Goal: Task Accomplishment & Management: Manage account settings

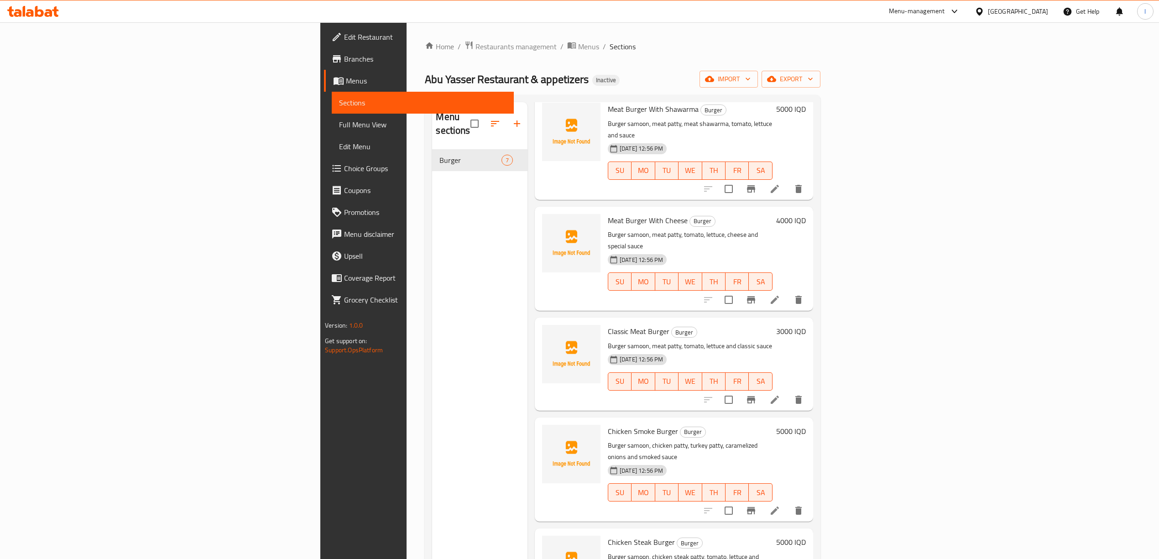
click at [748, 65] on div "Home / Restaurants management / Menus / Sections Abu Yasser Restaurant & appeti…" at bounding box center [622, 355] width 395 height 628
click at [750, 82] on span "import" at bounding box center [729, 78] width 44 height 11
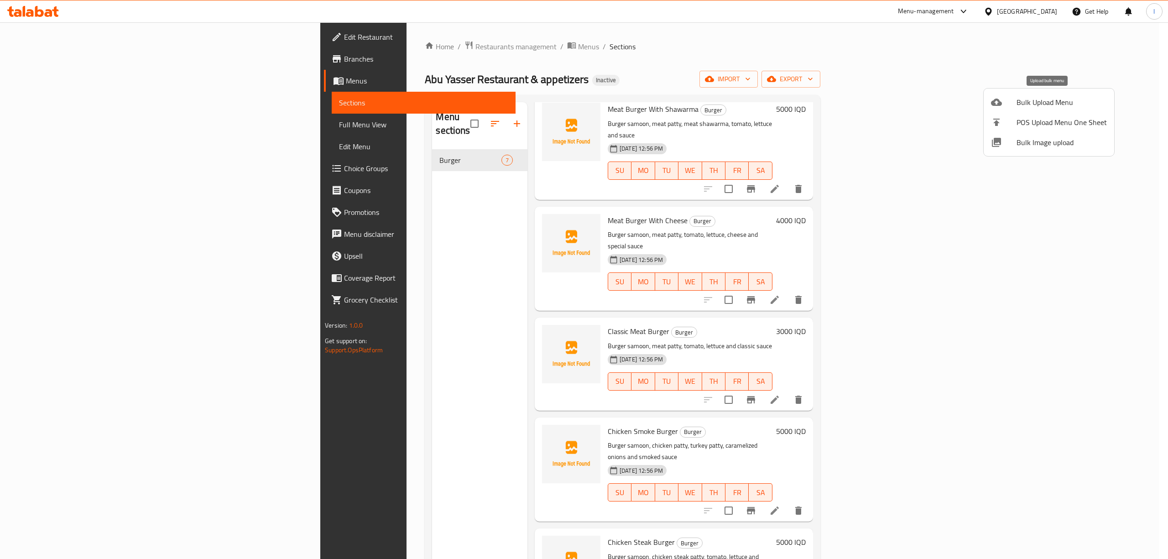
click at [1022, 107] on span "Bulk Upload Menu" at bounding box center [1061, 102] width 90 height 11
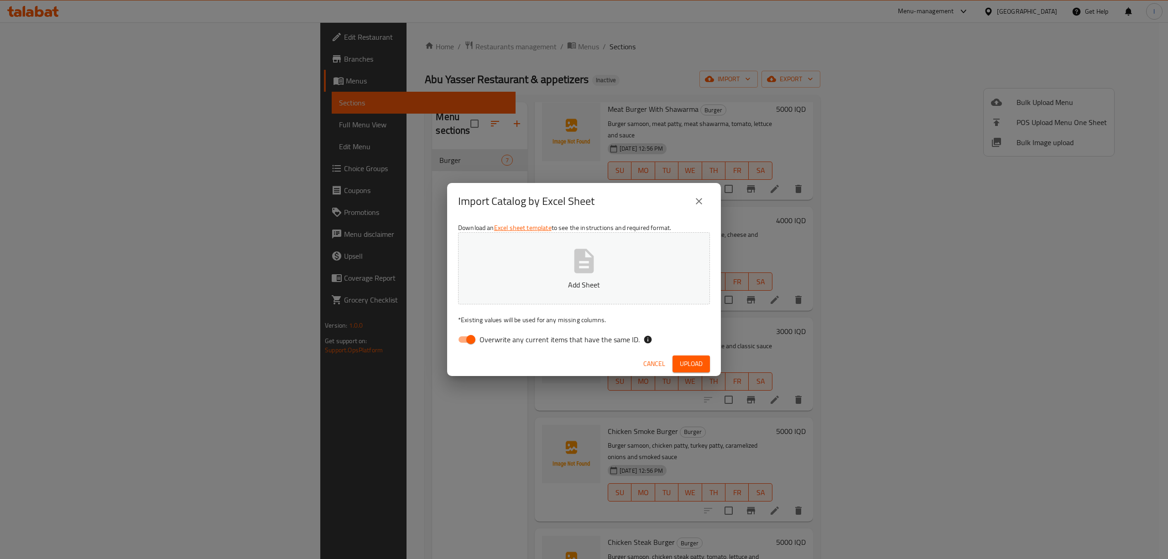
click at [499, 340] on span "Overwrite any current items that have the same ID." at bounding box center [559, 339] width 160 height 11
click at [497, 340] on input "Overwrite any current items that have the same ID." at bounding box center [471, 339] width 52 height 17
checkbox input "false"
click at [536, 279] on p "Add Sheet" at bounding box center [584, 284] width 224 height 11
click at [681, 365] on span "Upload" at bounding box center [691, 363] width 23 height 11
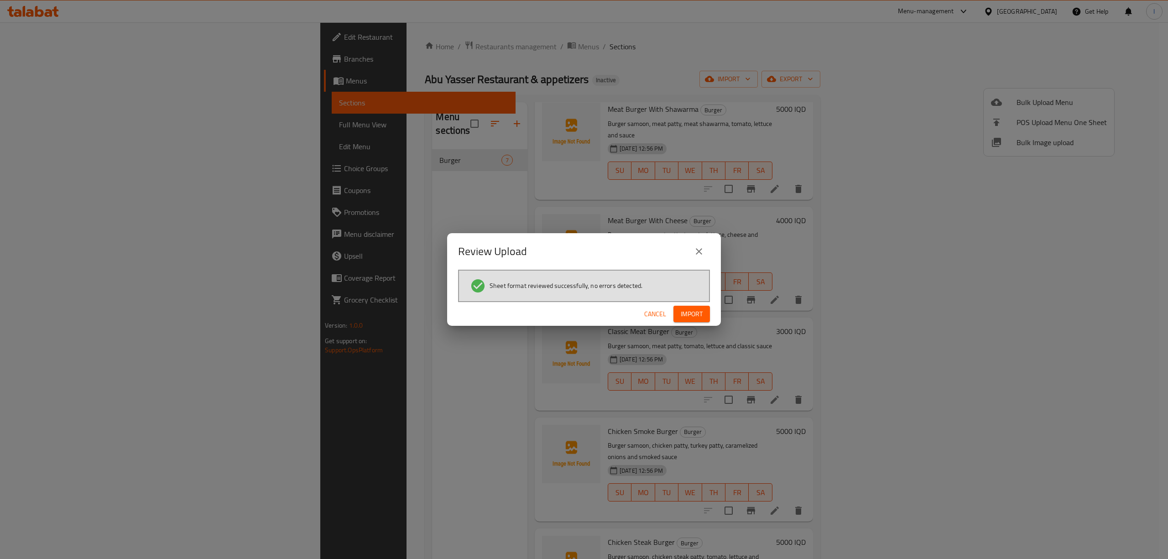
click at [709, 312] on button "Import" at bounding box center [691, 314] width 36 height 17
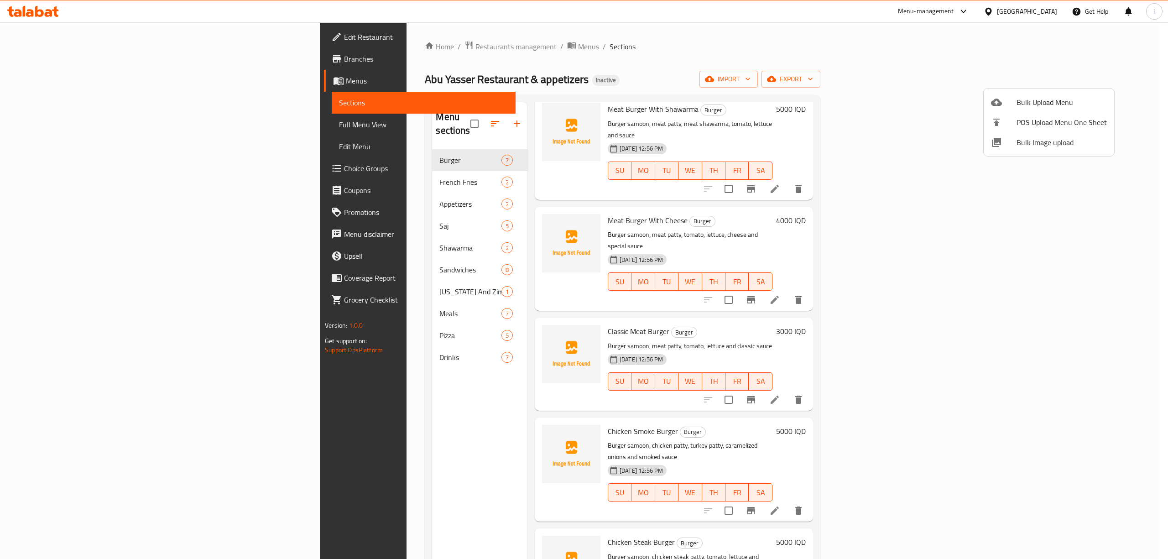
click at [274, 346] on div at bounding box center [584, 279] width 1168 height 559
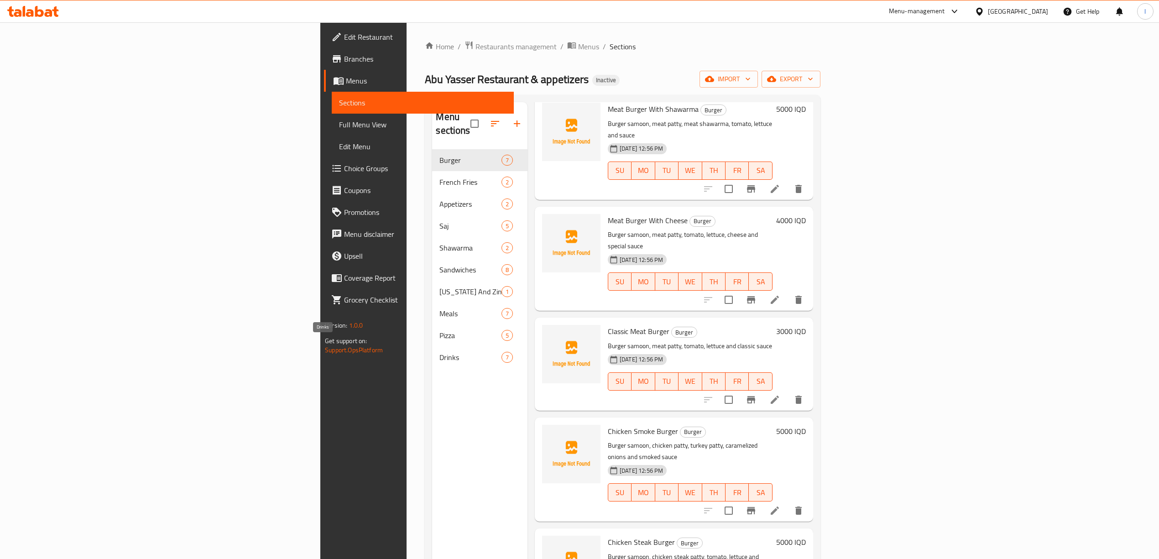
click at [439, 352] on span "Drinks" at bounding box center [470, 357] width 62 height 11
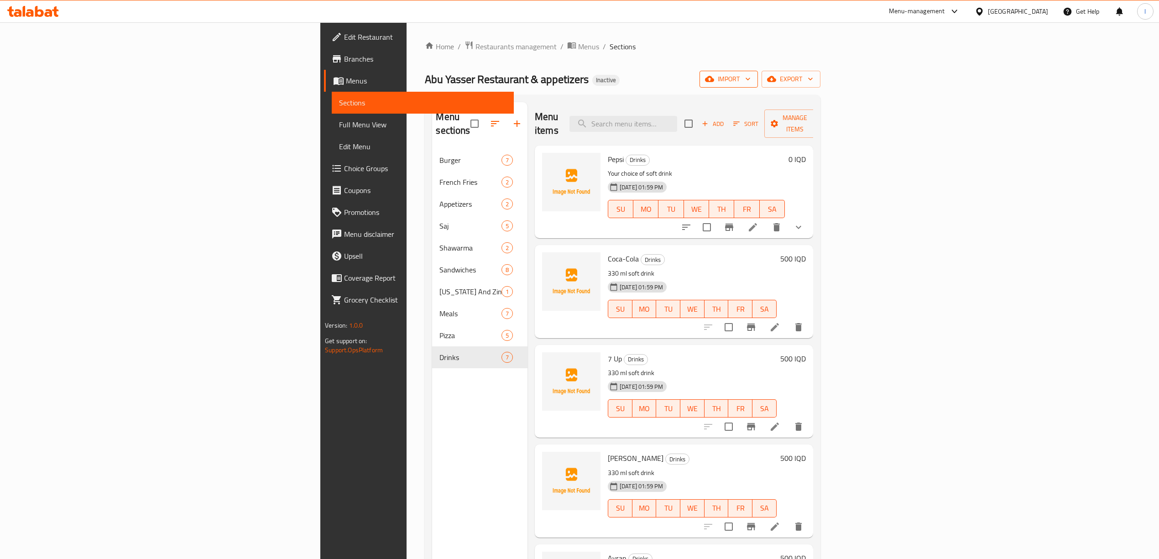
click at [750, 74] on span "import" at bounding box center [729, 78] width 44 height 11
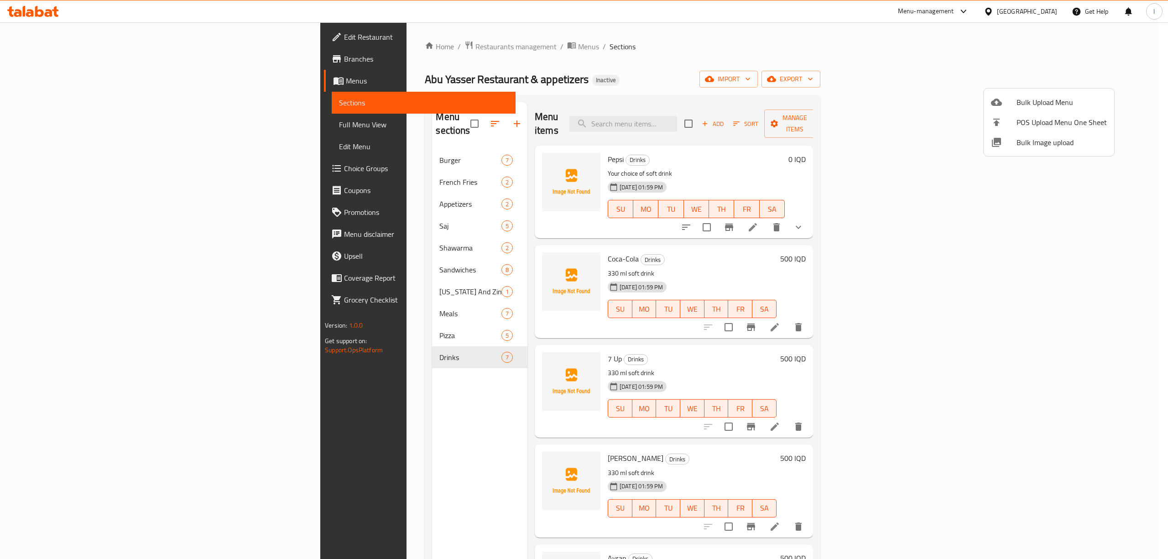
click at [956, 74] on div at bounding box center [584, 279] width 1168 height 559
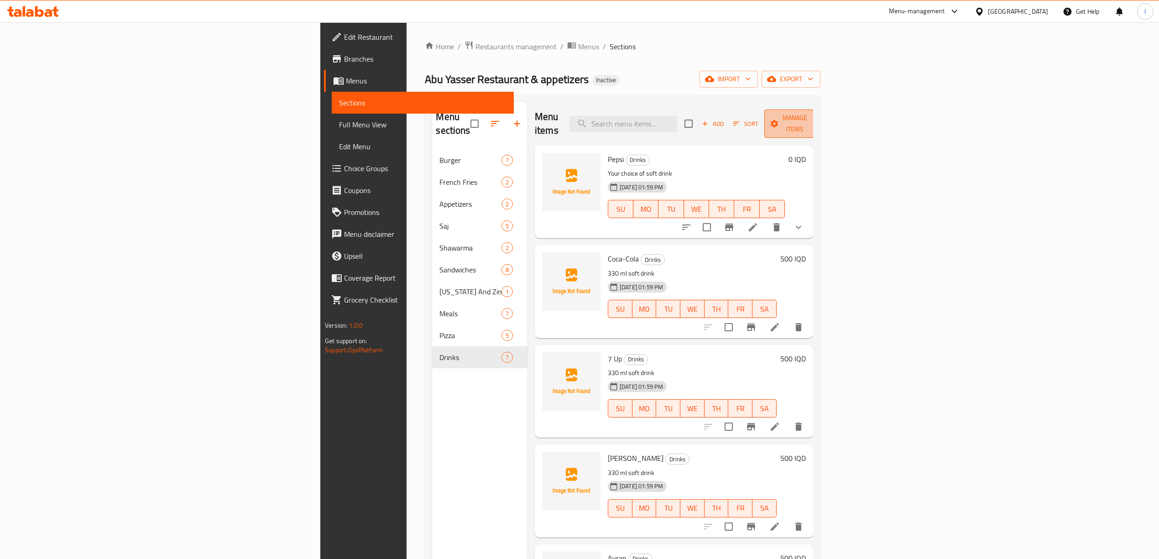
click at [825, 110] on button "Manage items" at bounding box center [794, 123] width 61 height 28
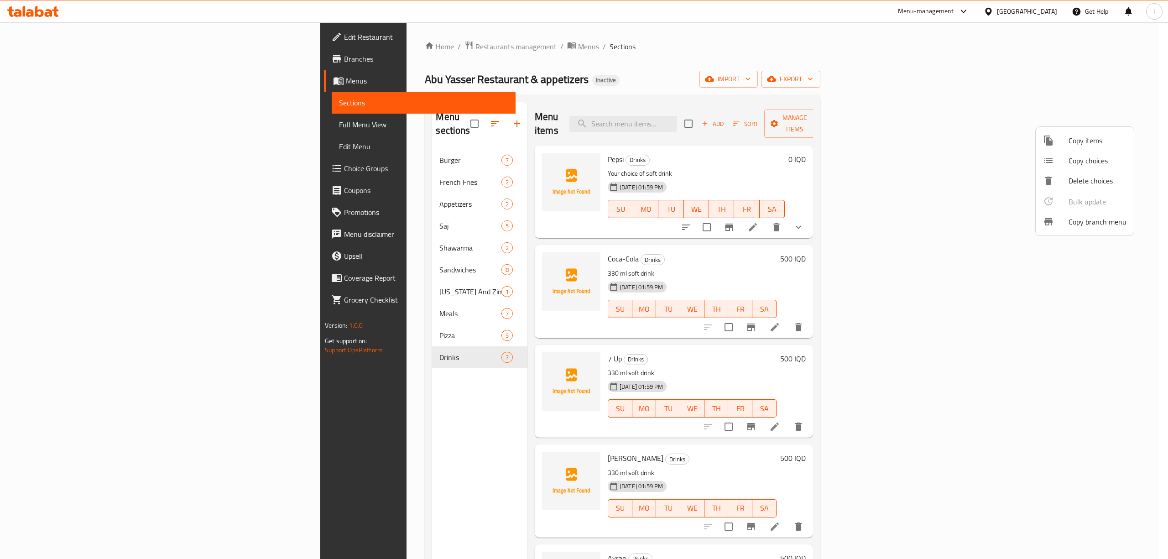
click at [1054, 141] on div at bounding box center [1056, 140] width 26 height 11
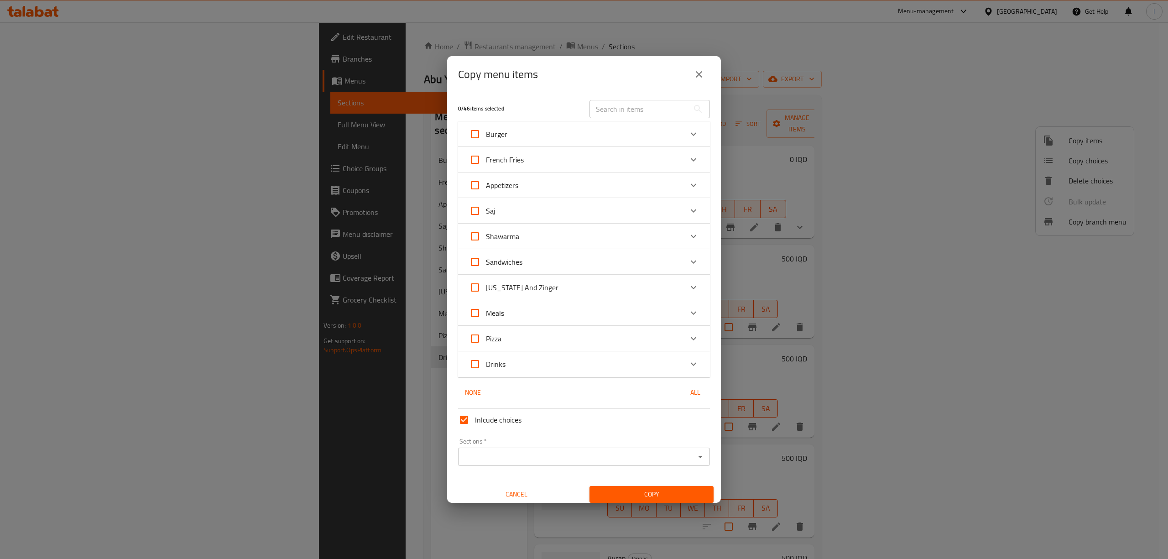
click at [530, 364] on div "Drinks" at bounding box center [575, 364] width 213 height 22
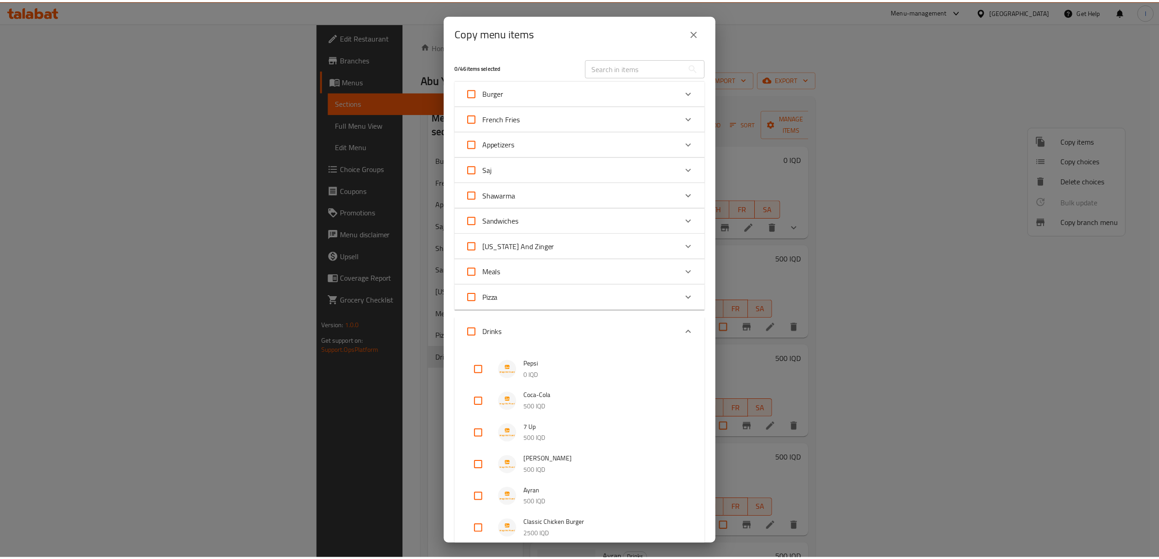
scroll to position [179, 0]
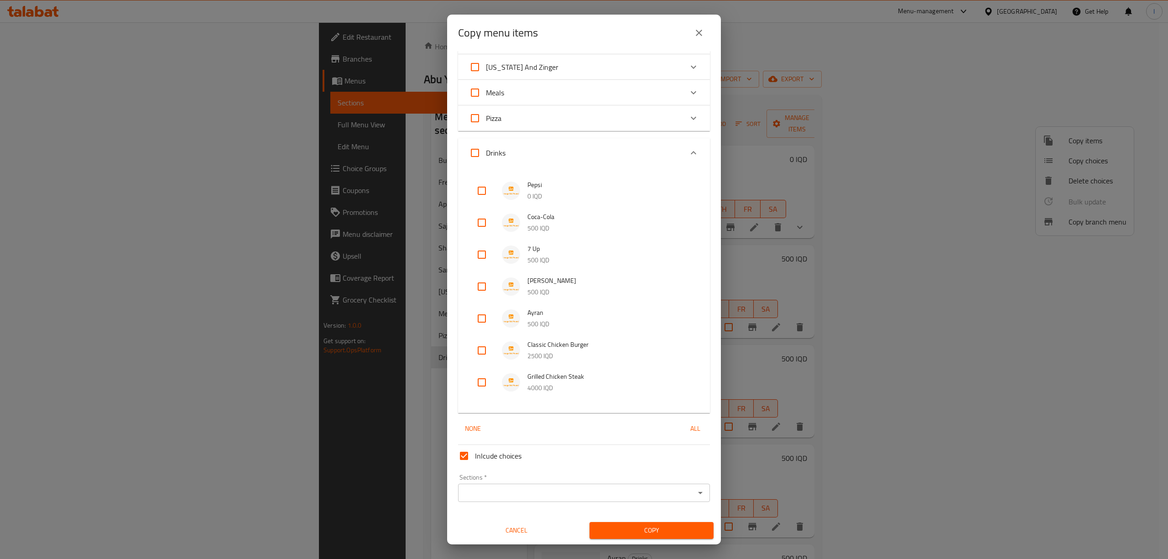
click at [480, 382] on input "checkbox" at bounding box center [482, 382] width 22 height 22
checkbox input "true"
click at [483, 347] on input "checkbox" at bounding box center [482, 350] width 22 height 22
checkbox input "true"
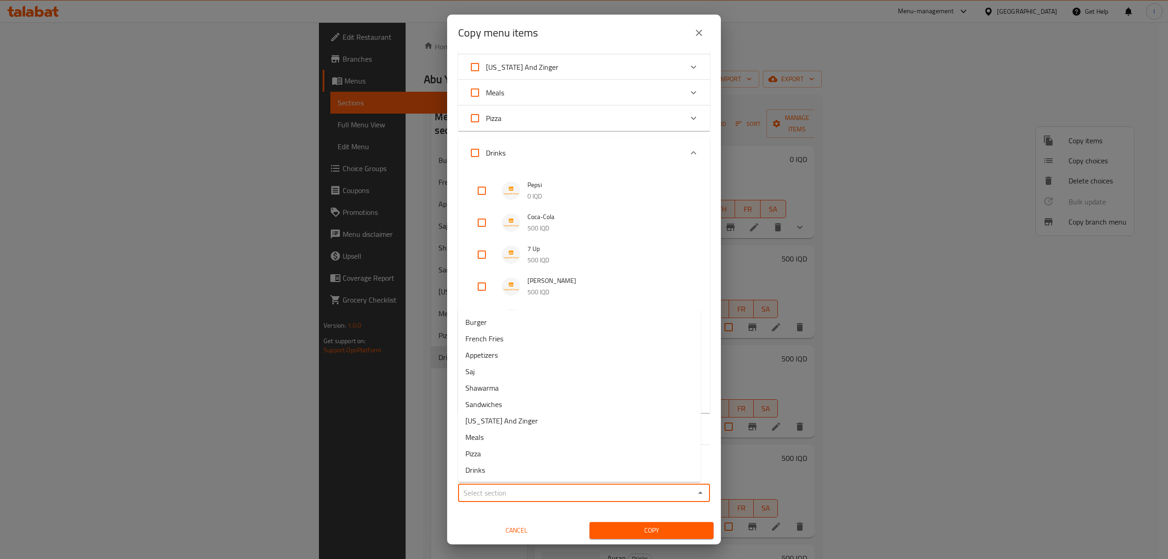
click at [555, 499] on input "Sections   *" at bounding box center [576, 492] width 231 height 13
click at [498, 324] on li "Burger" at bounding box center [579, 322] width 243 height 16
type input "Burger"
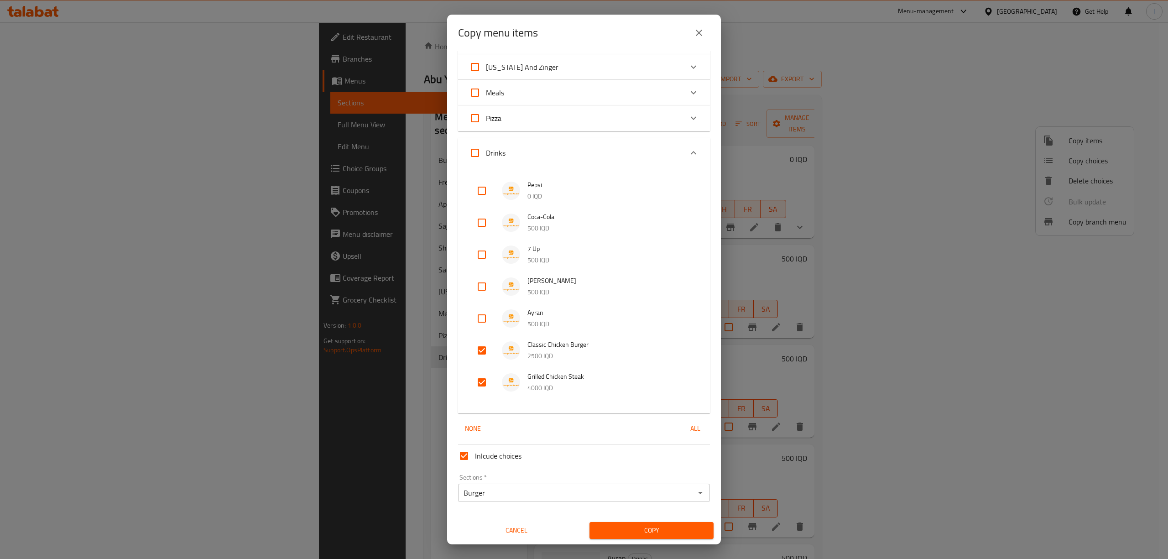
click at [619, 541] on div "Copy" at bounding box center [651, 530] width 135 height 28
click at [619, 535] on span "Copy" at bounding box center [651, 530] width 109 height 11
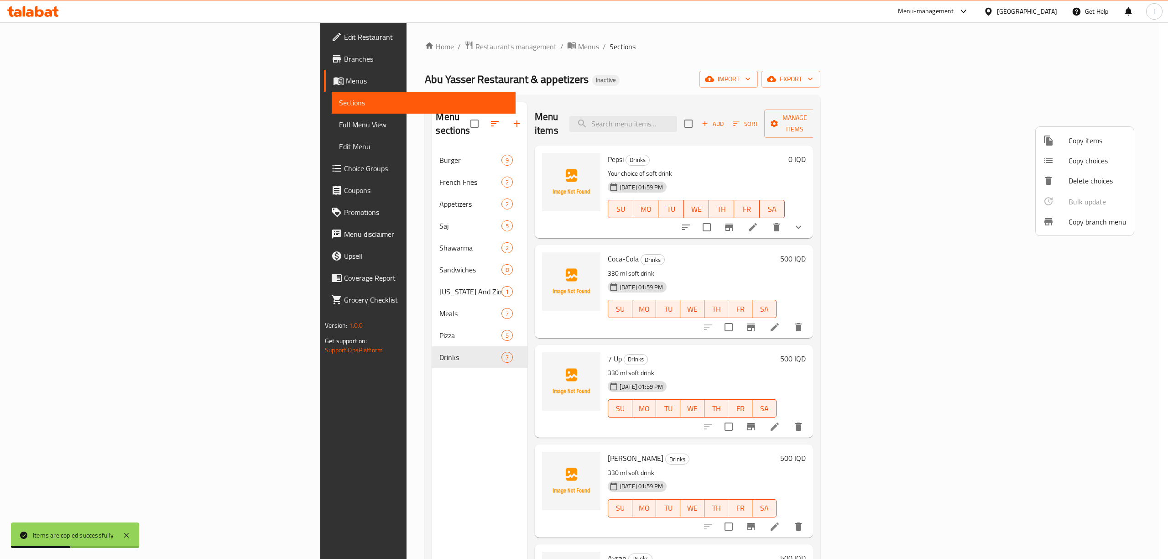
click at [296, 465] on div at bounding box center [584, 279] width 1168 height 559
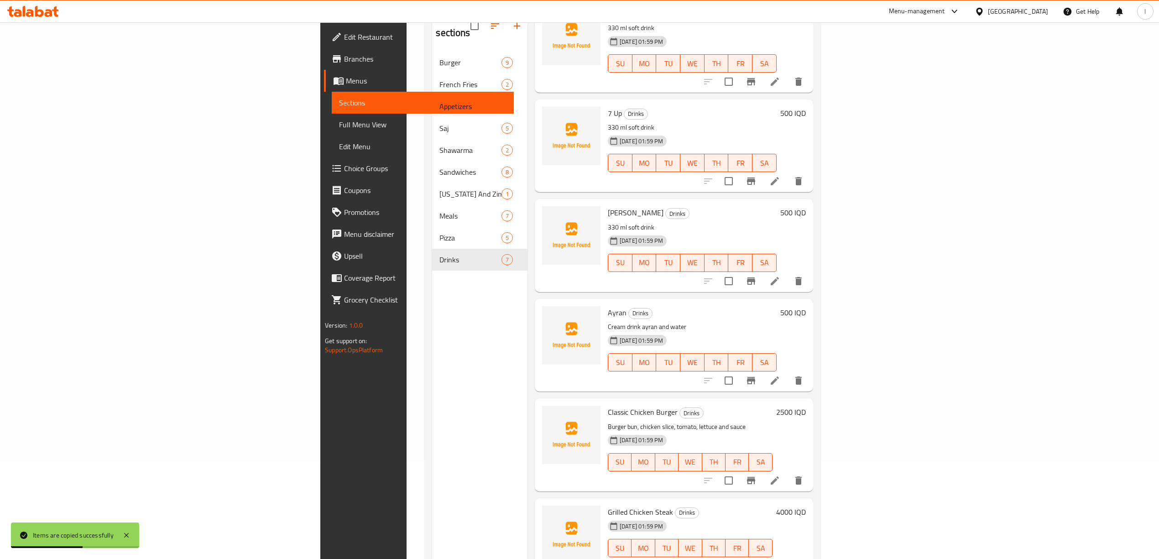
scroll to position [128, 0]
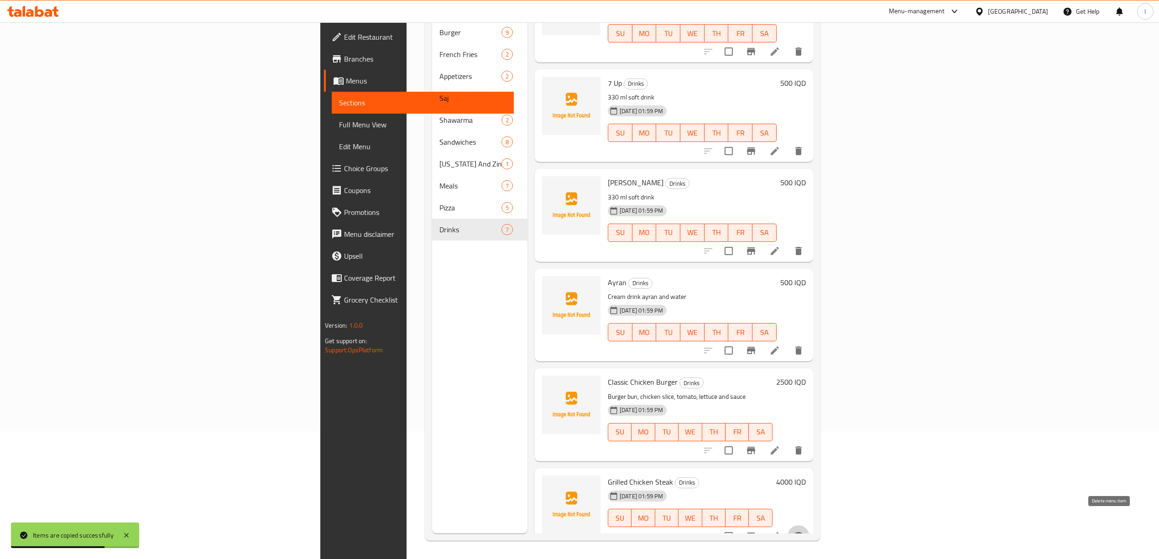
click at [801, 532] on icon "delete" at bounding box center [798, 536] width 6 height 8
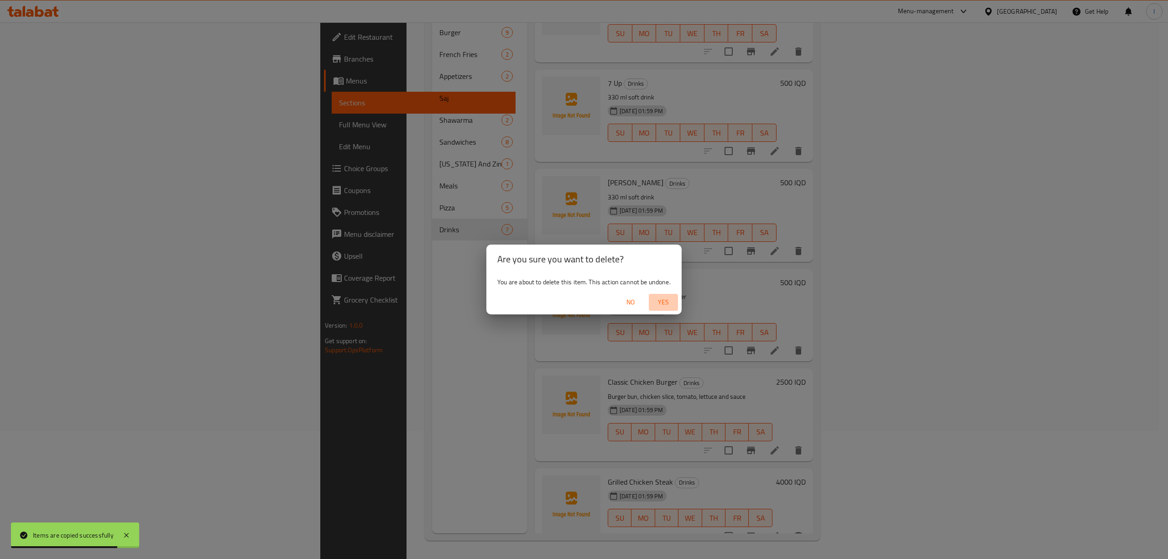
click at [661, 303] on span "Yes" at bounding box center [663, 301] width 22 height 11
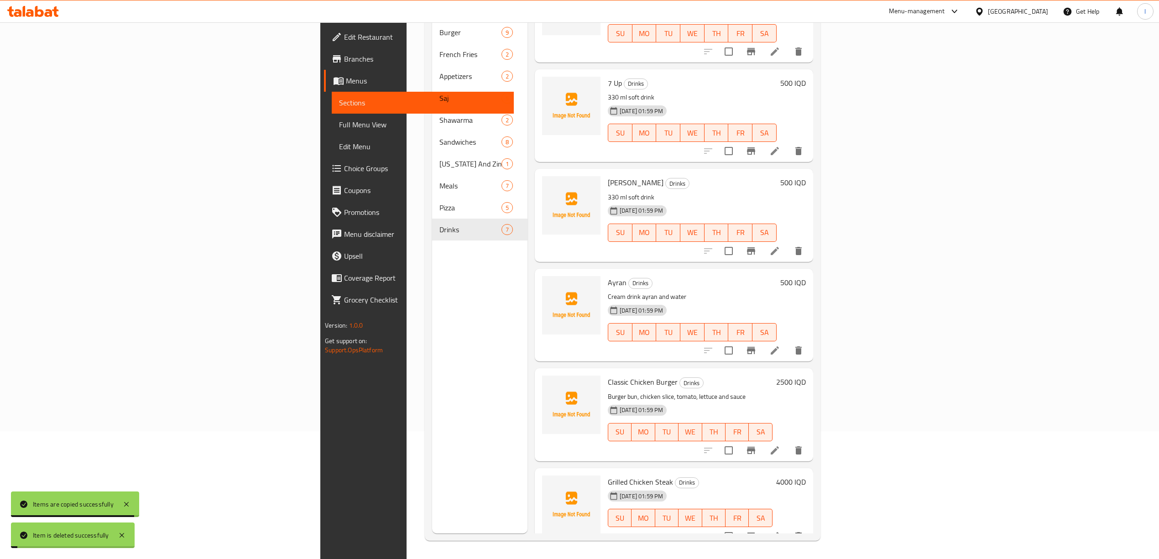
scroll to position [61, 0]
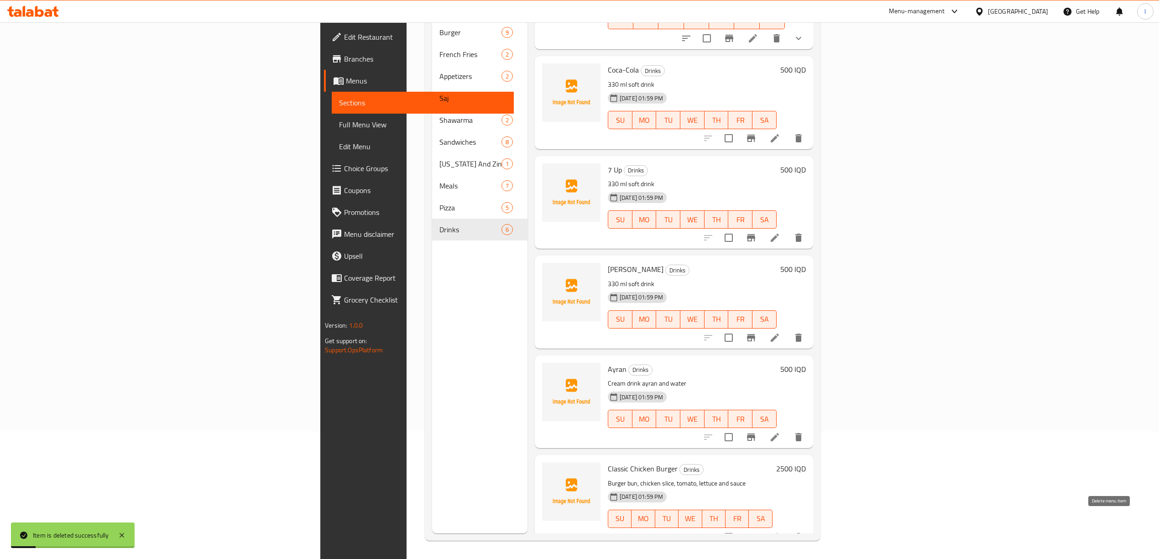
click at [809, 526] on button "delete" at bounding box center [798, 537] width 22 height 22
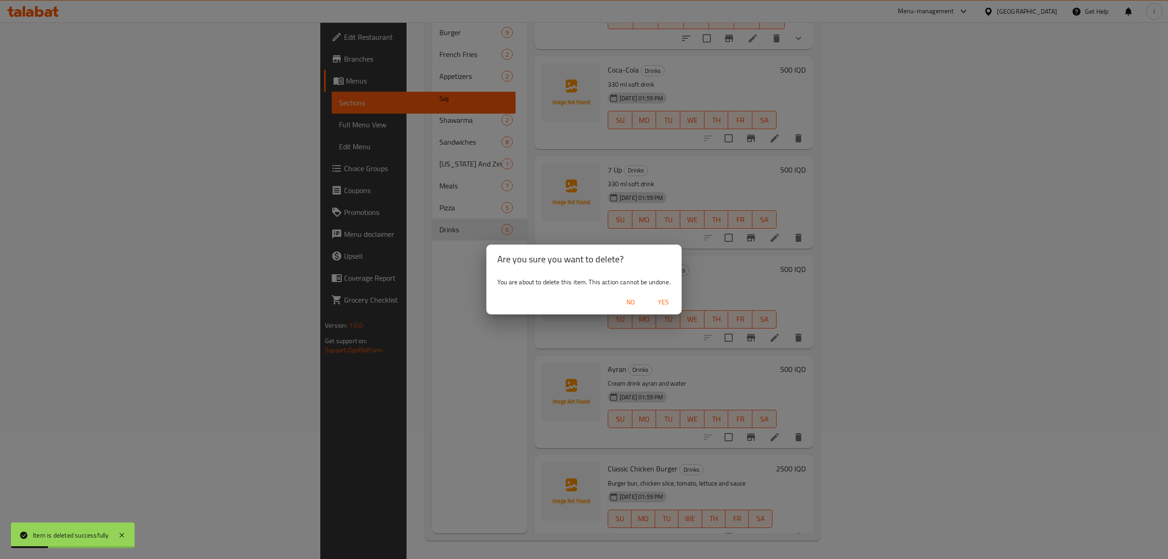
click at [668, 299] on span "Yes" at bounding box center [663, 301] width 22 height 11
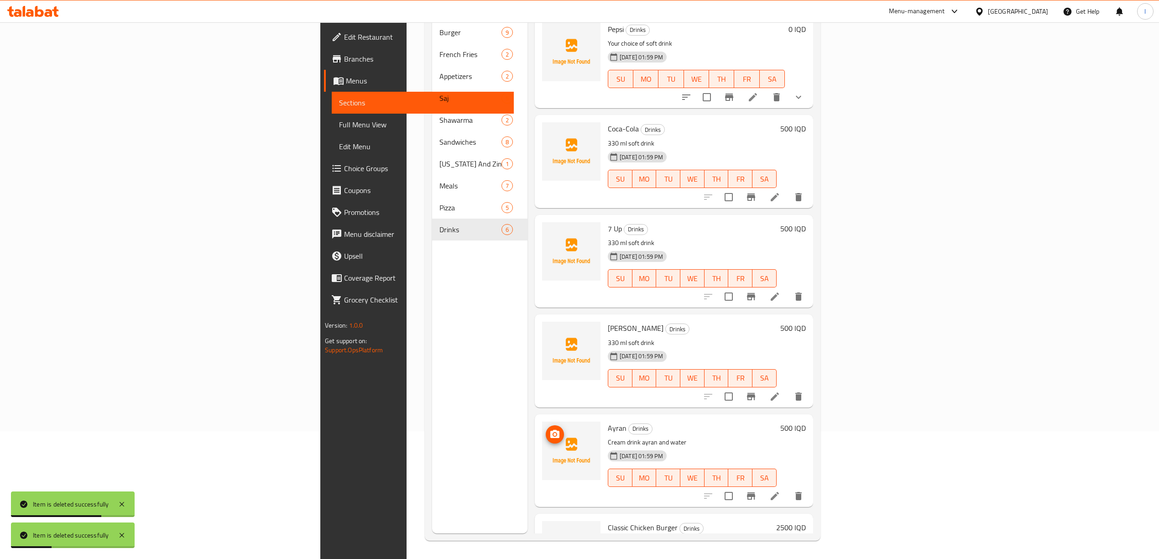
scroll to position [0, 0]
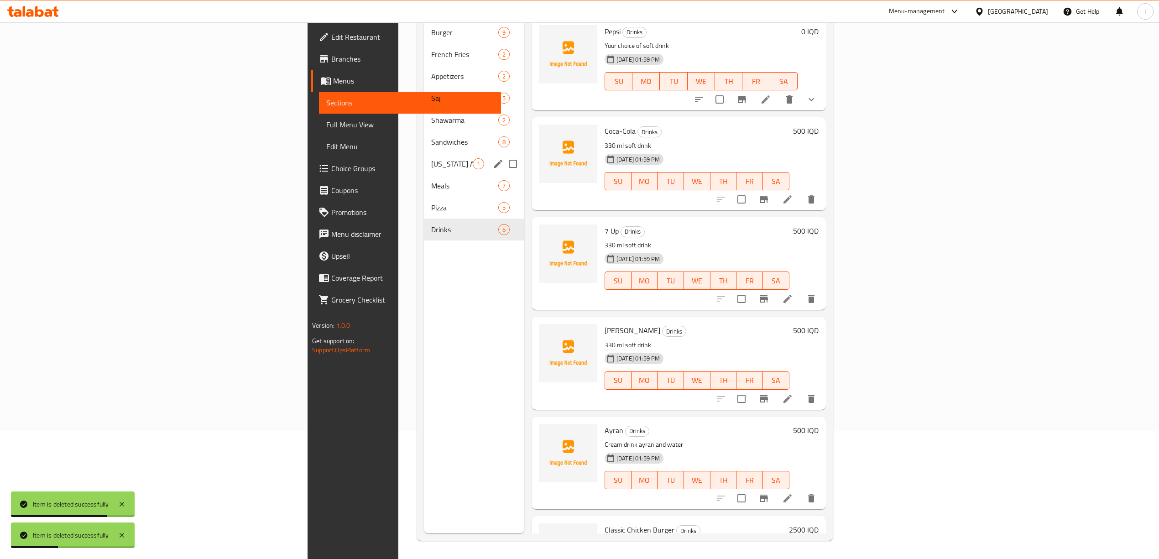
click at [424, 159] on div "Kentucky And Zinger 1" at bounding box center [474, 164] width 100 height 22
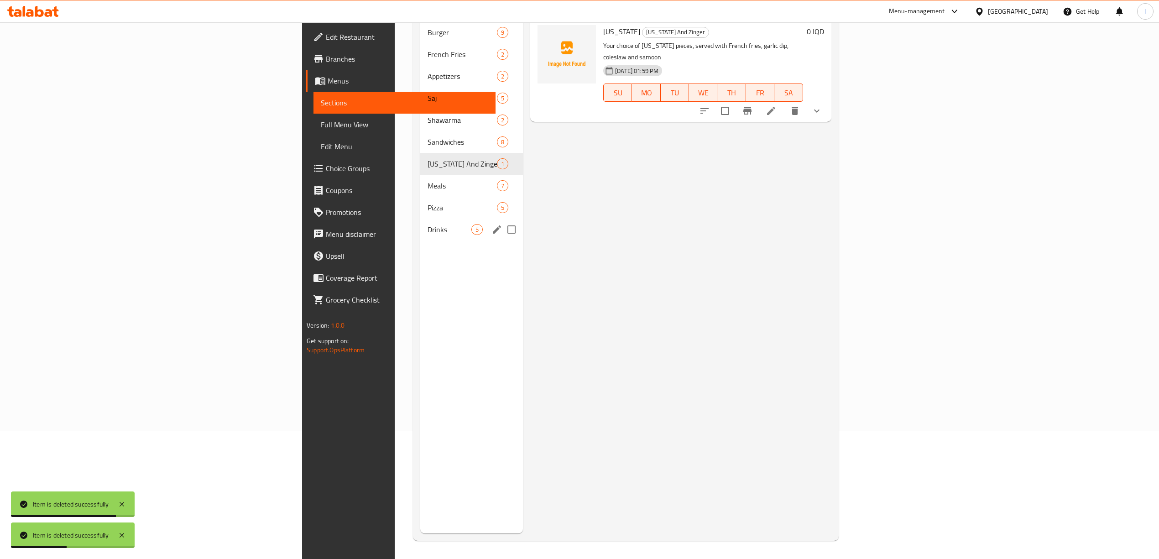
click at [427, 224] on span "Drinks" at bounding box center [449, 229] width 44 height 11
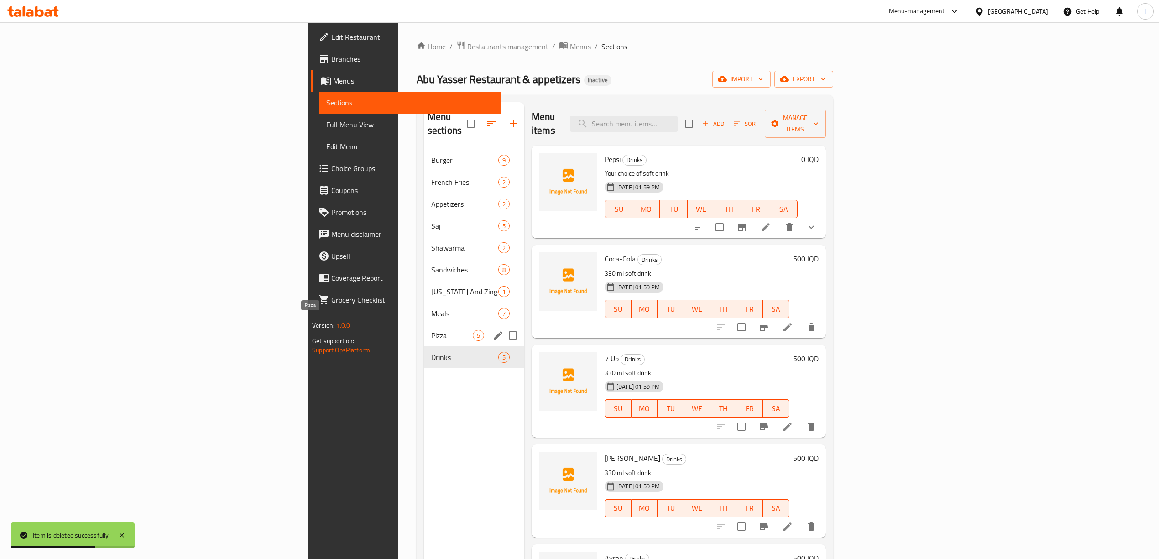
click at [431, 330] on span "Pizza" at bounding box center [452, 335] width 42 height 11
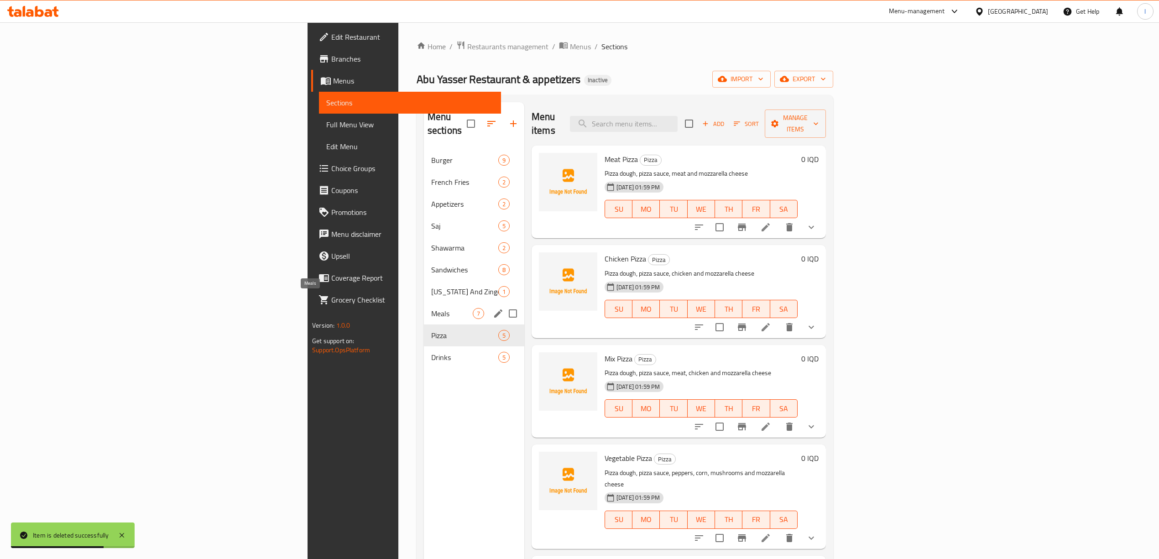
click at [431, 308] on span "Meals" at bounding box center [452, 313] width 42 height 11
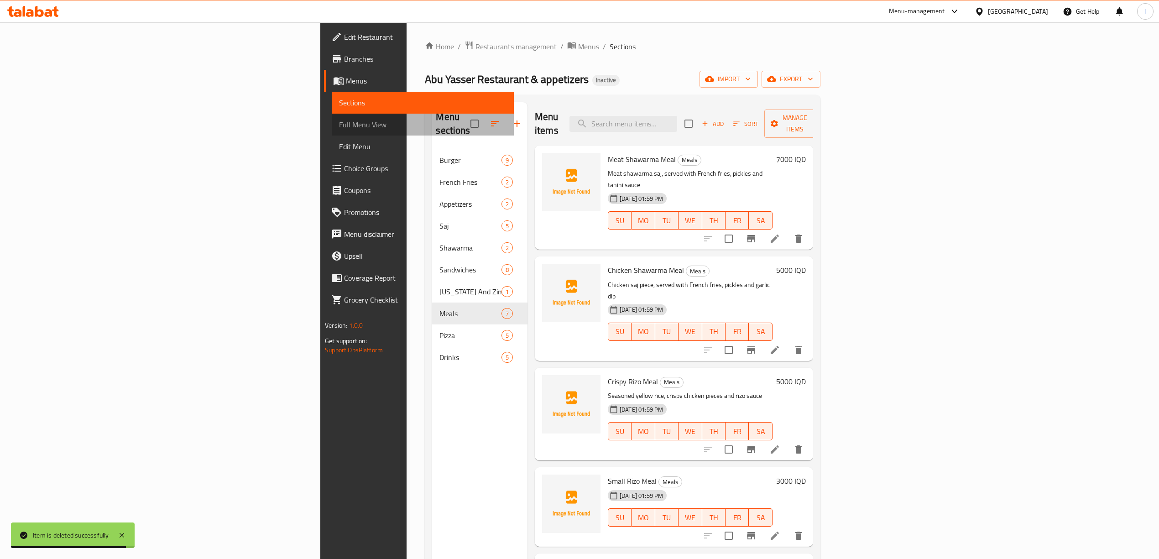
click at [332, 115] on link "Full Menu View" at bounding box center [423, 125] width 182 height 22
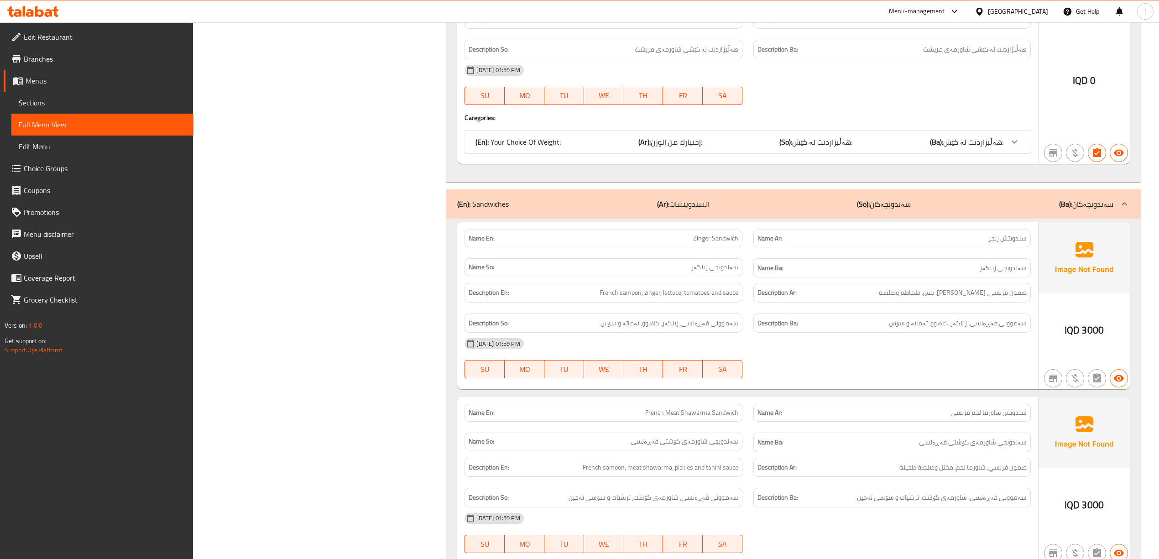
scroll to position [3692, 0]
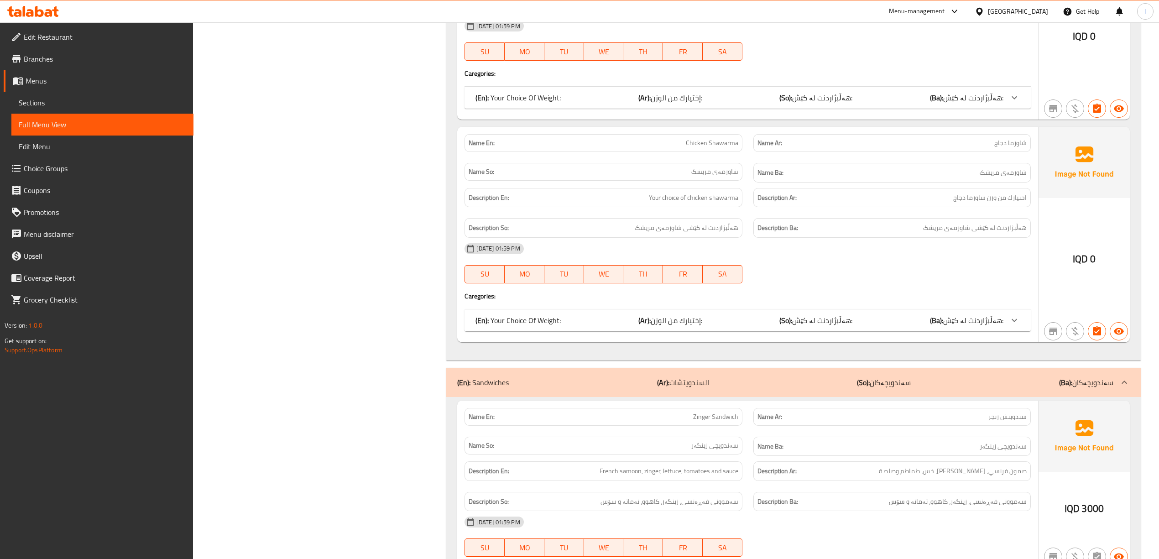
click at [975, 327] on span "هەڵبژاردنت لە کێش:" at bounding box center [973, 320] width 60 height 14
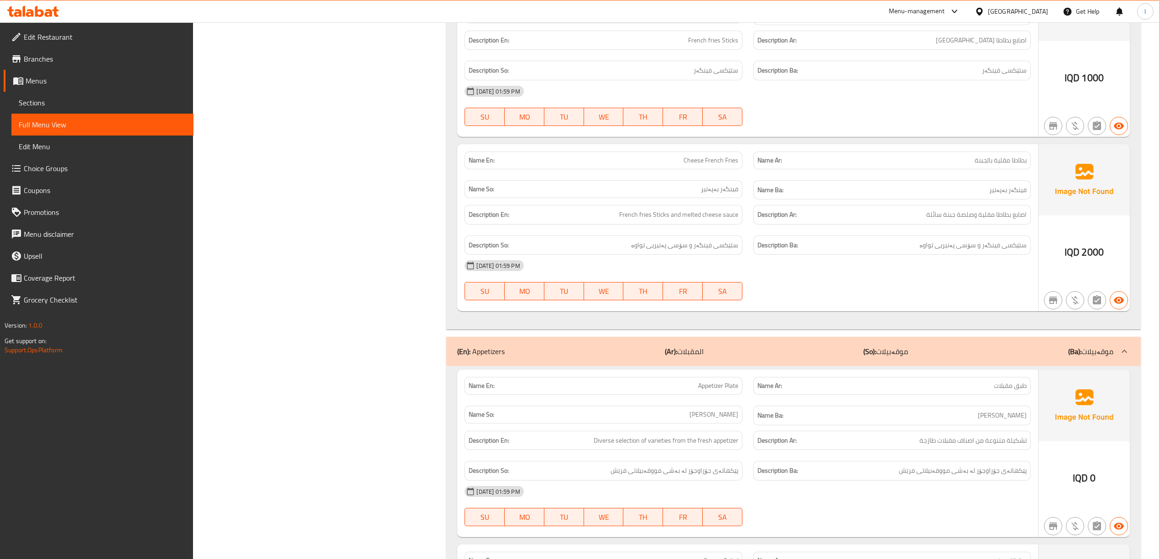
scroll to position [0, 0]
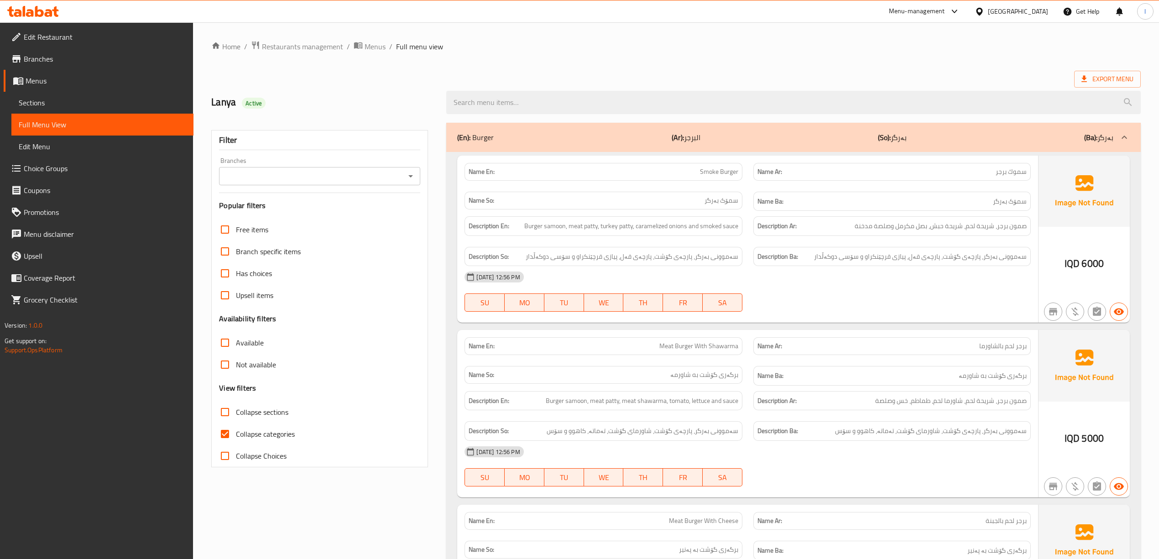
click at [247, 437] on span "Collapse categories" at bounding box center [265, 433] width 59 height 11
click at [236, 437] on input "Collapse categories" at bounding box center [225, 434] width 22 height 22
checkbox input "false"
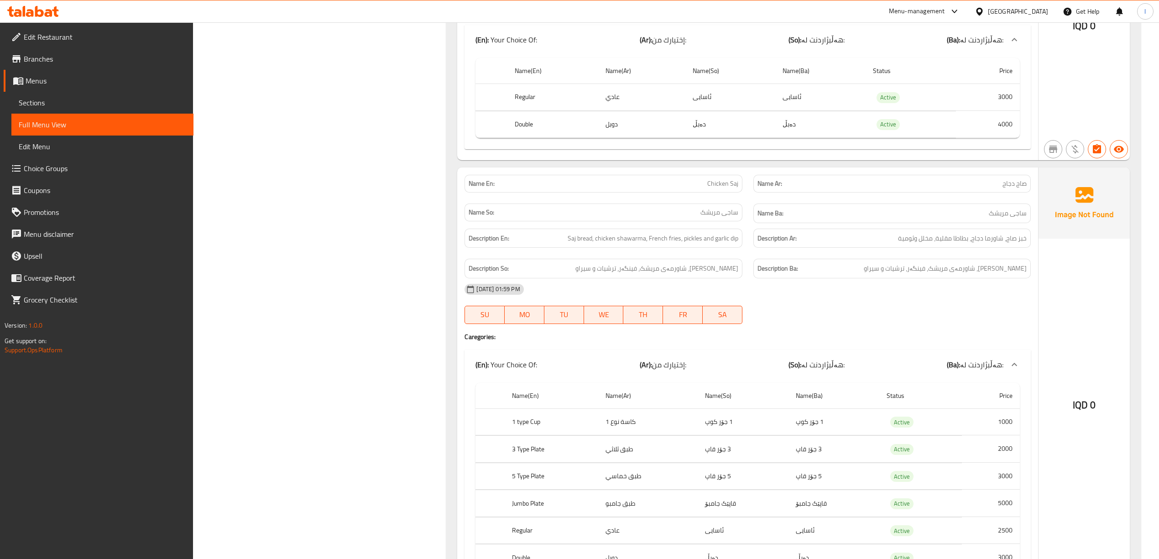
scroll to position [2722, 0]
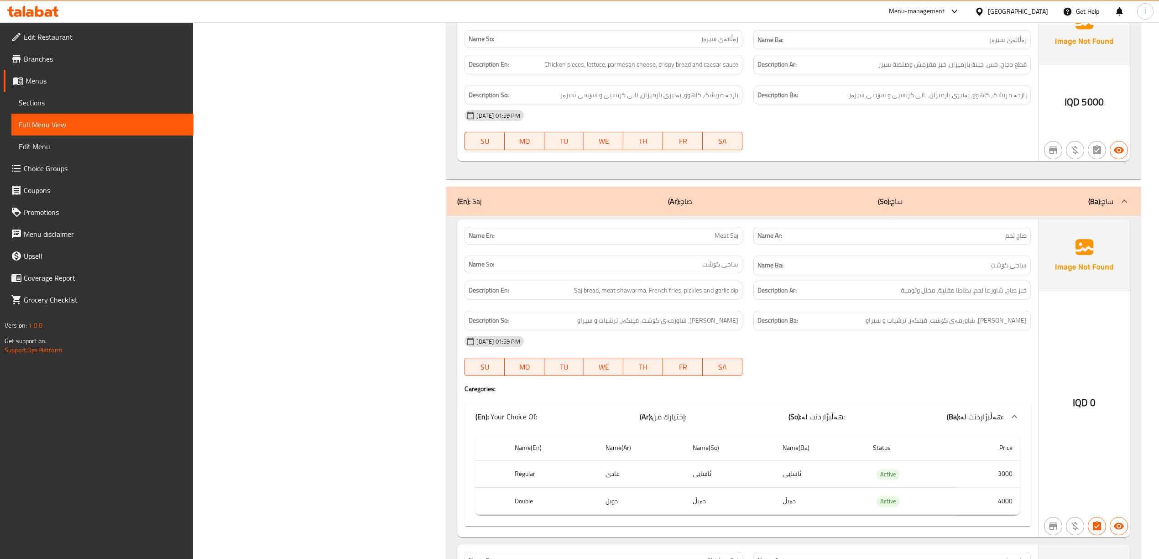
drag, startPoint x: 55, startPoint y: 102, endPoint x: 146, endPoint y: 96, distance: 91.0
click at [55, 102] on span "Sections" at bounding box center [102, 102] width 167 height 11
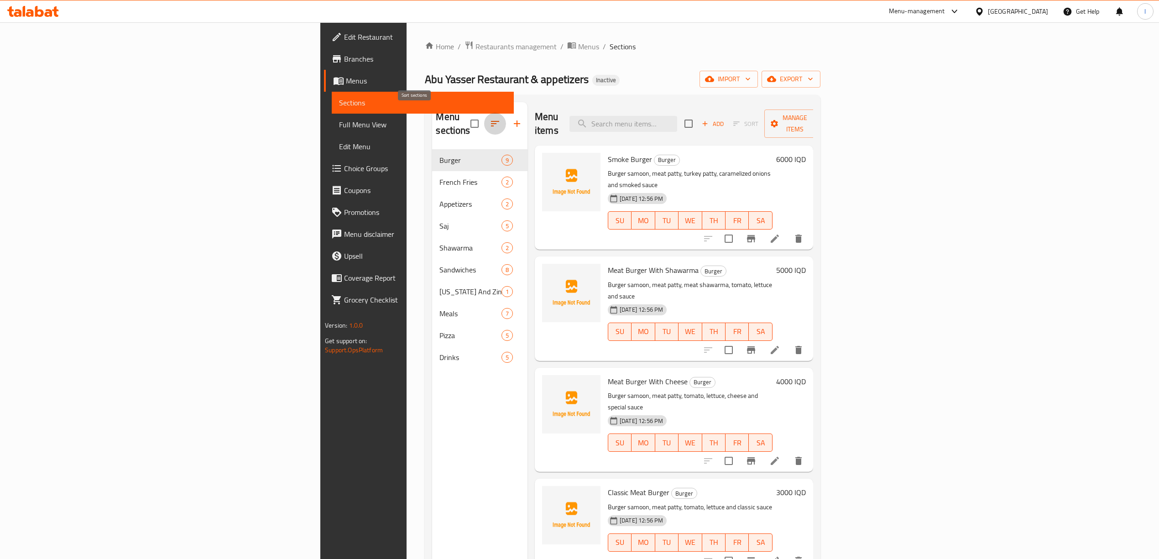
click at [489, 121] on icon "button" at bounding box center [494, 123] width 11 height 11
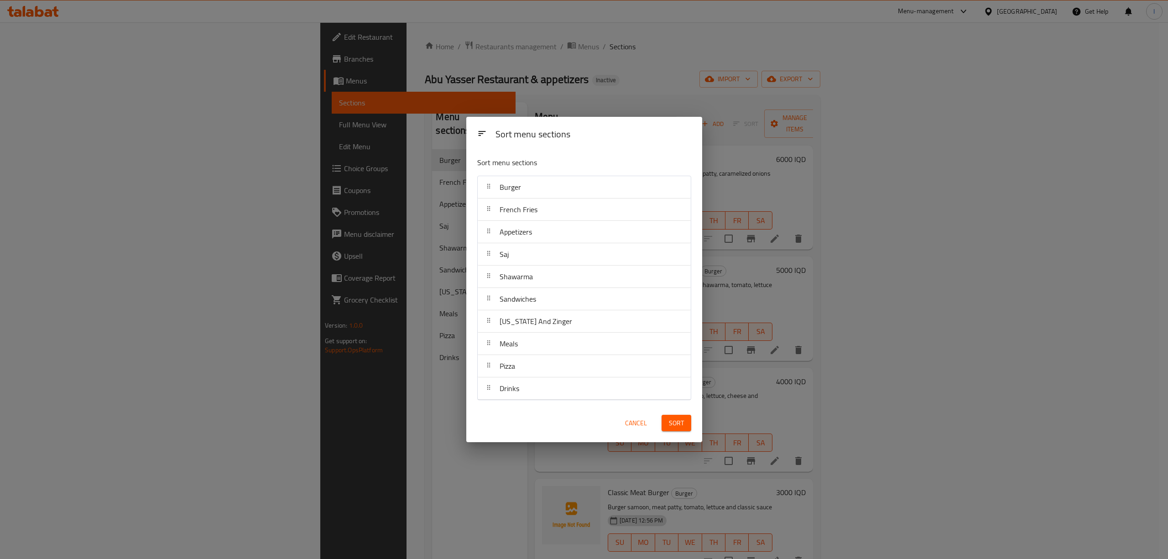
click at [422, 119] on div "Sort menu sections Sort menu sections Burger French Fries Appetizers Saj Shawar…" at bounding box center [584, 279] width 1168 height 559
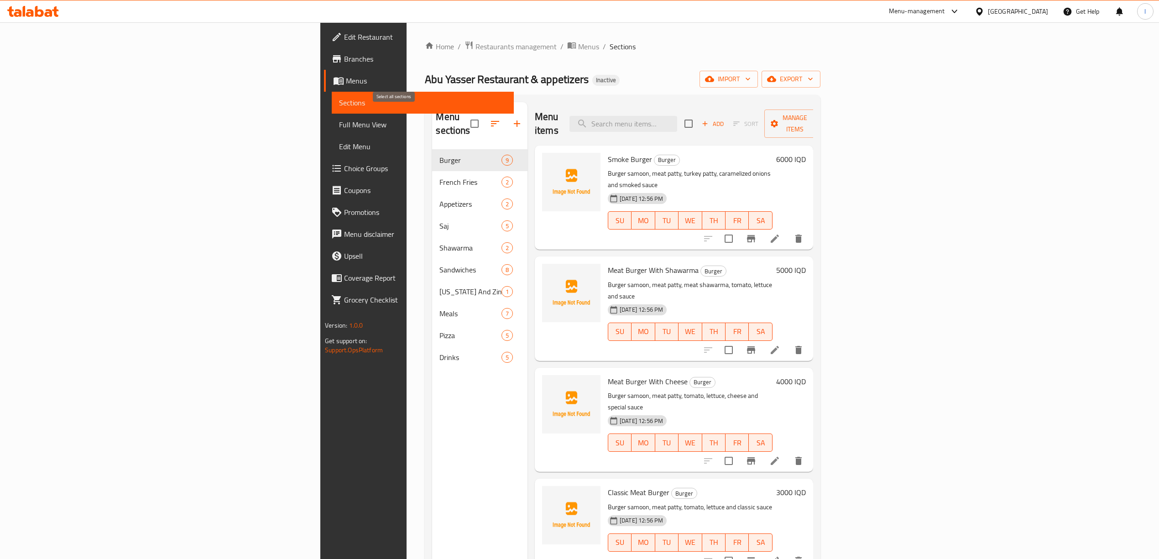
click at [465, 115] on input "checkbox" at bounding box center [474, 123] width 19 height 19
checkbox input "true"
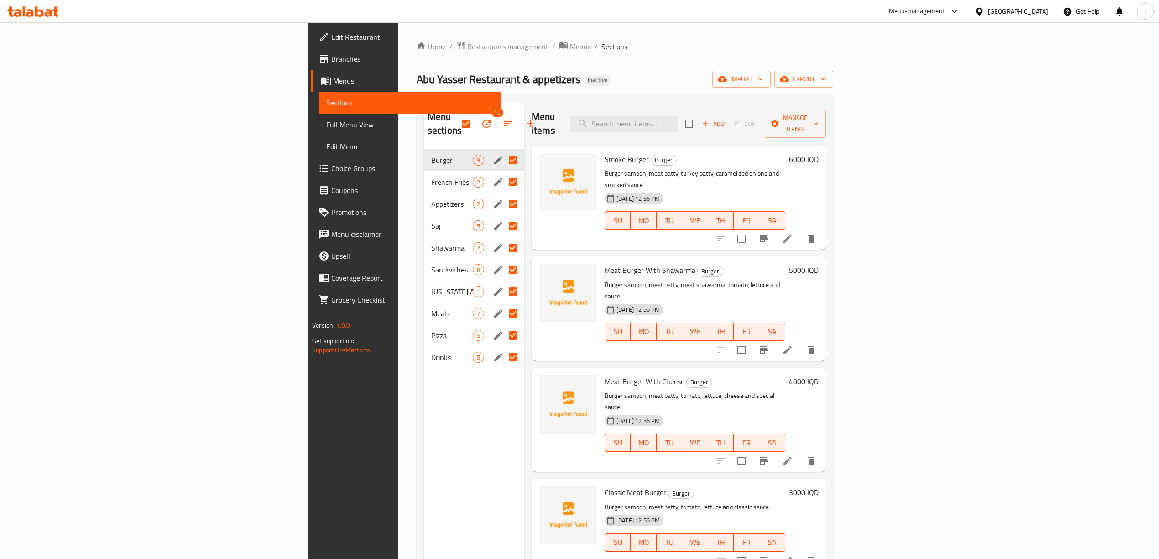
click at [503, 151] on input "Menu sections" at bounding box center [512, 160] width 19 height 19
checkbox input "false"
click at [475, 113] on button "button" at bounding box center [486, 124] width 22 height 22
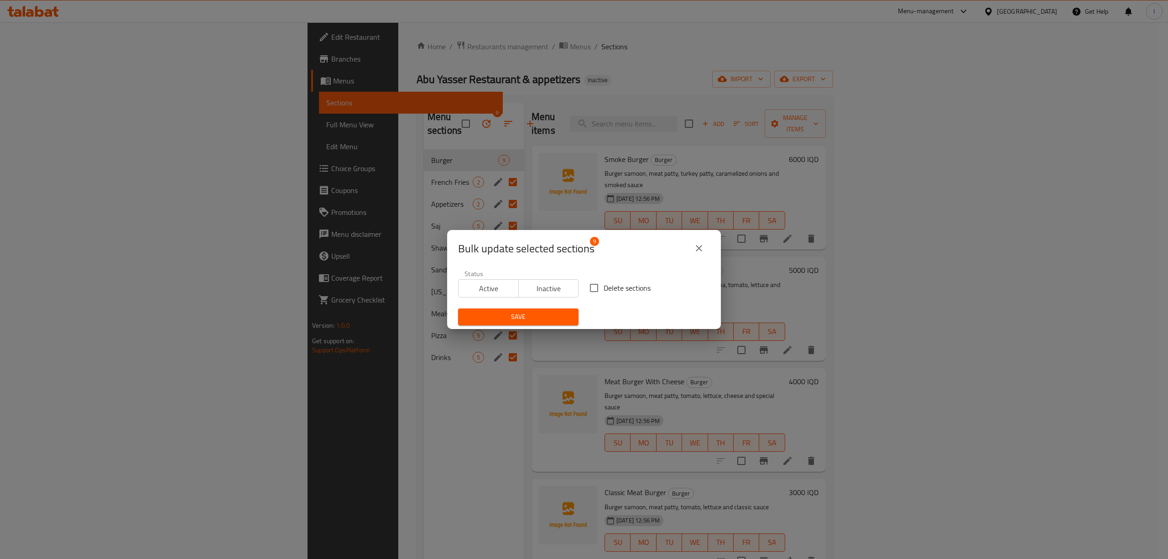
click at [621, 286] on span "Delete sections" at bounding box center [626, 287] width 47 height 11
click at [603, 286] on input "Delete sections" at bounding box center [593, 287] width 19 height 19
checkbox input "true"
click at [533, 309] on button "Save" at bounding box center [518, 316] width 120 height 17
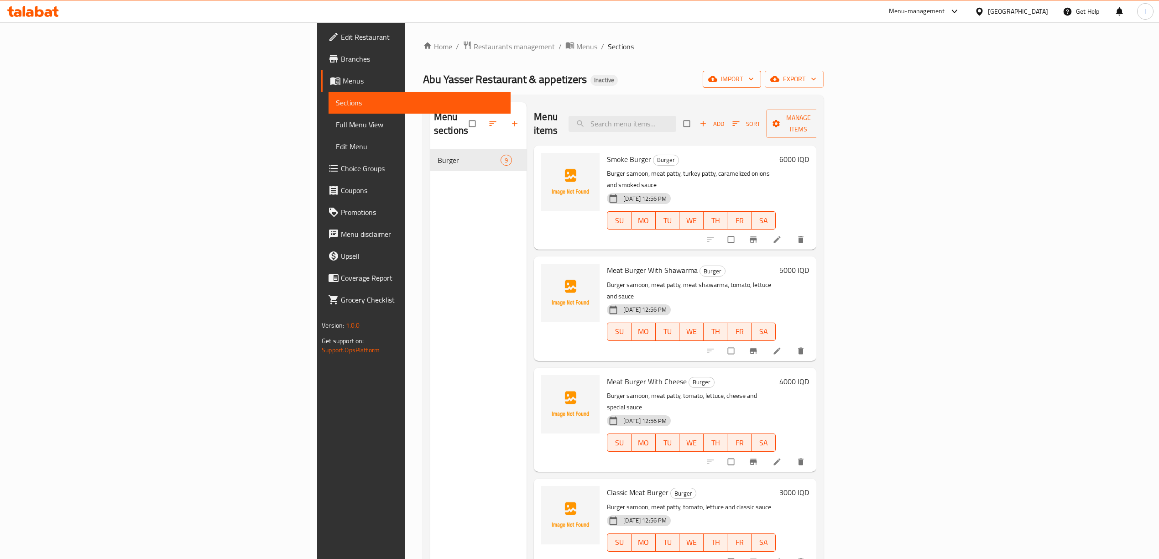
click at [717, 83] on icon "button" at bounding box center [712, 78] width 9 height 9
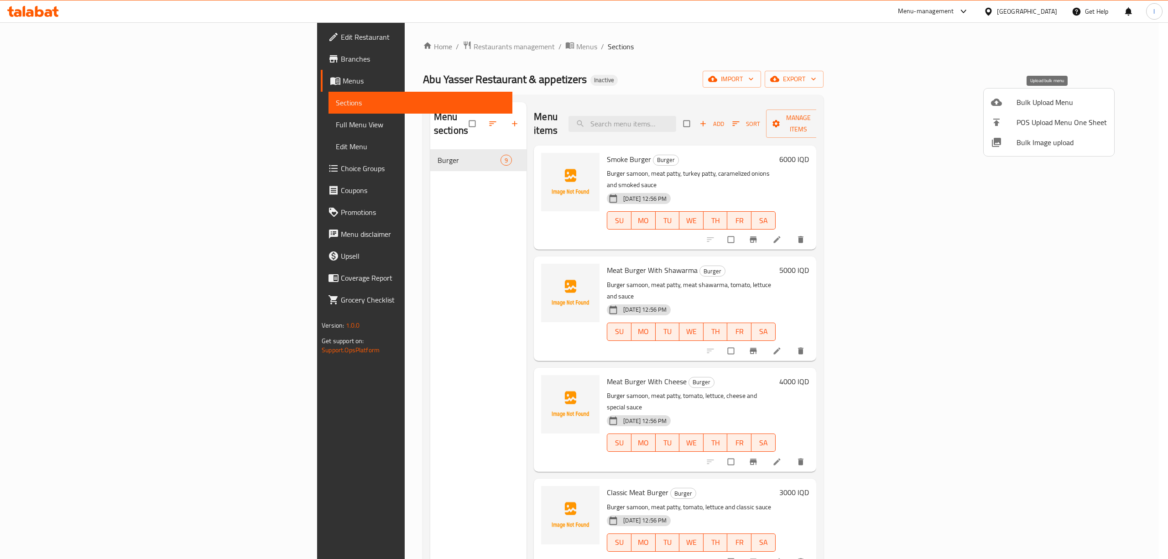
click at [1022, 97] on span "Bulk Upload Menu" at bounding box center [1061, 102] width 90 height 11
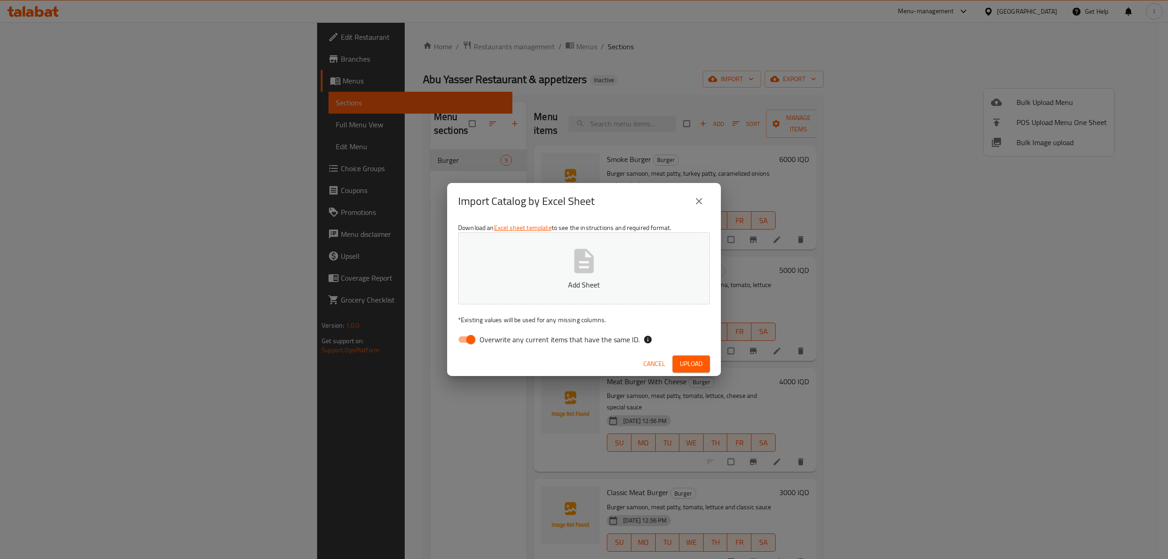
click at [486, 344] on span "Overwrite any current items that have the same ID." at bounding box center [559, 339] width 160 height 11
click at [486, 344] on input "Overwrite any current items that have the same ID." at bounding box center [471, 339] width 52 height 17
checkbox input "false"
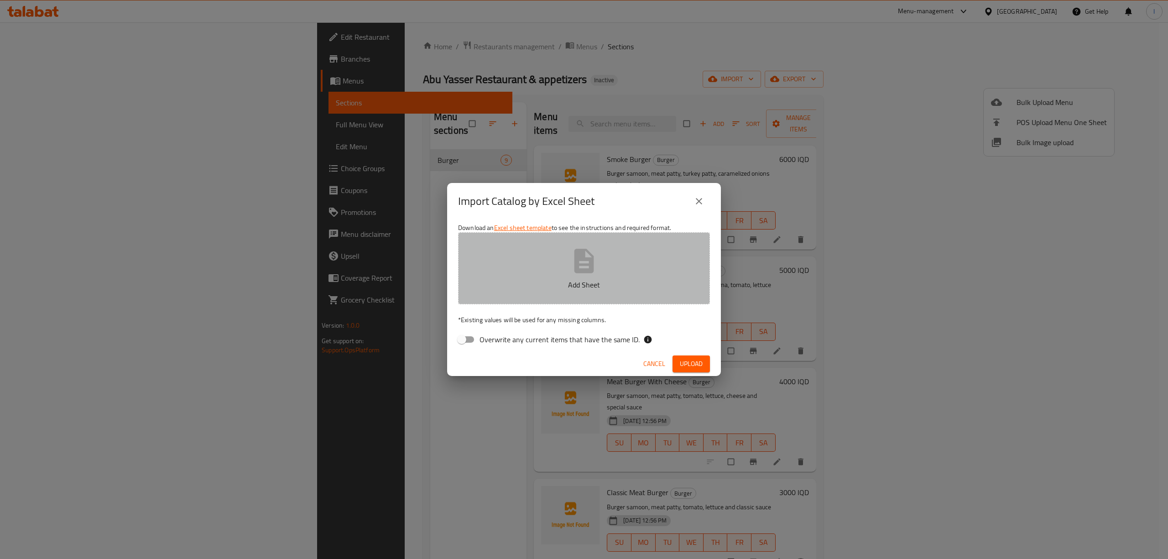
click at [504, 288] on p "Add Sheet" at bounding box center [584, 284] width 224 height 11
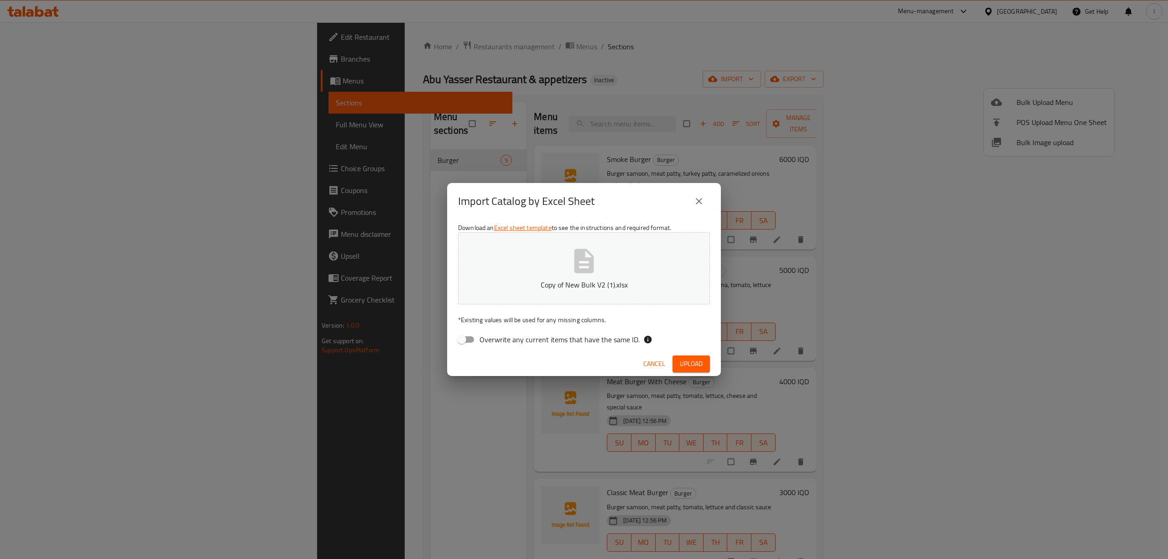
click at [692, 374] on div "Cancel Upload" at bounding box center [584, 364] width 274 height 24
click at [694, 365] on span "Upload" at bounding box center [691, 363] width 23 height 11
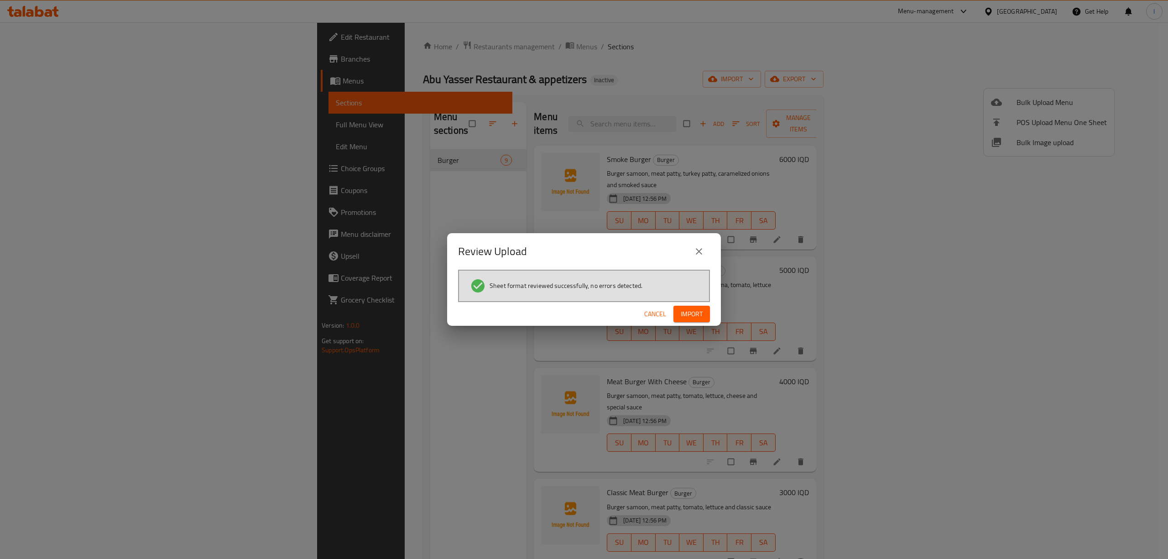
click at [701, 312] on span "Import" at bounding box center [692, 313] width 22 height 11
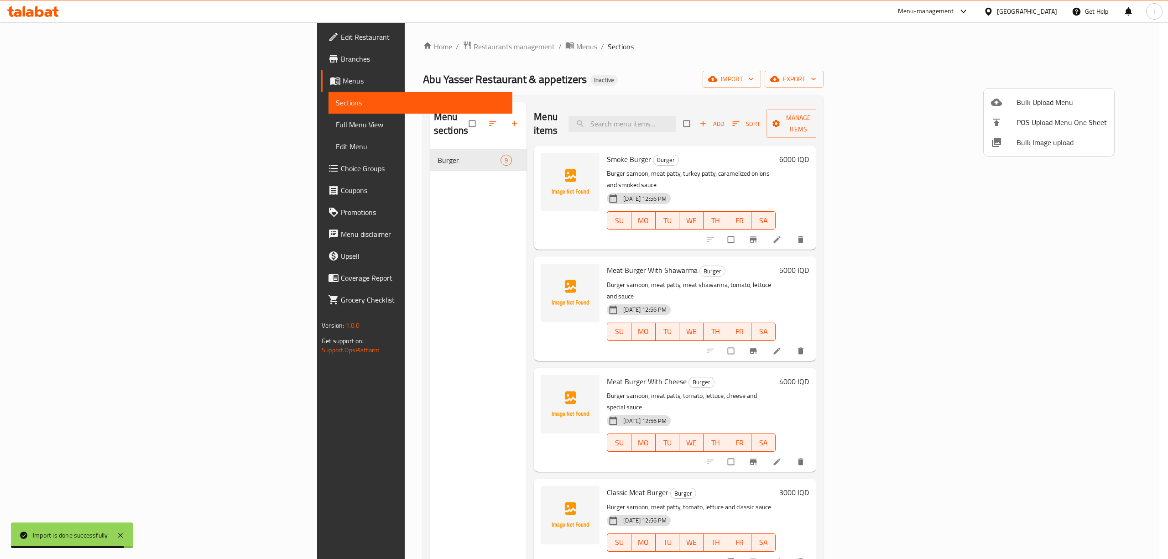
click at [55, 133] on div at bounding box center [584, 279] width 1168 height 559
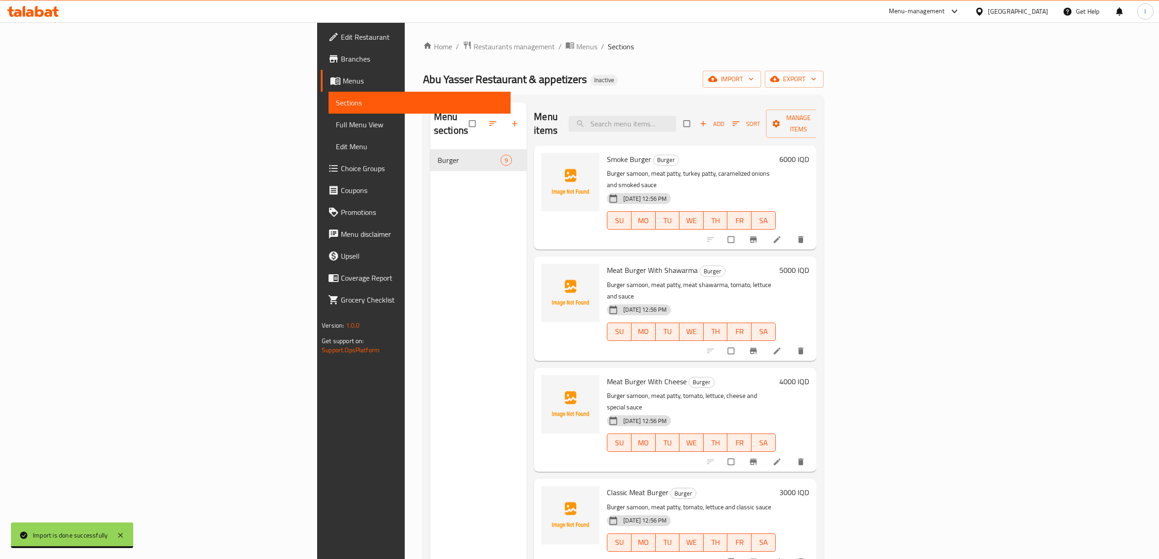
click at [336, 130] on span "Full Menu View" at bounding box center [419, 124] width 167 height 11
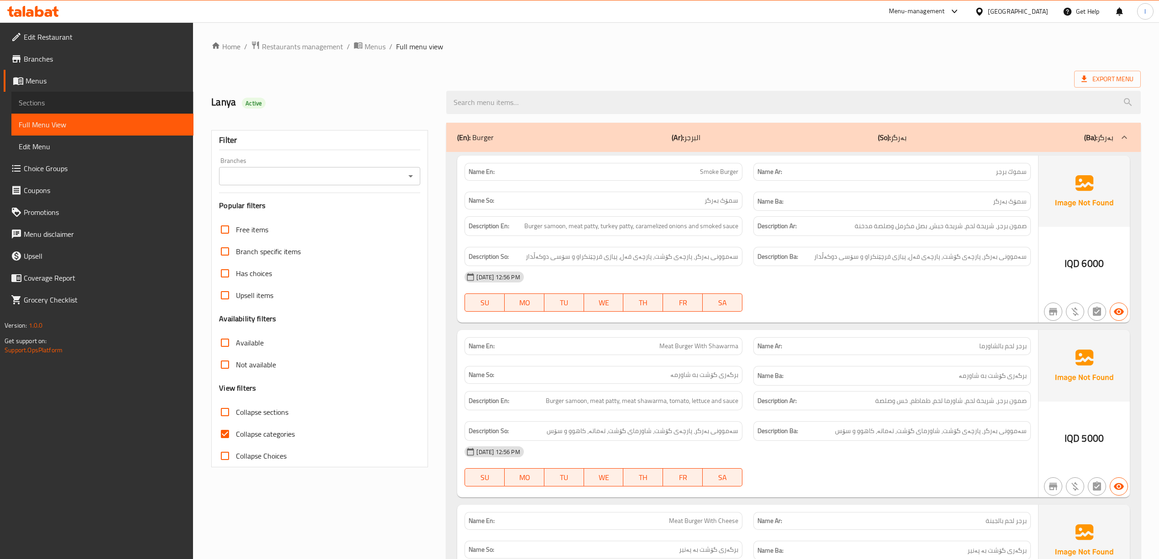
click at [73, 109] on link "Sections" at bounding box center [102, 103] width 182 height 22
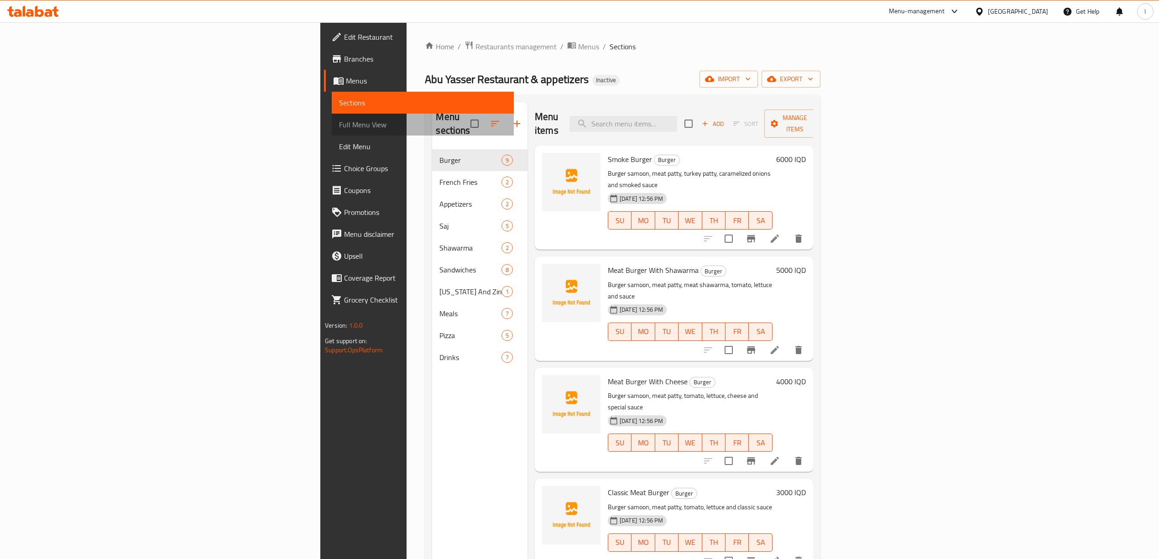
click at [339, 125] on span "Full Menu View" at bounding box center [422, 124] width 167 height 11
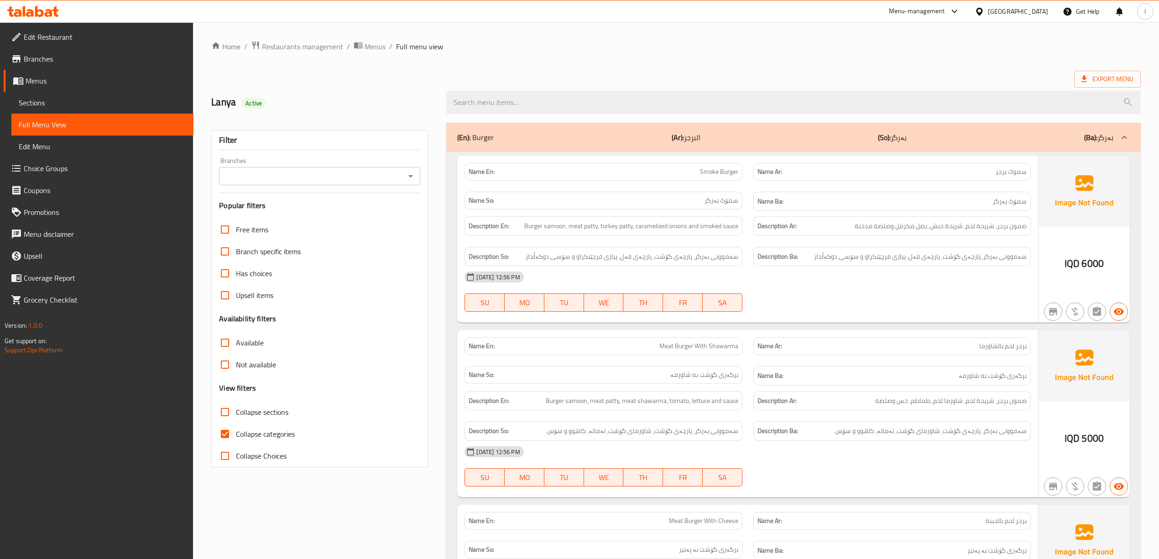
click at [302, 433] on div "Collapse categories" at bounding box center [319, 434] width 201 height 22
click at [275, 433] on span "Collapse categories" at bounding box center [265, 433] width 59 height 11
click at [236, 433] on input "Collapse categories" at bounding box center [225, 434] width 22 height 22
checkbox input "false"
click at [47, 101] on span "Sections" at bounding box center [102, 102] width 167 height 11
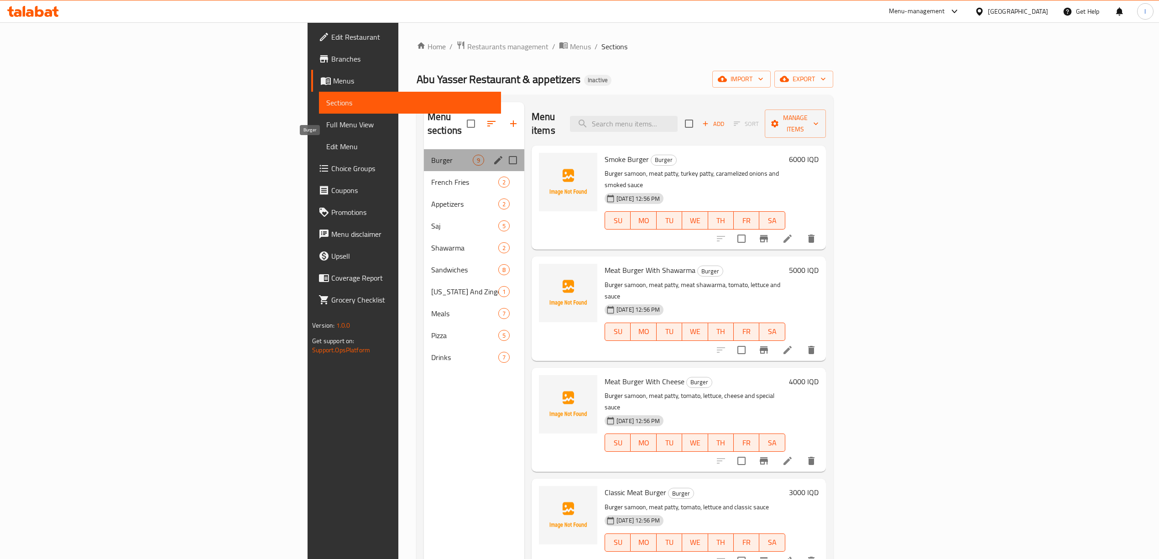
click at [431, 155] on span "Burger" at bounding box center [452, 160] width 42 height 11
click at [431, 352] on span "Drinks" at bounding box center [452, 357] width 42 height 11
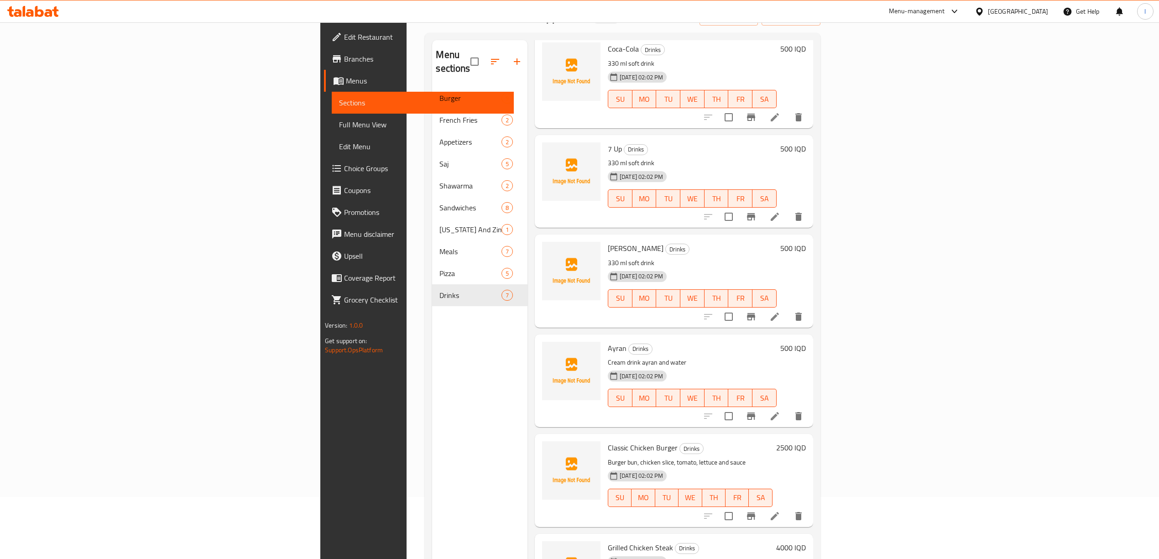
scroll to position [128, 0]
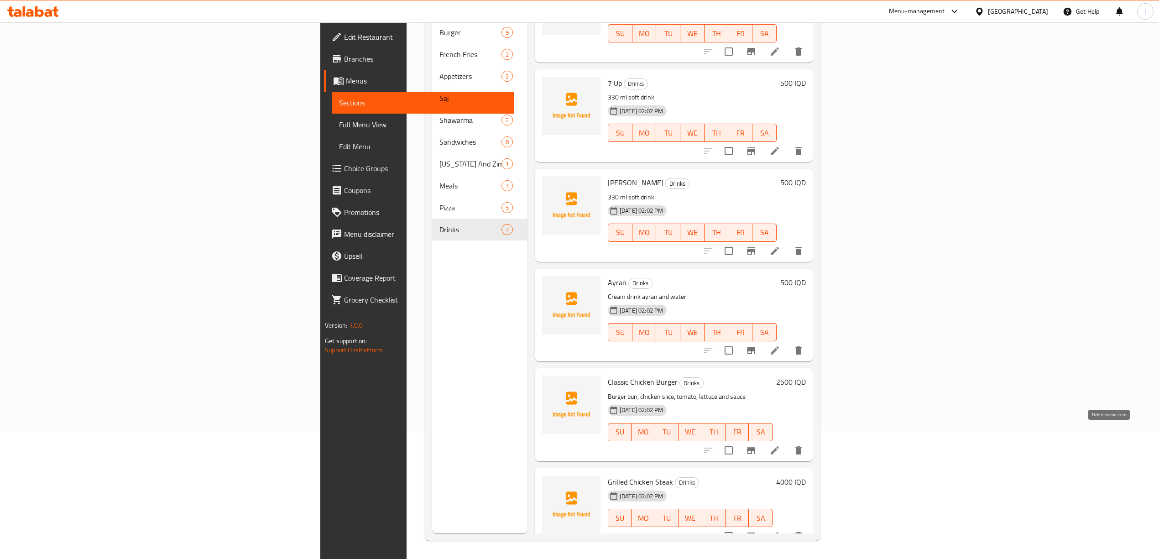
click at [801, 446] on icon "delete" at bounding box center [798, 450] width 6 height 8
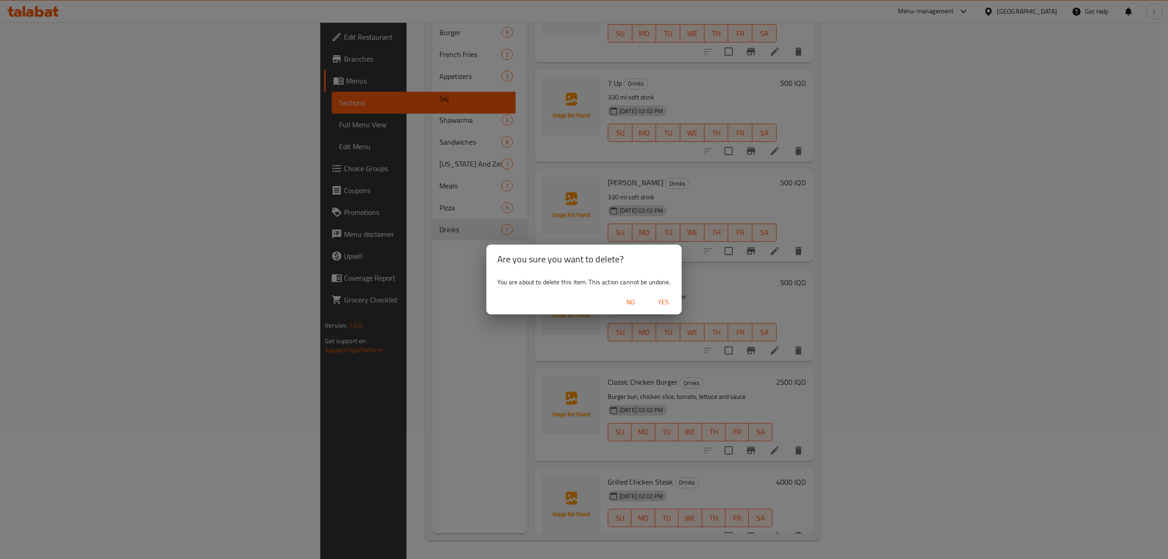
click at [668, 301] on span "Yes" at bounding box center [663, 301] width 22 height 11
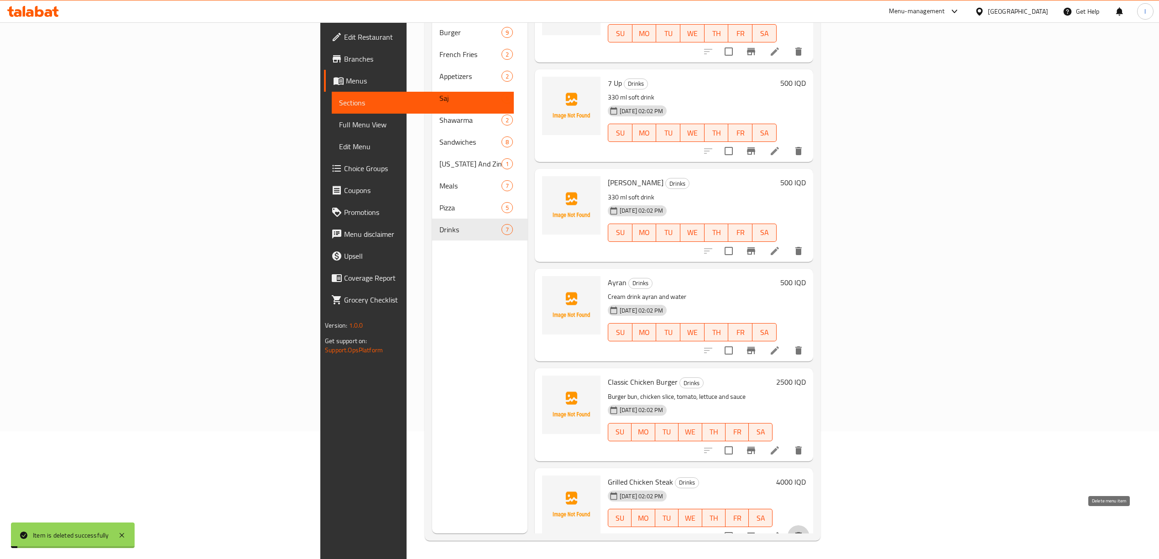
click at [801, 532] on icon "delete" at bounding box center [798, 536] width 6 height 8
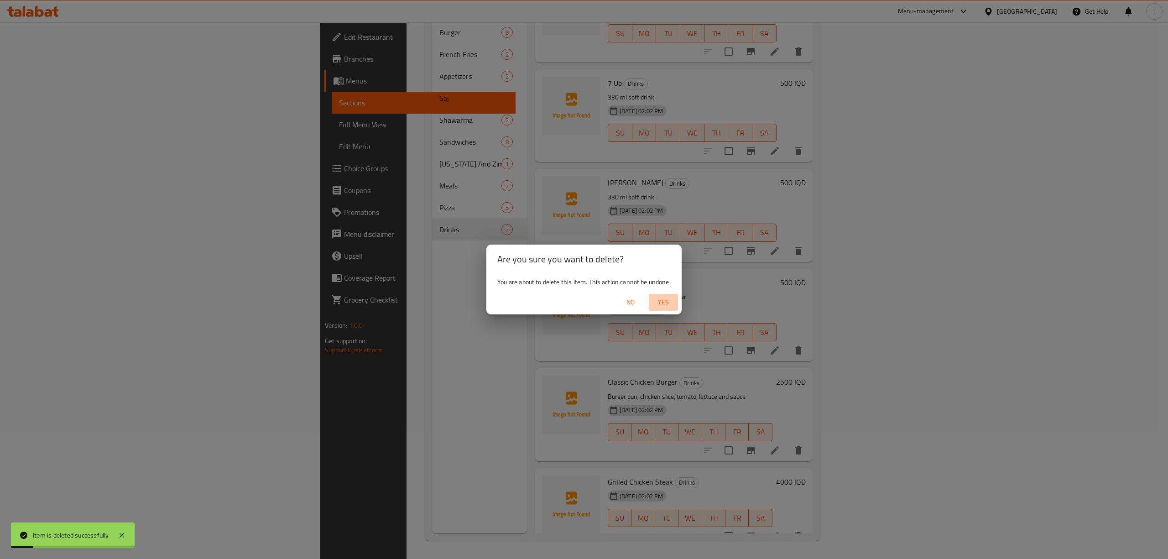
click at [666, 300] on span "Yes" at bounding box center [663, 301] width 22 height 11
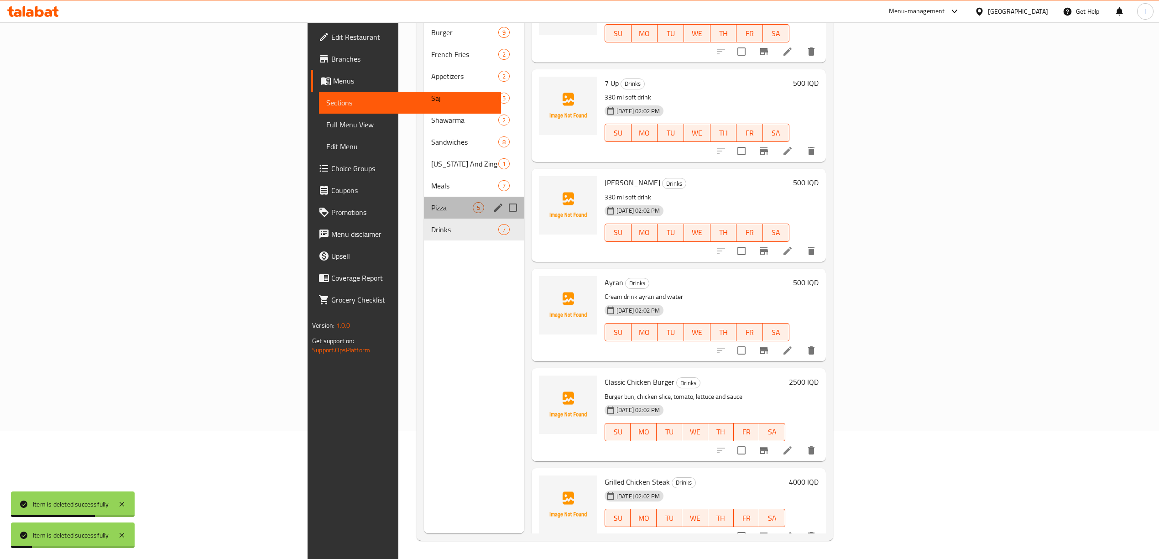
drag, startPoint x: 278, startPoint y: 183, endPoint x: 274, endPoint y: 185, distance: 4.7
click at [424, 197] on div "Pizza 5" at bounding box center [474, 208] width 100 height 22
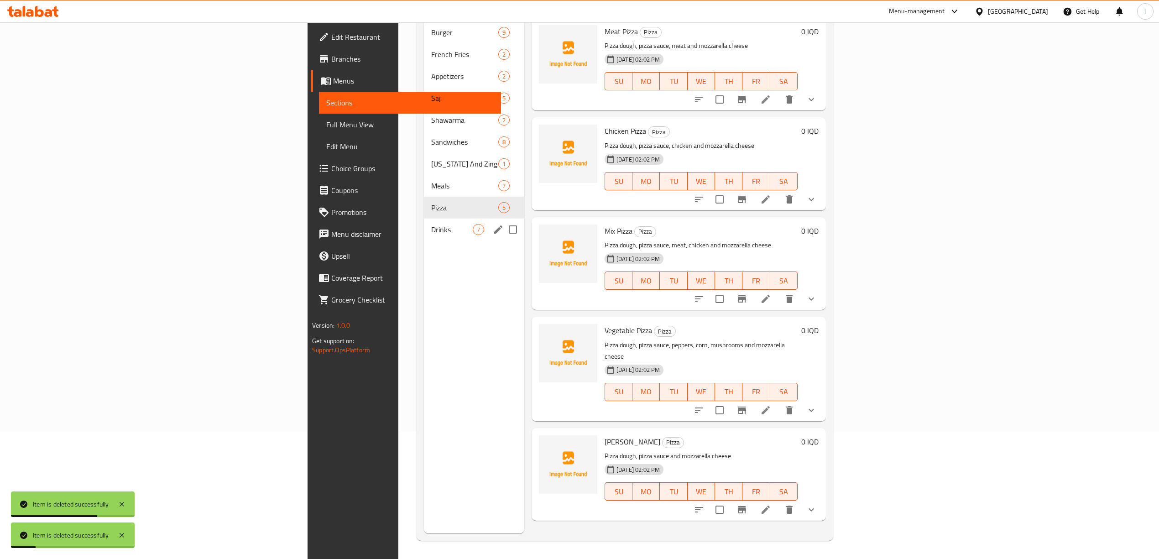
click at [431, 224] on span "Drinks" at bounding box center [452, 229] width 42 height 11
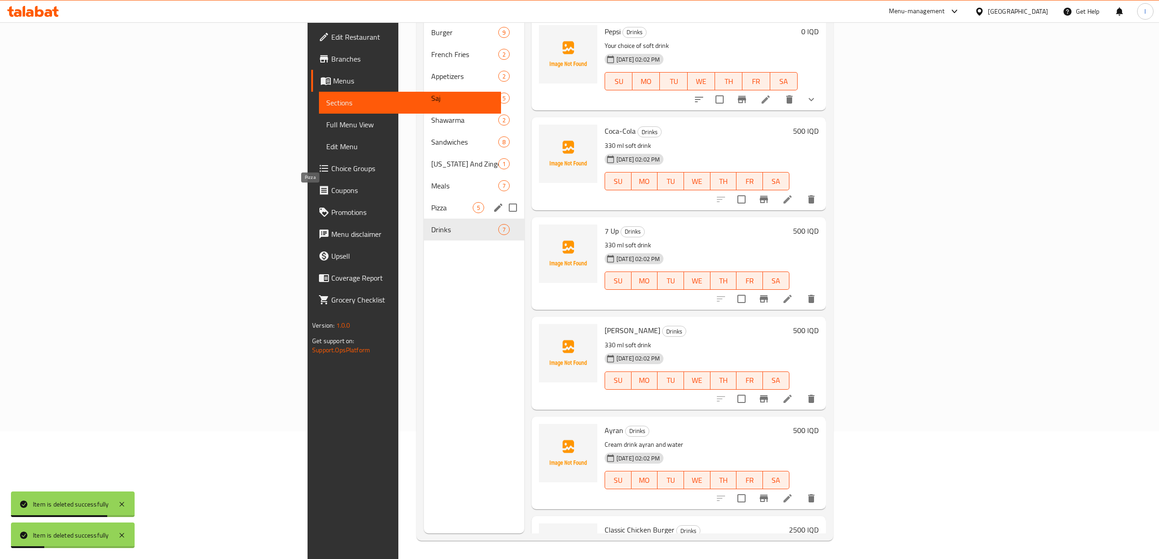
click at [424, 197] on div "Pizza 5" at bounding box center [474, 208] width 100 height 22
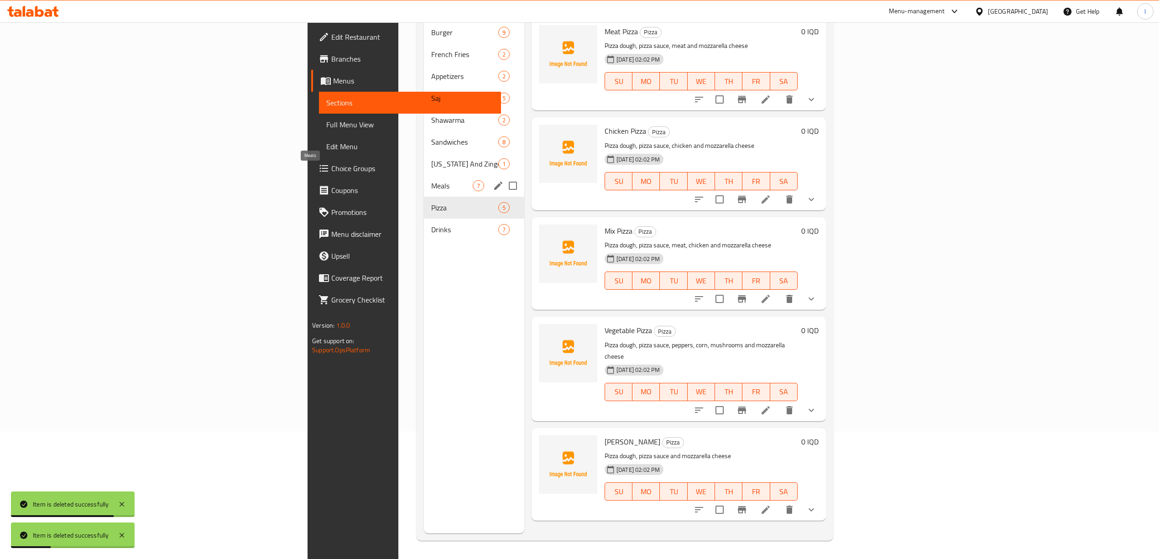
click at [431, 180] on span "Meals" at bounding box center [452, 185] width 42 height 11
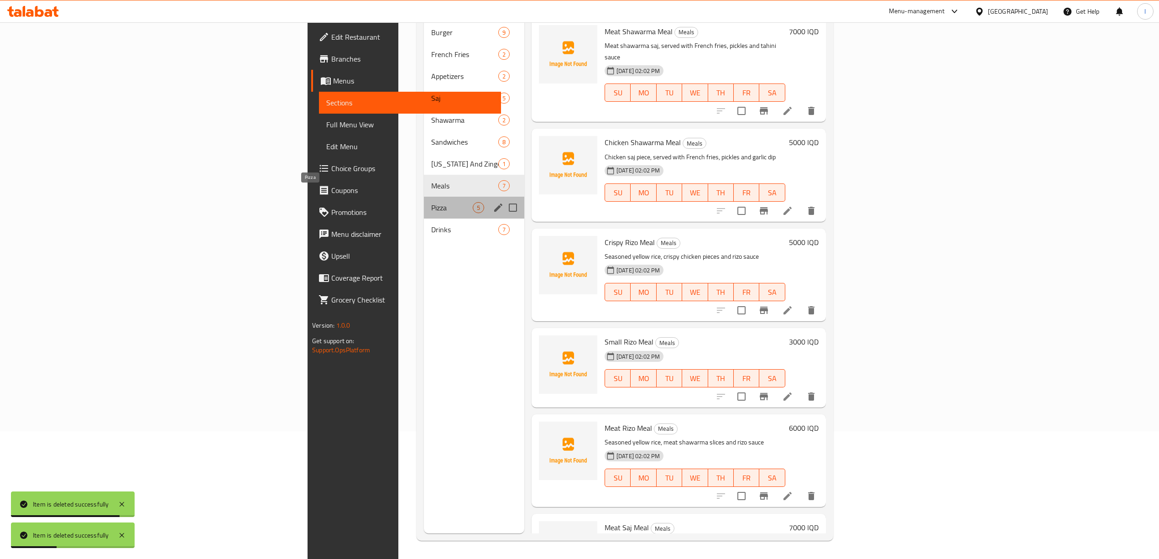
click at [431, 202] on span "Pizza" at bounding box center [452, 207] width 42 height 11
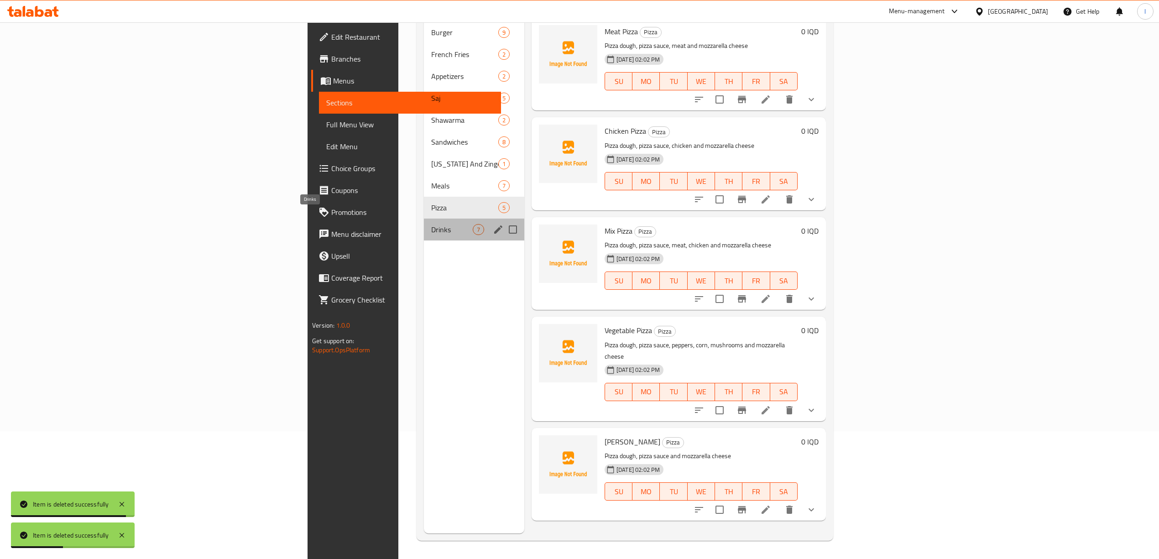
click at [431, 224] on span "Drinks" at bounding box center [452, 229] width 42 height 11
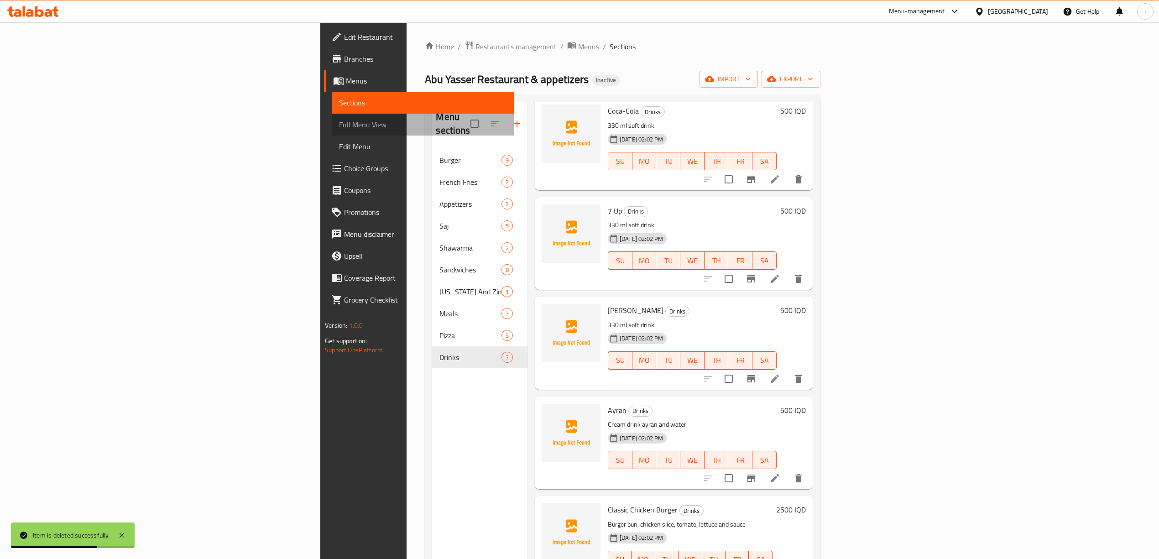
click at [339, 121] on span "Full Menu View" at bounding box center [422, 124] width 167 height 11
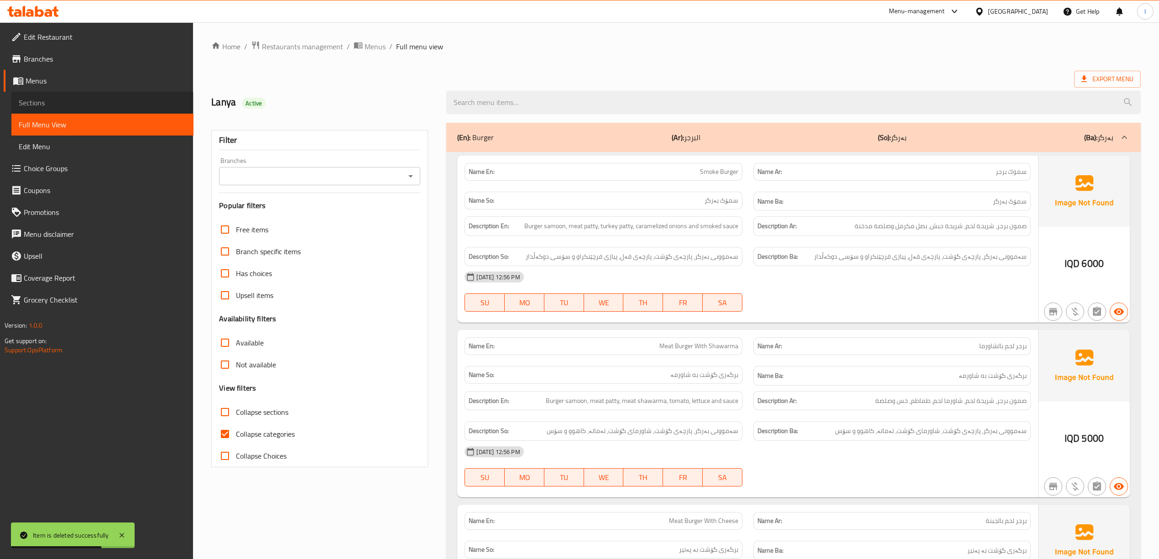
click at [48, 101] on span "Sections" at bounding box center [102, 102] width 167 height 11
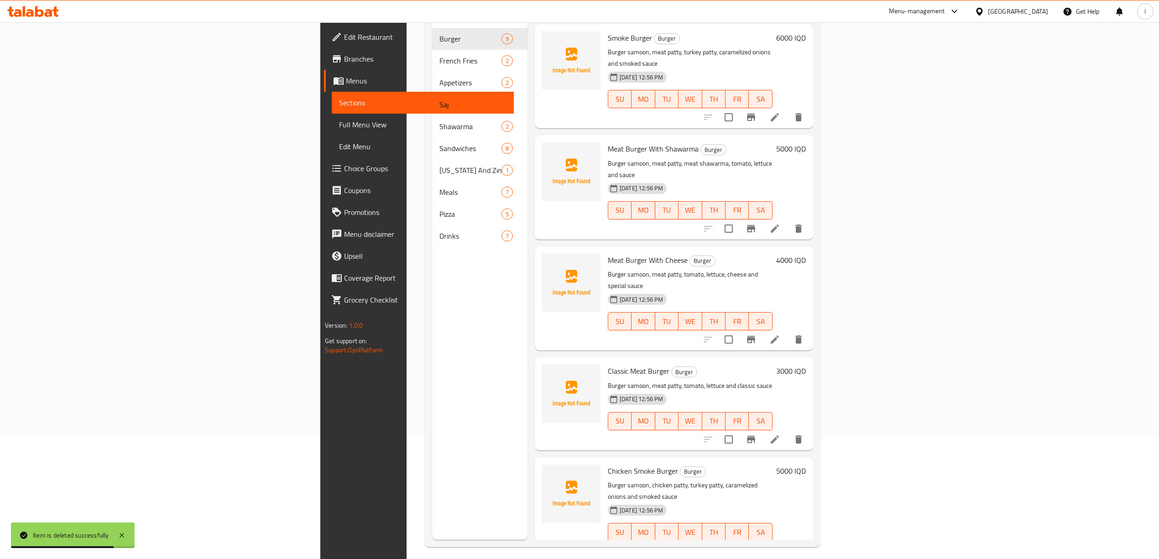
scroll to position [128, 0]
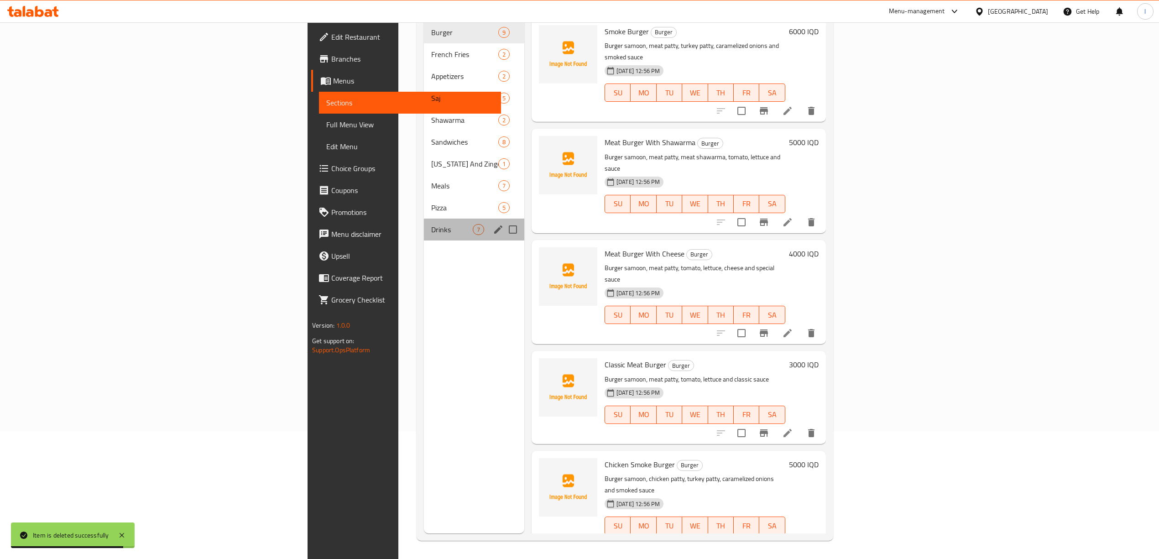
click at [424, 224] on div "Drinks 7" at bounding box center [474, 229] width 100 height 22
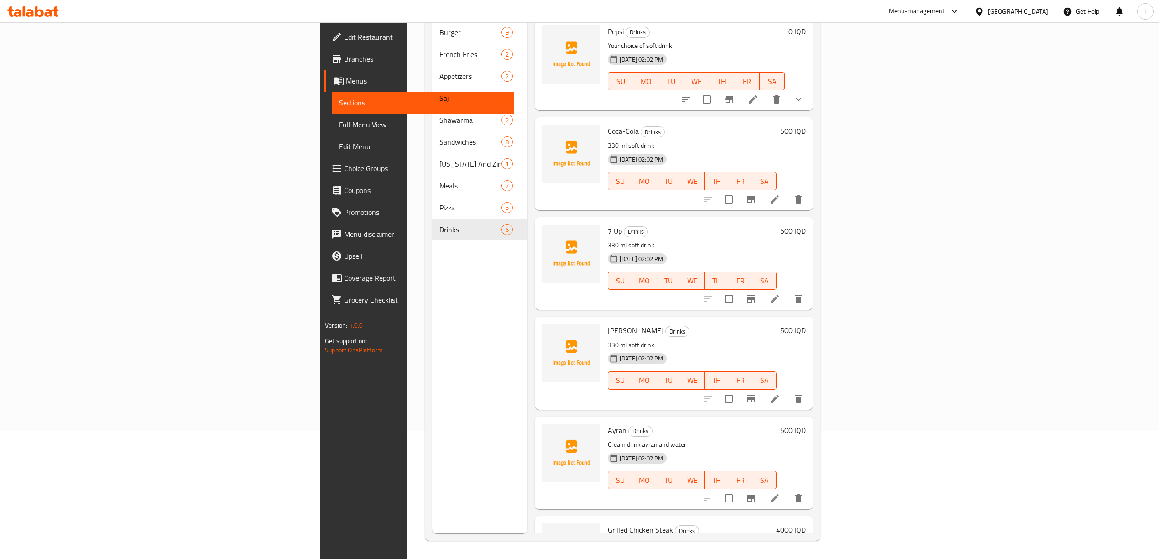
scroll to position [48, 0]
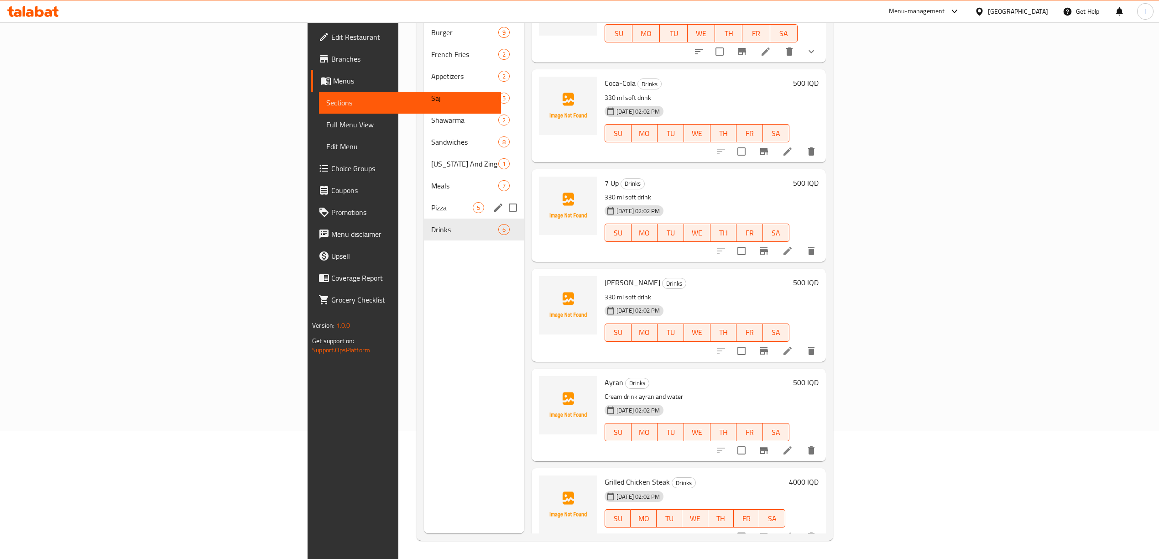
click at [424, 197] on div "Pizza 5" at bounding box center [474, 208] width 100 height 22
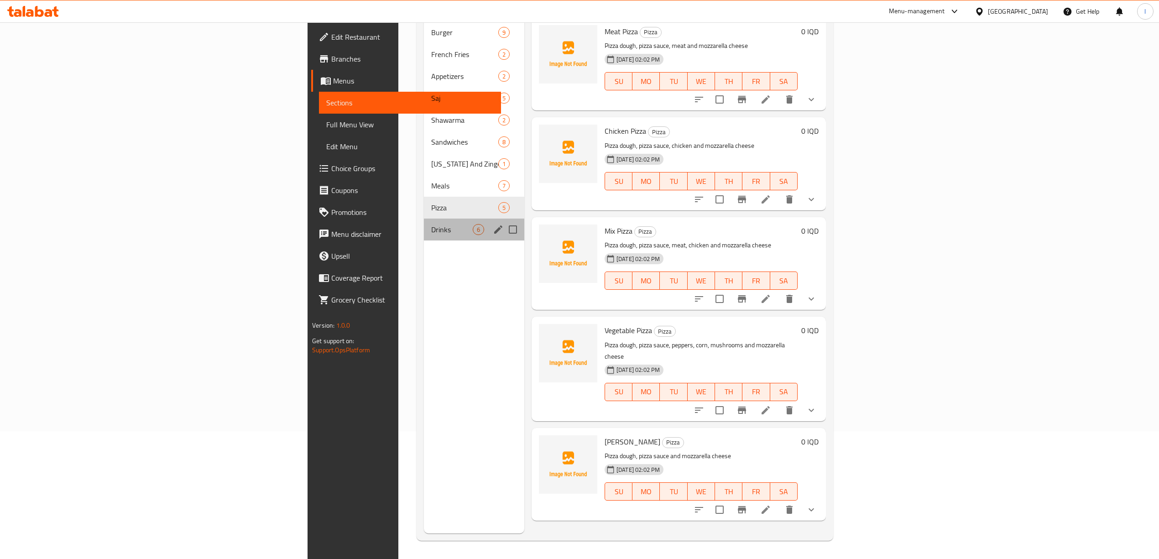
click at [424, 218] on div "Drinks 6" at bounding box center [474, 229] width 100 height 22
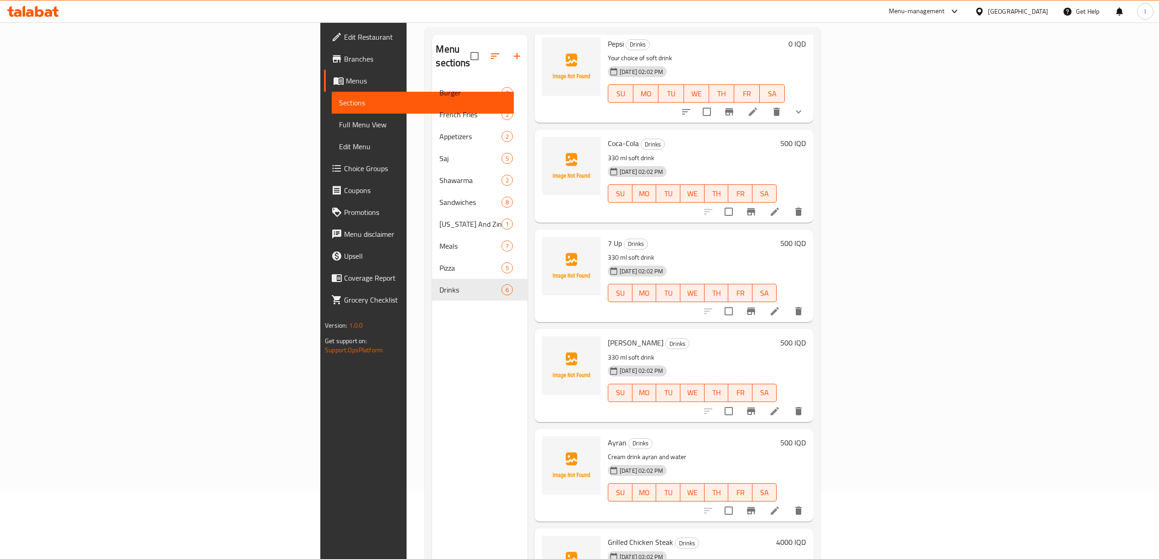
scroll to position [128, 0]
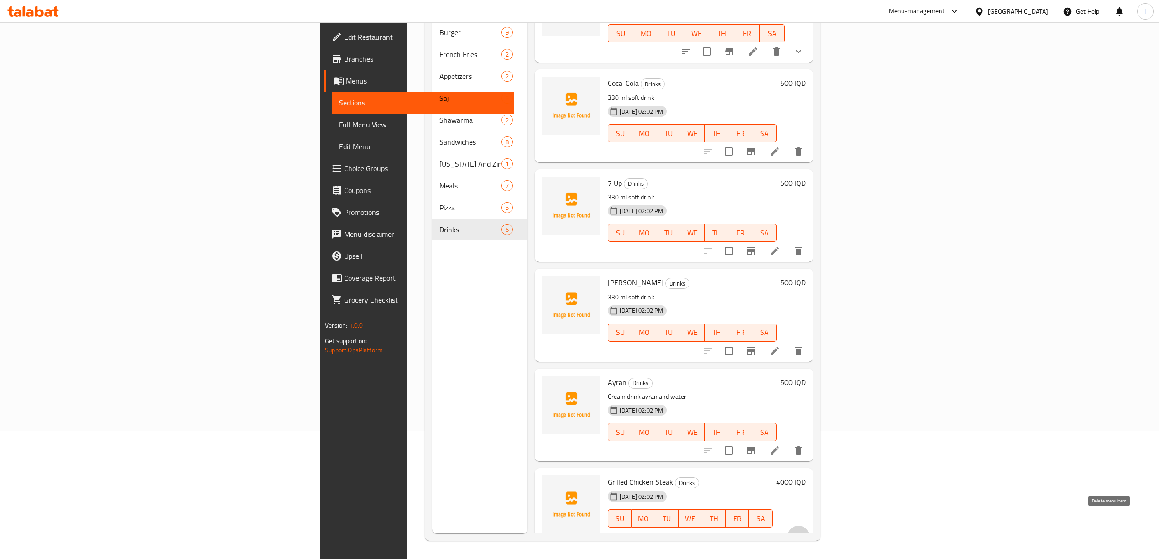
click at [804, 531] on icon "delete" at bounding box center [798, 536] width 11 height 11
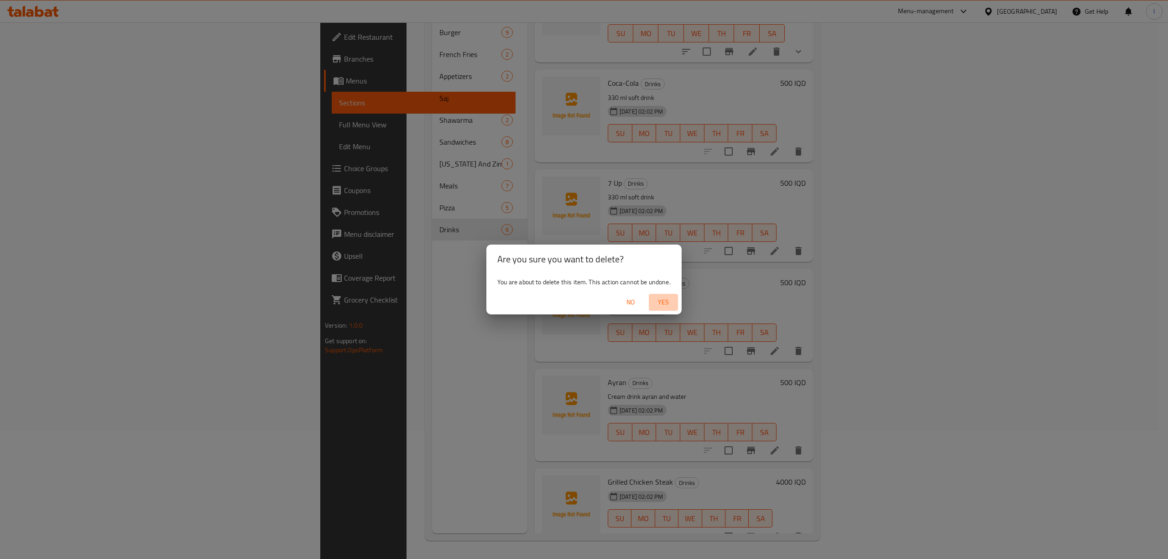
click at [650, 302] on button "Yes" at bounding box center [663, 302] width 29 height 17
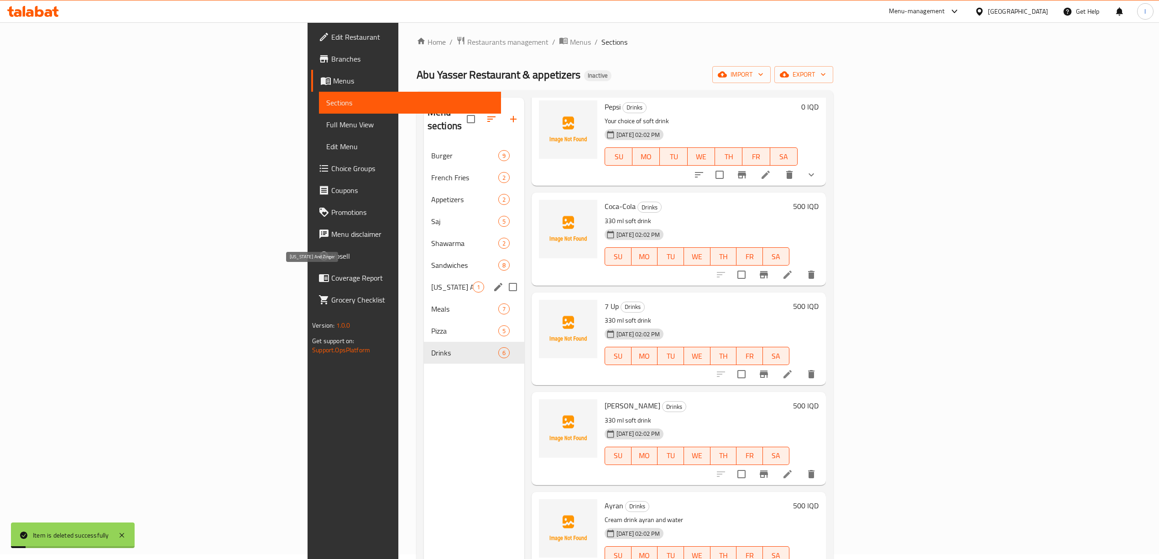
scroll to position [0, 0]
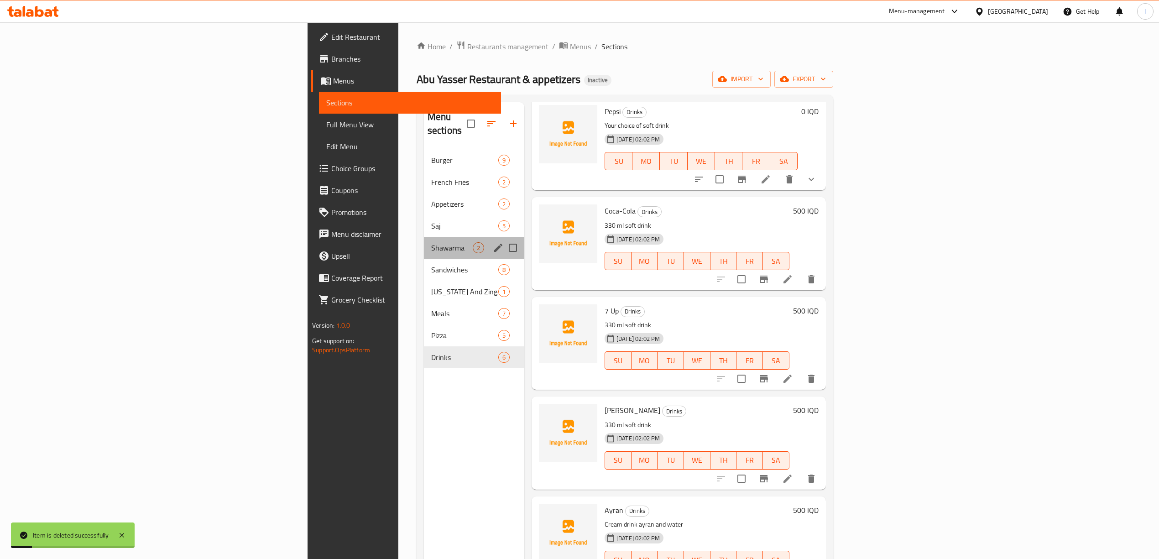
click at [424, 237] on div "Shawarma 2" at bounding box center [474, 248] width 100 height 22
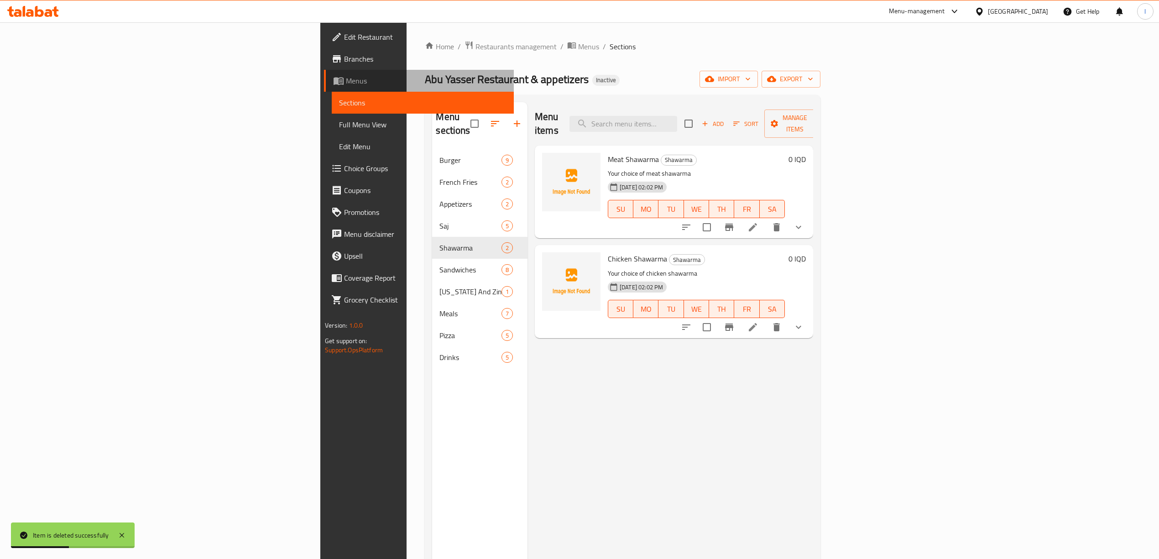
click at [346, 81] on span "Menus" at bounding box center [426, 80] width 161 height 11
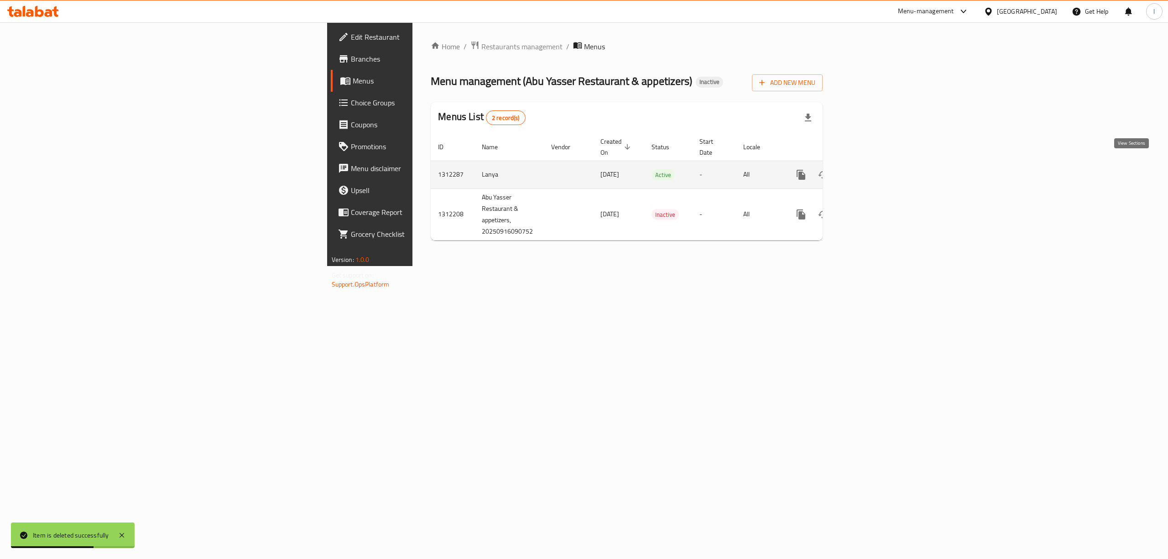
click at [872, 169] on icon "enhanced table" at bounding box center [866, 174] width 11 height 11
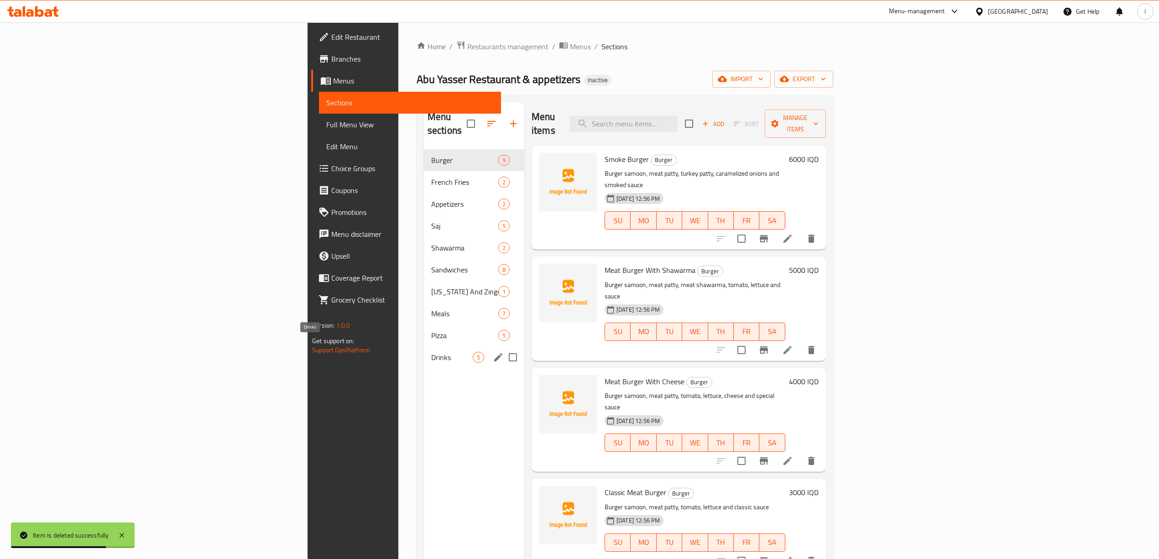
click at [431, 352] on span "Drinks" at bounding box center [452, 357] width 42 height 11
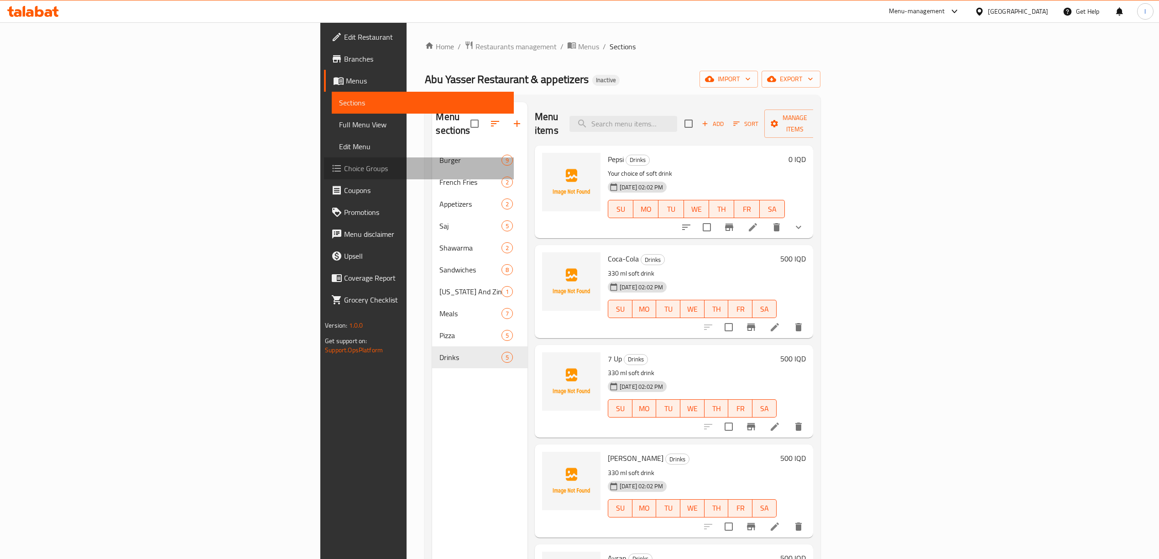
click at [344, 166] on span "Choice Groups" at bounding box center [425, 168] width 162 height 11
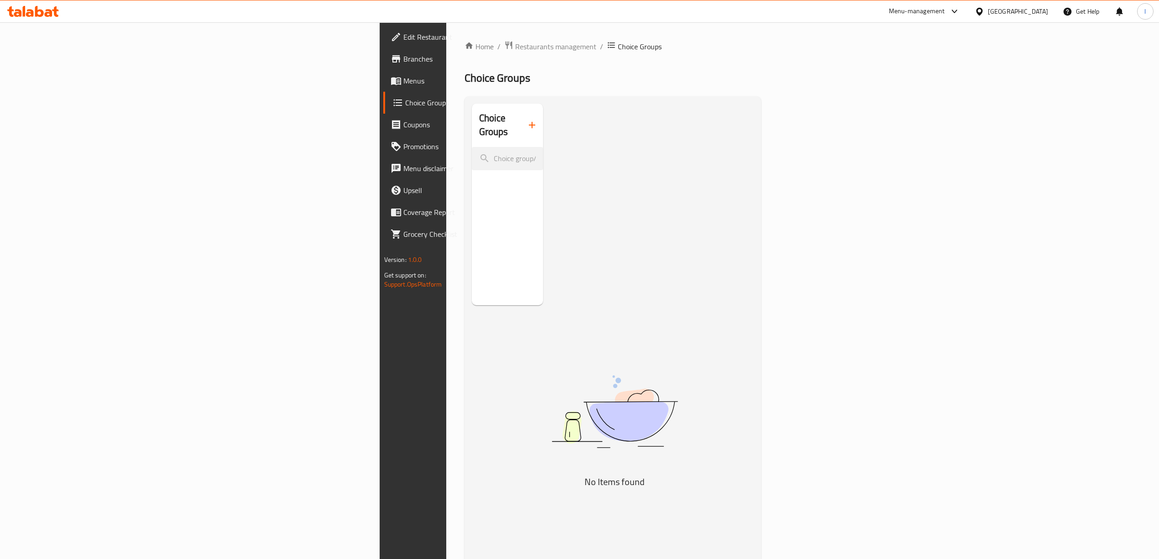
click at [526, 122] on icon "button" at bounding box center [531, 125] width 11 height 11
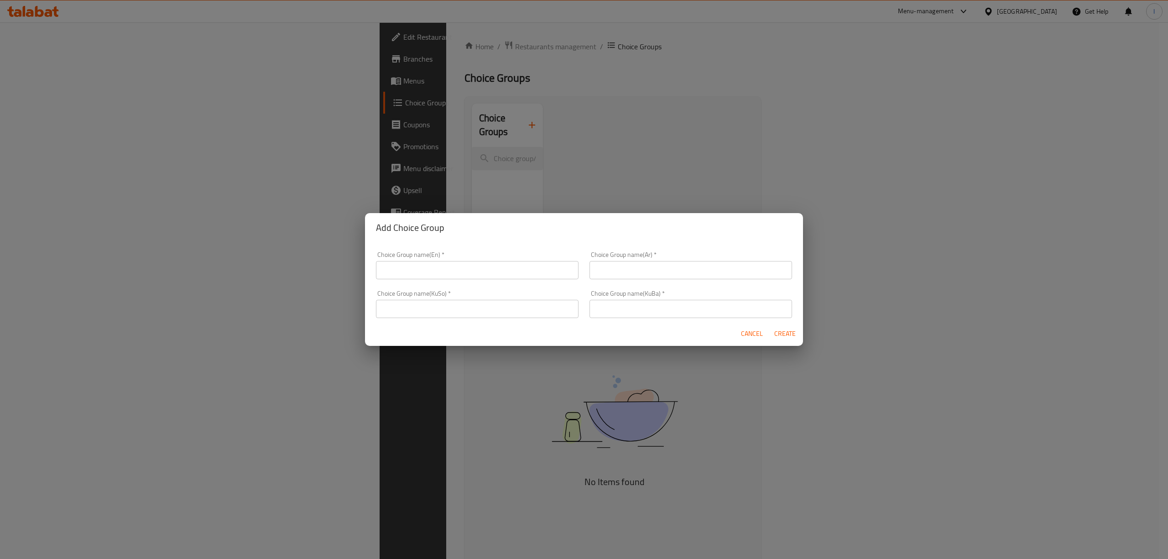
click at [456, 270] on input "text" at bounding box center [477, 270] width 203 height 18
click at [426, 273] on input "Your Choice Of :" at bounding box center [477, 270] width 203 height 18
type input "Your Choice Of 1 :"
click at [597, 272] on input "text" at bounding box center [690, 270] width 203 height 18
click at [744, 272] on input "إختيارك من :" at bounding box center [690, 270] width 203 height 18
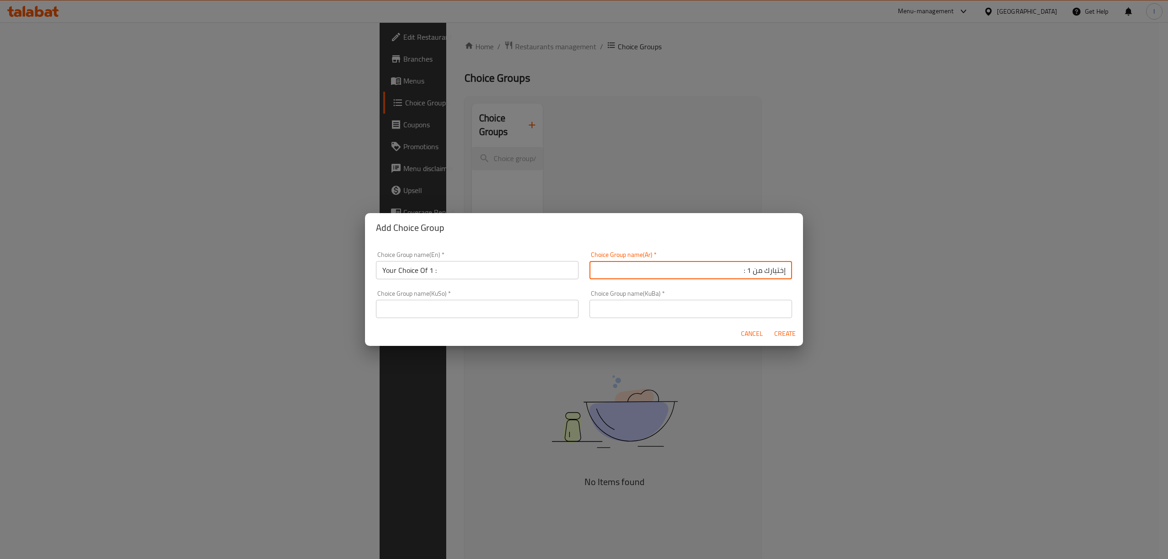
type input "إختيارك من 1 :"
click at [721, 307] on input "text" at bounding box center [690, 309] width 203 height 18
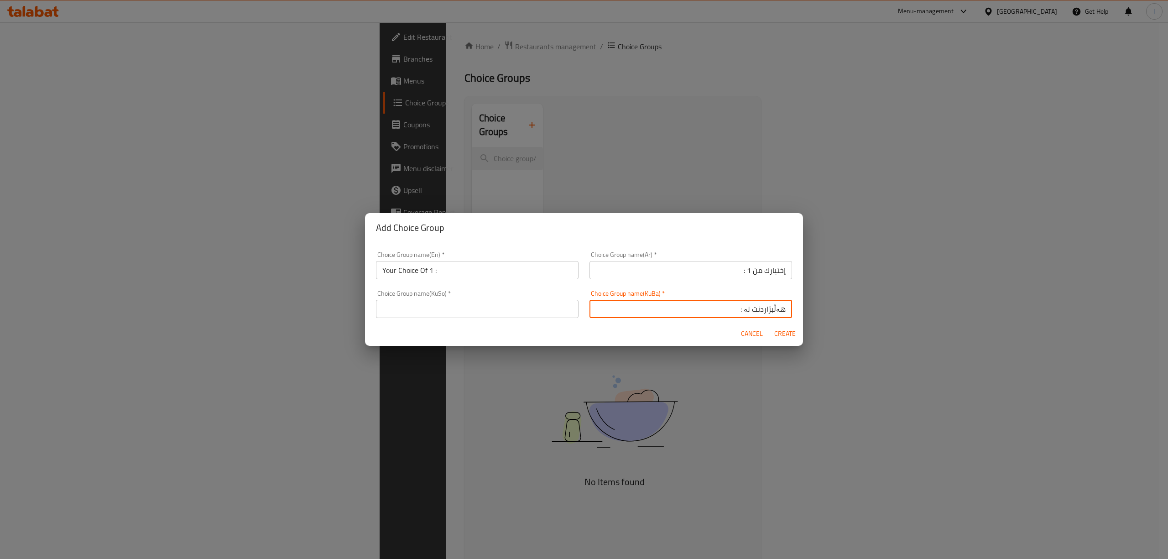
click at [739, 312] on input "هەڵبژاردنت لە :" at bounding box center [690, 309] width 203 height 18
click at [738, 312] on input "هەڵبژاردنت لە :" at bounding box center [690, 309] width 203 height 18
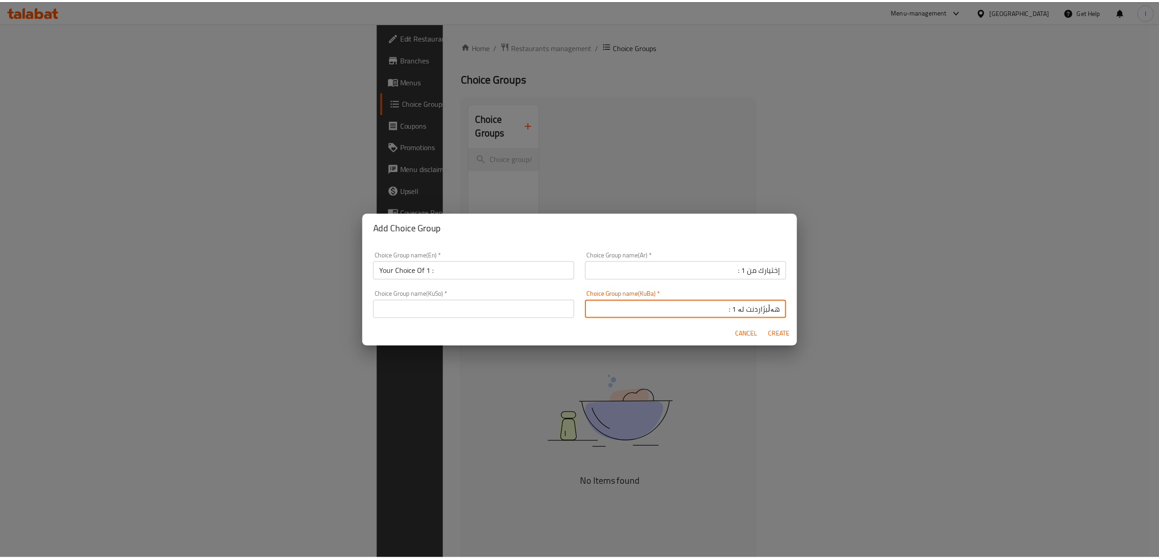
scroll to position [2, 0]
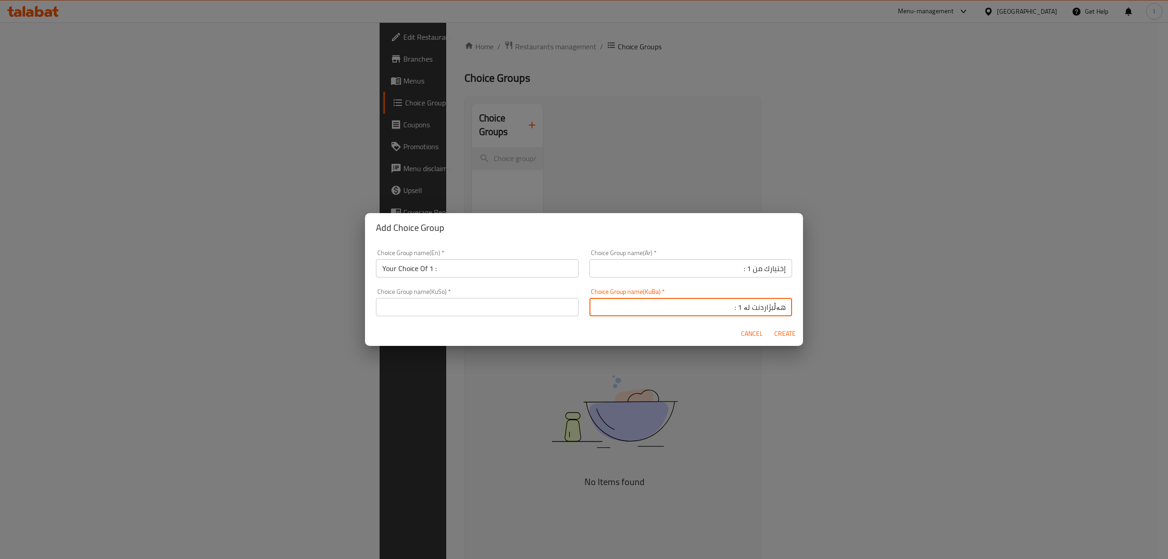
drag, startPoint x: 671, startPoint y: 308, endPoint x: 800, endPoint y: 312, distance: 129.1
click at [800, 312] on div "Choice Group name(En)   * Your Choice Of 1 : Choice Group name(En) * Choice Gro…" at bounding box center [584, 281] width 438 height 79
type input "هەڵبژاردنت لە 1 :"
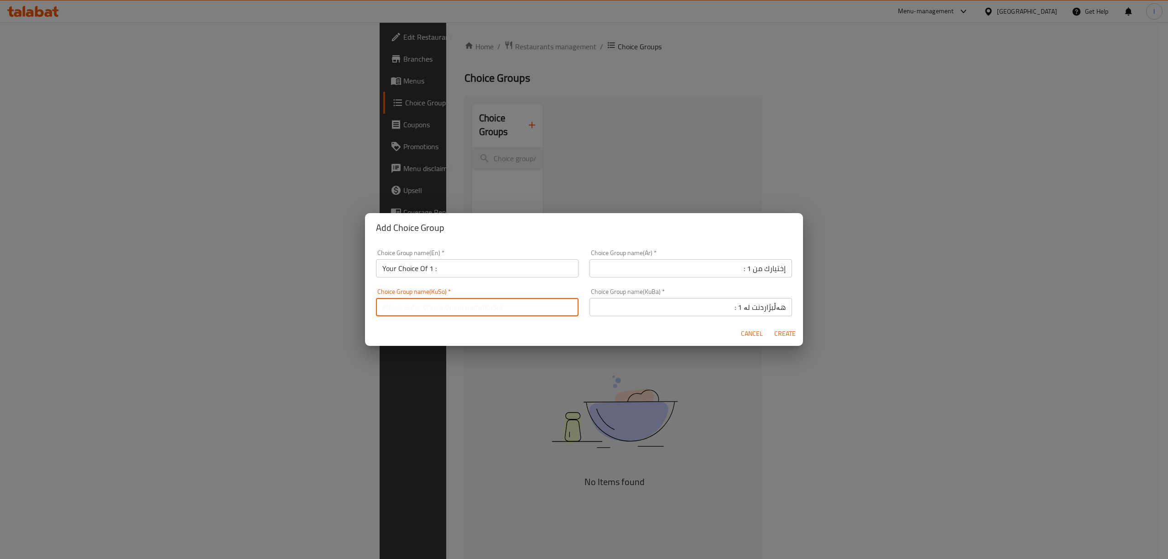
click at [447, 304] on input "text" at bounding box center [477, 307] width 203 height 18
paste input "هەڵبژاردنت لە 1 :"
type input "هەڵبژاردنت لە 1 :"
drag, startPoint x: 778, startPoint y: 334, endPoint x: 754, endPoint y: 343, distance: 26.3
click at [779, 334] on span "Create" at bounding box center [785, 333] width 22 height 11
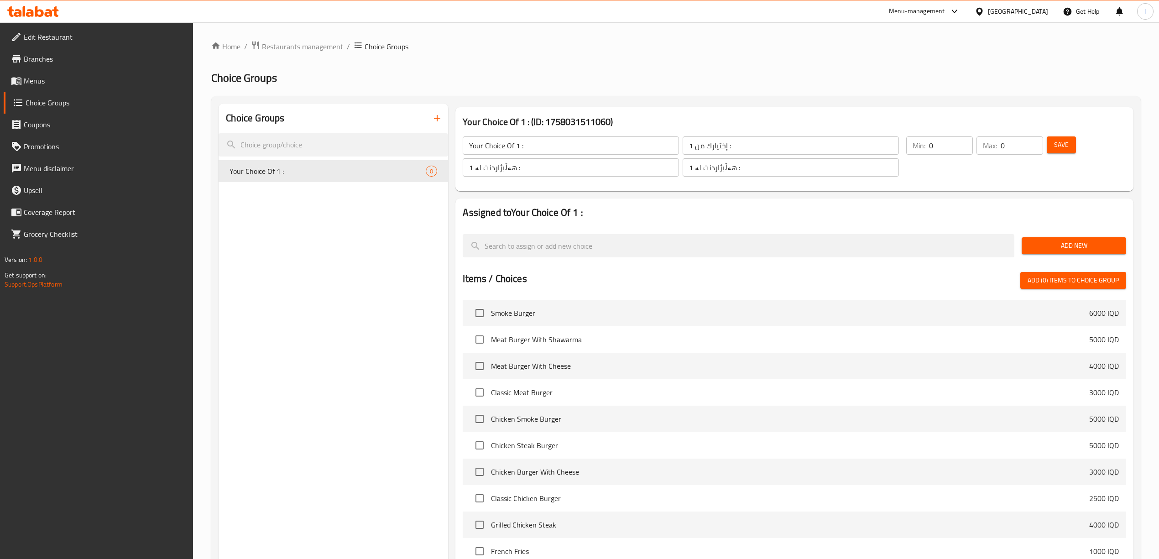
drag, startPoint x: 949, startPoint y: 141, endPoint x: 864, endPoint y: 145, distance: 85.4
click at [865, 145] on div "Your Choice Of 1 : ​ إختيارك من 1 : ​ هەڵبژاردنت لە 1 : ​ هەڵبژاردنت لە 1 : ​ M…" at bounding box center [794, 156] width 670 height 62
type input "1"
drag, startPoint x: 1015, startPoint y: 139, endPoint x: 973, endPoint y: 146, distance: 42.6
click at [973, 146] on div "Min: 1 ​ Max: 0 ​" at bounding box center [974, 156] width 144 height 47
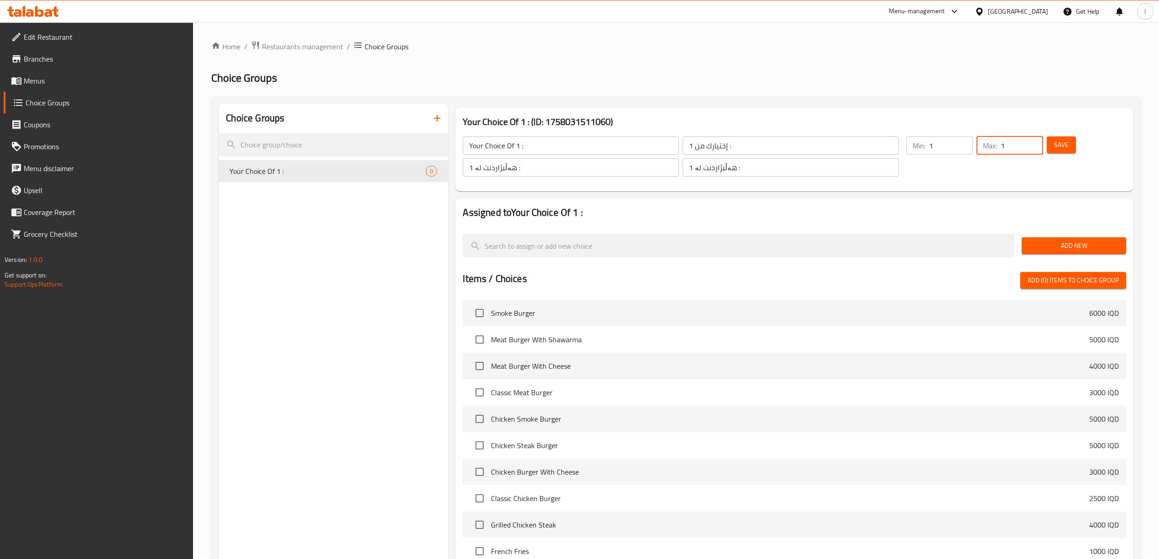
type input "1"
click at [1046, 243] on span "Add New" at bounding box center [1074, 245] width 90 height 11
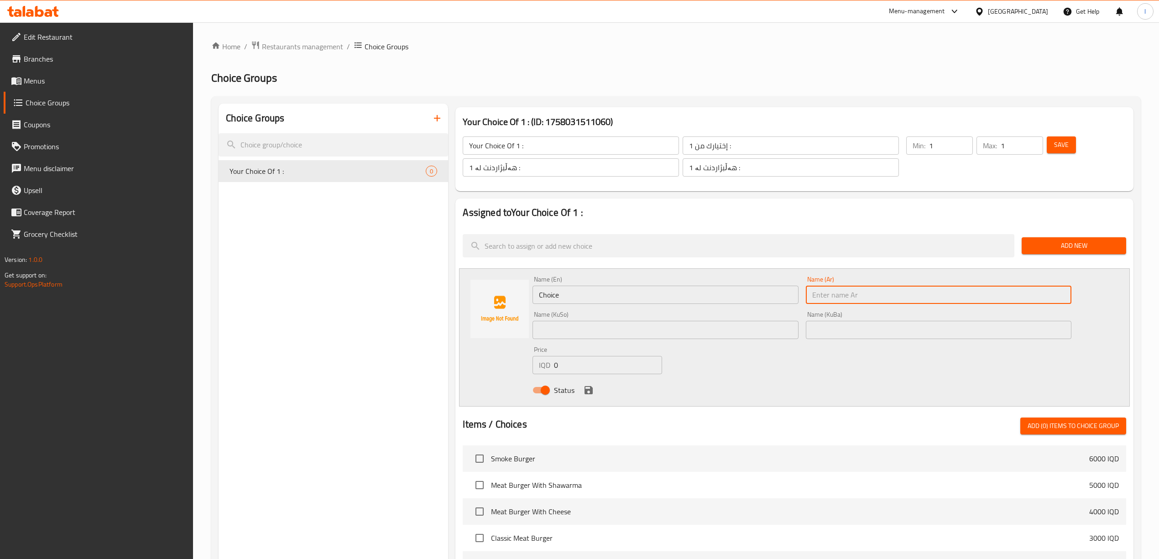
click at [876, 302] on input "text" at bounding box center [938, 295] width 265 height 18
paste input "بيذنجان"
type input "بيذنجان"
drag, startPoint x: 579, startPoint y: 293, endPoint x: 497, endPoint y: 303, distance: 82.8
click at [499, 303] on div "Name (En) Choice Name (En) Name (Ar) بيذنجان Name (Ar) Name (KuSo) Name (KuSo) …" at bounding box center [794, 337] width 670 height 138
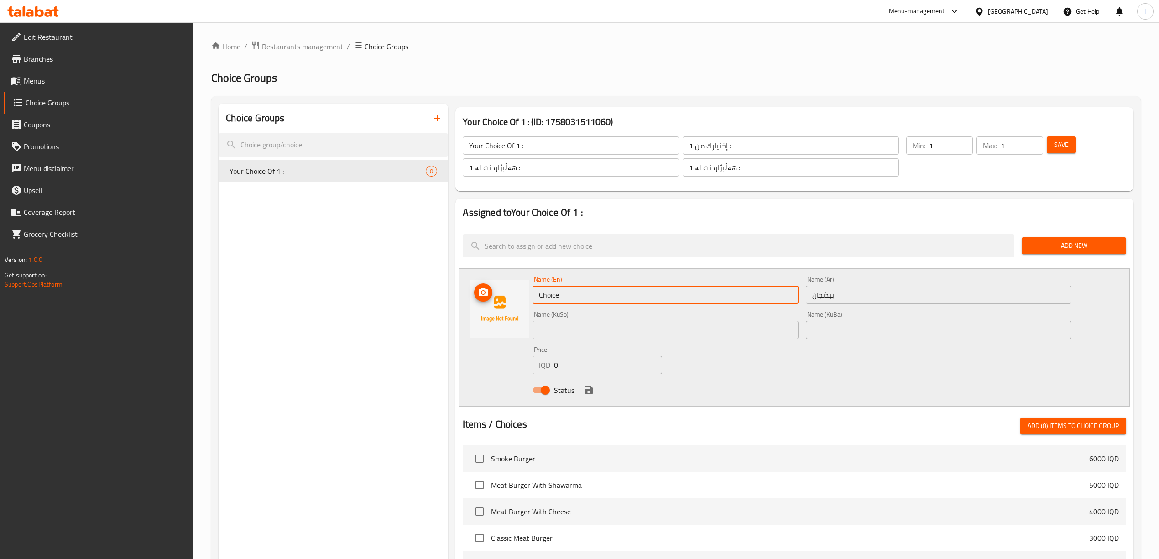
paste input "Eggplant"
type input "Eggplant"
click at [832, 322] on input "text" at bounding box center [938, 330] width 265 height 18
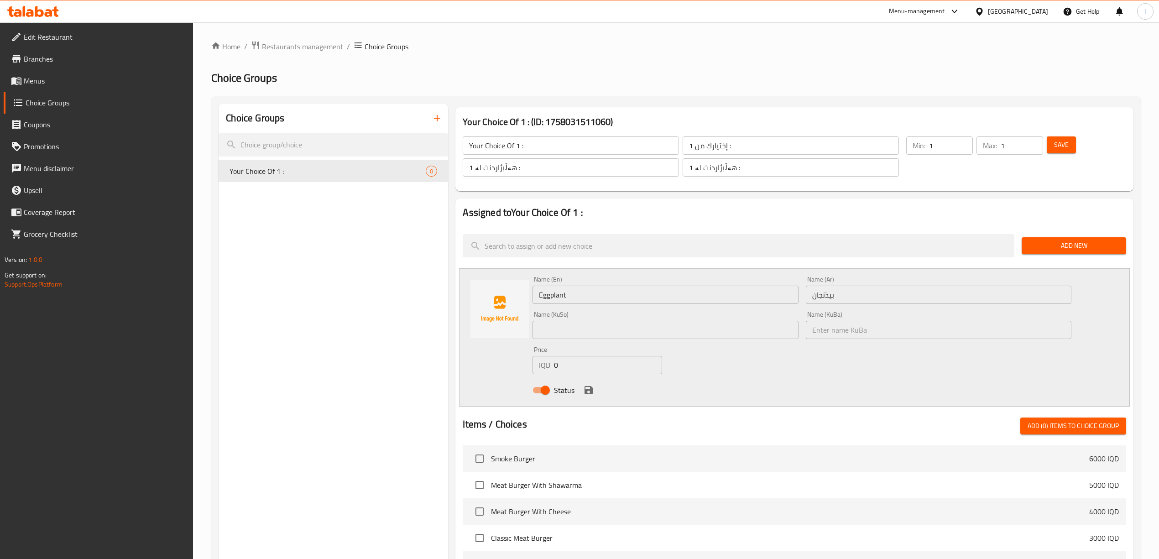
click at [769, 318] on div "Name (KuSo) Name (KuSo)" at bounding box center [664, 325] width 265 height 28
click at [796, 331] on input "text" at bounding box center [664, 330] width 265 height 18
paste input "باینجان"
type input "باینجان"
click at [850, 332] on input "text" at bounding box center [938, 330] width 265 height 18
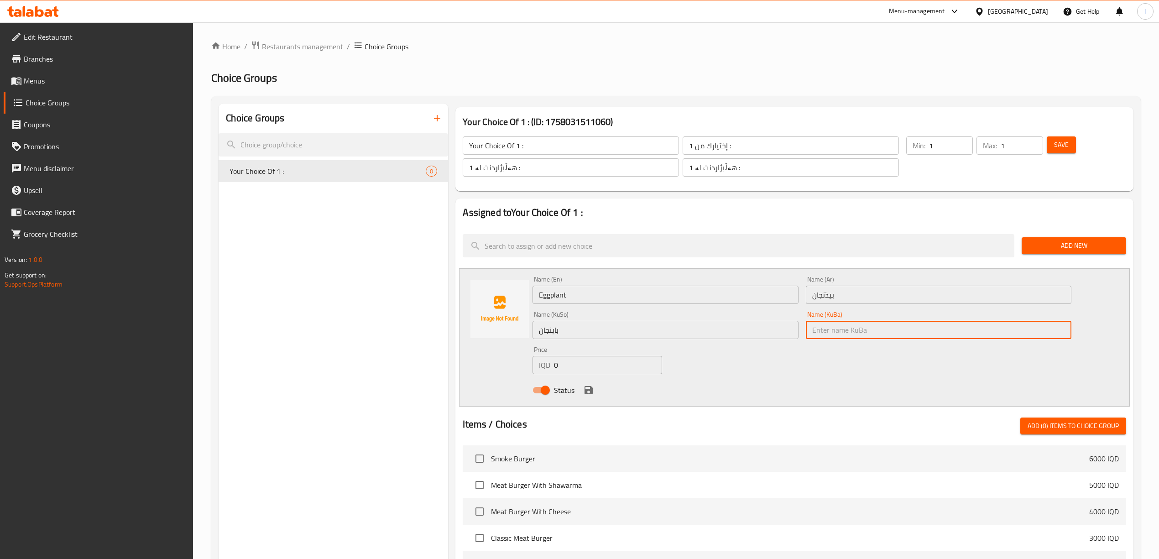
paste input "باینجان"
type input "باینجان"
click at [587, 391] on icon "save" at bounding box center [588, 390] width 8 height 8
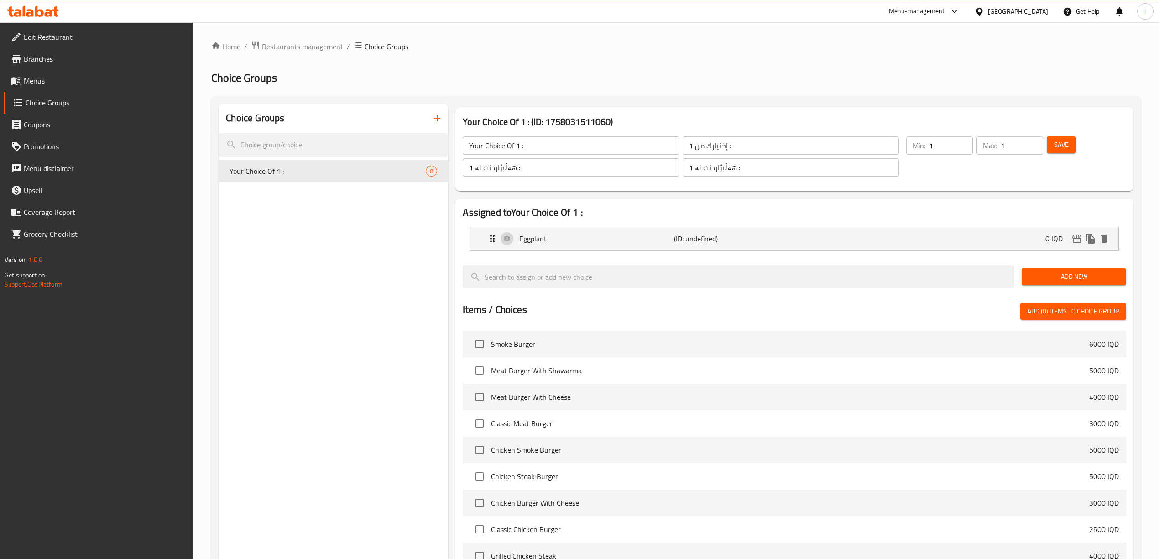
click at [1104, 269] on button "Add New" at bounding box center [1073, 276] width 104 height 17
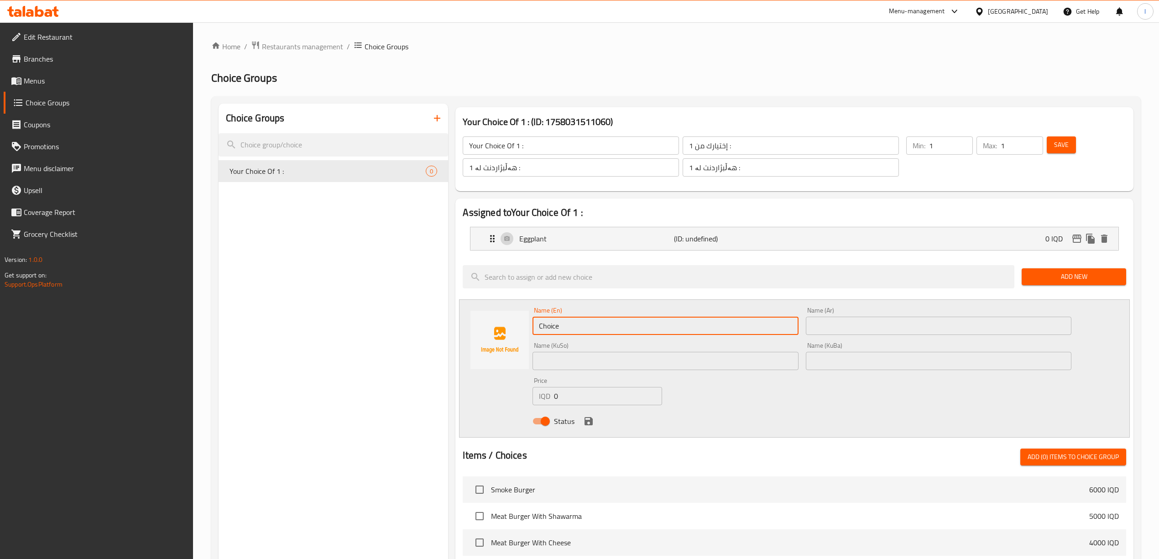
drag, startPoint x: 552, startPoint y: 325, endPoint x: 364, endPoint y: 303, distance: 189.6
click at [368, 306] on div "Choice Groups Your Choice Of 1 : 0 Your Choice Of 1 : (ID: 1758031511060) Your …" at bounding box center [677, 493] width 918 height 779
paste input "Beans"
type input "Beans"
click at [860, 328] on input "text" at bounding box center [938, 326] width 265 height 18
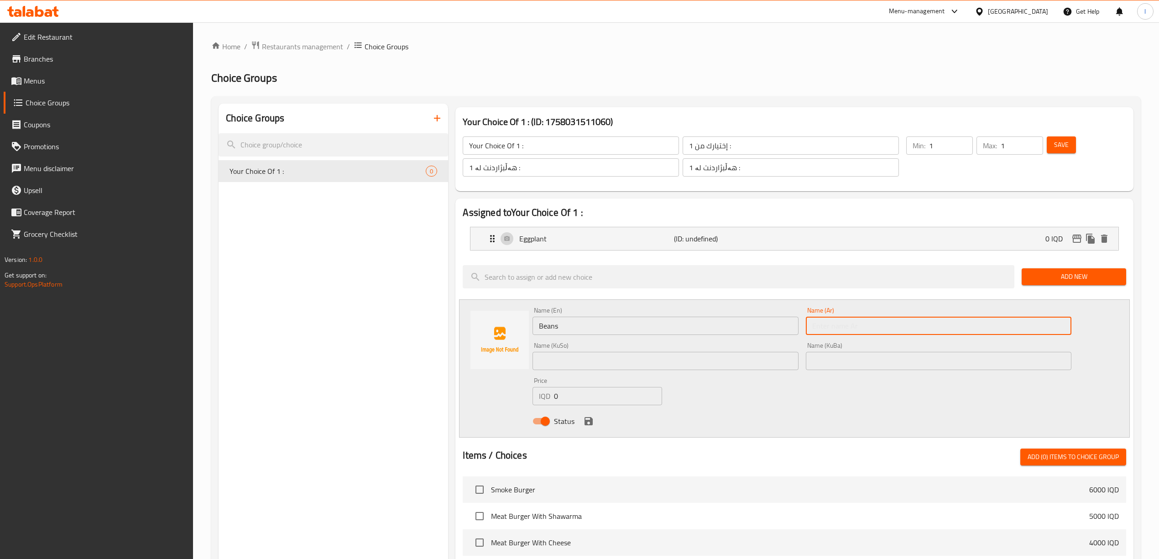
paste input "فاصولياء"
type input "فاصولياء"
click at [633, 367] on input "text" at bounding box center [664, 361] width 265 height 18
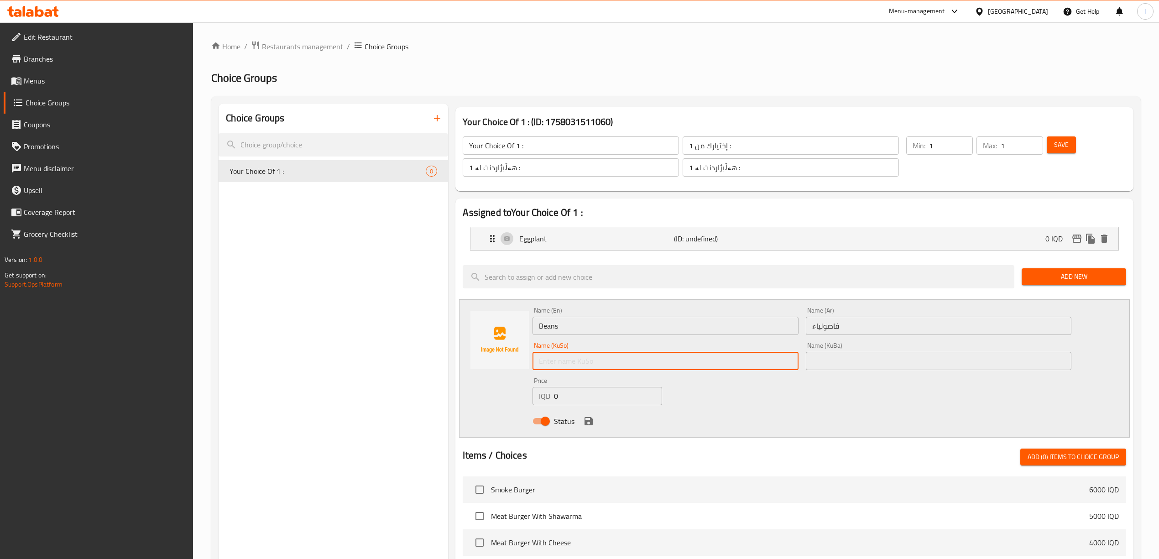
paste input "فاسۆلیا"
type input "فاسۆلیا"
click at [850, 345] on div "Name (KuBa) Name (KuBa)" at bounding box center [938, 356] width 265 height 28
click at [853, 359] on input "text" at bounding box center [938, 361] width 265 height 18
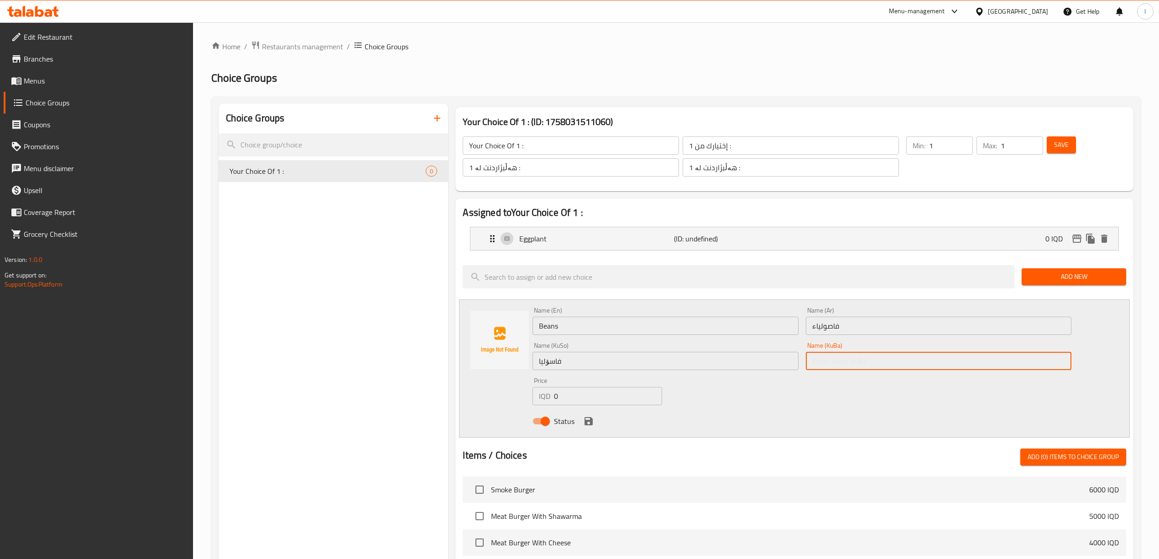
paste input "فاسۆلیا"
type input "فاسۆلیا"
click at [588, 425] on icon "save" at bounding box center [588, 421] width 8 height 8
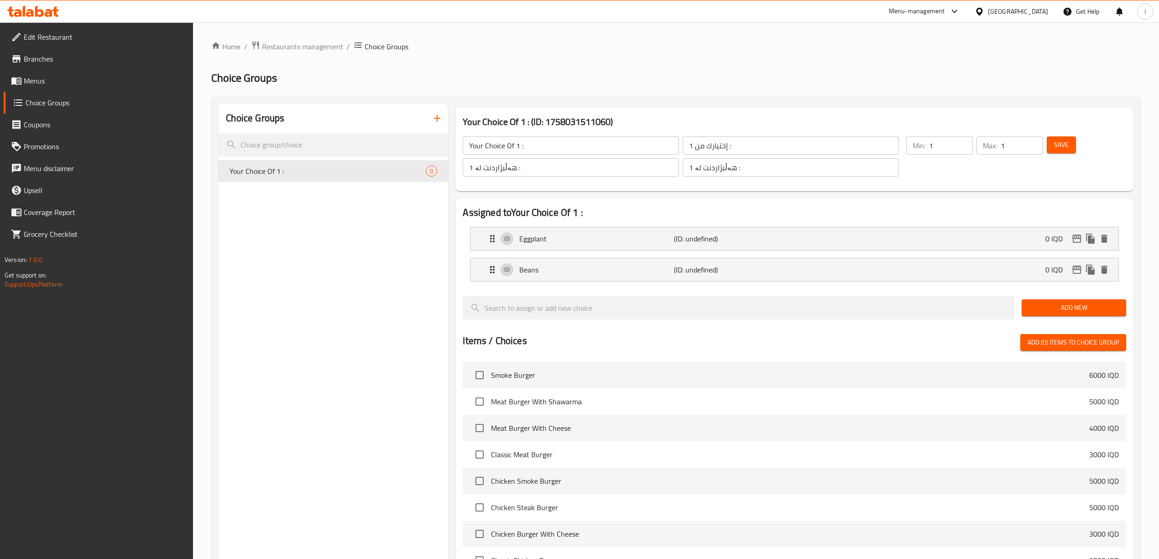
click at [1048, 318] on div "Add New" at bounding box center [1074, 307] width 112 height 31
click at [1055, 309] on span "Add New" at bounding box center [1074, 307] width 90 height 11
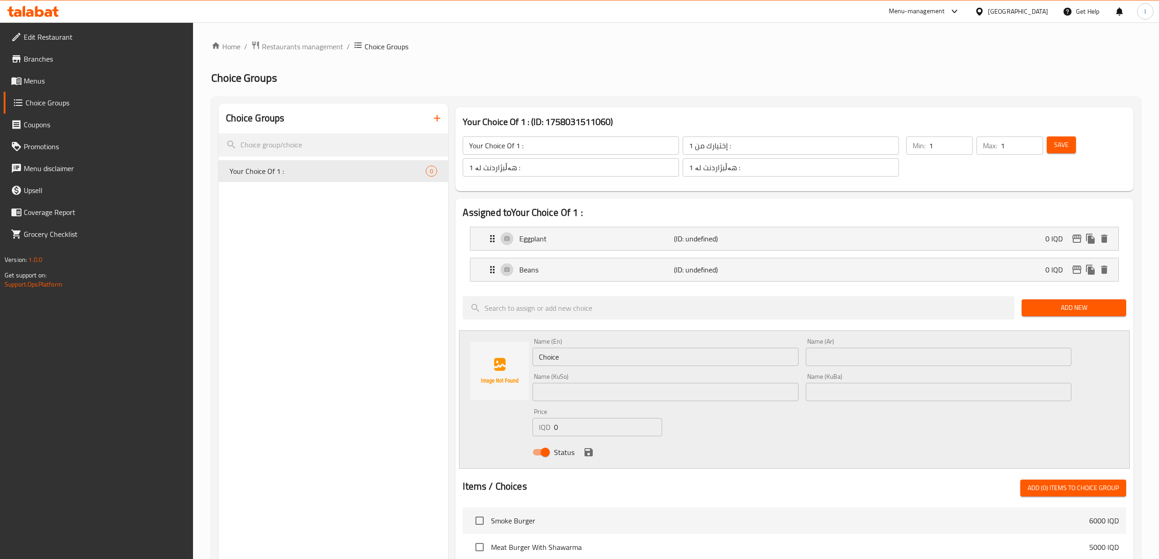
drag, startPoint x: 594, startPoint y: 362, endPoint x: 354, endPoint y: 318, distance: 243.9
click at [354, 318] on div "Choice Groups Your Choice Of 1 : 0 Your Choice Of 1 : (ID: 1758031511060) Your …" at bounding box center [677, 509] width 918 height 810
paste input "Okra"
type input "Okra"
click at [967, 367] on div "Name (Ar) Name (Ar)" at bounding box center [938, 351] width 273 height 35
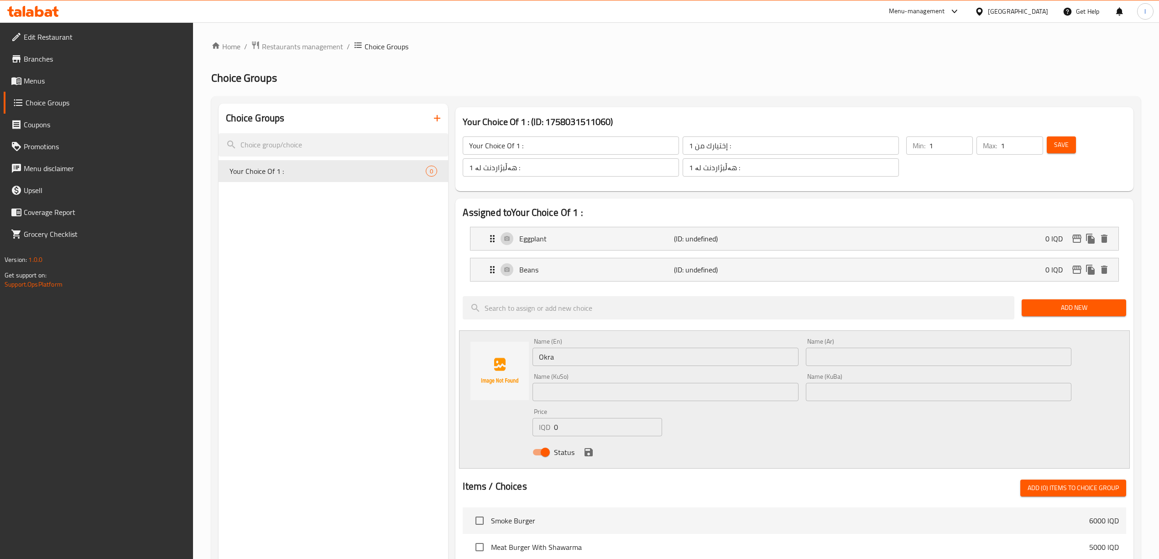
drag, startPoint x: 944, startPoint y: 356, endPoint x: 851, endPoint y: 349, distance: 93.8
click at [944, 356] on input "text" at bounding box center [938, 357] width 265 height 18
paste input "بامية"
type input "بامية"
click at [619, 398] on input "text" at bounding box center [664, 392] width 265 height 18
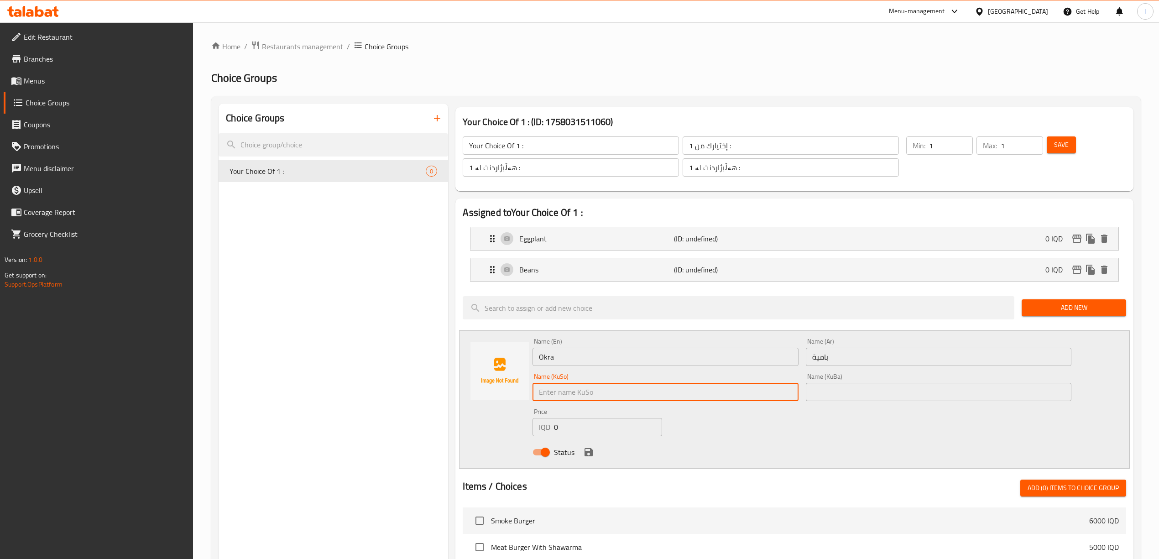
paste input "بامیە"
type input "بامیە"
click at [856, 390] on input "text" at bounding box center [938, 392] width 265 height 18
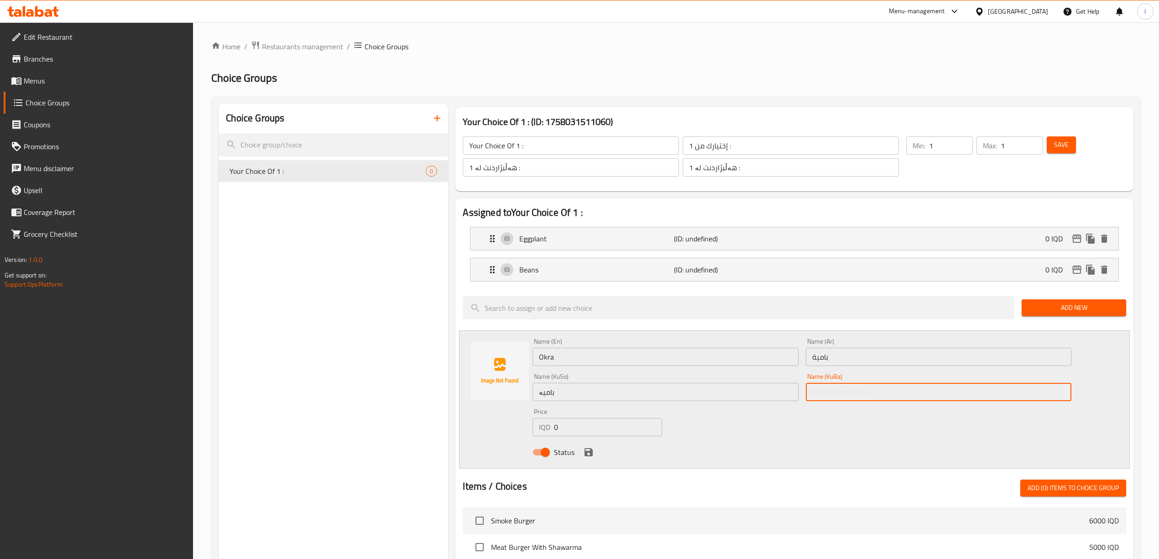
paste input "بامیە"
type input "بامیە"
drag, startPoint x: 581, startPoint y: 449, endPoint x: 586, endPoint y: 447, distance: 5.3
click at [582, 448] on div "Status" at bounding box center [802, 452] width 546 height 25
click at [588, 449] on icon "save" at bounding box center [588, 452] width 11 height 11
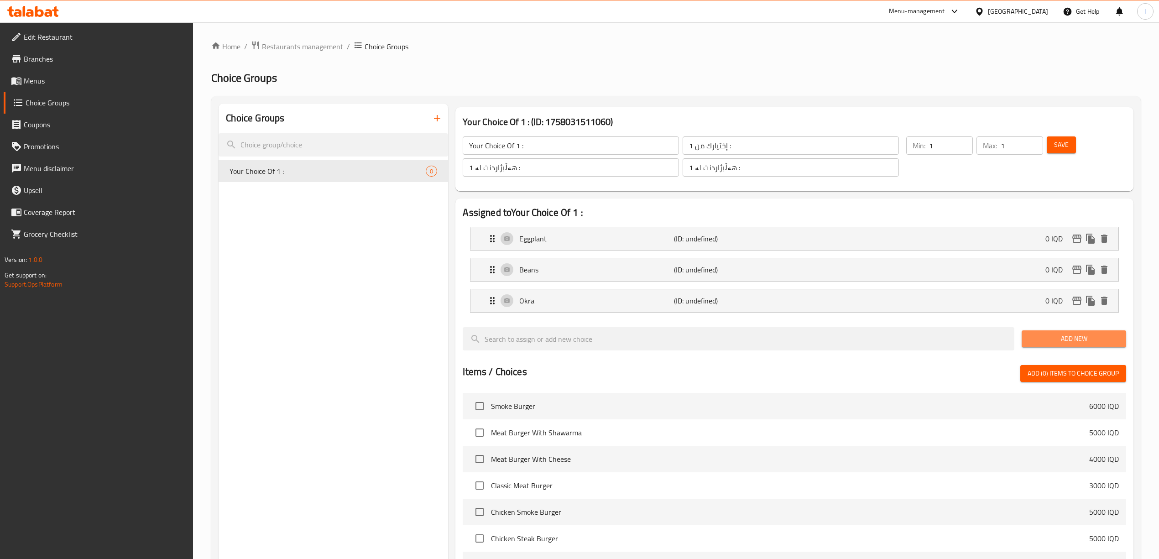
click at [1073, 343] on span "Add New" at bounding box center [1074, 338] width 90 height 11
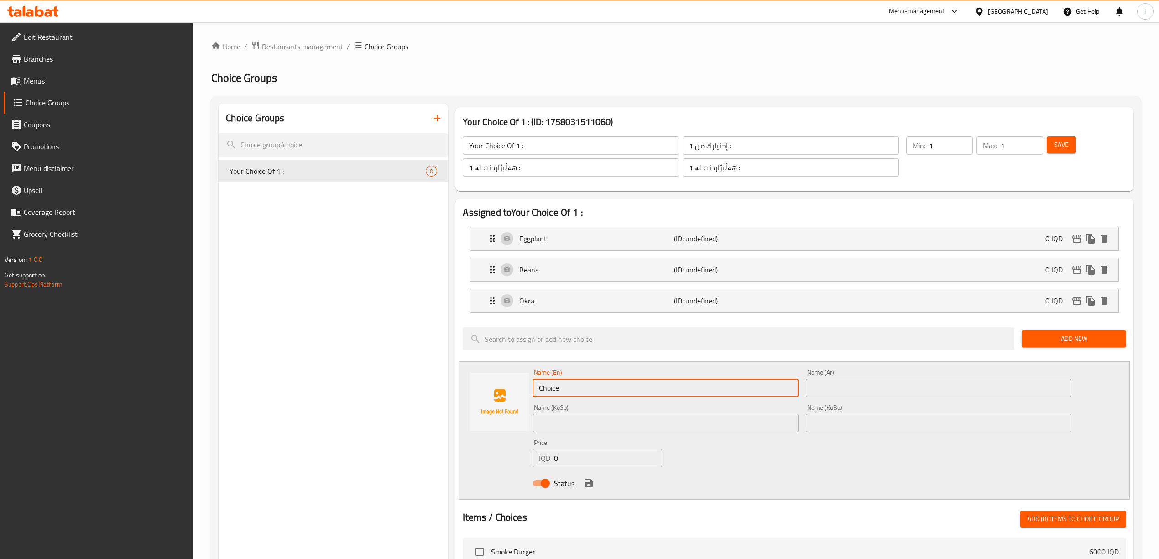
paste input "Potato"
drag, startPoint x: 588, startPoint y: 394, endPoint x: 373, endPoint y: 369, distance: 216.8
click at [373, 369] on div "Choice Groups Your Choice Of 1 : 0 Your Choice Of 1 : (ID: 1758031511060) Your …" at bounding box center [677, 524] width 918 height 841
type input "Potato"
click at [859, 387] on input "text" at bounding box center [938, 388] width 265 height 18
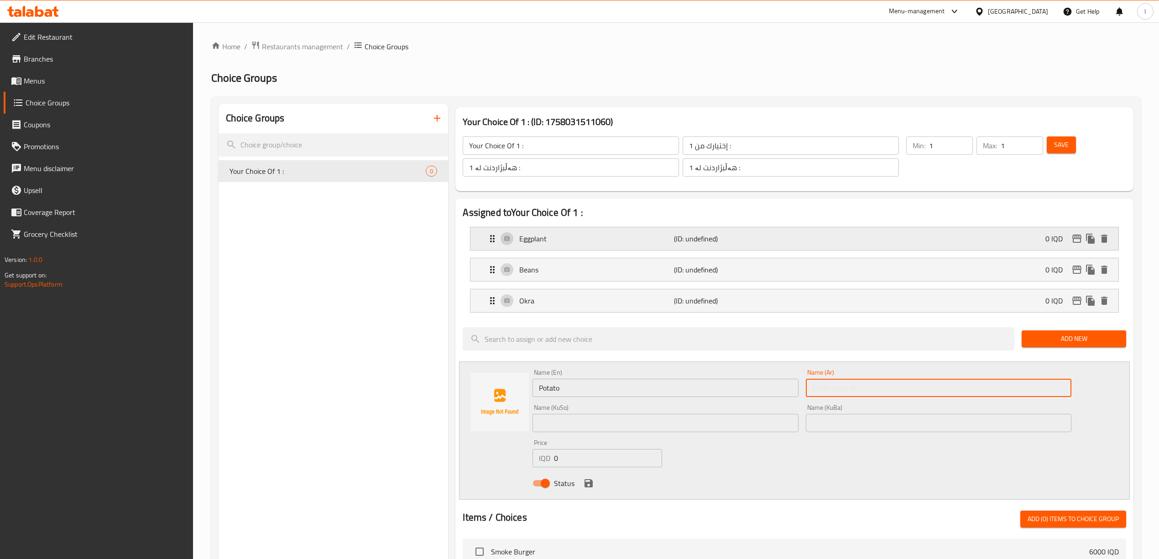
paste input "بطاطا"
type input "بطاطا"
click at [647, 430] on input "text" at bounding box center [664, 423] width 265 height 18
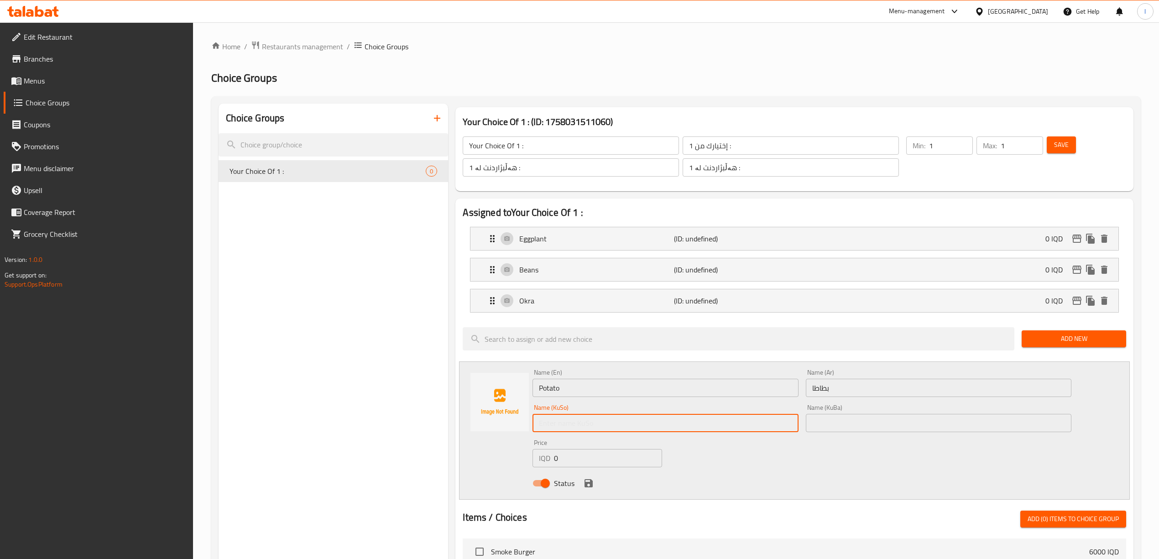
paste input "پەتاتە"
type input "پەتاتە"
drag, startPoint x: 885, startPoint y: 427, endPoint x: 847, endPoint y: 442, distance: 41.4
click at [885, 427] on input "text" at bounding box center [938, 423] width 265 height 18
paste input "پەتاتە"
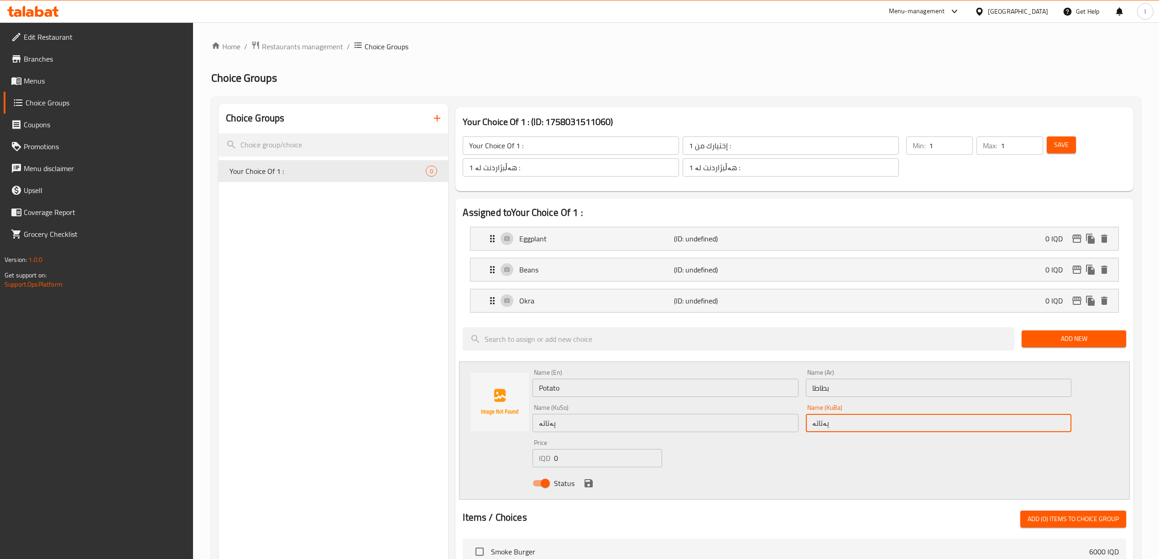
type input "پەتاتە"
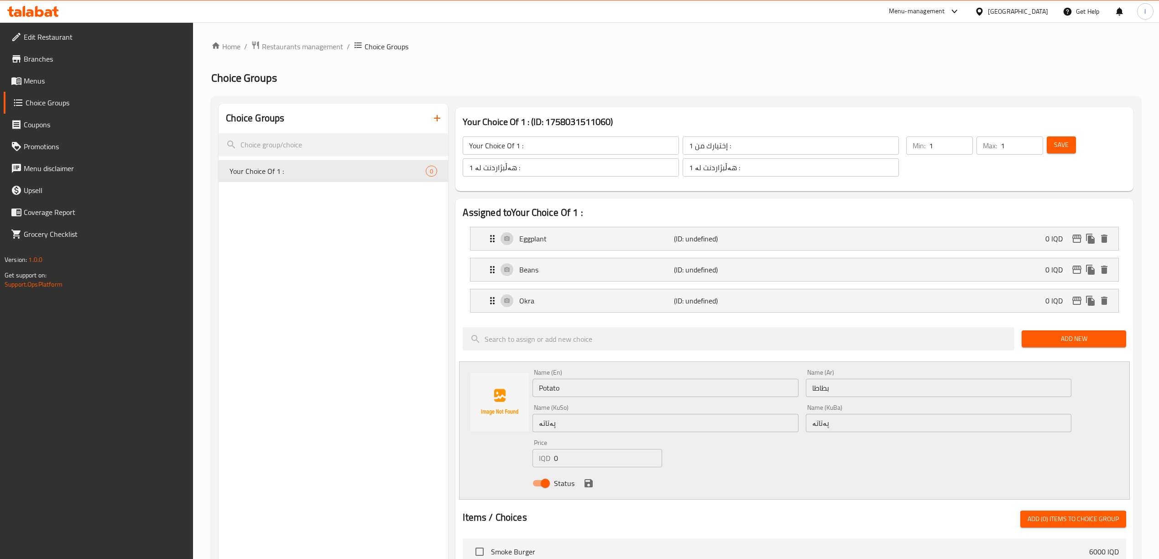
click at [601, 479] on div "Status" at bounding box center [802, 483] width 546 height 25
click at [590, 487] on icon "save" at bounding box center [588, 483] width 8 height 8
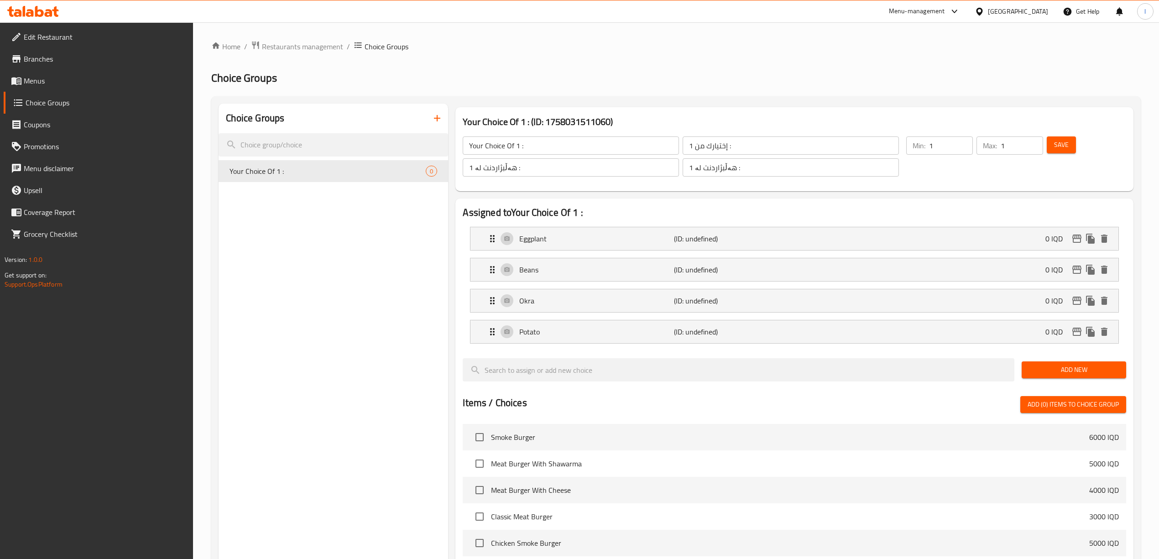
click at [1093, 366] on span "Add New" at bounding box center [1074, 369] width 90 height 11
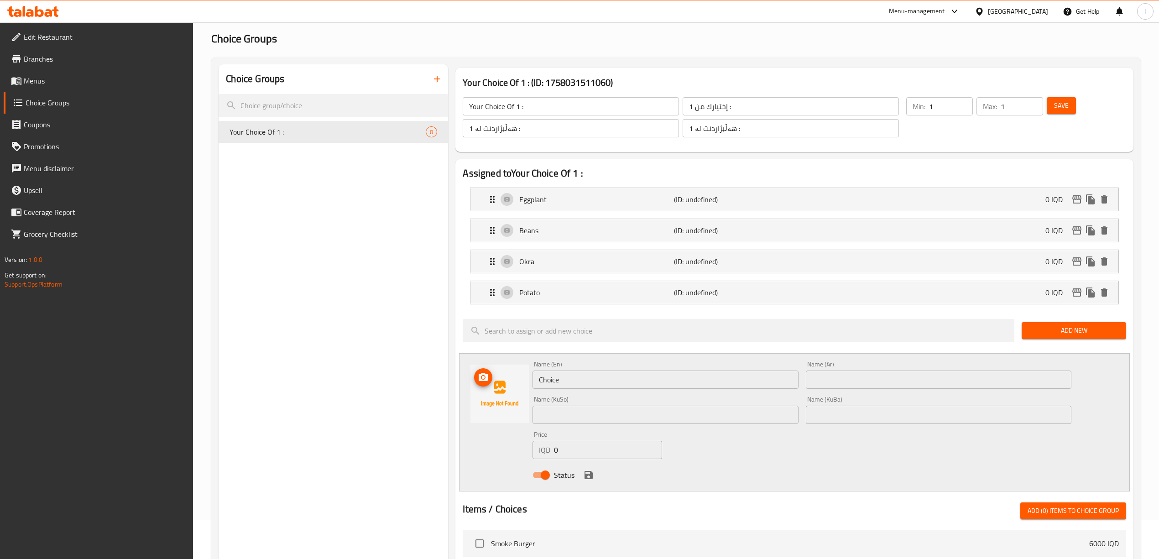
scroll to position [61, 0]
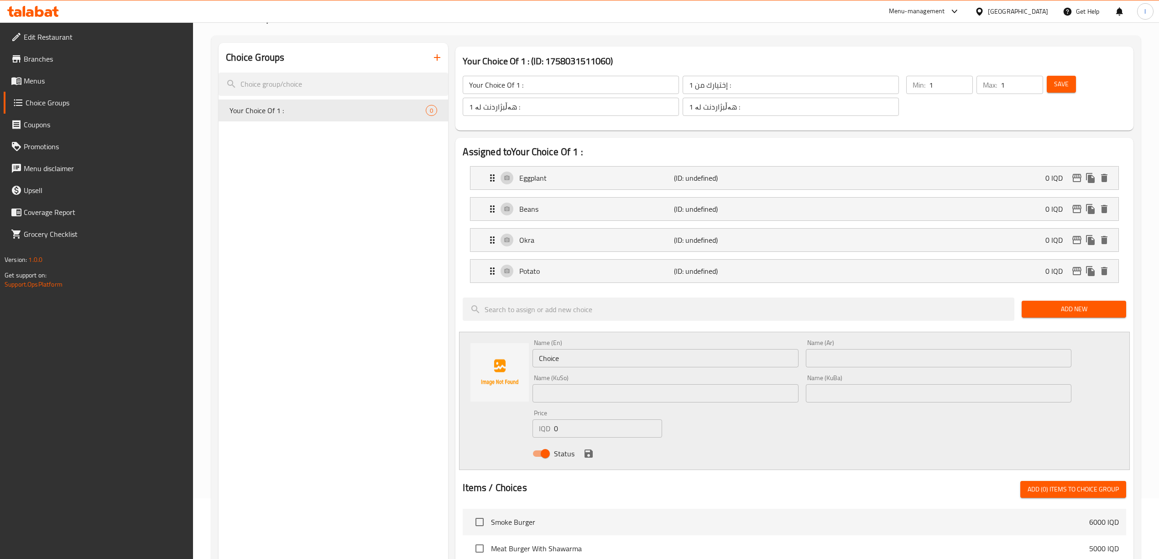
click at [856, 347] on div "Name (Ar) Name (Ar)" at bounding box center [938, 353] width 265 height 28
click at [840, 365] on input "text" at bounding box center [938, 358] width 265 height 18
paste input "عدس"
type input "عدس"
drag, startPoint x: 418, startPoint y: 349, endPoint x: 283, endPoint y: 277, distance: 152.8
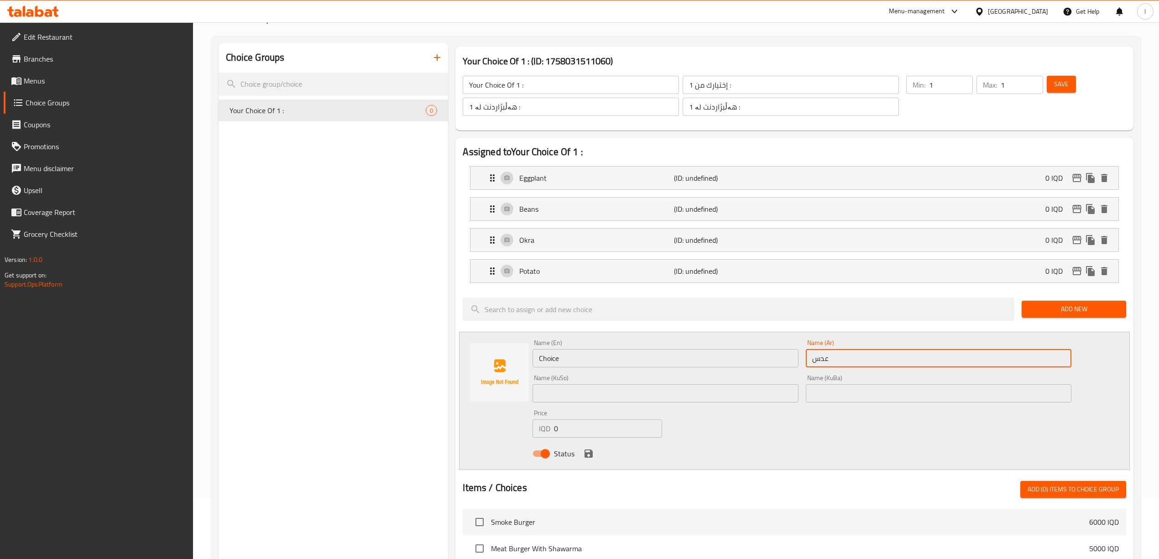
click at [306, 323] on div "Choice Groups Your Choice Of 1 : 0 Your Choice Of 1 : (ID: 1758031511060) Your …" at bounding box center [677, 479] width 918 height 872
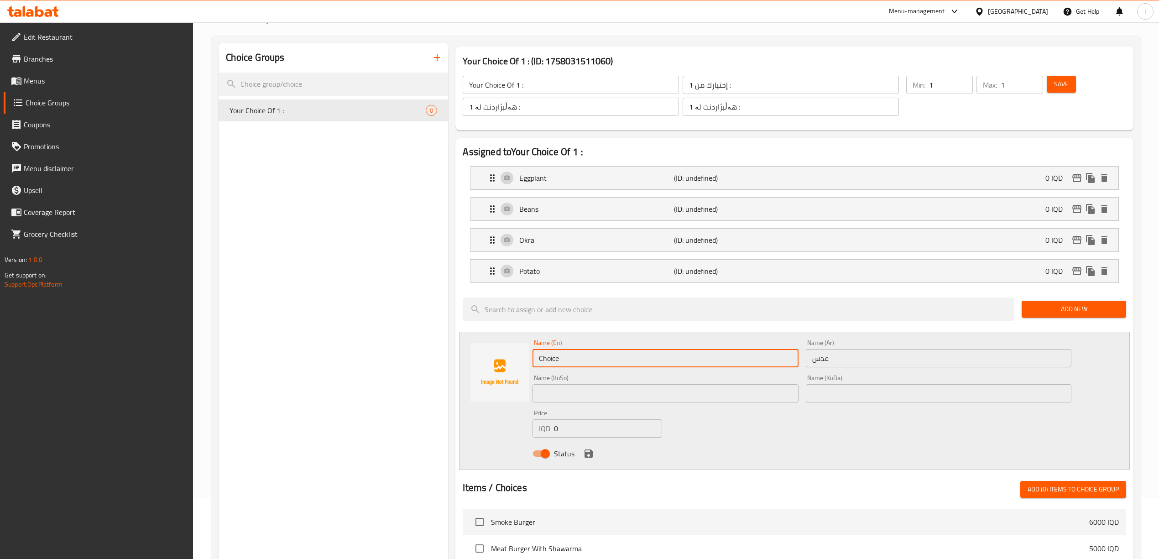
paste input "Lentil"
type input "Lentil"
click at [673, 410] on div "Name (En) Lentil Name (En) Name (Ar) عدس Name (Ar) Name (KuSo) Name (KuSo) Name…" at bounding box center [802, 401] width 546 height 130
click at [679, 400] on input "text" at bounding box center [664, 393] width 265 height 18
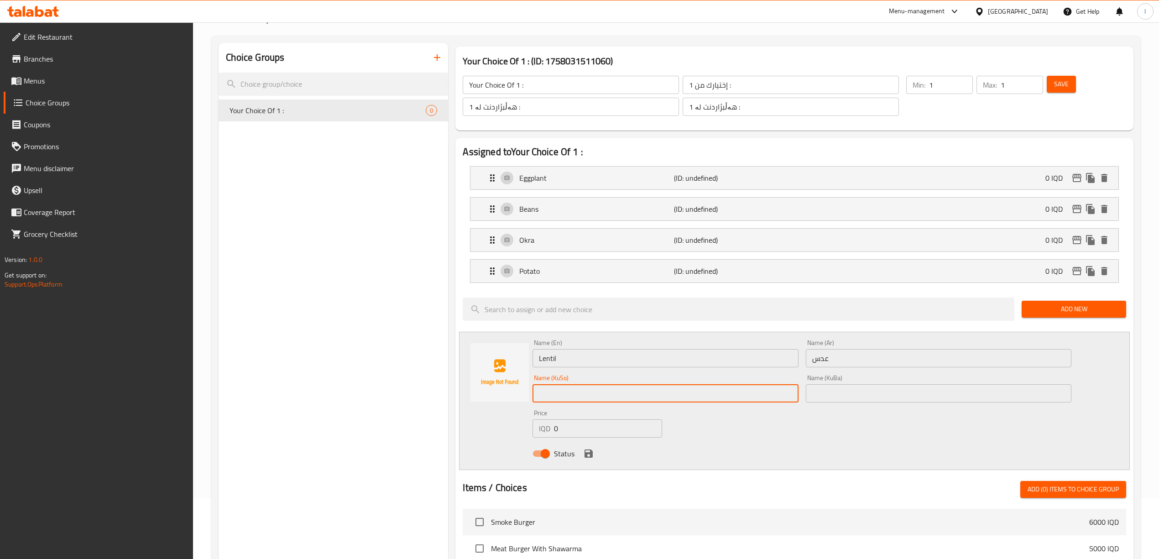
paste input "نیسک"
type input "نیسک"
click at [876, 390] on input "text" at bounding box center [938, 393] width 265 height 18
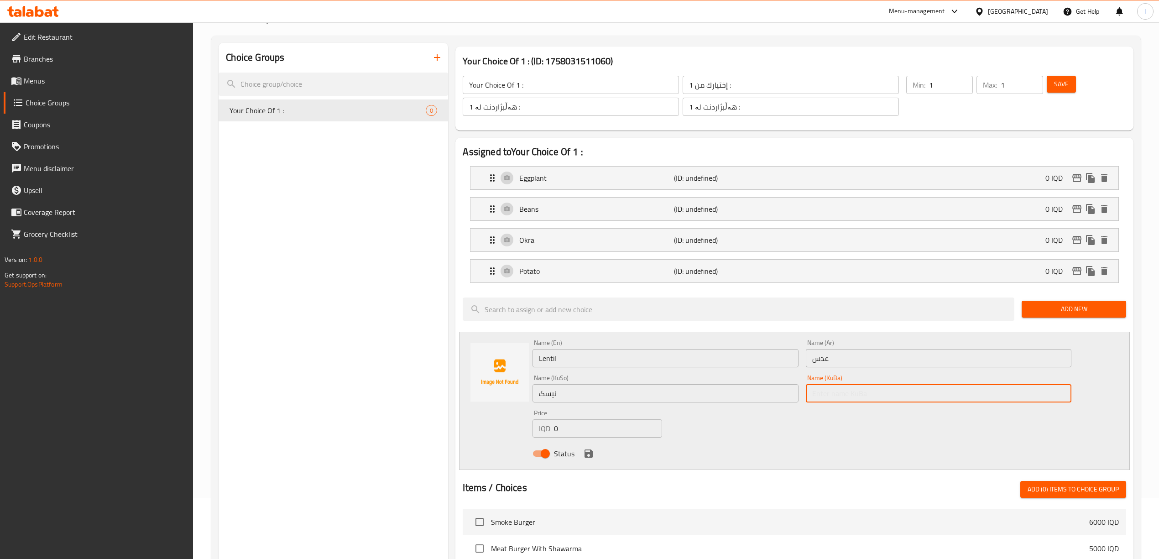
paste input "نیسک"
type input "نیسک"
drag, startPoint x: 583, startPoint y: 440, endPoint x: 589, endPoint y: 447, distance: 9.7
click at [583, 441] on div "Price IQD 0 Price" at bounding box center [597, 423] width 136 height 35
click at [588, 451] on icon "save" at bounding box center [588, 453] width 11 height 11
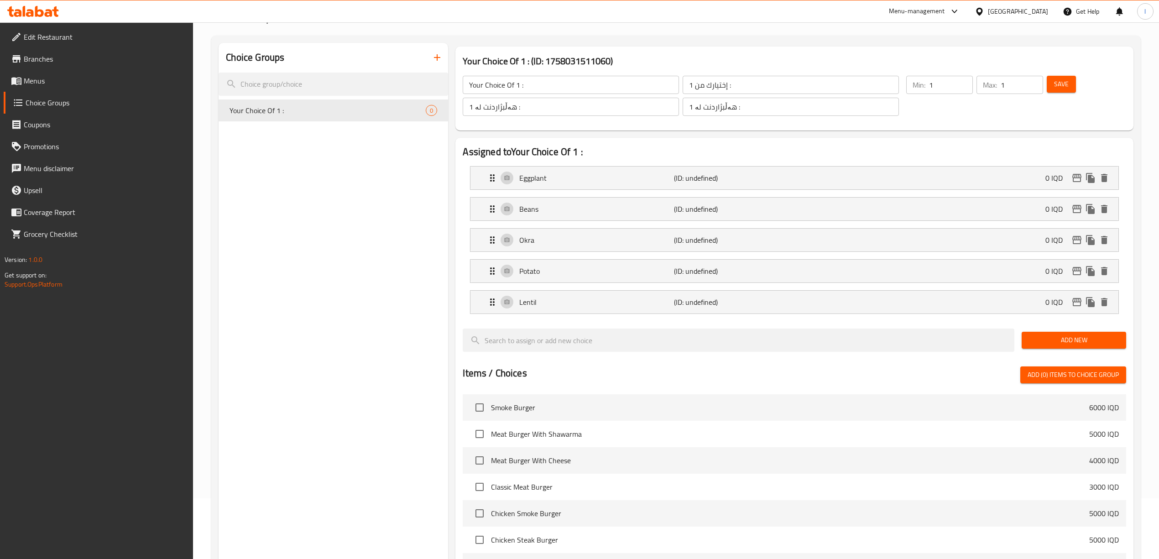
click at [1066, 337] on span "Add New" at bounding box center [1074, 339] width 90 height 11
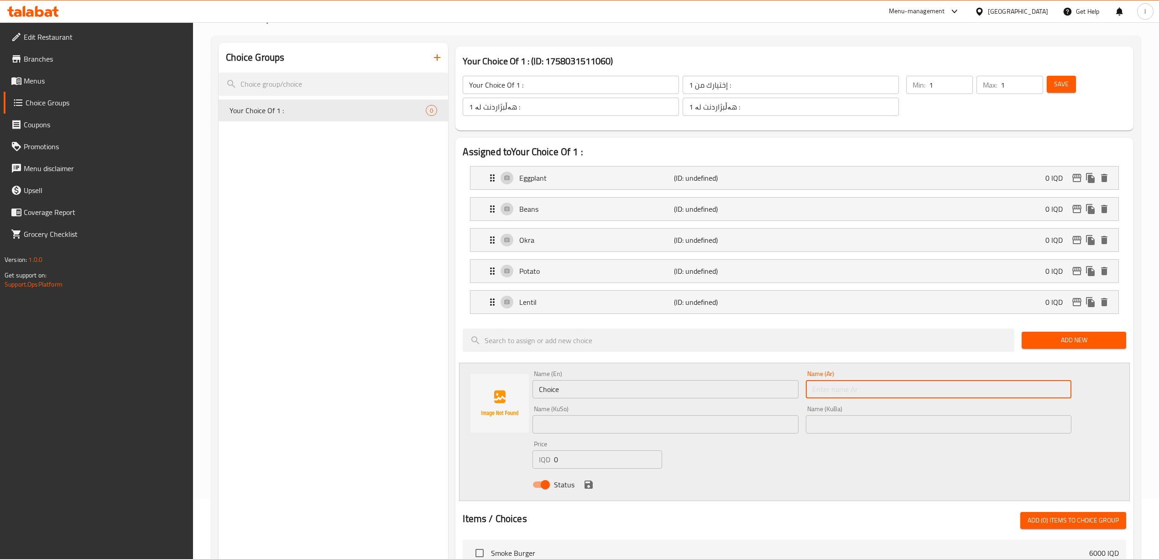
click at [843, 384] on input "text" at bounding box center [938, 389] width 265 height 18
paste input "طرشانة"
type input "طرشانة"
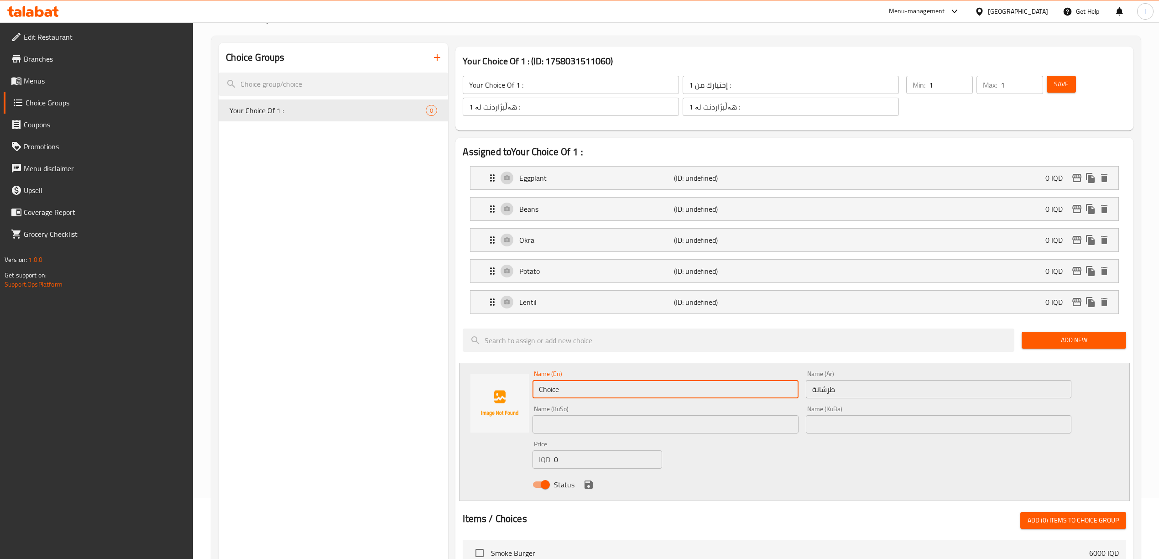
drag, startPoint x: 630, startPoint y: 396, endPoint x: 377, endPoint y: 396, distance: 253.2
click at [380, 397] on div "Choice Groups Your Choice Of 1 : 0 Your Choice Of 1 : (ID: 1758031511060) Your …" at bounding box center [677, 494] width 918 height 903
type input "Tarshana"
click at [880, 431] on input "text" at bounding box center [938, 424] width 265 height 18
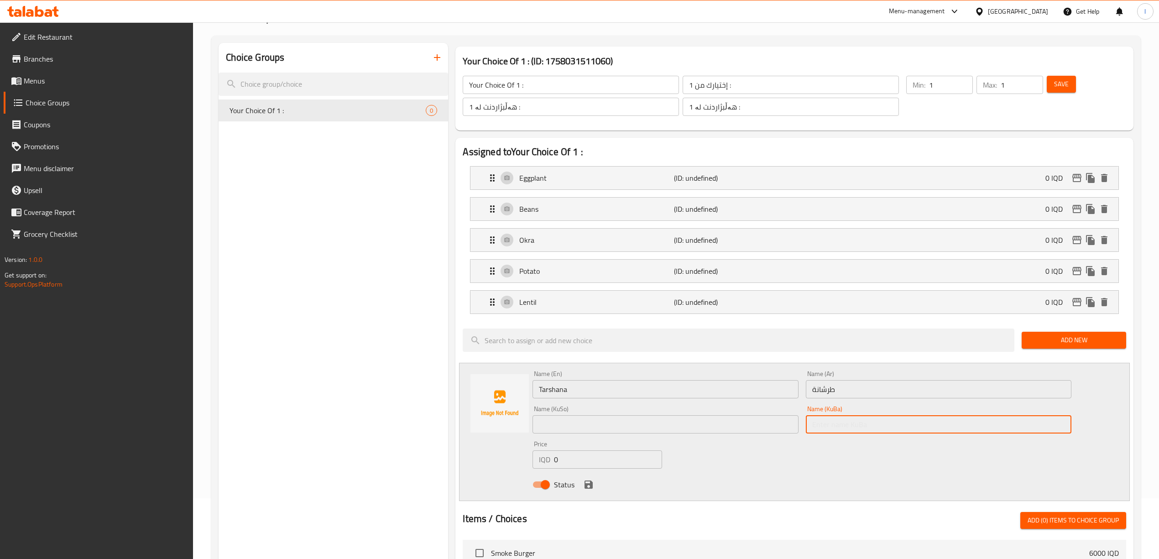
click at [909, 428] on input "text" at bounding box center [938, 424] width 265 height 18
drag, startPoint x: 840, startPoint y: 420, endPoint x: 747, endPoint y: 427, distance: 92.8
click at [747, 427] on div "Name (En) Tarshana Name (En) Name (Ar) طرشانة Name (Ar) Name (KuSo) Name (KuSo)…" at bounding box center [802, 432] width 546 height 130
type input "تەڕشانە"
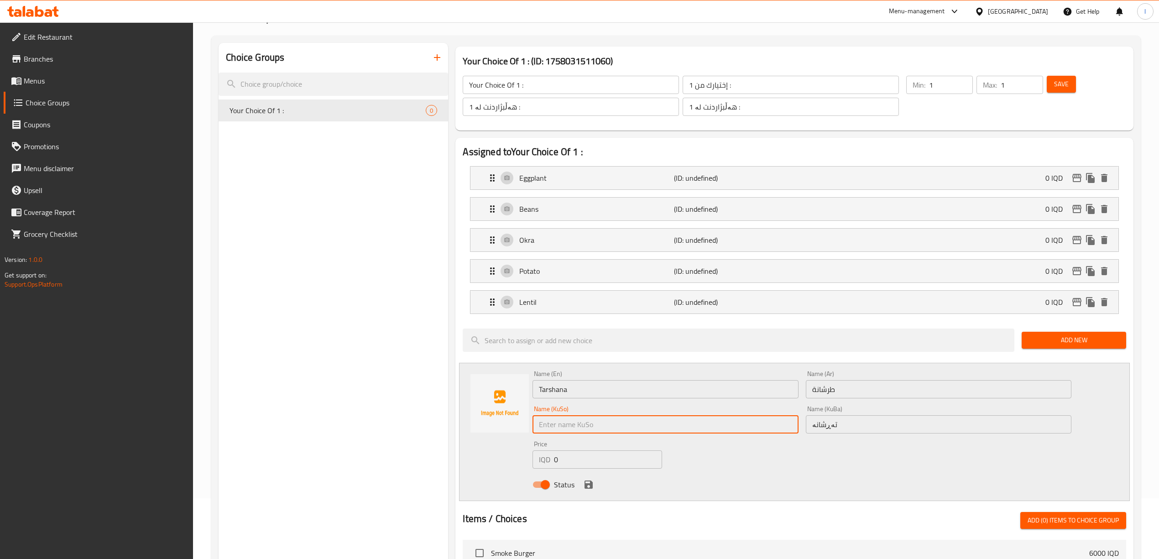
click at [613, 428] on input "text" at bounding box center [664, 424] width 265 height 18
paste input "تەڕشانە"
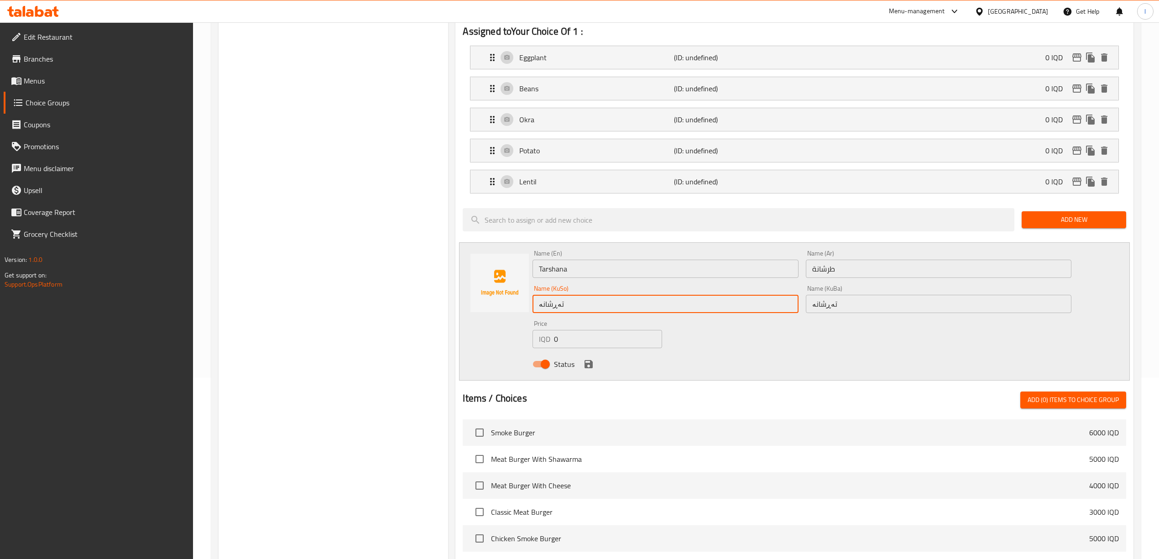
scroll to position [182, 0]
type input "تەڕشانە"
click at [591, 363] on icon "save" at bounding box center [588, 363] width 8 height 8
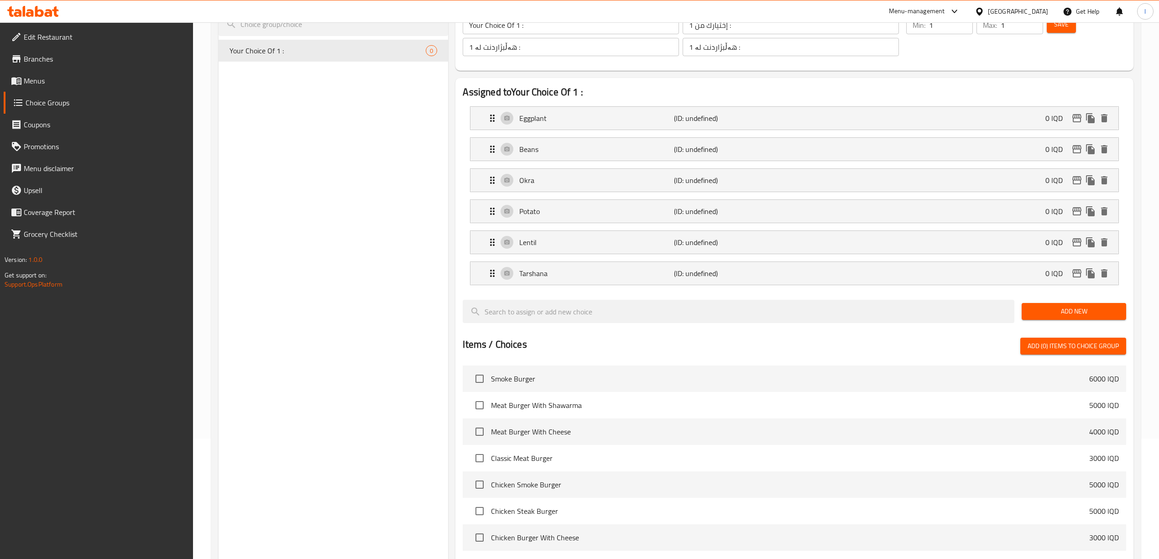
scroll to position [0, 0]
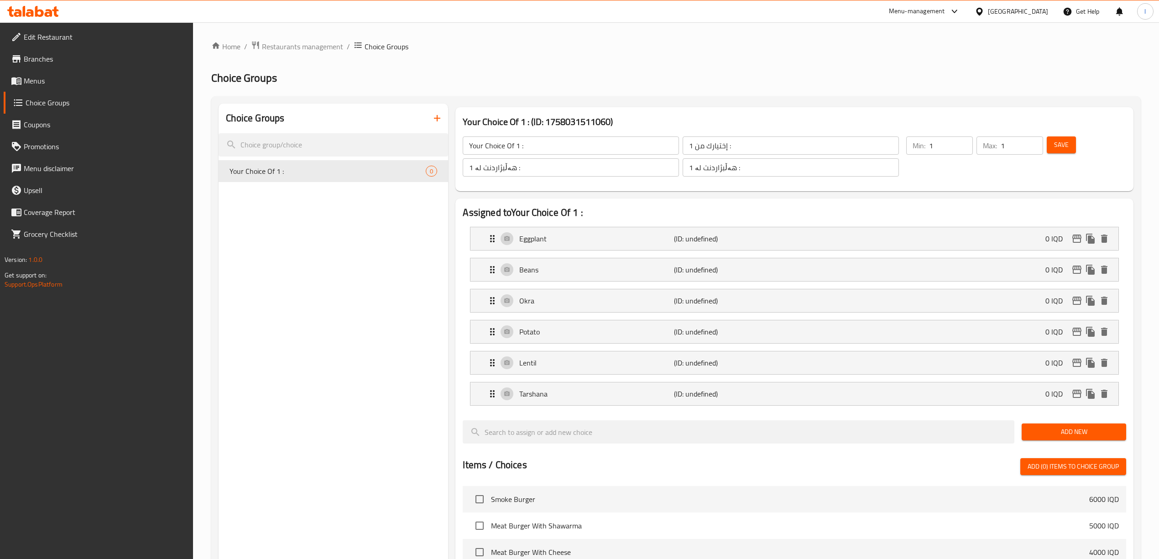
drag, startPoint x: 1067, startPoint y: 138, endPoint x: 1042, endPoint y: 146, distance: 26.8
click at [1068, 138] on button "Save" at bounding box center [1060, 144] width 29 height 17
click at [431, 126] on button "button" at bounding box center [437, 118] width 22 height 22
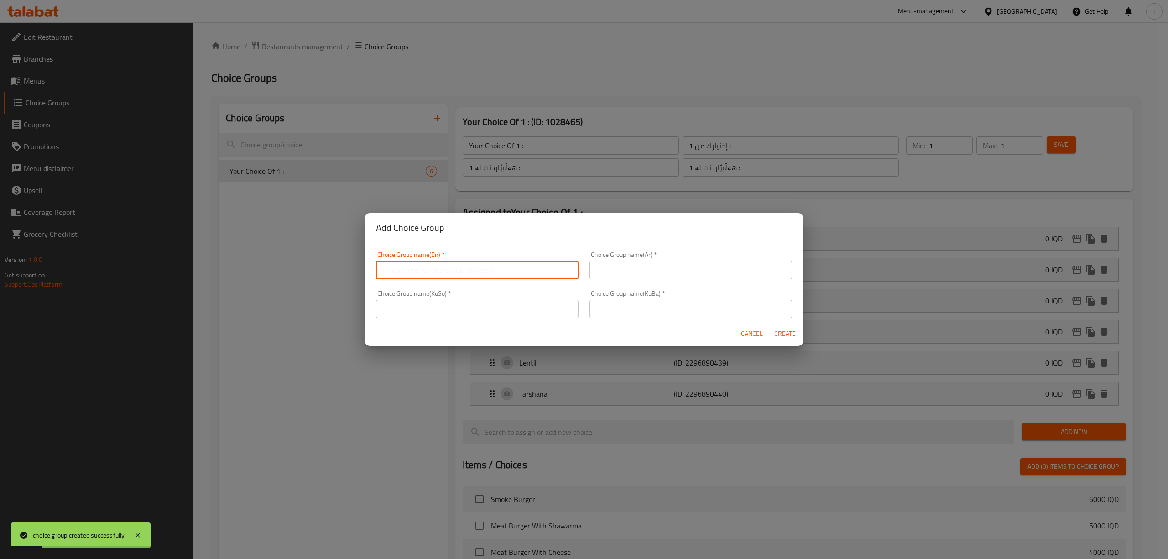
click at [458, 276] on input "text" at bounding box center [477, 270] width 203 height 18
click at [426, 270] on input "Your Choice Of :" at bounding box center [477, 270] width 203 height 18
type input "Your Choice Of 2 :"
click at [624, 274] on input "text" at bounding box center [690, 270] width 203 height 18
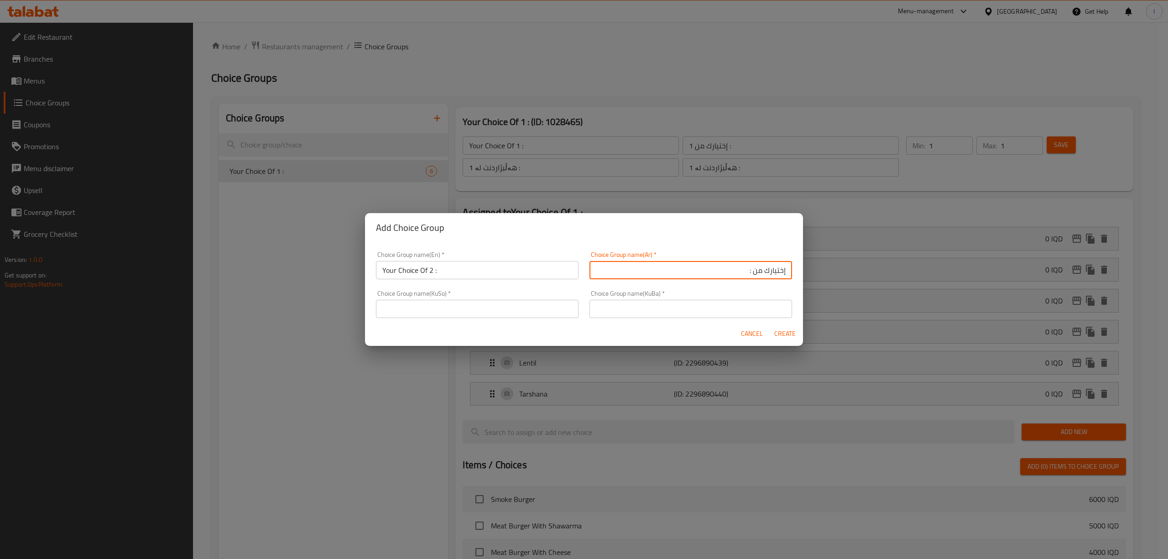
click at [745, 276] on input "إختيارك من :" at bounding box center [690, 270] width 203 height 18
type input "إختيارك من 2 :"
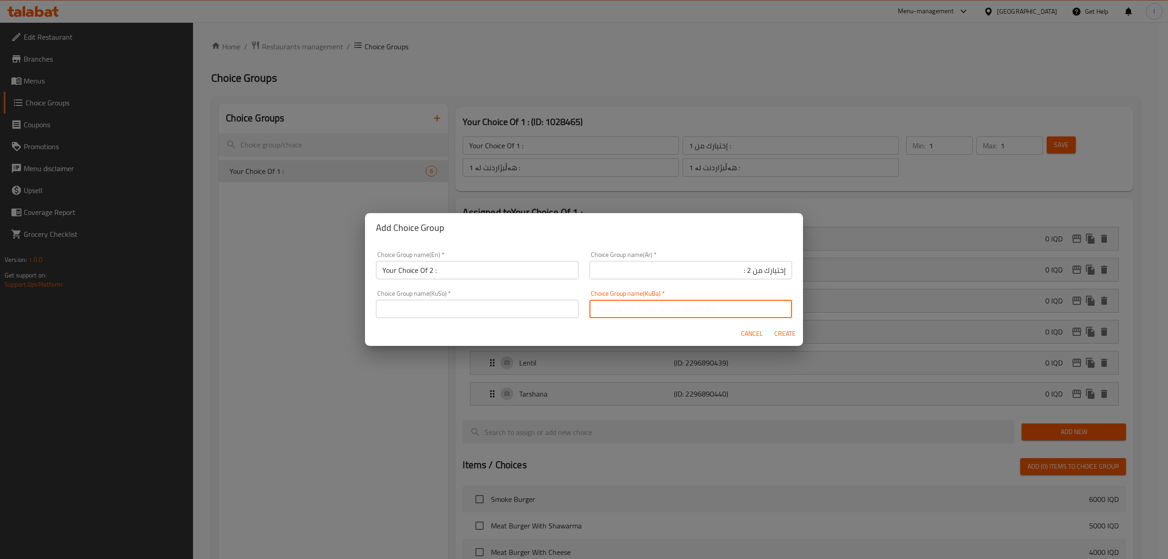
click at [727, 316] on input "text" at bounding box center [690, 309] width 203 height 18
click at [737, 311] on input "هەڵبژاردنت لە :" at bounding box center [690, 309] width 203 height 18
drag, startPoint x: 693, startPoint y: 305, endPoint x: 837, endPoint y: 303, distance: 143.2
click at [837, 303] on div "Add Choice Group Choice Group name(En)   * Your Choice Of 2 : Choice Group name…" at bounding box center [584, 279] width 1168 height 559
type input "هەڵبژاردنت لە 2 :"
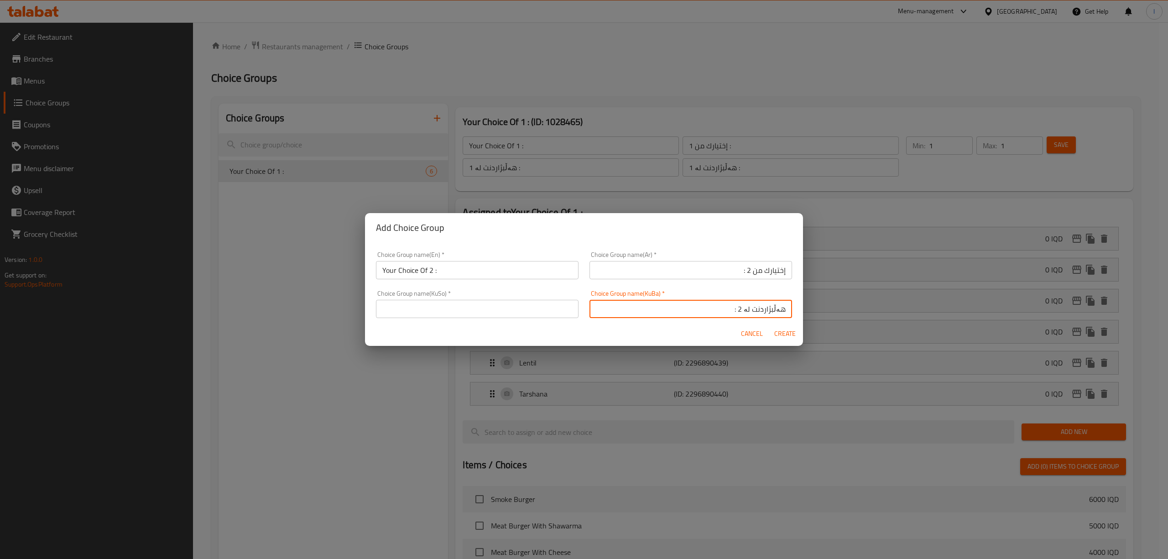
click at [505, 313] on input "text" at bounding box center [477, 309] width 203 height 18
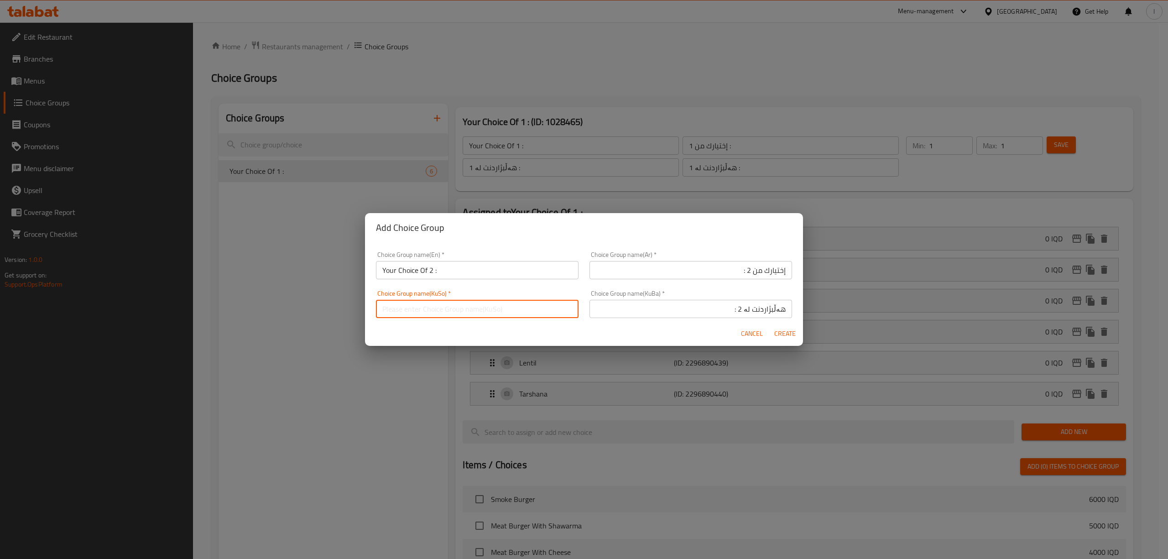
paste input "هەڵبژاردنت لە 2 :"
type input "هەڵبژاردنت لە 2 :"
click at [790, 333] on span "Create" at bounding box center [785, 333] width 22 height 11
type input "Your Choice Of 2 :"
type input "إختيارك من 2 :"
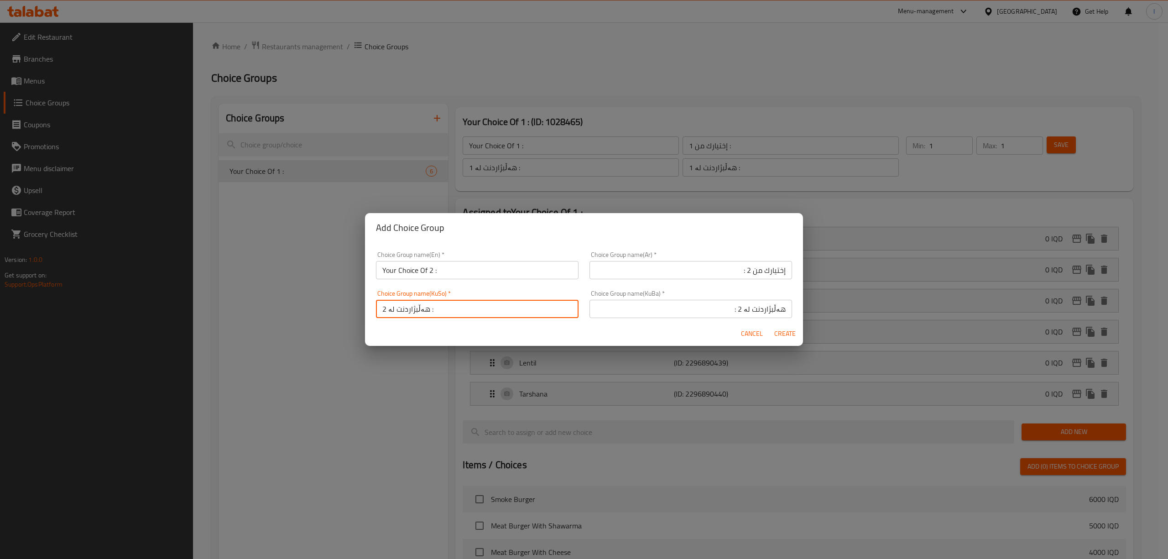
type input "هەڵبژاردنت لە 2 :"
type input "0"
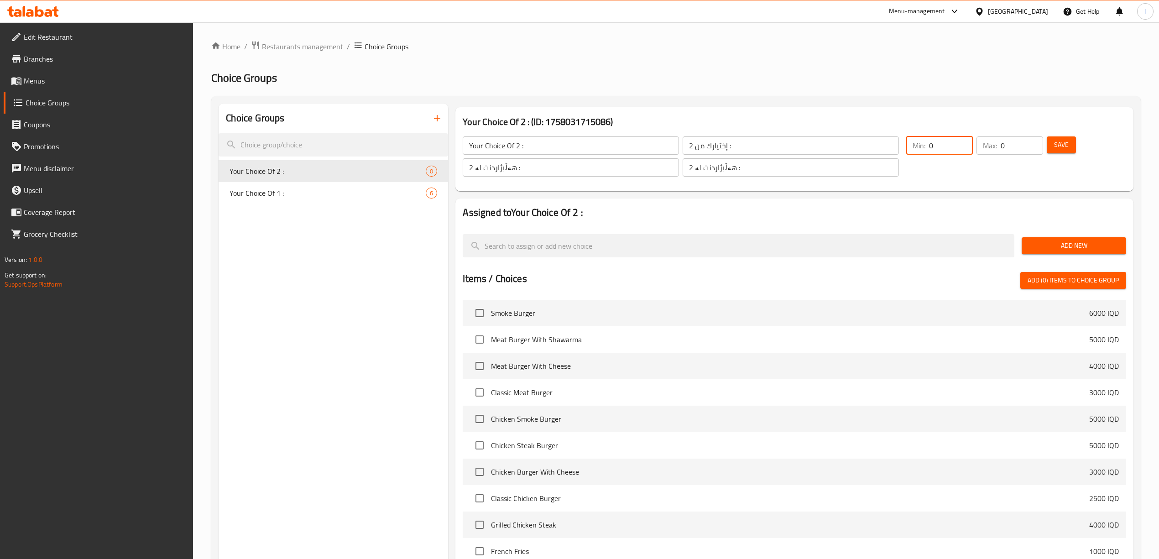
drag, startPoint x: 935, startPoint y: 139, endPoint x: 915, endPoint y: 144, distance: 20.2
click at [915, 144] on div "Min: 0 ​" at bounding box center [939, 145] width 67 height 18
type input "1"
drag, startPoint x: 1008, startPoint y: 146, endPoint x: 958, endPoint y: 150, distance: 49.9
click at [958, 150] on div "Min: 1 ​ Max: 0 ​" at bounding box center [974, 156] width 144 height 47
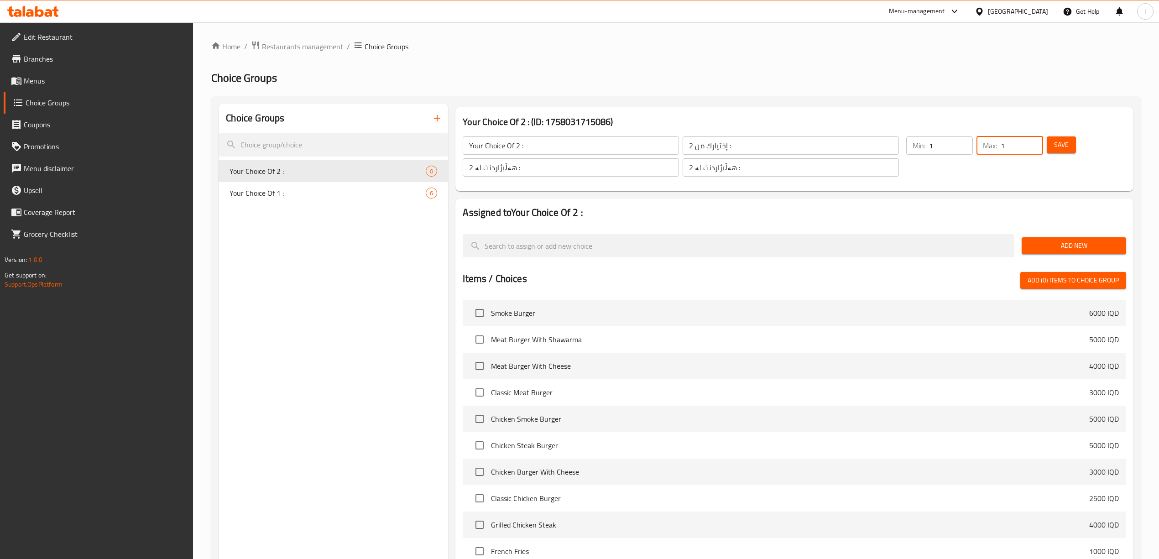
type input "1"
click at [1056, 147] on span "Save" at bounding box center [1061, 144] width 15 height 11
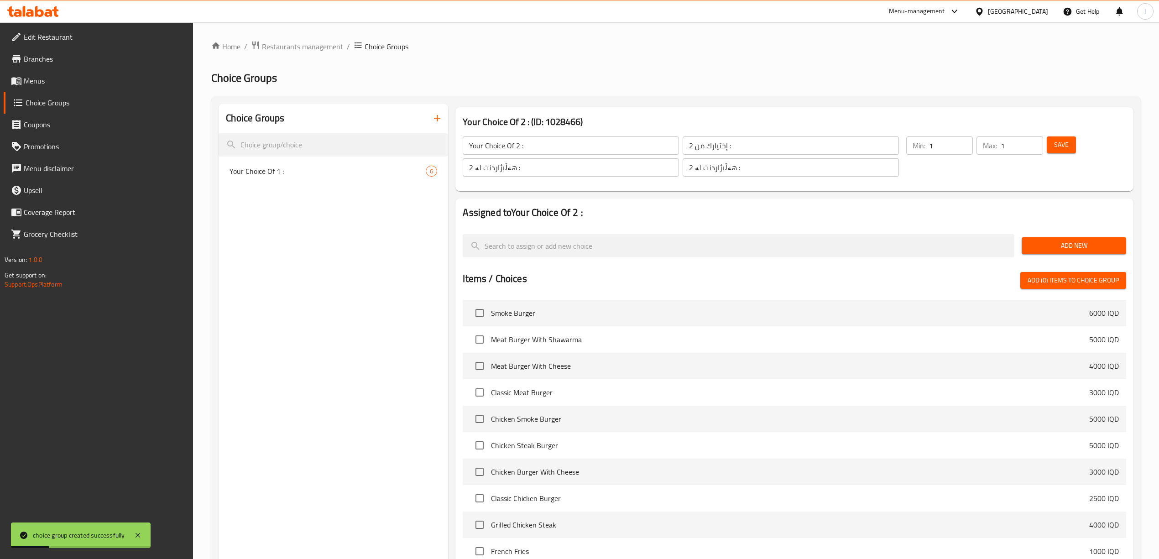
click at [323, 193] on div "Choice Groups Your Choice Of 1 : 6" at bounding box center [332, 405] width 229 height 603
click at [62, 81] on span "Menus" at bounding box center [105, 80] width 162 height 11
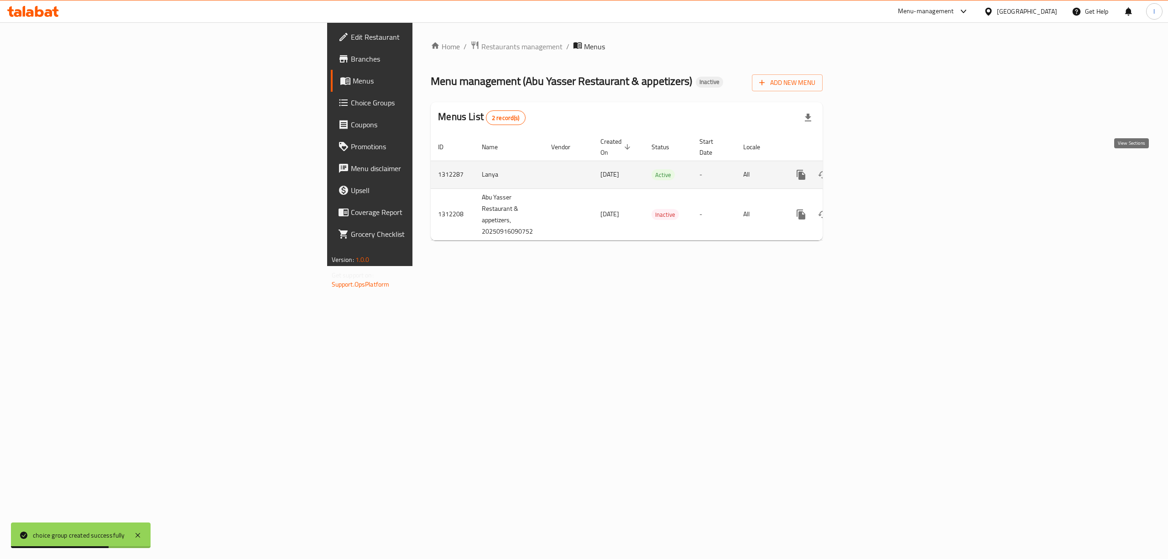
click at [872, 169] on icon "enhanced table" at bounding box center [866, 174] width 11 height 11
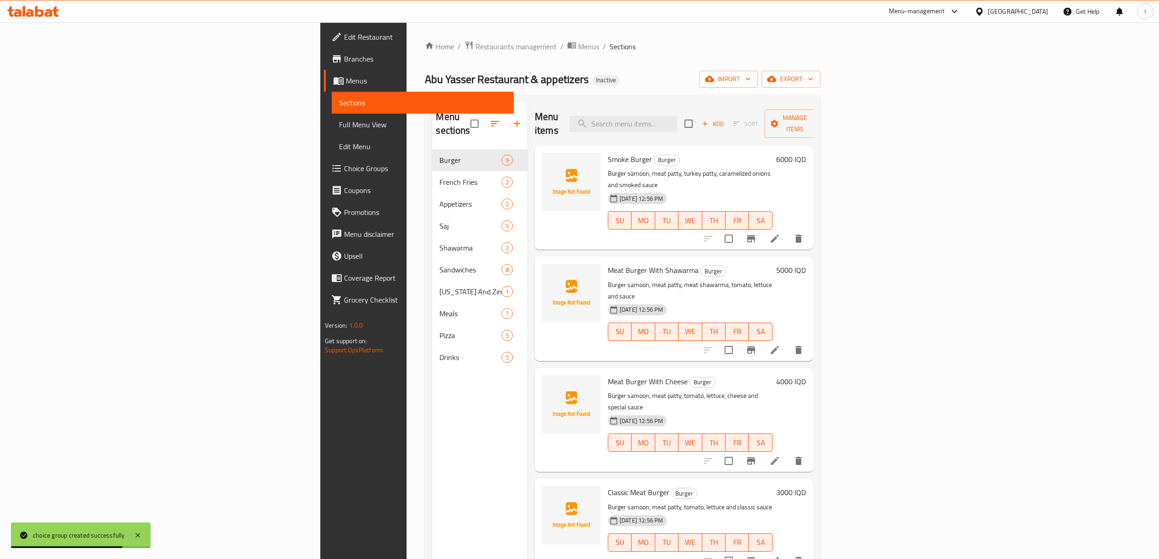
click at [332, 134] on link "Full Menu View" at bounding box center [423, 125] width 182 height 22
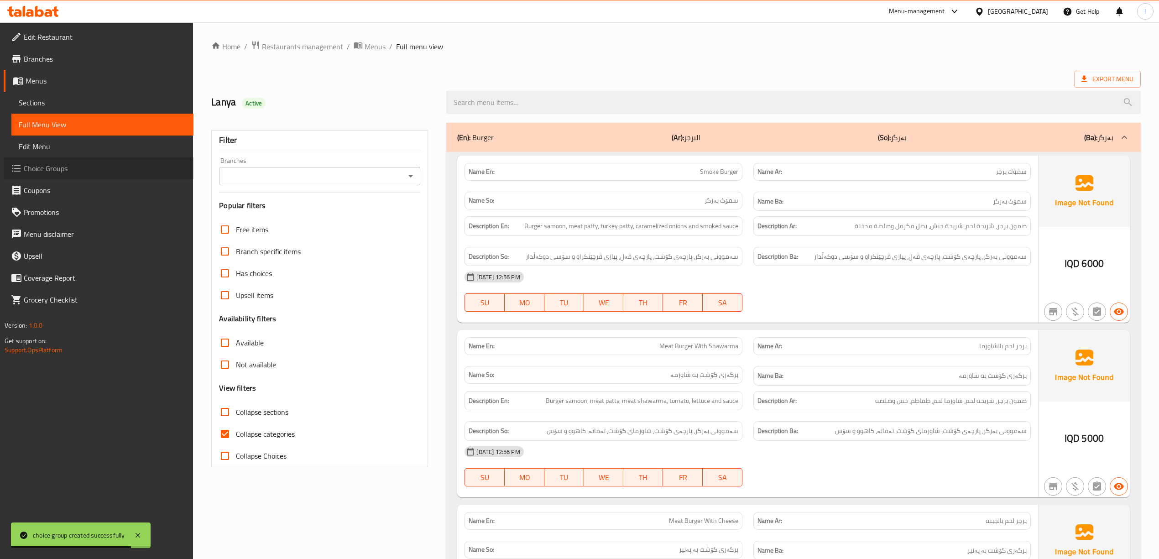
click at [41, 170] on span "Choice Groups" at bounding box center [105, 168] width 162 height 11
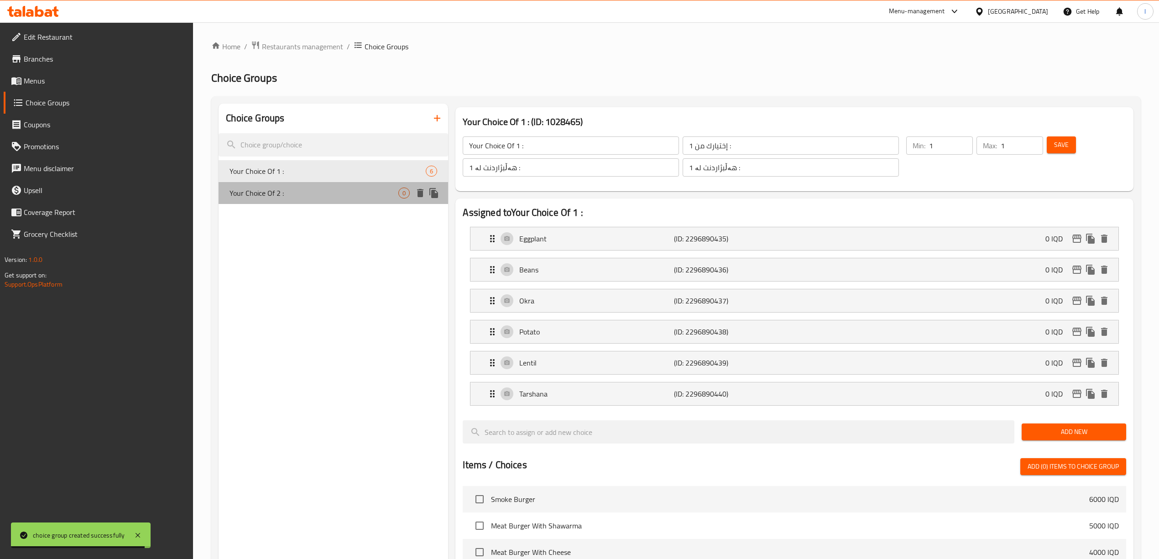
click at [286, 187] on span "Your Choice Of 2 :" at bounding box center [313, 192] width 169 height 11
type input "Your Choice Of 2 :"
type input "إختيارك من 2 :"
type input "هەڵبژاردنت لە 2 :"
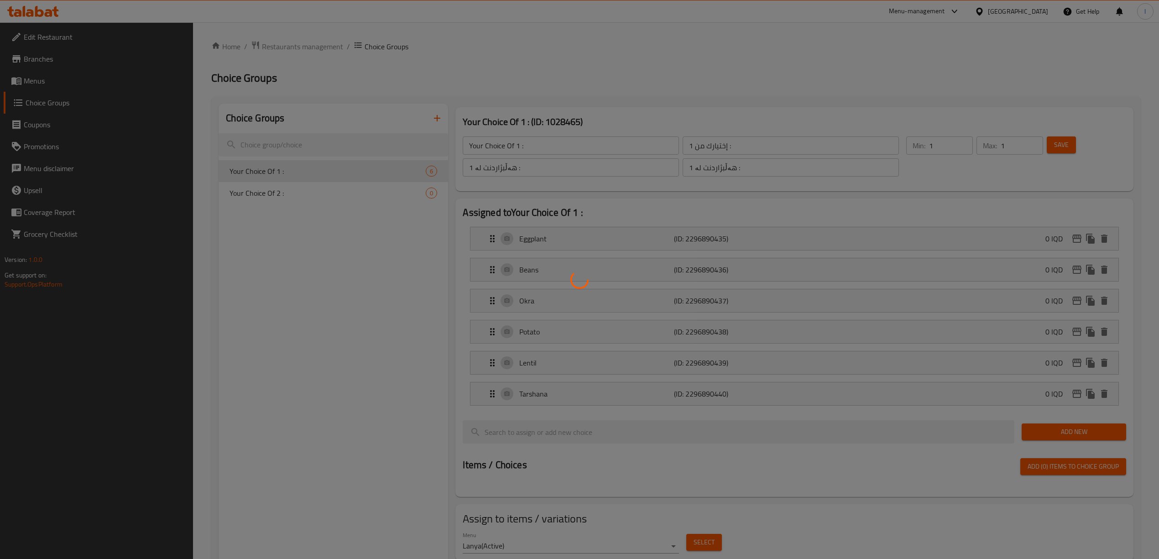
click at [329, 198] on div at bounding box center [579, 279] width 1159 height 559
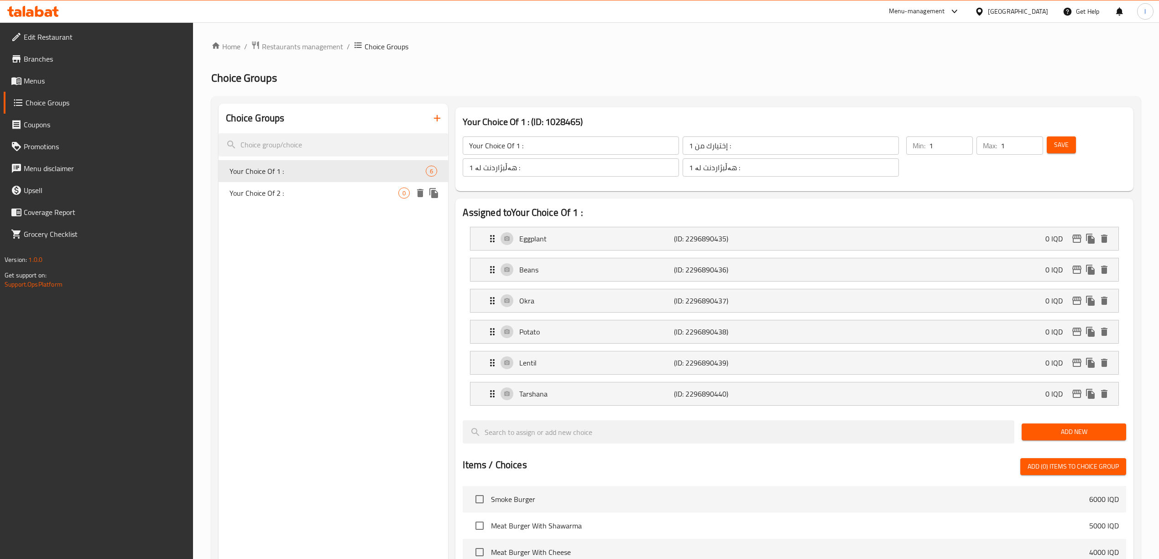
click at [265, 191] on span "Your Choice Of 2 :" at bounding box center [313, 192] width 169 height 11
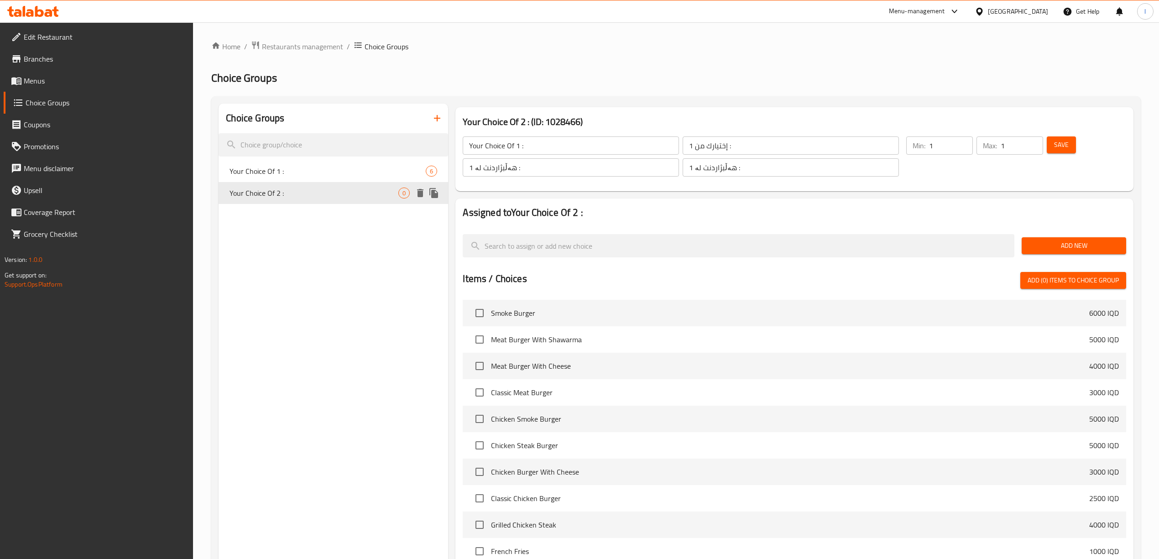
type input "Your Choice Of 2 :"
type input "إختيارك من 2 :"
type input "هەڵبژاردنت لە 2 :"
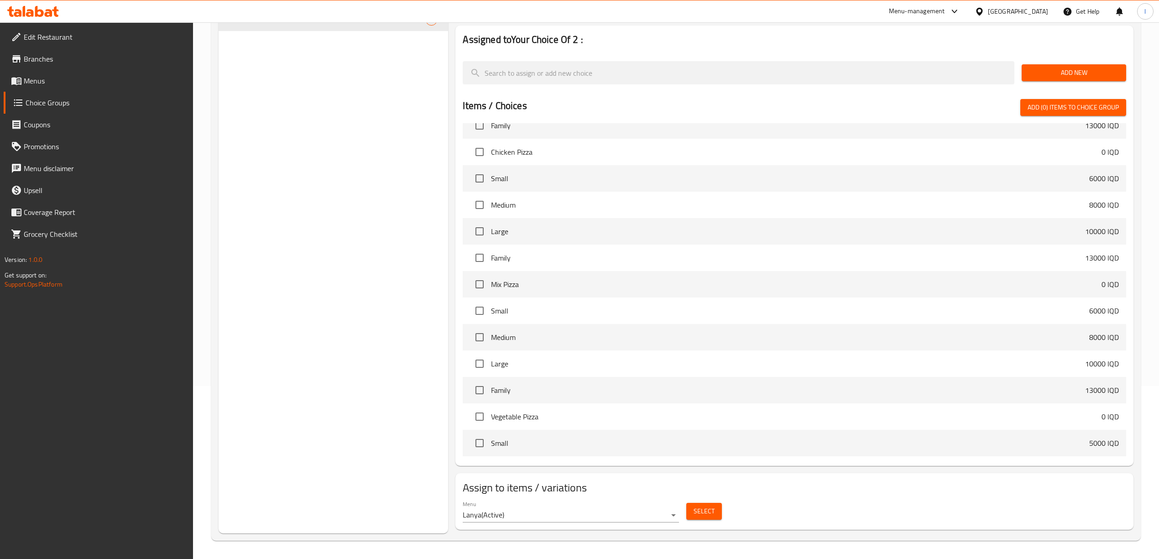
scroll to position [1399, 0]
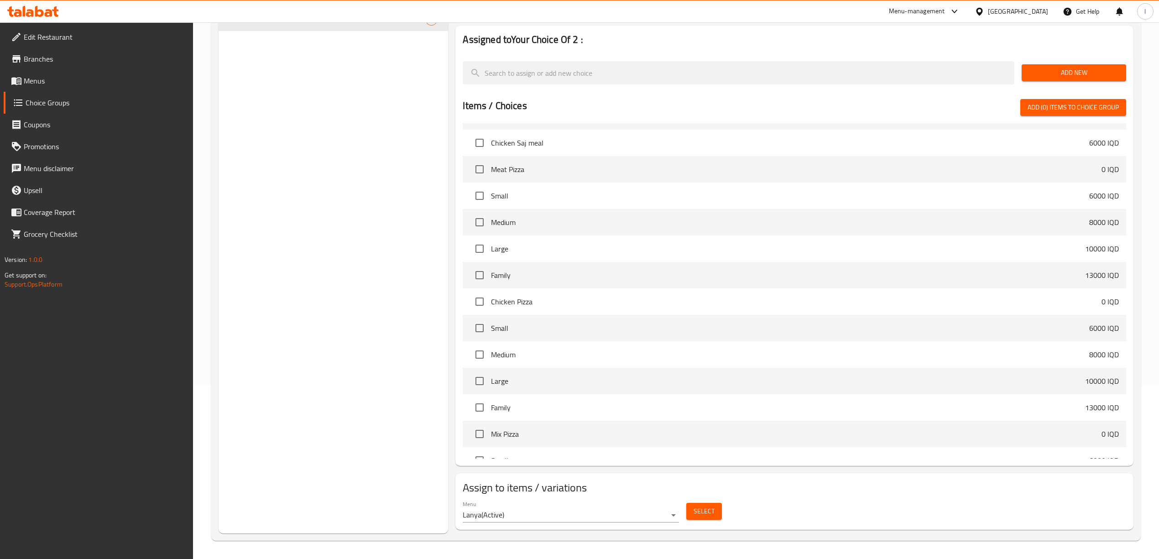
click at [1116, 130] on li "Chicken Saj ​​meal 6000 IQD" at bounding box center [794, 143] width 663 height 26
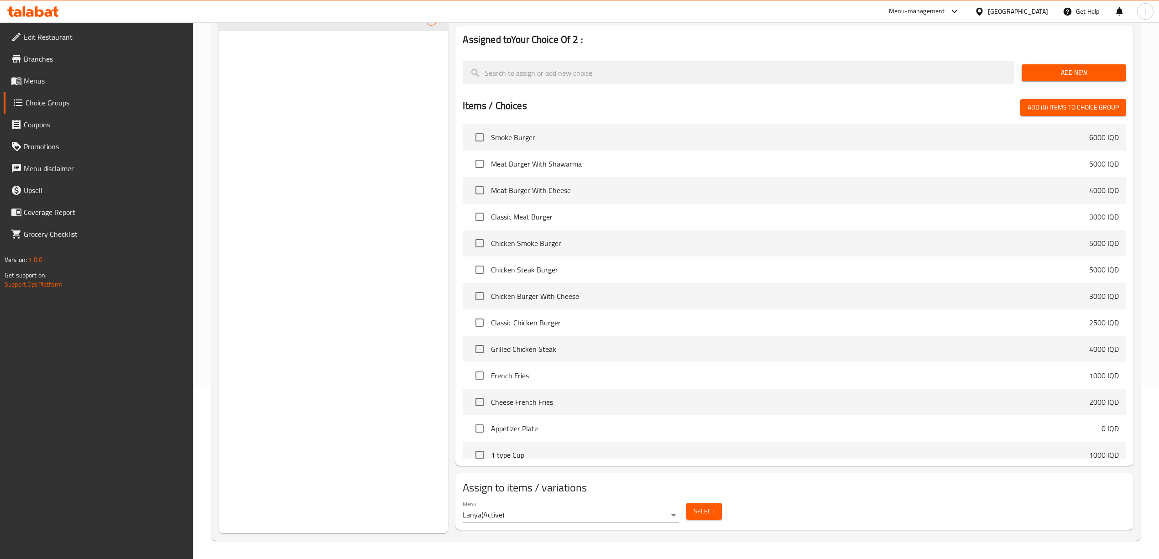
scroll to position [0, 0]
click at [1057, 106] on span "Add (0) items to choice group" at bounding box center [1072, 107] width 91 height 11
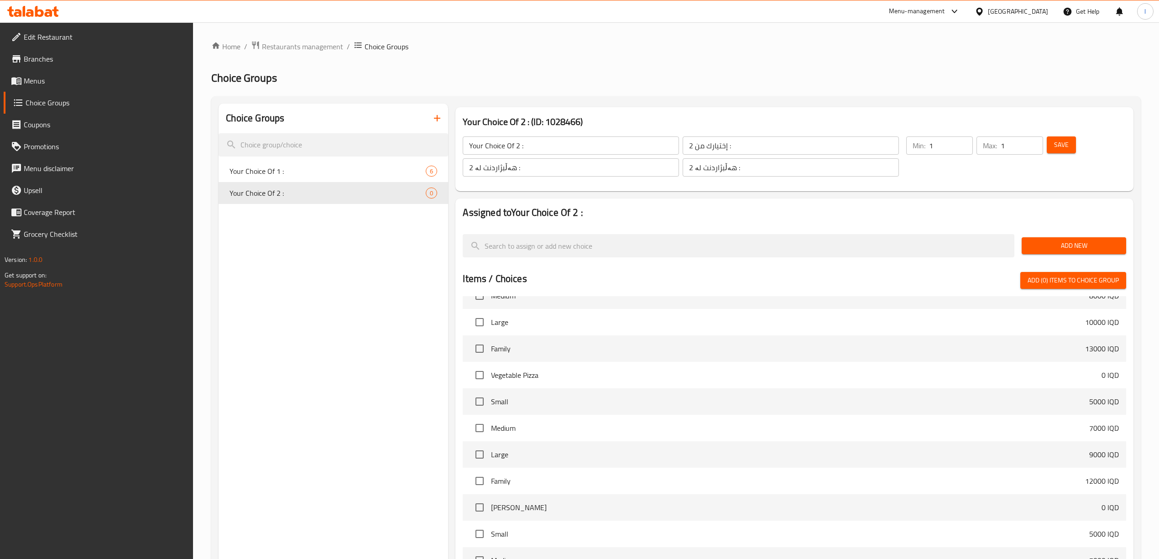
click at [33, 68] on link "Branches" at bounding box center [99, 59] width 190 height 22
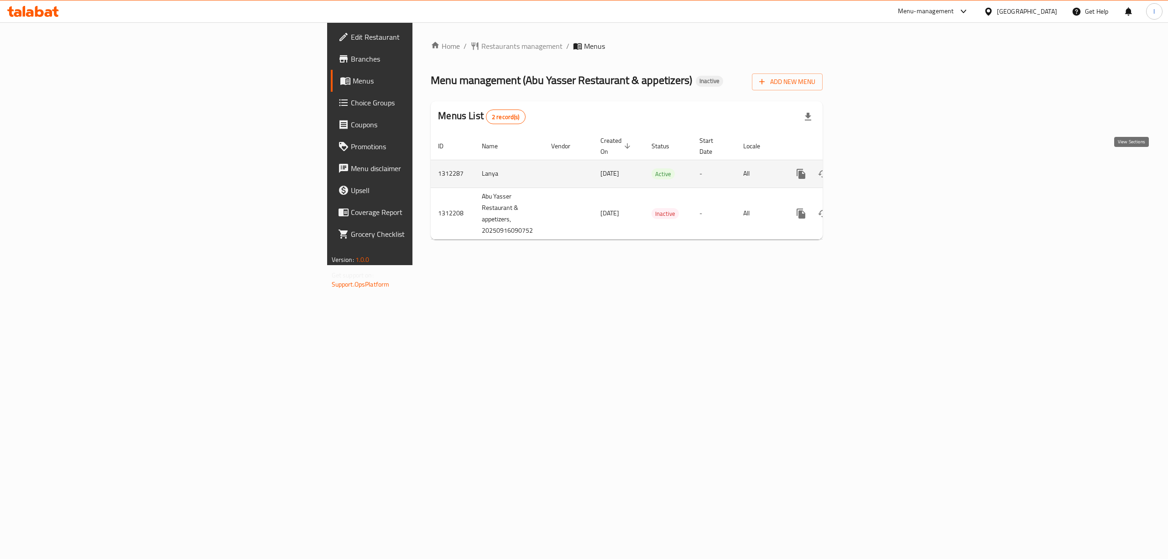
click at [872, 168] on icon "enhanced table" at bounding box center [866, 173] width 11 height 11
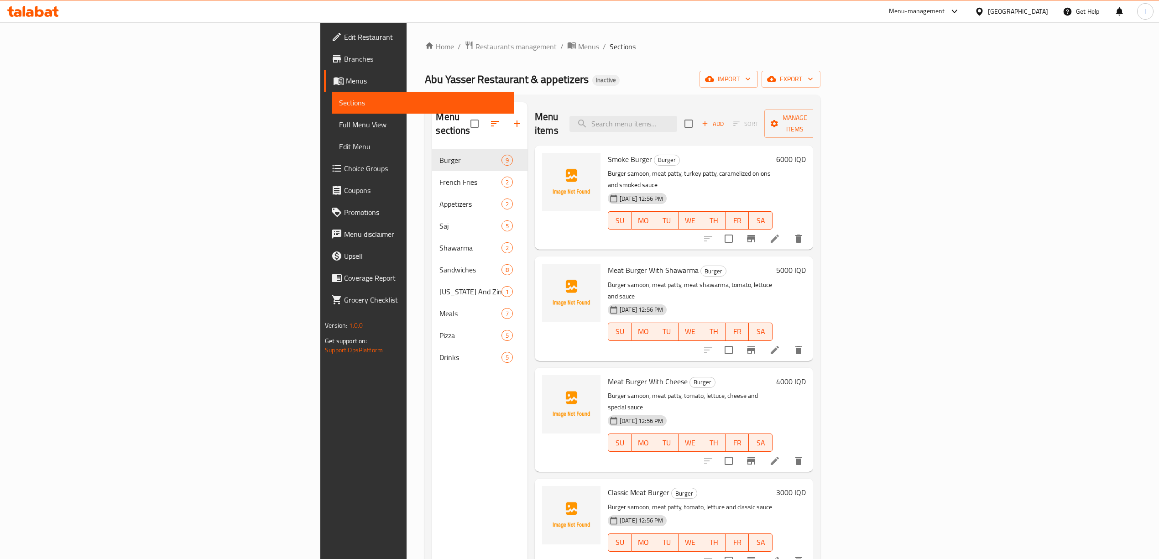
click at [344, 164] on span "Choice Groups" at bounding box center [425, 168] width 162 height 11
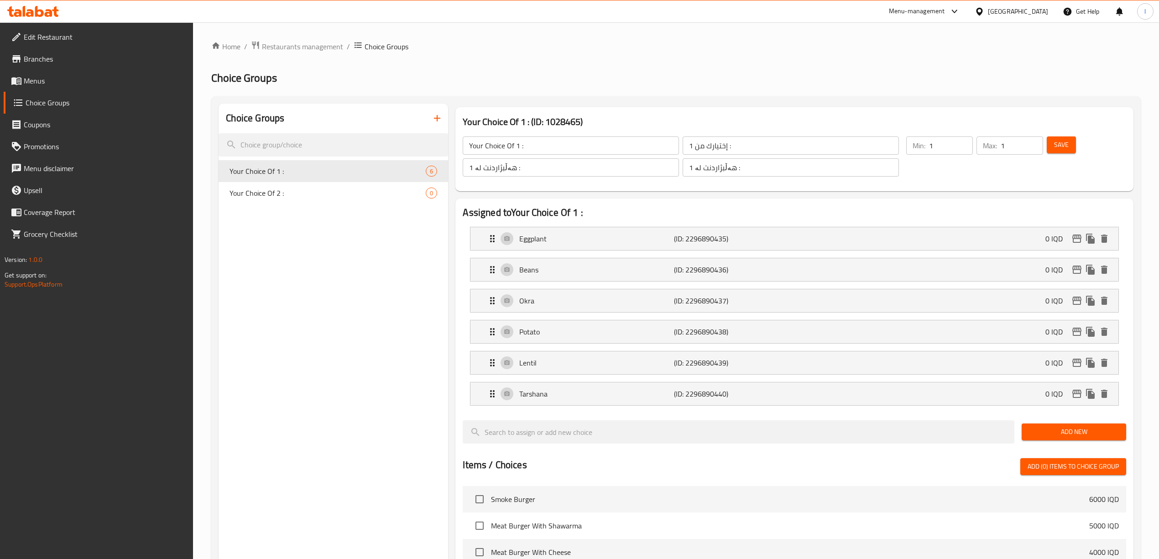
click at [286, 196] on div "Home / Restaurants management / Choice Groups Choice Groups Choice Groups Your …" at bounding box center [675, 470] width 929 height 859
click at [285, 195] on span "Your Choice Of 2 :" at bounding box center [313, 192] width 169 height 11
type input "Your Choice Of 2 :"
type input "إختيارك من 2 :"
type input "هەڵبژاردنت لە 2 :"
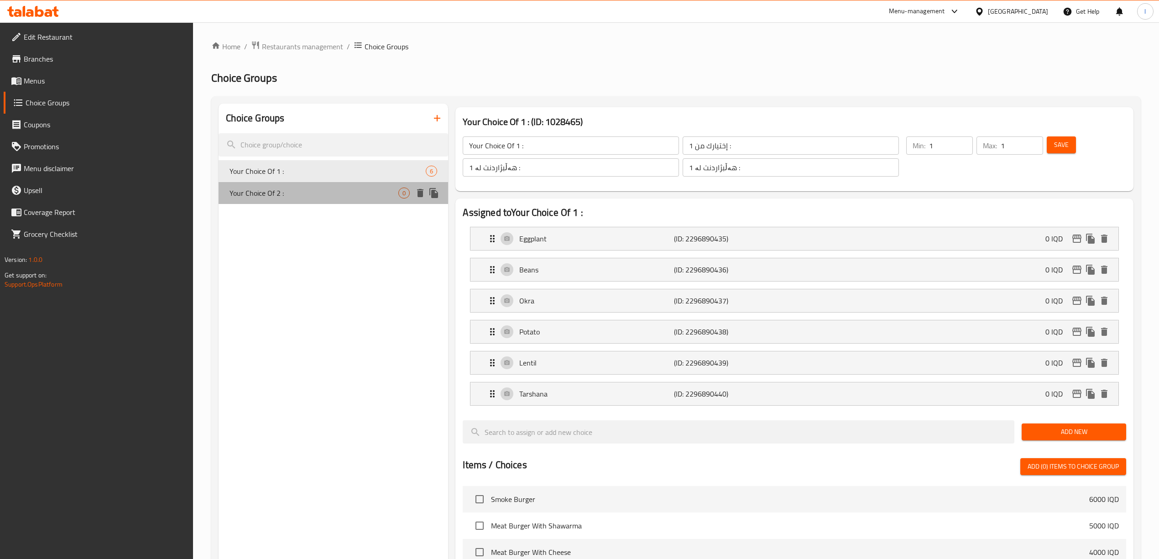
type input "هەڵبژاردنت لە 2 :"
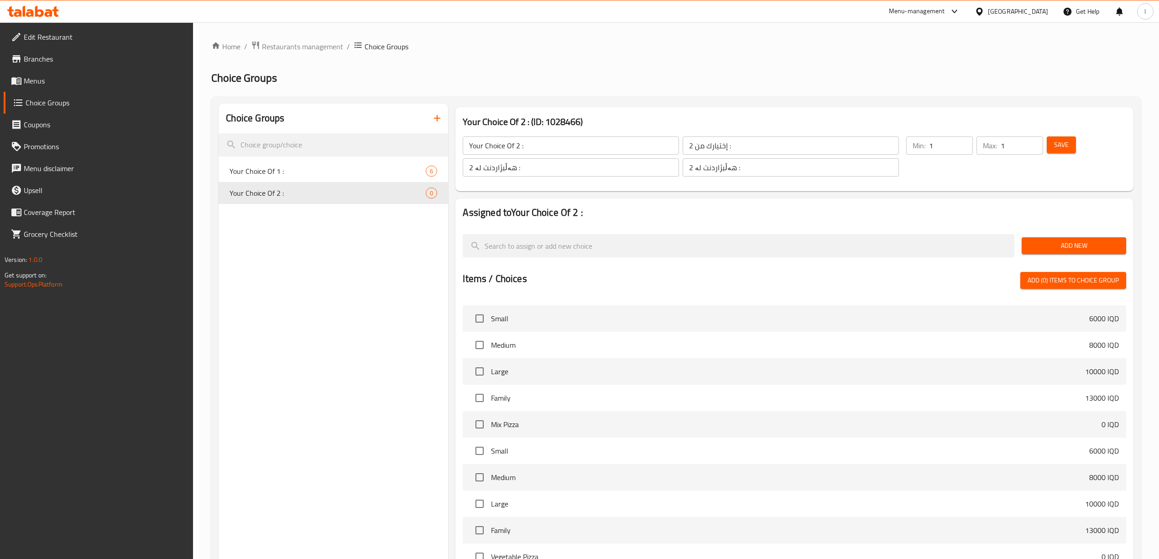
click at [1073, 249] on span "Add New" at bounding box center [1074, 245] width 90 height 11
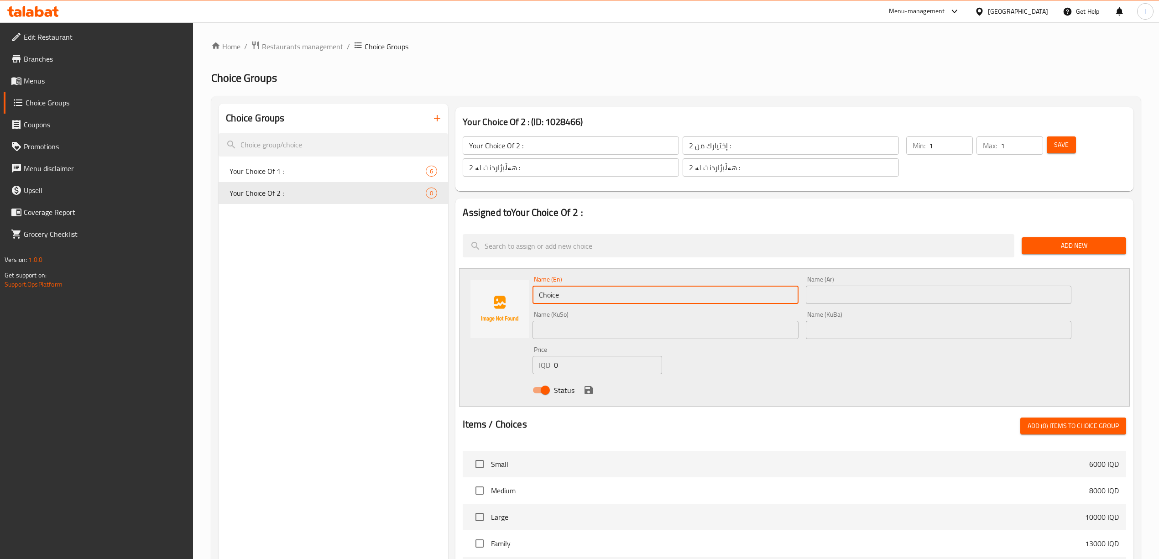
drag, startPoint x: 616, startPoint y: 294, endPoint x: 377, endPoint y: 280, distance: 239.5
click at [377, 280] on div "Choice Groups Your Choice Of 1 : 6 Your Choice Of 2 : 0 Your Choice Of 2 : (ID:…" at bounding box center [677, 478] width 918 height 748
paste input "Eggplant"
type input "Eggplant"
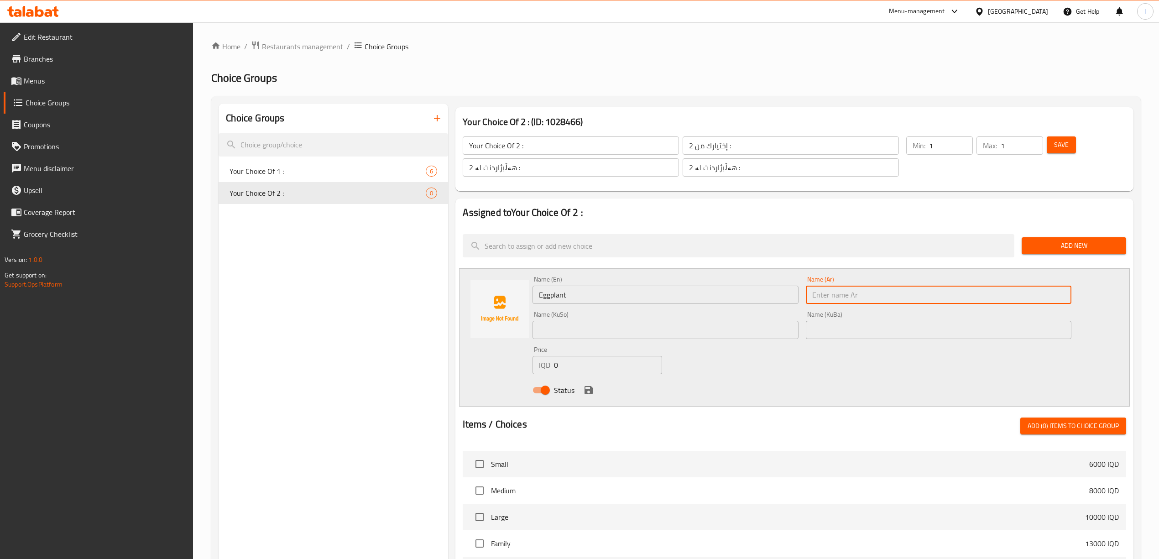
click at [860, 296] on input "text" at bounding box center [938, 295] width 265 height 18
paste input "بيذنجان"
type input "بيذنجان"
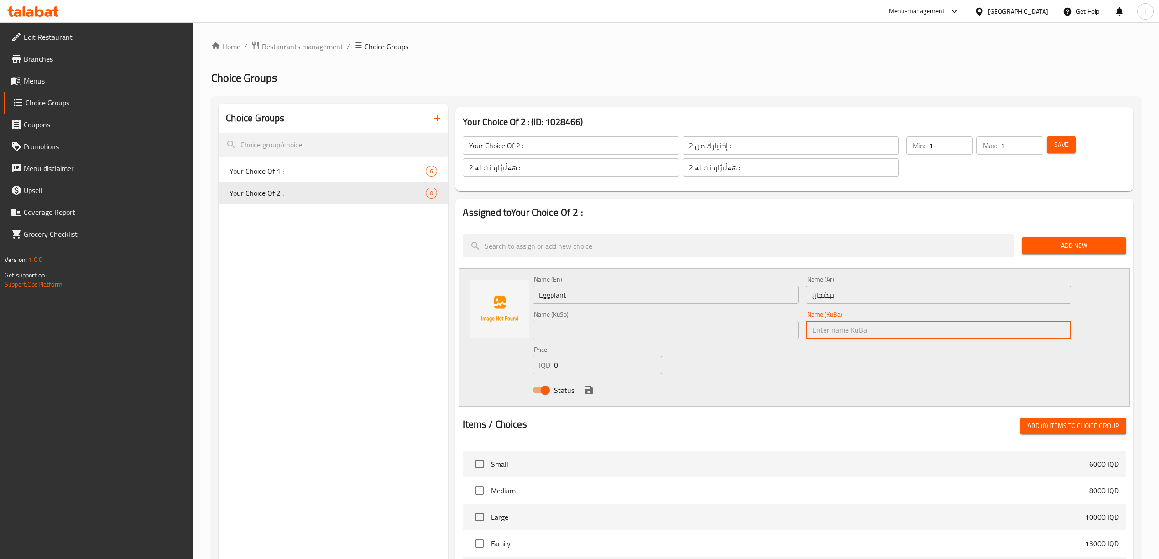
click at [829, 326] on input "text" at bounding box center [938, 330] width 265 height 18
paste input "باینجان"
type input "باینجان"
click at [768, 327] on input "text" at bounding box center [664, 330] width 265 height 18
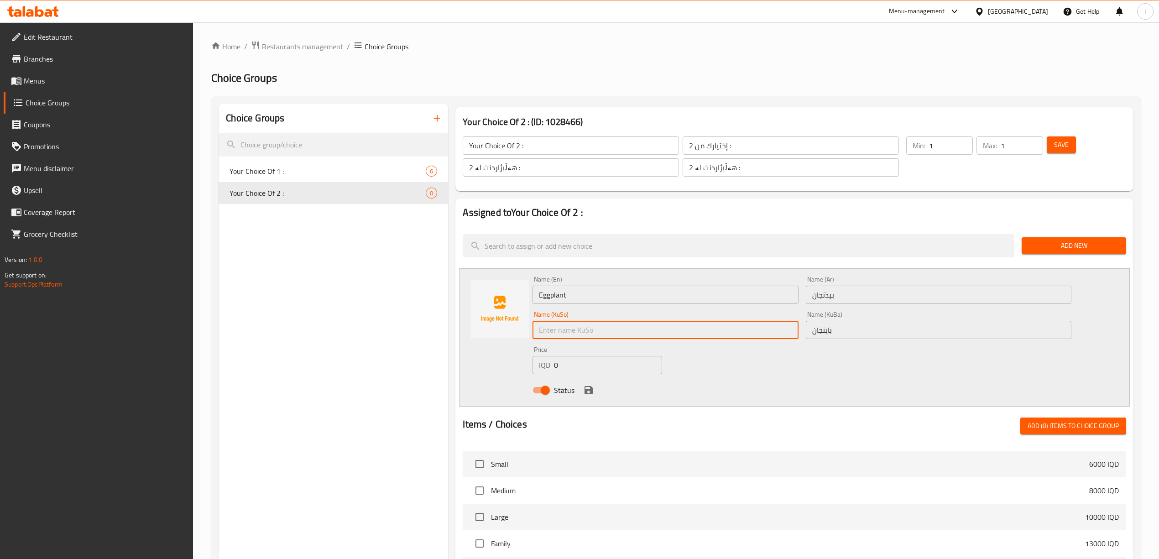
paste input "باینجان"
type input "باینجان"
drag, startPoint x: 586, startPoint y: 389, endPoint x: 589, endPoint y: 385, distance: 5.5
click at [586, 389] on icon "save" at bounding box center [588, 390] width 8 height 8
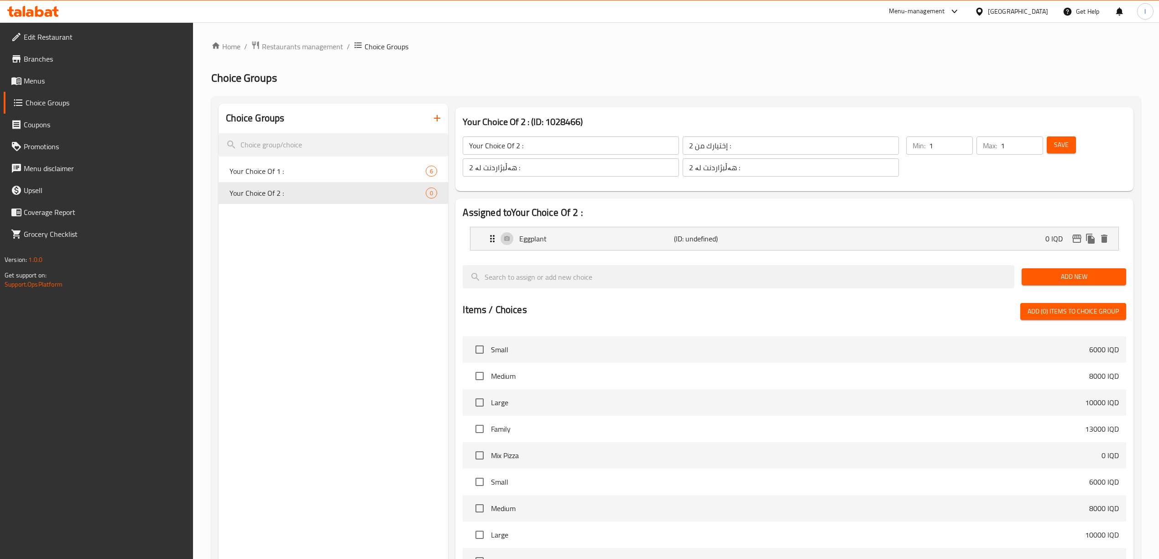
click at [1110, 273] on span "Add New" at bounding box center [1074, 276] width 90 height 11
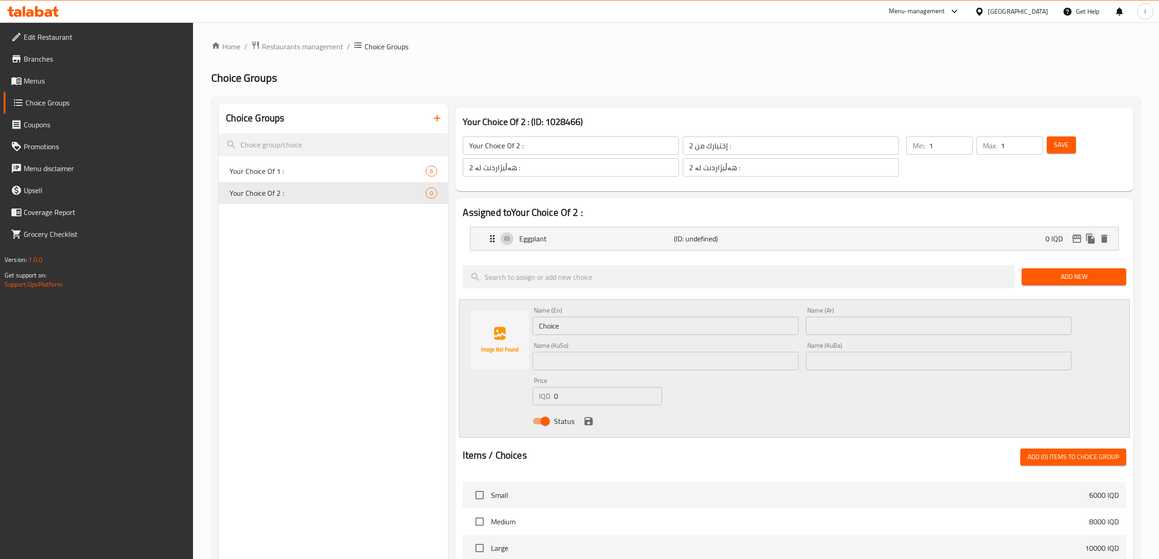
drag, startPoint x: 619, startPoint y: 323, endPoint x: 488, endPoint y: 327, distance: 130.9
click at [488, 327] on div "Name (En) Choice Name (En) Name (Ar) Name (Ar) Name (KuSo) Name (KuSo) Name (Ku…" at bounding box center [794, 368] width 670 height 138
paste input "Beans"
type input "Beans"
click at [859, 325] on input "text" at bounding box center [938, 326] width 265 height 18
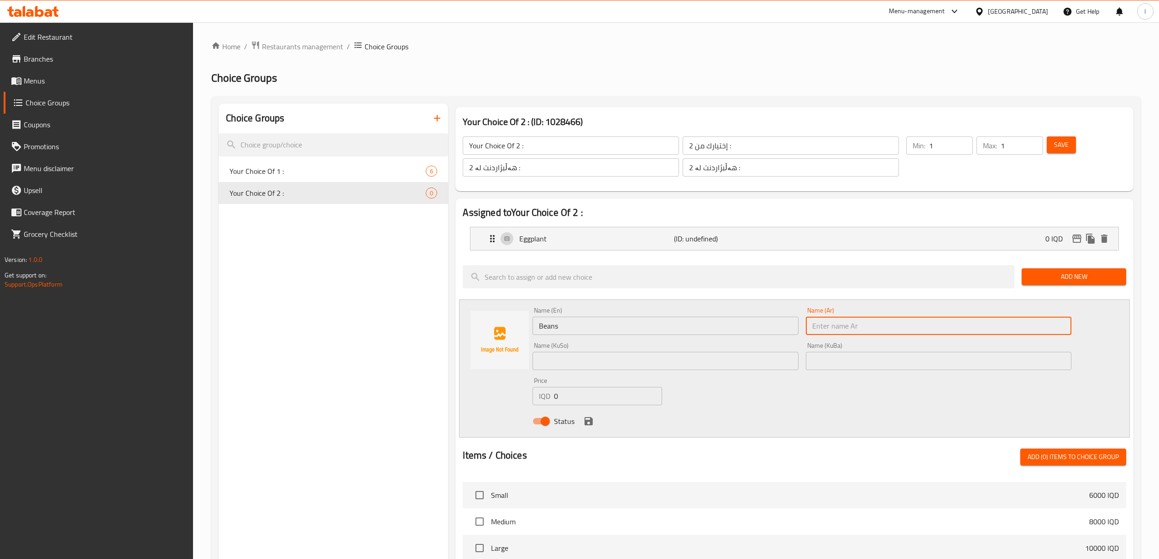
paste input "فاصولياء"
type input "فاصولياء"
click at [606, 354] on input "text" at bounding box center [664, 361] width 265 height 18
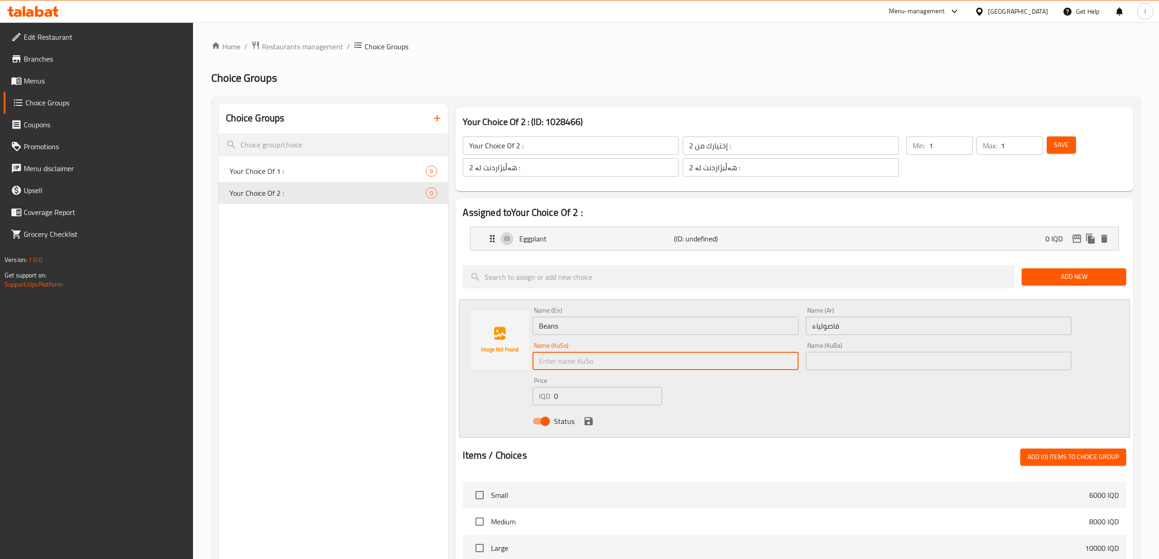
paste input "فاسۆلیا"
type input "فاسۆلیا"
drag, startPoint x: 858, startPoint y: 358, endPoint x: 756, endPoint y: 380, distance: 104.5
click at [858, 358] on input "text" at bounding box center [938, 361] width 265 height 18
paste input "فاسۆلیا"
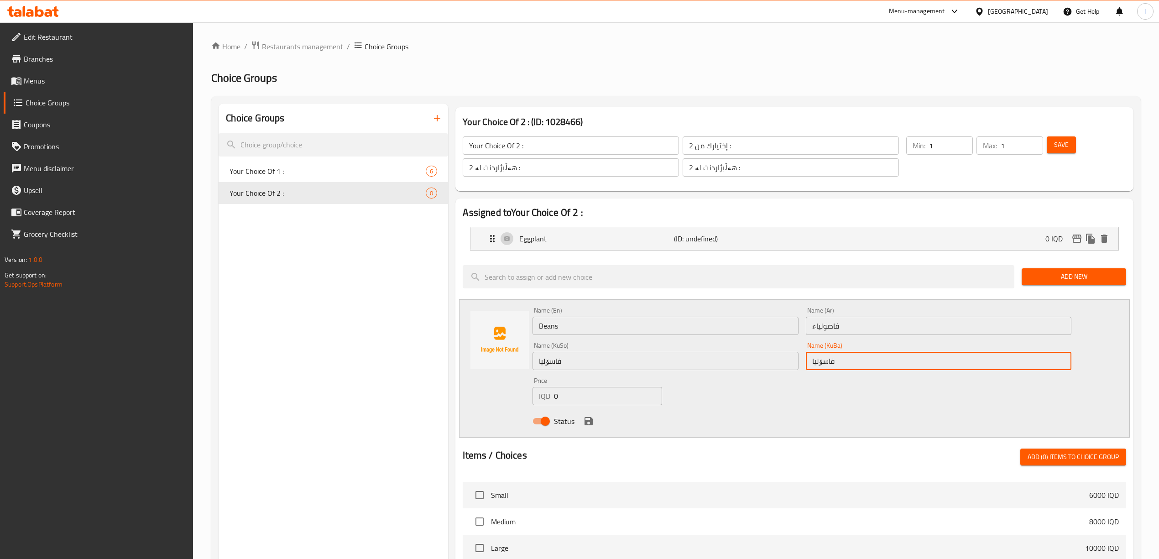
type input "فاسۆلیا"
click at [592, 424] on icon "save" at bounding box center [588, 421] width 11 height 11
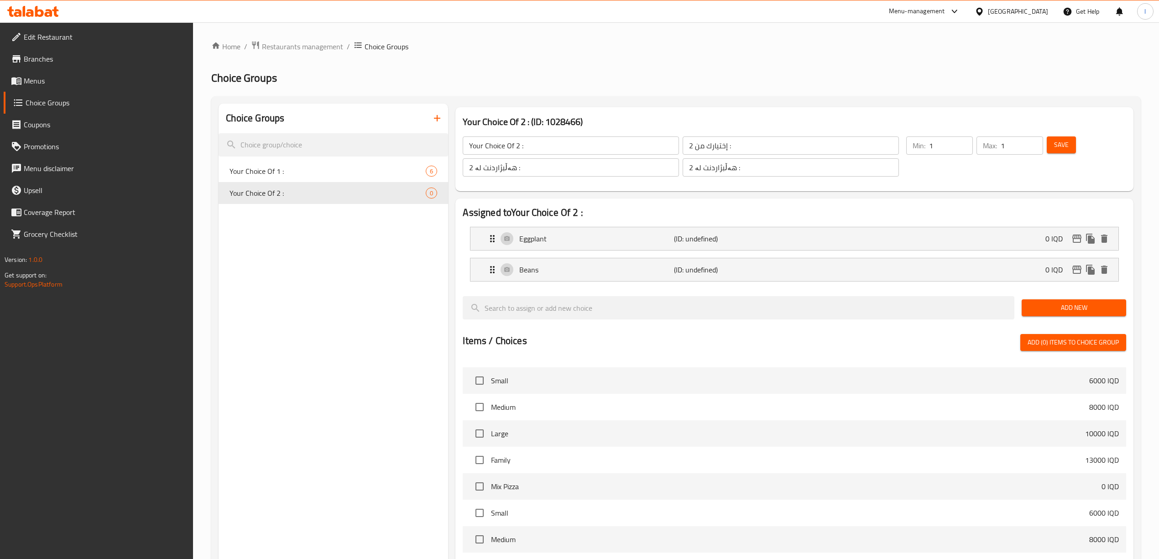
click at [1094, 308] on span "Add New" at bounding box center [1074, 307] width 90 height 11
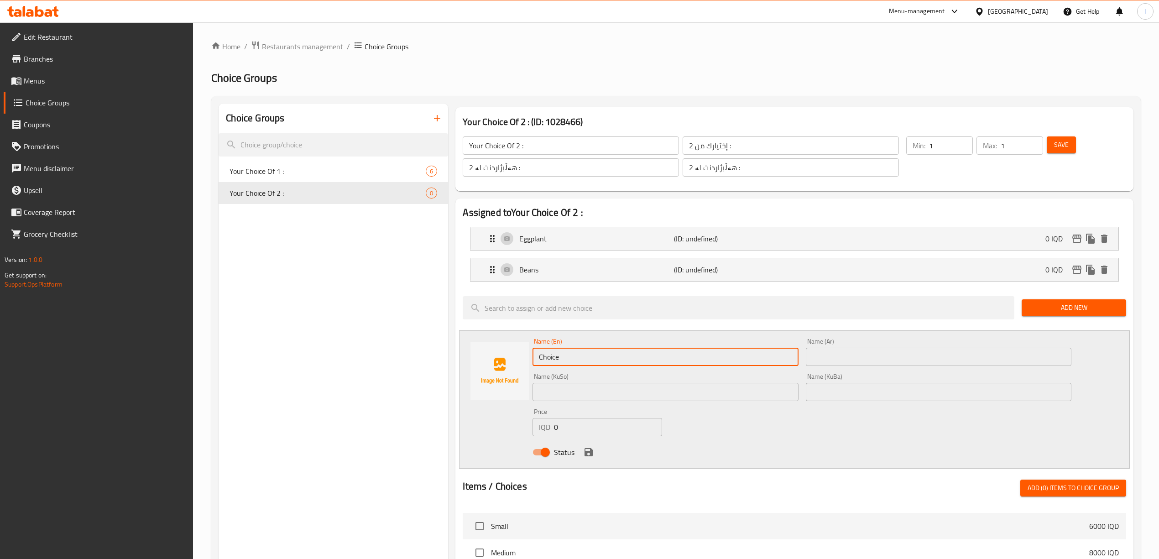
drag, startPoint x: 567, startPoint y: 353, endPoint x: 489, endPoint y: 348, distance: 77.2
click at [475, 351] on div "Name (En) Choice Name (En) Name (Ar) Name (Ar) Name (KuSo) Name (KuSo) Name (Ku…" at bounding box center [794, 399] width 670 height 138
paste input "Okra"
type input "Okra"
drag, startPoint x: 837, startPoint y: 360, endPoint x: 832, endPoint y: 360, distance: 5.0
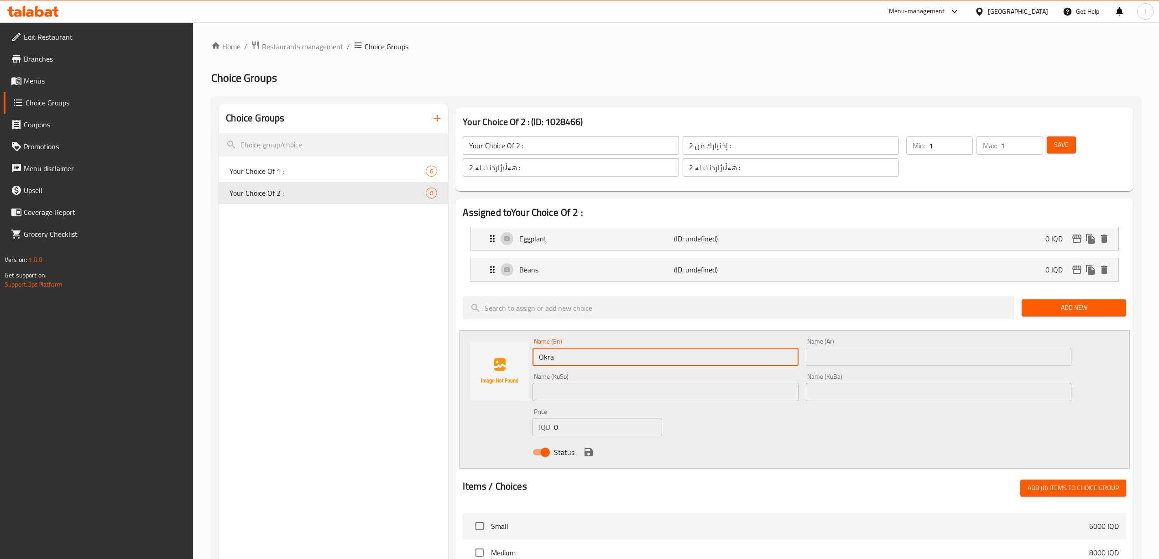
click at [834, 360] on input "text" at bounding box center [938, 357] width 265 height 18
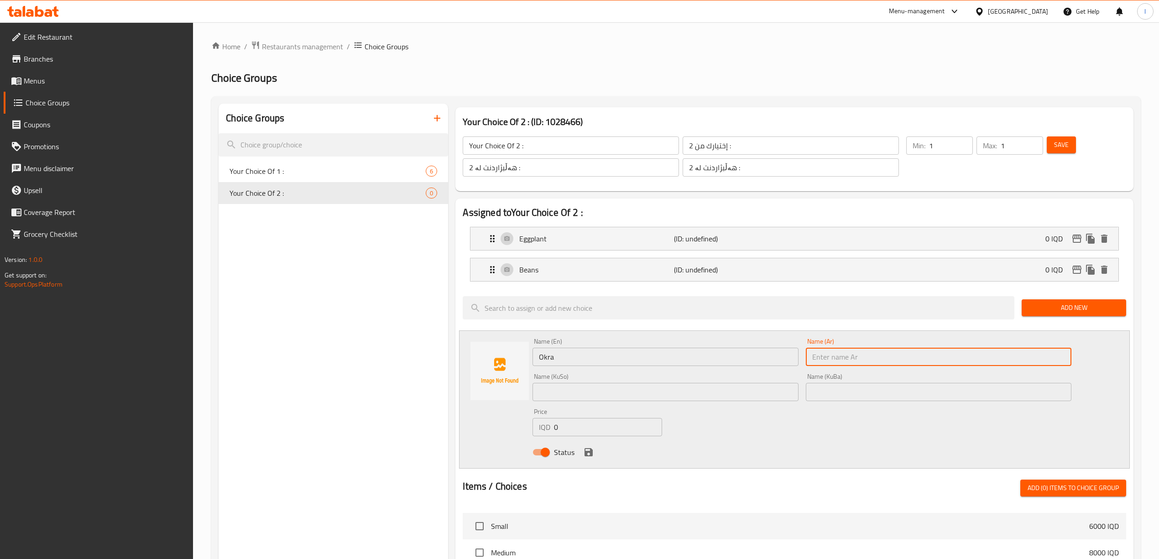
paste input "بامية"
type input "بامية"
drag, startPoint x: 592, startPoint y: 389, endPoint x: 593, endPoint y: 396, distance: 6.9
click at [592, 396] on input "text" at bounding box center [664, 392] width 265 height 18
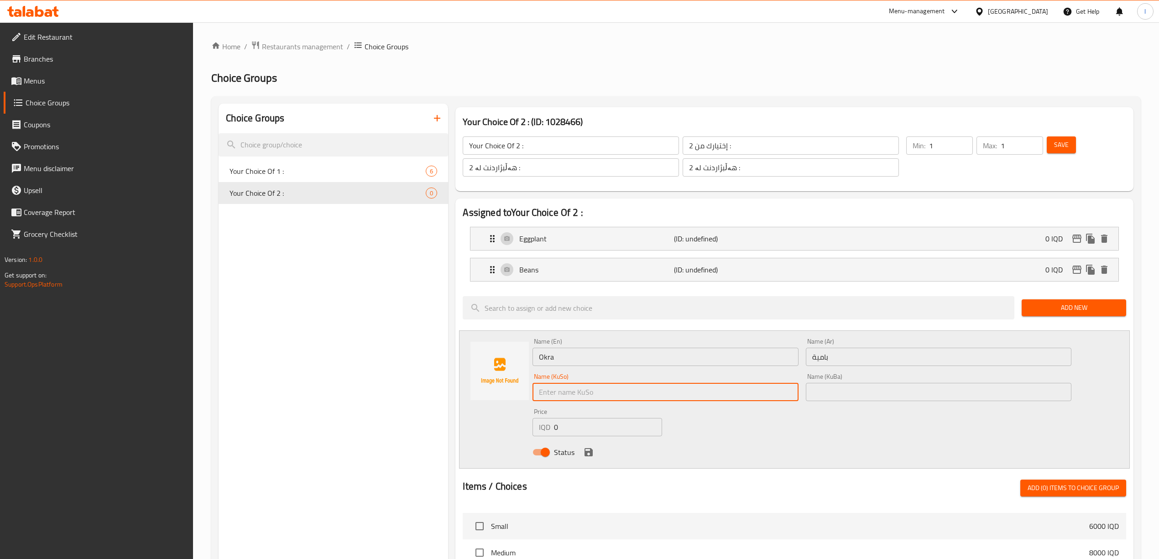
paste input "بامیە"
type input "بامیەبامیە"
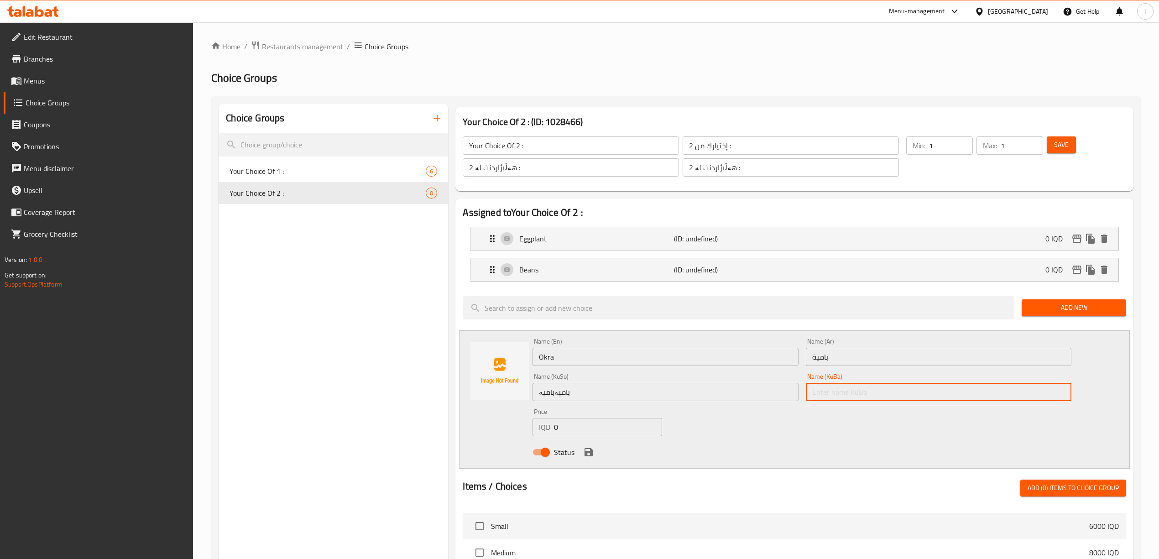
click at [931, 393] on input "text" at bounding box center [938, 392] width 265 height 18
paste input "بامیە"
type input "بامیە"
drag, startPoint x: 587, startPoint y: 451, endPoint x: 692, endPoint y: 382, distance: 125.5
click at [588, 451] on icon "save" at bounding box center [588, 452] width 11 height 11
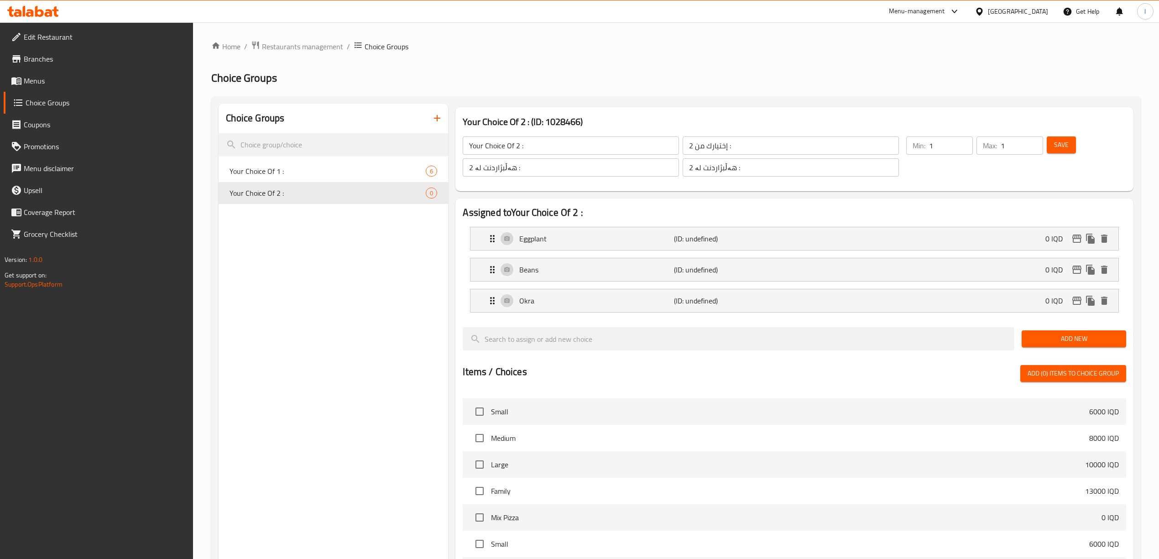
click at [1087, 333] on button "Add New" at bounding box center [1073, 338] width 104 height 17
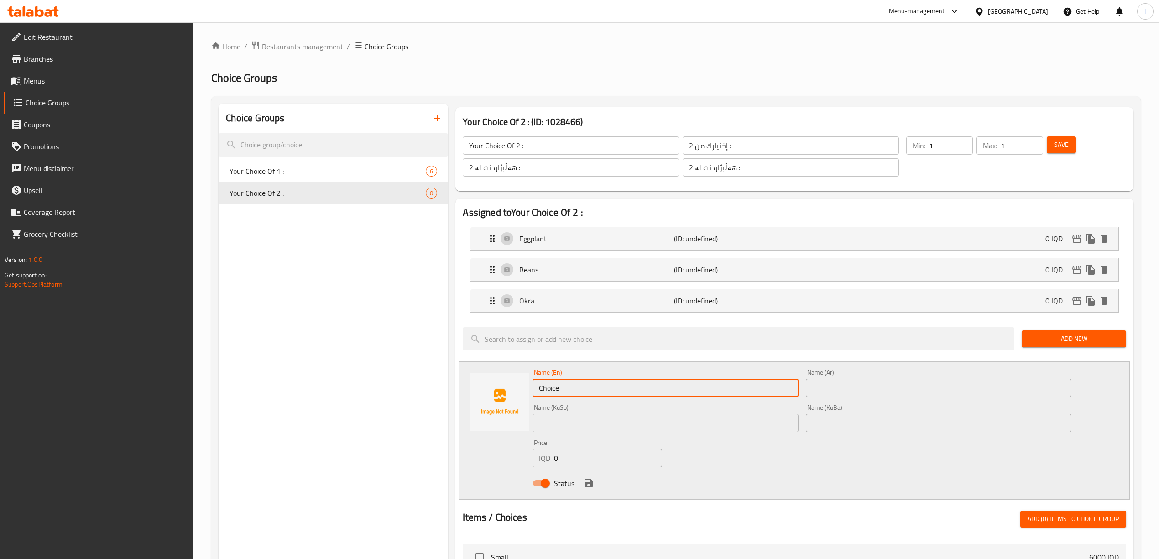
drag, startPoint x: 594, startPoint y: 387, endPoint x: 434, endPoint y: 366, distance: 161.1
click at [448, 373] on div "Your Choice Of 2 : (ID: 1028466) Your Choice Of 2 : ​ إختيارك من 2 : ​ هەڵبژارد…" at bounding box center [792, 524] width 688 height 841
paste input "Potato"
type input "Potato"
drag, startPoint x: 842, startPoint y: 380, endPoint x: 843, endPoint y: 387, distance: 7.4
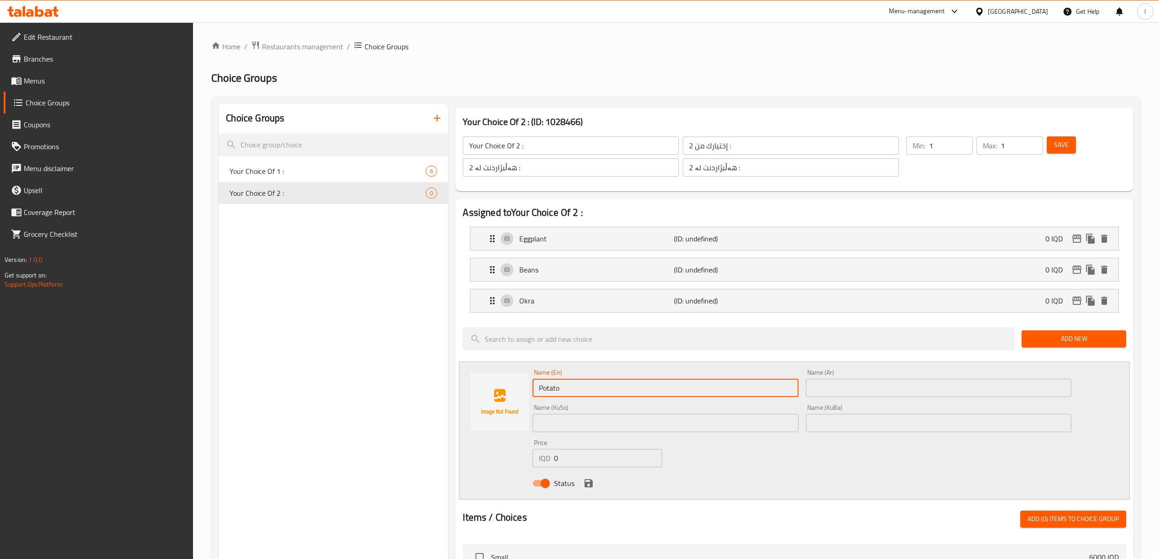
click at [842, 387] on input "text" at bounding box center [938, 388] width 265 height 18
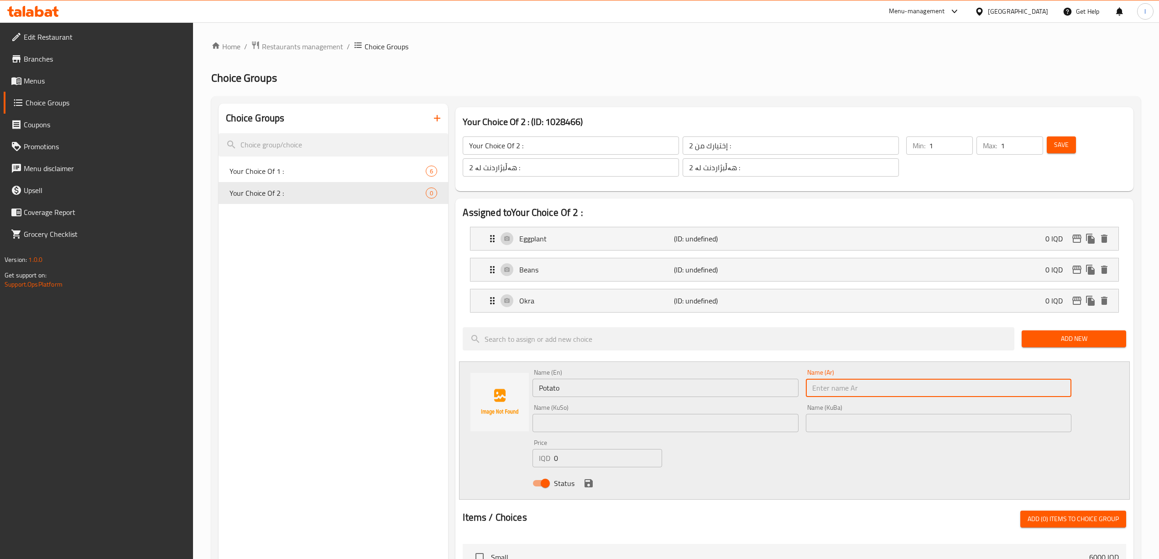
paste input "بطاطا"
type input "بطاطا"
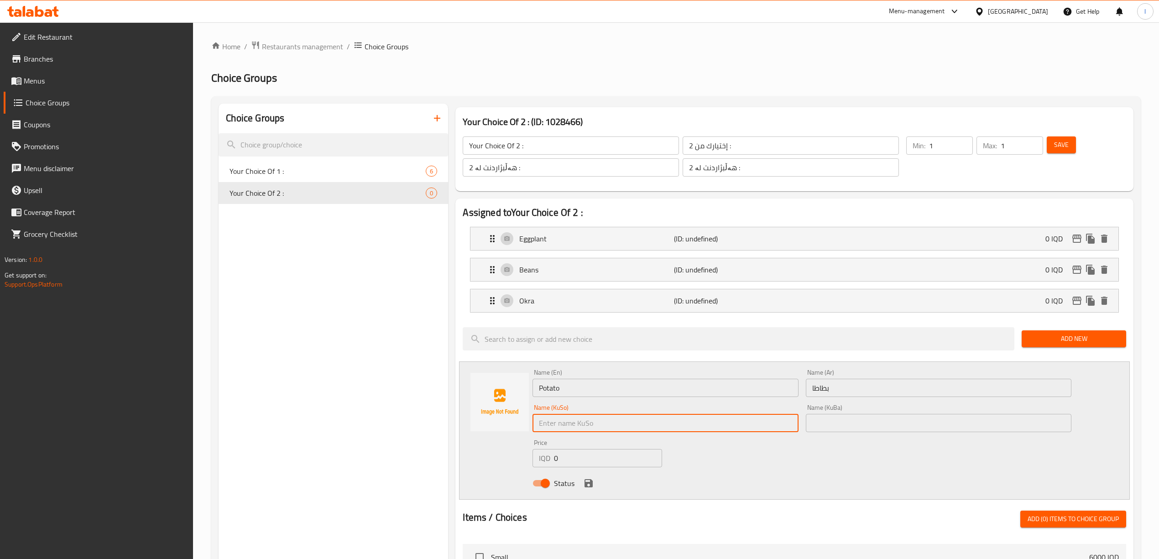
click at [666, 426] on input "text" at bounding box center [664, 423] width 265 height 18
paste input "پەتاتە"
type input "پەتاتە"
click at [918, 426] on input "text" at bounding box center [938, 423] width 265 height 18
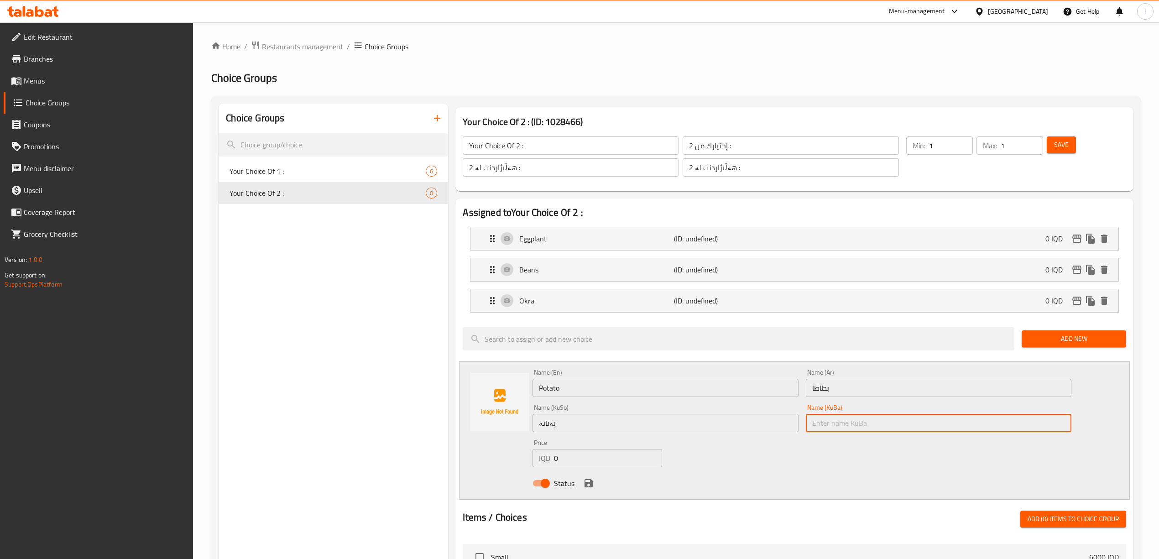
paste input "پەتاتە"
type input "پەتاتە"
click at [590, 487] on icon "save" at bounding box center [588, 483] width 8 height 8
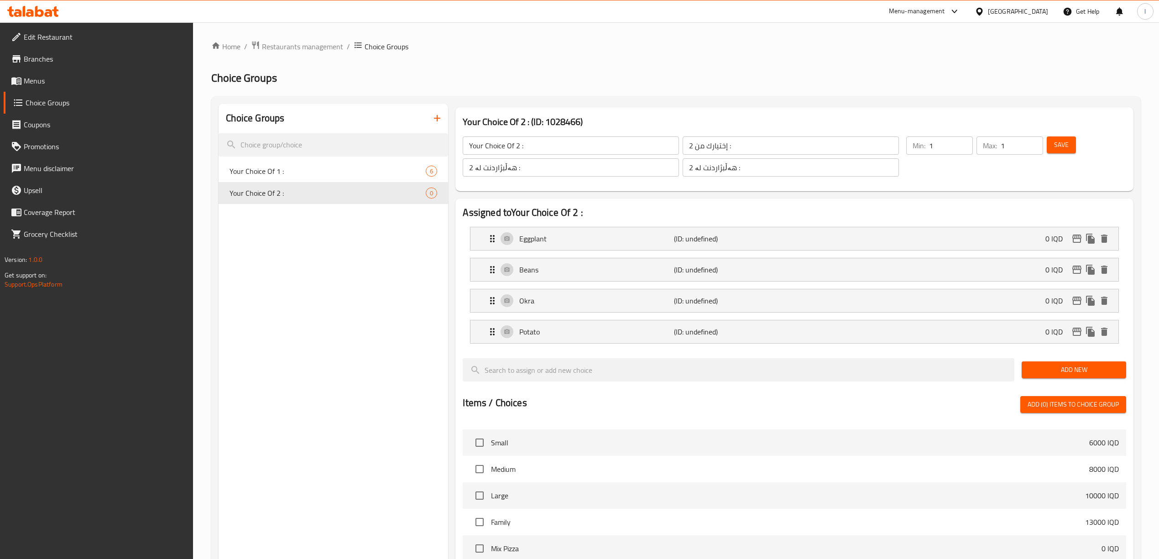
click at [1053, 371] on span "Add New" at bounding box center [1074, 369] width 90 height 11
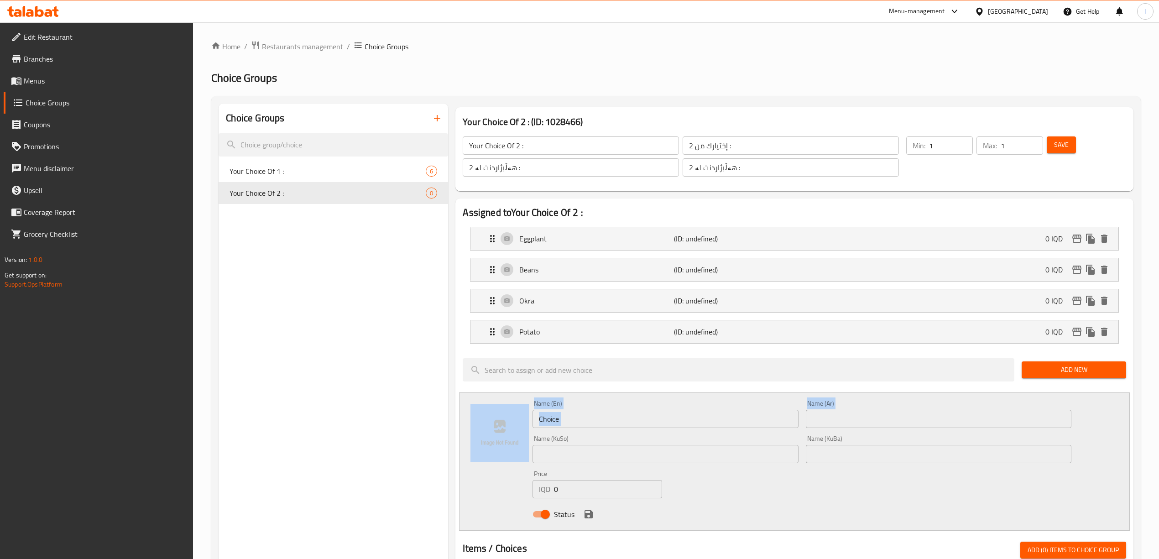
drag, startPoint x: 579, startPoint y: 436, endPoint x: 457, endPoint y: 431, distance: 122.8
click at [460, 432] on div "Name (En) Choice Name (En) Name (Ar) Name (Ar) Name (KuSo) Name (KuSo) Name (Ku…" at bounding box center [794, 461] width 670 height 138
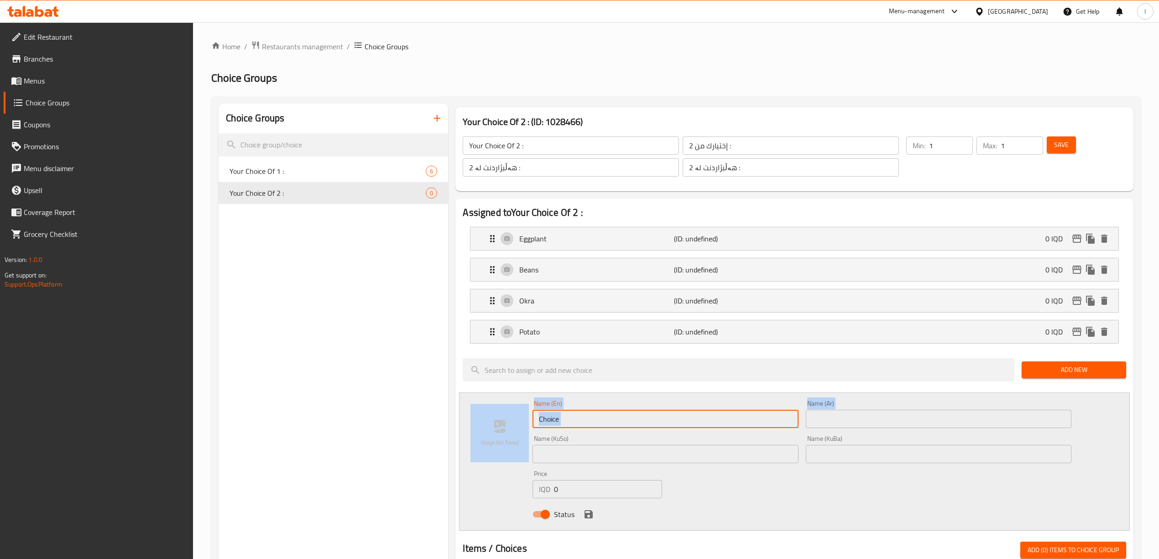
click at [584, 420] on input "Choice" at bounding box center [664, 419] width 265 height 18
drag, startPoint x: 582, startPoint y: 420, endPoint x: 455, endPoint y: 411, distance: 127.6
click at [459, 416] on div "Name (En) Choice Name (En) Name (Ar) Name (Ar) Name (KuSo) Name (KuSo) Name (Ku…" at bounding box center [794, 461] width 670 height 138
paste input "Lentil"
type input "Lentil"
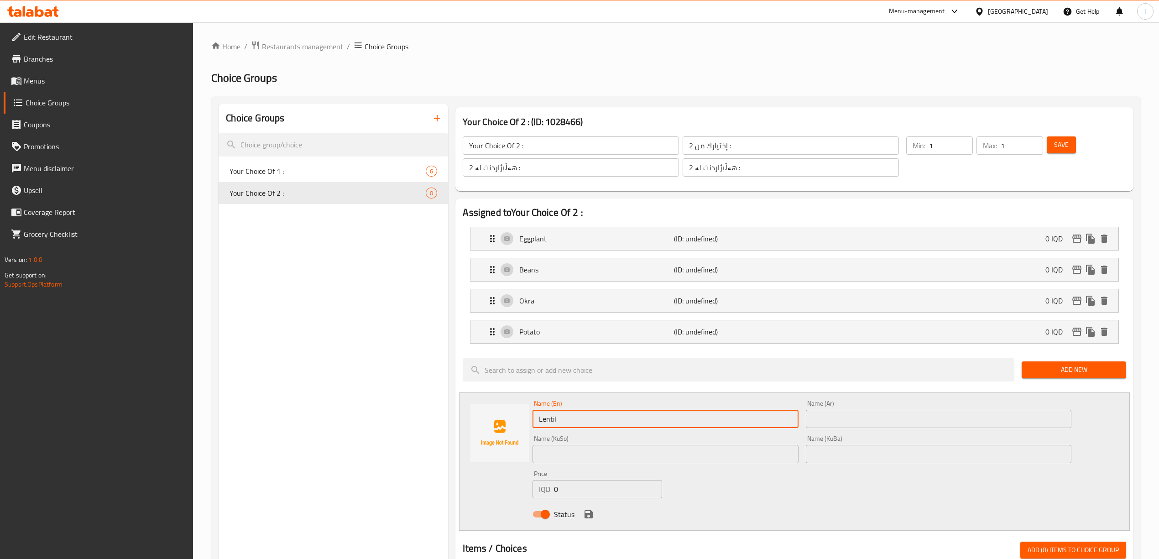
drag, startPoint x: 870, startPoint y: 409, endPoint x: 819, endPoint y: 422, distance: 52.8
click at [831, 422] on div "Name (Ar) Name (Ar)" at bounding box center [938, 414] width 265 height 28
click at [819, 422] on input "text" at bounding box center [938, 419] width 265 height 18
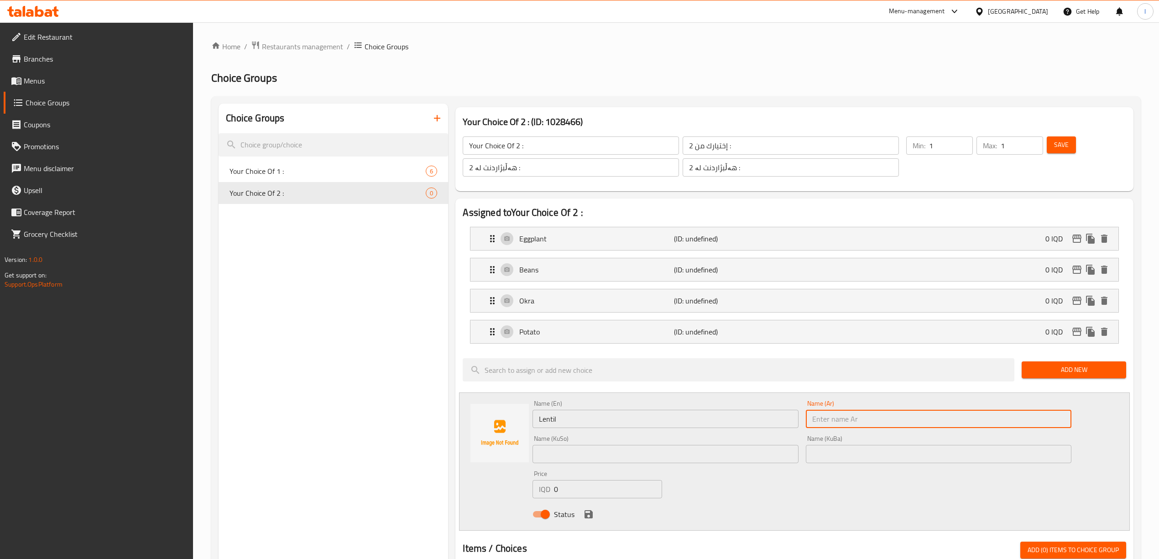
paste input "عدس"
type input "عدس"
click at [682, 458] on input "text" at bounding box center [664, 454] width 265 height 18
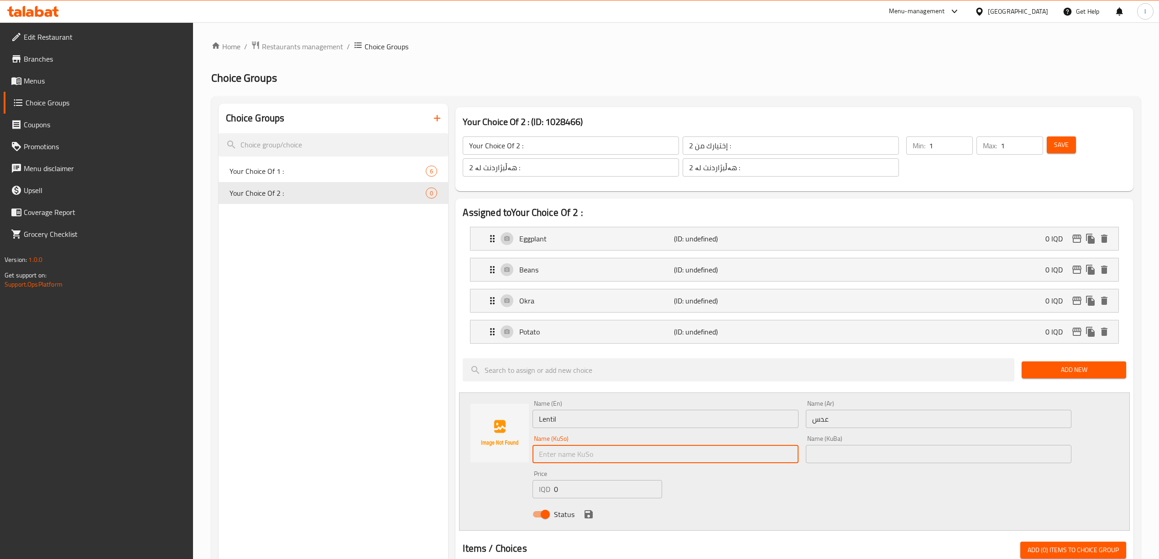
paste input "نیسک"
type input "نیسک"
drag, startPoint x: 910, startPoint y: 462, endPoint x: 867, endPoint y: 476, distance: 46.0
click at [910, 462] on input "text" at bounding box center [938, 454] width 265 height 18
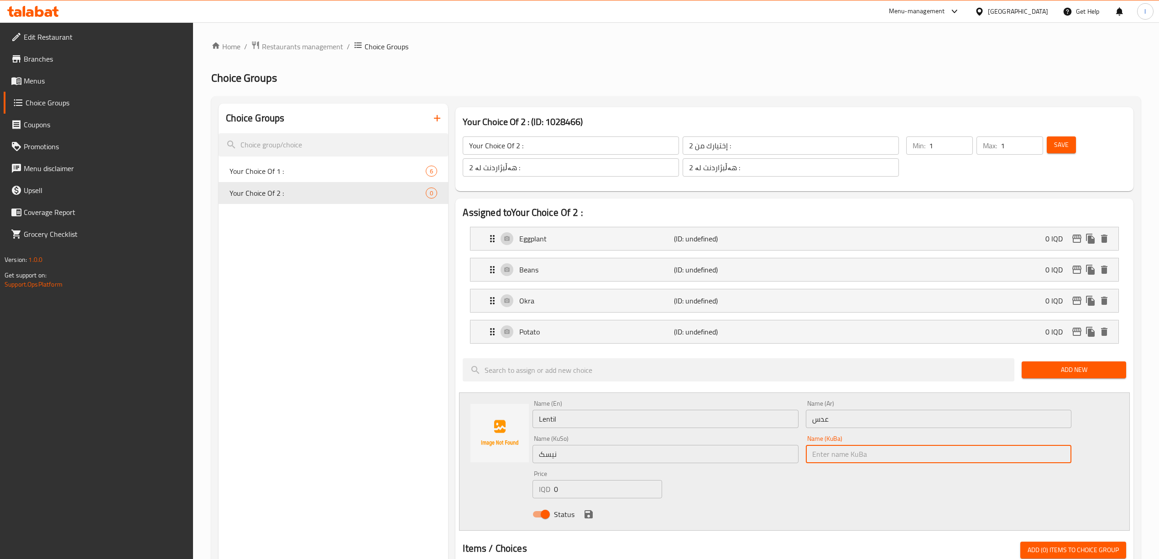
paste input "نیسک"
type input "نیسک"
drag, startPoint x: 577, startPoint y: 519, endPoint x: 586, endPoint y: 516, distance: 8.5
click at [582, 517] on div "Status" at bounding box center [802, 514] width 546 height 25
click at [586, 516] on icon "save" at bounding box center [588, 514] width 8 height 8
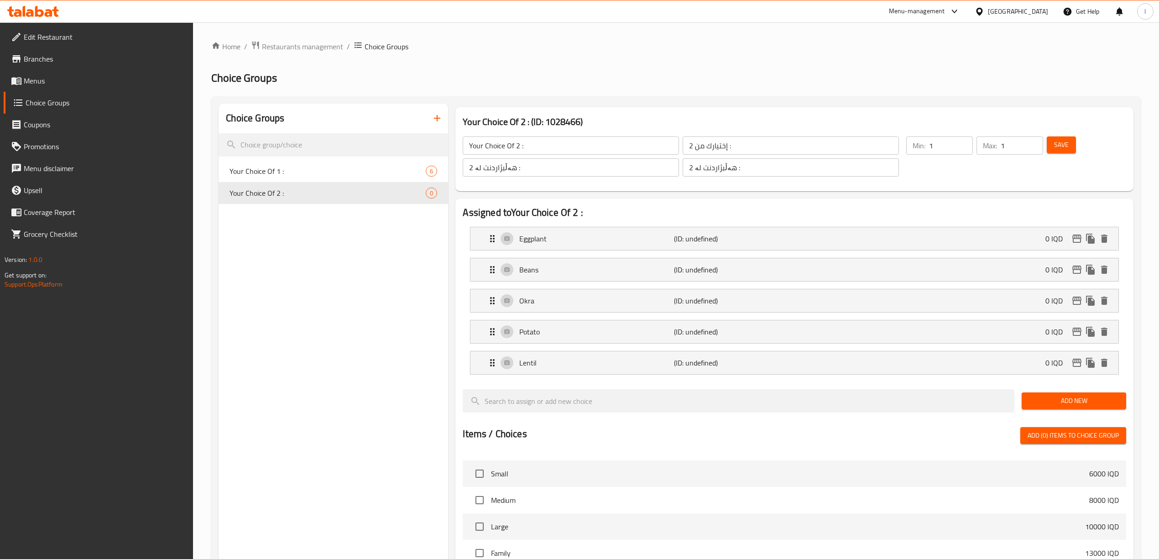
scroll to position [121, 0]
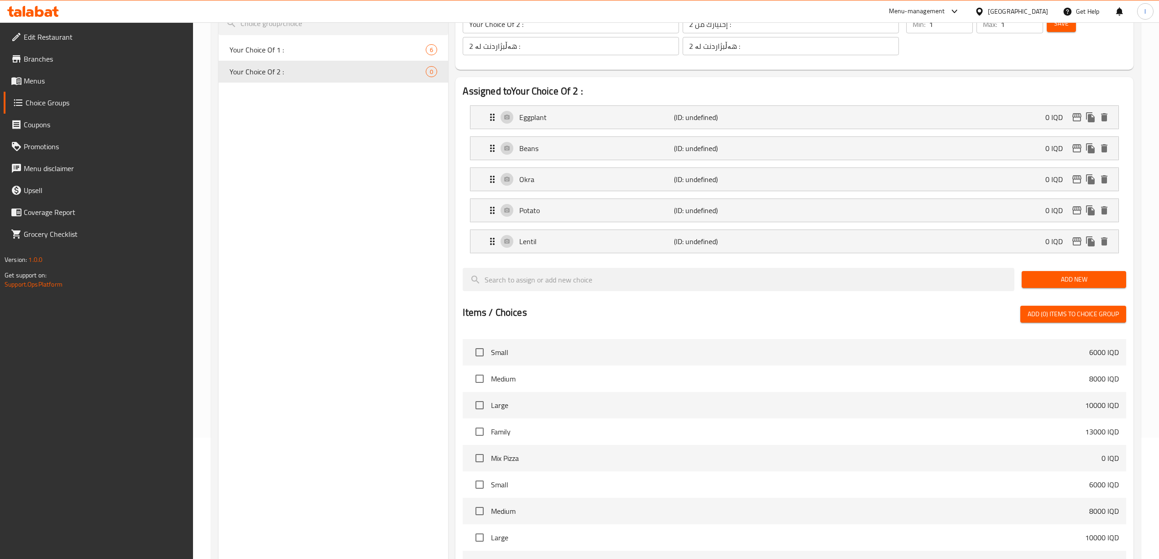
click at [1097, 275] on span "Add New" at bounding box center [1074, 279] width 90 height 11
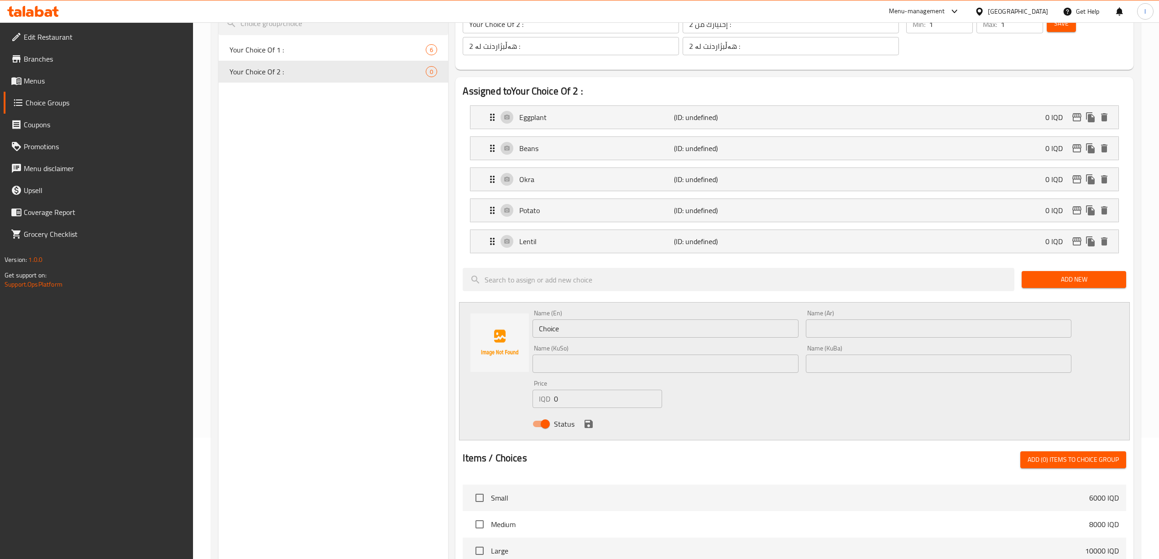
click at [375, 316] on div "Choice Groups Your Choice Of 1 : 6 Your Choice Of 2 : 0 Your Choice Of 2 : (ID:…" at bounding box center [677, 433] width 918 height 903
paste input "Tarshana"
type input "Tarshana"
click at [934, 332] on input "text" at bounding box center [938, 328] width 265 height 18
paste input "طرشانة"
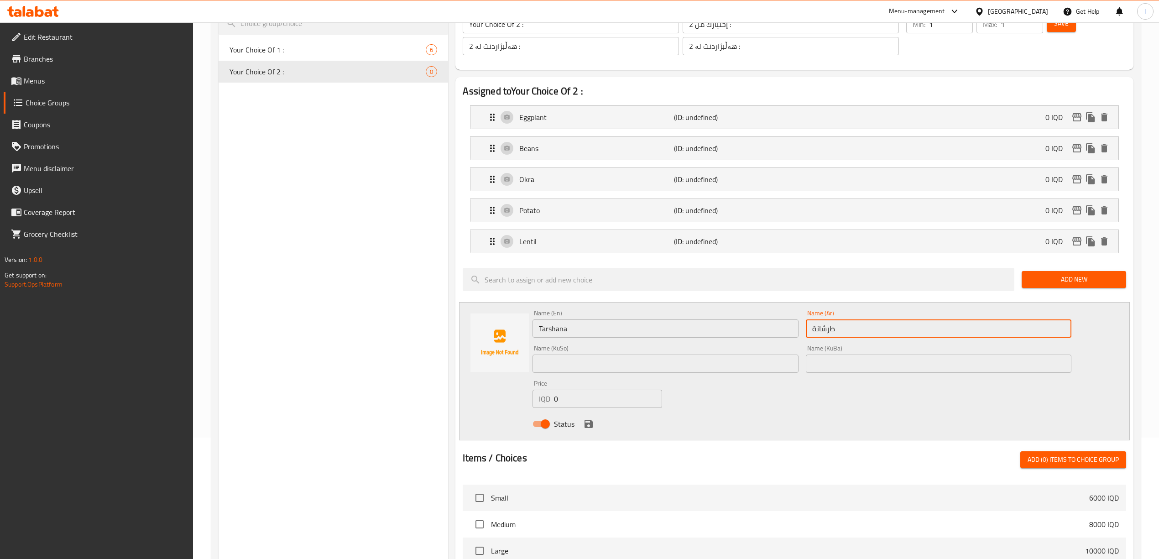
type input "طرشانة"
click at [683, 369] on input "text" at bounding box center [664, 363] width 265 height 18
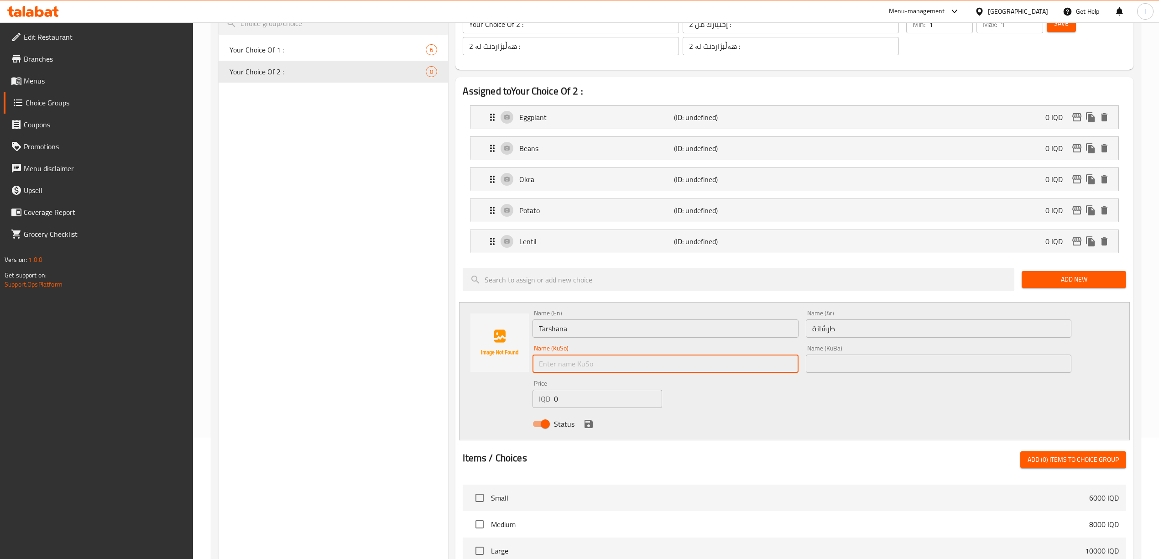
paste input "تەڕشانە"
type input "تەڕشانە"
click at [821, 366] on input "text" at bounding box center [938, 363] width 265 height 18
paste input "تەڕشانە"
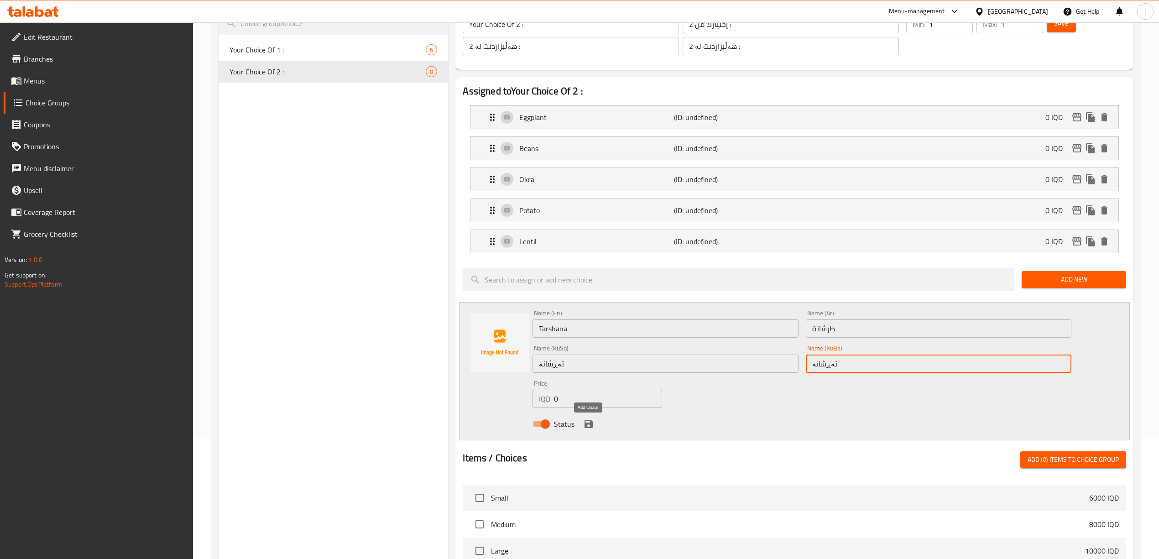
type input "تەڕشانە"
drag, startPoint x: 593, startPoint y: 426, endPoint x: 650, endPoint y: 416, distance: 57.4
click at [592, 426] on icon "save" at bounding box center [588, 423] width 11 height 11
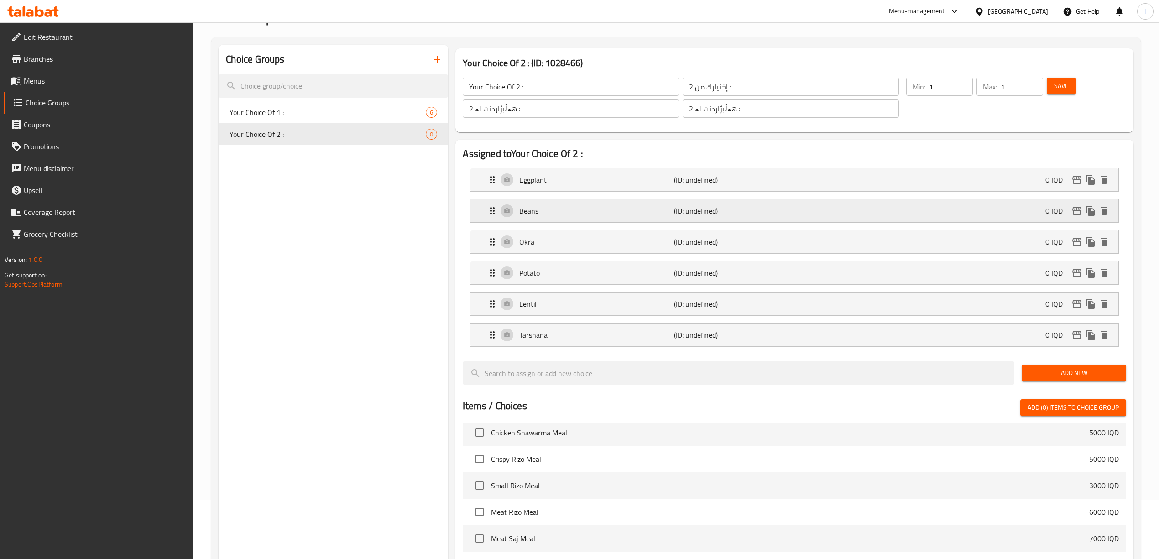
scroll to position [0, 0]
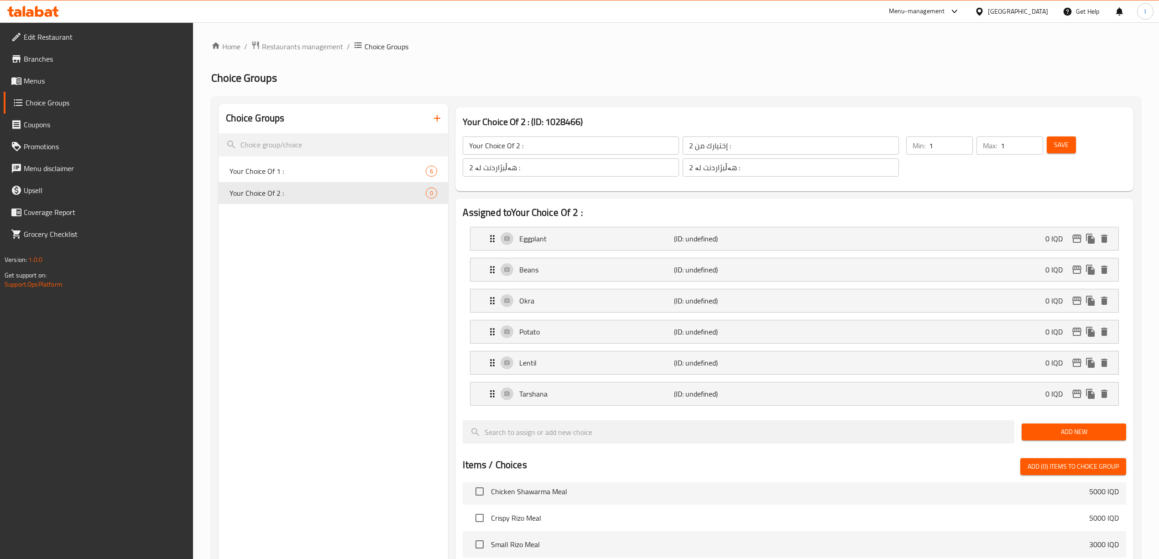
click at [1088, 143] on div "Save" at bounding box center [1081, 157] width 72 height 44
click at [1066, 144] on span "Save" at bounding box center [1061, 144] width 15 height 11
click at [52, 100] on span "Choice Groups" at bounding box center [106, 102] width 161 height 11
click at [66, 83] on span "Menus" at bounding box center [105, 80] width 162 height 11
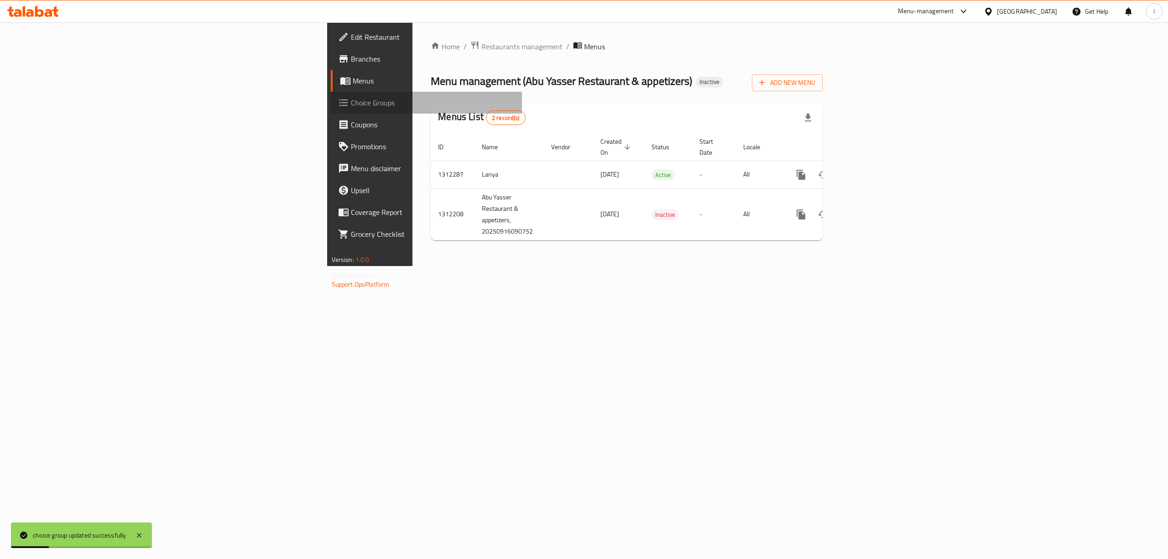
click at [351, 99] on span "Choice Groups" at bounding box center [433, 102] width 164 height 11
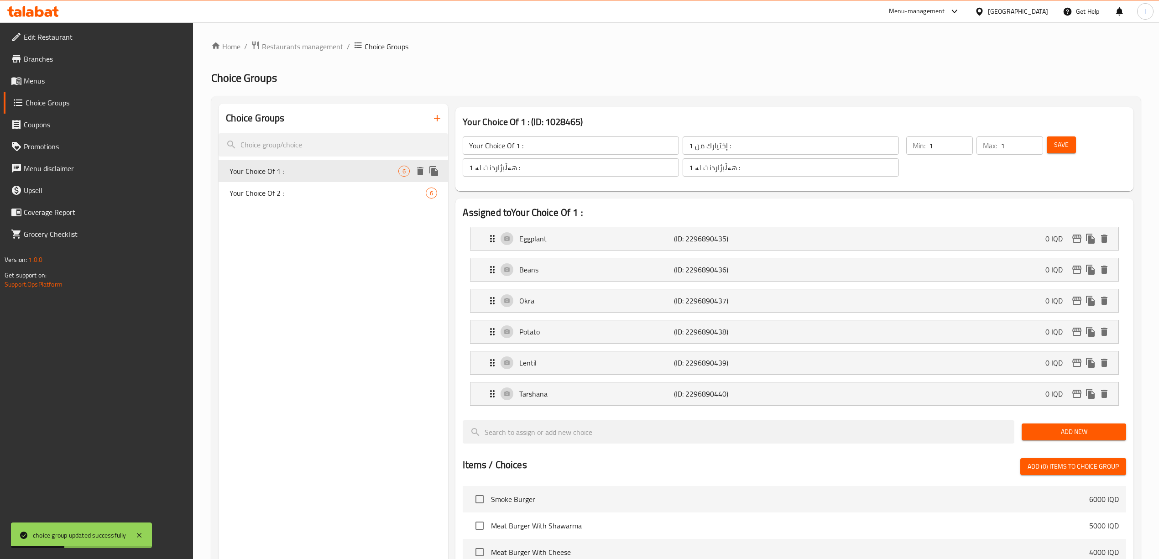
click at [257, 176] on span "Your Choice Of 1 :" at bounding box center [313, 171] width 169 height 11
click at [258, 185] on div "Your Choice Of 2 : 6" at bounding box center [332, 193] width 229 height 22
type input "Your Choice Of 2 :"
type input "إختيارك من 2 :"
type input "هەڵبژاردنت لە 2 :"
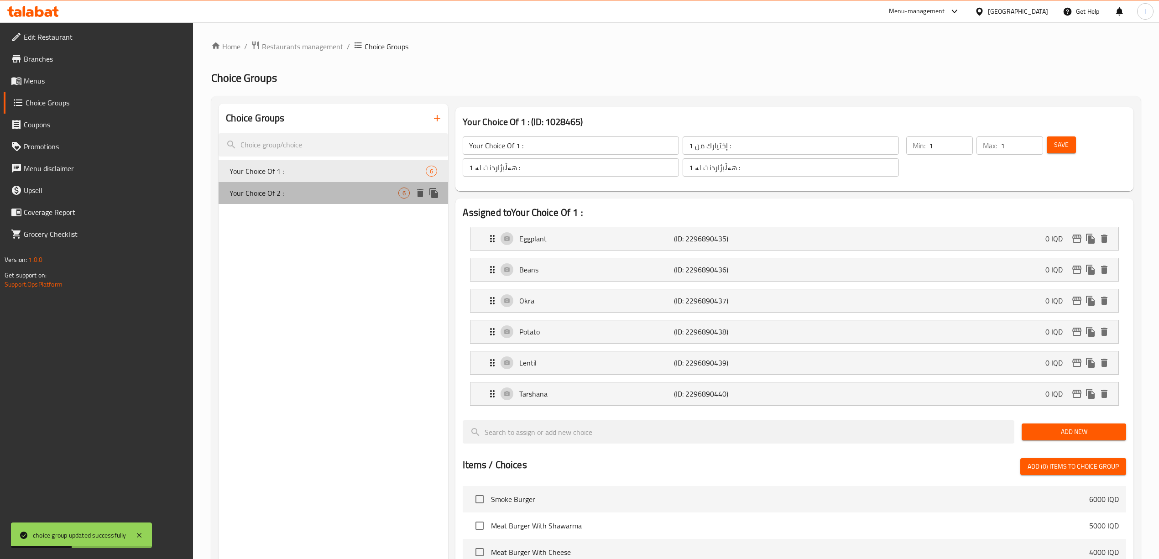
type input "هەڵبژاردنت لە 2 :"
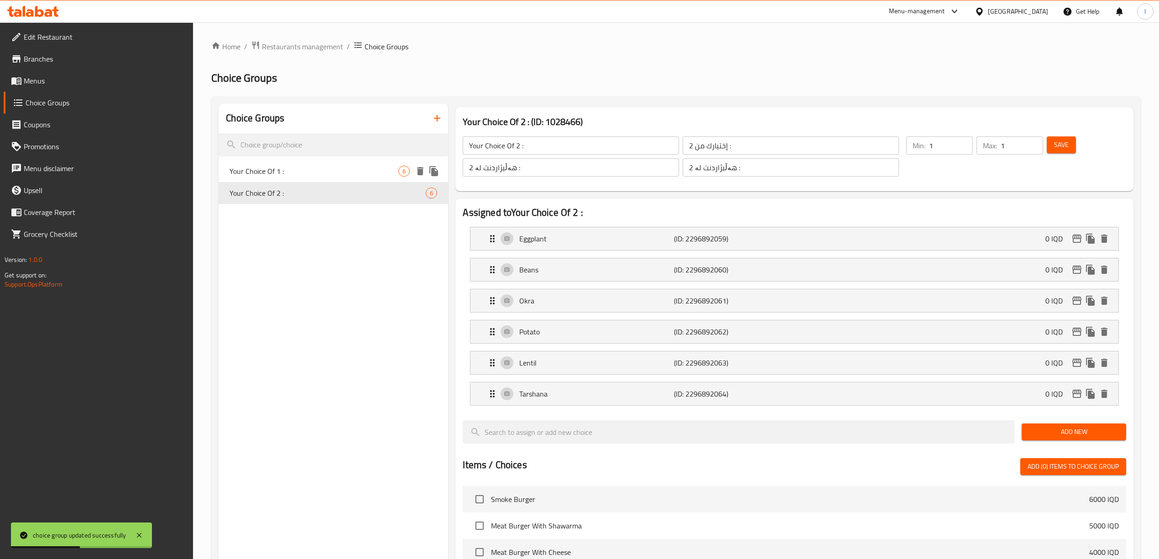
click at [270, 168] on span "Your Choice Of 1 :" at bounding box center [313, 171] width 169 height 11
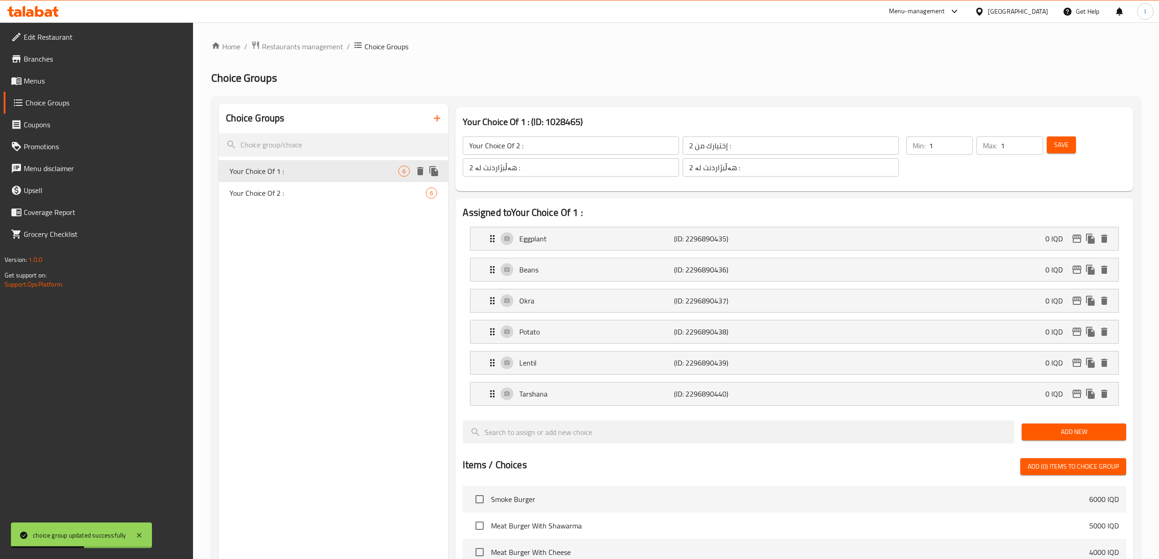
type input "Your Choice Of 1 :"
type input "إختيارك من 1 :"
type input "هەڵبژاردنت لە 1 :"
click at [272, 189] on span "Your Choice Of 2 :" at bounding box center [313, 192] width 169 height 11
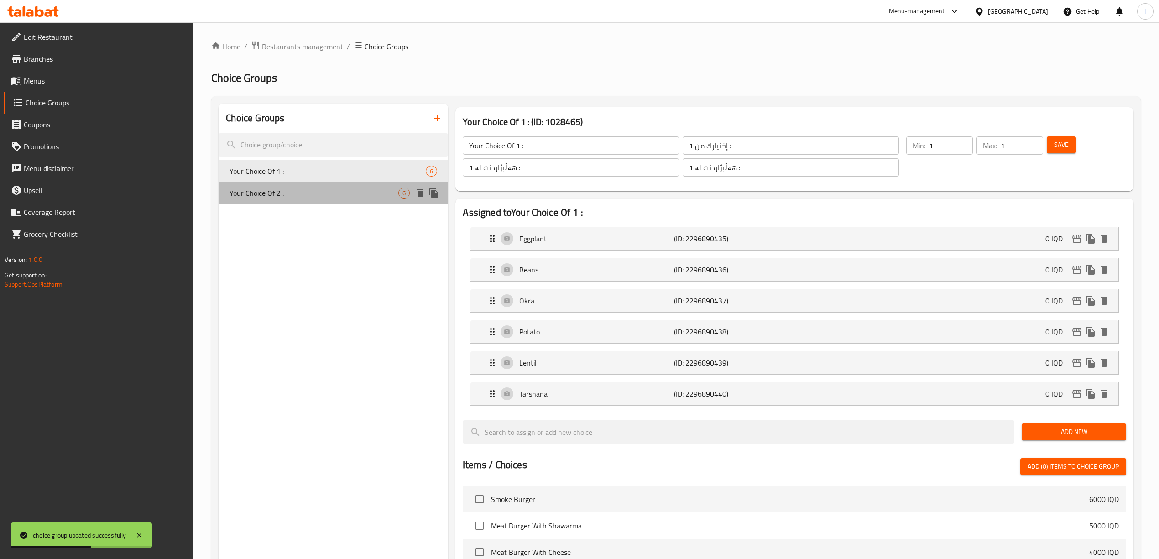
type input "Your Choice Of 2 :"
type input "إختيارك من 2 :"
type input "هەڵبژاردنت لە 2 :"
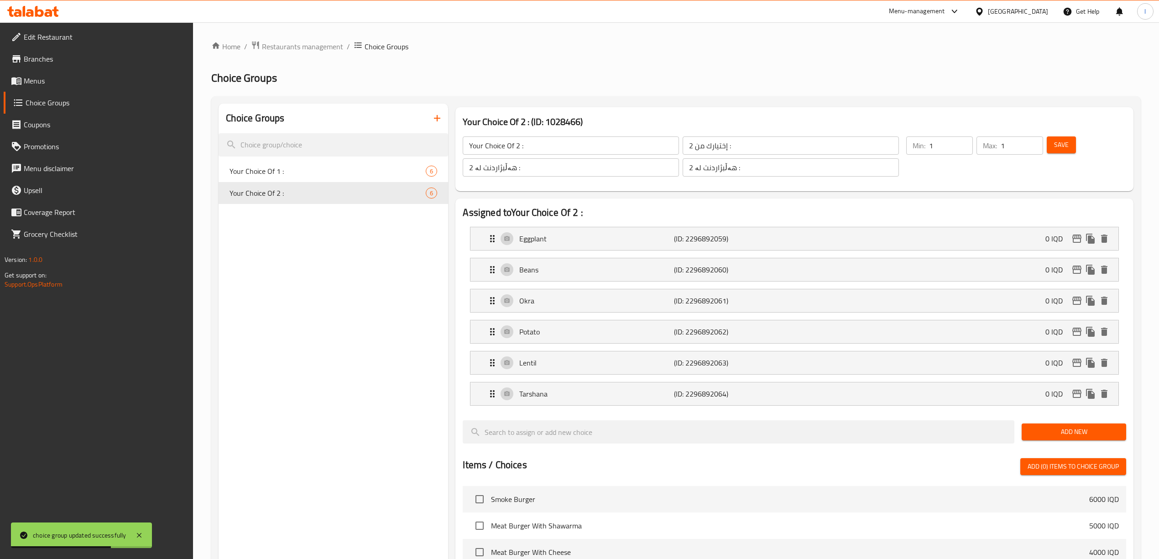
click at [24, 81] on span "Menus" at bounding box center [105, 80] width 162 height 11
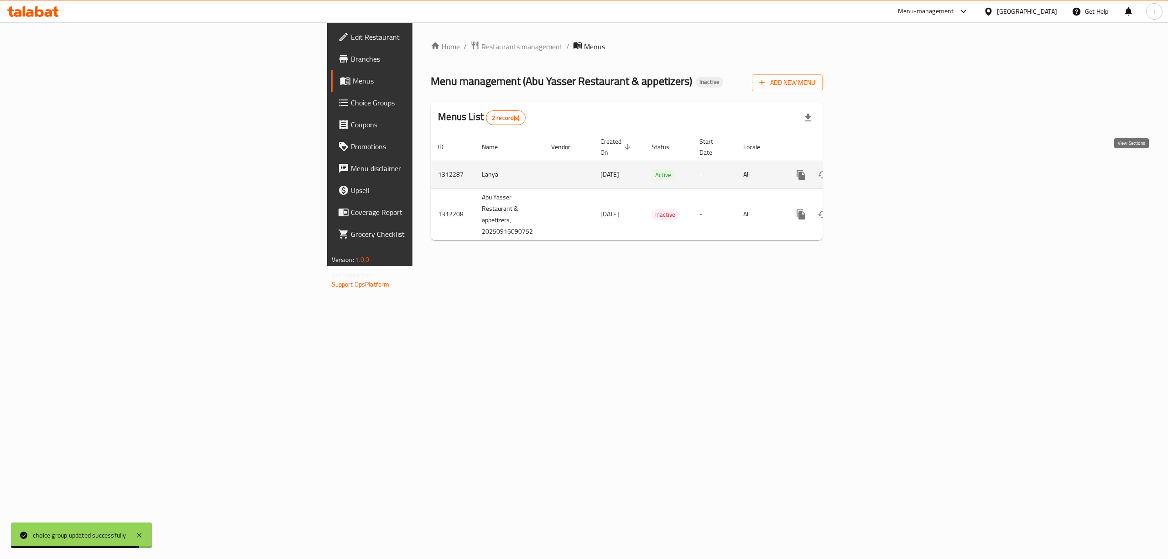
click at [878, 164] on link "enhanced table" at bounding box center [867, 175] width 22 height 22
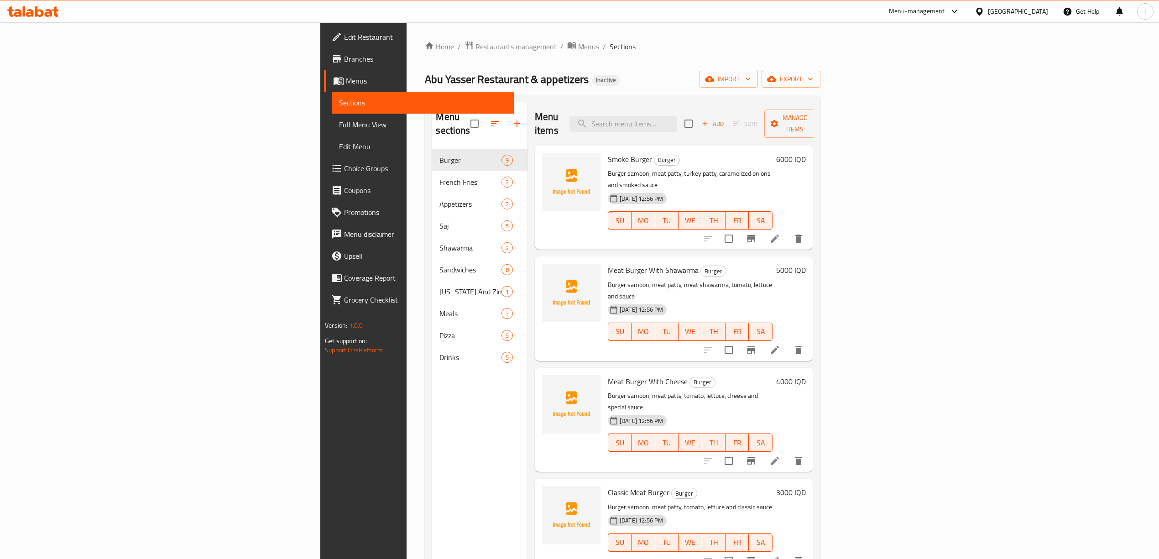
click at [659, 88] on div "Abu Yasser Restaurant & appetizers Inactive import export" at bounding box center [622, 79] width 395 height 17
click at [750, 82] on span "import" at bounding box center [729, 78] width 44 height 11
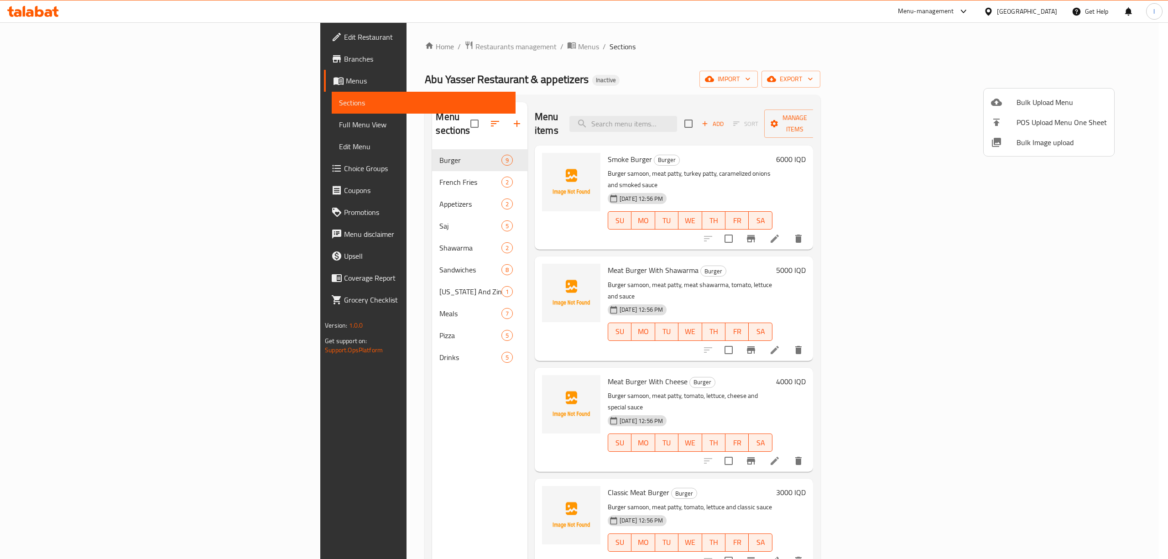
click at [1002, 104] on div at bounding box center [1004, 102] width 26 height 11
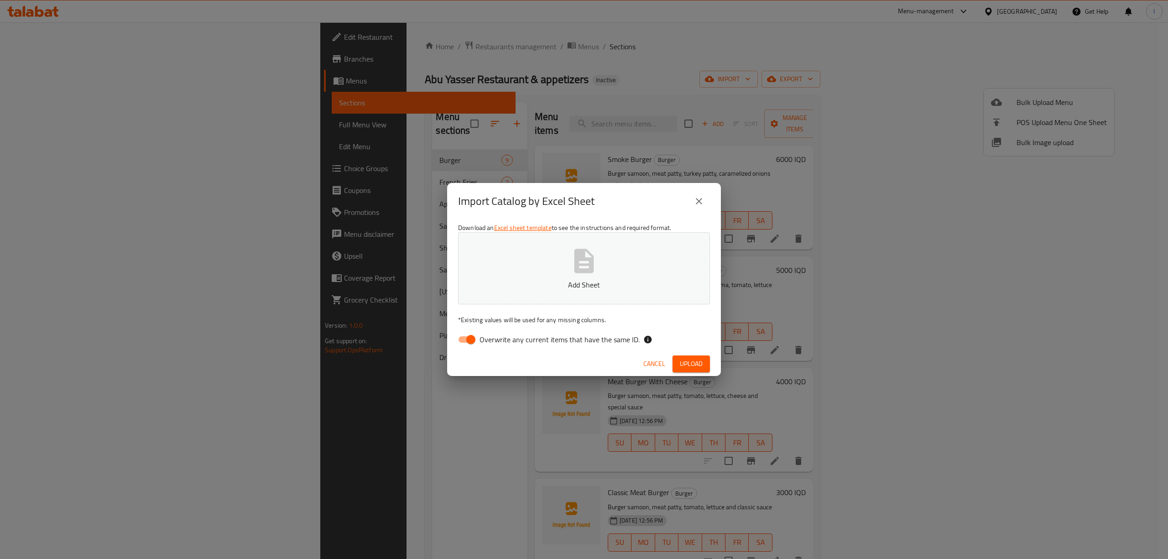
click at [587, 342] on span "Overwrite any current items that have the same ID." at bounding box center [559, 339] width 160 height 11
click at [497, 342] on input "Overwrite any current items that have the same ID." at bounding box center [471, 339] width 52 height 17
checkbox input "false"
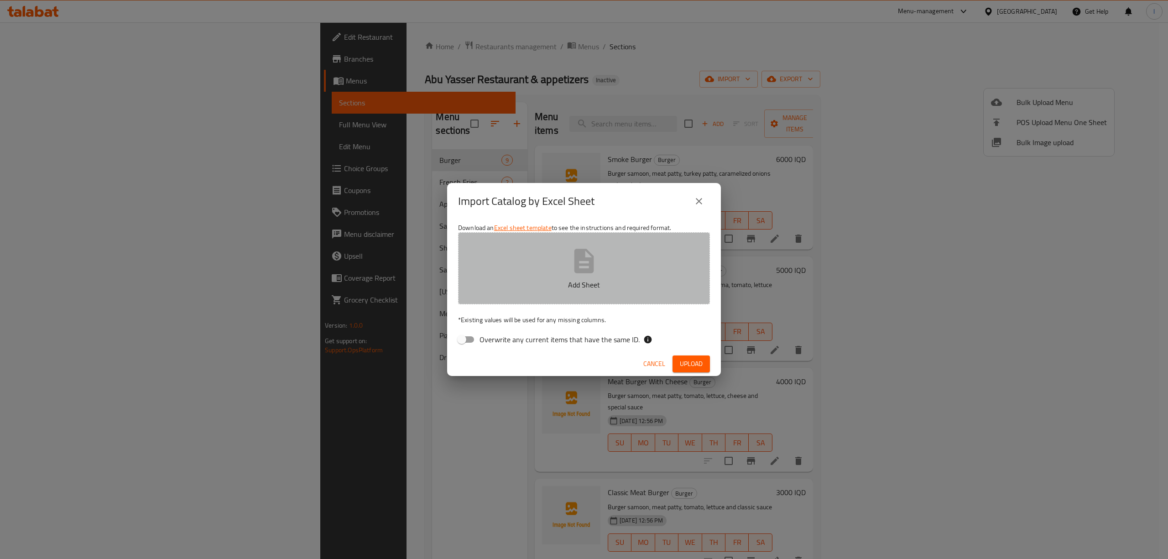
click at [561, 258] on button "Add Sheet" at bounding box center [584, 268] width 252 height 72
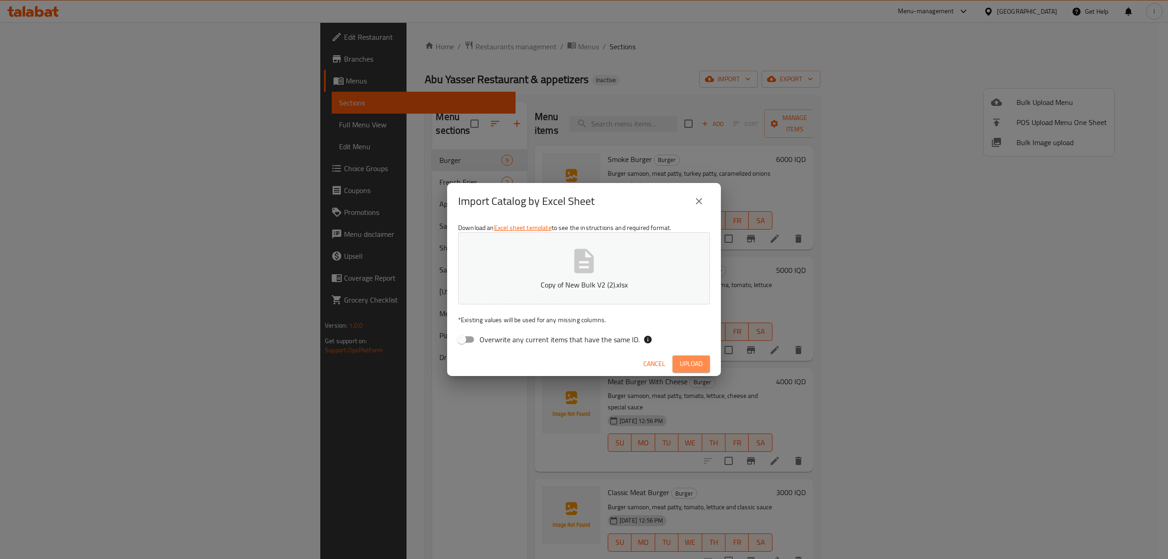
click at [692, 365] on span "Upload" at bounding box center [691, 363] width 23 height 11
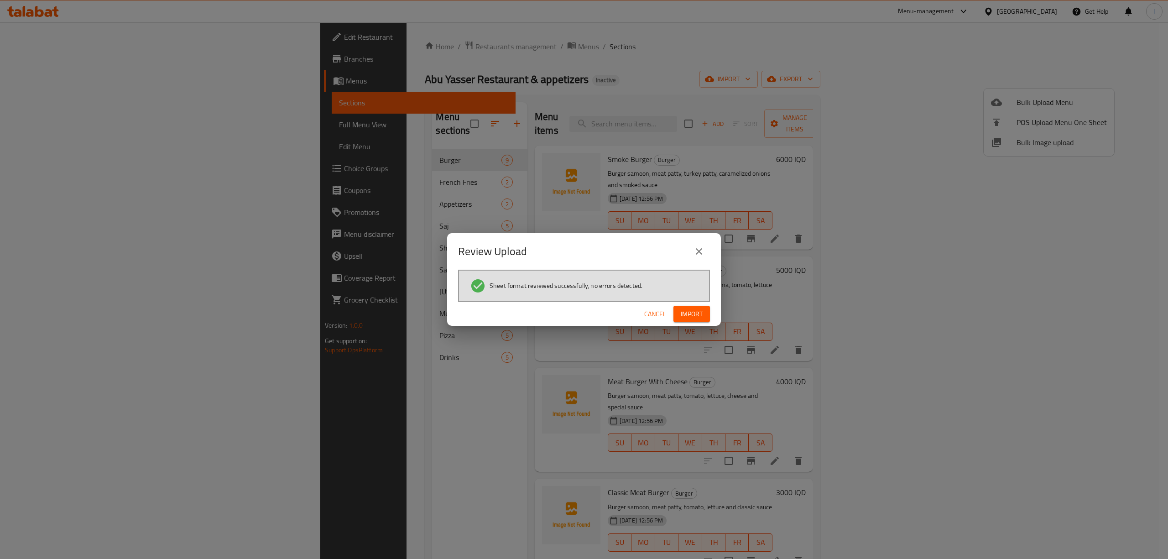
click at [705, 309] on button "Import" at bounding box center [691, 314] width 36 height 17
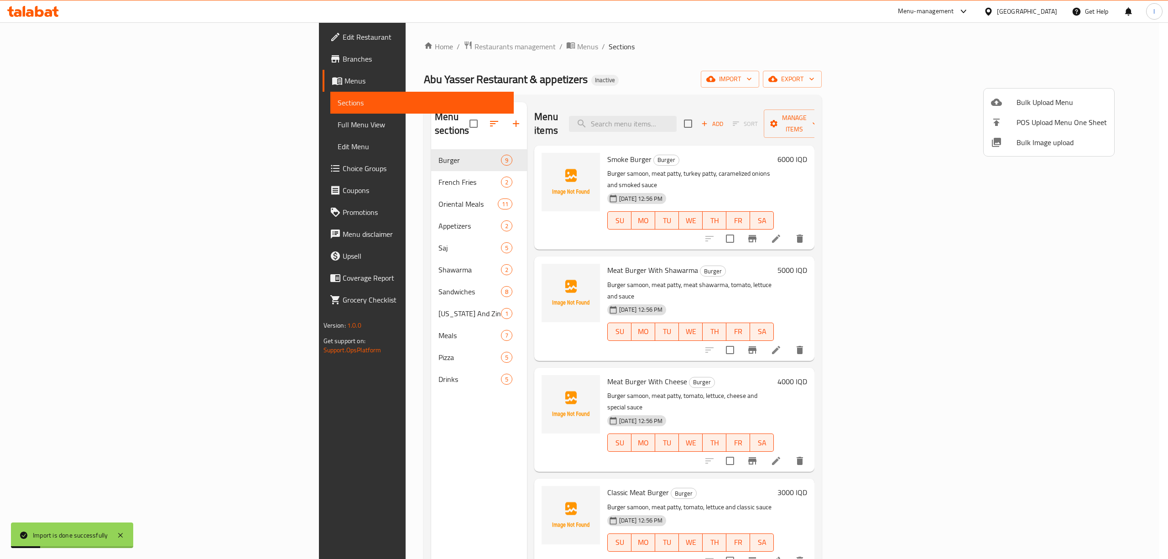
click at [61, 128] on div at bounding box center [584, 279] width 1168 height 559
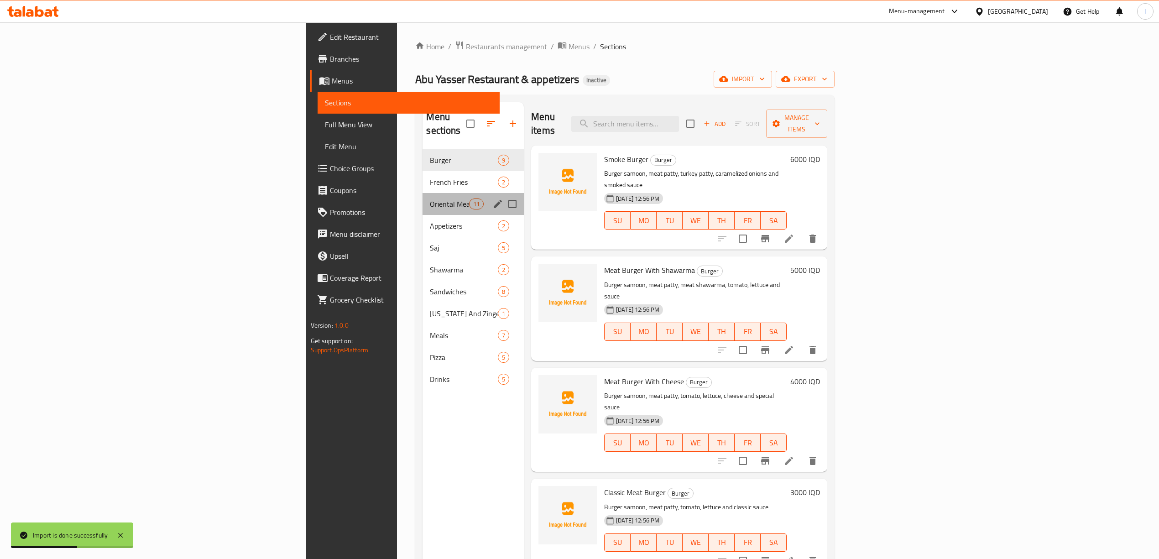
click at [422, 193] on div "Oriental Meals 11" at bounding box center [472, 204] width 101 height 22
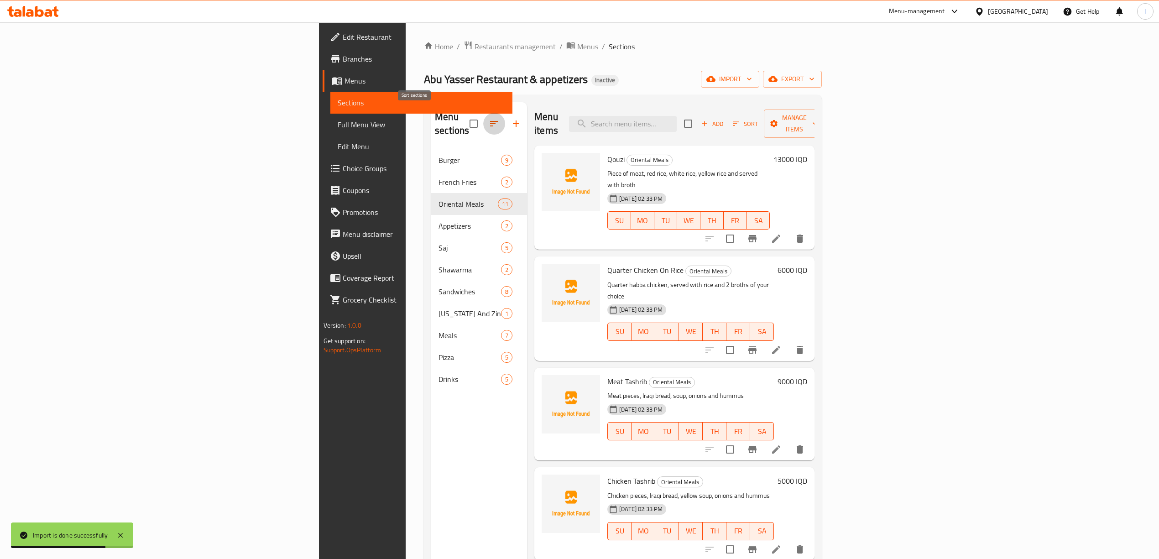
click at [489, 119] on icon "button" at bounding box center [494, 123] width 11 height 11
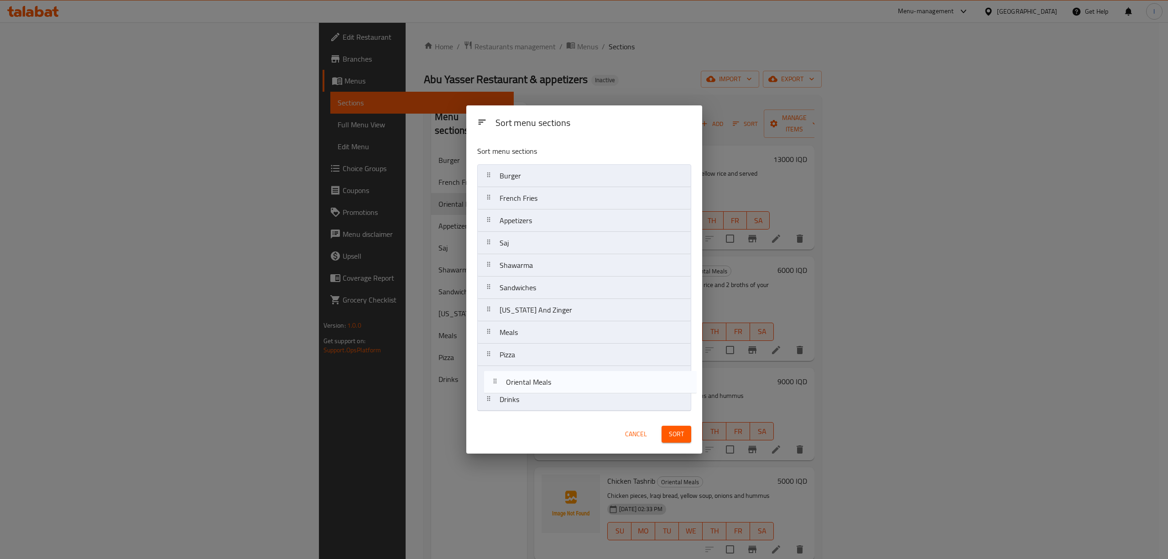
drag, startPoint x: 547, startPoint y: 227, endPoint x: 554, endPoint y: 391, distance: 164.3
click at [554, 391] on nav "Burger French Fries Oriental Meals Appetizers Saj Shawarma Sandwiches Kentucky …" at bounding box center [584, 287] width 214 height 247
drag, startPoint x: 550, startPoint y: 220, endPoint x: 561, endPoint y: 158, distance: 63.1
click at [561, 158] on div "Sort menu sections Burger French Fries Appetizers Saj Shawarma Sandwiches Kentu…" at bounding box center [584, 276] width 236 height 276
click at [539, 385] on nav "Appetizers Burger French Fries Saj Shawarma Sandwiches Kentucky And Zinger Meal…" at bounding box center [584, 287] width 214 height 247
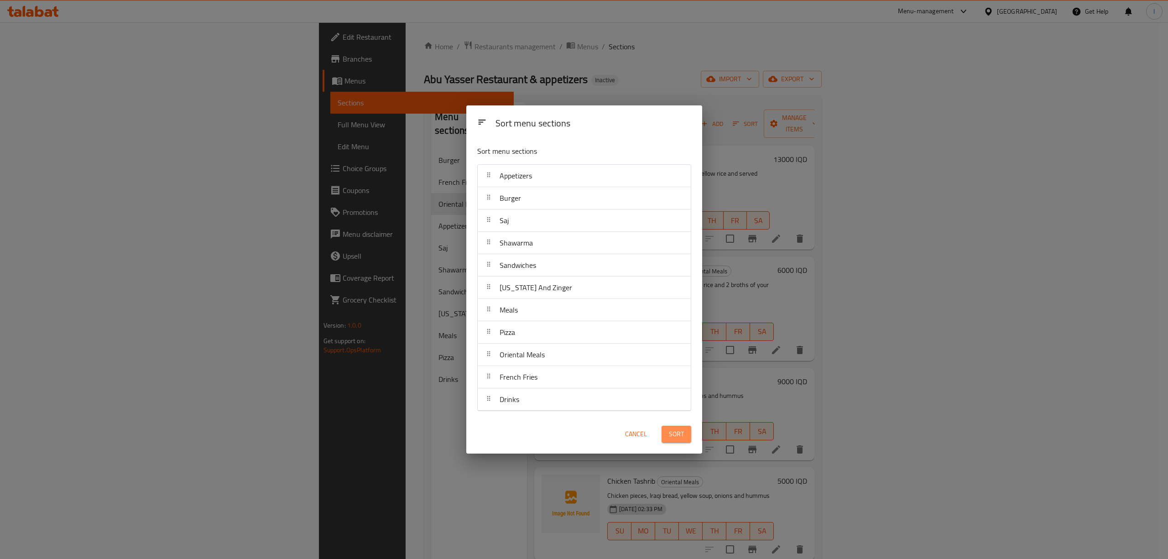
click at [681, 438] on span "Sort" at bounding box center [676, 433] width 15 height 11
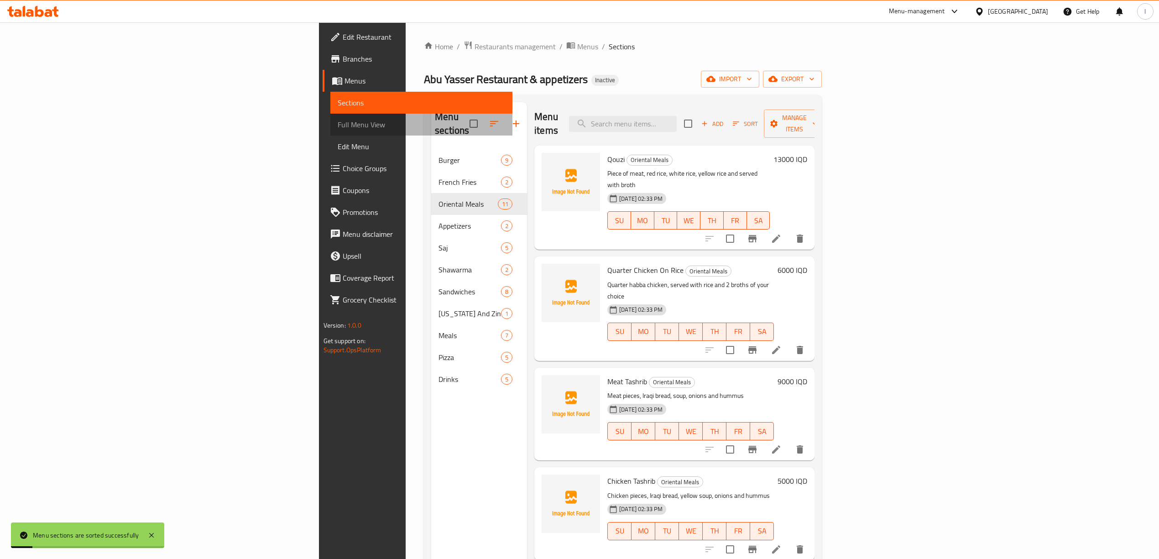
click at [338, 125] on span "Full Menu View" at bounding box center [421, 124] width 167 height 11
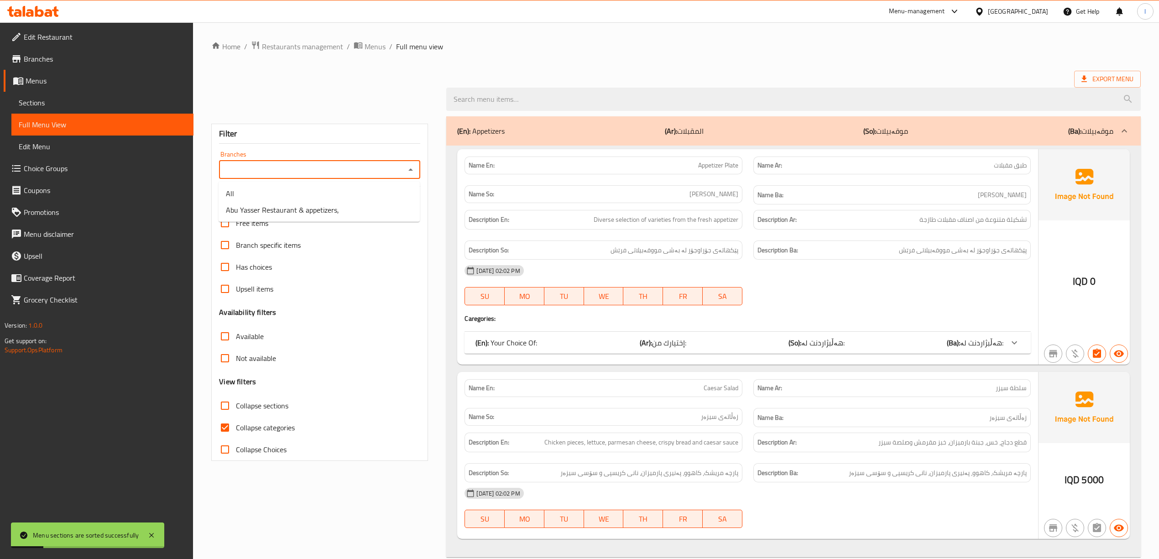
click at [285, 174] on input "Branches" at bounding box center [312, 169] width 181 height 13
click at [280, 205] on span "Abu Yasser Restaurant & appetizers," at bounding box center [282, 209] width 113 height 11
type input "Abu Yasser Restaurant & appetizers,"
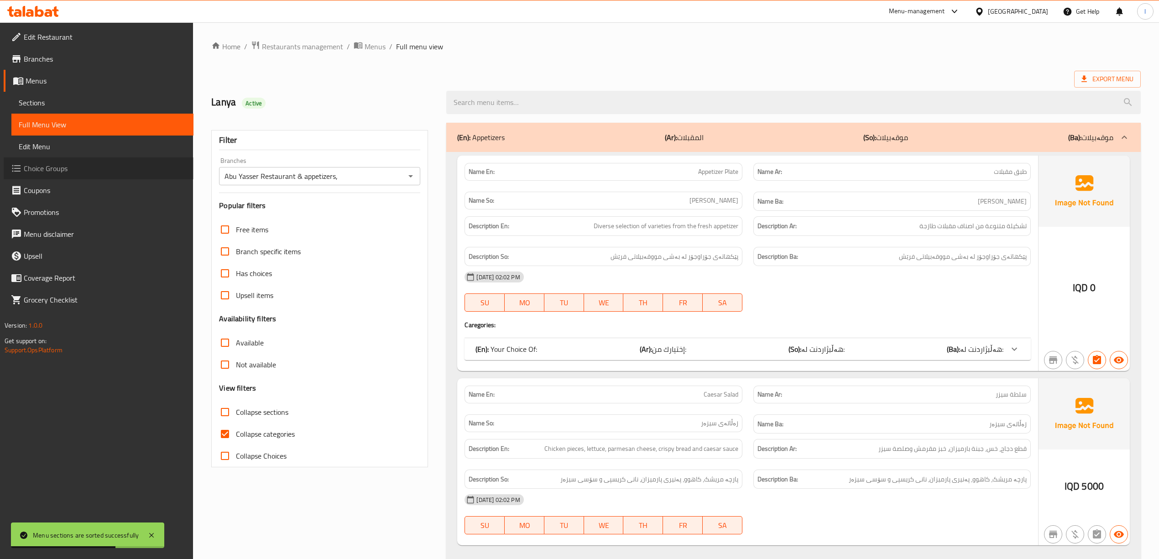
click at [37, 174] on span "Choice Groups" at bounding box center [105, 168] width 162 height 11
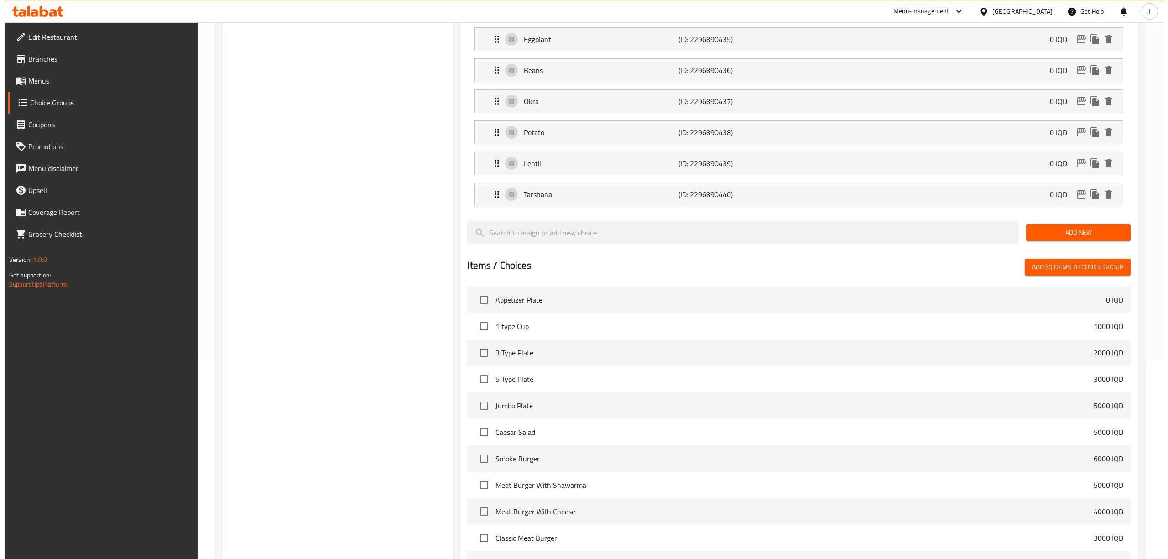
scroll to position [361, 0]
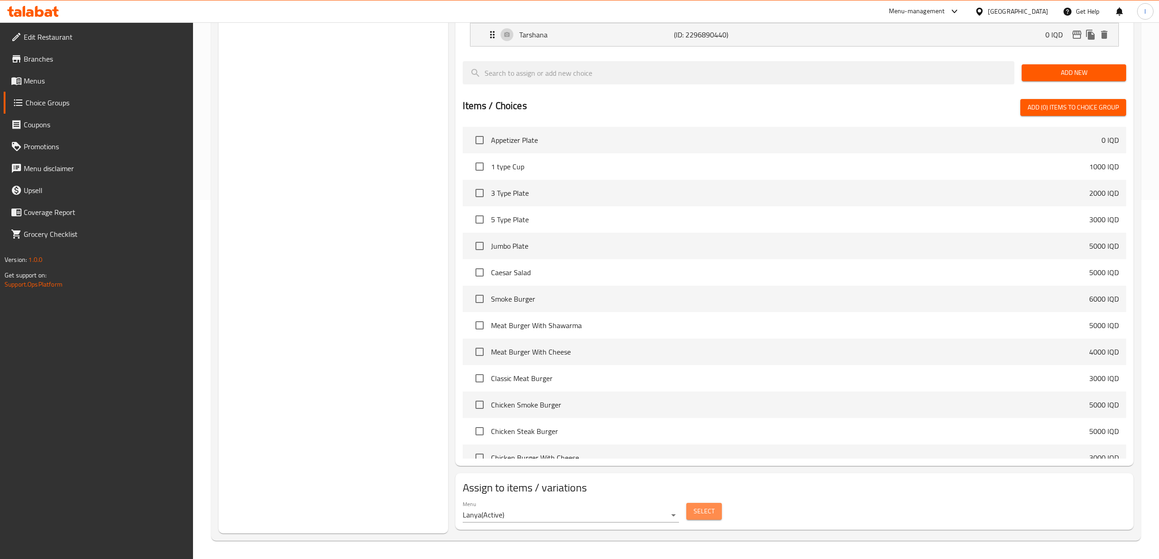
click at [701, 513] on span "Select" at bounding box center [703, 510] width 21 height 11
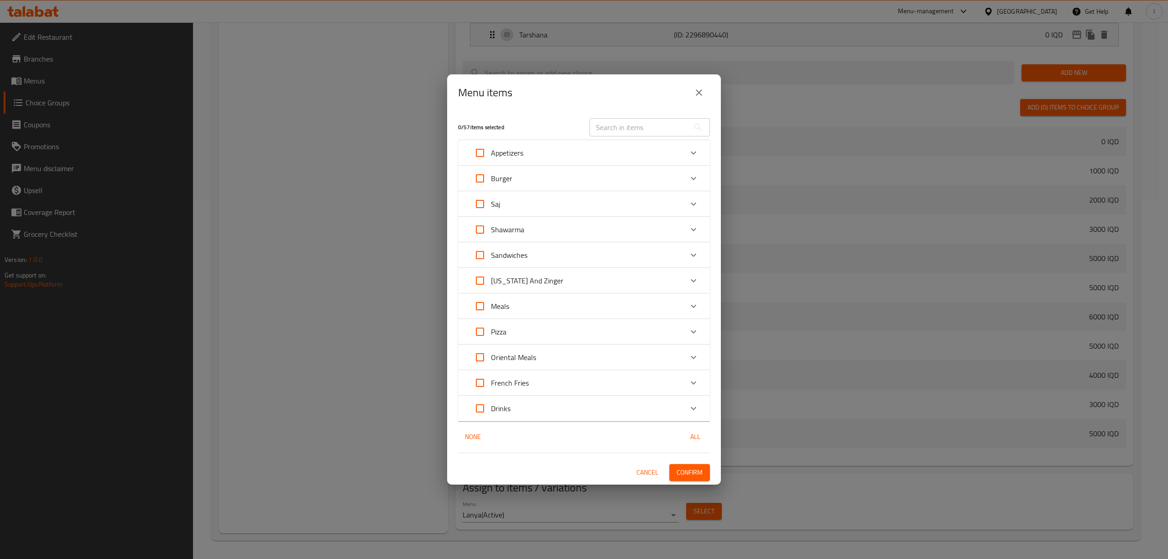
click at [543, 353] on div "Oriental Meals" at bounding box center [575, 357] width 213 height 22
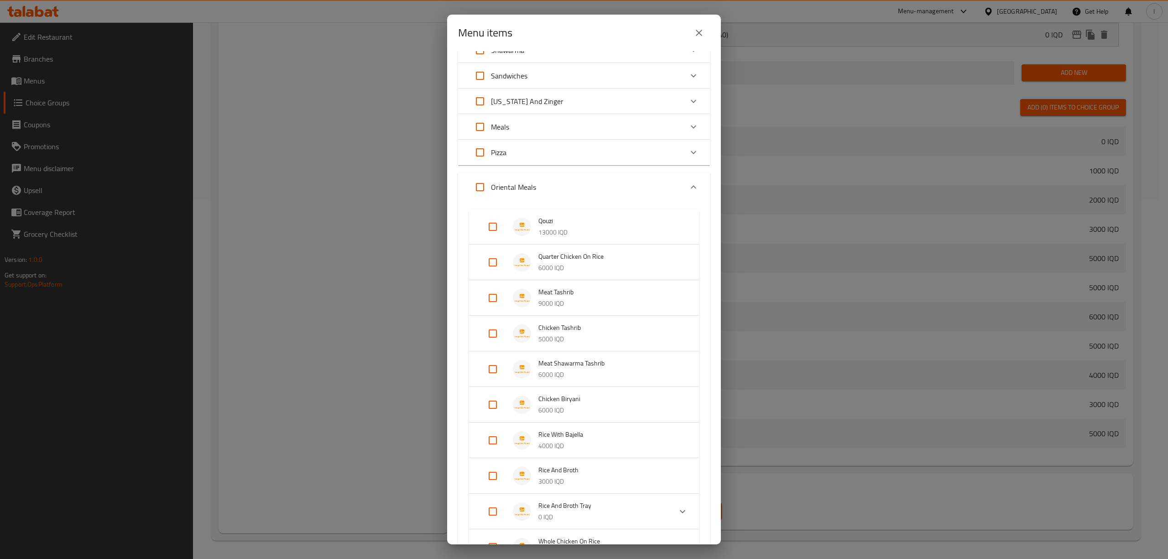
scroll to position [121, 0]
click at [495, 254] on input "Expand" at bounding box center [493, 260] width 22 height 22
checkbox input "true"
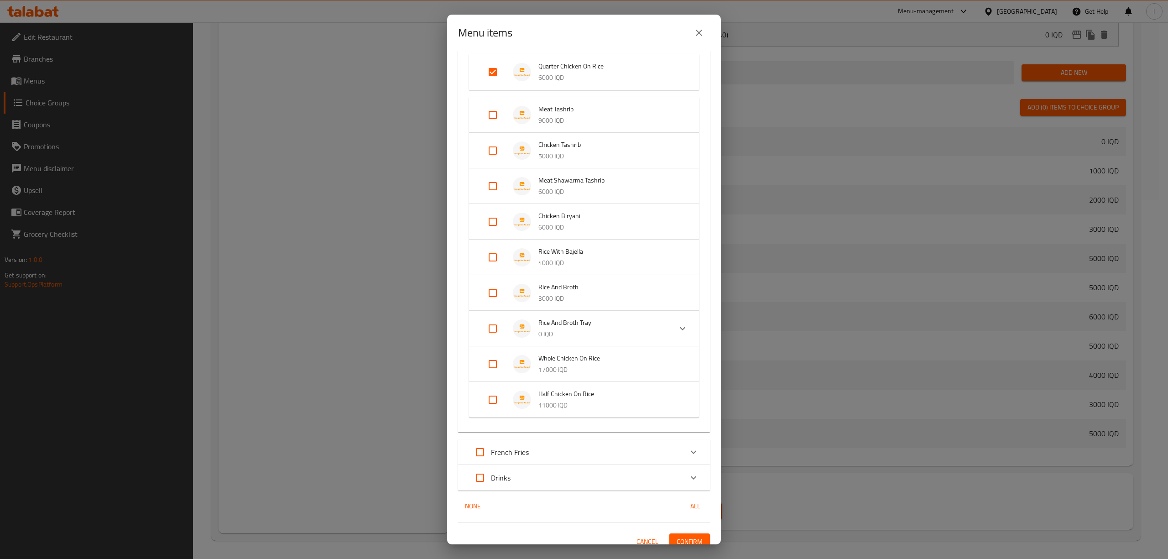
scroll to position [326, 0]
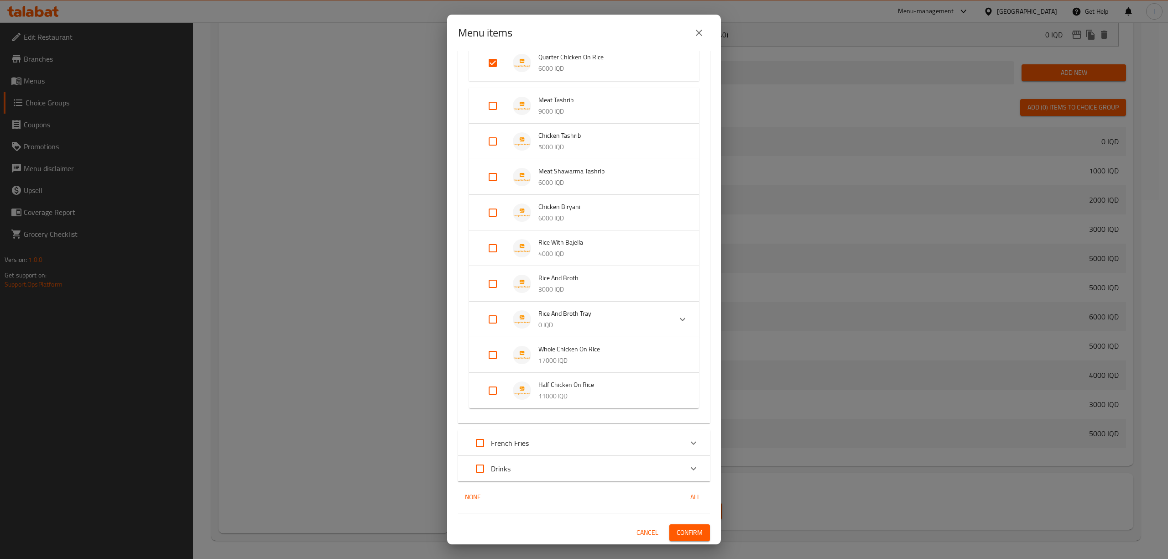
drag, startPoint x: 488, startPoint y: 353, endPoint x: 488, endPoint y: 363, distance: 10.5
click at [488, 353] on input "Expand" at bounding box center [493, 355] width 22 height 22
checkbox input "true"
click at [487, 408] on input "Expand" at bounding box center [493, 405] width 22 height 22
checkbox input "true"
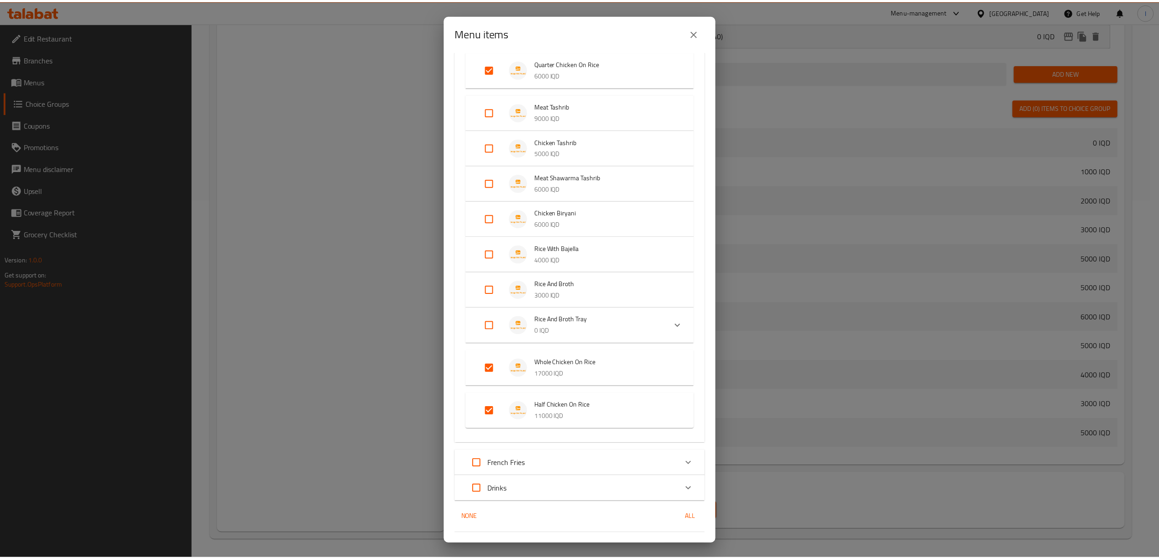
scroll to position [340, 0]
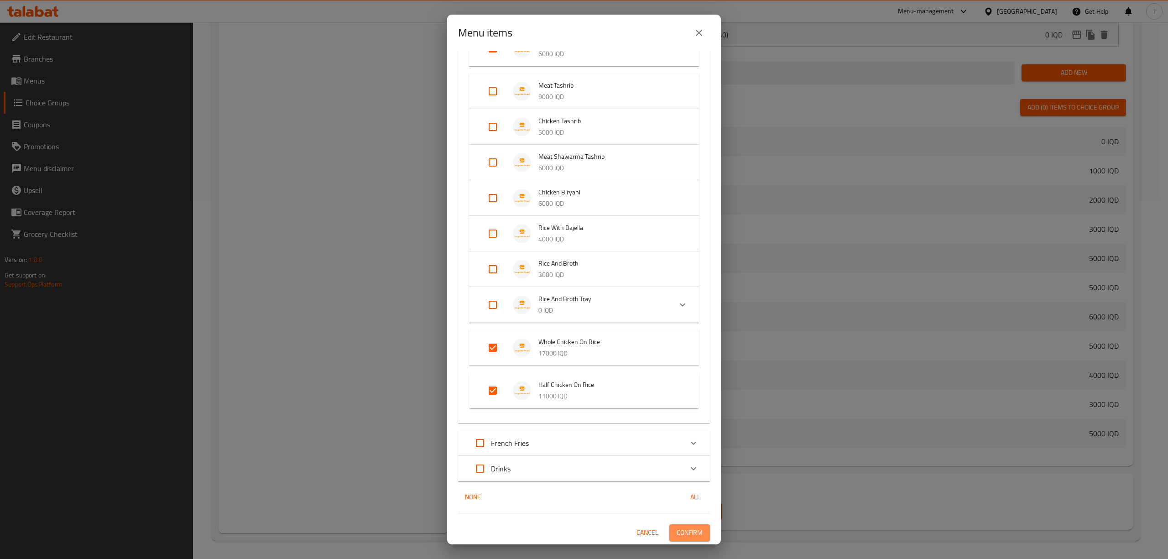
click at [676, 530] on span "Confirm" at bounding box center [689, 532] width 26 height 11
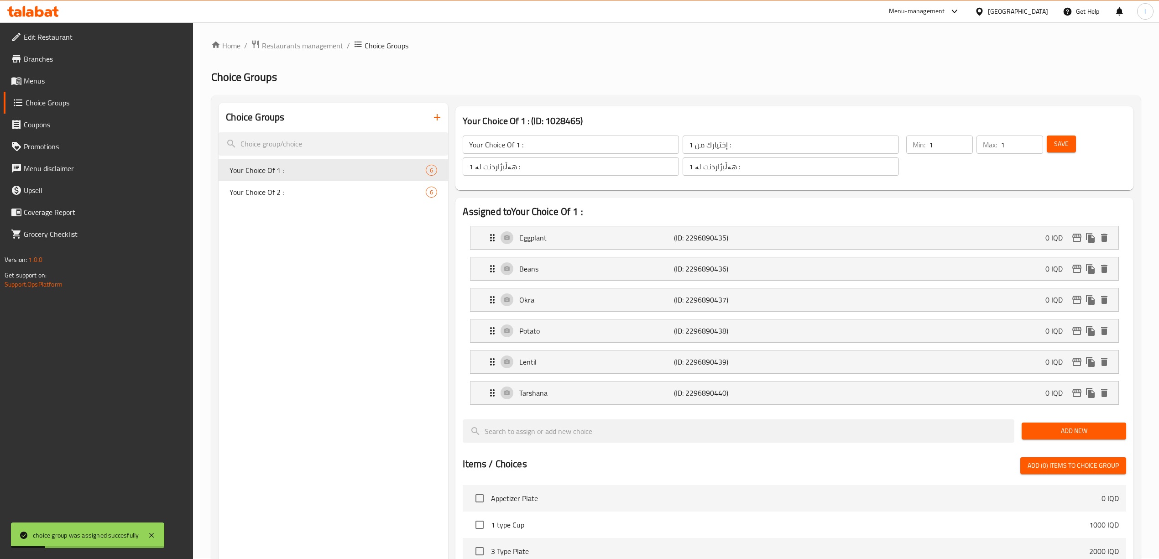
scroll to position [0, 0]
click at [309, 192] on span "Your Choice Of 2 :" at bounding box center [313, 192] width 169 height 11
type input "Your Choice Of 2 :"
type input "إختيارك من 2 :"
type input "هەڵبژاردنت لە 2 :"
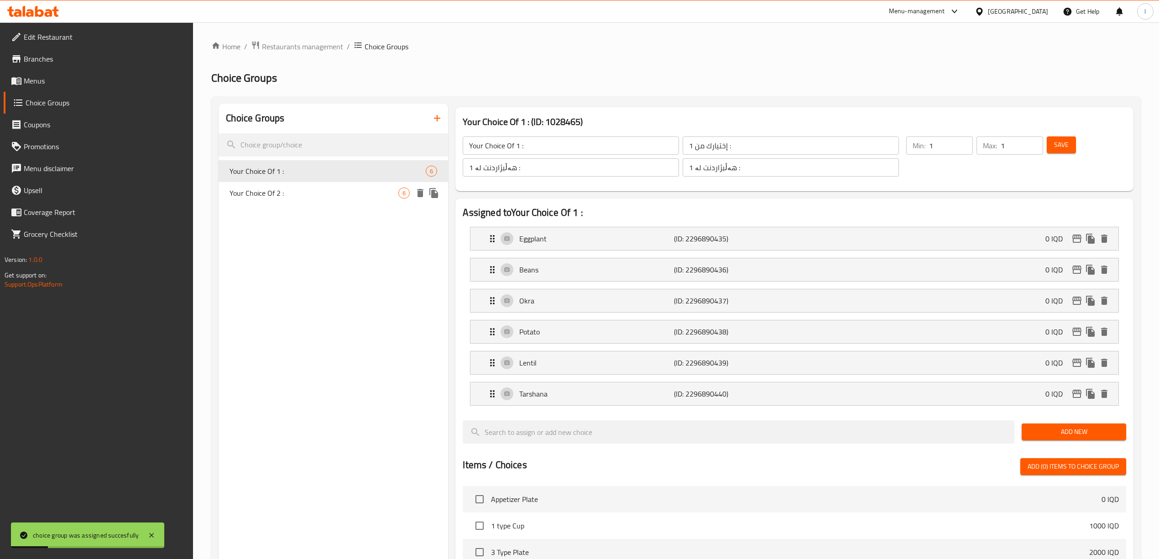
type input "هەڵبژاردنت لە 2 :"
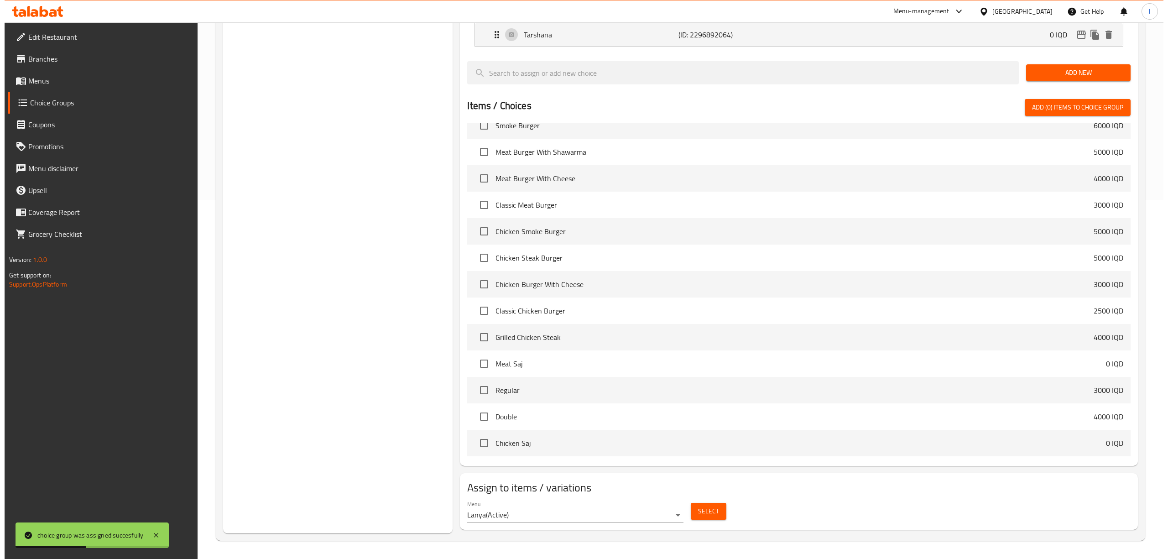
scroll to position [365, 0]
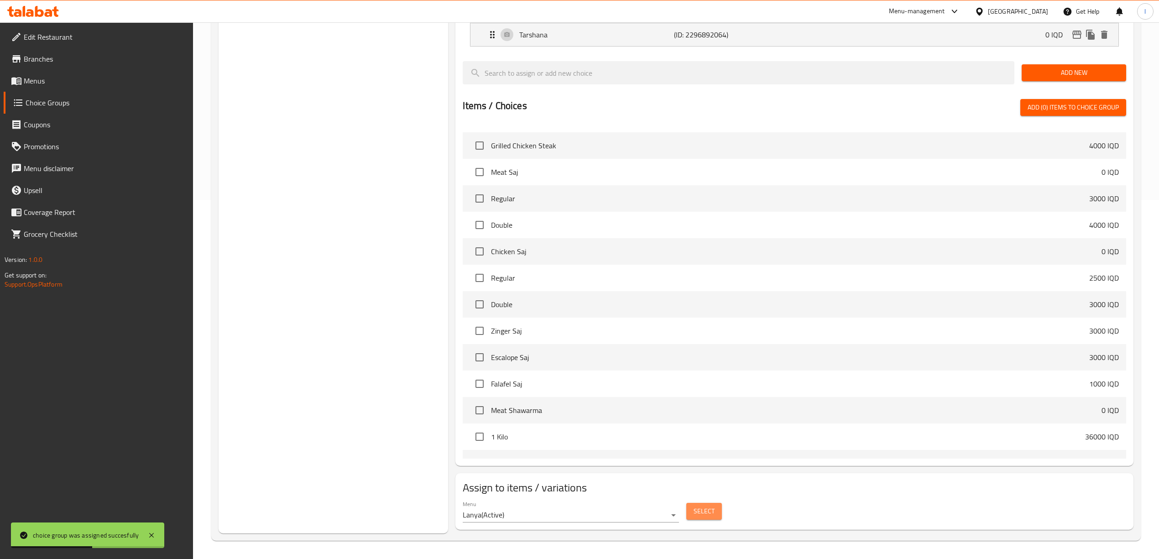
click at [704, 513] on span "Select" at bounding box center [703, 510] width 21 height 11
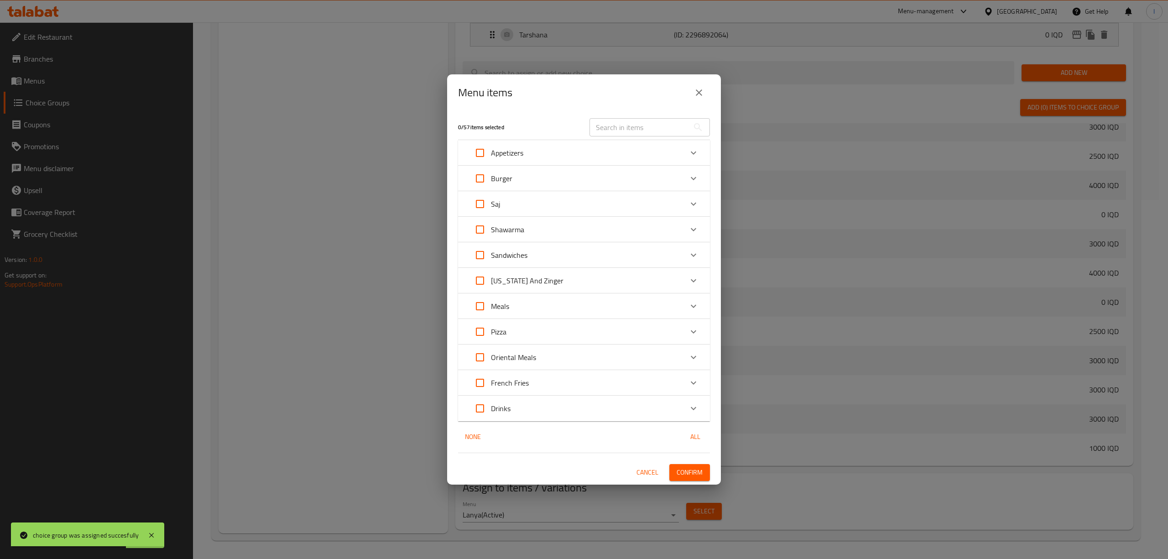
click at [528, 355] on p "Oriental Meals" at bounding box center [513, 357] width 45 height 11
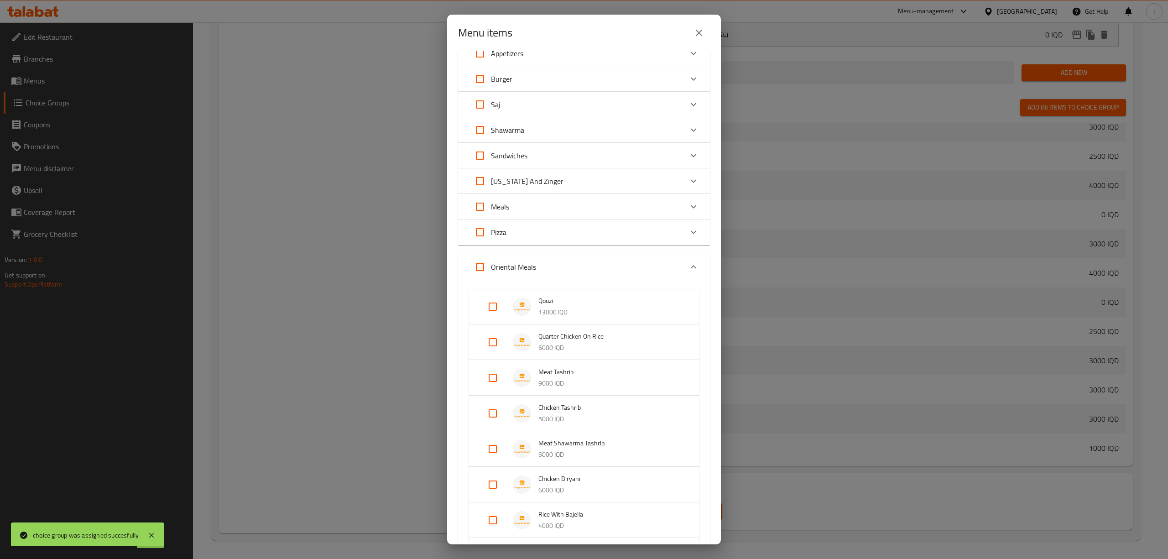
scroll to position [121, 0]
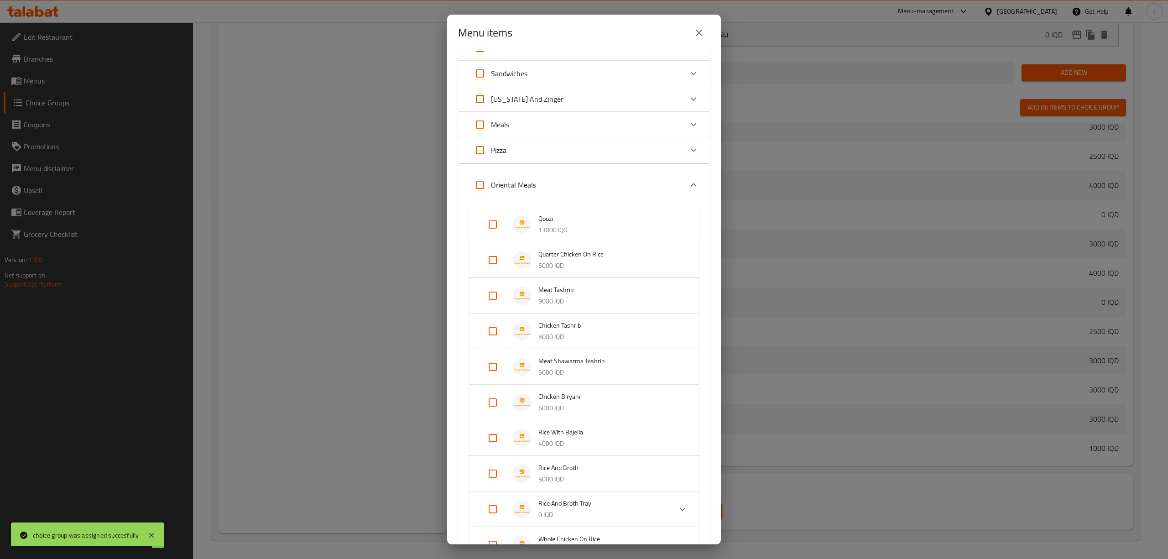
click at [489, 260] on input "Expand" at bounding box center [493, 260] width 22 height 22
checkbox input "true"
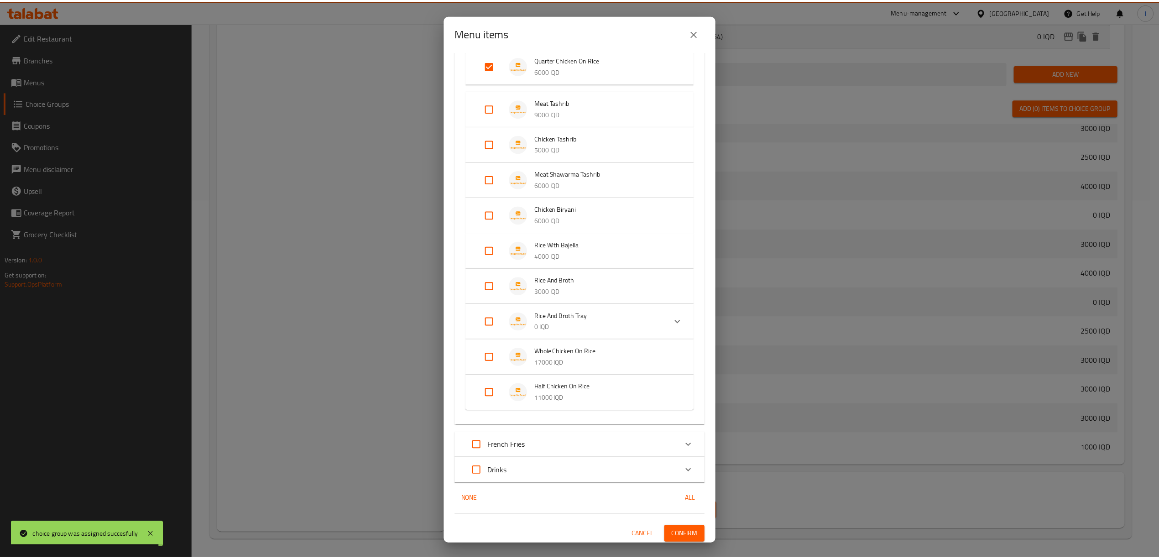
scroll to position [326, 0]
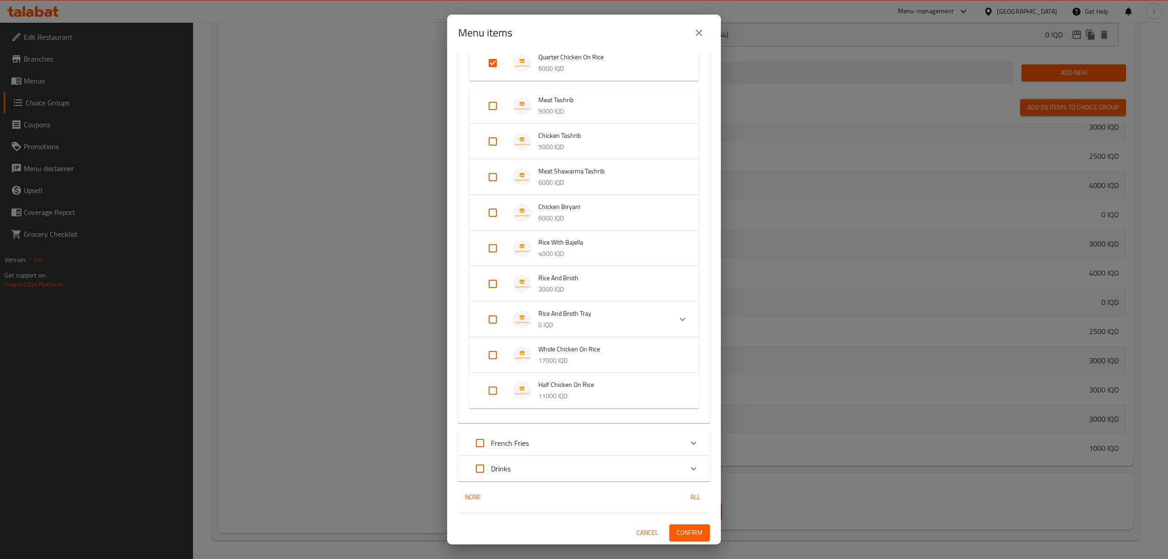
click at [491, 347] on input "Expand" at bounding box center [493, 355] width 22 height 22
checkbox input "true"
click at [491, 376] on li "Whole Chicken On Rice 17000 IQD" at bounding box center [584, 362] width 208 height 32
click at [490, 390] on input "Expand" at bounding box center [493, 391] width 22 height 22
checkbox input "true"
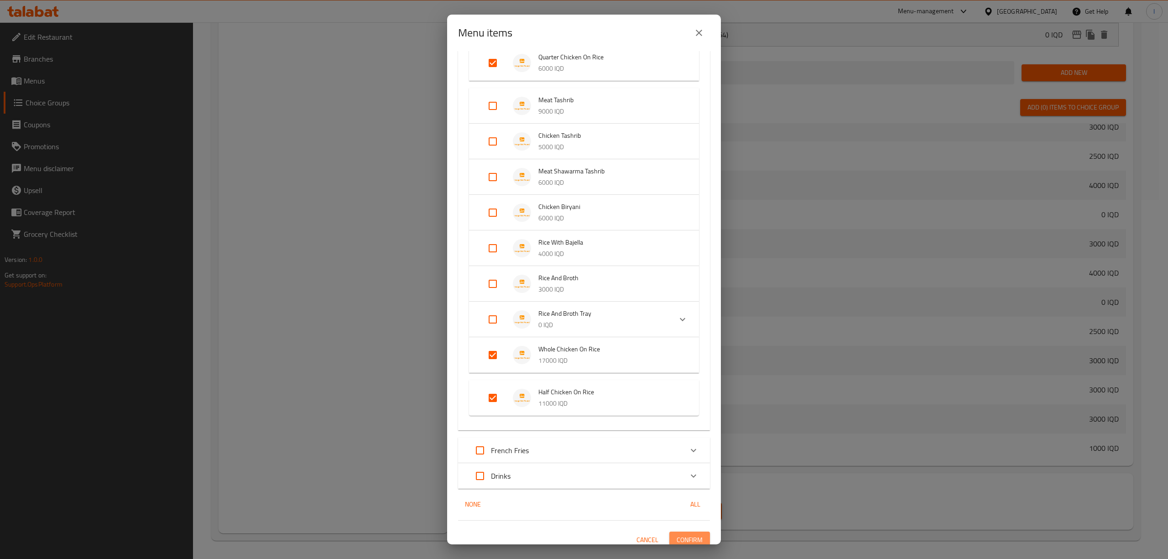
click at [681, 536] on span "Confirm" at bounding box center [689, 539] width 26 height 11
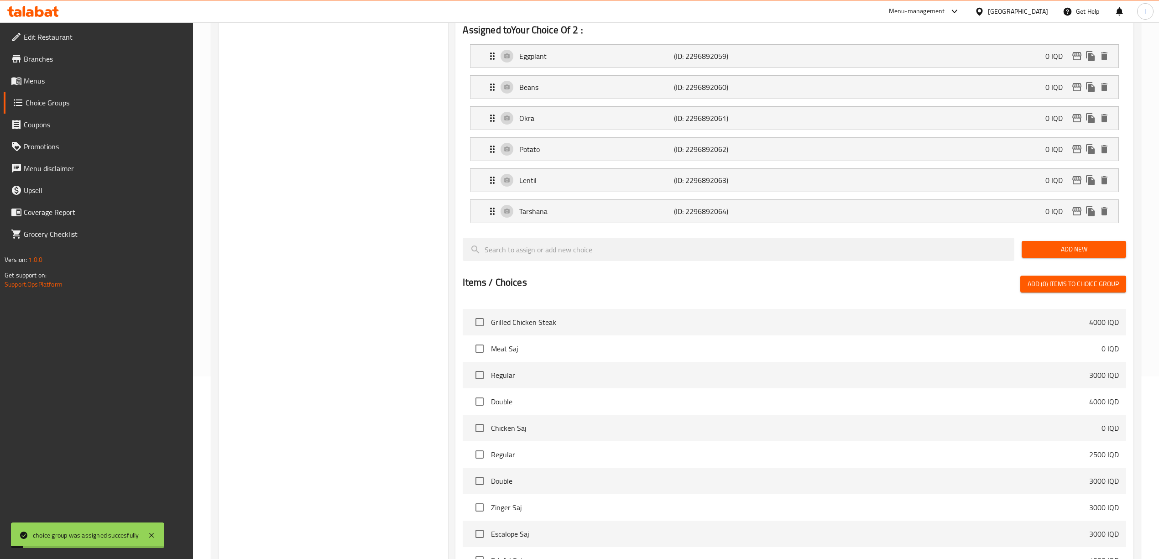
scroll to position [179, 0]
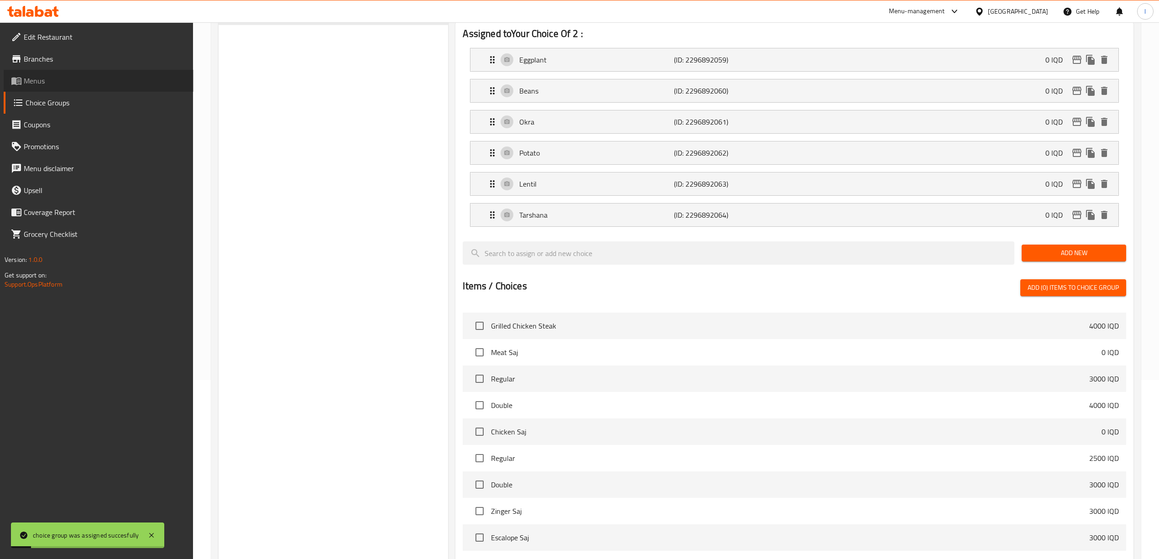
click at [18, 74] on link "Menus" at bounding box center [99, 81] width 190 height 22
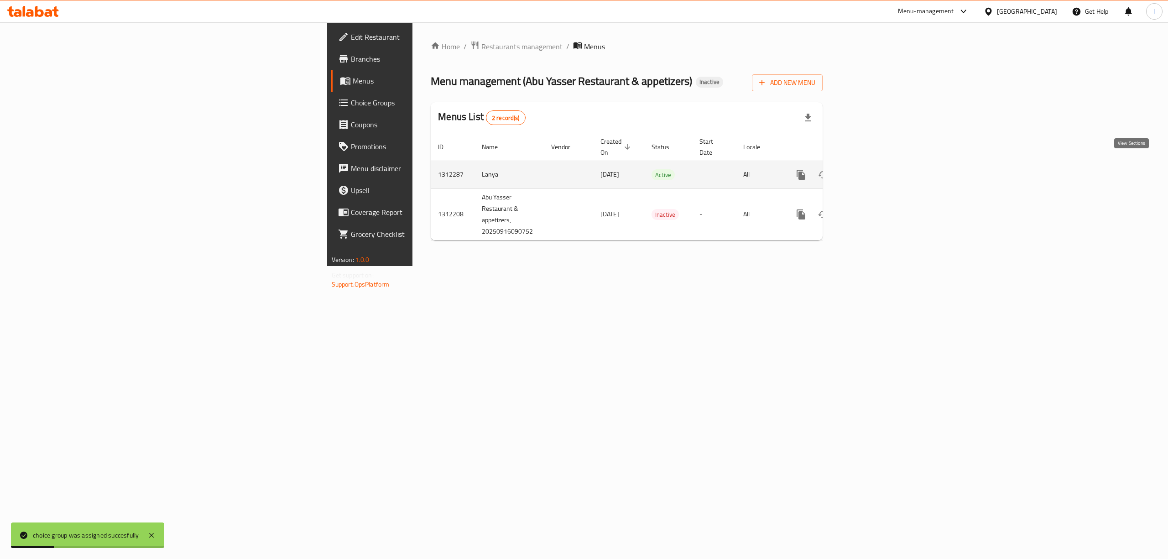
click at [872, 169] on icon "enhanced table" at bounding box center [866, 174] width 11 height 11
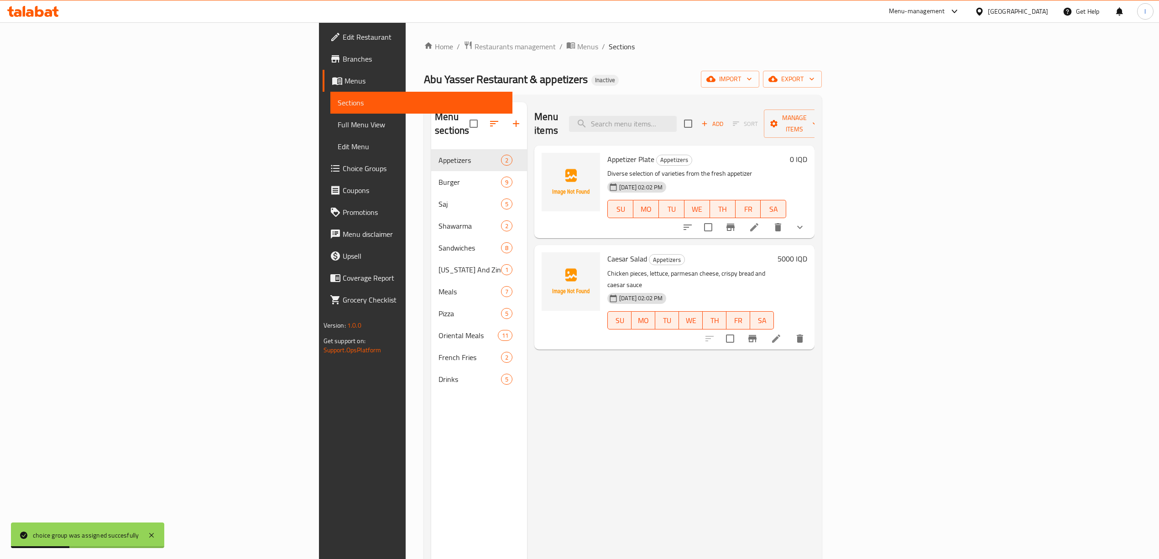
click at [338, 126] on span "Full Menu View" at bounding box center [421, 124] width 167 height 11
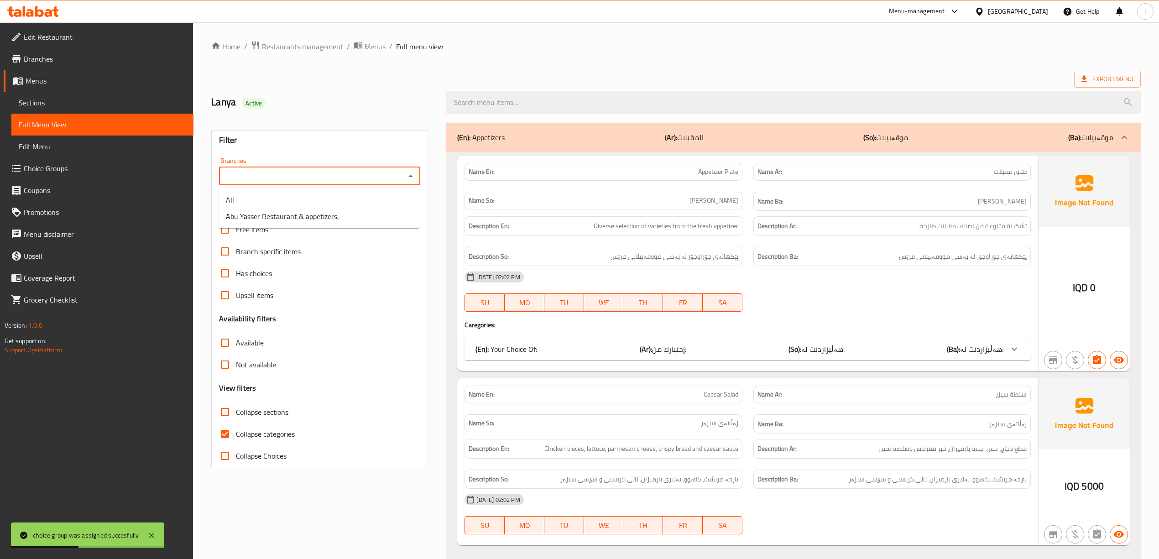
click at [356, 171] on input "Branches" at bounding box center [312, 176] width 181 height 13
click at [318, 218] on span "Abu Yasser Restaurant & appetizers," at bounding box center [282, 216] width 113 height 11
type input "Abu Yasser Restaurant & appetizers,"
click at [254, 433] on span "Collapse categories" at bounding box center [265, 433] width 59 height 11
click at [236, 433] on input "Collapse categories" at bounding box center [225, 434] width 22 height 22
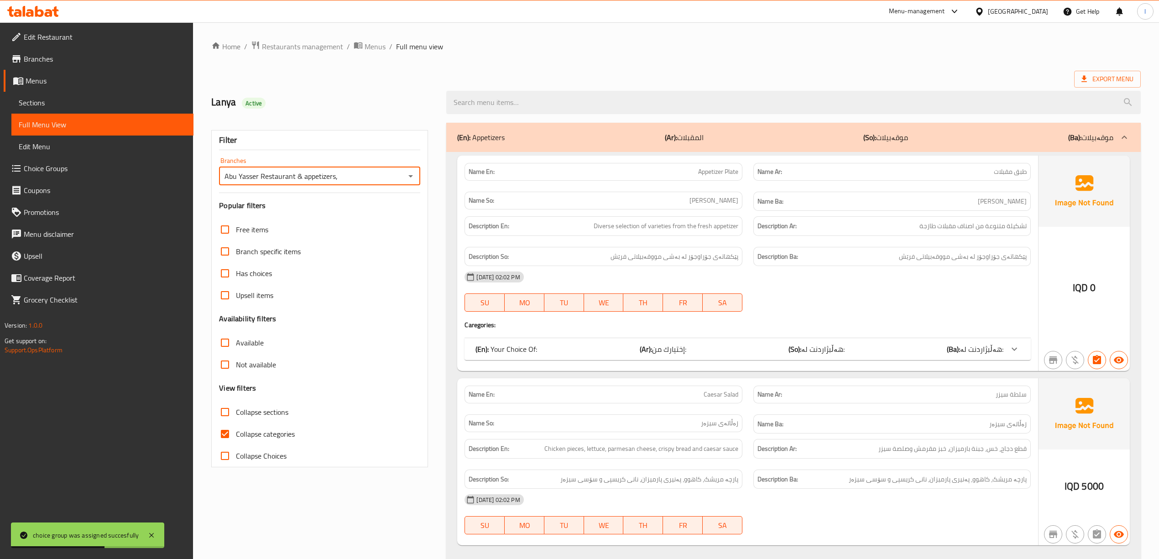
checkbox input "false"
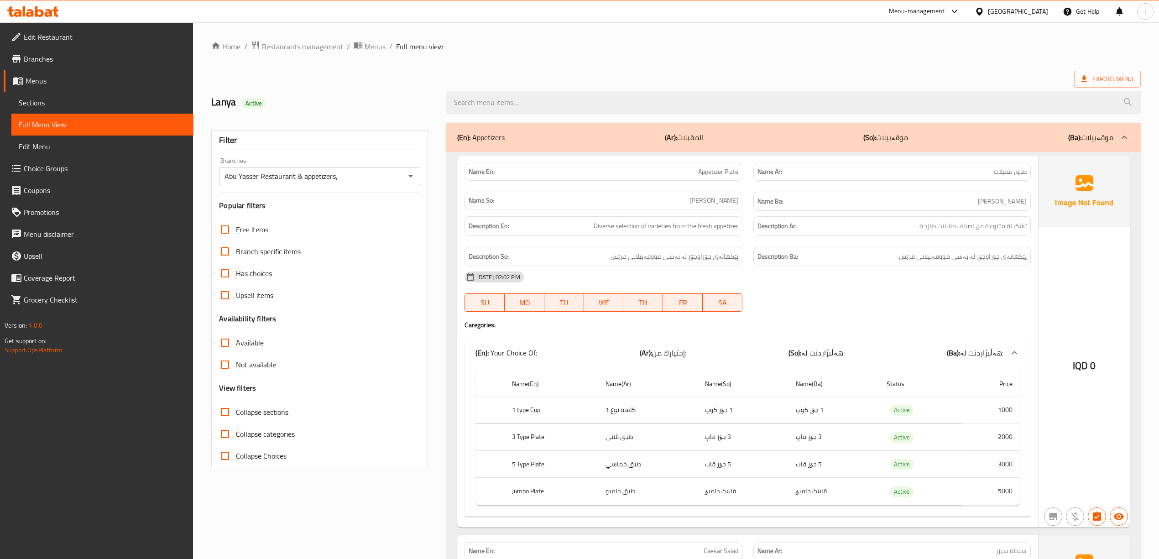
click at [256, 411] on span "Collapse sections" at bounding box center [262, 411] width 52 height 11
click at [236, 411] on input "Collapse sections" at bounding box center [225, 412] width 22 height 22
checkbox input "true"
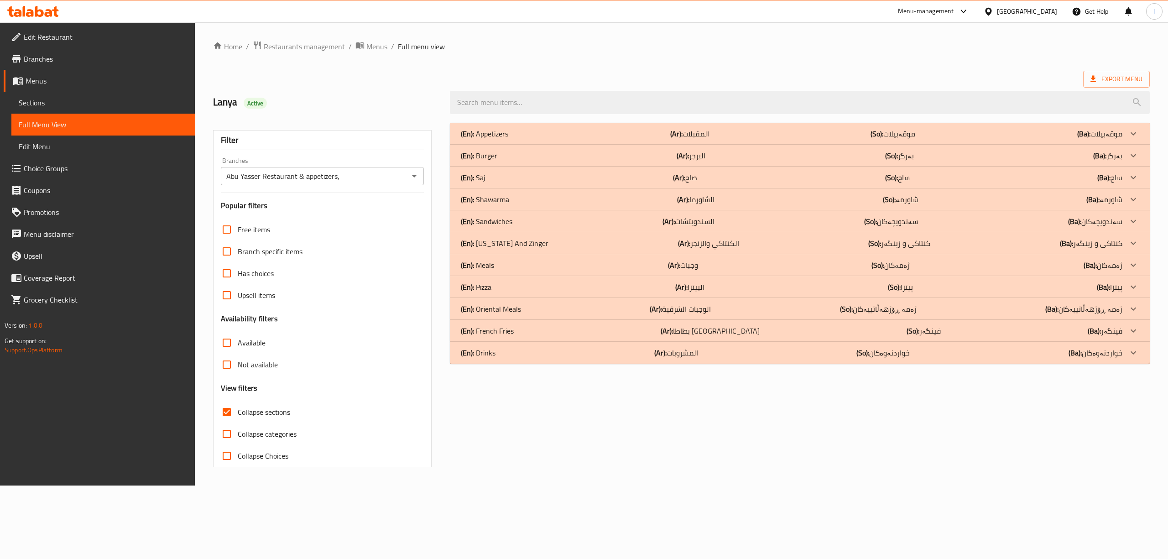
click at [493, 137] on p "(En): Appetizers" at bounding box center [484, 133] width 47 height 11
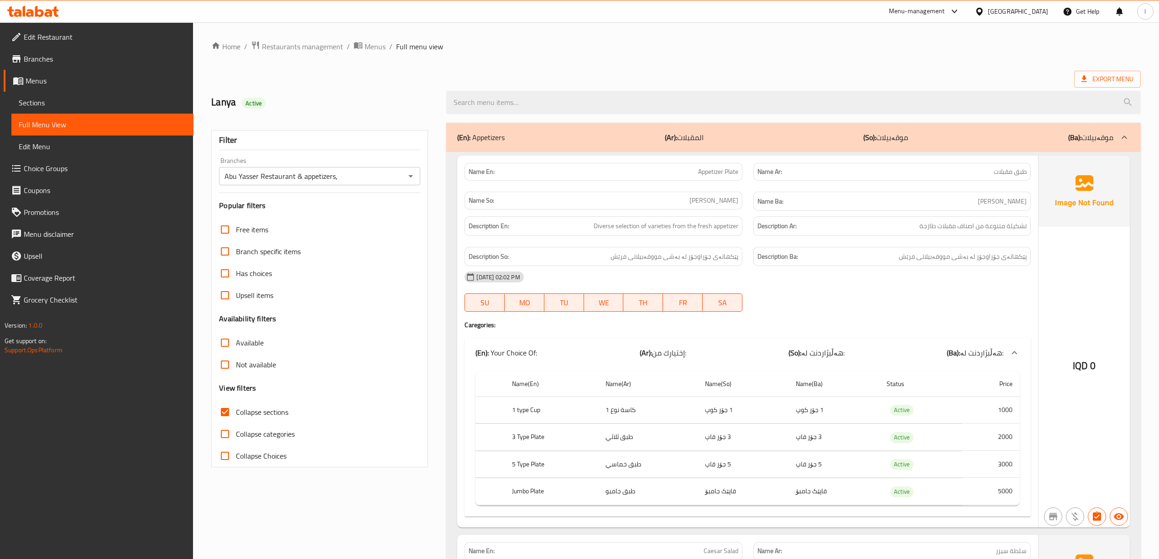
click at [840, 133] on div "(En): Appetizers (Ar): المقبلات (So): موقەبیلات (Ba): موقەبیلات" at bounding box center [784, 137] width 655 height 11
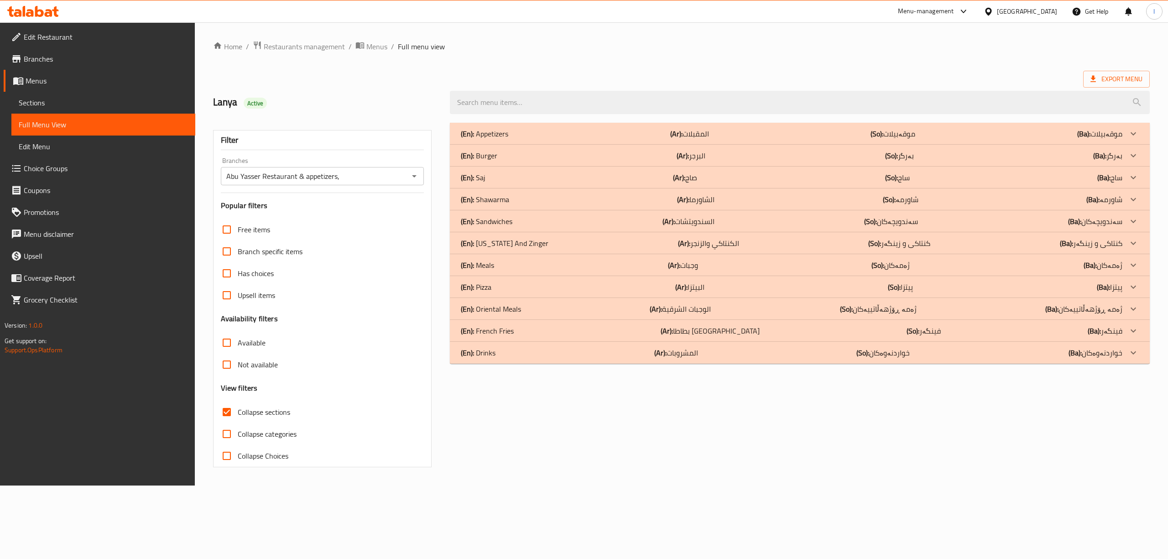
click at [690, 155] on p "(Ar): البرجر" at bounding box center [690, 155] width 29 height 11
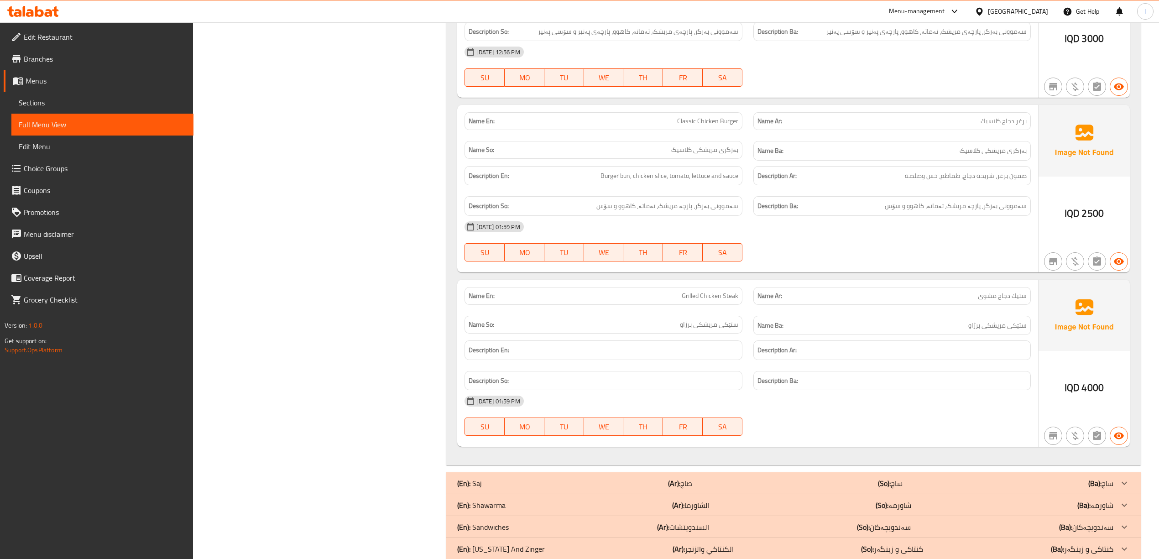
scroll to position [1280, 0]
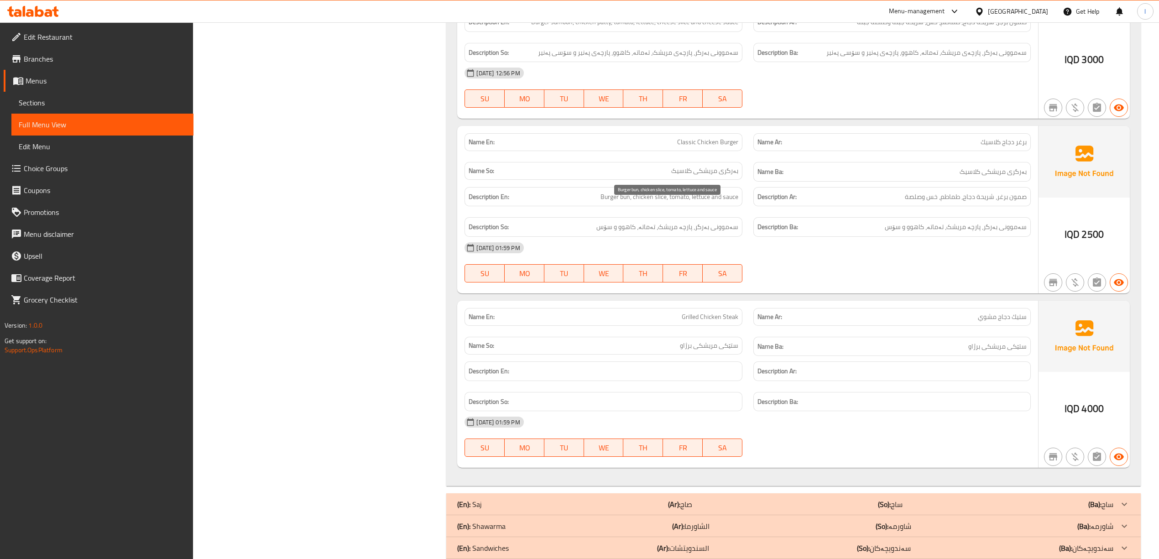
click at [641, 203] on span "Burger bun, chicken slice, tomato, lettuce and sauce" at bounding box center [669, 196] width 138 height 11
drag, startPoint x: 671, startPoint y: 203, endPoint x: 691, endPoint y: 202, distance: 20.1
click at [691, 202] on span "Burger bun, chicken slice, tomato, lettuce and sauce" at bounding box center [669, 196] width 138 height 11
drag, startPoint x: 707, startPoint y: 204, endPoint x: 696, endPoint y: 208, distance: 12.0
click at [696, 203] on span "Burger bun, chicken slice, tomato, lettuce and sauce" at bounding box center [669, 196] width 138 height 11
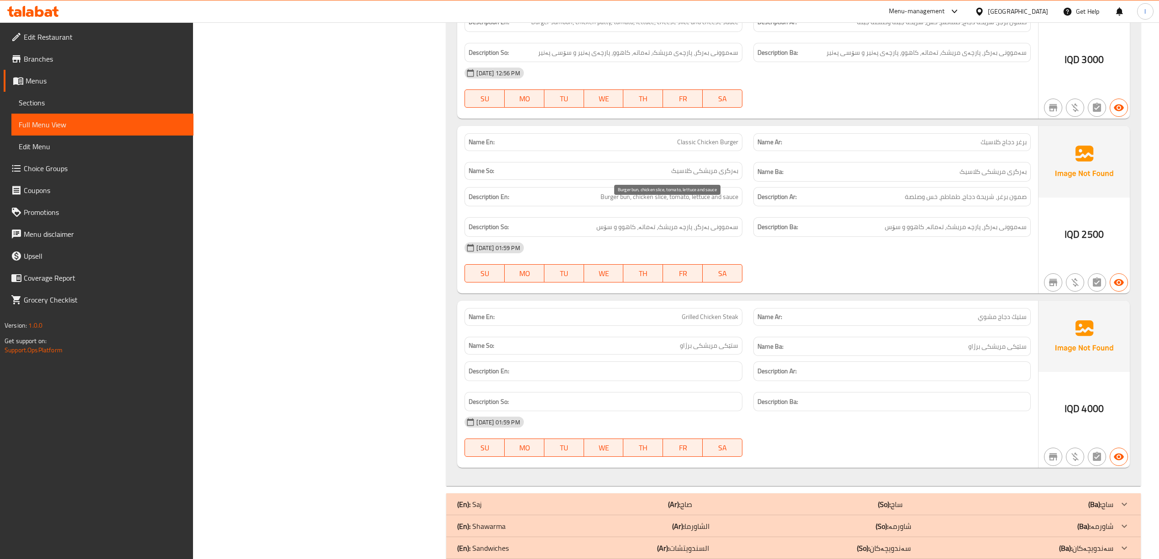
click at [723, 202] on span "Burger bun, chicken slice, tomato, lettuce and sauce" at bounding box center [669, 196] width 138 height 11
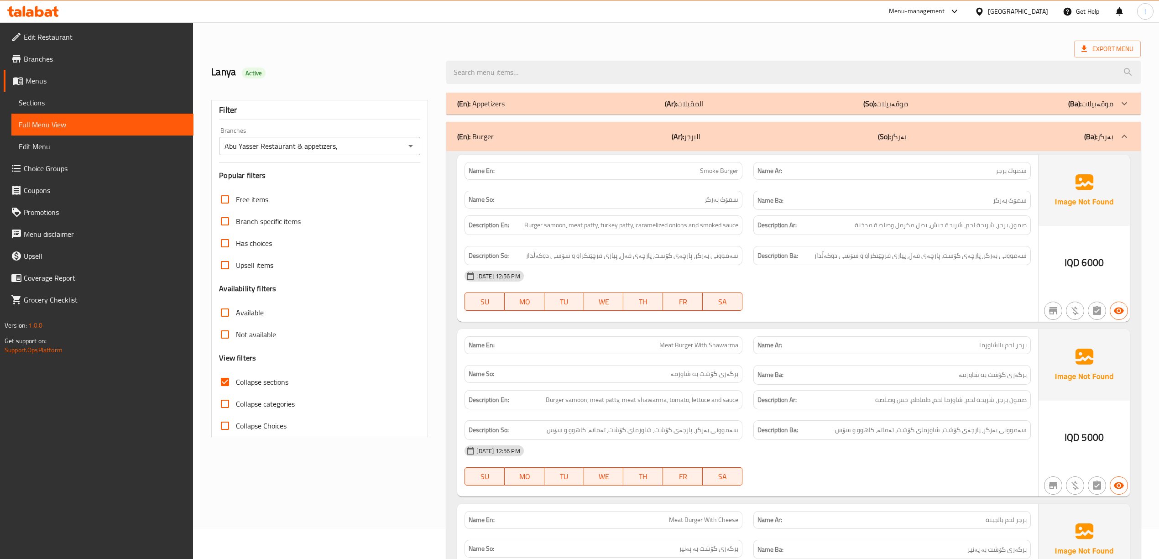
scroll to position [0, 0]
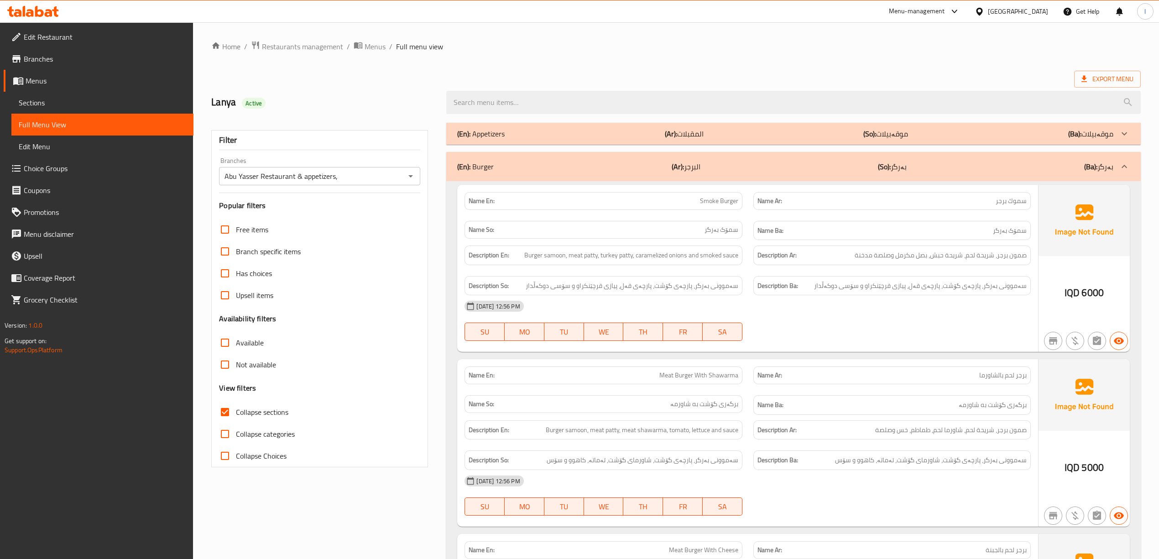
click at [925, 163] on div "(En): Burger (Ar): البرجر (So): بەرگر (Ba): بەرگر" at bounding box center [784, 166] width 655 height 11
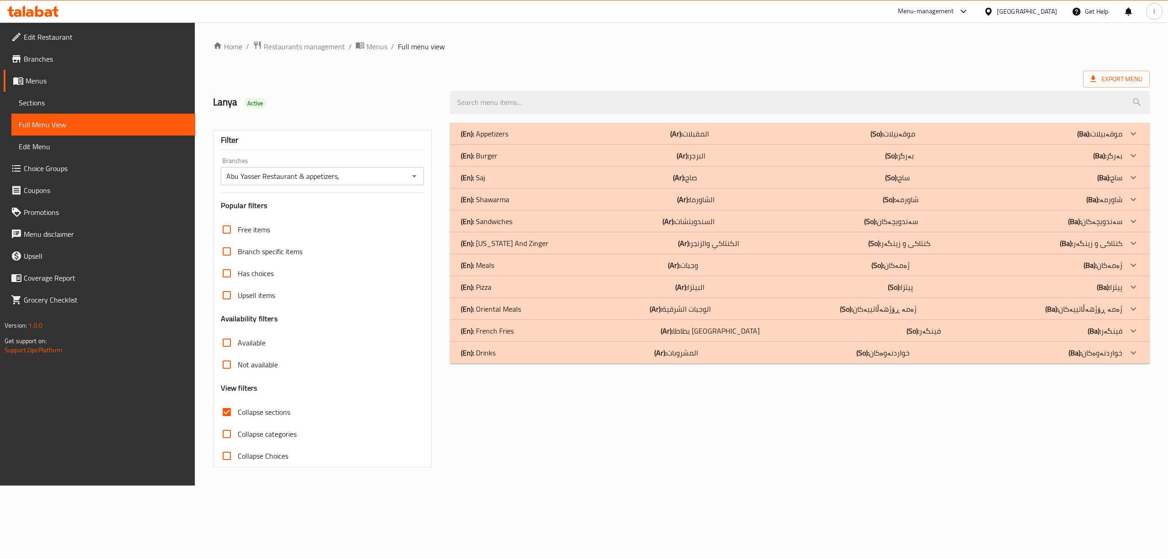
click at [700, 173] on div "(En): Saj (Ar): صاج (So): ساج (Ba): ساج" at bounding box center [791, 177] width 661 height 11
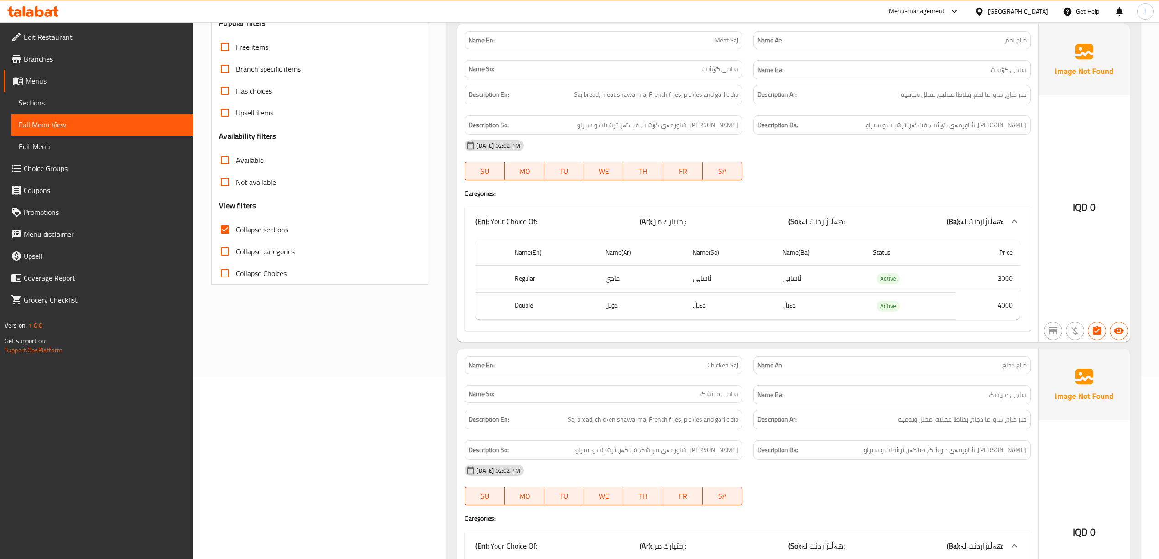
scroll to position [121, 0]
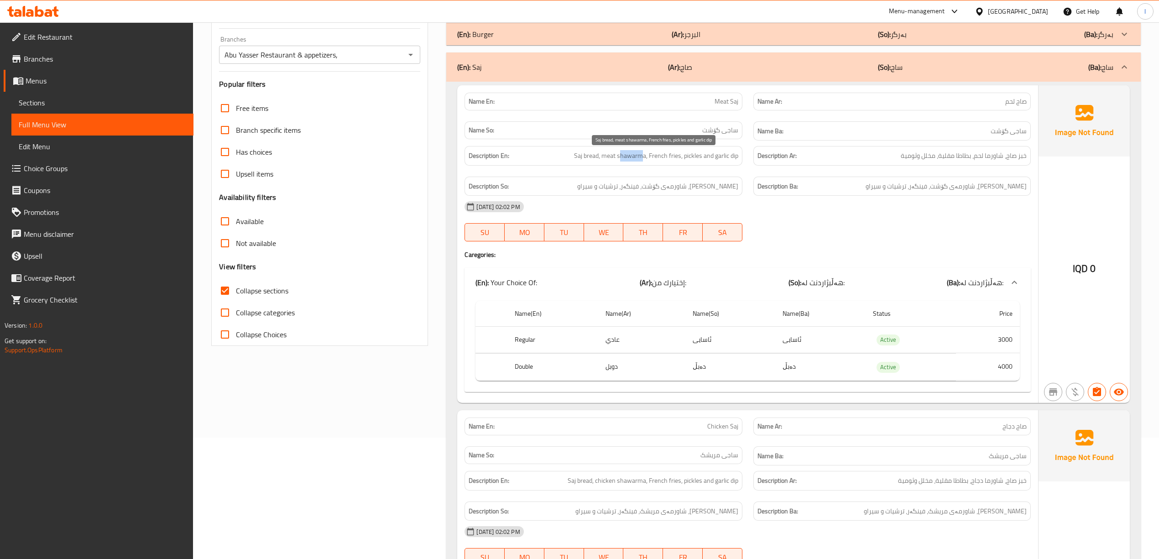
drag, startPoint x: 620, startPoint y: 160, endPoint x: 643, endPoint y: 159, distance: 22.8
click at [643, 159] on span "Saj bread, meat shawarma, French fries, pickles and garlic dip" at bounding box center [656, 155] width 164 height 11
drag, startPoint x: 665, startPoint y: 159, endPoint x: 687, endPoint y: 159, distance: 22.4
click at [687, 159] on span "Saj bread, meat shawarma, French fries, pickles and garlic dip" at bounding box center [656, 155] width 164 height 11
drag, startPoint x: 699, startPoint y: 156, endPoint x: 752, endPoint y: 161, distance: 53.1
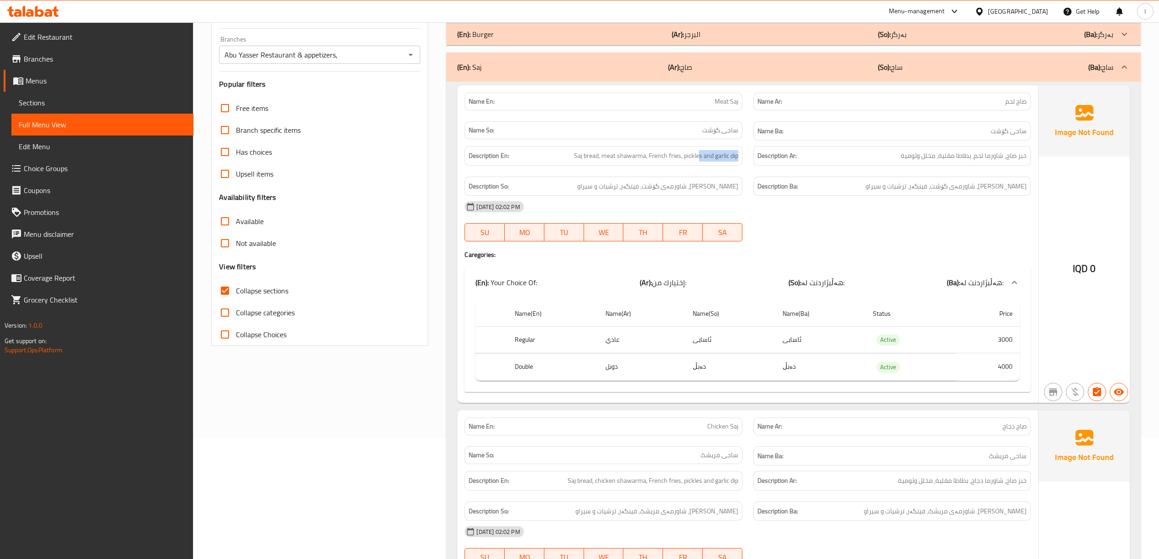
click at [752, 161] on div "Description En: Saj bread, meat shawarma, French fries, pickles and garlic dip …" at bounding box center [747, 170] width 577 height 61
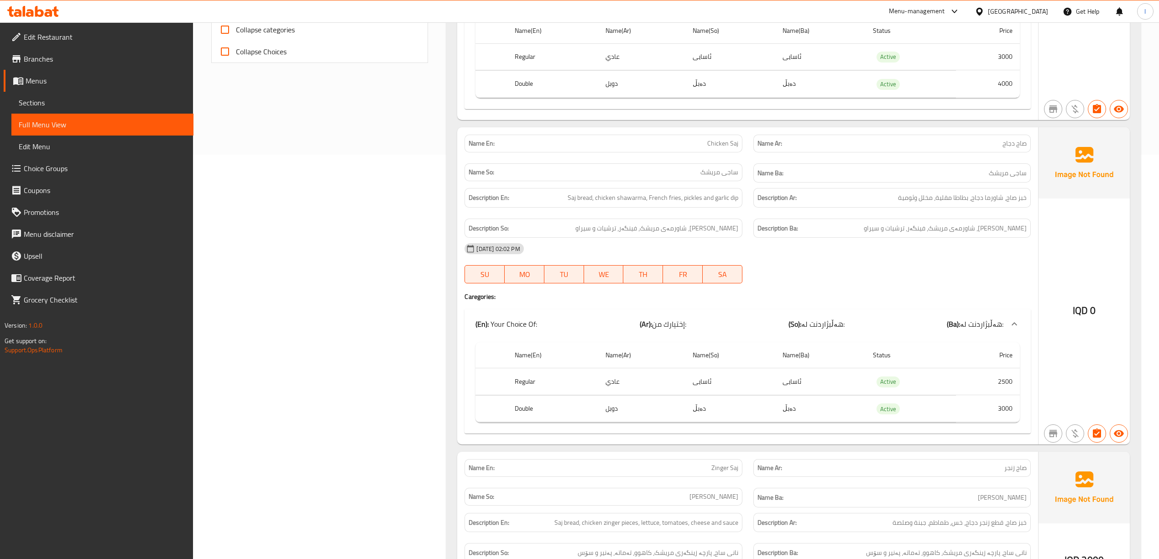
scroll to position [426, 0]
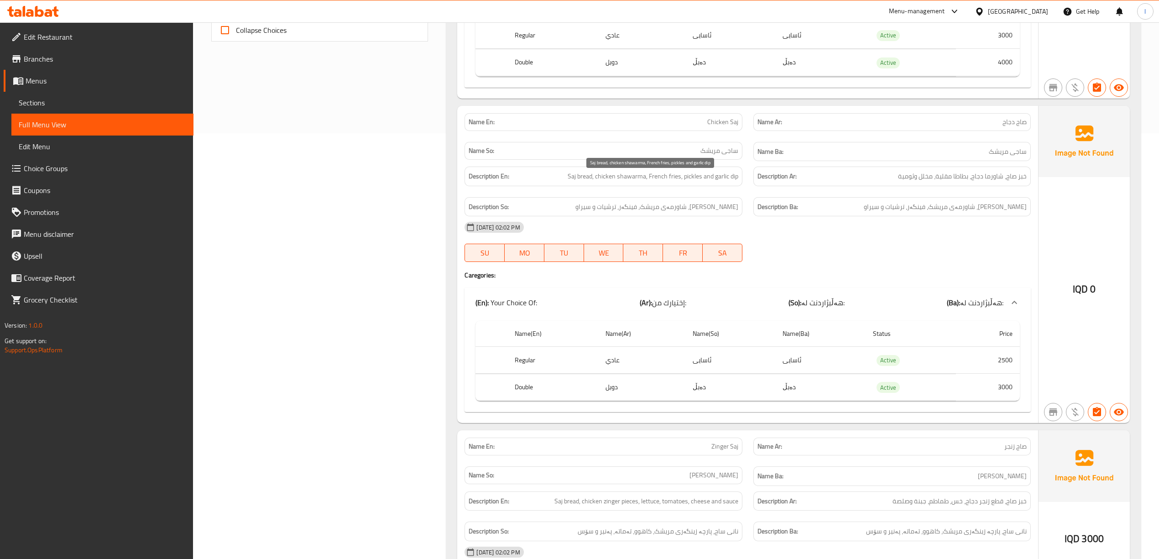
drag, startPoint x: 588, startPoint y: 183, endPoint x: 598, endPoint y: 181, distance: 9.8
click at [595, 182] on span "Saj bread, chicken shawarma, French fries, pickles and garlic dip" at bounding box center [652, 176] width 171 height 11
drag, startPoint x: 600, startPoint y: 181, endPoint x: 640, endPoint y: 182, distance: 40.2
click at [640, 182] on span "Saj bread, chicken shawarma, French fries, pickles and garlic dip" at bounding box center [652, 176] width 171 height 11
drag, startPoint x: 661, startPoint y: 181, endPoint x: 681, endPoint y: 179, distance: 19.7
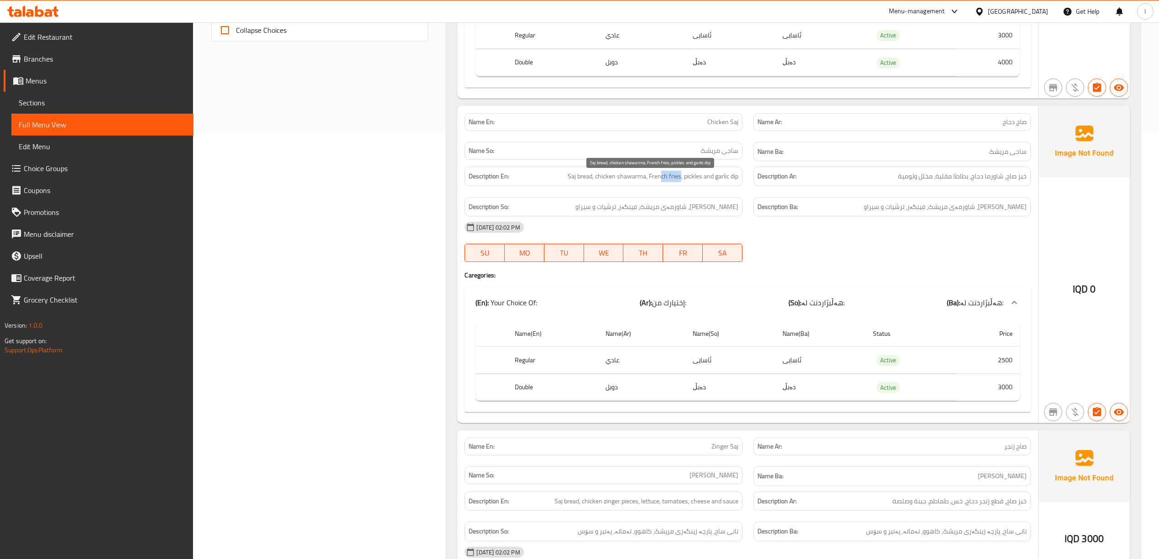
click at [681, 179] on span "Saj bread, chicken shawarma, French fries, pickles and garlic dip" at bounding box center [652, 176] width 171 height 11
drag, startPoint x: 688, startPoint y: 182, endPoint x: 696, endPoint y: 179, distance: 8.2
click at [696, 179] on span "Saj bread, chicken shawarma, French fries, pickles and garlic dip" at bounding box center [652, 176] width 171 height 11
drag, startPoint x: 716, startPoint y: 179, endPoint x: 743, endPoint y: 180, distance: 27.4
click at [743, 180] on div "Description En: Saj bread, chicken shawarma, French fries, pickles and garlic d…" at bounding box center [603, 176] width 288 height 31
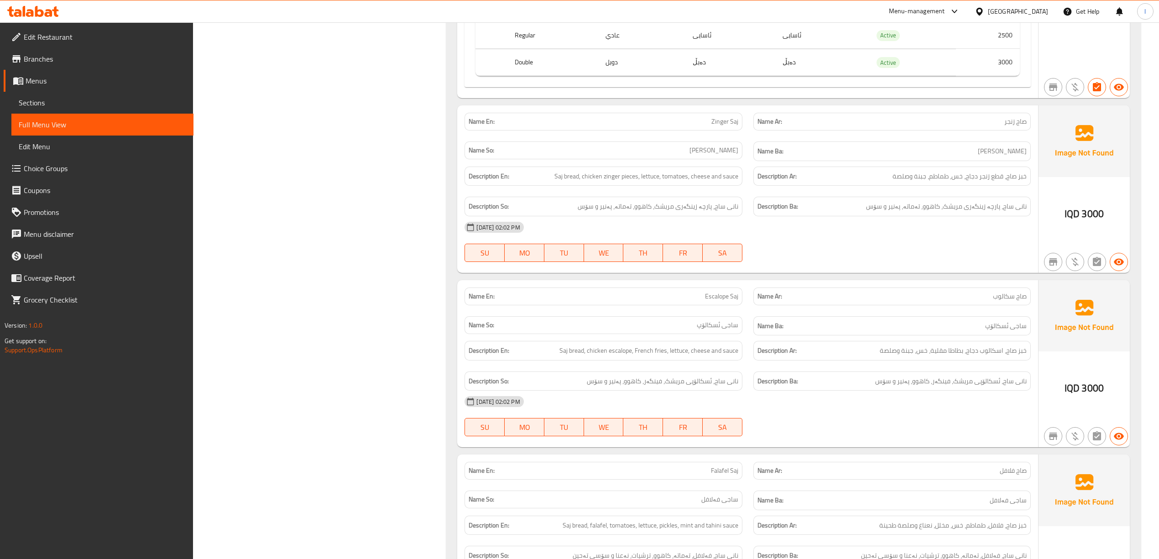
scroll to position [730, 0]
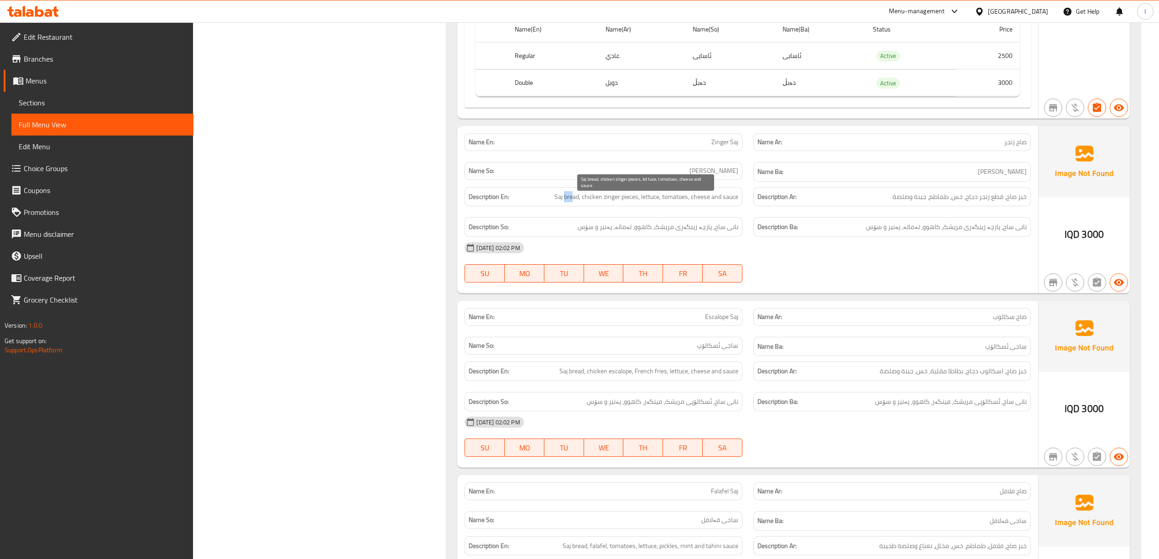
drag, startPoint x: 564, startPoint y: 202, endPoint x: 583, endPoint y: 199, distance: 19.3
click at [577, 198] on span "Saj bread, chicken zinger pieces, lettuce, tomatoes, cheese and sauce" at bounding box center [646, 196] width 184 height 11
drag, startPoint x: 590, startPoint y: 205, endPoint x: 629, endPoint y: 204, distance: 38.8
click at [629, 203] on span "Saj bread, chicken zinger pieces, lettuce, tomatoes, cheese and sauce" at bounding box center [646, 196] width 184 height 11
drag, startPoint x: 647, startPoint y: 206, endPoint x: 652, endPoint y: 203, distance: 6.2
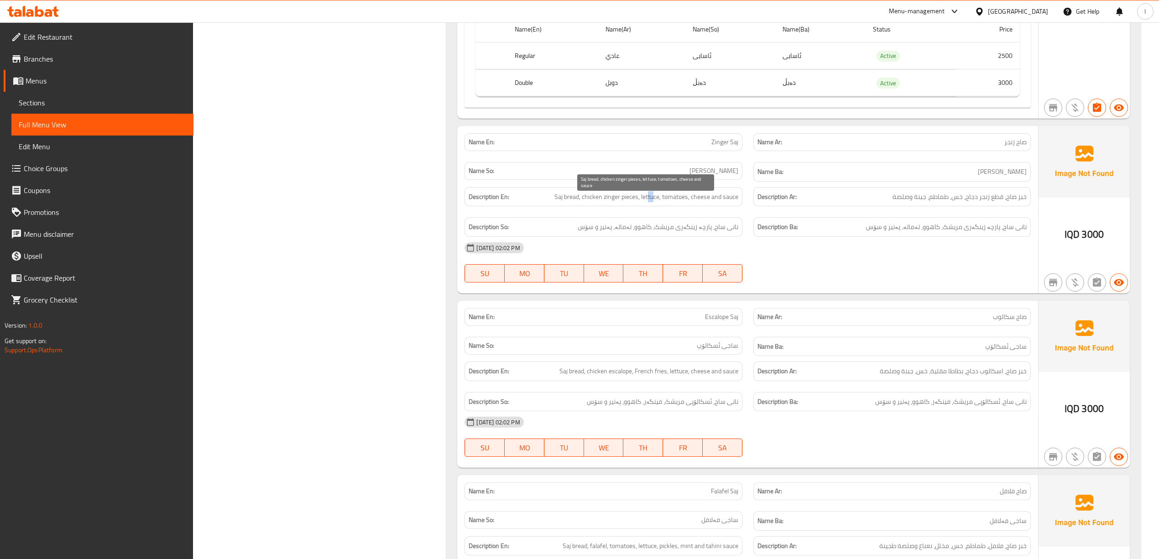
click at [652, 203] on span "Saj bread, chicken zinger pieces, lettuce, tomatoes, cheese and sauce" at bounding box center [646, 196] width 184 height 11
drag, startPoint x: 676, startPoint y: 201, endPoint x: 684, endPoint y: 202, distance: 8.2
click at [684, 202] on span "Saj bread, chicken zinger pieces, lettuce, tomatoes, cheese and sauce" at bounding box center [646, 196] width 184 height 11
drag, startPoint x: 696, startPoint y: 206, endPoint x: 703, endPoint y: 206, distance: 6.8
click at [701, 203] on span "Saj bread, chicken zinger pieces, lettuce, tomatoes, cheese and sauce" at bounding box center [646, 196] width 184 height 11
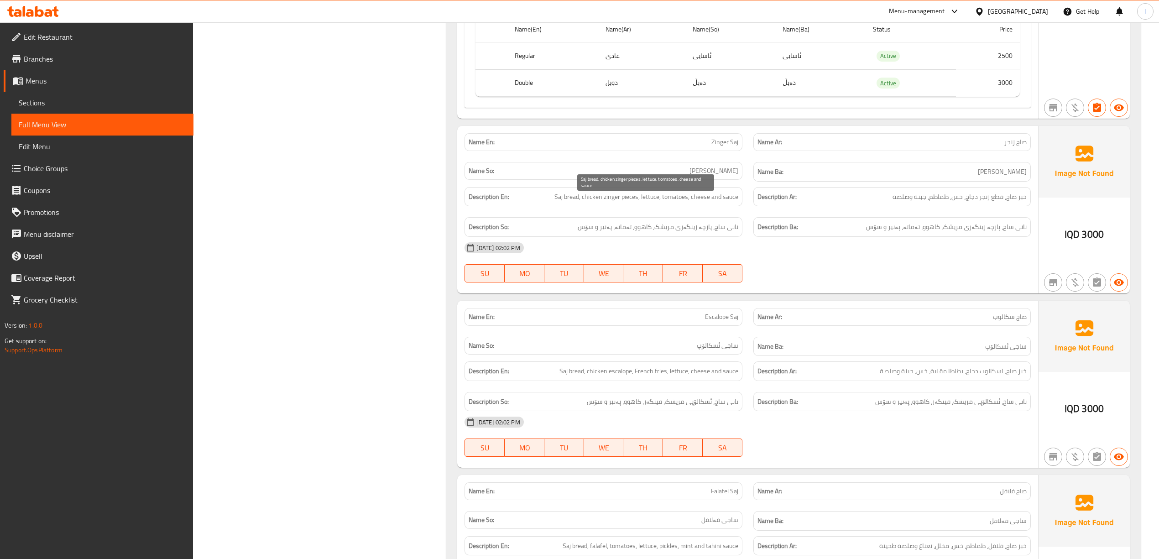
click at [728, 203] on span "Saj bread, chicken zinger pieces, lettuce, tomatoes, cheese and sauce" at bounding box center [646, 196] width 184 height 11
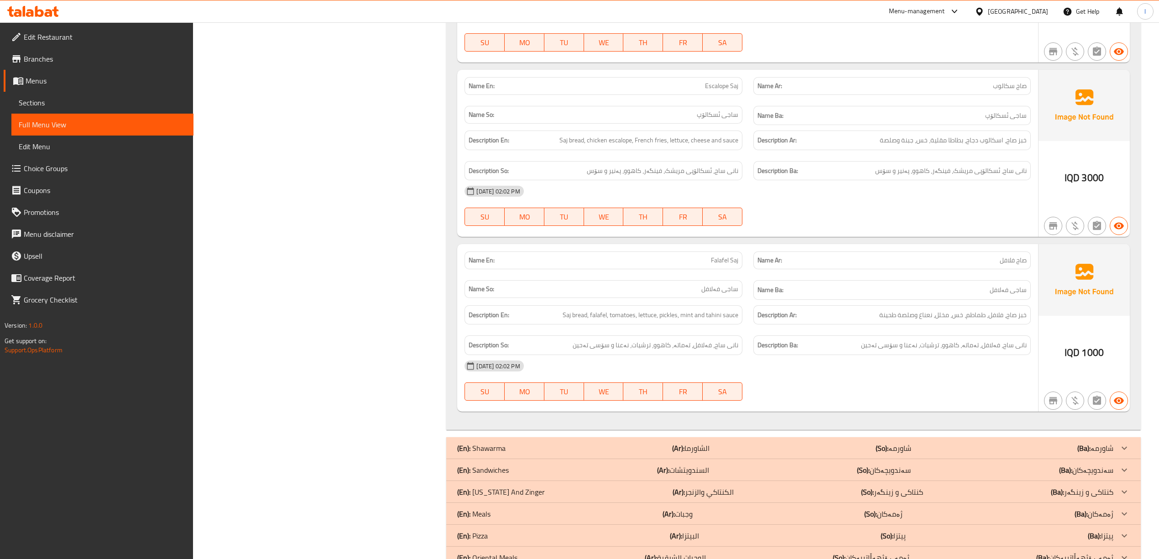
scroll to position [973, 0]
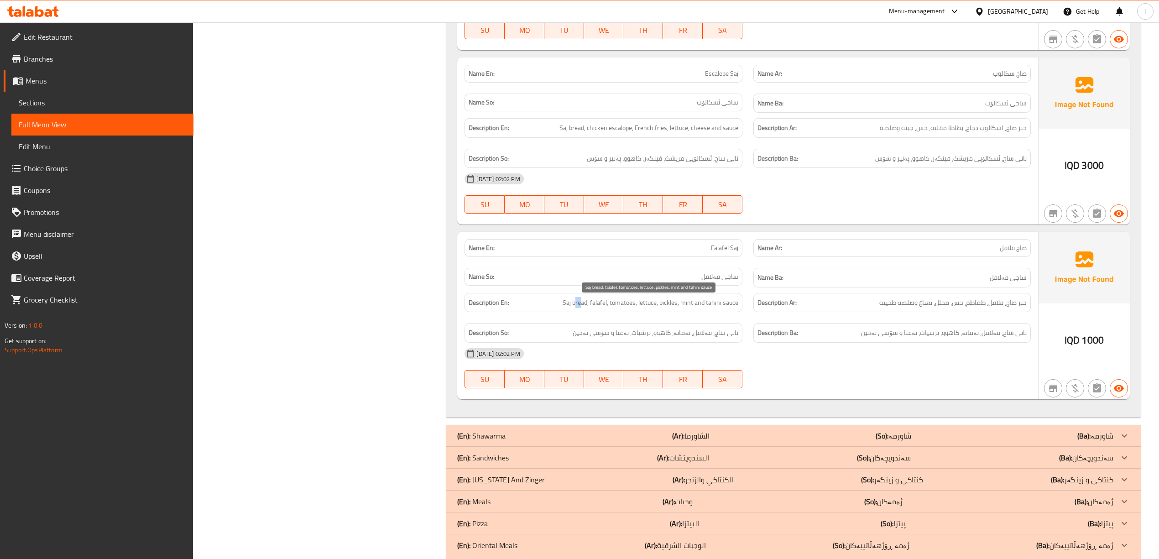
drag, startPoint x: 574, startPoint y: 310, endPoint x: 585, endPoint y: 309, distance: 11.0
click at [584, 308] on span "Saj bread, falafel, tomatoes, lettuce, pickles, mint and tahini sauce" at bounding box center [650, 302] width 176 height 11
drag, startPoint x: 592, startPoint y: 309, endPoint x: 609, endPoint y: 310, distance: 17.8
click at [609, 308] on span "Saj bread, falafel, tomatoes, lettuce, pickles, mint and tahini sauce" at bounding box center [650, 302] width 176 height 11
drag, startPoint x: 617, startPoint y: 307, endPoint x: 632, endPoint y: 308, distance: 15.1
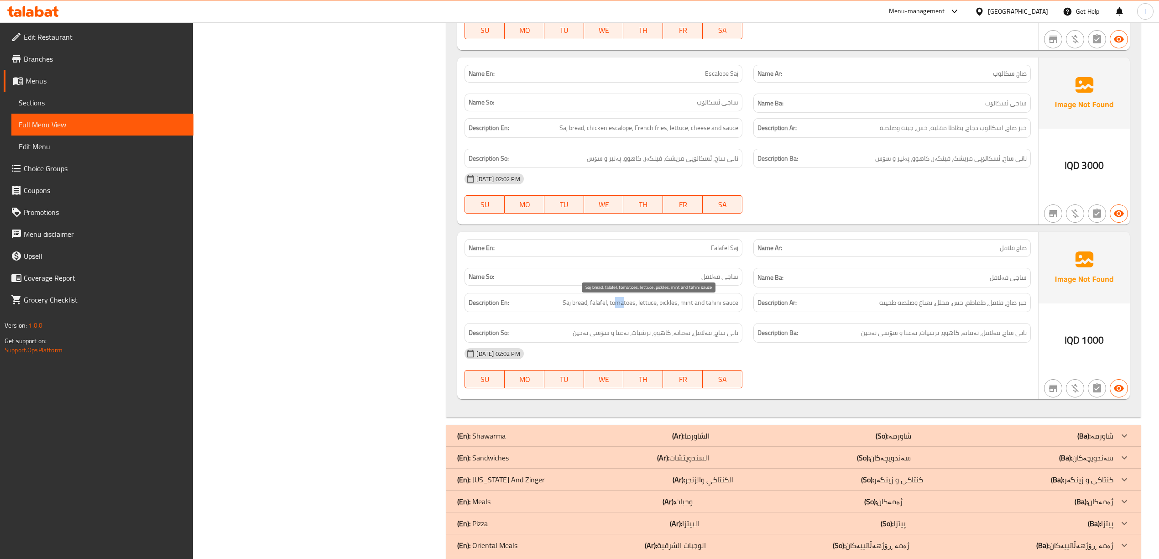
click at [626, 307] on span "Saj bread, falafel, tomatoes, lettuce, pickles, mint and tahini sauce" at bounding box center [650, 302] width 176 height 11
drag, startPoint x: 656, startPoint y: 307, endPoint x: 648, endPoint y: 309, distance: 8.4
click at [648, 308] on span "Saj bread, falafel, tomatoes, lettuce, pickles, mint and tahini sauce" at bounding box center [650, 302] width 176 height 11
click at [670, 308] on span "Saj bread, falafel, tomatoes, lettuce, pickles, mint and tahini sauce" at bounding box center [650, 302] width 176 height 11
drag, startPoint x: 694, startPoint y: 311, endPoint x: 687, endPoint y: 313, distance: 7.5
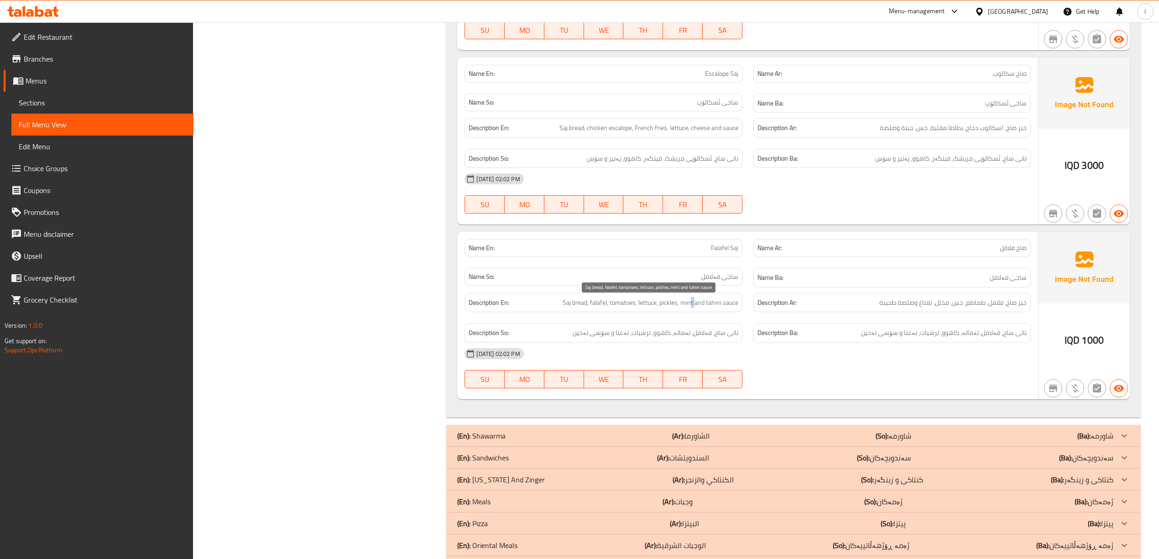
click at [688, 308] on span "Saj bread, falafel, tomatoes, lettuce, pickles, mint and tahini sauce" at bounding box center [650, 302] width 176 height 11
click at [711, 308] on span "Saj bread, falafel, tomatoes, lettuce, pickles, mint and tahini sauce" at bounding box center [650, 302] width 176 height 11
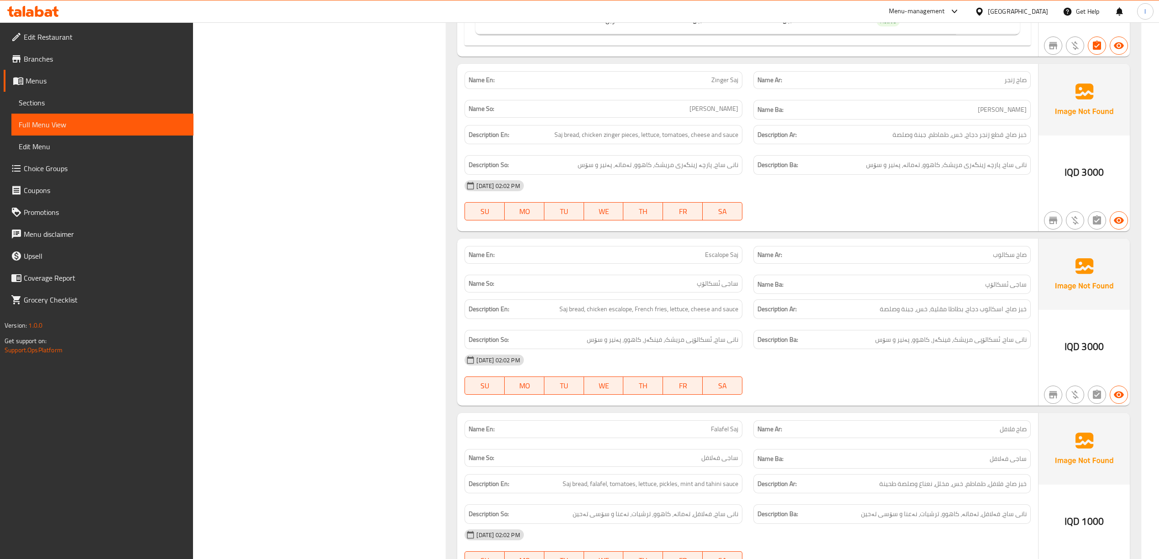
scroll to position [790, 0]
drag, startPoint x: 986, startPoint y: 349, endPoint x: 959, endPoint y: 351, distance: 27.0
click at [966, 347] on span "نانی ساج، ئسکالۆپی مریشک، فینگەر، کاهوو، پەنیر و سۆس" at bounding box center [950, 340] width 151 height 11
click at [949, 347] on span "نانی ساج، ئسکالۆپی مریشک، فینگەر، کاهوو، پەنیر و سۆس" at bounding box center [950, 340] width 151 height 11
click at [911, 347] on span "نانی ساج، ئسکالۆپی مریشک، فینگەر، کاهوو، پەنیر و سۆس" at bounding box center [950, 340] width 151 height 11
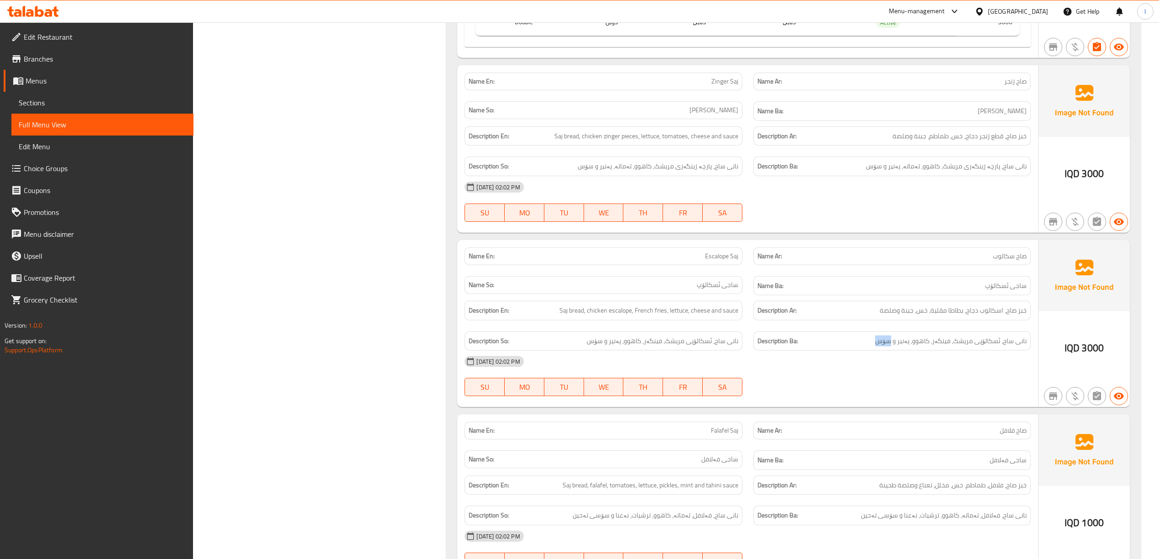
drag, startPoint x: 891, startPoint y: 354, endPoint x: 851, endPoint y: 354, distance: 40.1
click at [853, 351] on div "Description Ba: نانی ساج، ئسکالۆپی مریشک، فینگەر، کاهوو، پەنیر و سۆس" at bounding box center [891, 341] width 277 height 20
drag, startPoint x: 564, startPoint y: 316, endPoint x: 577, endPoint y: 313, distance: 13.6
click at [576, 313] on span "Saj bread, chicken escalope, French fries, lettuce, cheese and sauce" at bounding box center [648, 310] width 179 height 11
drag, startPoint x: 590, startPoint y: 312, endPoint x: 621, endPoint y: 318, distance: 32.0
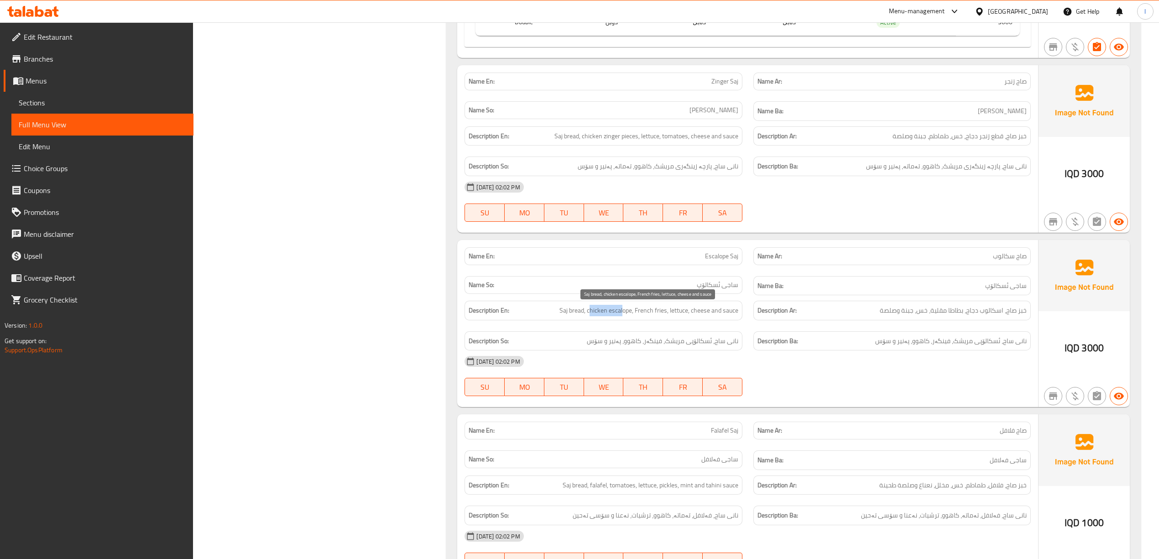
click at [621, 316] on span "Saj bread, chicken escalope, French fries, lettuce, cheese and sauce" at bounding box center [648, 310] width 179 height 11
drag, startPoint x: 645, startPoint y: 317, endPoint x: 672, endPoint y: 319, distance: 27.9
click at [672, 316] on span "Saj bread, chicken escalope, French fries, lettuce, cheese and sauce" at bounding box center [648, 310] width 179 height 11
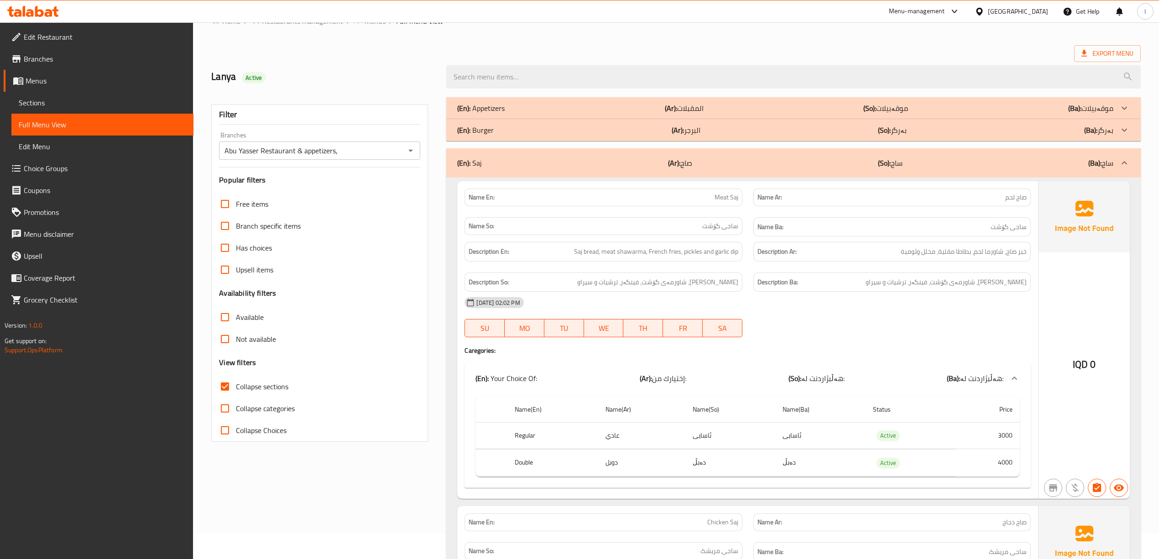
scroll to position [0, 0]
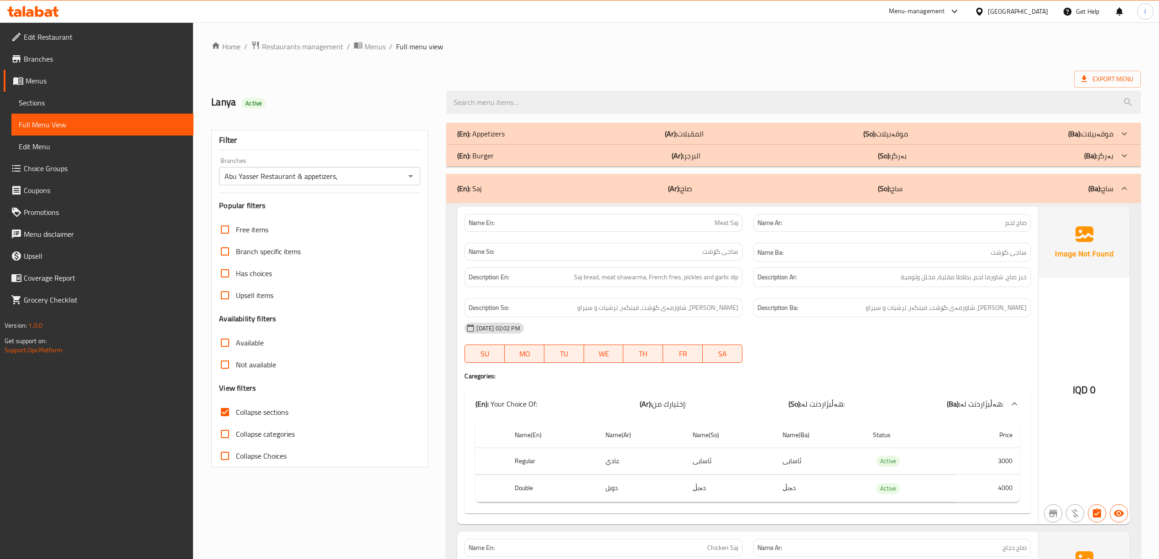
click at [867, 194] on div "(En): Saj (Ar): صاج (So): ساج (Ba): ساج" at bounding box center [784, 188] width 655 height 11
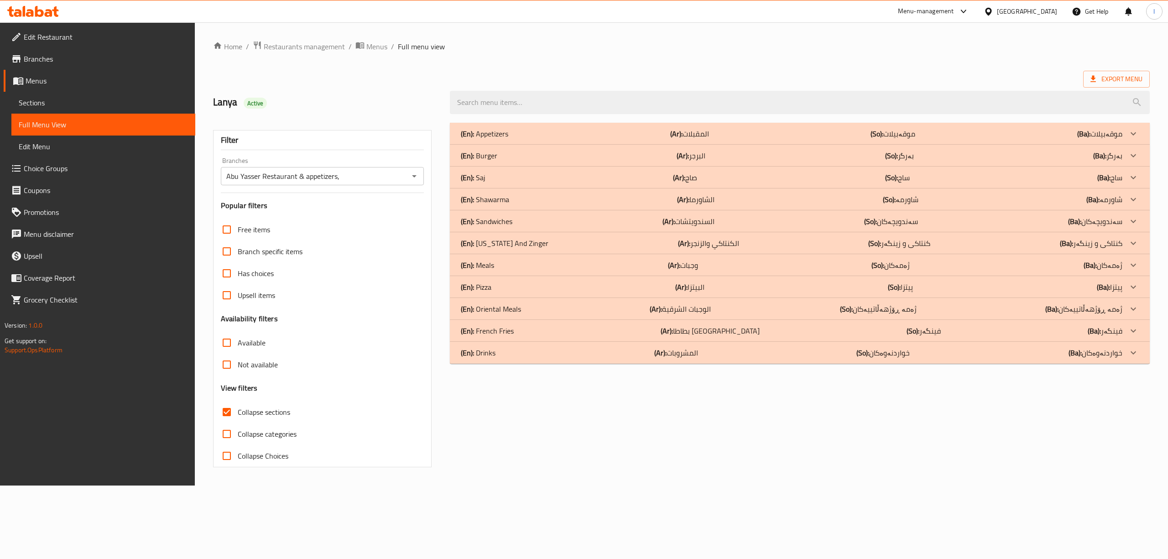
click at [681, 199] on b "(Ar):" at bounding box center [683, 199] width 12 height 14
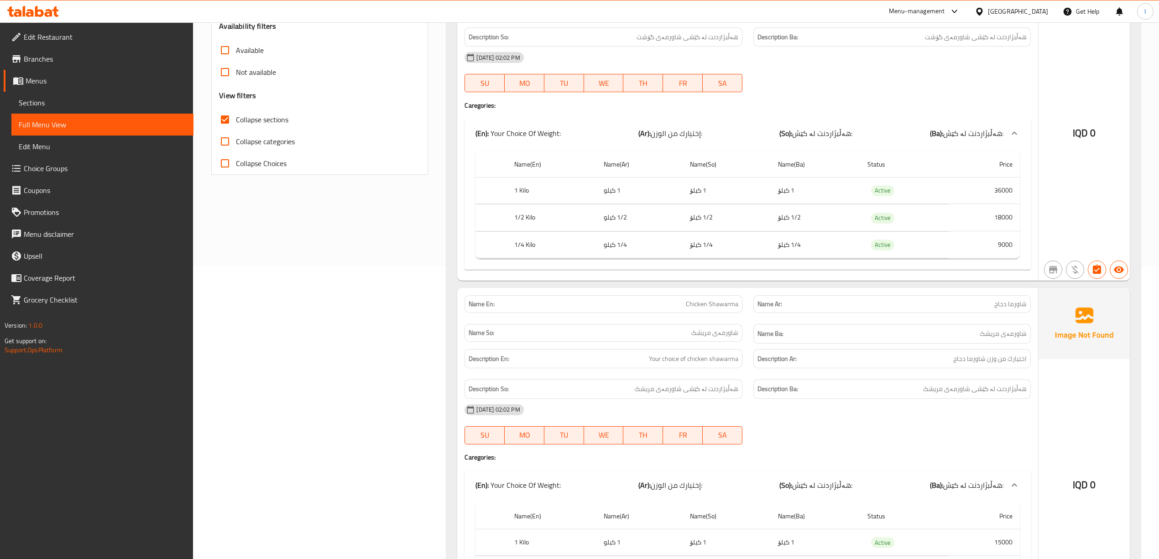
scroll to position [82, 0]
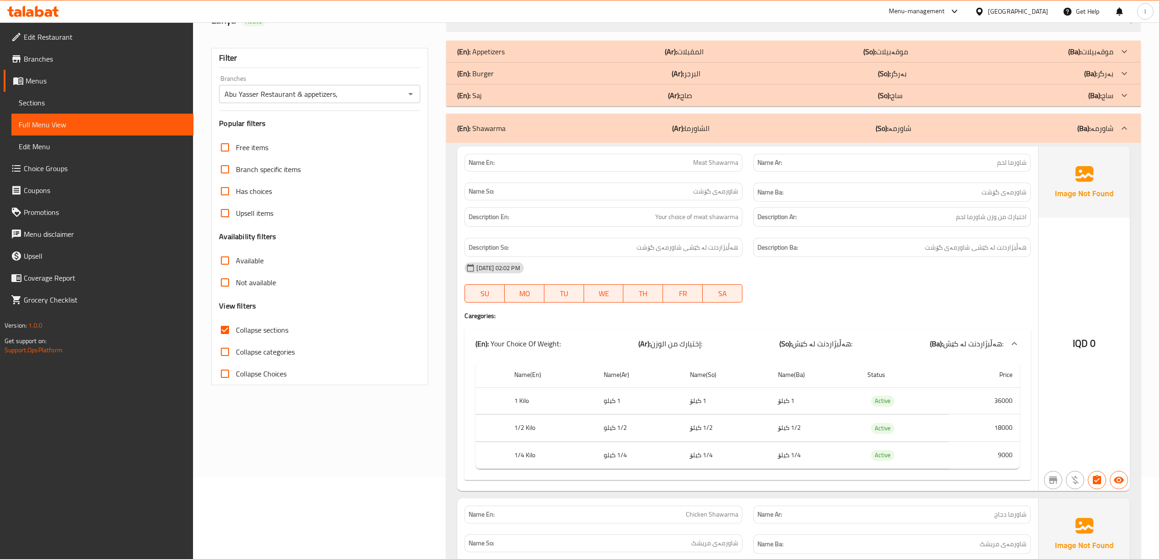
click at [654, 135] on div "(En): Shawarma (Ar): الشاورما (So): شاورمە (Ba): شاورمە" at bounding box center [793, 128] width 694 height 29
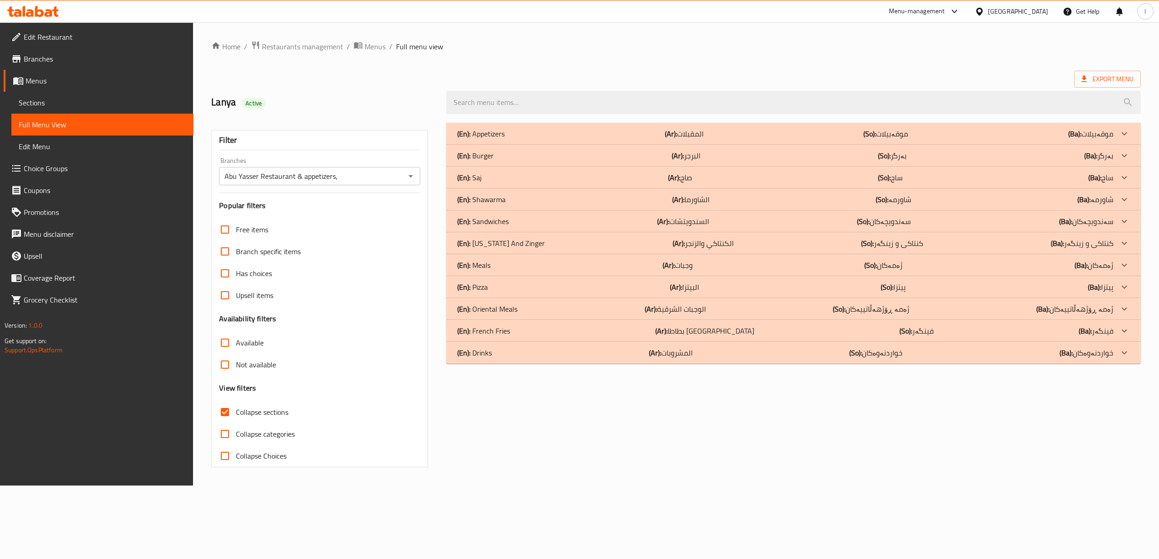
scroll to position [0, 0]
click at [512, 218] on p "(En): Sandwiches" at bounding box center [487, 221] width 52 height 11
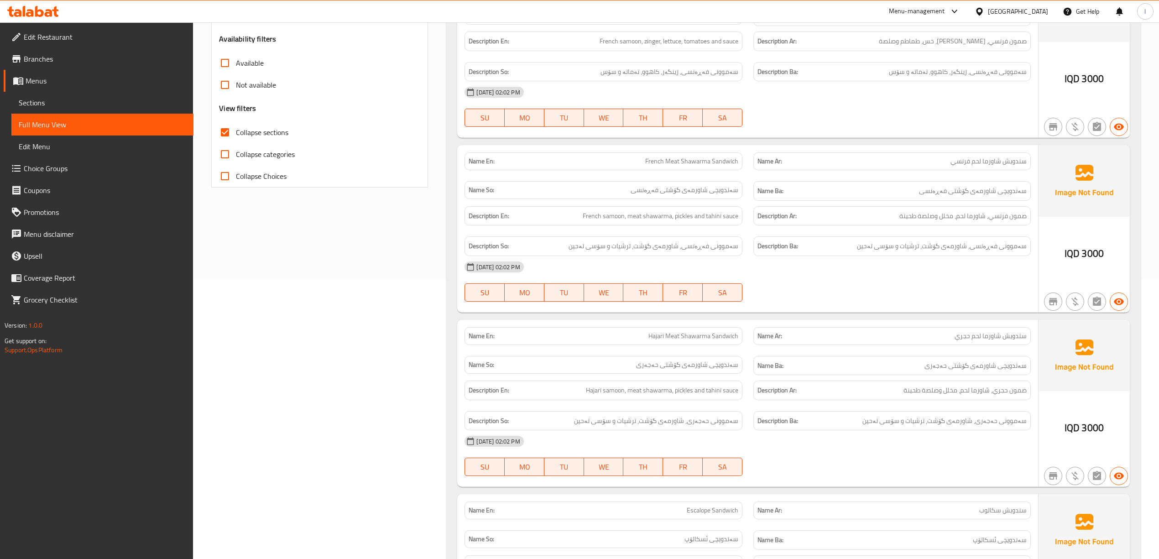
scroll to position [353, 0]
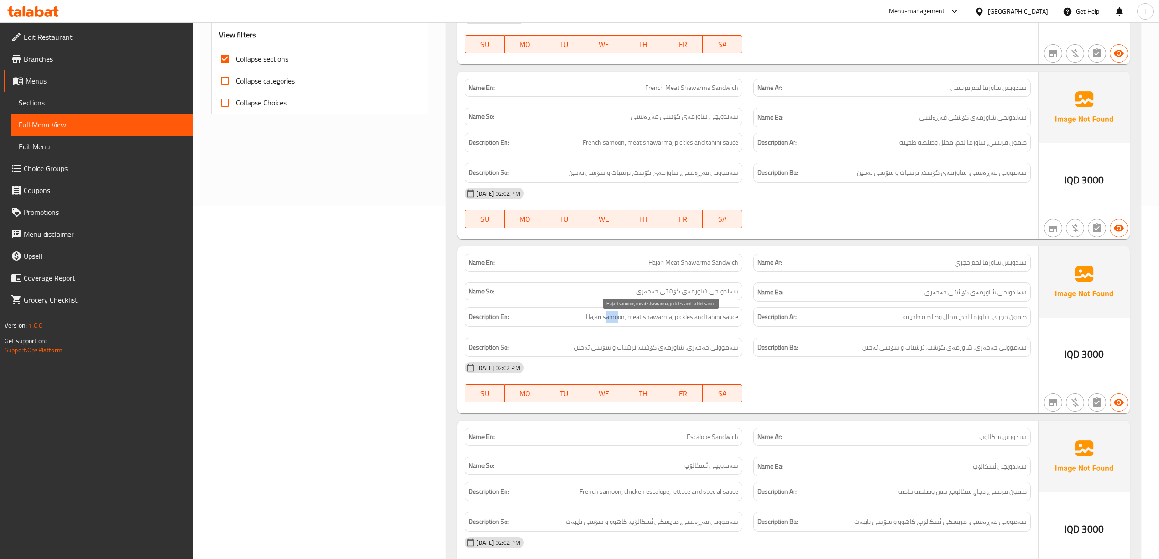
drag, startPoint x: 617, startPoint y: 318, endPoint x: 622, endPoint y: 318, distance: 5.5
click at [621, 318] on span "Hajari samoon, meat shawarma, pickles and tahini sauce" at bounding box center [662, 316] width 152 height 11
drag, startPoint x: 635, startPoint y: 319, endPoint x: 667, endPoint y: 320, distance: 31.9
click at [667, 320] on span "Hajari samoon, meat shawarma, pickles and tahini sauce" at bounding box center [662, 316] width 152 height 11
click at [688, 320] on span "Hajari samoon, meat shawarma, pickles and tahini sauce" at bounding box center [662, 316] width 152 height 11
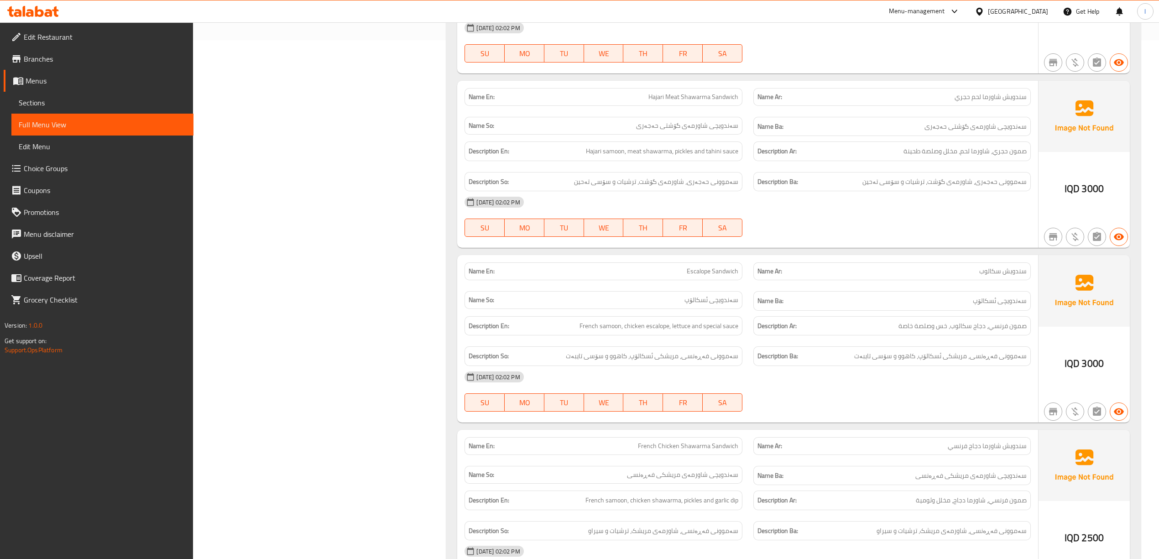
scroll to position [535, 0]
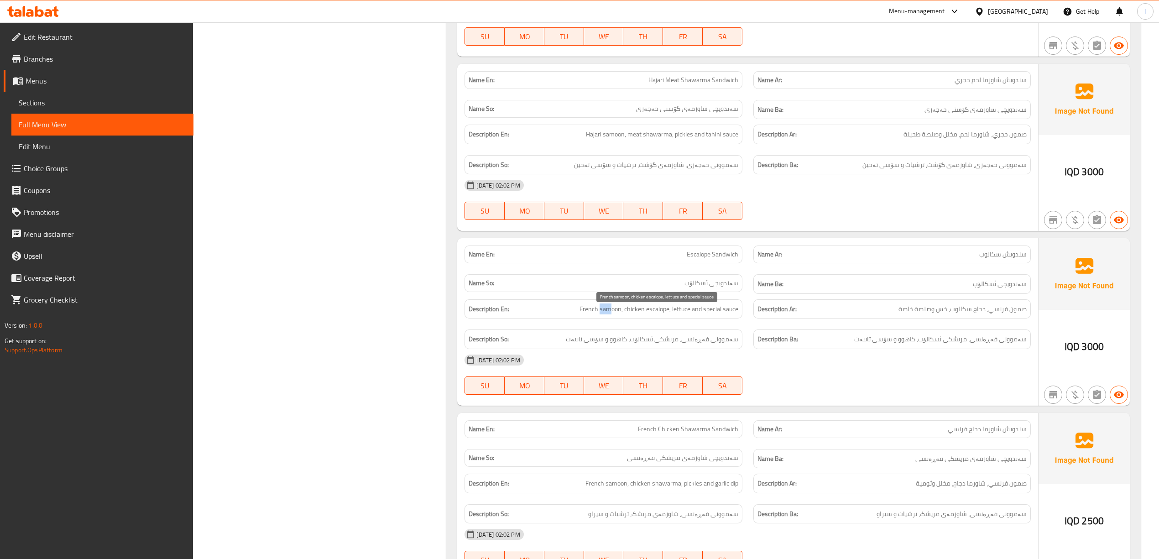
drag, startPoint x: 599, startPoint y: 313, endPoint x: 608, endPoint y: 320, distance: 11.4
click at [608, 319] on div "Description En: French samoon, chicken escalope, lettuce and special sauce" at bounding box center [602, 309] width 277 height 20
drag, startPoint x: 642, startPoint y: 314, endPoint x: 635, endPoint y: 312, distance: 7.4
click at [635, 312] on span "French samoon, chicken escalope, lettuce and special sauce" at bounding box center [658, 308] width 159 height 11
click at [690, 314] on span "French samoon, chicken escalope, lettuce and special sauce" at bounding box center [658, 308] width 159 height 11
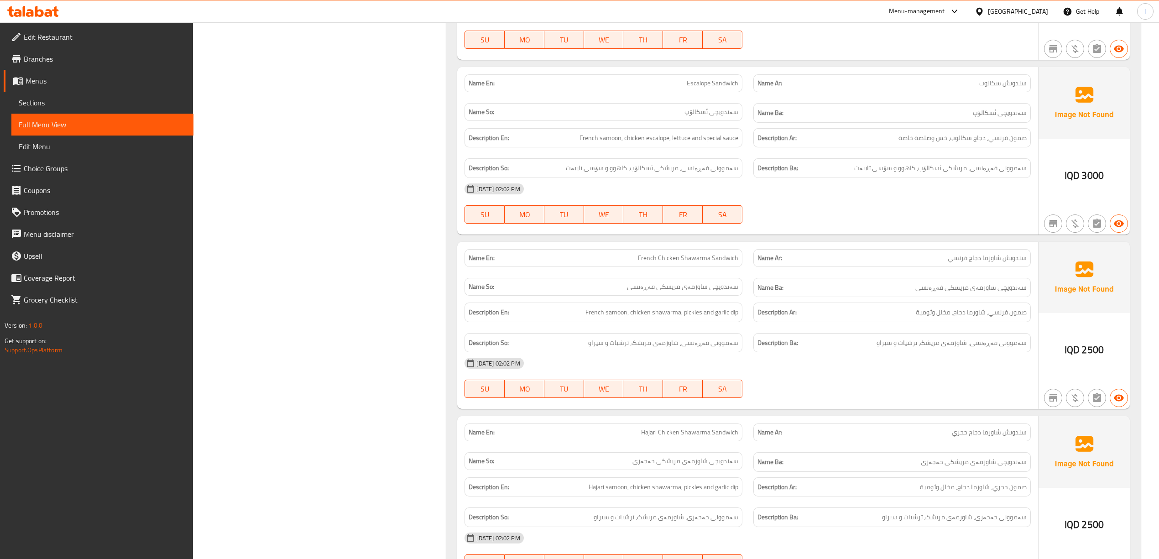
scroll to position [779, 0]
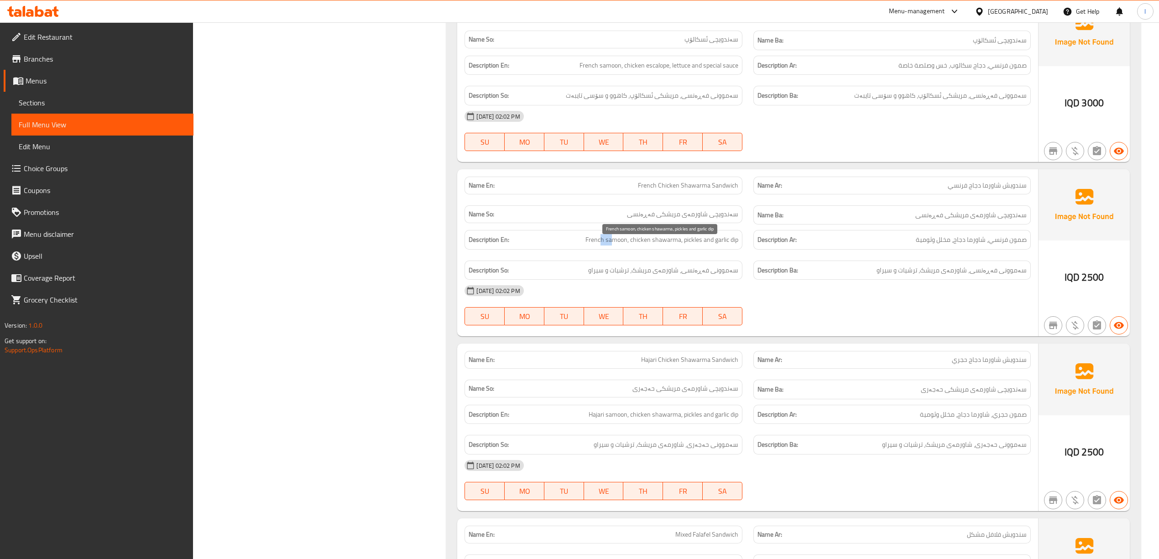
drag, startPoint x: 602, startPoint y: 245, endPoint x: 613, endPoint y: 254, distance: 13.7
click at [613, 250] on div "Description En: French samoon, chicken shawarma, pickles and garlic dip" at bounding box center [602, 240] width 277 height 20
drag, startPoint x: 639, startPoint y: 243, endPoint x: 671, endPoint y: 254, distance: 32.9
click at [671, 250] on div "Description En: French samoon, chicken shawarma, pickles and garlic dip" at bounding box center [602, 240] width 277 height 20
drag, startPoint x: 693, startPoint y: 245, endPoint x: 696, endPoint y: 252, distance: 7.4
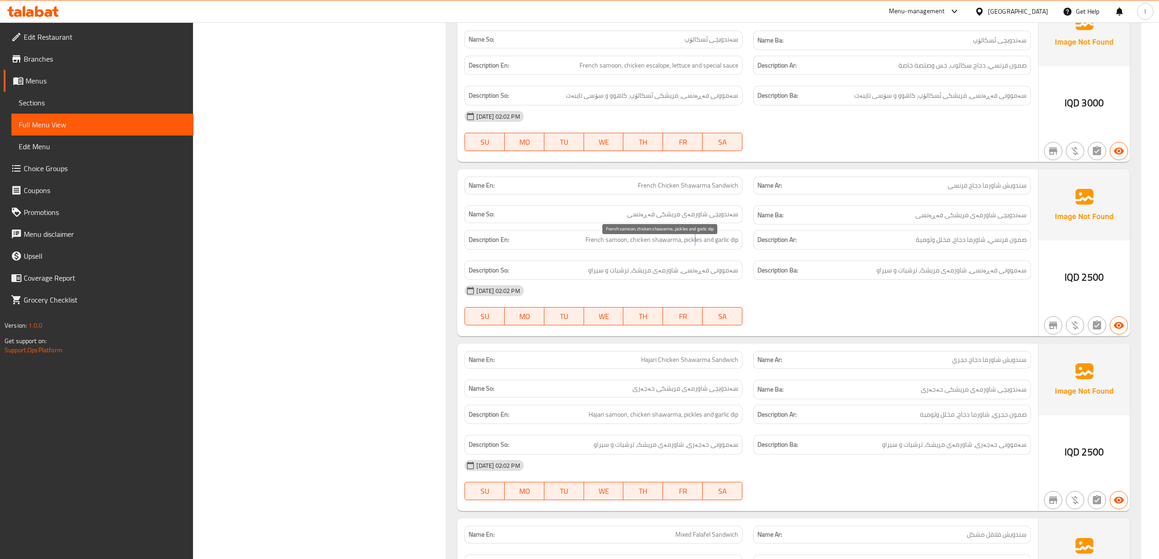
click at [696, 250] on div "Description En: French samoon, chicken shawarma, pickles and garlic dip" at bounding box center [602, 240] width 277 height 20
drag, startPoint x: 735, startPoint y: 250, endPoint x: 715, endPoint y: 252, distance: 20.1
click at [715, 250] on div "Description En: French samoon, chicken shawarma, pickles and garlic dip" at bounding box center [602, 240] width 277 height 20
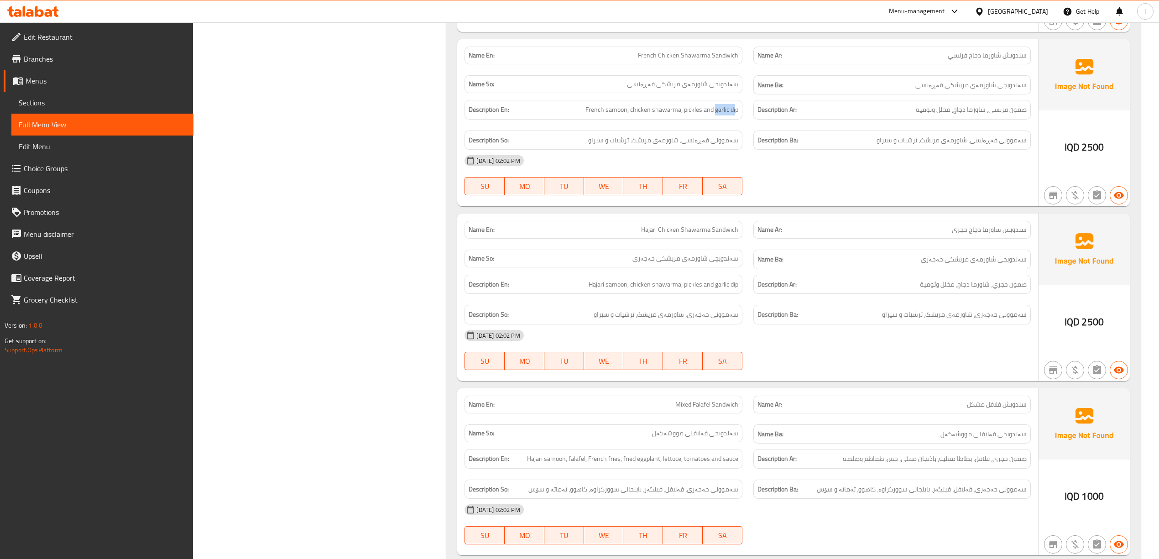
scroll to position [962, 0]
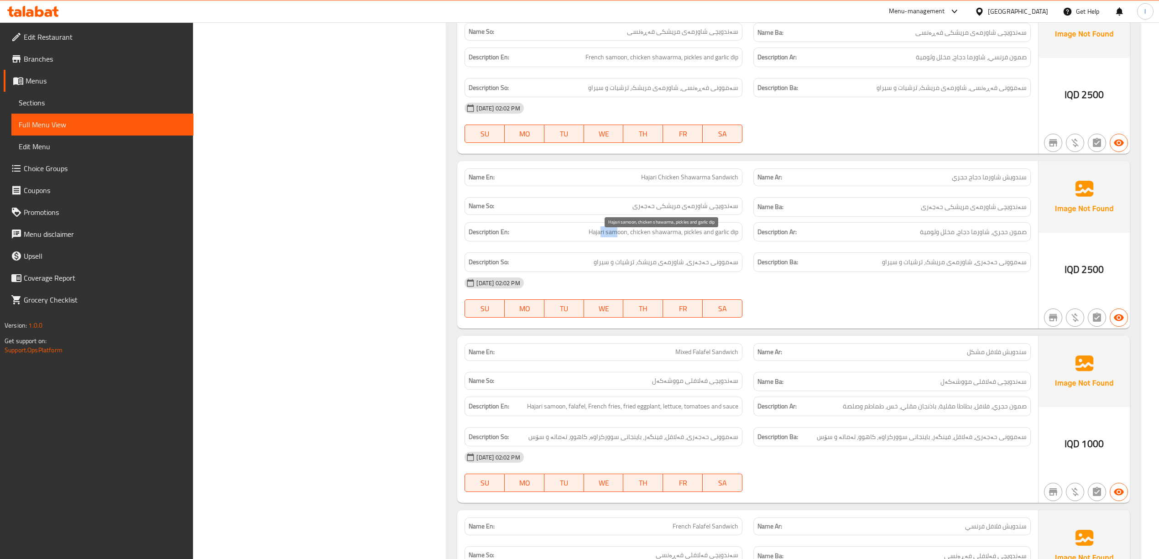
drag, startPoint x: 601, startPoint y: 244, endPoint x: 631, endPoint y: 243, distance: 30.6
click at [623, 238] on span "Hajari samoon, chicken shawarma, pickles and garlic dip" at bounding box center [663, 231] width 150 height 11
drag, startPoint x: 648, startPoint y: 243, endPoint x: 668, endPoint y: 241, distance: 20.2
click at [668, 238] on span "Hajari samoon, chicken shawarma, pickles and garlic dip" at bounding box center [663, 231] width 150 height 11
drag, startPoint x: 689, startPoint y: 243, endPoint x: 701, endPoint y: 241, distance: 12.0
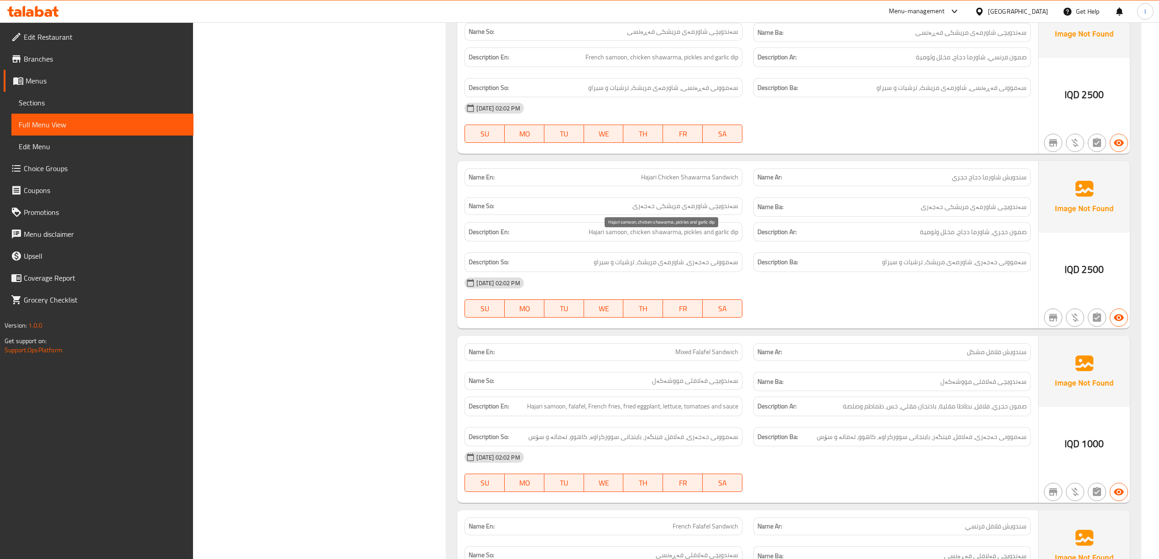
click at [699, 238] on span "Hajari samoon, chicken shawarma, pickles and garlic dip" at bounding box center [663, 231] width 150 height 11
drag, startPoint x: 720, startPoint y: 243, endPoint x: 747, endPoint y: 245, distance: 27.5
click at [727, 238] on span "Hajari samoon, chicken shawarma, pickles and garlic dip" at bounding box center [663, 231] width 150 height 11
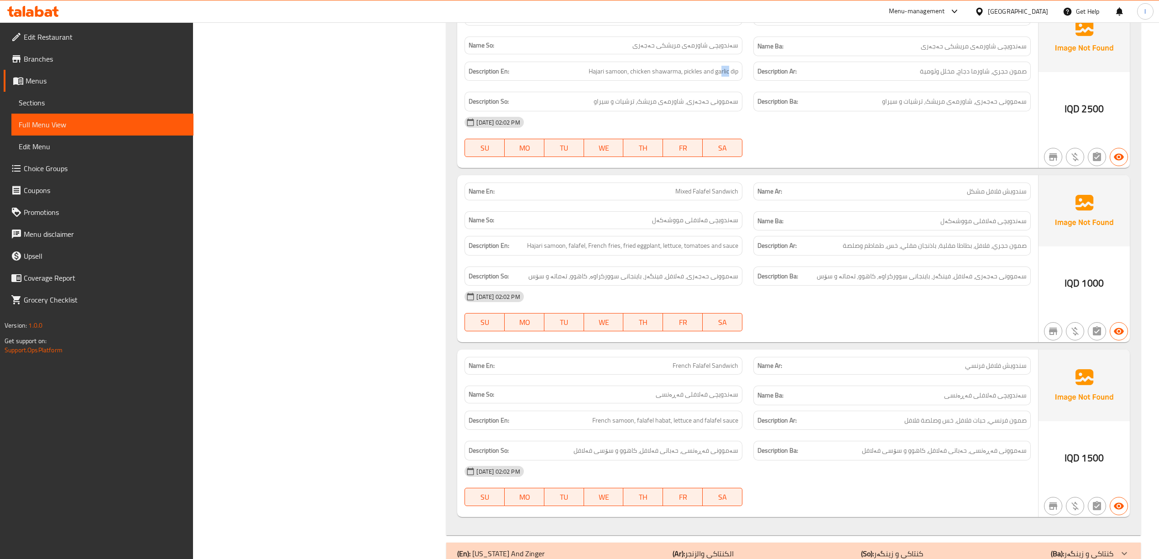
scroll to position [1144, 0]
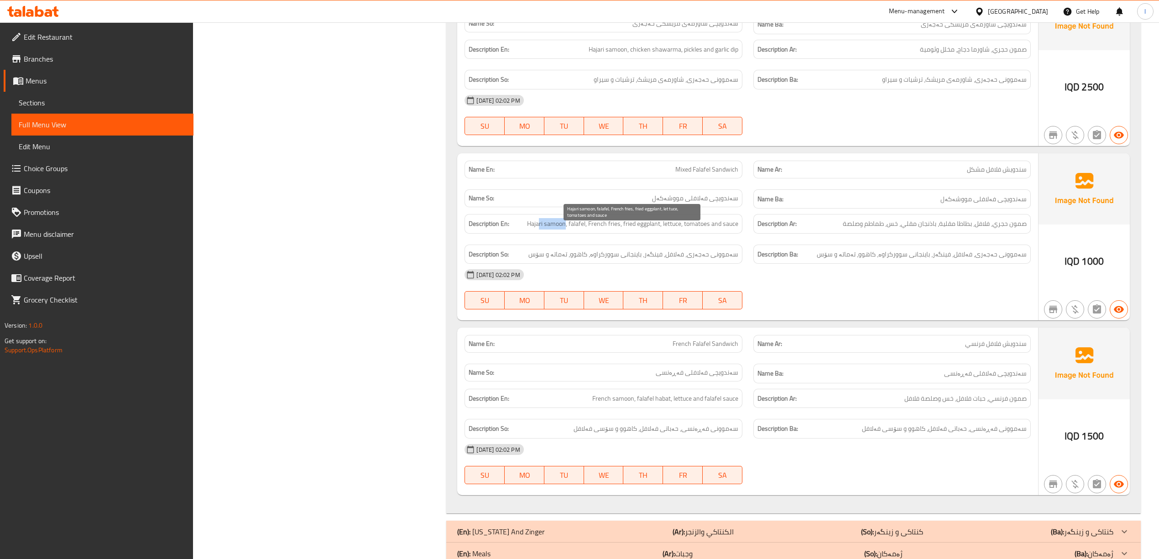
drag, startPoint x: 542, startPoint y: 234, endPoint x: 577, endPoint y: 234, distance: 35.1
click at [567, 229] on span "Hajari samoon, falafel, French fries, fried eggplant, lettuce, tomatoes and sau…" at bounding box center [632, 223] width 211 height 11
drag, startPoint x: 580, startPoint y: 235, endPoint x: 575, endPoint y: 236, distance: 5.5
click at [575, 229] on span "Hajari samoon, falafel, French fries, fried eggplant, lettuce, tomatoes and sau…" at bounding box center [632, 223] width 211 height 11
drag, startPoint x: 594, startPoint y: 234, endPoint x: 619, endPoint y: 234, distance: 24.6
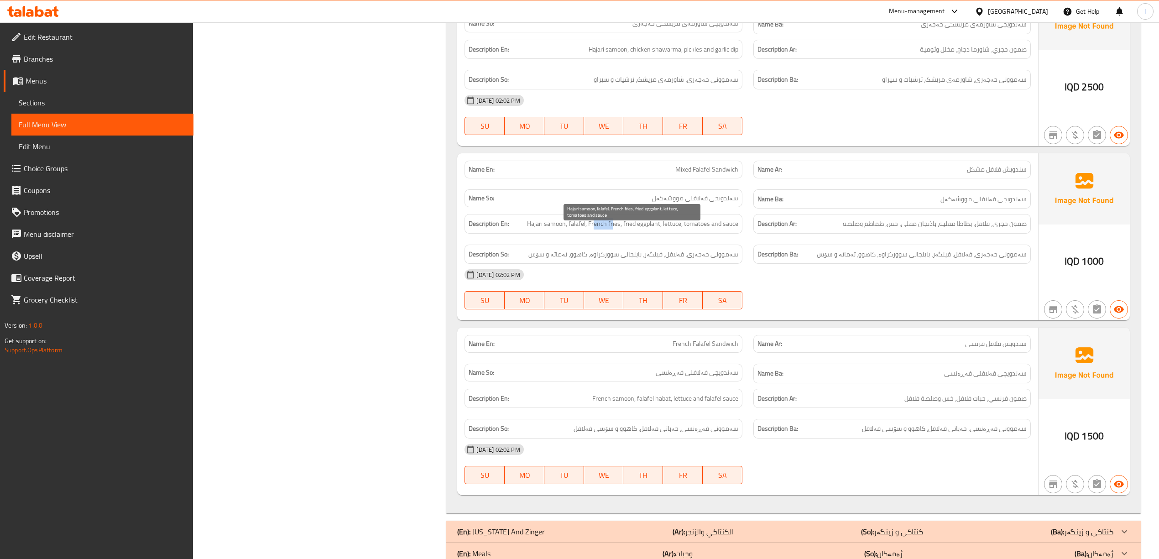
click at [612, 229] on span "Hajari samoon, falafel, French fries, fried eggplant, lettuce, tomatoes and sau…" at bounding box center [632, 223] width 211 height 11
drag, startPoint x: 629, startPoint y: 234, endPoint x: 652, endPoint y: 237, distance: 23.1
click at [652, 229] on span "Hajari samoon, falafel, French fries, fried eggplant, lettuce, tomatoes and sau…" at bounding box center [632, 223] width 211 height 11
drag, startPoint x: 657, startPoint y: 237, endPoint x: 685, endPoint y: 234, distance: 28.1
click at [685, 229] on span "Hajari samoon, falafel, French fries, fried eggplant, lettuce, tomatoes and sau…" at bounding box center [632, 223] width 211 height 11
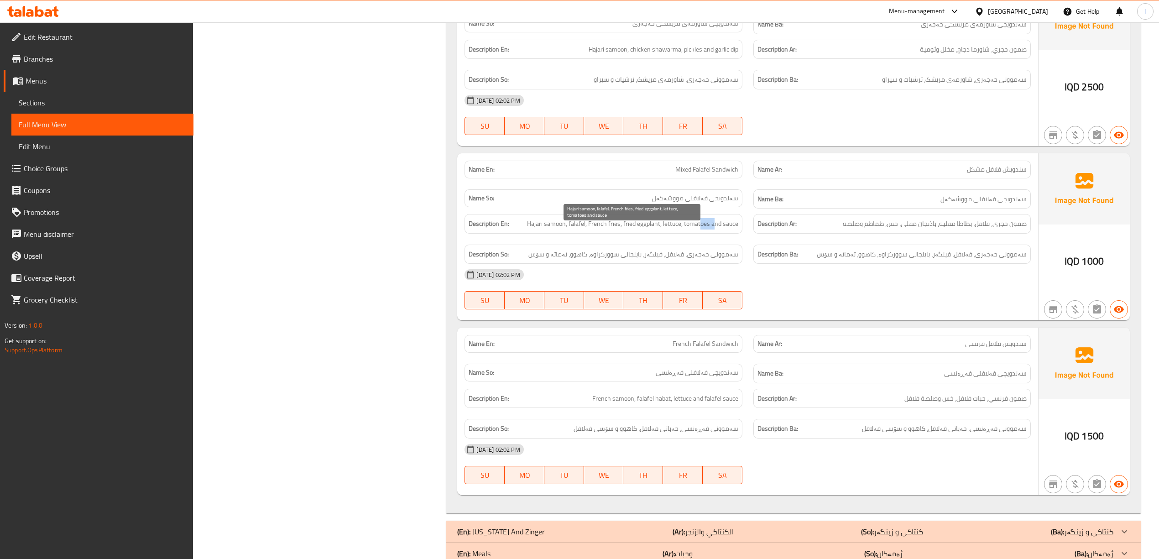
drag, startPoint x: 708, startPoint y: 233, endPoint x: 728, endPoint y: 234, distance: 20.1
click at [725, 229] on span "Hajari samoon, falafel, French fries, fried eggplant, lettuce, tomatoes and sau…" at bounding box center [632, 223] width 211 height 11
drag, startPoint x: 733, startPoint y: 237, endPoint x: 1066, endPoint y: 353, distance: 352.6
click at [736, 234] on div "Description En: Hajari samoon, falafel, French fries, fried eggplant, lettuce, …" at bounding box center [602, 224] width 277 height 20
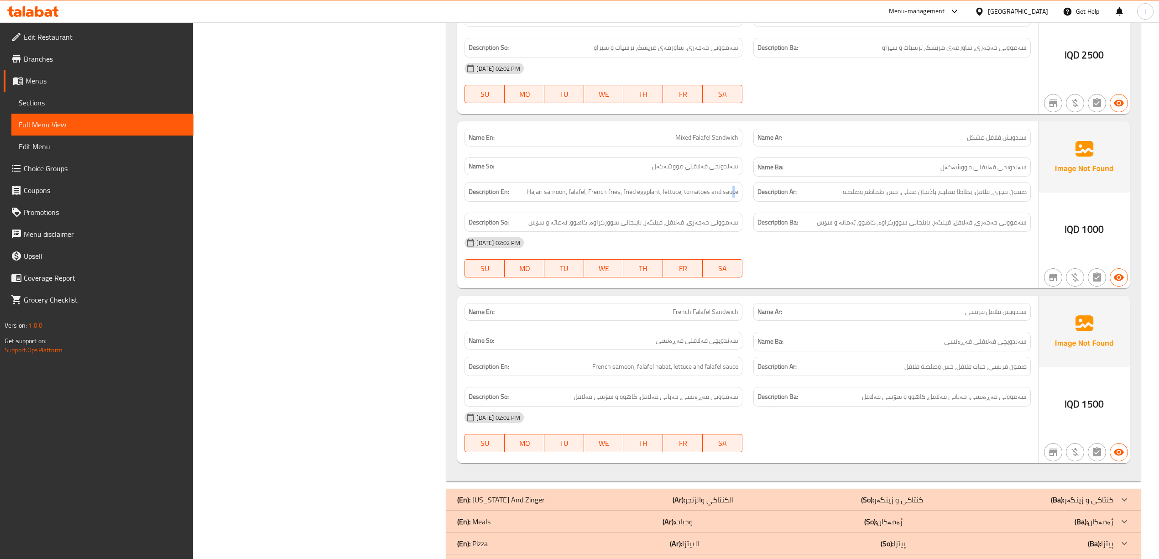
scroll to position [1205, 0]
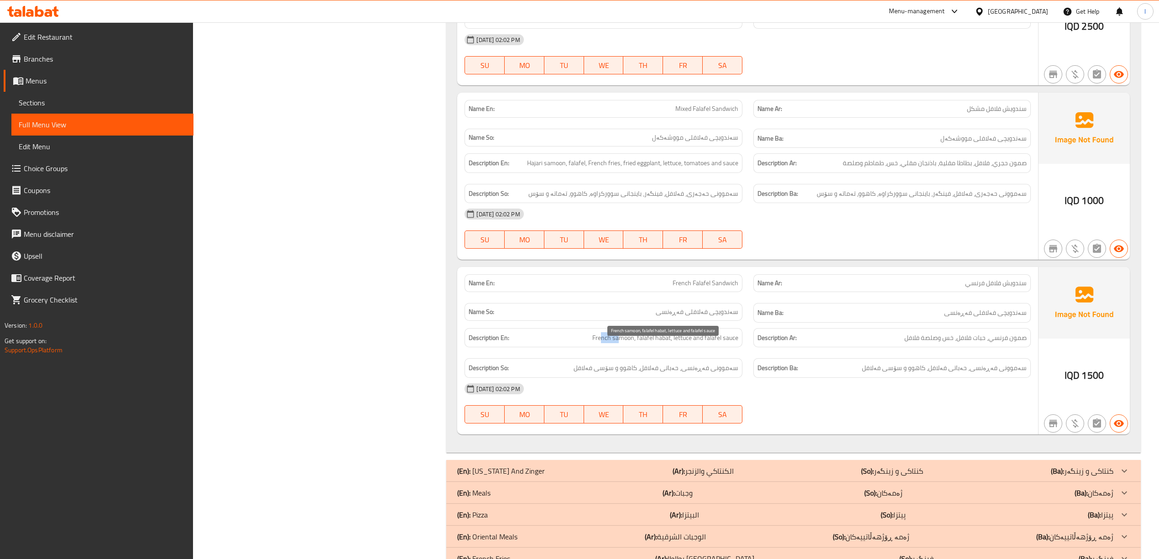
drag, startPoint x: 602, startPoint y: 348, endPoint x: 617, endPoint y: 347, distance: 15.2
click at [617, 343] on span "French samoon, falafel habat, lettuce and falafel sauce" at bounding box center [665, 337] width 146 height 11
drag, startPoint x: 641, startPoint y: 347, endPoint x: 678, endPoint y: 357, distance: 37.8
click at [659, 343] on span "French samoon, falafel habat, lettuce and falafel sauce" at bounding box center [665, 337] width 146 height 11
drag, startPoint x: 680, startPoint y: 350, endPoint x: 696, endPoint y: 353, distance: 16.6
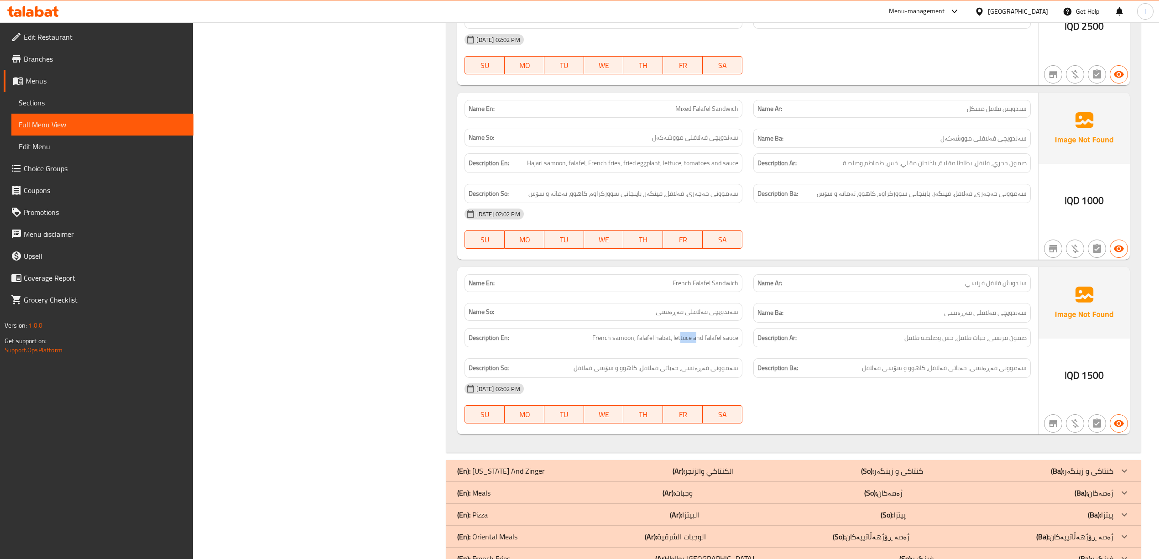
click at [696, 348] on div "Description En: French samoon, falafel habat, lettuce and falafel sauce" at bounding box center [602, 338] width 277 height 20
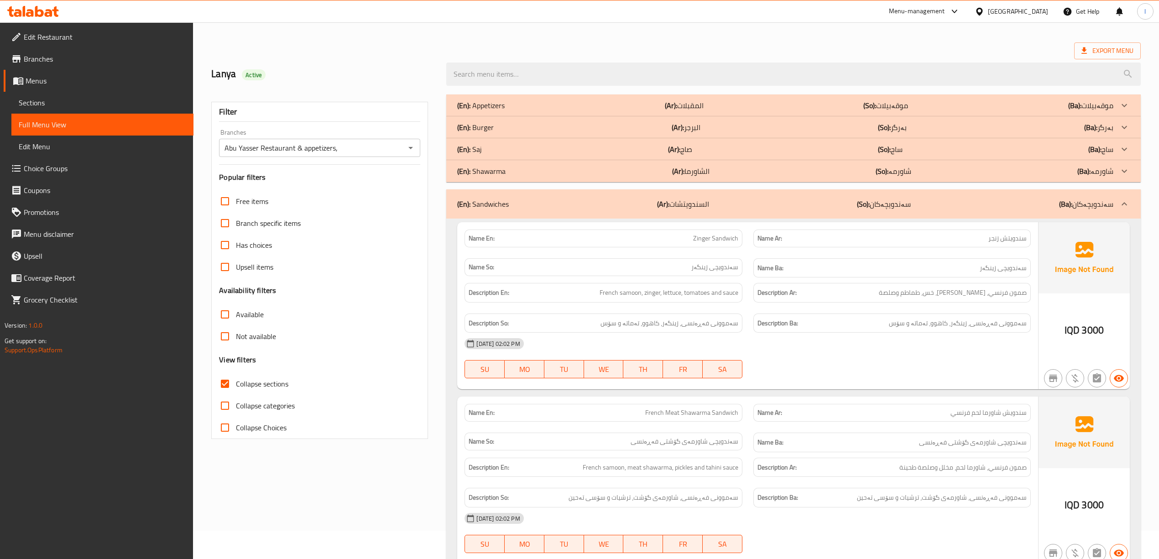
scroll to position [0, 0]
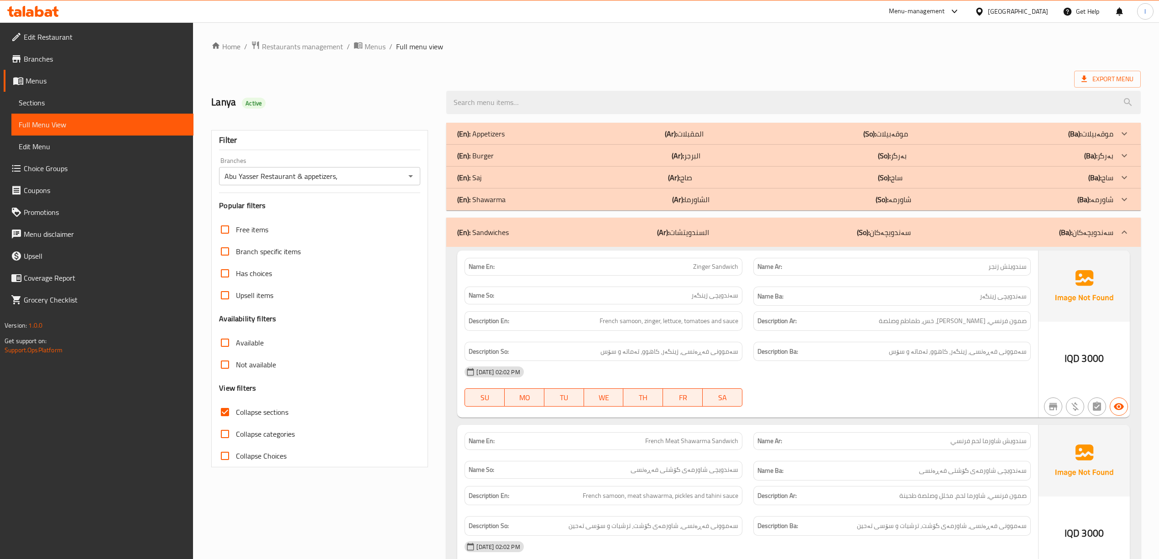
click at [798, 225] on div "(En): Sandwiches (Ar): السندويتشات (So): سەندویچەکان (Ba): سەندویچەکان" at bounding box center [793, 232] width 694 height 29
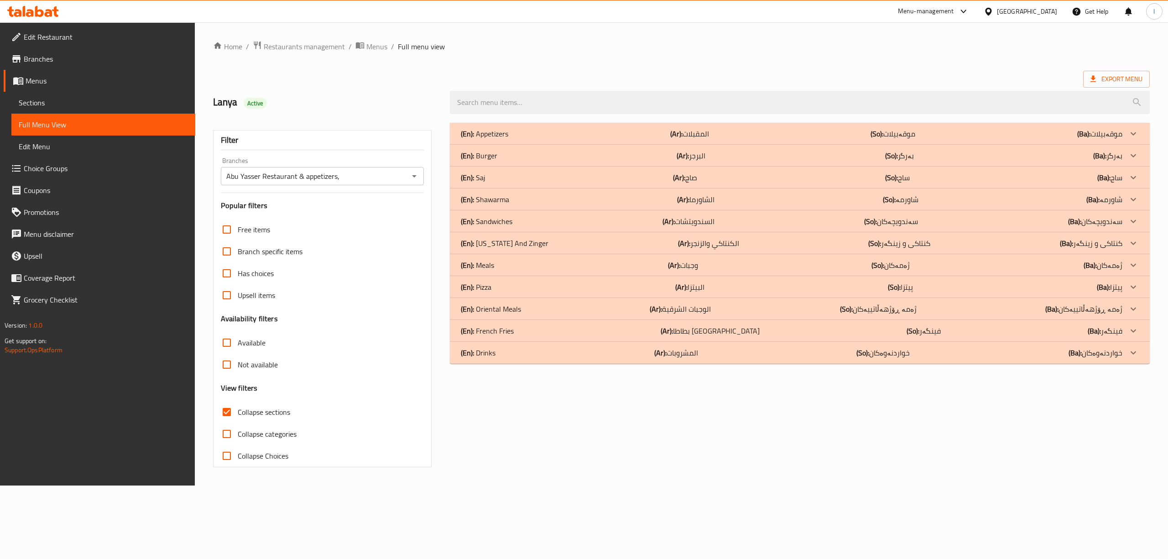
click at [698, 243] on p "(Ar): الكنتاكي والزنجر" at bounding box center [708, 243] width 61 height 11
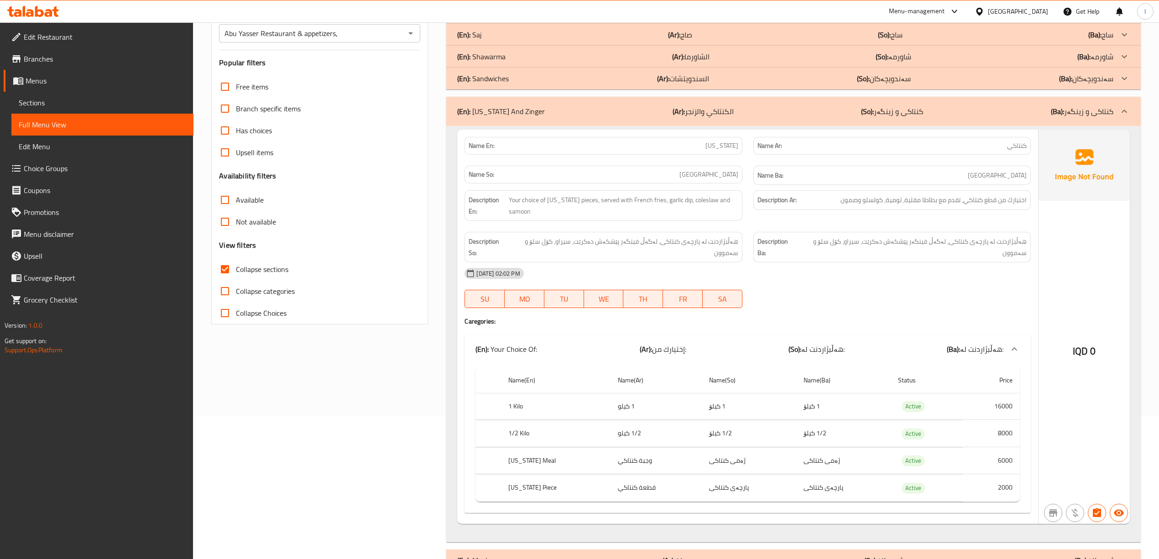
scroll to position [121, 0]
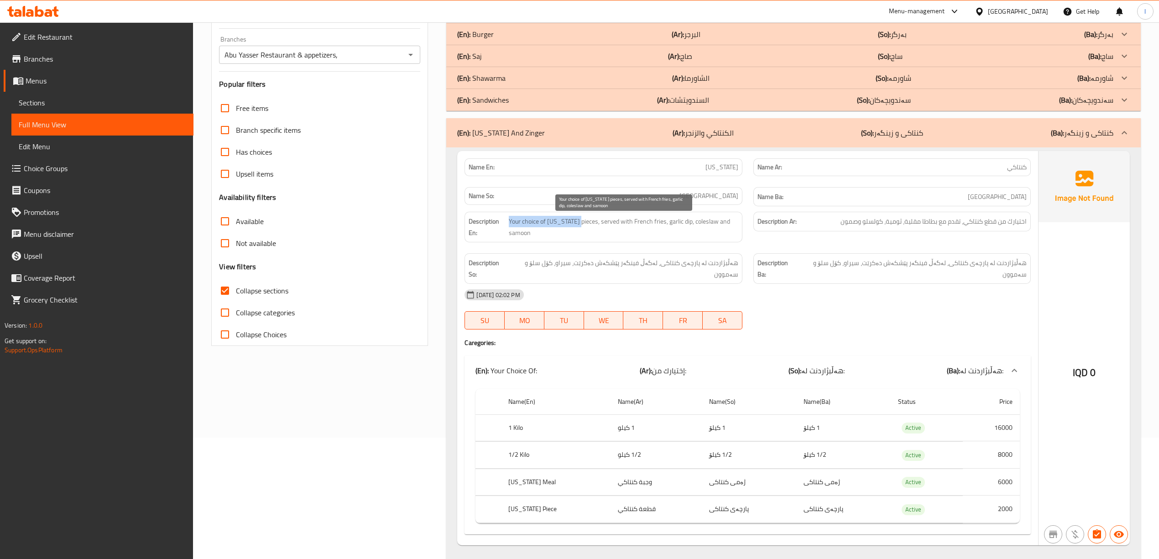
drag, startPoint x: 514, startPoint y: 223, endPoint x: 578, endPoint y: 222, distance: 64.8
click at [578, 222] on span "Your choice of Kentucky pieces, served with French fries, garlic dip, coleslaw …" at bounding box center [623, 227] width 229 height 22
drag, startPoint x: 599, startPoint y: 225, endPoint x: 651, endPoint y: 229, distance: 52.6
click at [651, 229] on span "Your choice of Kentucky pieces, served with French fries, garlic dip, coleslaw …" at bounding box center [623, 227] width 229 height 22
click at [674, 225] on span "Your choice of Kentucky pieces, served with French fries, garlic dip, coleslaw …" at bounding box center [623, 227] width 229 height 22
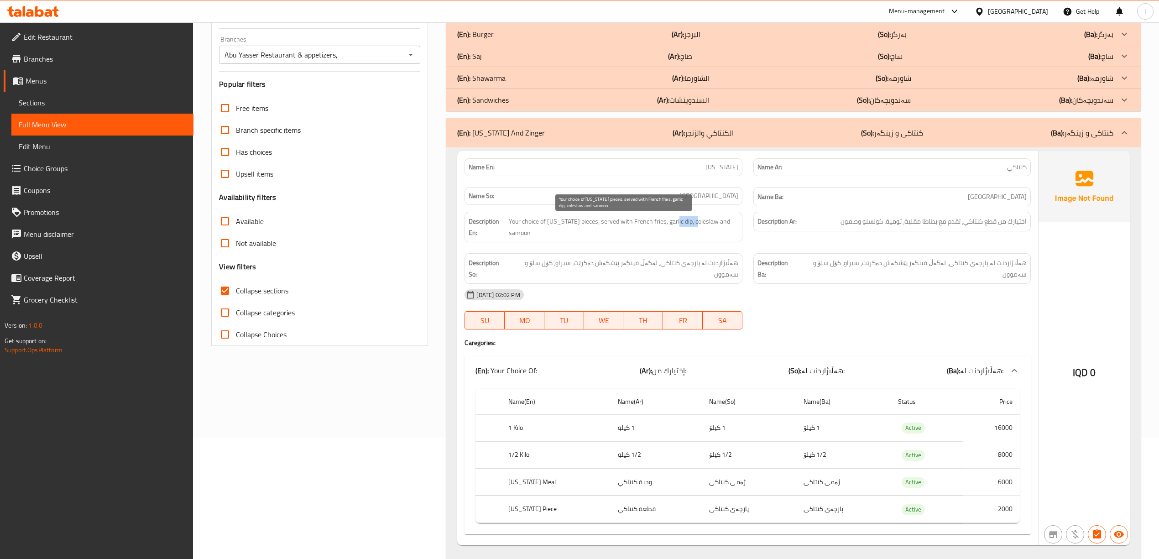
drag, startPoint x: 674, startPoint y: 225, endPoint x: 696, endPoint y: 222, distance: 22.2
click at [696, 222] on span "Your choice of Kentucky pieces, served with French fries, garlic dip, coleslaw …" at bounding box center [623, 227] width 229 height 22
click at [712, 227] on span "Your choice of Kentucky pieces, served with French fries, garlic dip, coleslaw …" at bounding box center [623, 227] width 229 height 22
click at [905, 137] on p "(So): کنتاکی و زینگەر" at bounding box center [892, 132] width 62 height 11
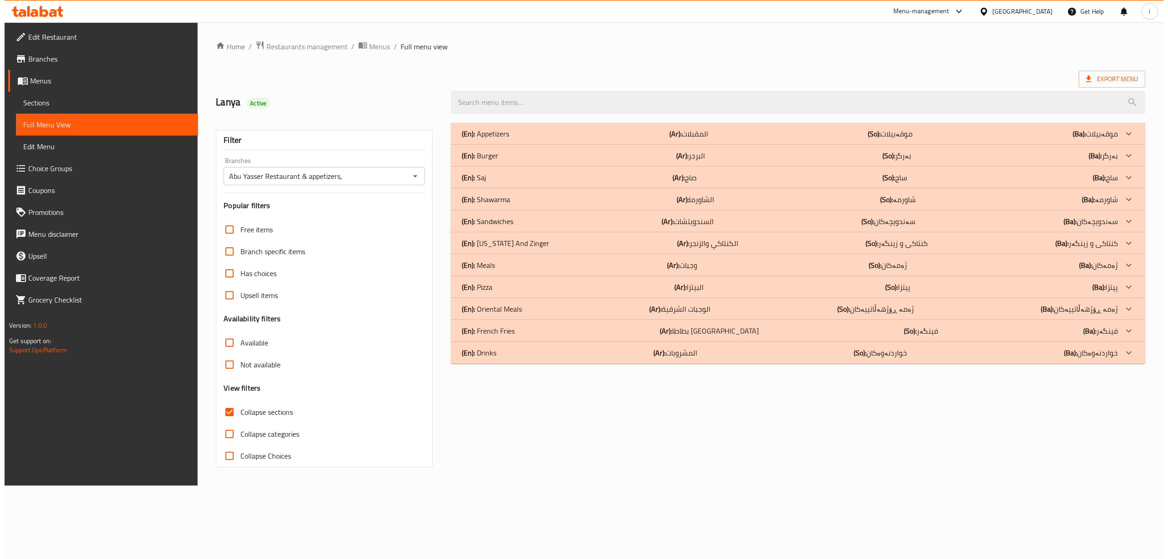
scroll to position [0, 0]
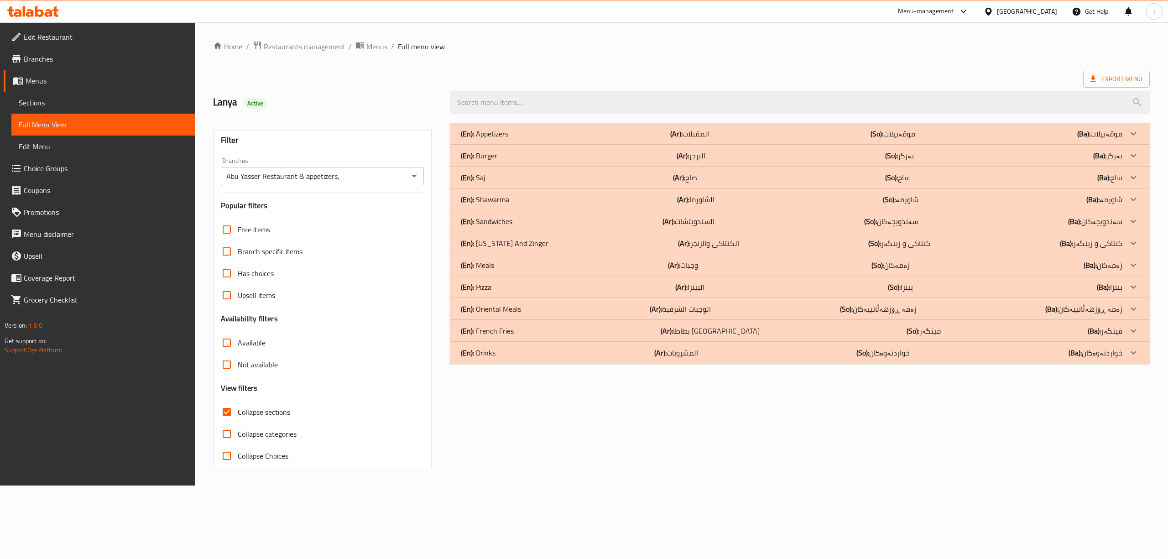
click at [703, 261] on div "(En): Meals (Ar): وجبات (So): ژەمەکان (Ba): ژەمەکان" at bounding box center [791, 265] width 661 height 11
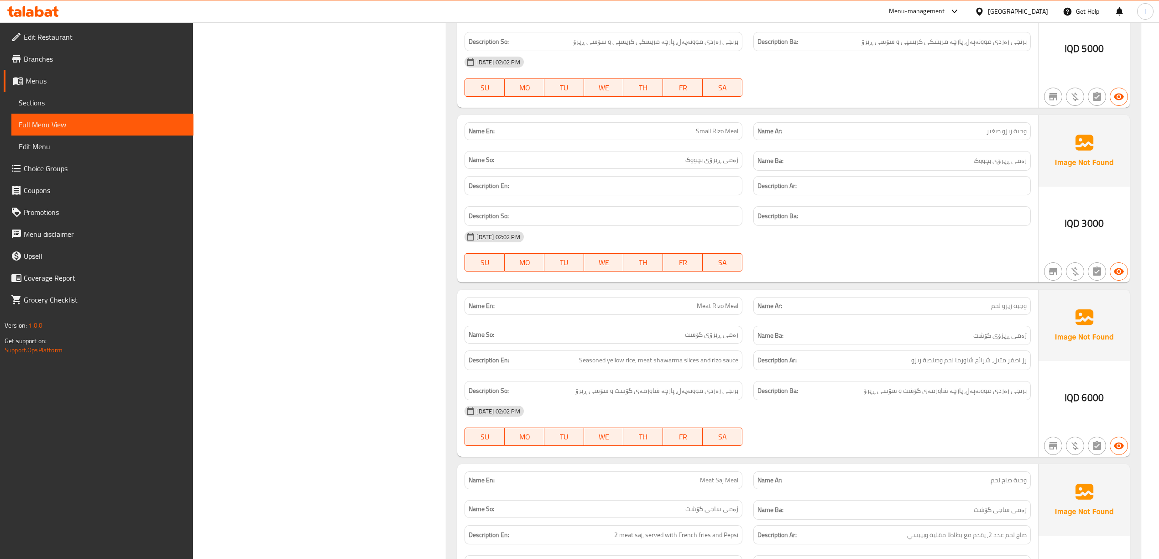
scroll to position [664, 0]
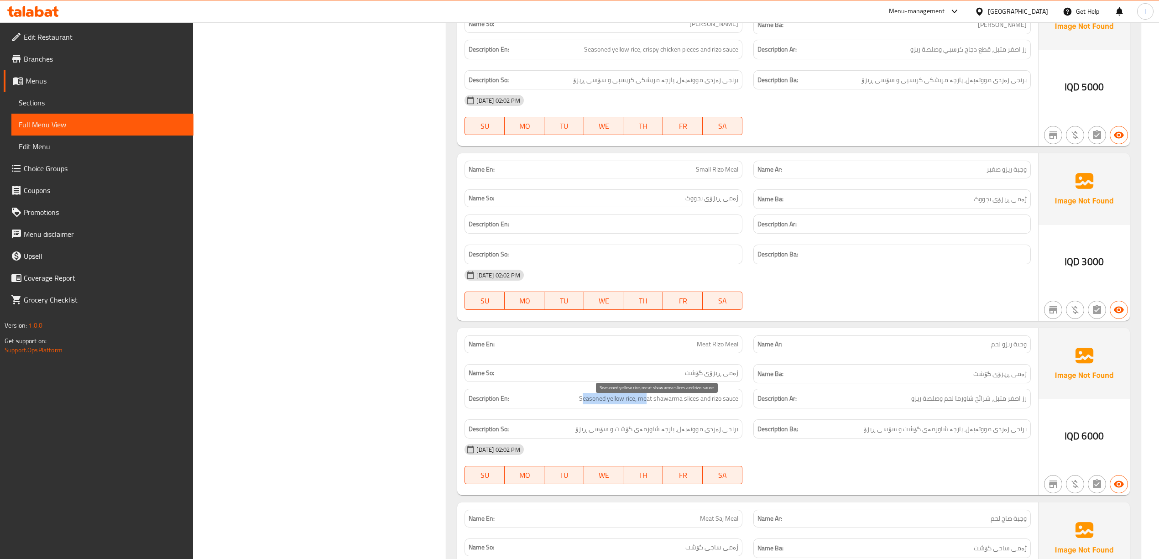
drag, startPoint x: 584, startPoint y: 405, endPoint x: 647, endPoint y: 411, distance: 62.8
click at [647, 408] on div "Description En: Seasoned yellow rice, meat shawarma slices and rizo sauce" at bounding box center [602, 399] width 277 height 20
drag, startPoint x: 653, startPoint y: 410, endPoint x: 679, endPoint y: 407, distance: 26.1
click at [679, 404] on span "Seasoned yellow rice, meat shawarma slices and rizo sauce" at bounding box center [658, 398] width 159 height 11
click at [689, 404] on span "Seasoned yellow rice, meat shawarma slices and rizo sauce" at bounding box center [658, 398] width 159 height 11
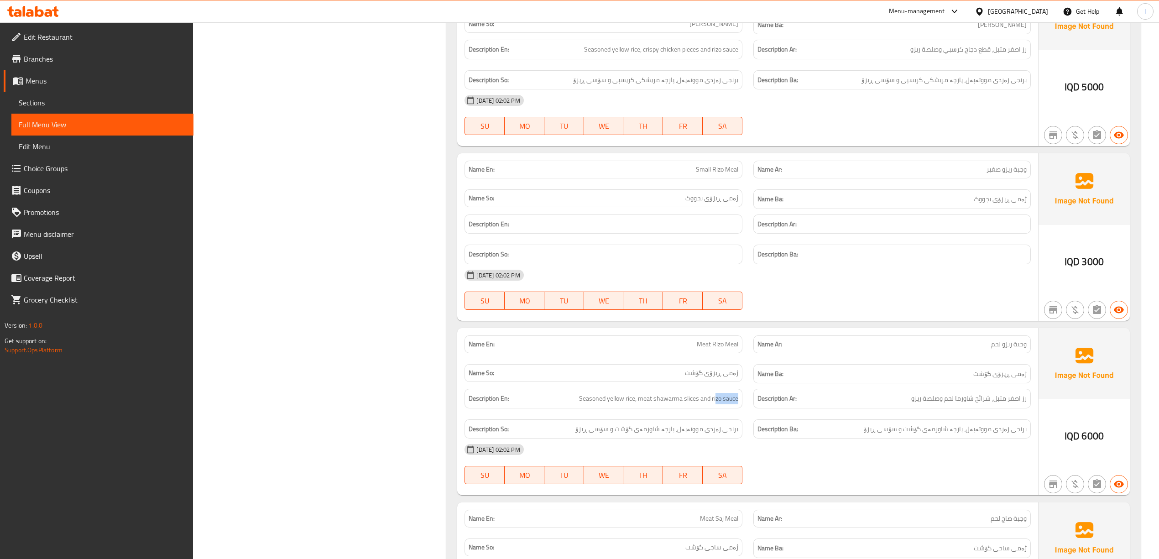
drag, startPoint x: 716, startPoint y: 404, endPoint x: 758, endPoint y: 411, distance: 42.5
click at [758, 411] on div "Description En: Seasoned yellow rice, meat shawarma slices and rizo sauce Descr…" at bounding box center [747, 413] width 577 height 61
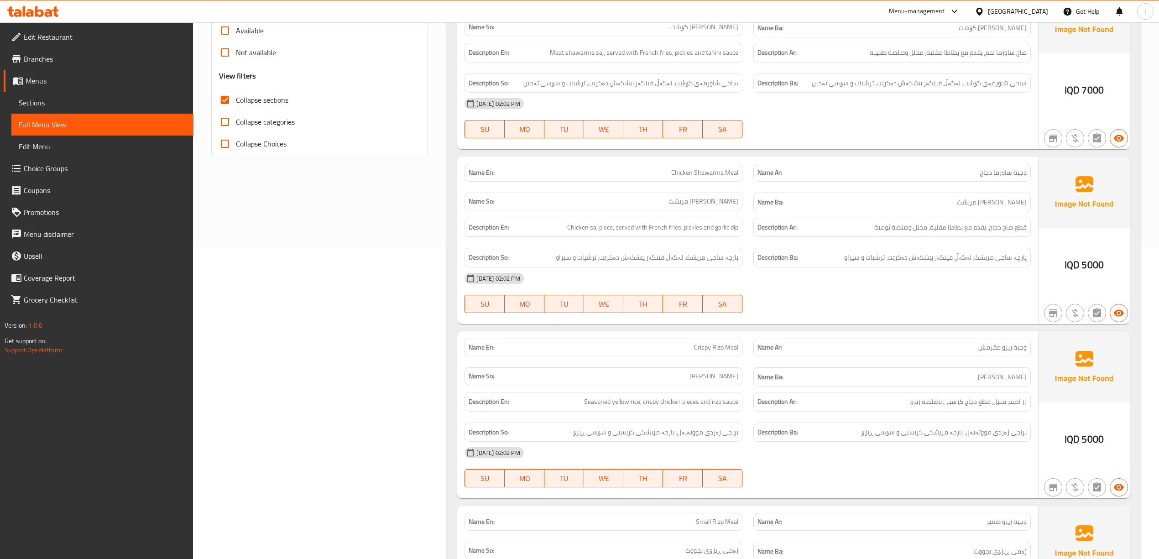
scroll to position [299, 0]
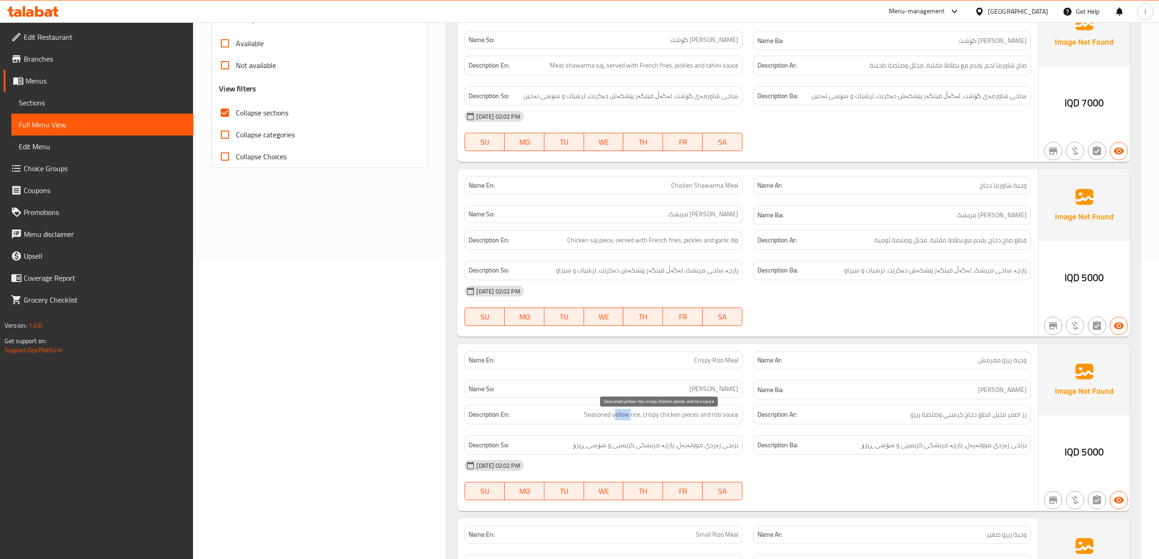
drag, startPoint x: 614, startPoint y: 422, endPoint x: 631, endPoint y: 418, distance: 17.9
click at [631, 418] on span "Seasoned yellow rice, crispy chicken pieces and rizo sauce" at bounding box center [661, 414] width 154 height 11
drag, startPoint x: 651, startPoint y: 421, endPoint x: 689, endPoint y: 421, distance: 37.4
click at [689, 420] on span "Seasoned yellow rice, crispy chicken pieces and rizo sauce" at bounding box center [661, 414] width 154 height 11
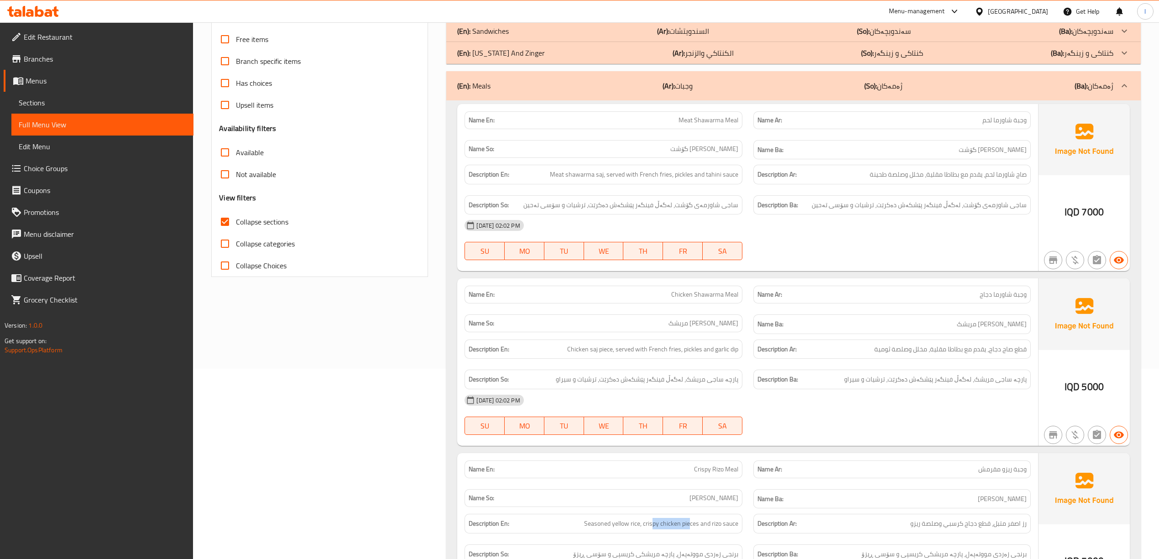
scroll to position [117, 0]
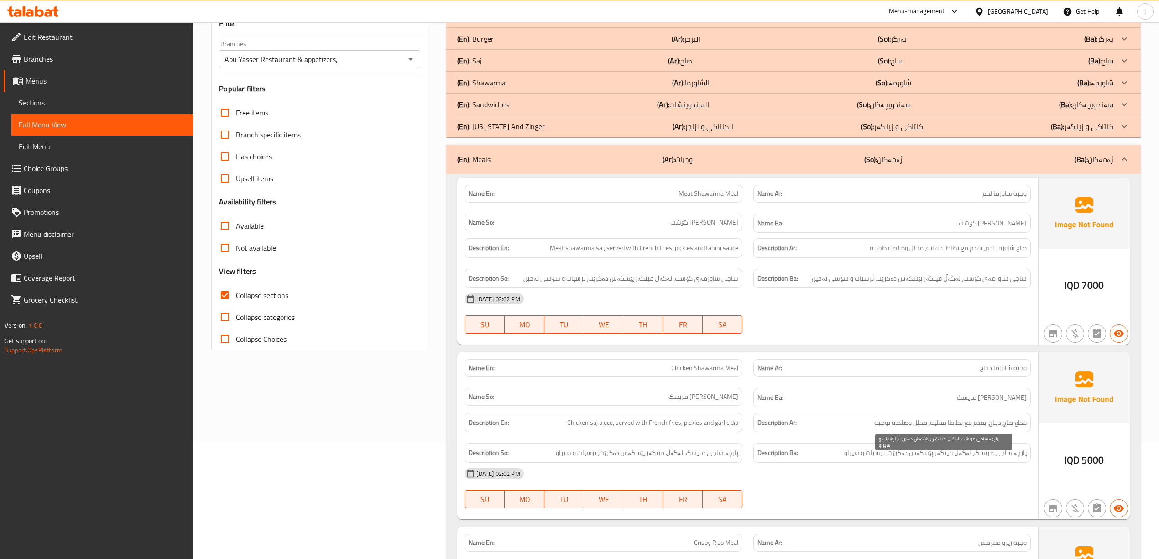
click at [961, 458] on span "پارچە ساجی مریشک، لەگەڵ فینگەر پێشکەش دەکرێت، ترشیات و سیراو" at bounding box center [935, 452] width 182 height 11
drag, startPoint x: 1019, startPoint y: 463, endPoint x: 971, endPoint y: 460, distance: 48.5
click at [971, 460] on div "Description Ba: پارچە ساجی مریشک، لەگەڵ فینگەر پێشکەش دەکرێت، ترشیات و سیراو" at bounding box center [891, 453] width 277 height 20
drag, startPoint x: 947, startPoint y: 460, endPoint x: 905, endPoint y: 464, distance: 42.2
click at [920, 462] on div "Description Ba: پارچە ساجی مریشک، لەگەڵ فینگەر پێشکەش دەکرێت، ترشیات و سیراو" at bounding box center [891, 453] width 277 height 20
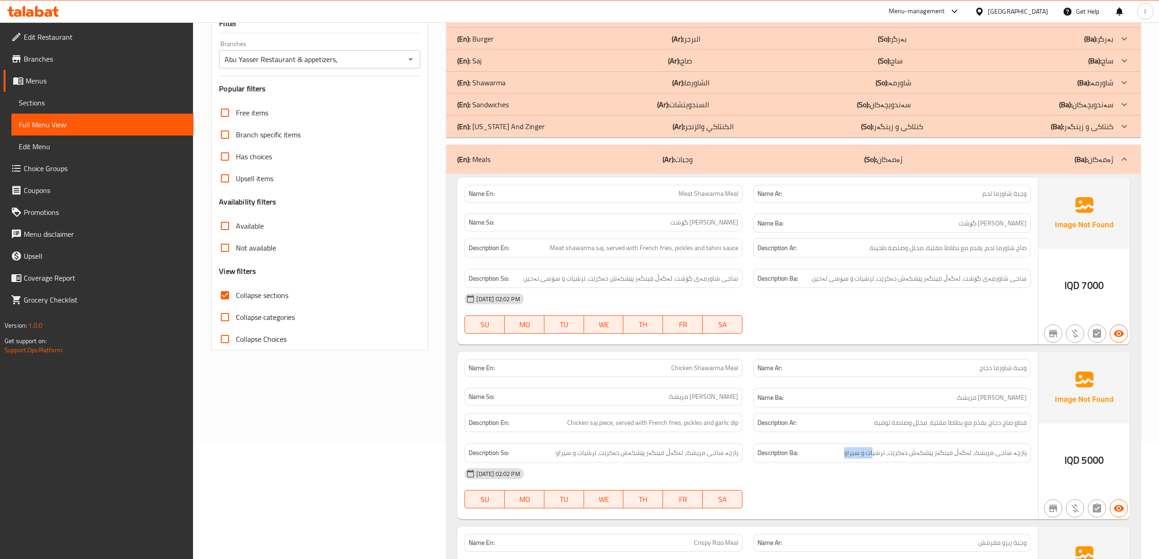
drag, startPoint x: 882, startPoint y: 462, endPoint x: 842, endPoint y: 458, distance: 40.8
click at [853, 460] on div "Description Ba: پارچە ساجی مریشک، لەگەڵ فینگەر پێشکەش دەکرێت، ترشیات و سیراو" at bounding box center [891, 453] width 277 height 20
drag, startPoint x: 586, startPoint y: 428, endPoint x: 603, endPoint y: 429, distance: 16.9
click at [603, 428] on span "Chicken saj piece, served with French fries, pickles and garlic dip" at bounding box center [652, 422] width 171 height 11
drag, startPoint x: 618, startPoint y: 426, endPoint x: 674, endPoint y: 429, distance: 56.2
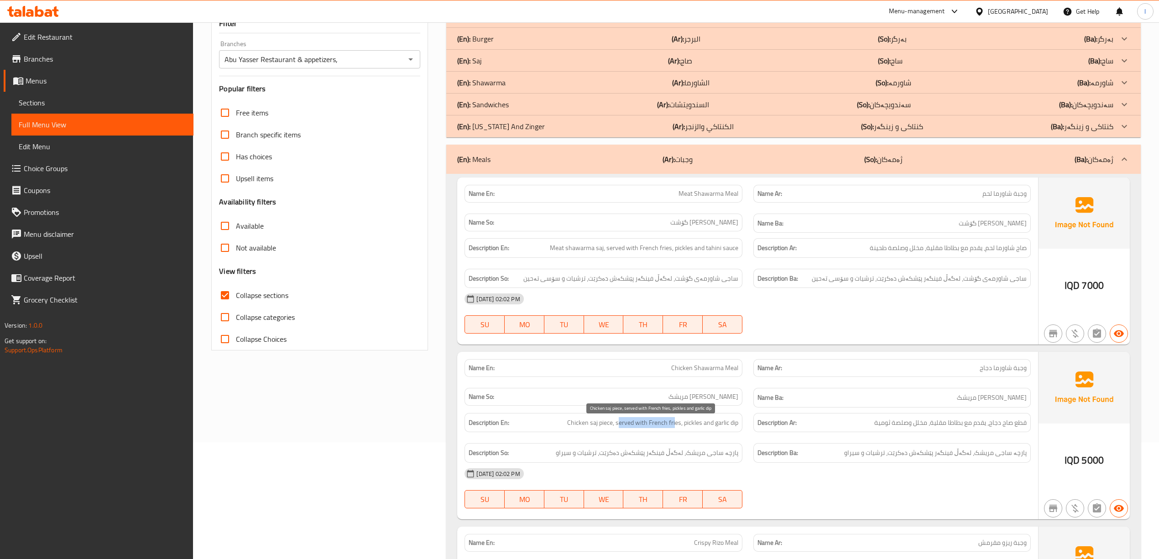
click at [674, 428] on span "Chicken saj piece, served with French fries, pickles and garlic dip" at bounding box center [652, 422] width 171 height 11
click at [710, 432] on div "Description En: Chicken saj piece, served with French fries, pickles and garlic…" at bounding box center [602, 423] width 277 height 20
drag, startPoint x: 692, startPoint y: 424, endPoint x: 699, endPoint y: 421, distance: 8.2
click at [699, 421] on span "Chicken saj piece, served with French fries, pickles and garlic dip" at bounding box center [652, 422] width 171 height 11
click at [710, 424] on span "Chicken saj piece, served with French fries, pickles and garlic dip" at bounding box center [652, 422] width 171 height 11
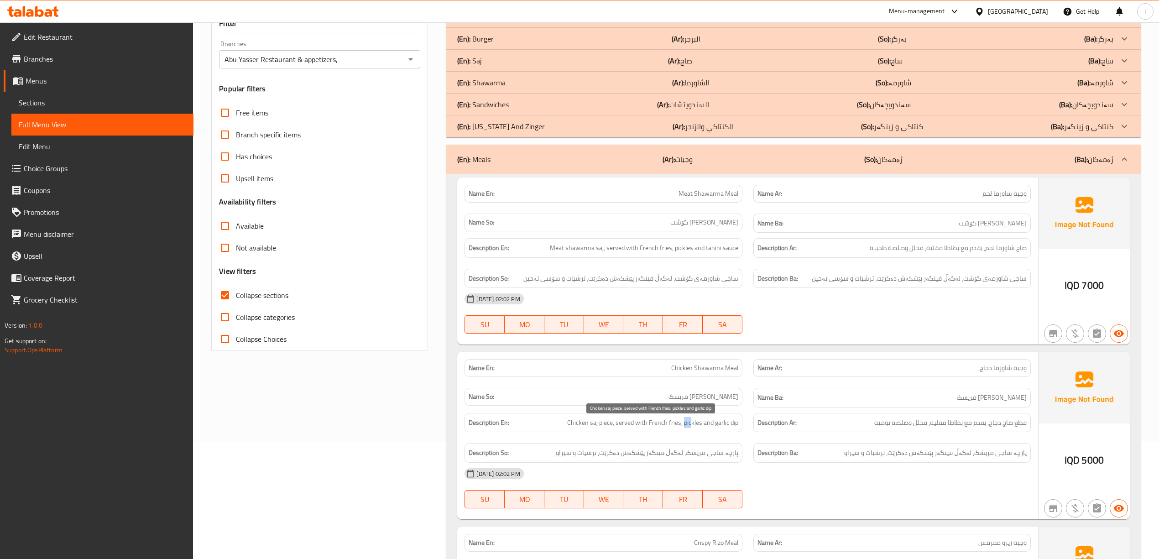
drag, startPoint x: 683, startPoint y: 424, endPoint x: 690, endPoint y: 424, distance: 6.8
click at [690, 424] on span "Chicken saj piece, served with French fries, pickles and garlic dip" at bounding box center [652, 422] width 171 height 11
drag, startPoint x: 705, startPoint y: 427, endPoint x: 733, endPoint y: 427, distance: 28.7
click at [733, 427] on span "Chicken saj piece, served with French fries, pickles and garlic dip" at bounding box center [652, 422] width 171 height 11
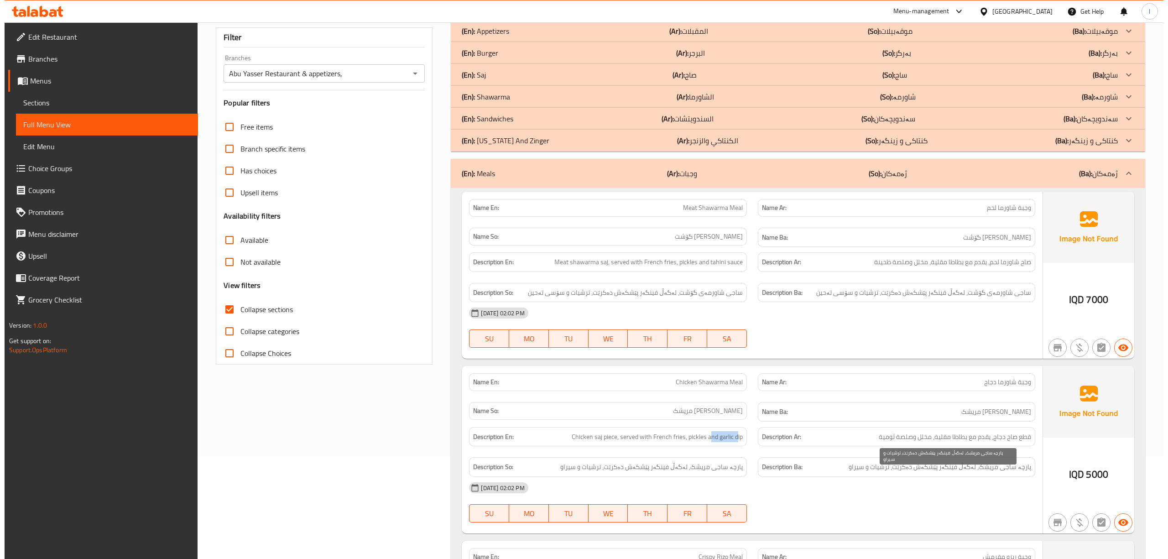
scroll to position [0, 0]
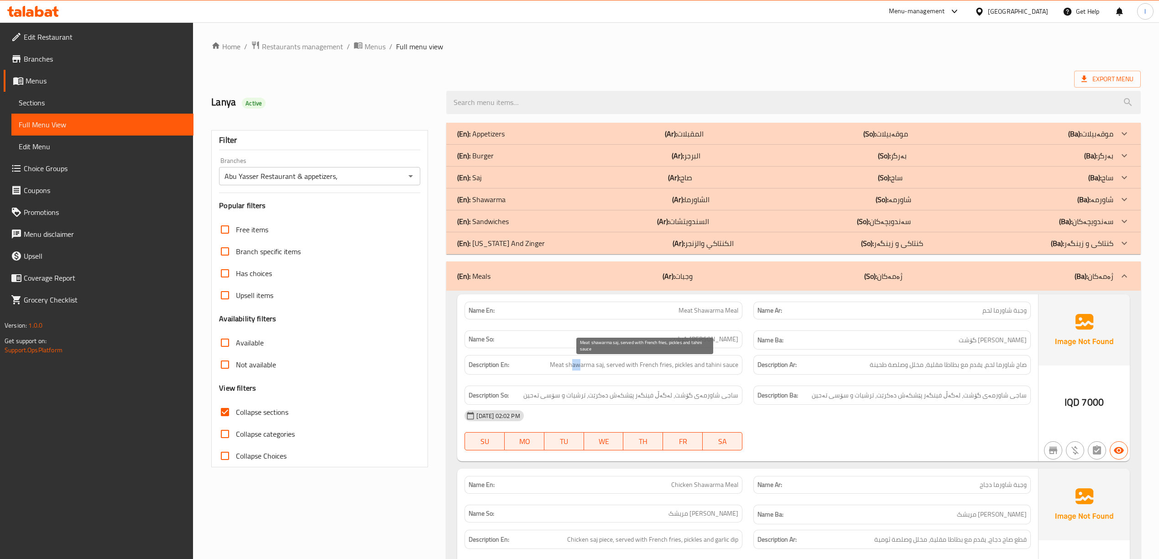
drag, startPoint x: 575, startPoint y: 365, endPoint x: 593, endPoint y: 367, distance: 18.3
click at [590, 367] on span "Meat shawarma saj, served with French fries, pickles and tahini sauce" at bounding box center [644, 364] width 188 height 11
drag, startPoint x: 614, startPoint y: 368, endPoint x: 691, endPoint y: 367, distance: 76.6
click at [691, 367] on span "Meat shawarma saj, served with French fries, pickles and tahini sauce" at bounding box center [644, 364] width 188 height 11
click at [747, 369] on div "Description En: Meat shawarma saj, served with French fries, pickles and tahini…" at bounding box center [603, 364] width 288 height 31
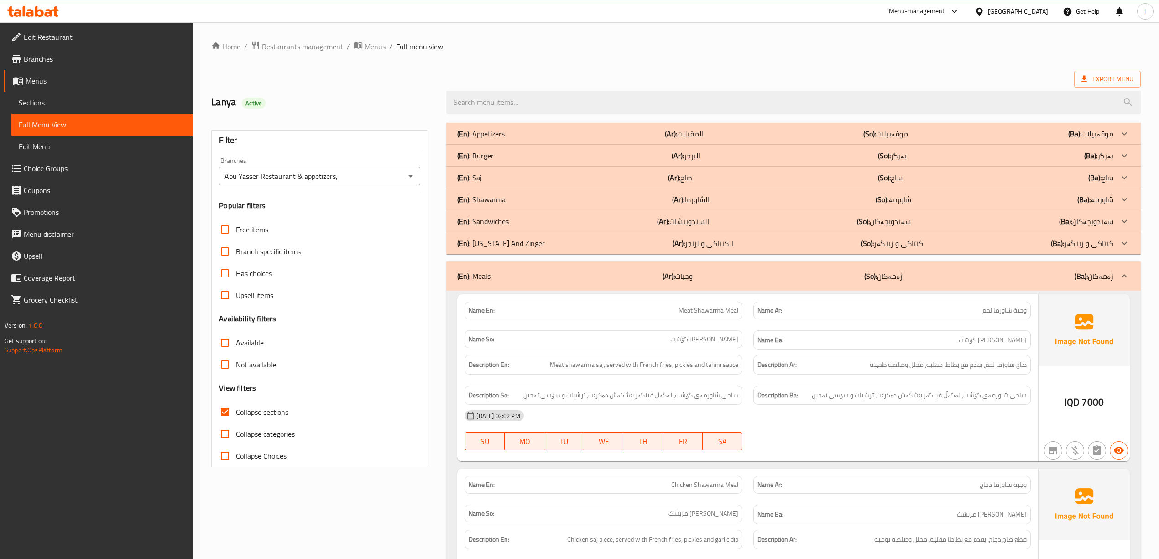
click at [568, 269] on div "(En): Meals (Ar): وجبات (So): ژەمەکان (Ba): ژەمەکان" at bounding box center [793, 275] width 694 height 29
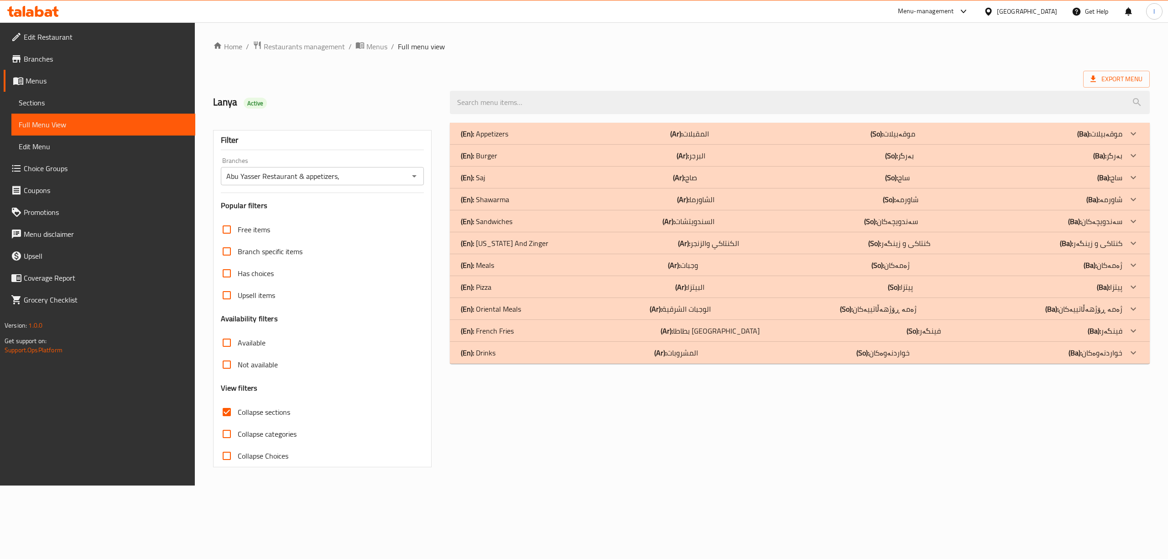
click at [546, 280] on div "(En): Pizza (Ar): البيتزا (So): پیتزا (Ba): پیتزا" at bounding box center [800, 287] width 700 height 22
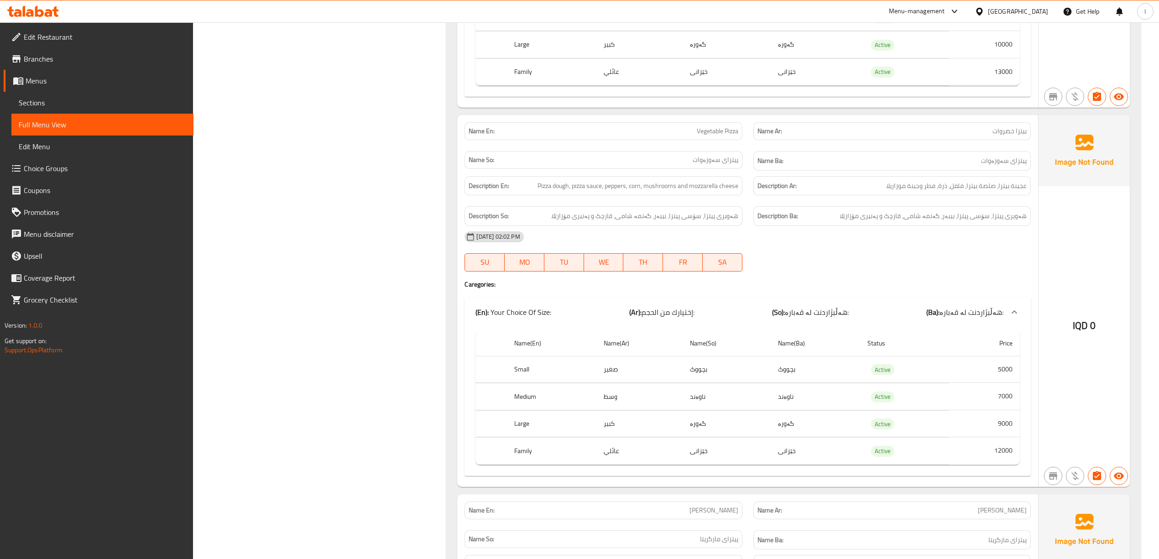
scroll to position [1398, 0]
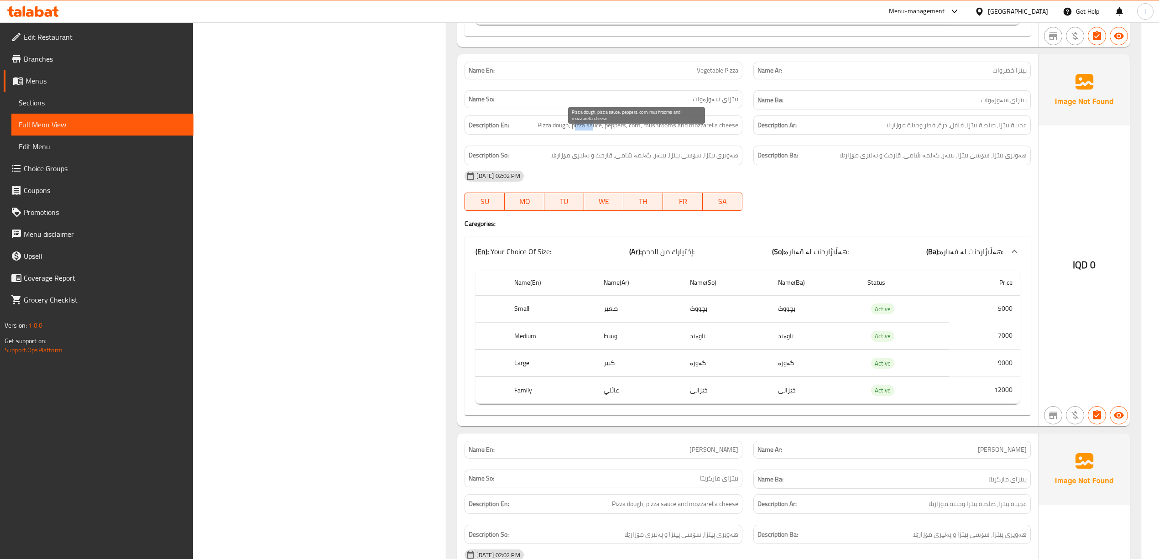
drag, startPoint x: 573, startPoint y: 139, endPoint x: 591, endPoint y: 137, distance: 18.3
click at [591, 131] on span "Pizza dough, pizza sauce, peppers, corn, mushrooms and mozzarella cheese" at bounding box center [637, 125] width 201 height 11
drag, startPoint x: 613, startPoint y: 138, endPoint x: 628, endPoint y: 137, distance: 15.1
click at [628, 131] on span "Pizza dough, pizza sauce, peppers, corn, mushrooms and mozzarella cheese" at bounding box center [637, 125] width 201 height 11
click at [641, 131] on span "Pizza dough, pizza sauce, peppers, corn, mushrooms and mozzarella cheese" at bounding box center [637, 125] width 201 height 11
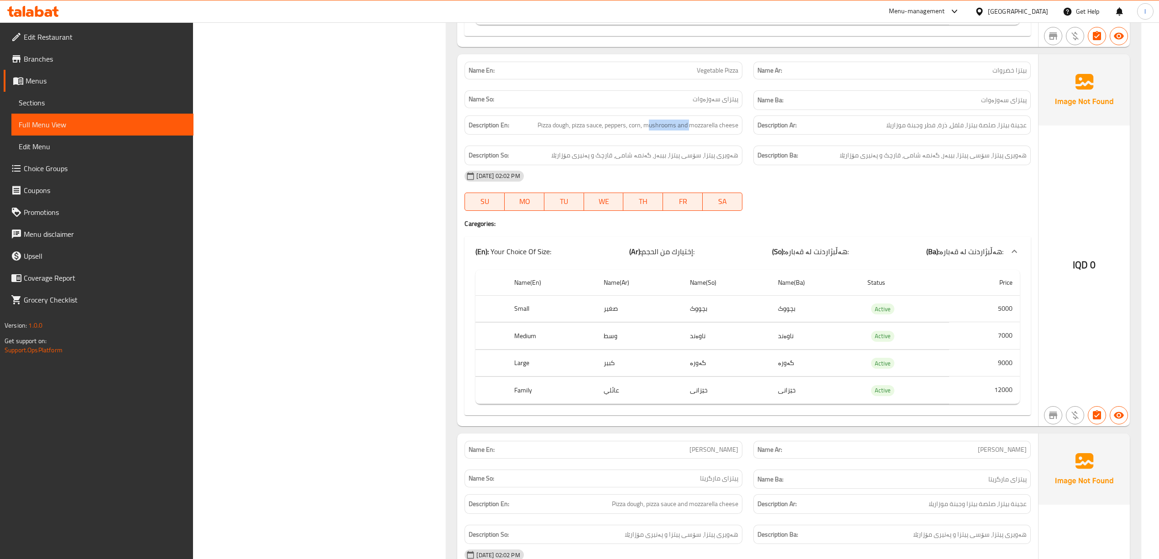
drag, startPoint x: 650, startPoint y: 137, endPoint x: 688, endPoint y: 143, distance: 39.3
click at [688, 135] on div "Description En: Pizza dough, pizza sauce, peppers, corn, mushrooms and mozzarel…" at bounding box center [602, 125] width 277 height 20
click at [710, 131] on span "Pizza dough, pizza sauce, peppers, corn, mushrooms and mozzarella cheese" at bounding box center [637, 125] width 201 height 11
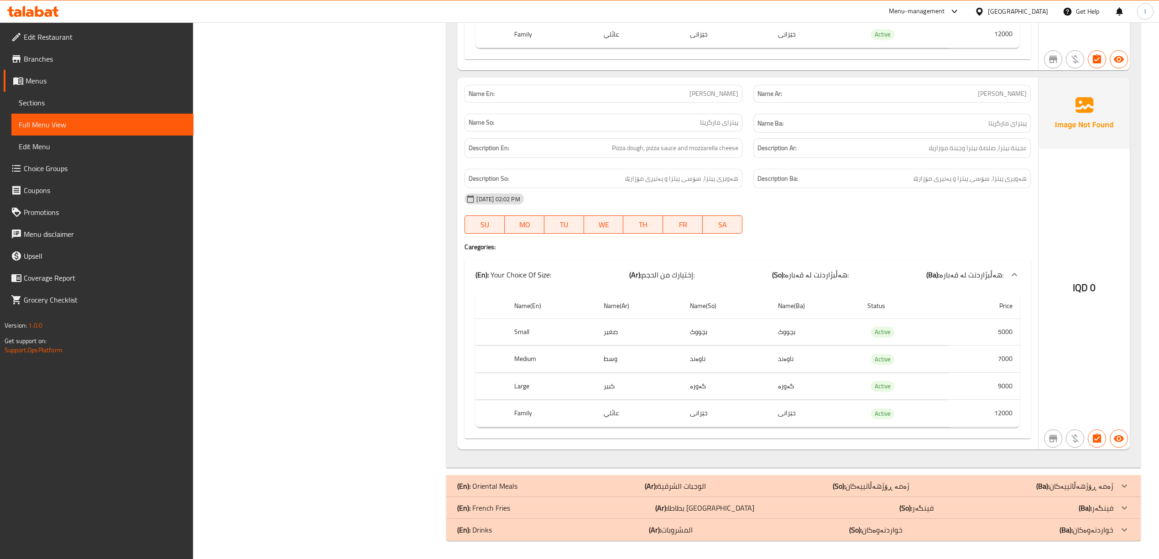
scroll to position [1763, 0]
drag, startPoint x: 613, startPoint y: 149, endPoint x: 638, endPoint y: 156, distance: 25.1
click at [629, 154] on span "Pizza dough, pizza sauce and mozzarella cheese" at bounding box center [675, 147] width 126 height 11
click at [680, 154] on span "Pizza dough, pizza sauce and mozzarella cheese" at bounding box center [675, 147] width 126 height 11
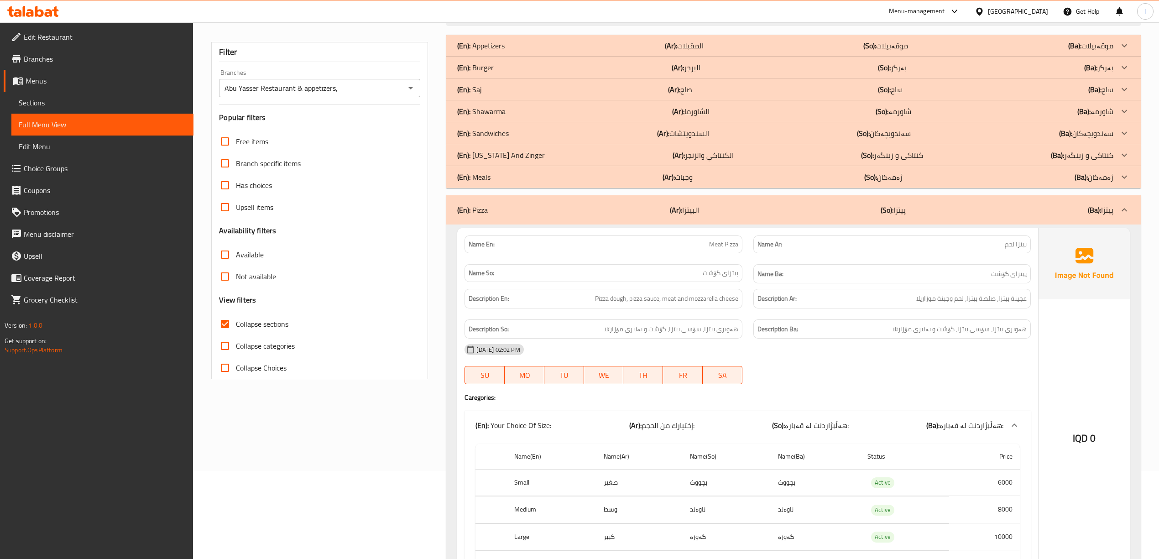
scroll to position [0, 0]
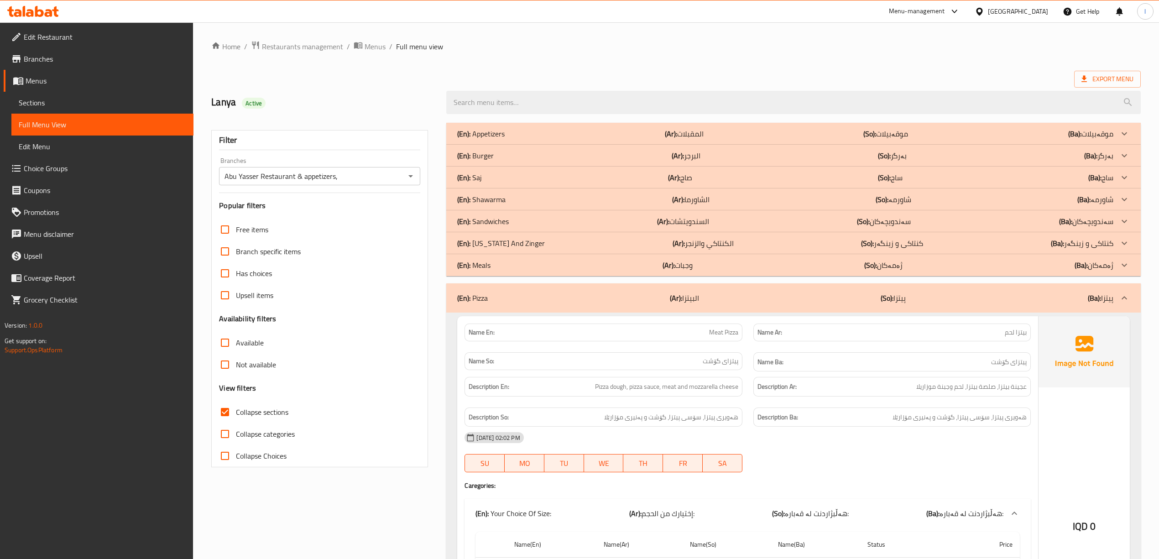
click at [740, 289] on div "(En): Pizza (Ar): البيتزا (So): پیتزا (Ba): پیتزا" at bounding box center [793, 297] width 694 height 29
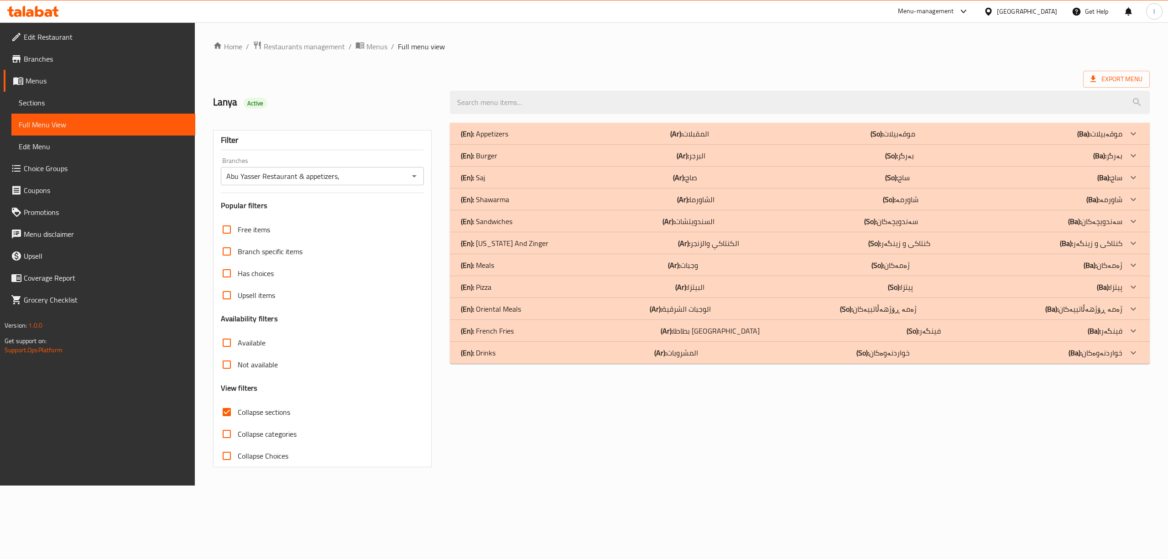
click at [701, 309] on p "(Ar): الوجبات الشرقية" at bounding box center [680, 308] width 61 height 11
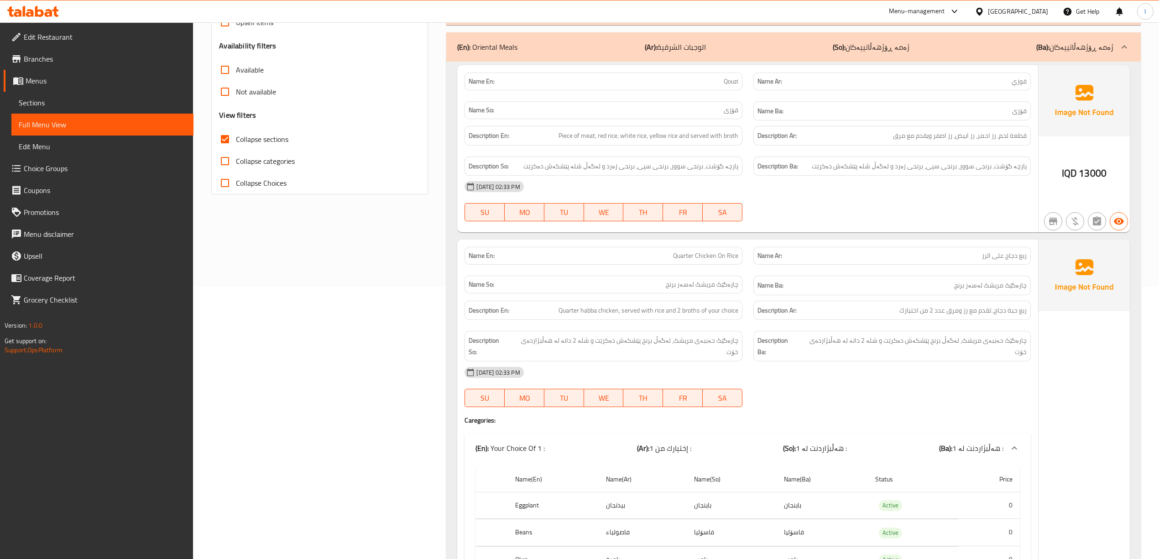
scroll to position [243, 0]
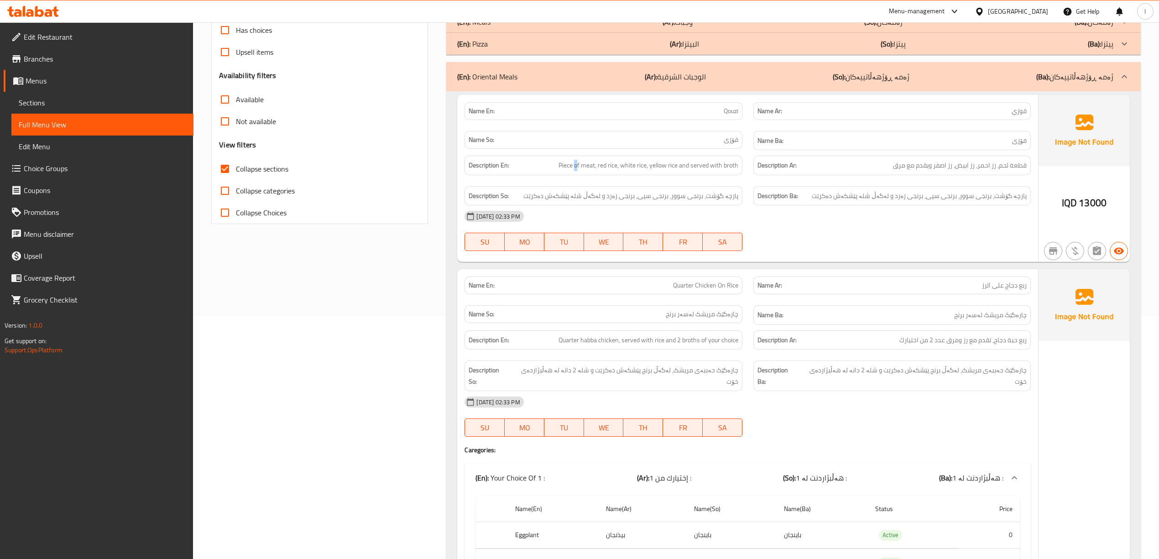
click at [577, 171] on div "Description En: Piece of meat, red rice, white rice, yellow rice and served wit…" at bounding box center [602, 166] width 277 height 20
drag, startPoint x: 602, startPoint y: 169, endPoint x: 615, endPoint y: 169, distance: 12.8
click at [615, 169] on span "Piece of meat, red rice, white rice, yellow rice and served with broth" at bounding box center [648, 165] width 180 height 11
drag, startPoint x: 639, startPoint y: 169, endPoint x: 669, endPoint y: 169, distance: 29.6
click at [666, 169] on span "Piece of meat, red rice, white rice, yellow rice and served with broth" at bounding box center [648, 165] width 180 height 11
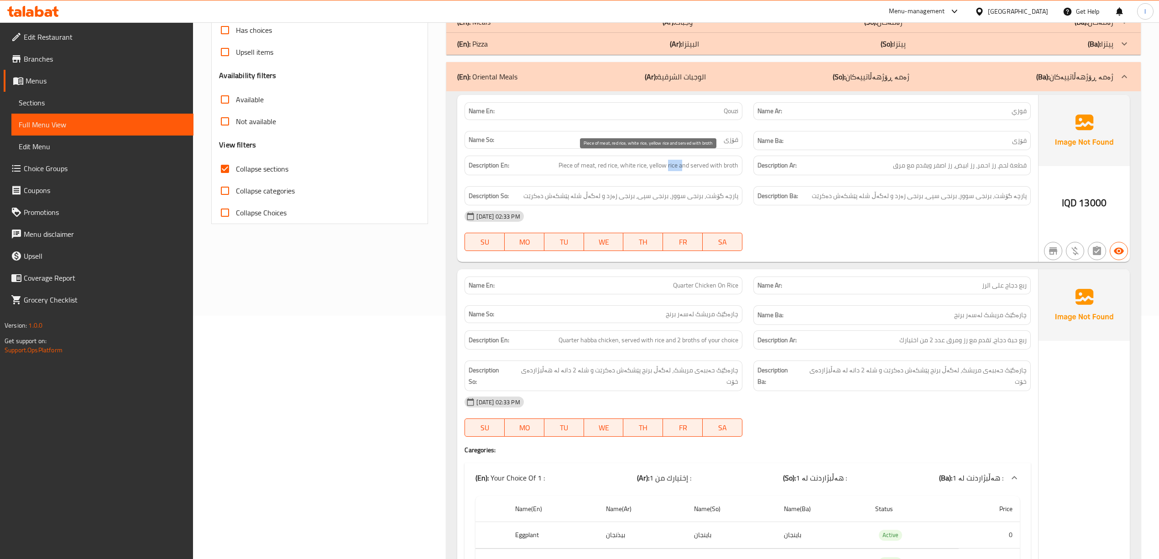
drag, startPoint x: 669, startPoint y: 169, endPoint x: 681, endPoint y: 169, distance: 12.8
click at [681, 169] on span "Piece of meat, red rice, white rice, yellow rice and served with broth" at bounding box center [648, 165] width 180 height 11
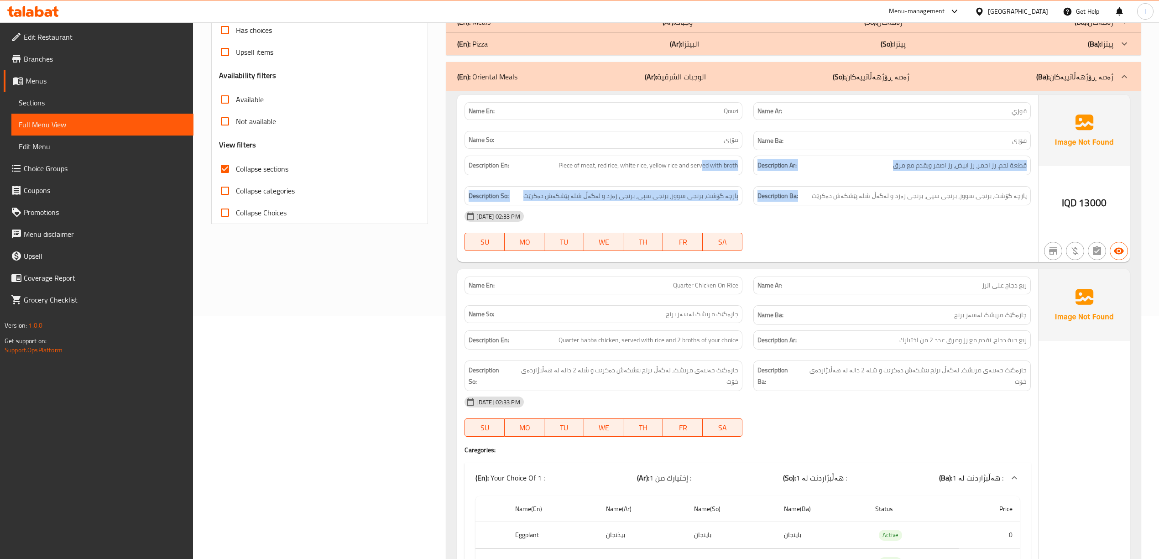
drag, startPoint x: 701, startPoint y: 171, endPoint x: 809, endPoint y: 186, distance: 109.2
click at [808, 186] on div "Description En: Piece of meat, red rice, white rice, yellow rice and served wit…" at bounding box center [747, 180] width 577 height 61
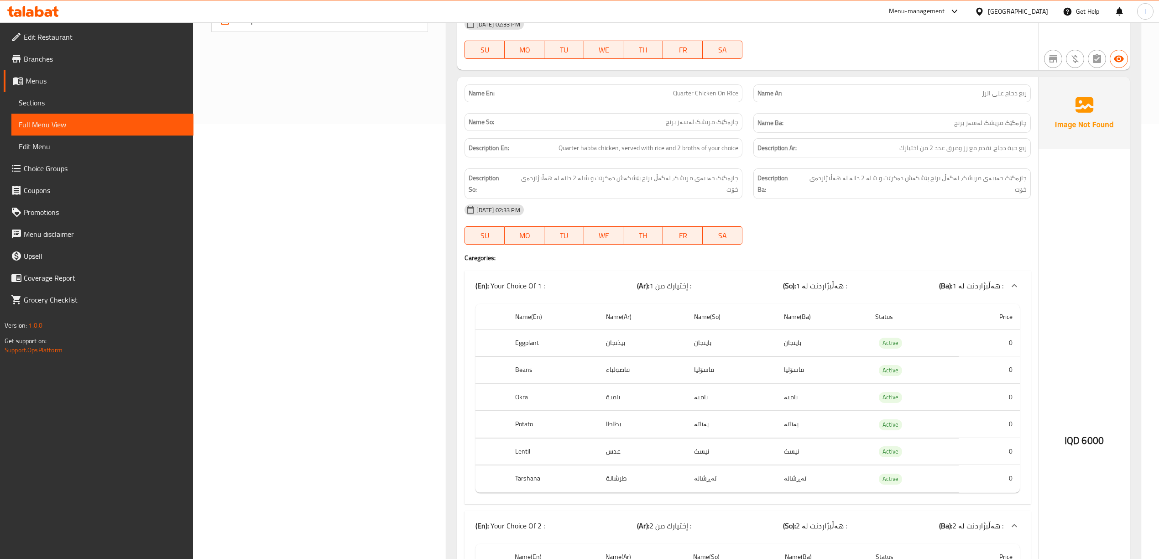
scroll to position [431, 0]
click at [1013, 203] on div "16-09-2025 02:33 PM" at bounding box center [747, 214] width 577 height 22
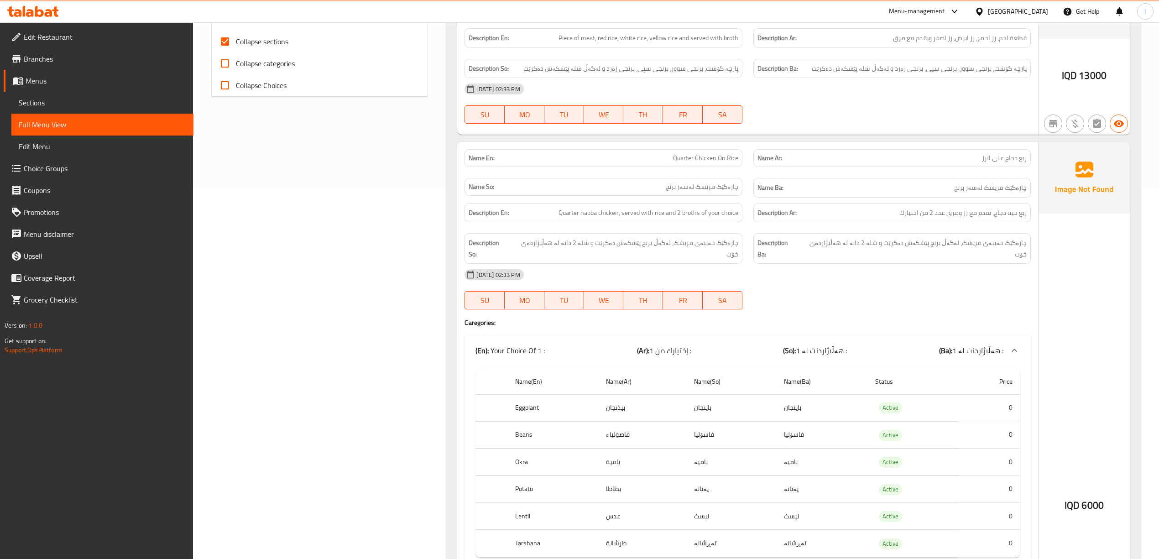
click at [699, 161] on span "Quarter Chicken On Rice" at bounding box center [705, 158] width 65 height 10
copy span "Quarter Chicken On Rice"
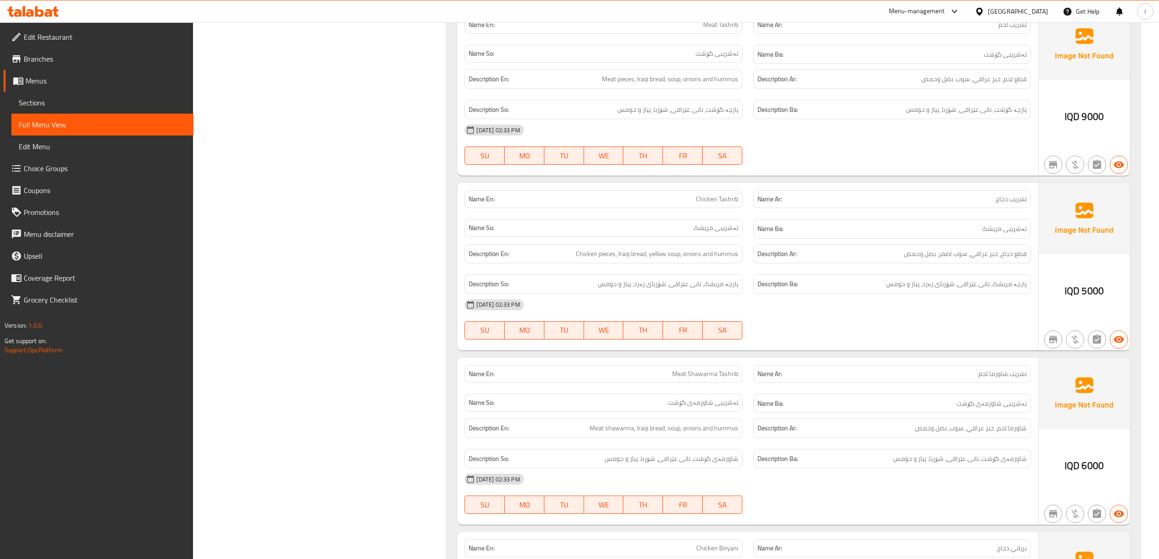
scroll to position [1161, 0]
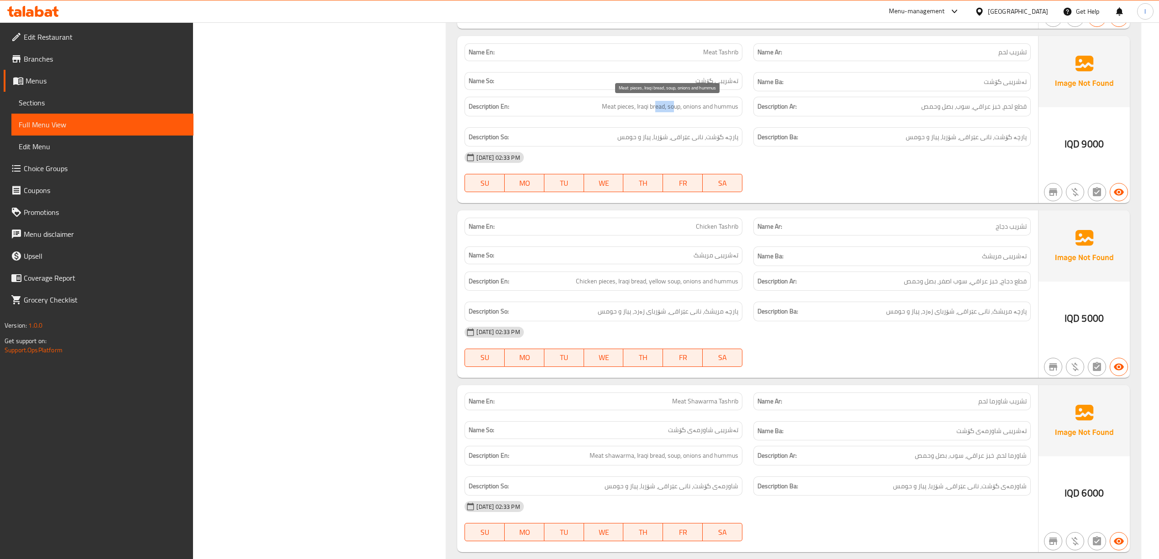
drag, startPoint x: 655, startPoint y: 106, endPoint x: 676, endPoint y: 107, distance: 20.1
click at [675, 107] on span "Meat pieces, Iraqi bread, soup, onions and hummus" at bounding box center [670, 106] width 136 height 11
click at [677, 108] on span "Meat pieces, Iraqi bread, soup, onions and hummus" at bounding box center [670, 106] width 136 height 11
click at [680, 109] on span "Meat pieces, Iraqi bread, soup, onions and hummus" at bounding box center [670, 106] width 136 height 11
drag, startPoint x: 698, startPoint y: 112, endPoint x: 718, endPoint y: 112, distance: 20.1
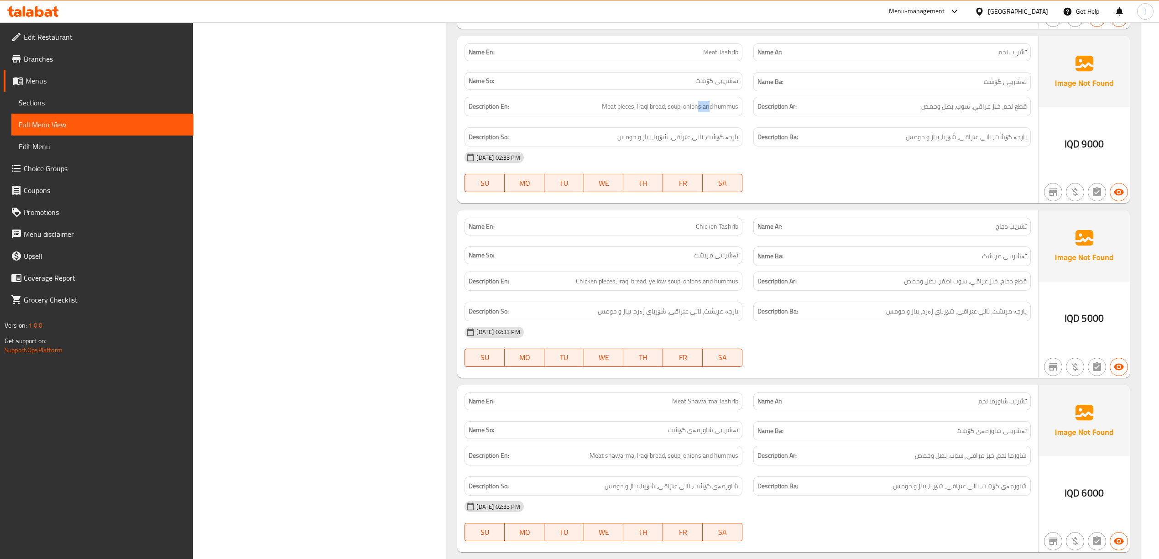
click at [715, 111] on div "Description En: Meat pieces, Iraqi bread, soup, onions and hummus" at bounding box center [602, 107] width 277 height 20
drag, startPoint x: 593, startPoint y: 274, endPoint x: 616, endPoint y: 274, distance: 22.8
click at [616, 274] on div "Description En: Chicken pieces, Iraqi bread, yellow soup, onions and hummus" at bounding box center [602, 281] width 277 height 20
drag, startPoint x: 622, startPoint y: 281, endPoint x: 650, endPoint y: 287, distance: 28.4
click at [650, 287] on div "Description En: Chicken pieces, Iraqi bread, yellow soup, onions and hummus" at bounding box center [602, 281] width 277 height 20
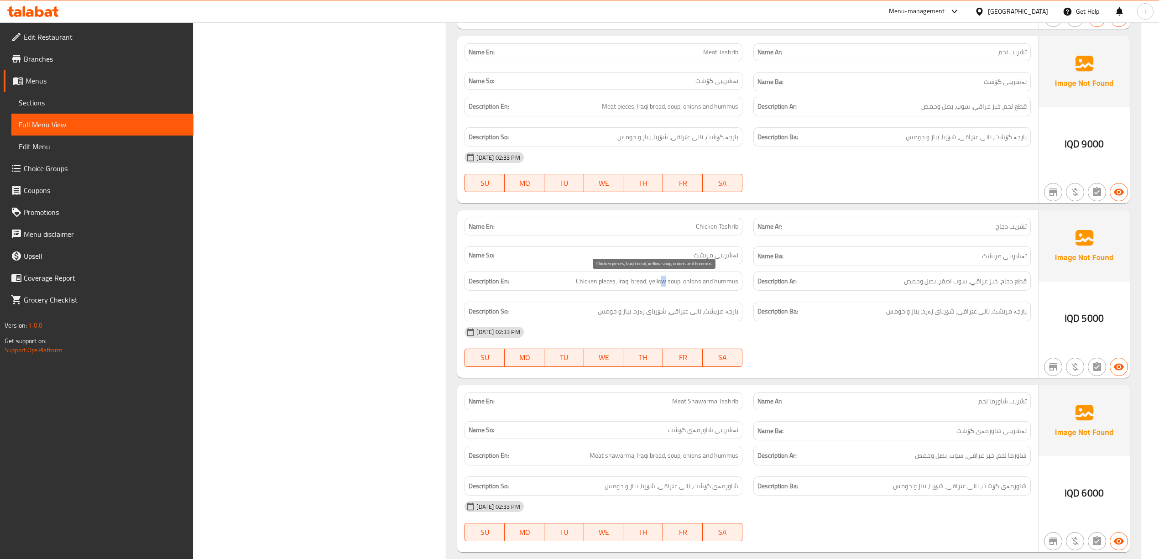
click at [663, 285] on span "Chicken pieces, Iraqi bread, yellow soup, onions and hummus" at bounding box center [657, 281] width 162 height 11
click at [690, 283] on span "Chicken pieces, Iraqi bread, yellow soup, onions and hummus" at bounding box center [657, 281] width 162 height 11
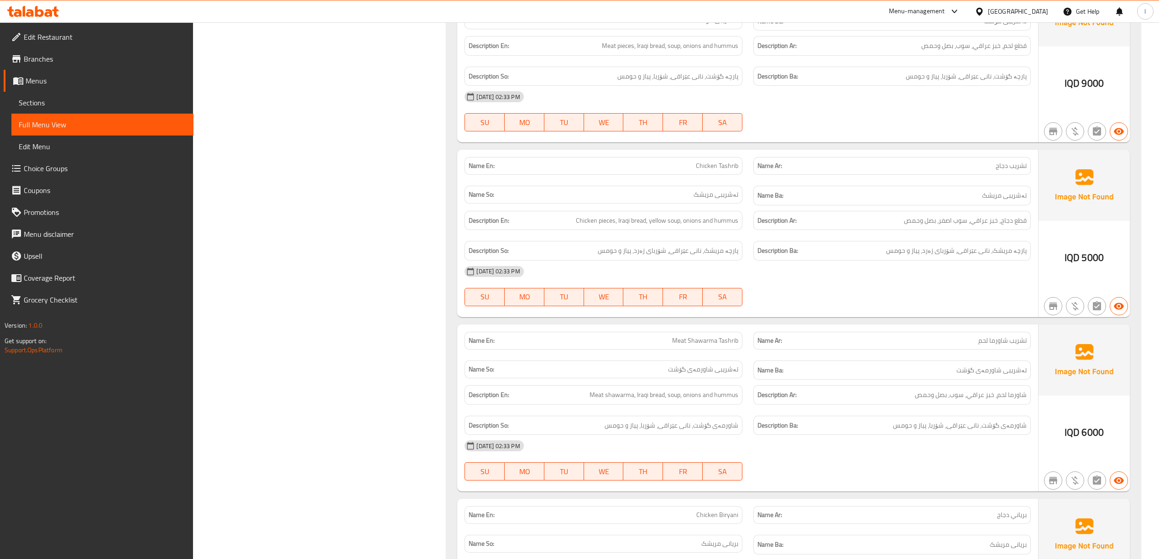
scroll to position [1283, 0]
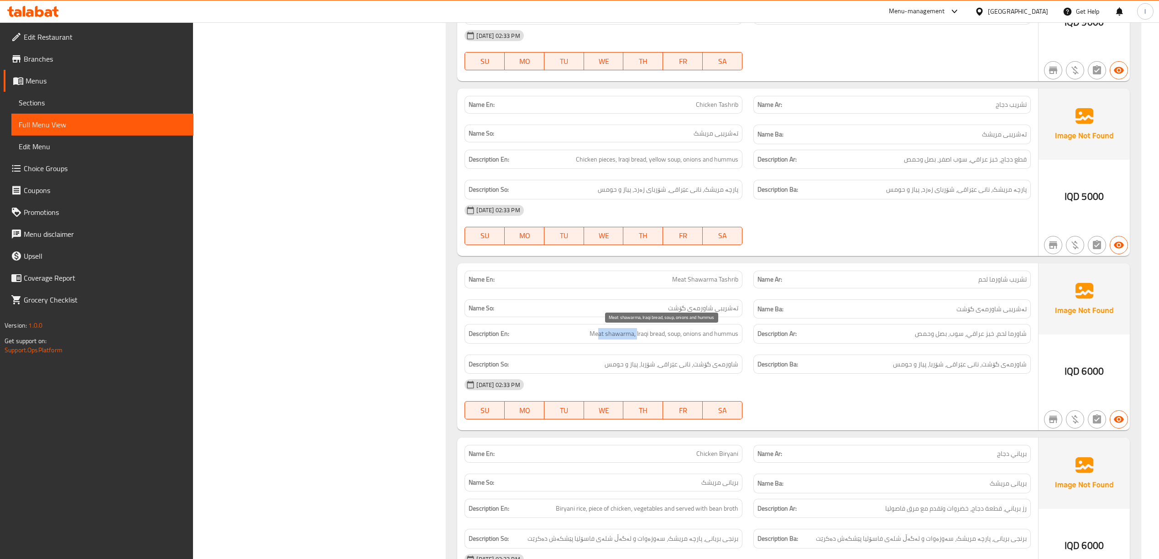
drag, startPoint x: 598, startPoint y: 334, endPoint x: 635, endPoint y: 331, distance: 38.0
click at [635, 331] on span "Meat shawarma, Iraqi bread, soup, onions and hummus" at bounding box center [663, 333] width 149 height 11
drag, startPoint x: 640, startPoint y: 333, endPoint x: 743, endPoint y: 340, distance: 102.9
click at [743, 340] on div "Description En: Meat shawarma, Iraqi bread, soup, onions and hummus" at bounding box center [603, 333] width 288 height 31
click at [708, 369] on span "شاورمەی گۆشت، نانی عێراقی، شۆربا، پیاز و حومس" at bounding box center [671, 364] width 134 height 11
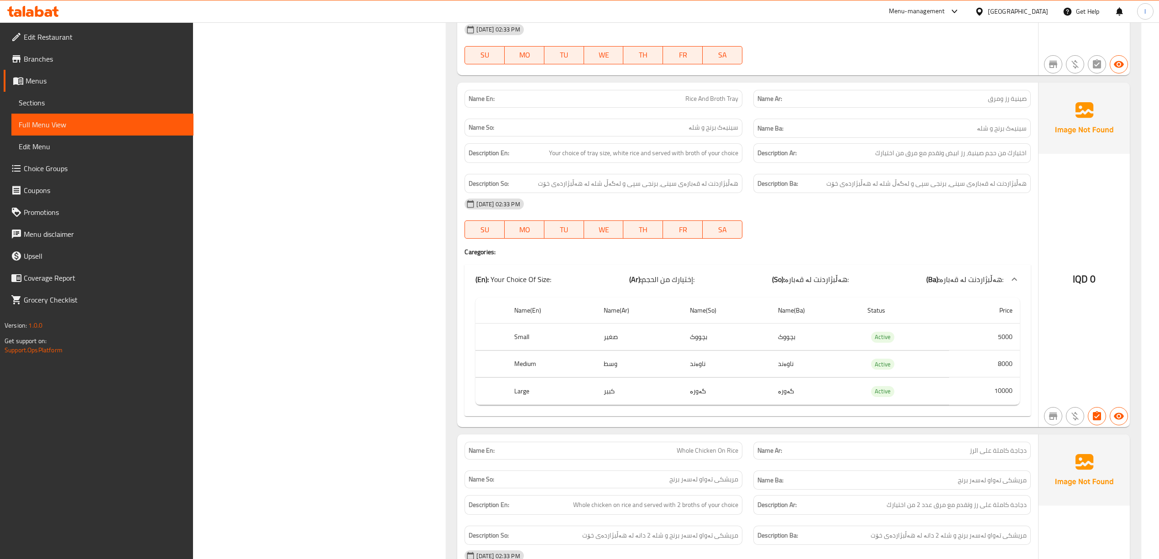
scroll to position [2134, 0]
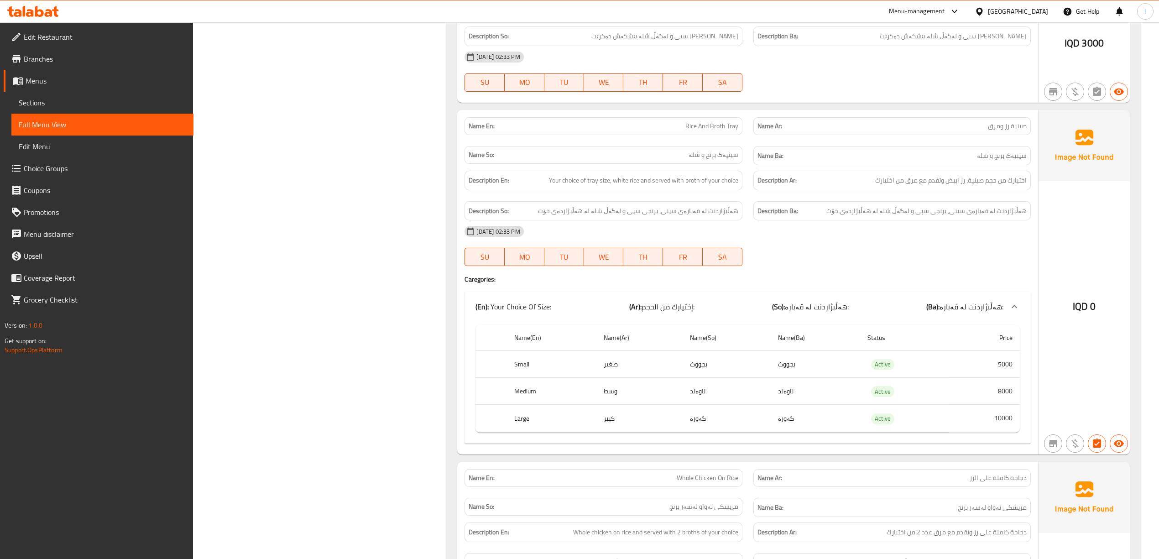
click at [712, 119] on div "Name En: Rice And Broth Tray" at bounding box center [603, 126] width 288 height 29
click at [700, 131] on span "Rice And Broth Tray" at bounding box center [711, 126] width 53 height 10
copy span "Rice And Broth Tray"
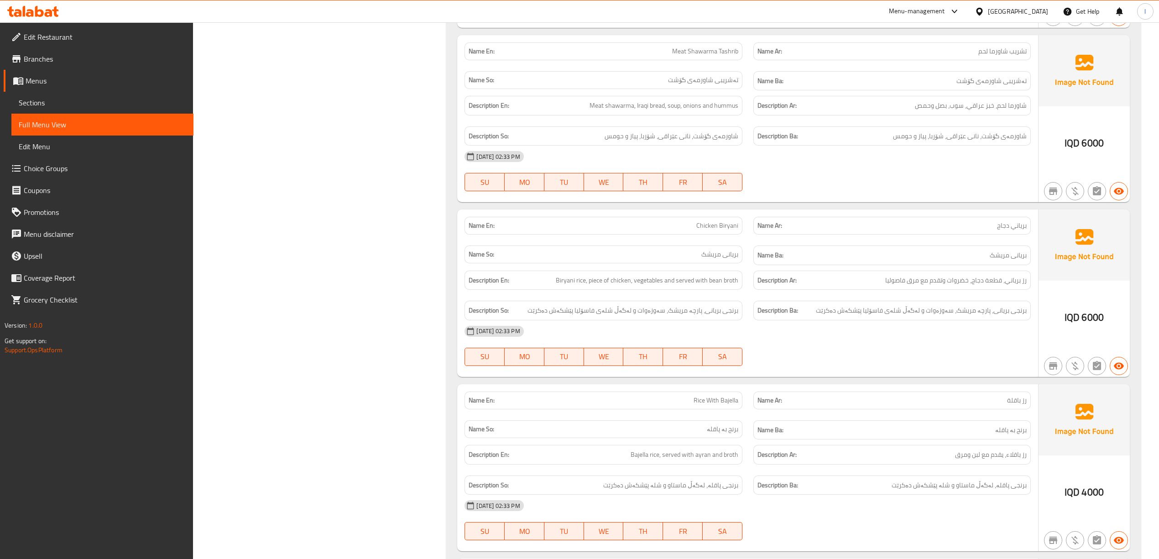
scroll to position [0, 0]
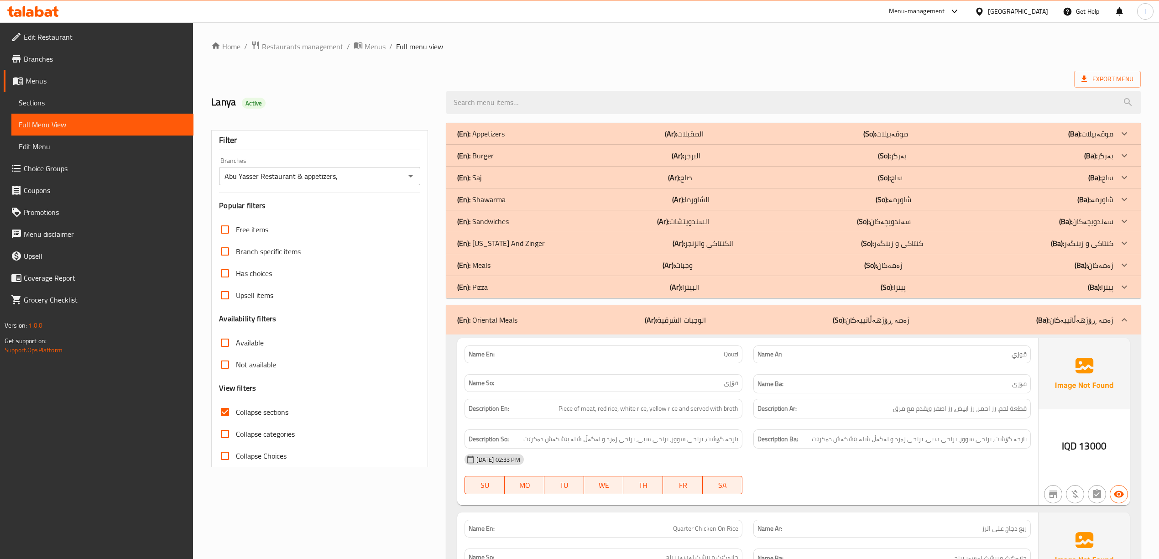
click at [817, 307] on div "(En): Oriental Meals (Ar): الوجبات الشرقية (So): ژەمە ڕۆژهەڵاتییەکان (Ba): ژەمە…" at bounding box center [793, 319] width 694 height 29
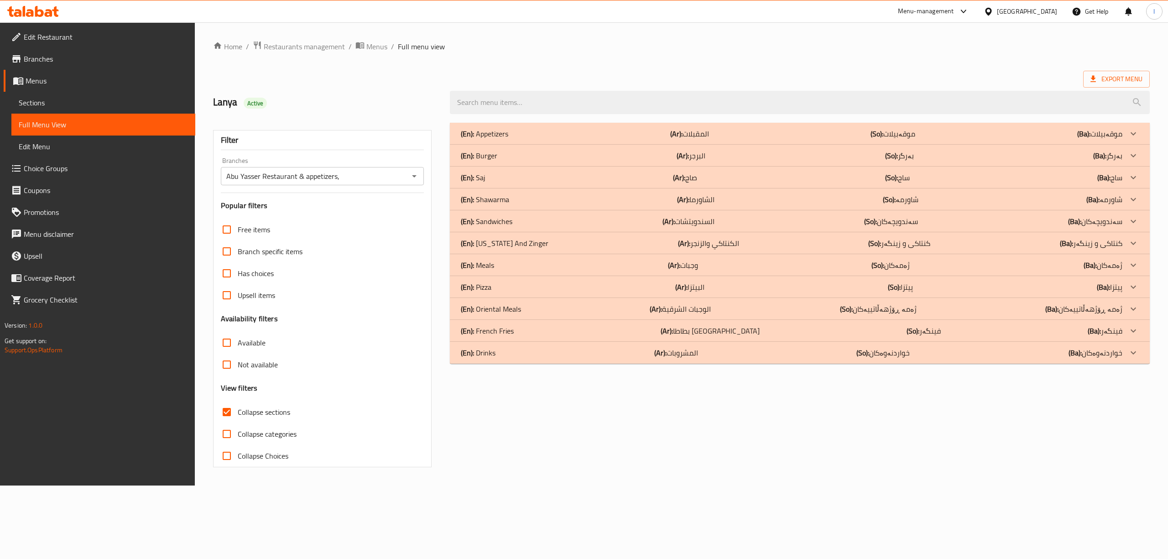
click at [626, 334] on div "(En): French Fries (Ar): بطاطا مقلية (So): فینگەر (Ba): فینگەر" at bounding box center [791, 330] width 661 height 11
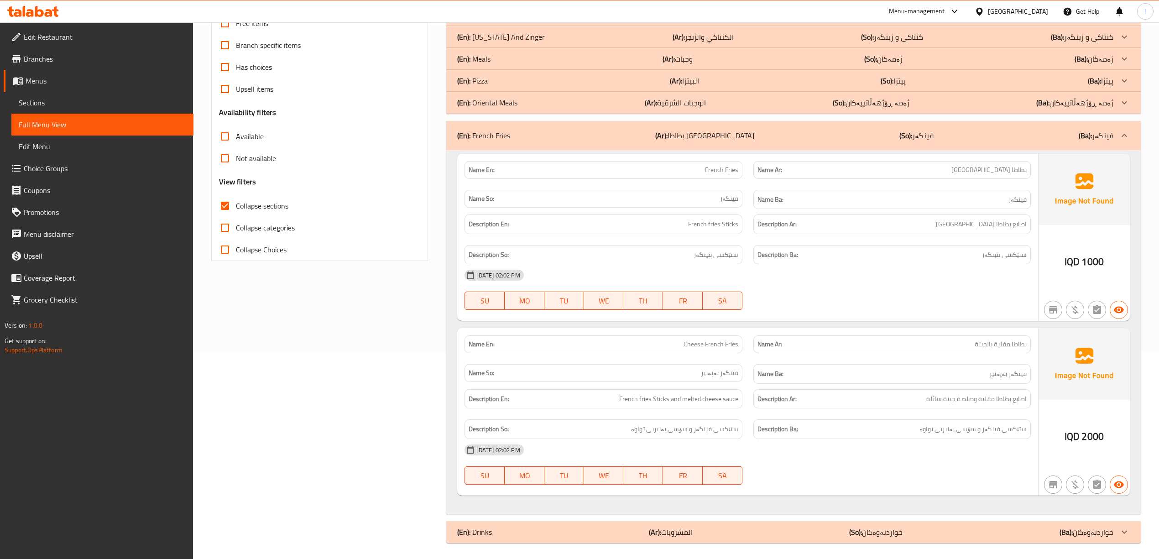
scroll to position [211, 0]
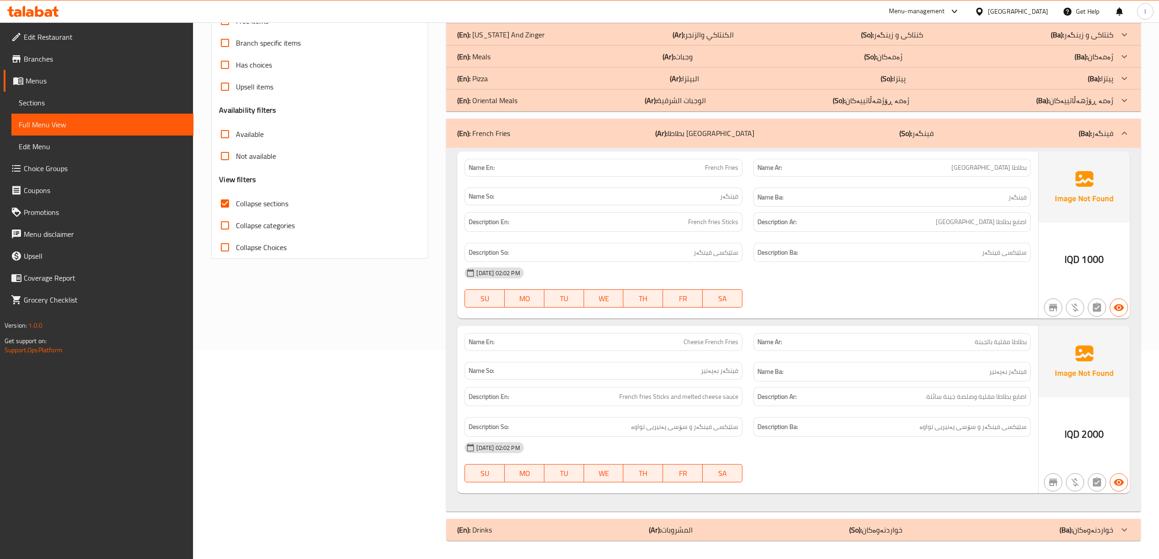
click at [899, 129] on b "(So):" at bounding box center [905, 133] width 13 height 14
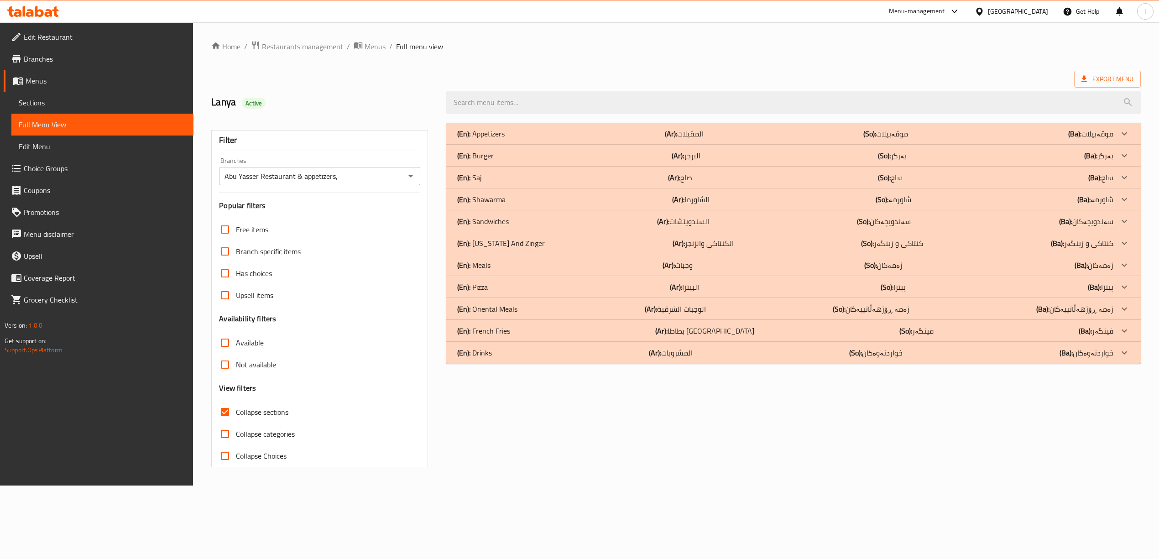
scroll to position [0, 0]
click at [868, 353] on b "(So):" at bounding box center [862, 353] width 13 height 14
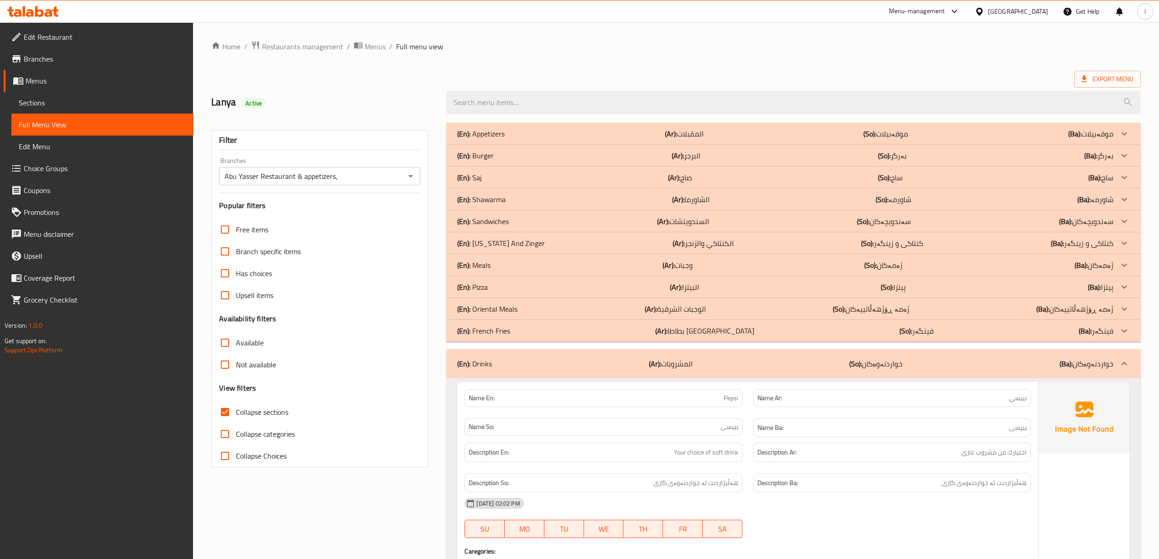
click at [698, 305] on p "(Ar): الوجبات الشرقية" at bounding box center [675, 308] width 61 height 11
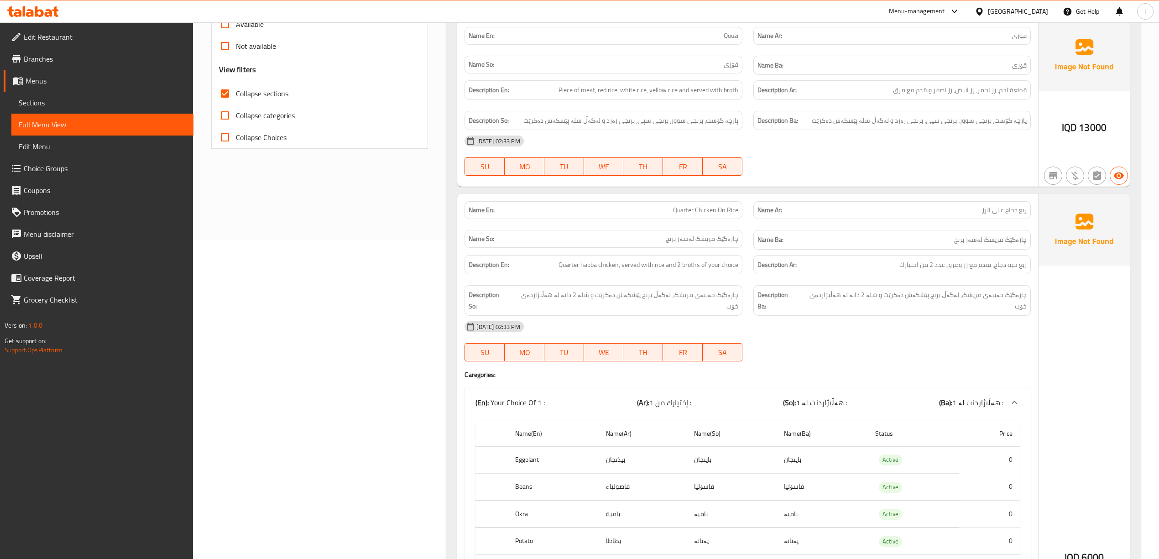
scroll to position [161, 0]
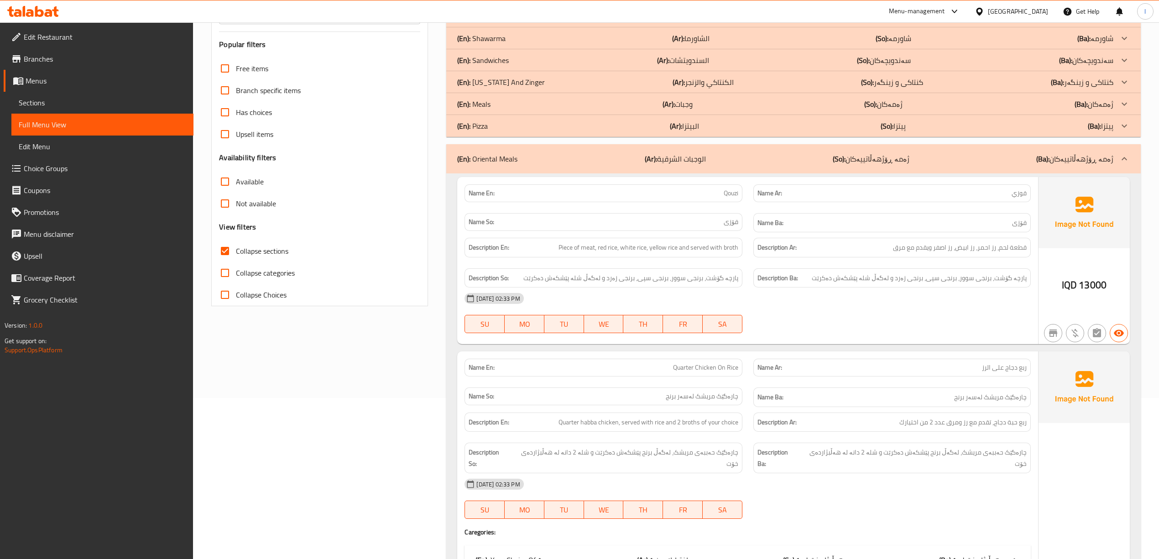
click at [45, 106] on span "Sections" at bounding box center [102, 102] width 167 height 11
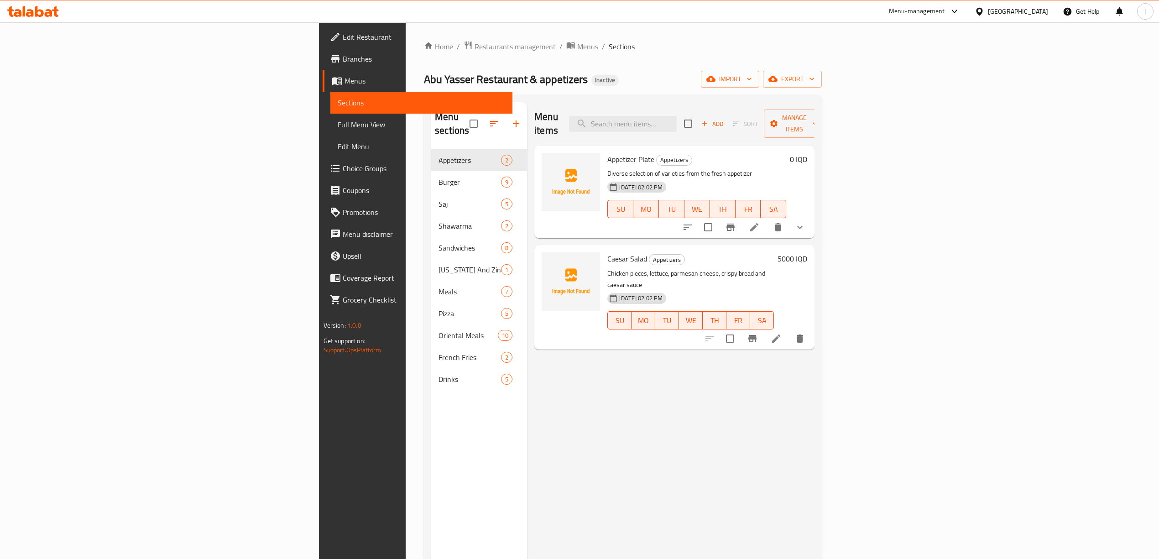
drag, startPoint x: 526, startPoint y: 364, endPoint x: 469, endPoint y: 343, distance: 60.6
click at [527, 364] on div "Menu items Add Sort Manage items Appetizer Plate Appetizers Diverse selection o…" at bounding box center [670, 381] width 287 height 559
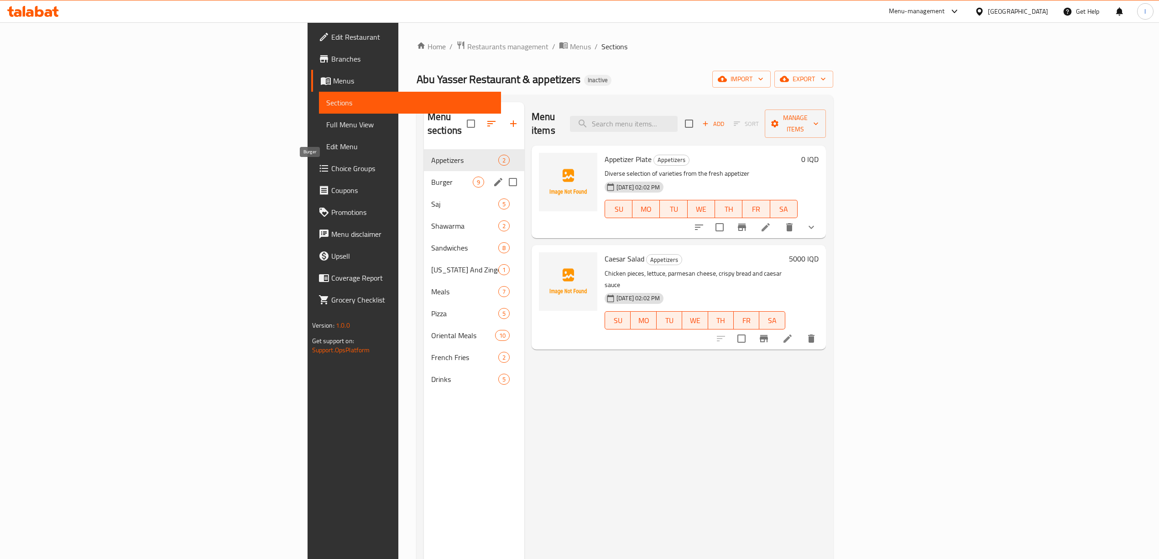
click at [431, 177] on span "Burger" at bounding box center [452, 182] width 42 height 11
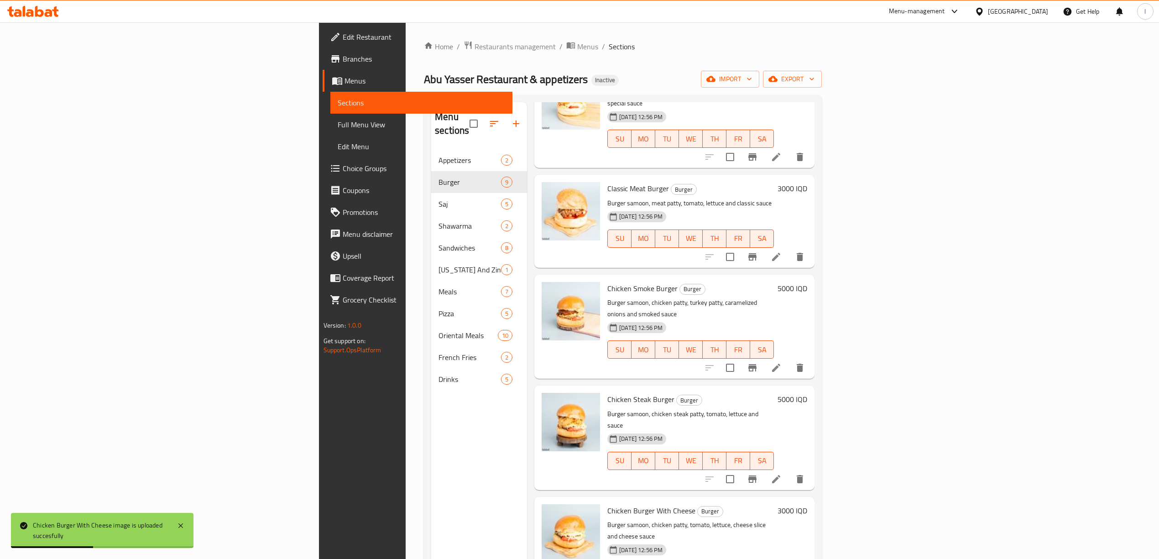
scroll to position [347, 0]
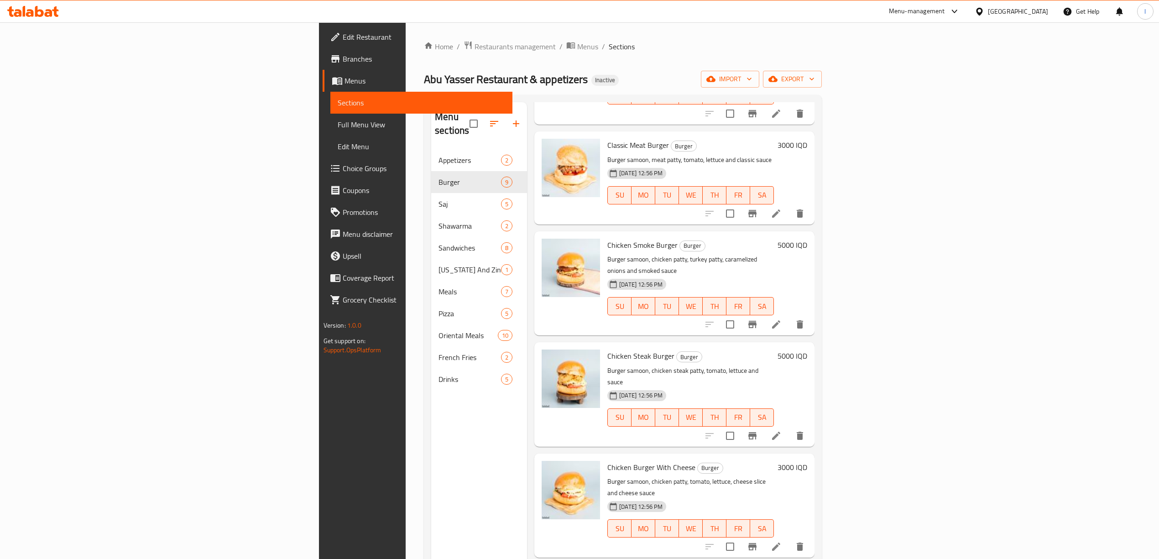
drag, startPoint x: 364, startPoint y: 504, endPoint x: 361, endPoint y: 475, distance: 29.3
click at [431, 504] on div "Menu sections Appetizers 2 Burger 9 Saj 5 Shawarma 2 Sandwiches 8 Kentucky And …" at bounding box center [479, 381] width 96 height 559
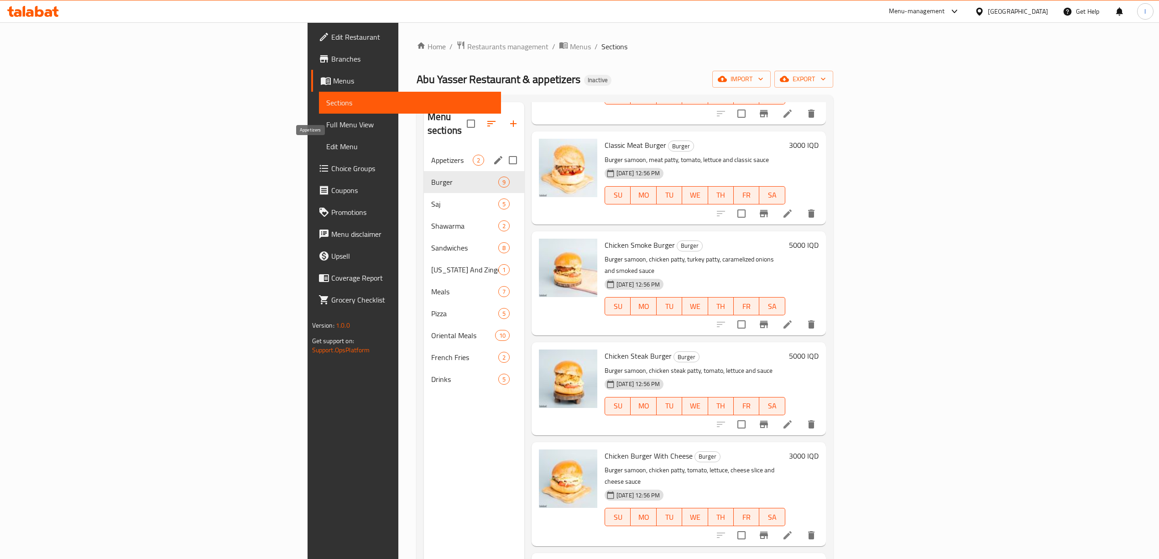
click at [431, 155] on span "Appetizers" at bounding box center [452, 160] width 42 height 11
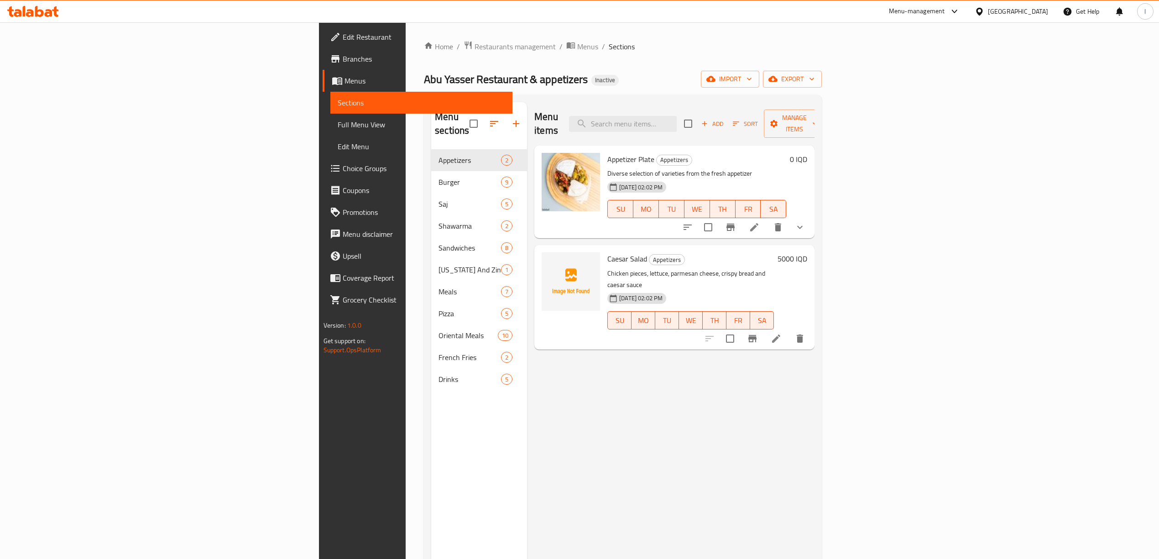
click at [527, 343] on div "Menu items Add Sort Manage items Appetizer Plate Appetizers Diverse selection o…" at bounding box center [670, 381] width 287 height 559
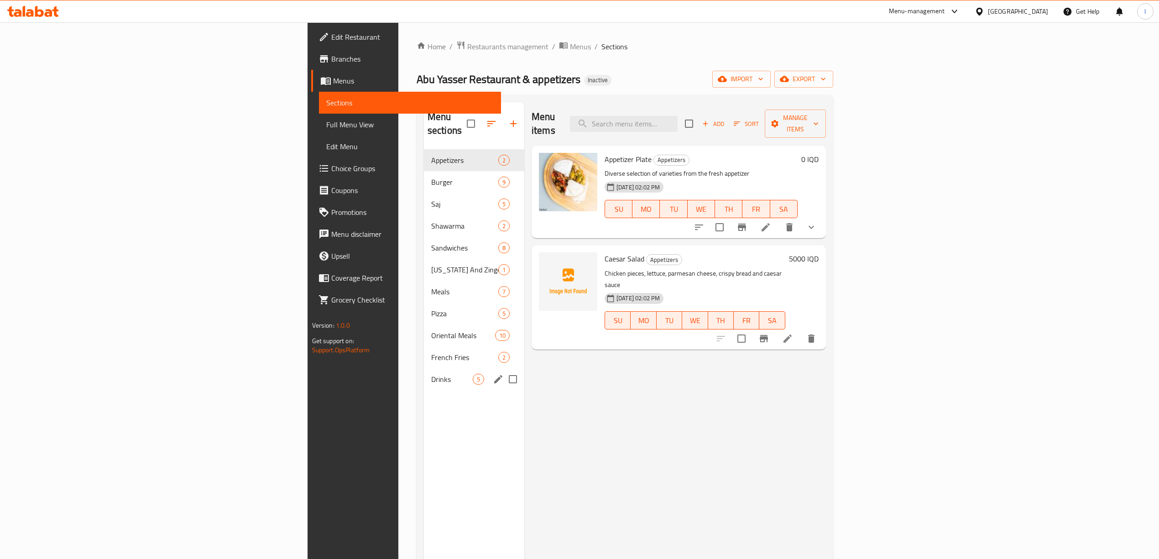
click at [431, 374] on span "Drinks" at bounding box center [452, 379] width 42 height 11
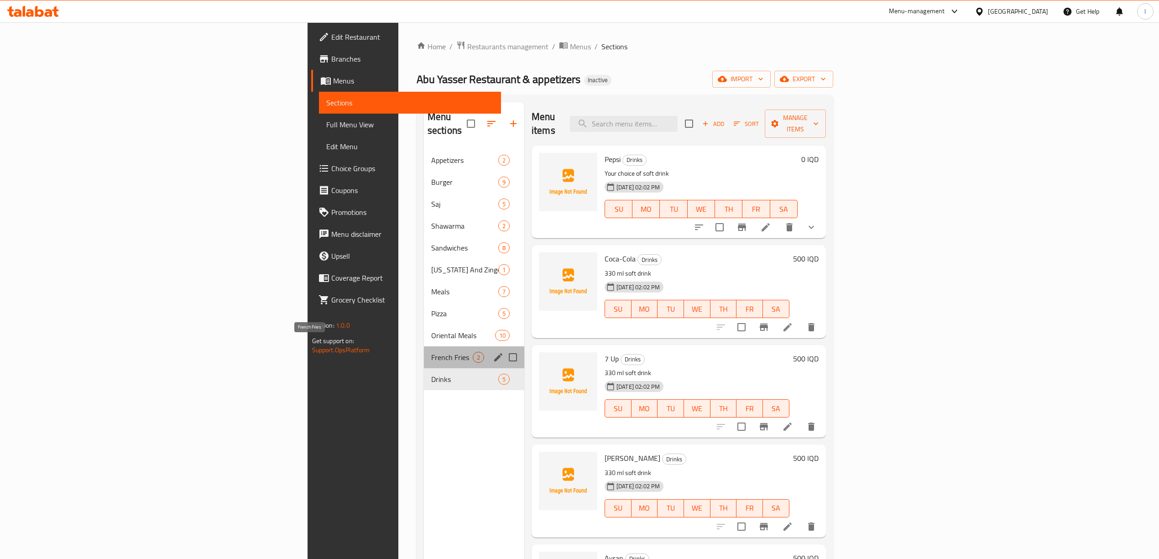
click at [431, 352] on span "French Fries" at bounding box center [452, 357] width 42 height 11
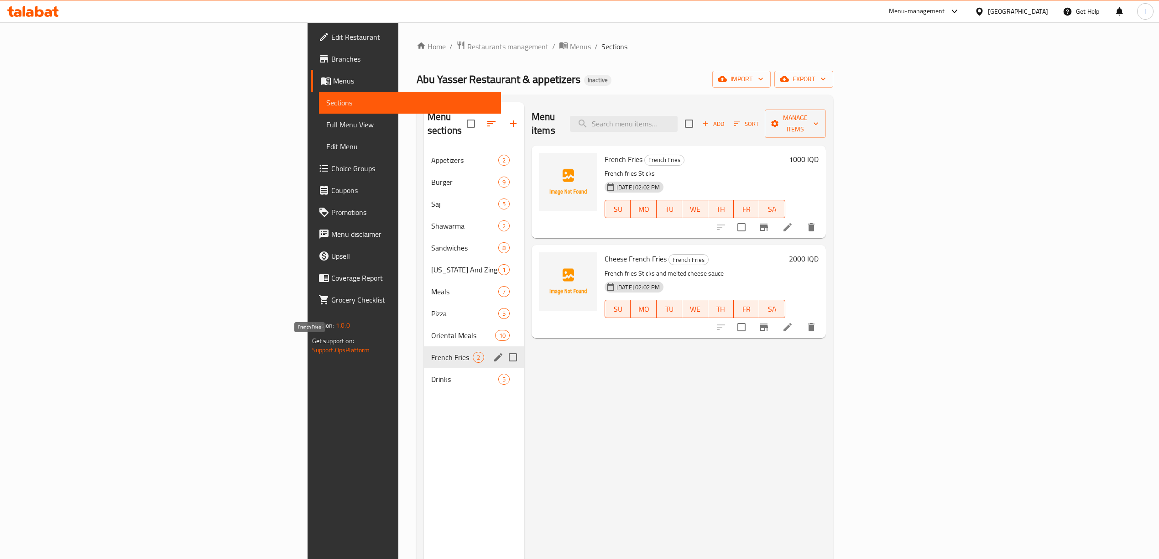
click at [431, 374] on span "Drinks" at bounding box center [464, 379] width 67 height 11
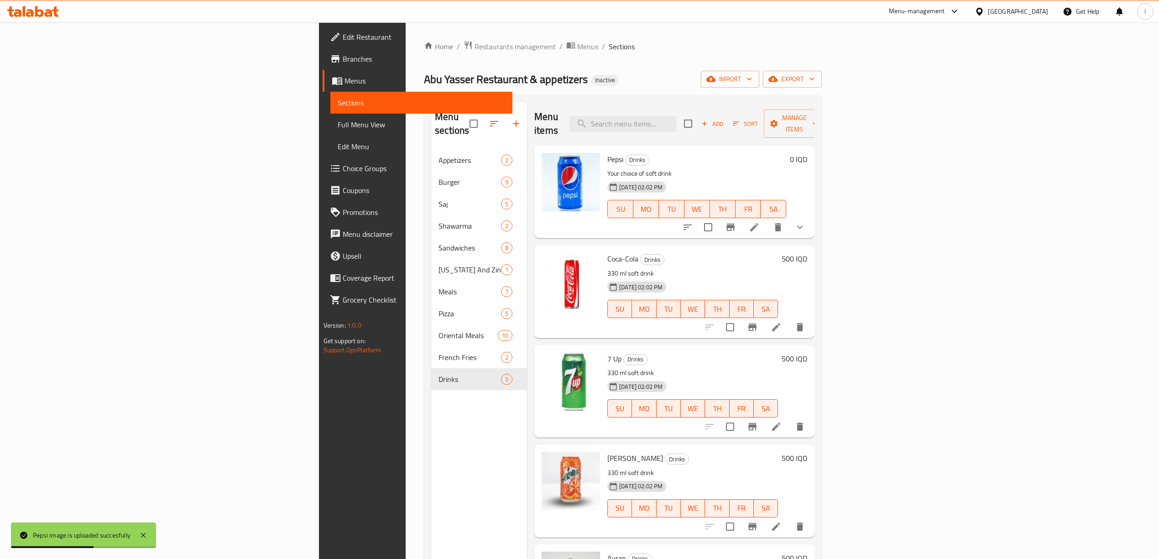
click at [431, 487] on div "Menu sections Appetizers 2 Burger 9 Saj 5 Shawarma 2 Sandwiches 8 Kentucky And …" at bounding box center [479, 381] width 96 height 559
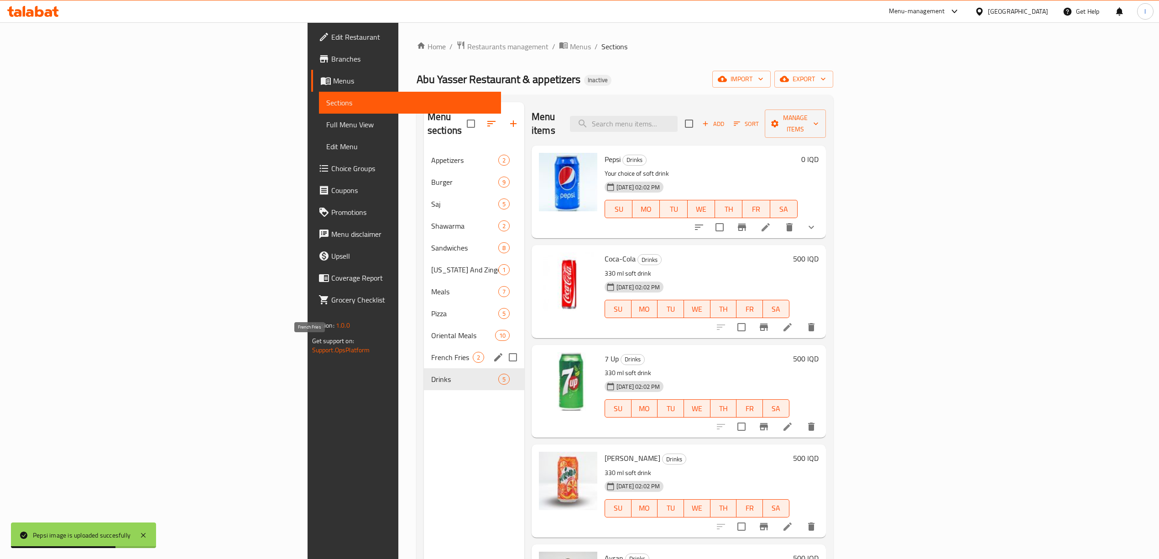
click at [431, 352] on span "French Fries" at bounding box center [452, 357] width 42 height 11
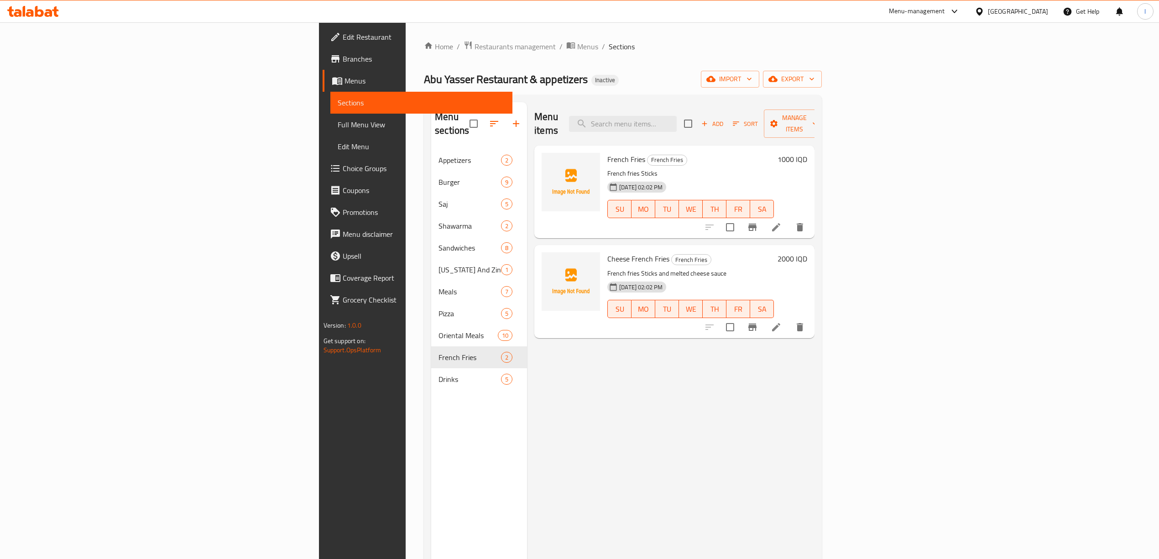
drag, startPoint x: 535, startPoint y: 383, endPoint x: 482, endPoint y: 364, distance: 57.3
click at [531, 382] on div "Menu items Add Sort Manage items French Fries French Fries French fries Sticks …" at bounding box center [670, 381] width 287 height 559
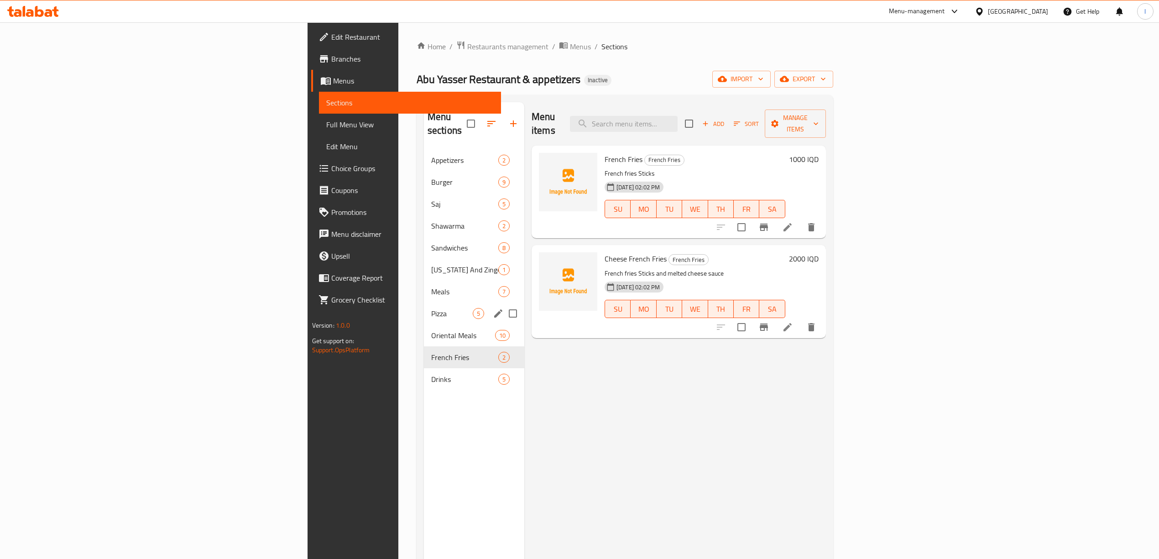
click at [424, 302] on div "Pizza 5" at bounding box center [474, 313] width 100 height 22
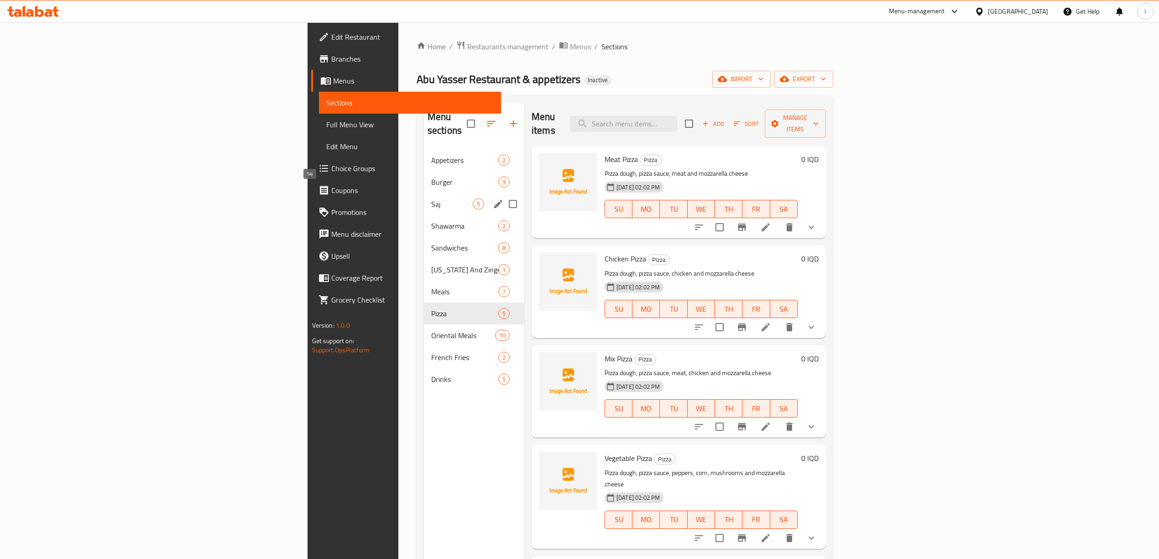
click at [431, 198] on span "Saj" at bounding box center [452, 203] width 42 height 11
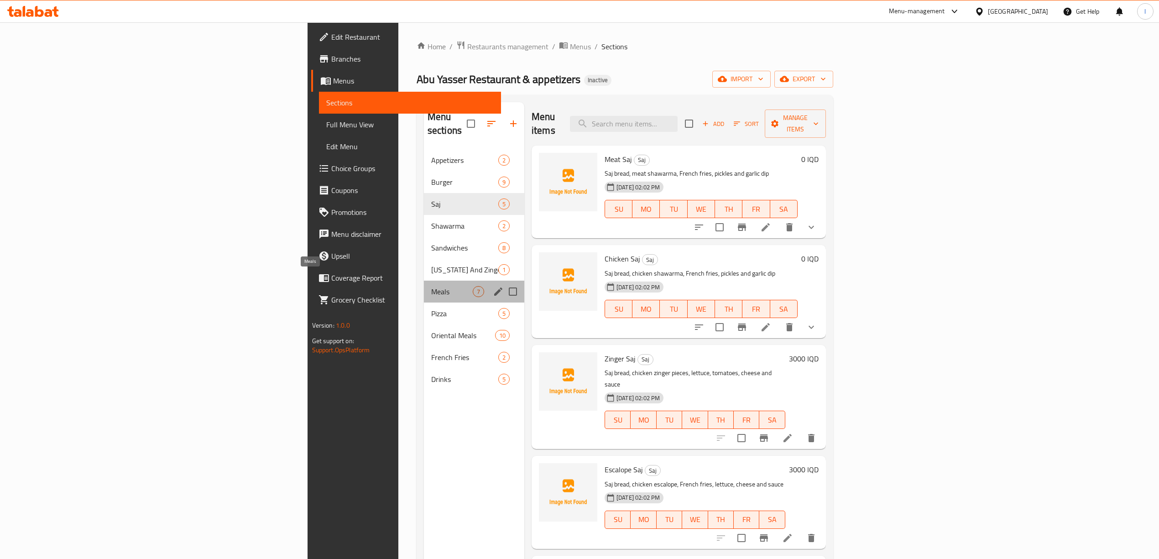
click at [431, 286] on span "Meals" at bounding box center [452, 291] width 42 height 11
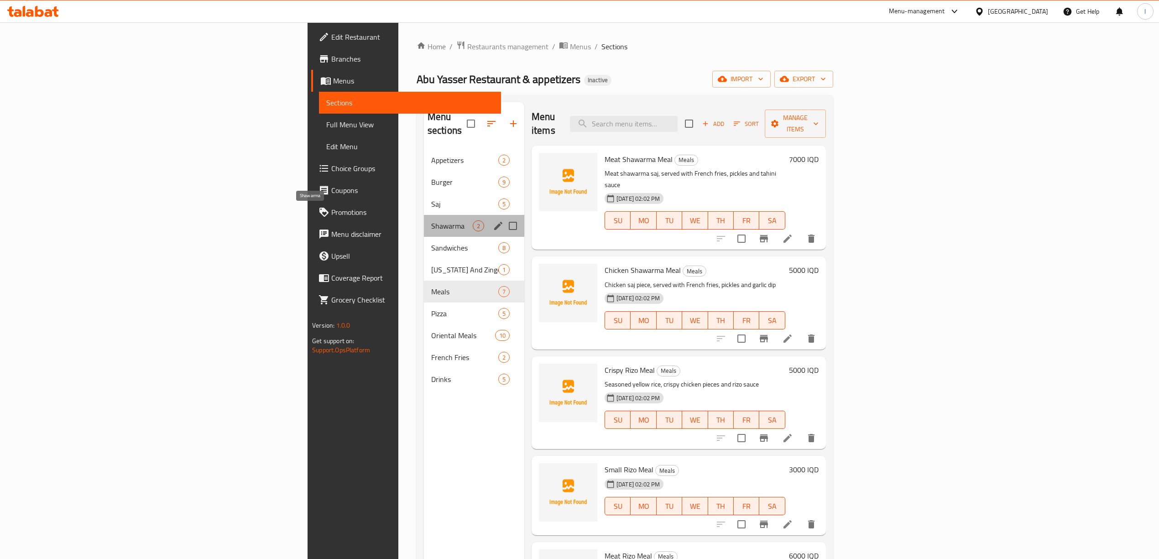
click at [431, 220] on span "Shawarma" at bounding box center [452, 225] width 42 height 11
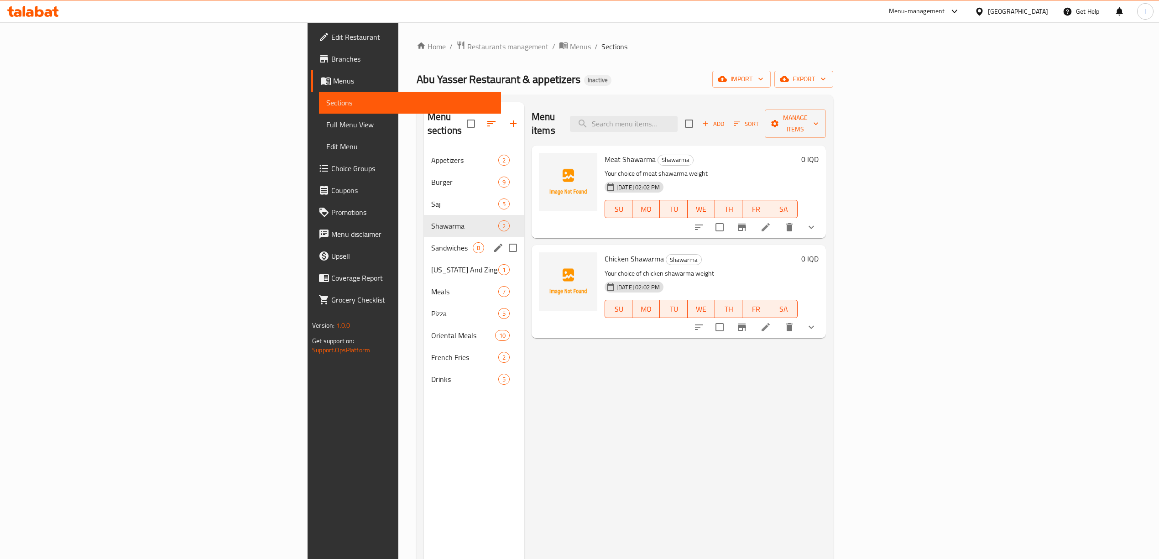
click at [424, 241] on div "Sandwiches 8" at bounding box center [474, 248] width 100 height 22
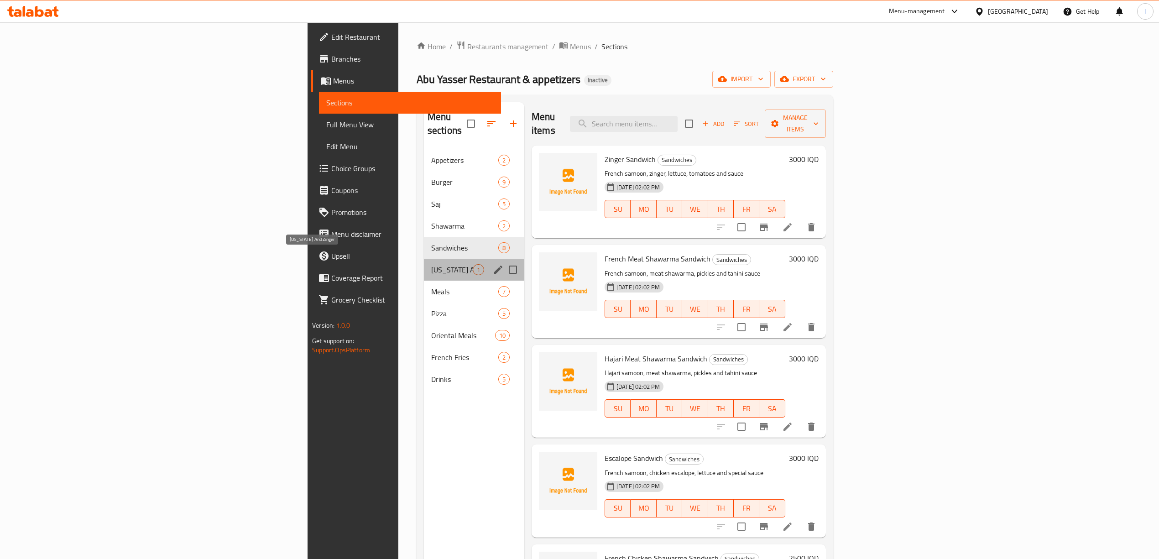
click at [431, 264] on span "Kentucky And Zinger" at bounding box center [452, 269] width 42 height 11
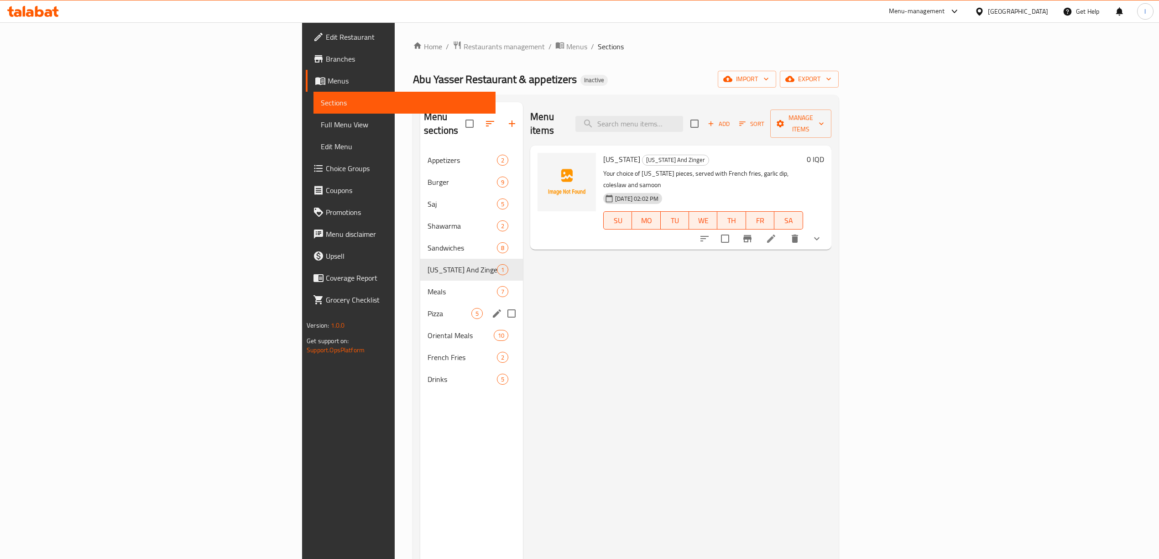
click at [420, 302] on div "Pizza 5" at bounding box center [471, 313] width 103 height 22
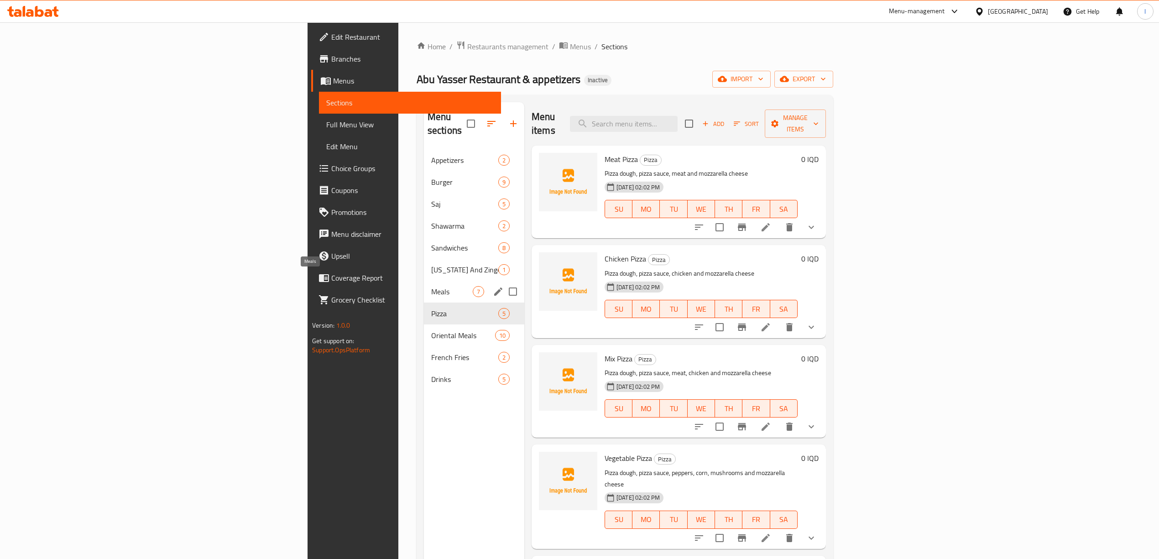
click at [431, 286] on span "Meals" at bounding box center [452, 291] width 42 height 11
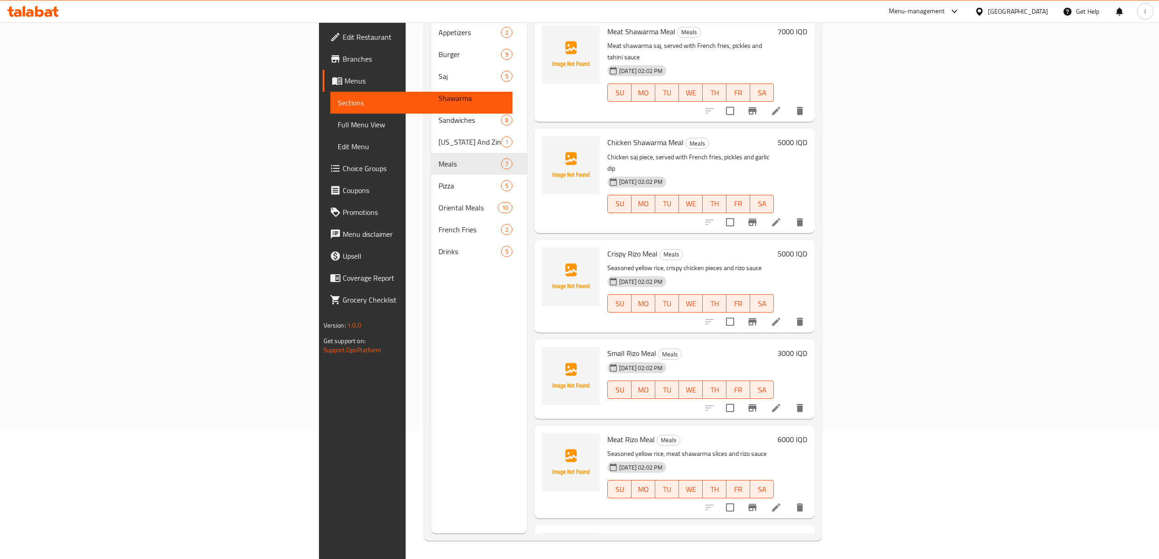
click at [431, 491] on div "Menu sections Appetizers 2 Burger 9 Saj 5 Shawarma 2 Sandwiches 8 Kentucky And …" at bounding box center [479, 253] width 96 height 559
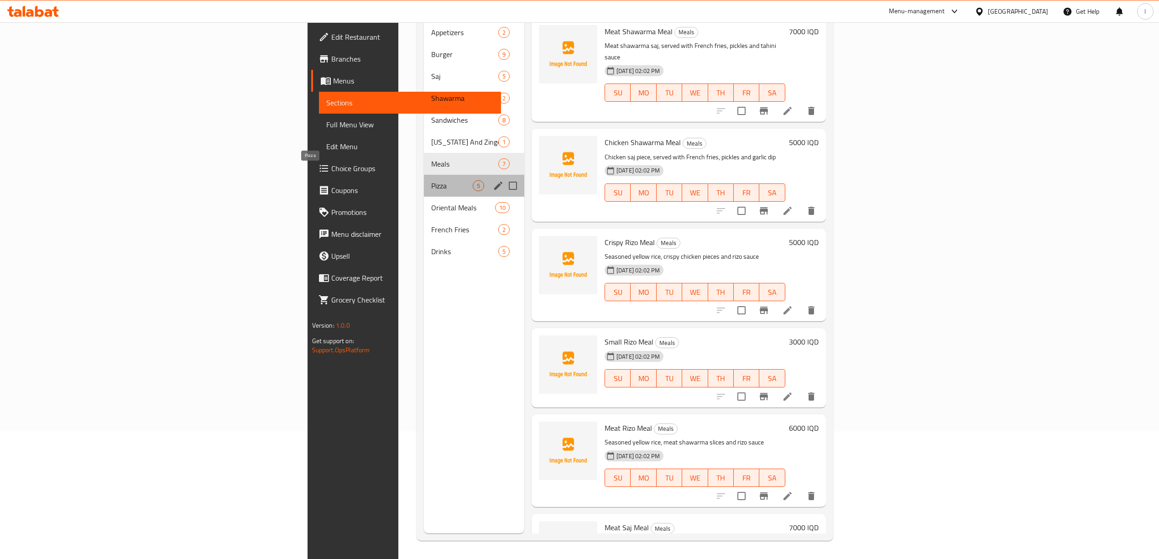
click at [431, 180] on span "Pizza" at bounding box center [452, 185] width 42 height 11
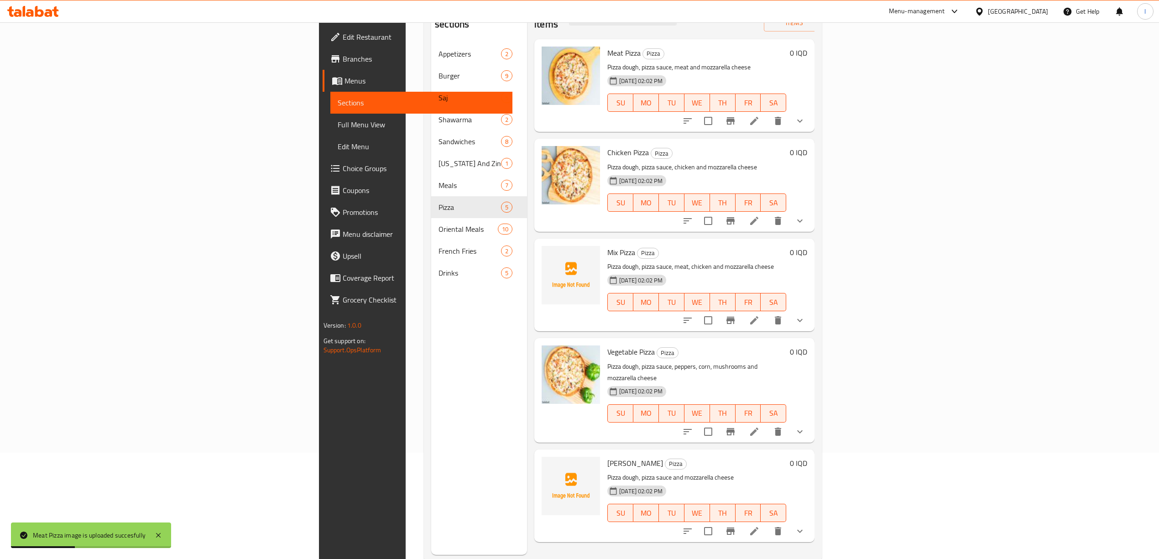
scroll to position [128, 0]
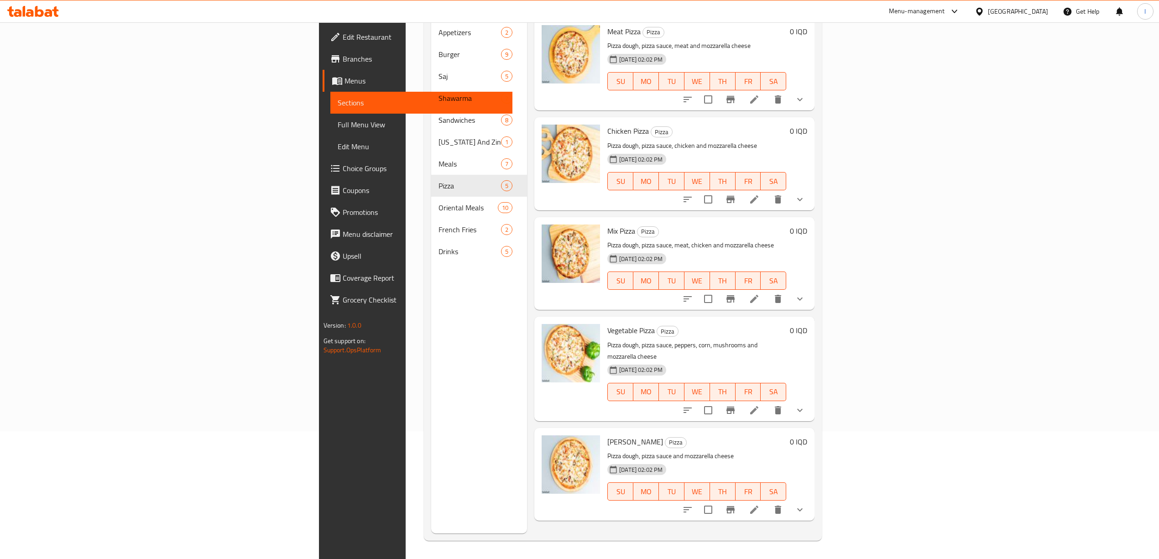
click at [431, 508] on div "Menu sections Appetizers 2 Burger 9 Saj 5 Shawarma 2 Sandwiches 8 Kentucky And …" at bounding box center [479, 253] width 96 height 559
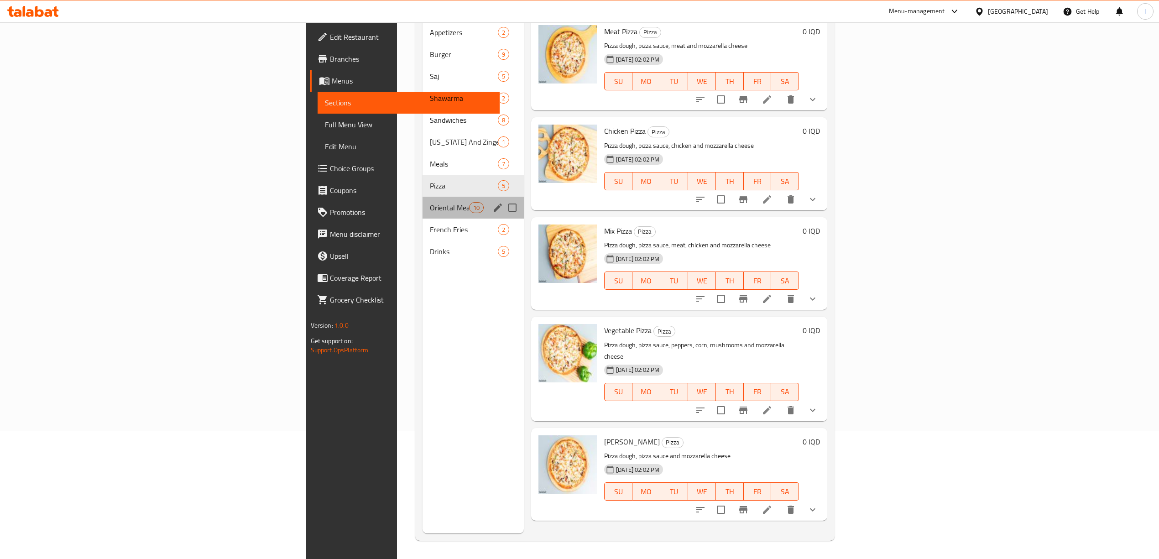
click at [422, 201] on div "Oriental Meals 10" at bounding box center [472, 208] width 101 height 22
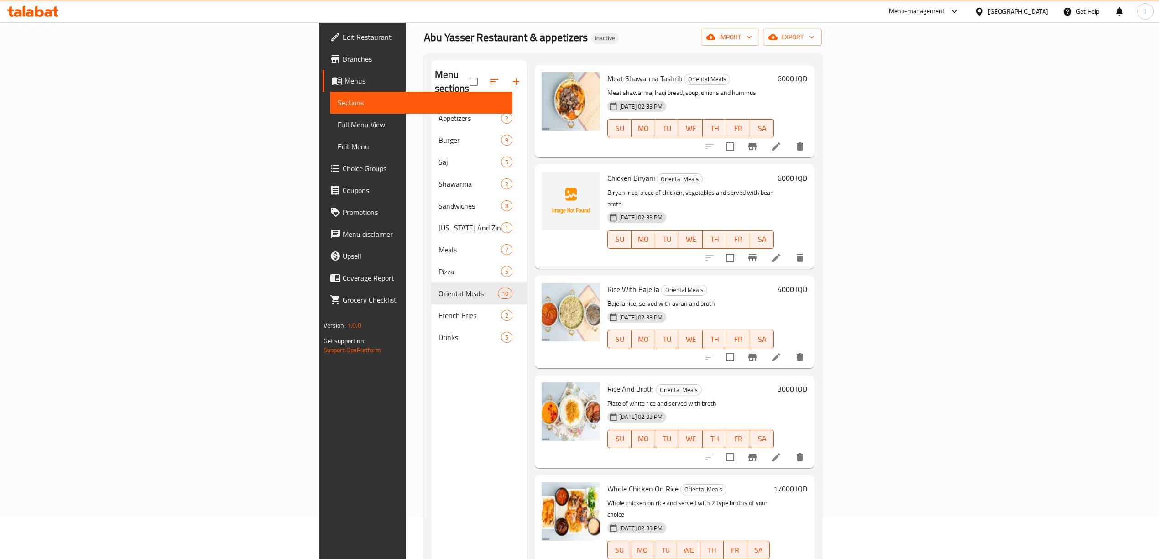
scroll to position [128, 0]
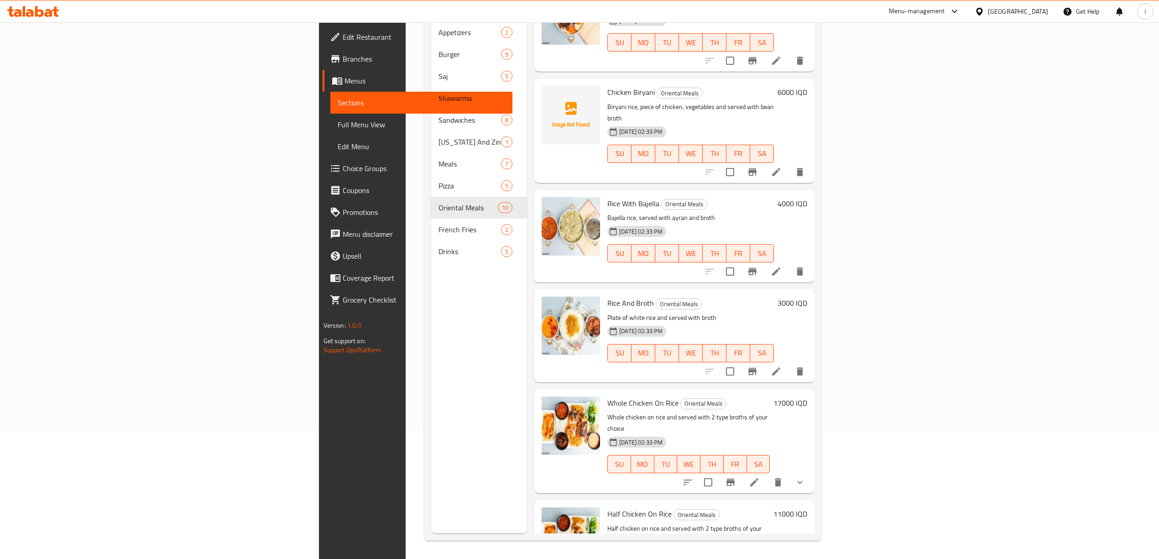
drag, startPoint x: 354, startPoint y: 504, endPoint x: 351, endPoint y: 478, distance: 25.4
click at [431, 504] on div "Menu sections Appetizers 2 Burger 9 Saj 5 Shawarma 2 Sandwiches 8 Kentucky And …" at bounding box center [479, 253] width 96 height 559
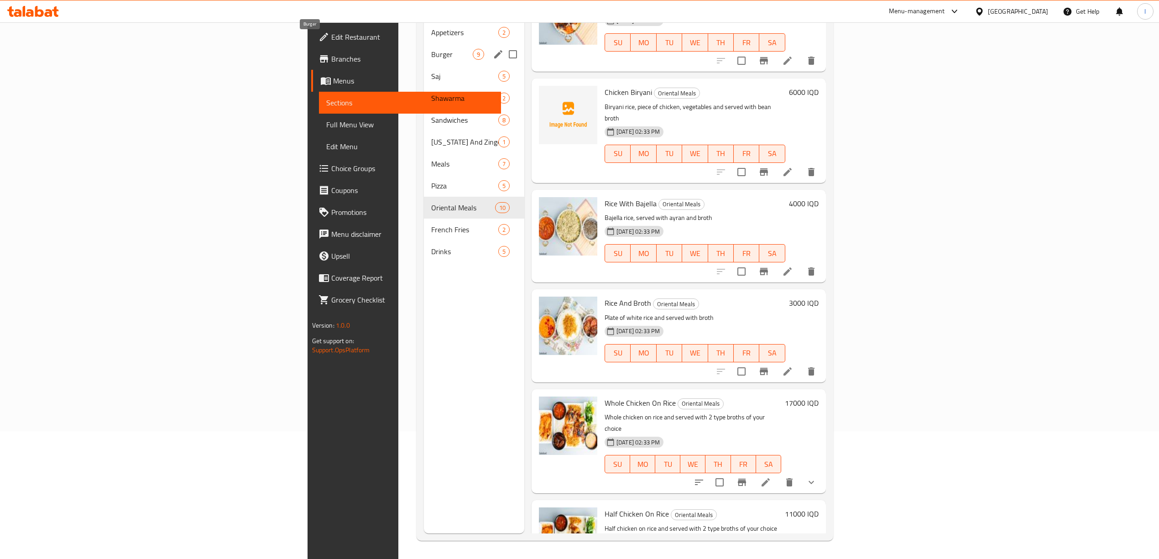
click at [431, 49] on span "Burger" at bounding box center [452, 54] width 42 height 11
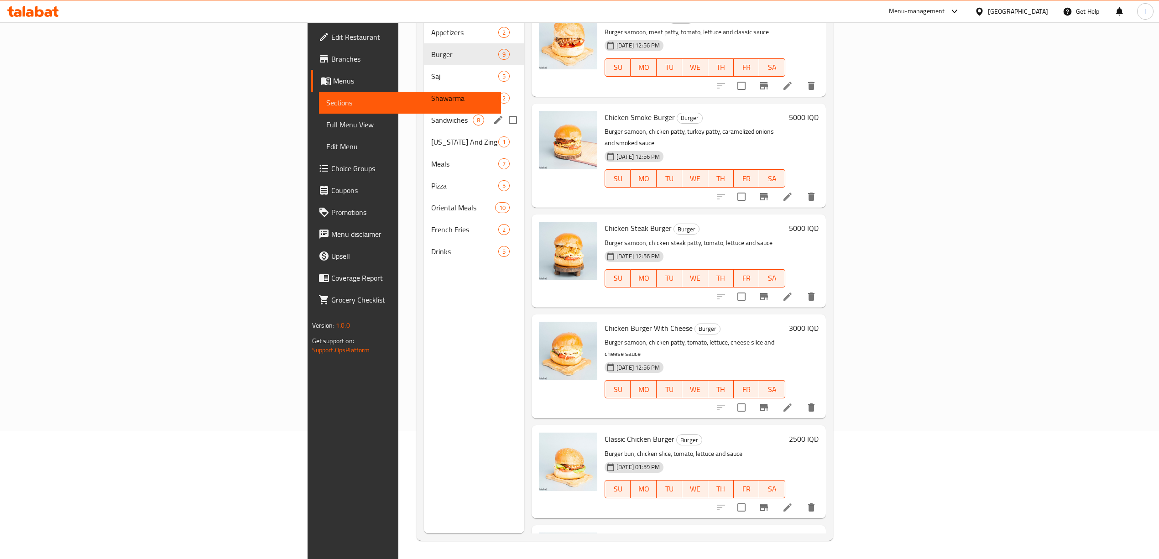
click at [424, 109] on div "Sandwiches 8" at bounding box center [474, 120] width 100 height 22
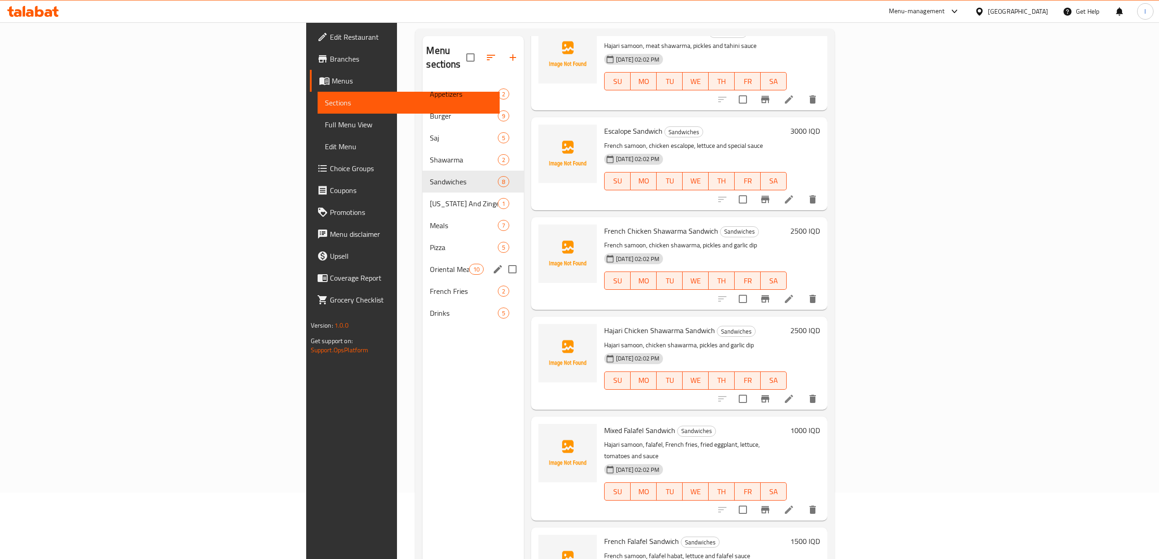
scroll to position [6, 0]
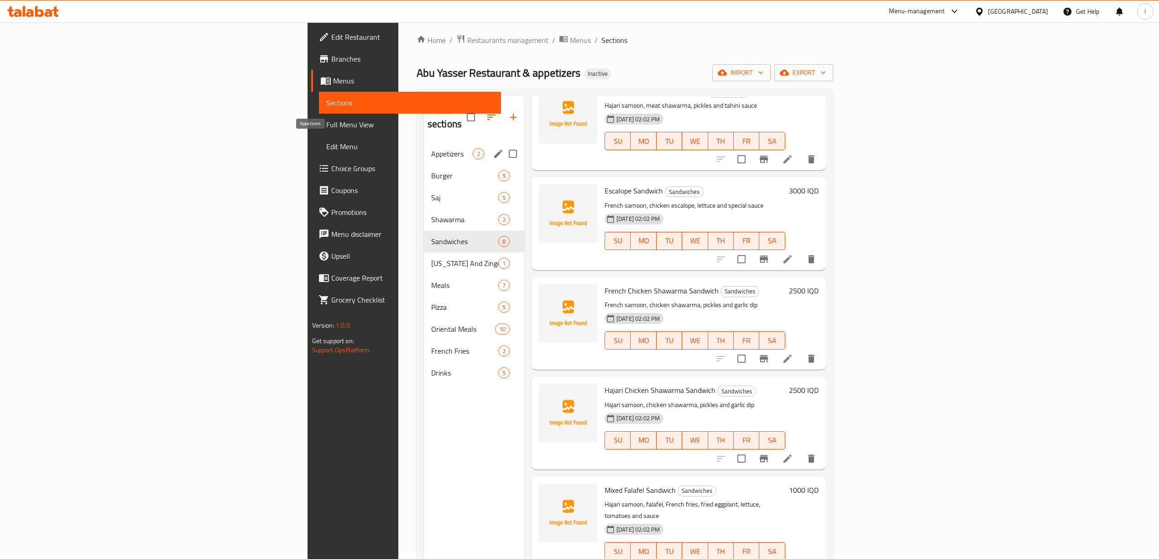
click at [431, 148] on span "Appetizers" at bounding box center [452, 153] width 42 height 11
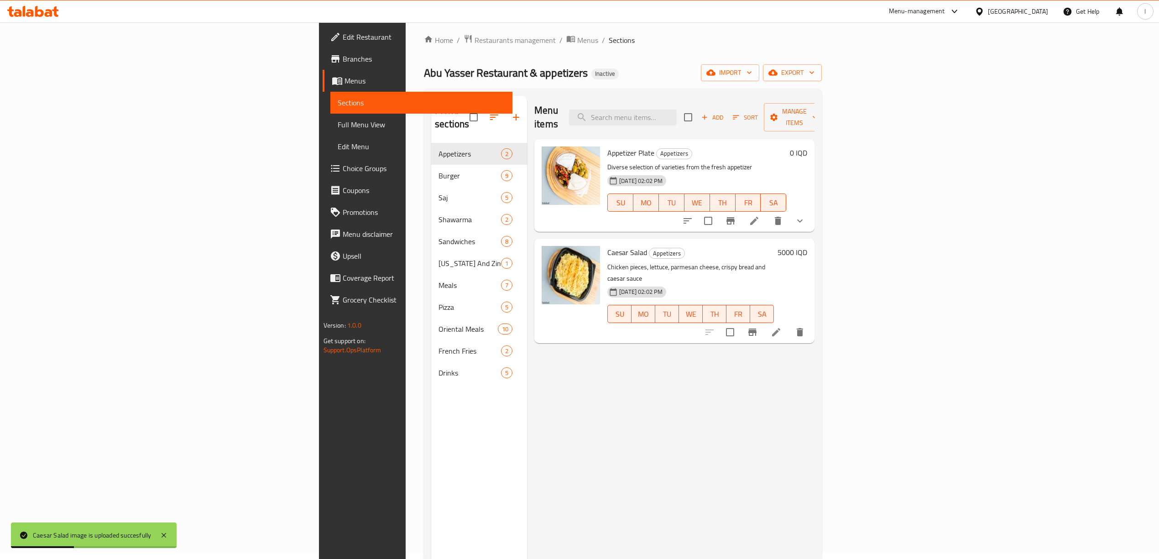
click at [527, 404] on div "Menu items Add Sort Manage items Appetizer Plate Appetizers Diverse selection o…" at bounding box center [670, 375] width 287 height 559
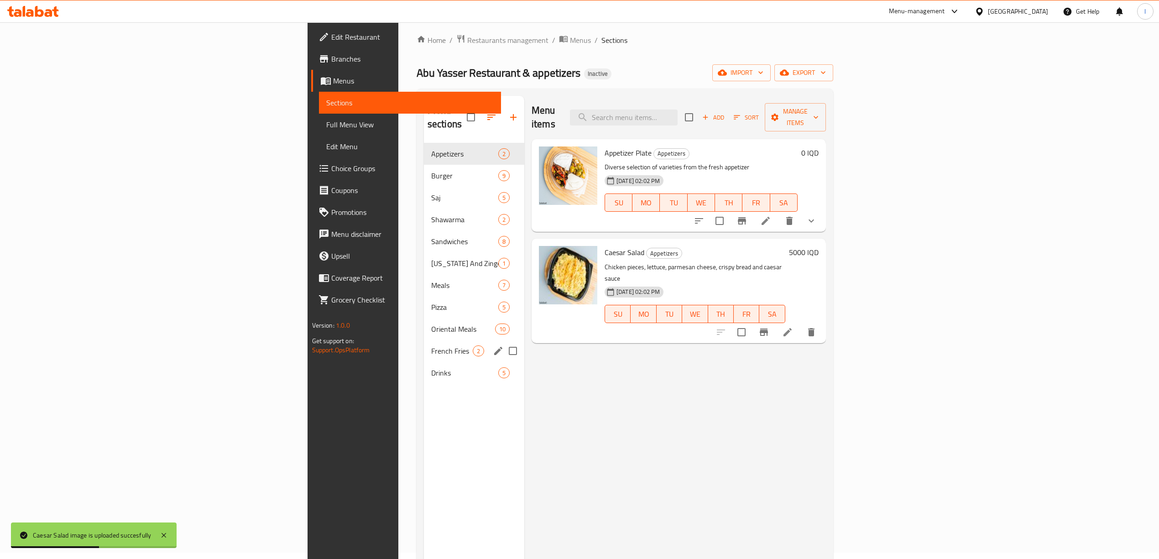
click at [424, 345] on div "French Fries 2" at bounding box center [474, 351] width 100 height 22
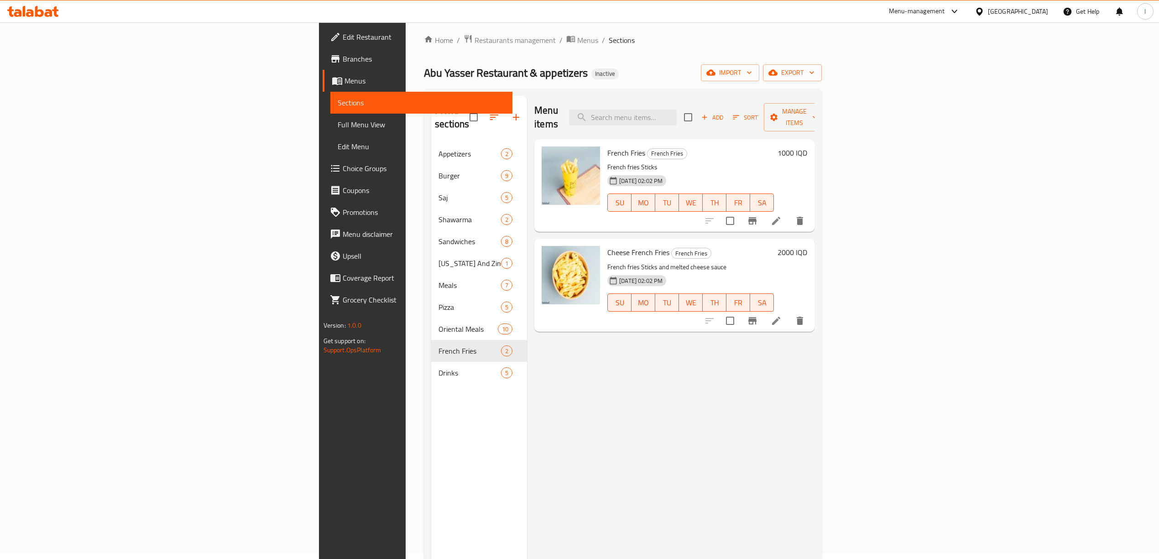
click at [527, 398] on div "Menu items Add Sort Manage items French Fries French Fries French fries Sticks …" at bounding box center [670, 375] width 287 height 559
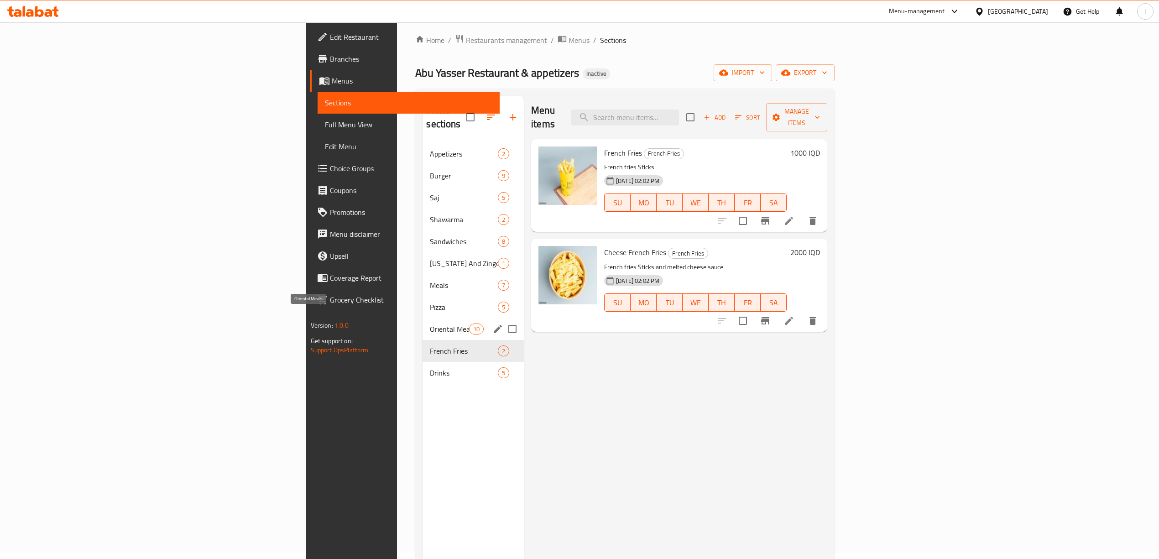
click at [430, 323] on span "Oriental Meals" at bounding box center [449, 328] width 39 height 11
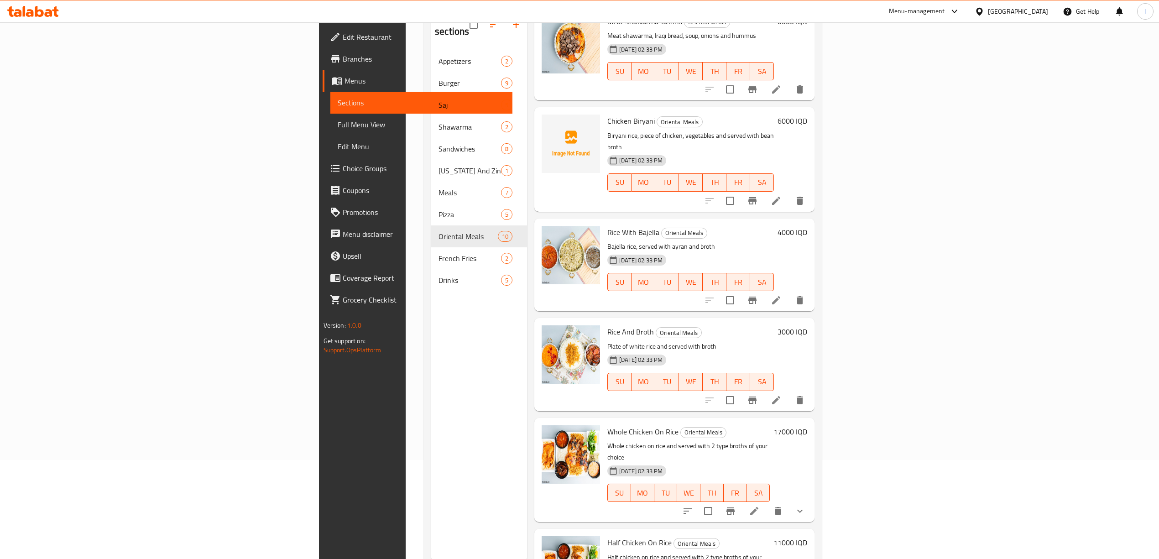
scroll to position [128, 0]
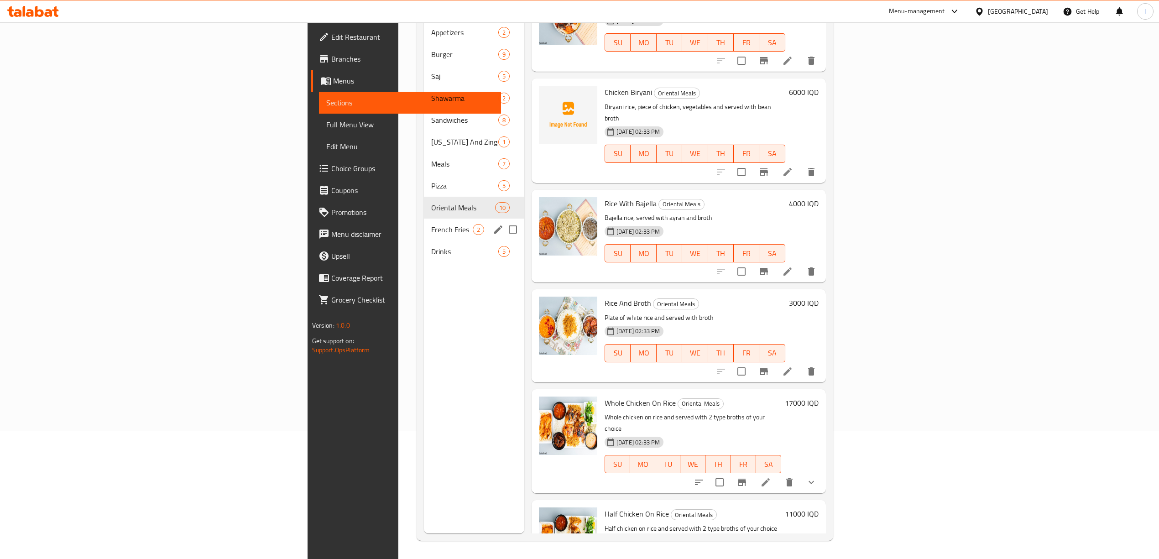
click at [431, 224] on span "French Fries" at bounding box center [452, 229] width 42 height 11
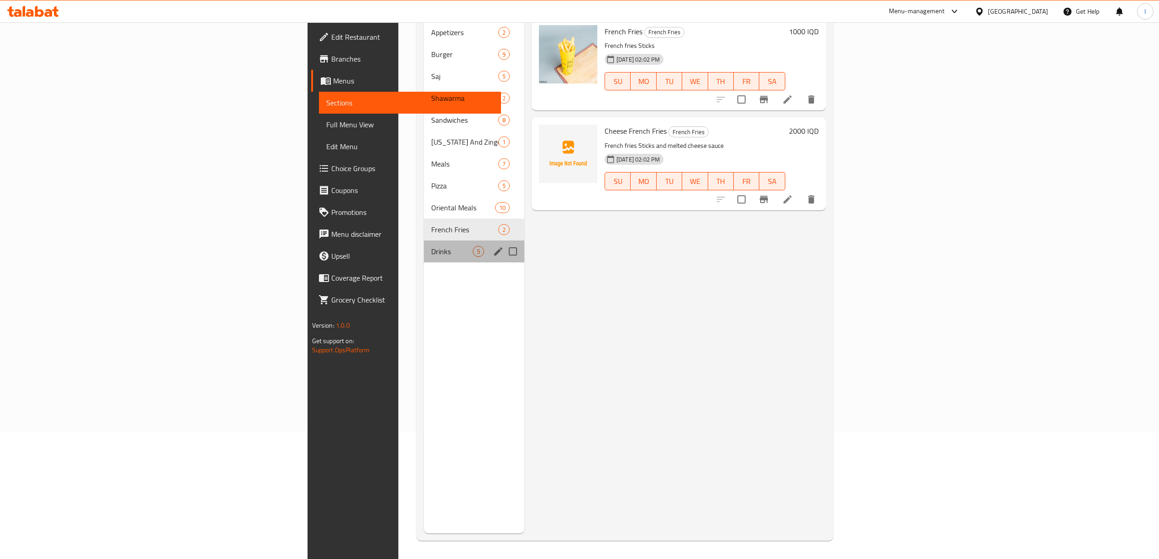
click at [424, 243] on div "Drinks 5" at bounding box center [474, 251] width 100 height 22
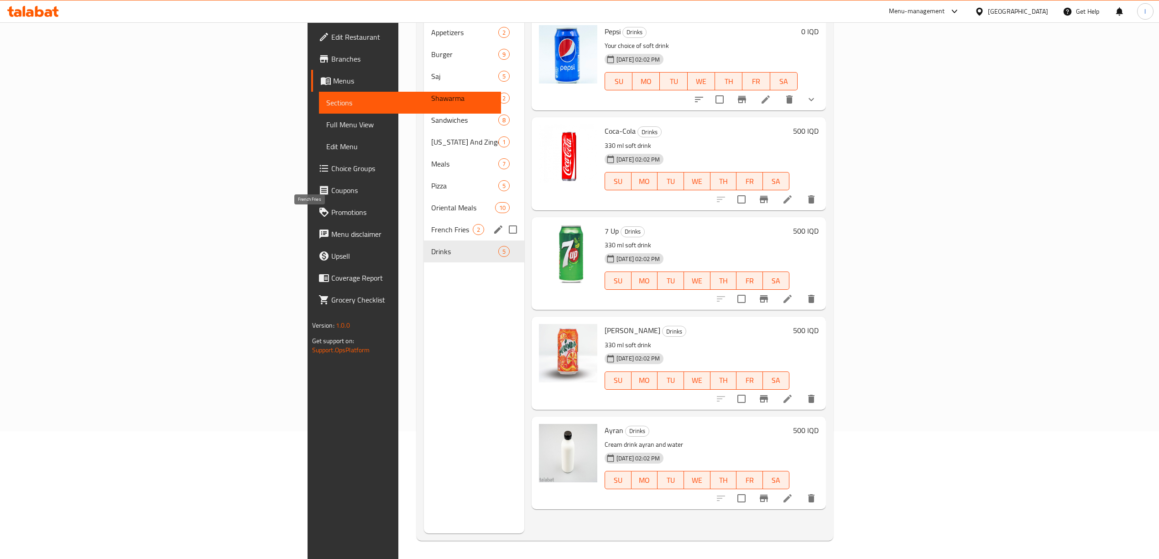
click at [431, 224] on span "French Fries" at bounding box center [452, 229] width 42 height 11
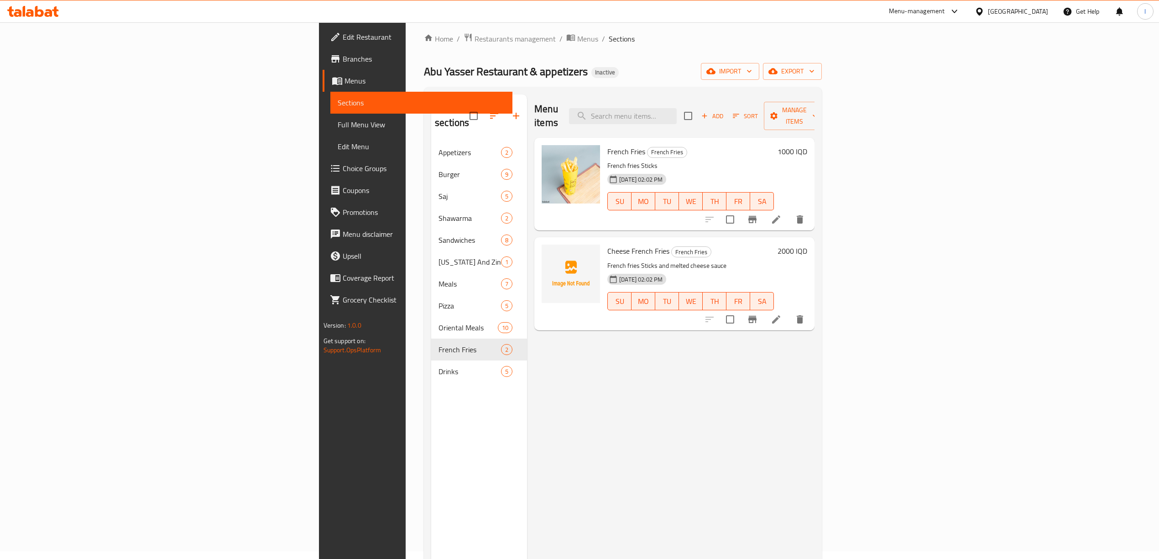
scroll to position [6, 0]
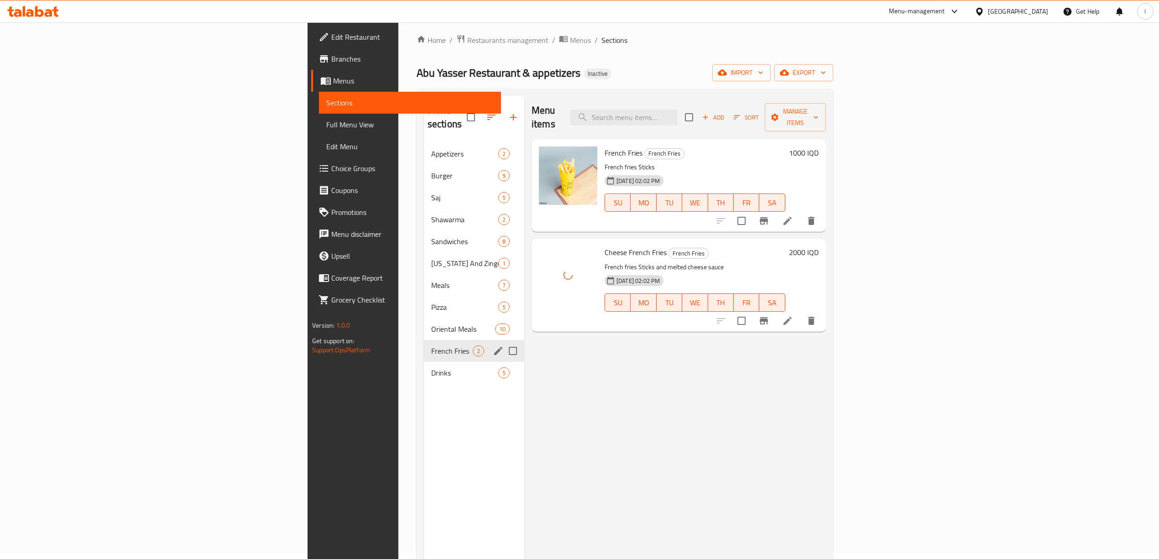
click at [424, 340] on div "French Fries 2" at bounding box center [474, 351] width 100 height 22
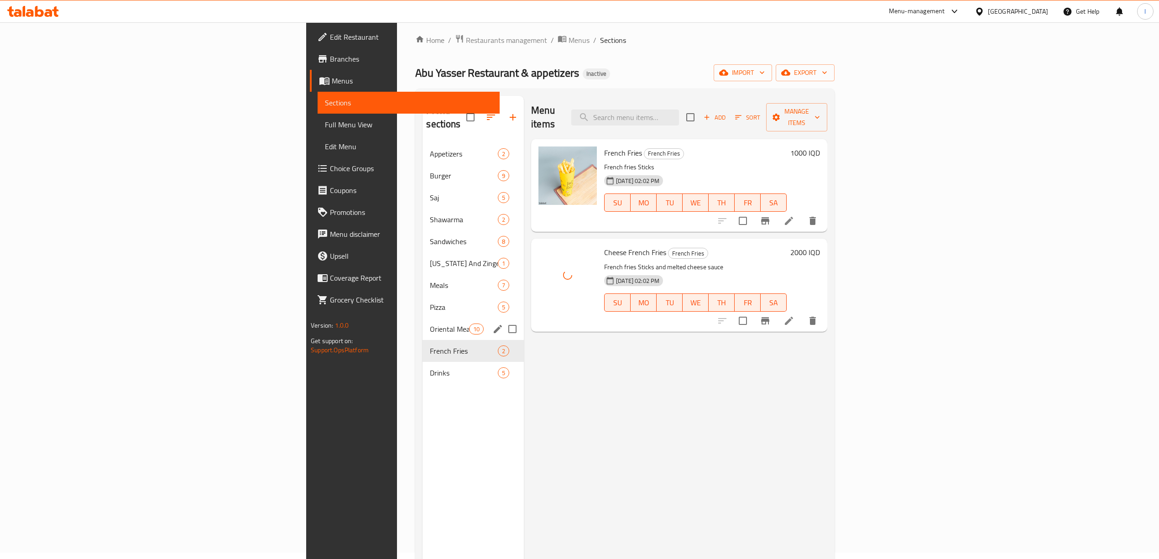
click at [430, 323] on span "Oriental Meals" at bounding box center [449, 328] width 39 height 11
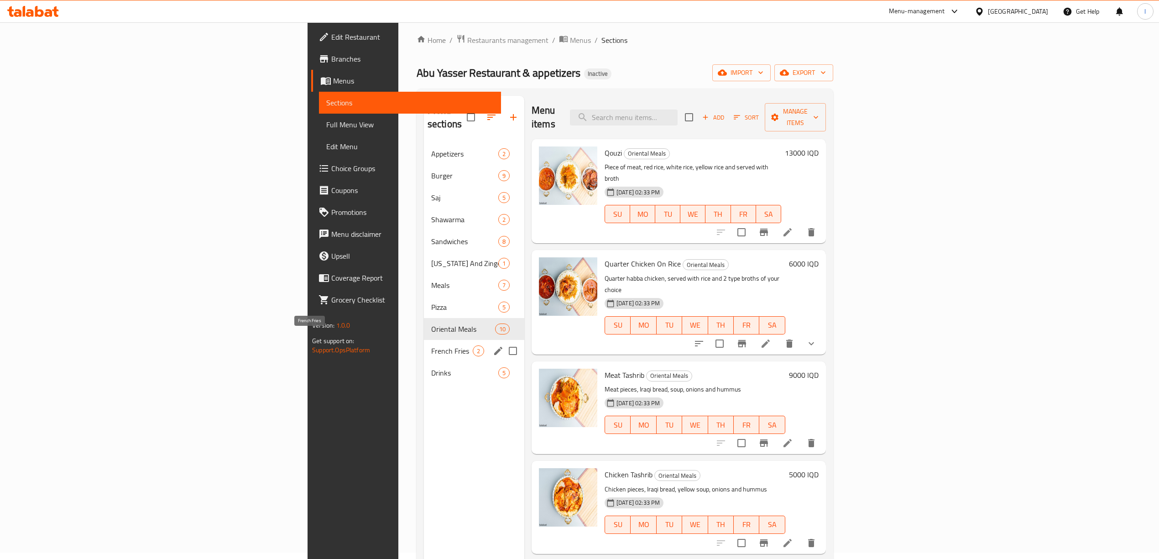
click at [431, 345] on span "French Fries" at bounding box center [452, 350] width 42 height 11
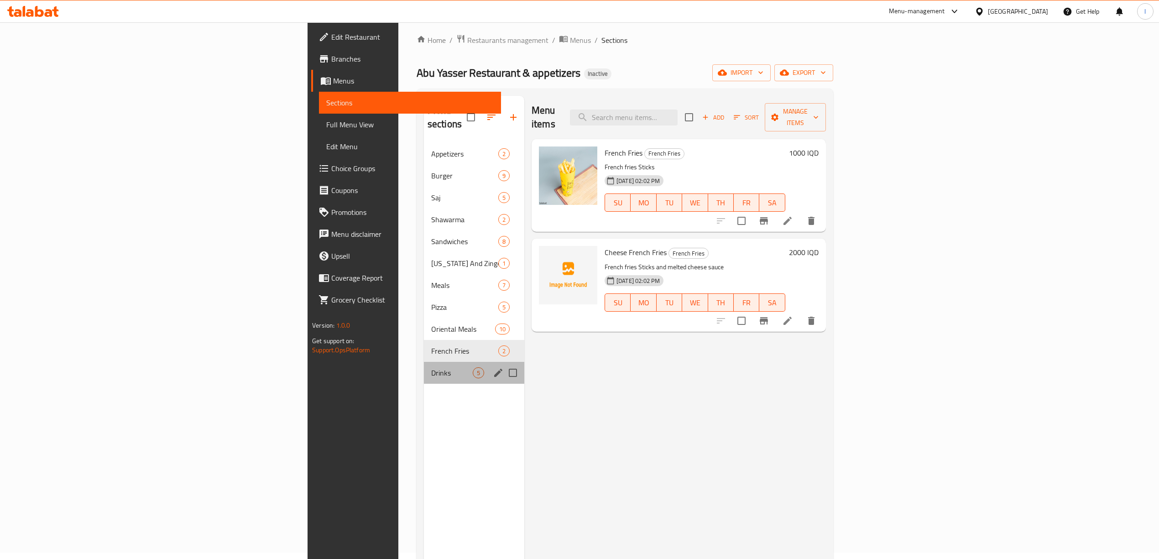
click at [424, 362] on div "Drinks 5" at bounding box center [474, 373] width 100 height 22
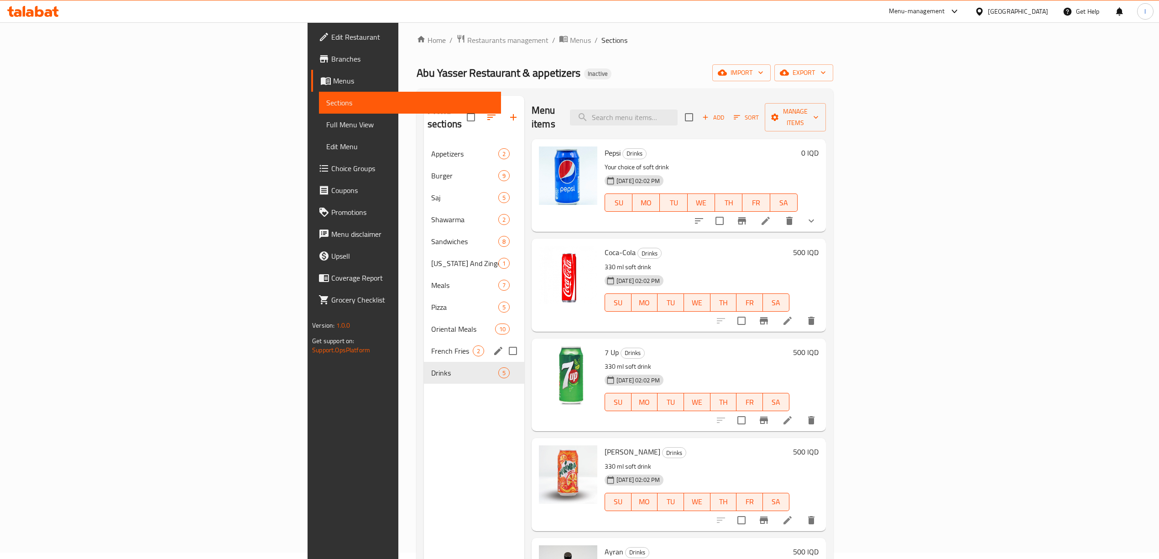
click at [431, 345] on span "French Fries" at bounding box center [452, 350] width 42 height 11
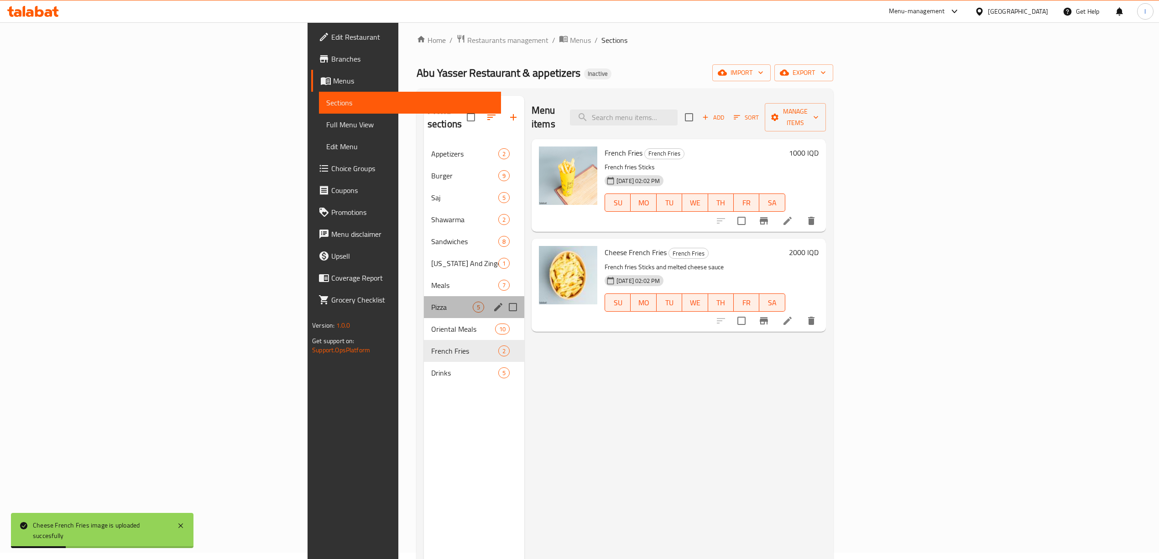
drag, startPoint x: 289, startPoint y: 302, endPoint x: 284, endPoint y: 307, distance: 7.4
click at [424, 302] on div "Pizza 5" at bounding box center [474, 307] width 100 height 22
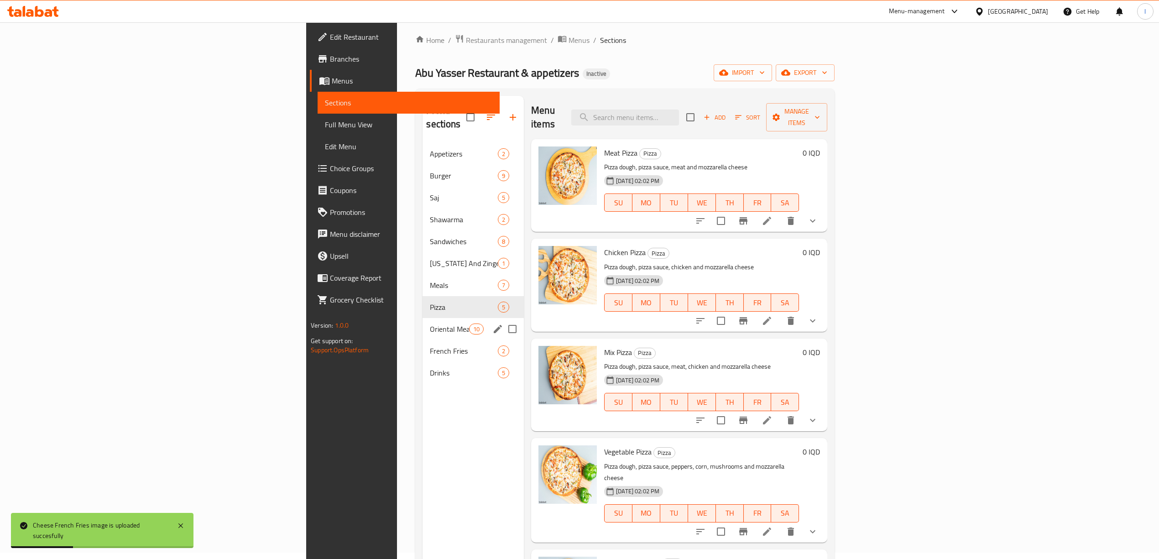
click at [430, 323] on span "Oriental Meals" at bounding box center [449, 328] width 39 height 11
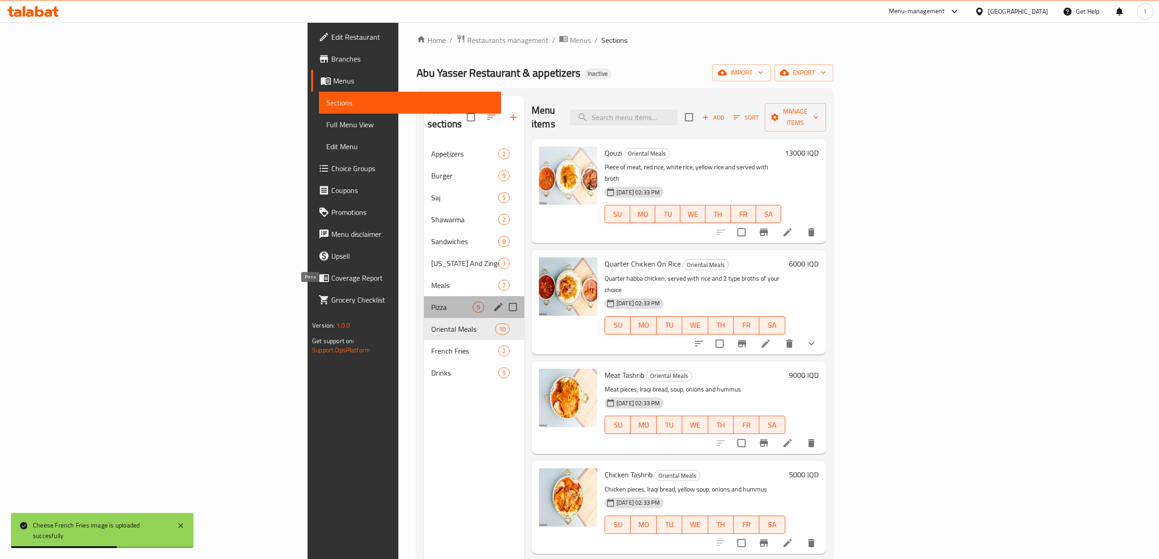
click at [431, 302] on span "Pizza" at bounding box center [452, 307] width 42 height 11
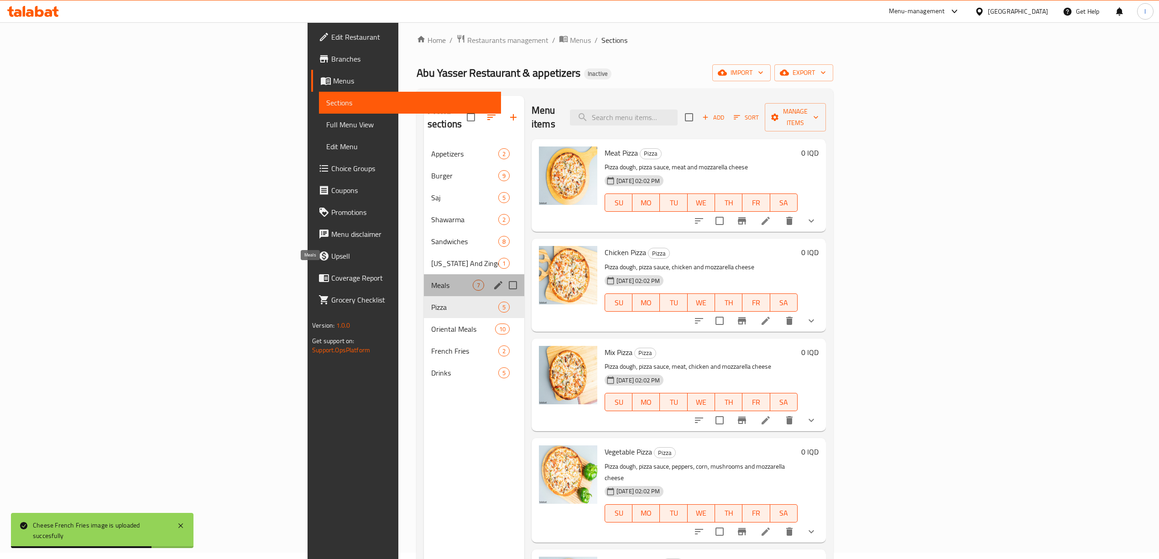
click at [431, 280] on span "Meals" at bounding box center [452, 285] width 42 height 11
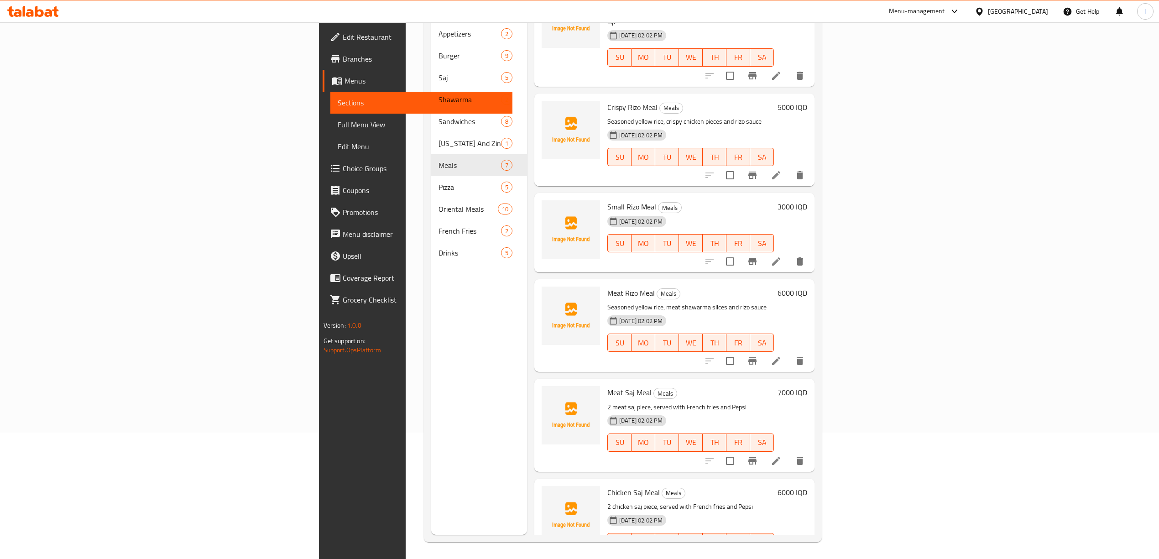
scroll to position [128, 0]
click at [607, 384] on span "Meat Saj Meal" at bounding box center [629, 391] width 44 height 14
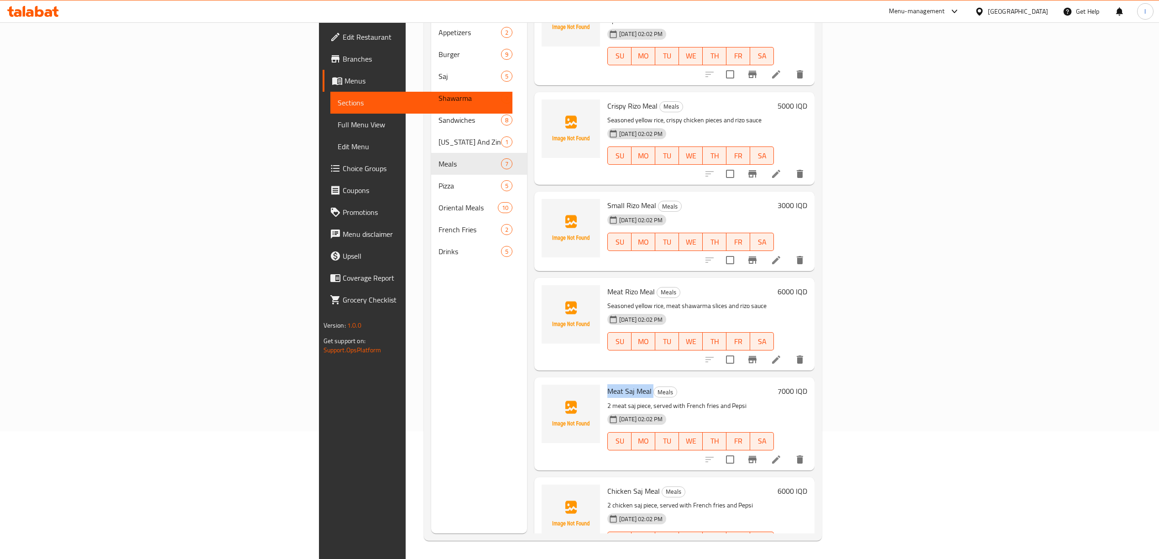
click at [607, 384] on span "Meat Saj Meal" at bounding box center [629, 391] width 44 height 14
click at [607, 484] on span "Chicken Saj Meal" at bounding box center [633, 491] width 52 height 14
copy h6 "Chicken Saj Meal"
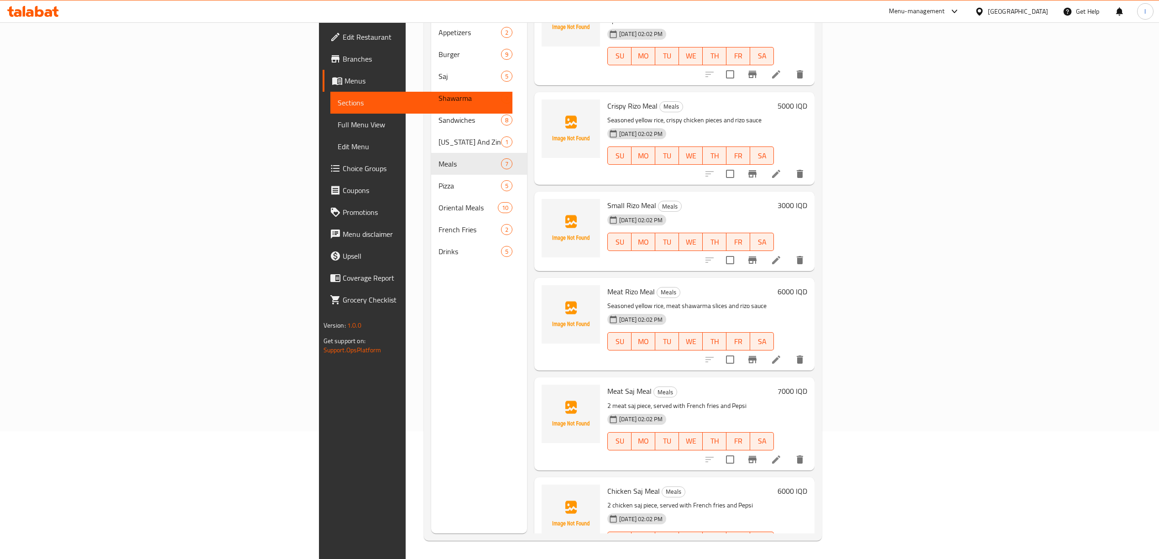
click at [538, 381] on div at bounding box center [571, 423] width 66 height 85
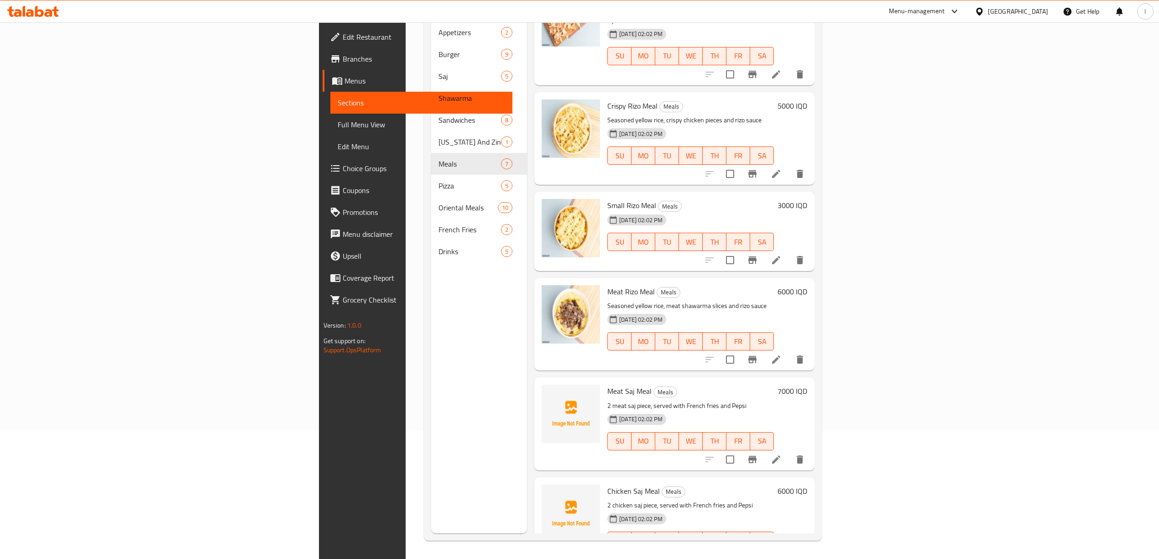
drag, startPoint x: 392, startPoint y: 469, endPoint x: 381, endPoint y: 445, distance: 26.5
click at [431, 469] on div "Menu sections Appetizers 2 Burger 9 Saj 5 Shawarma 2 Sandwiches 8 Kentucky And …" at bounding box center [479, 253] width 96 height 559
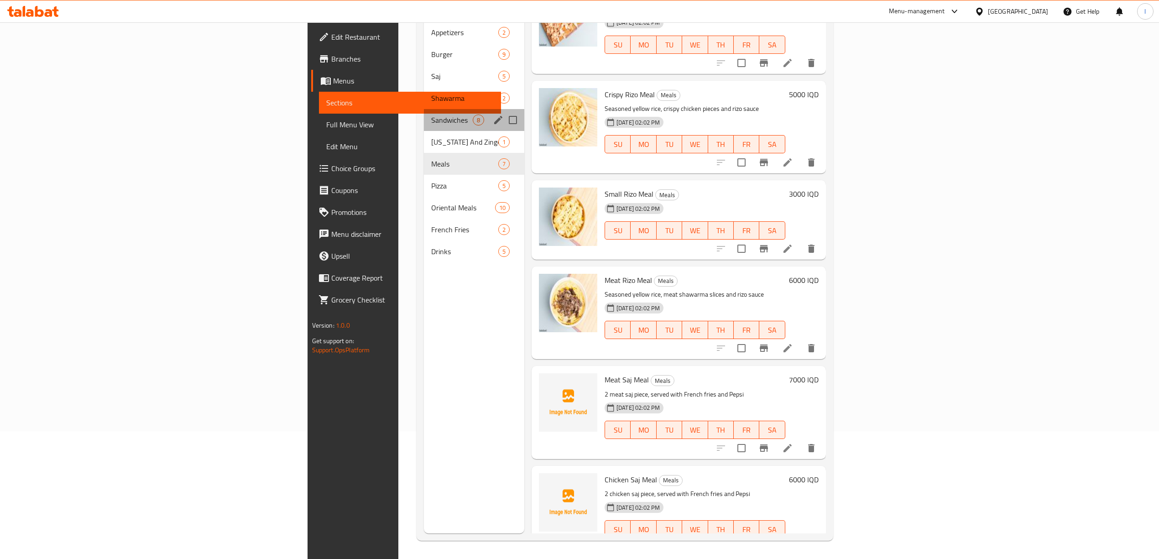
click at [424, 114] on div "Sandwiches 8" at bounding box center [474, 120] width 100 height 22
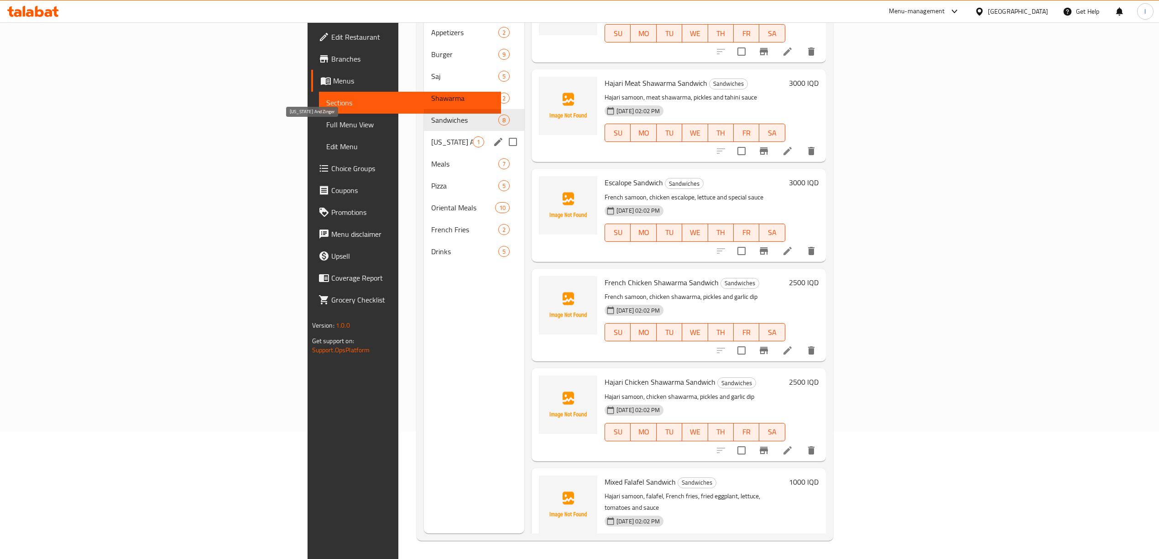
click at [431, 136] on span "Kentucky And Zinger" at bounding box center [452, 141] width 42 height 11
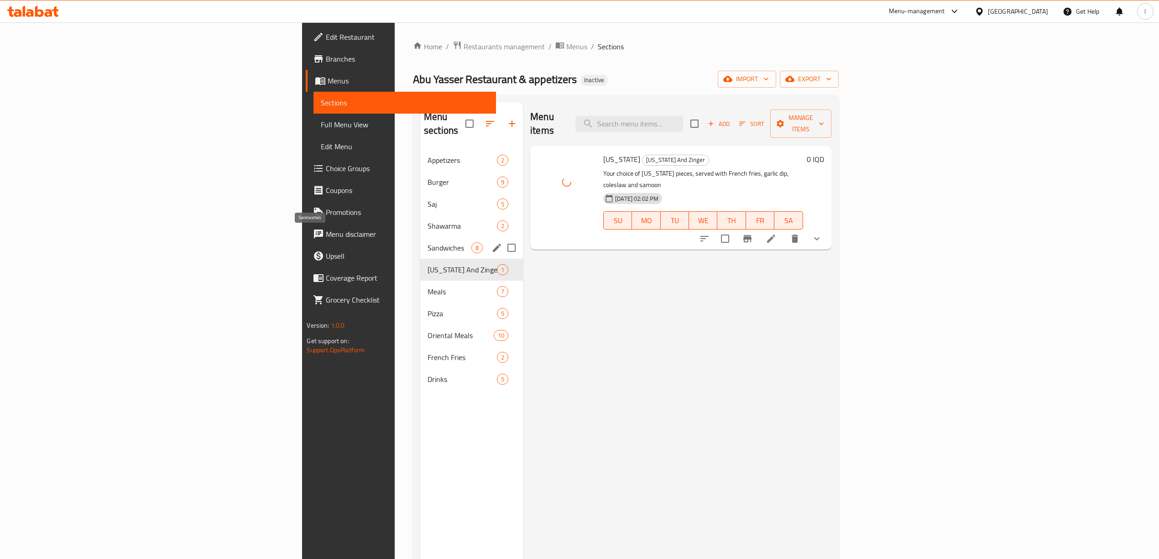
click at [427, 242] on span "Sandwiches" at bounding box center [449, 247] width 44 height 11
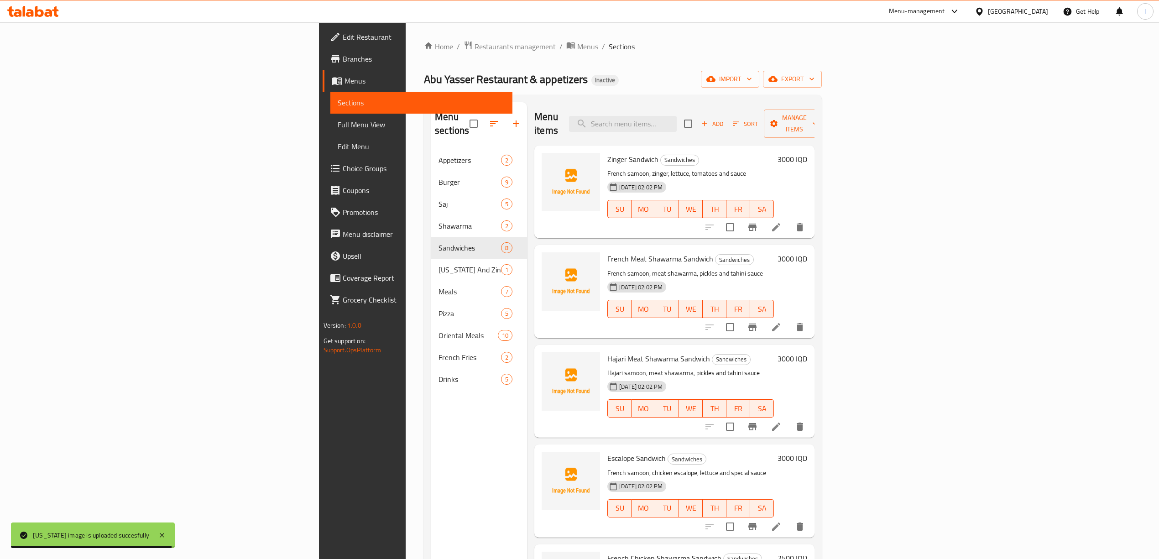
click at [431, 499] on div "Menu sections Appetizers 2 Burger 9 Saj 5 Shawarma 2 Sandwiches 8 Kentucky And …" at bounding box center [479, 381] width 96 height 559
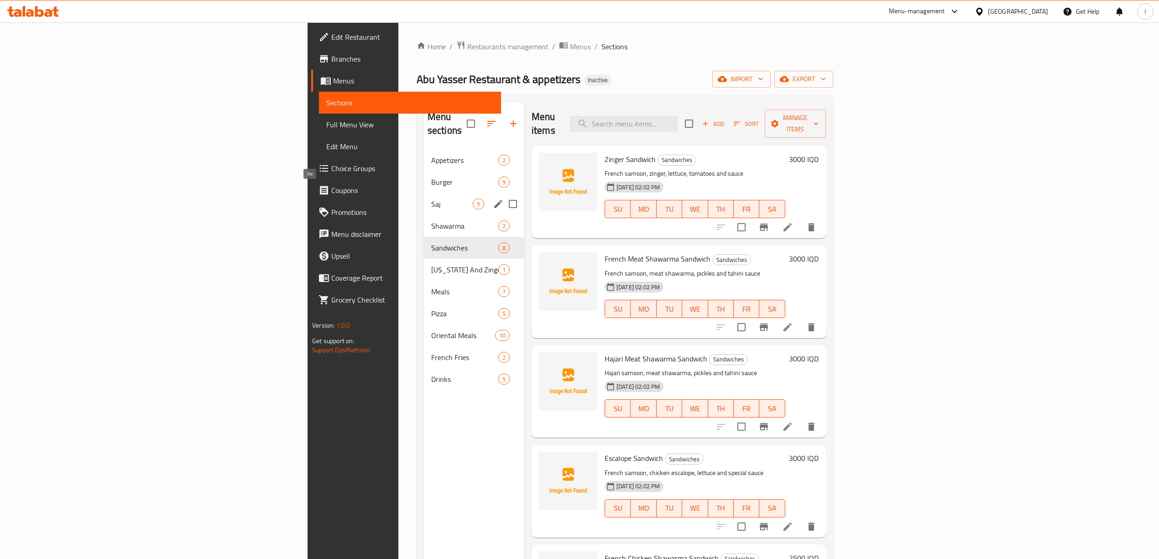
click at [431, 198] on span "Saj" at bounding box center [452, 203] width 42 height 11
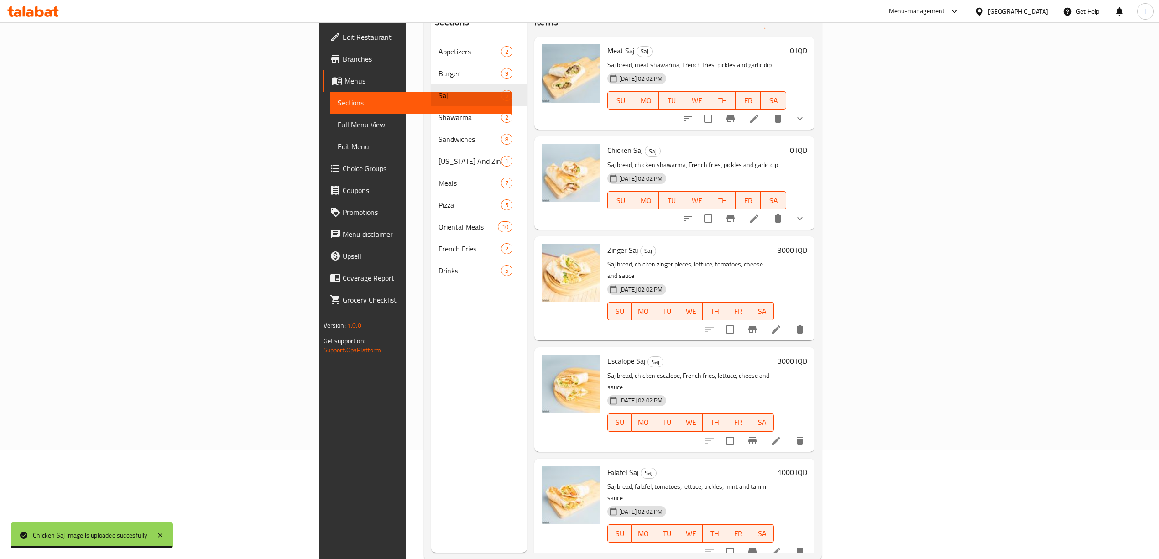
scroll to position [128, 0]
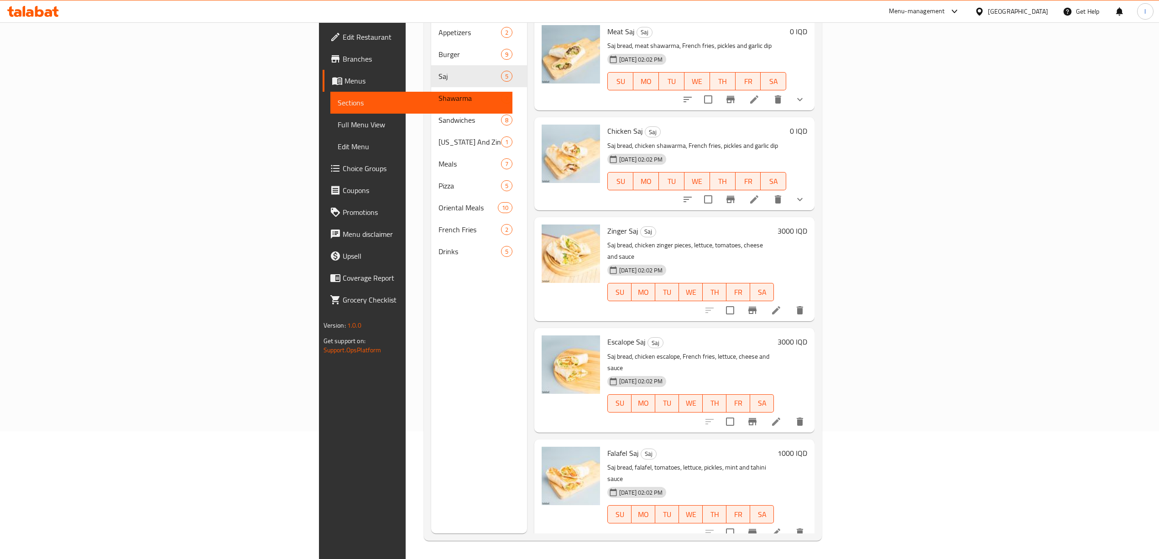
click at [547, 516] on div "Menu items Add Sort Manage items Meat Saj Saj Saj bread, meat shawarma, French …" at bounding box center [670, 253] width 287 height 559
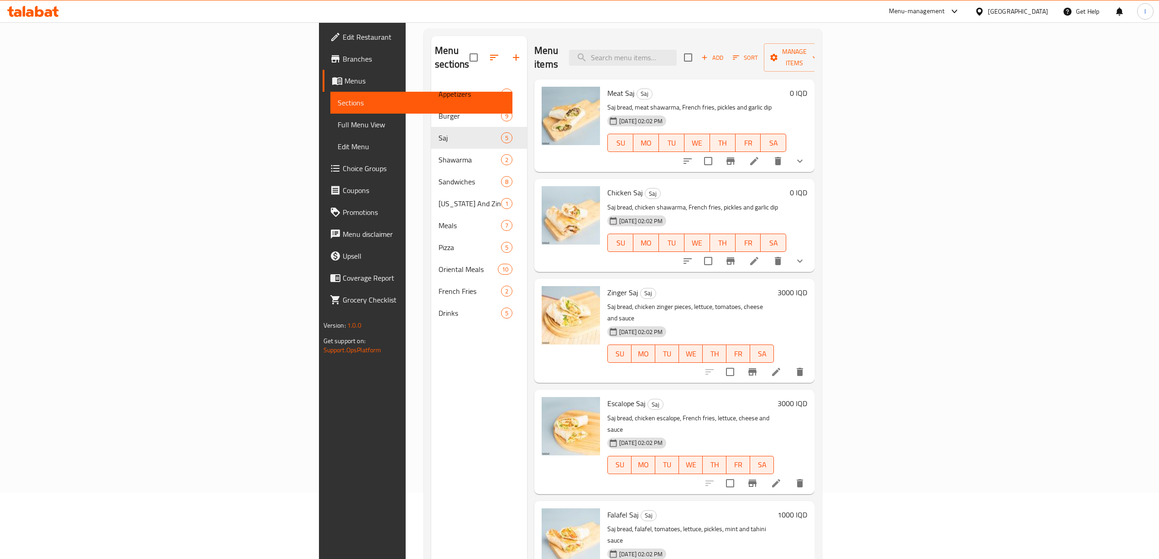
scroll to position [0, 0]
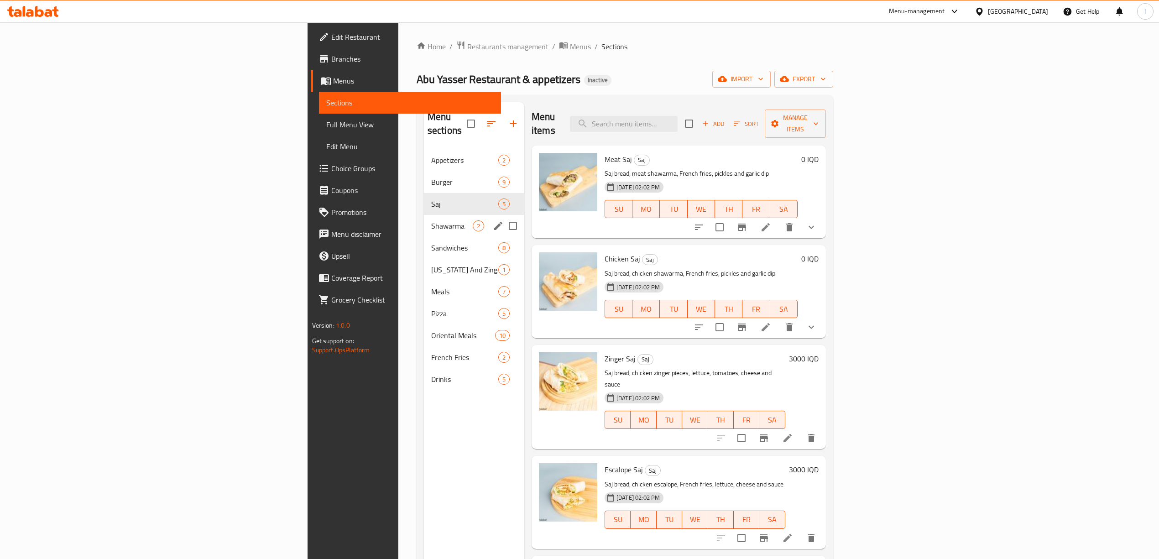
click at [431, 220] on span "Shawarma" at bounding box center [452, 225] width 42 height 11
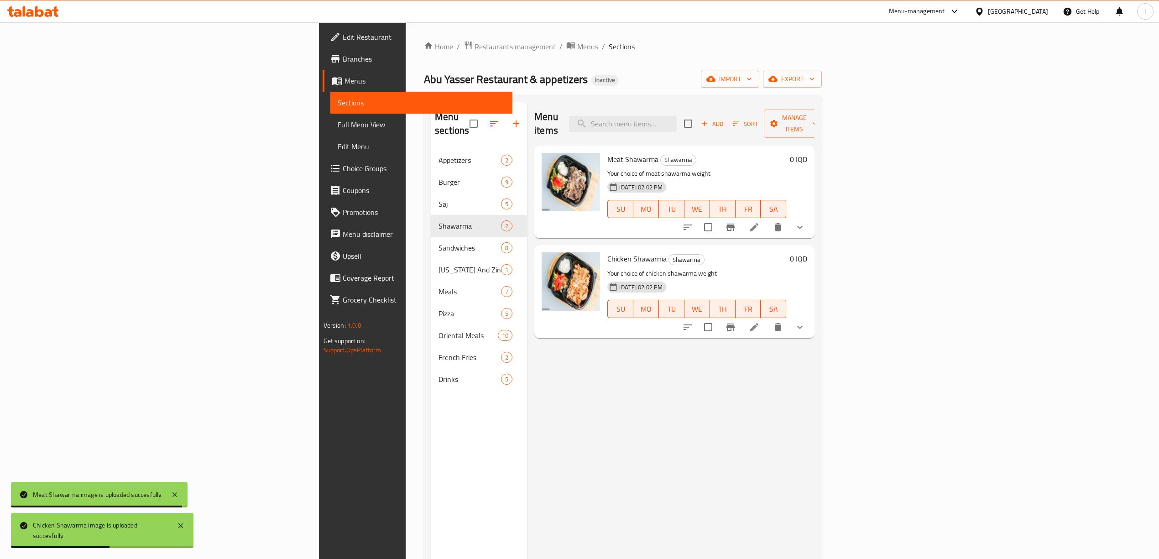
click at [527, 461] on div "Menu items Add Sort Manage items Meat Shawarma Shawarma Your choice of meat sha…" at bounding box center [670, 381] width 287 height 559
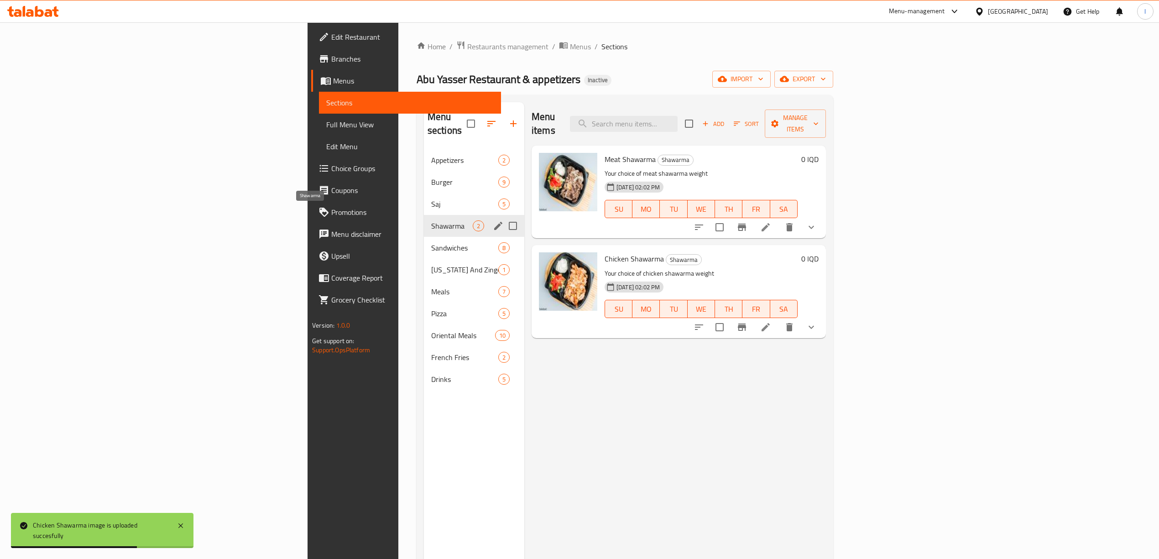
click at [424, 242] on div "Sandwiches 8" at bounding box center [474, 248] width 100 height 22
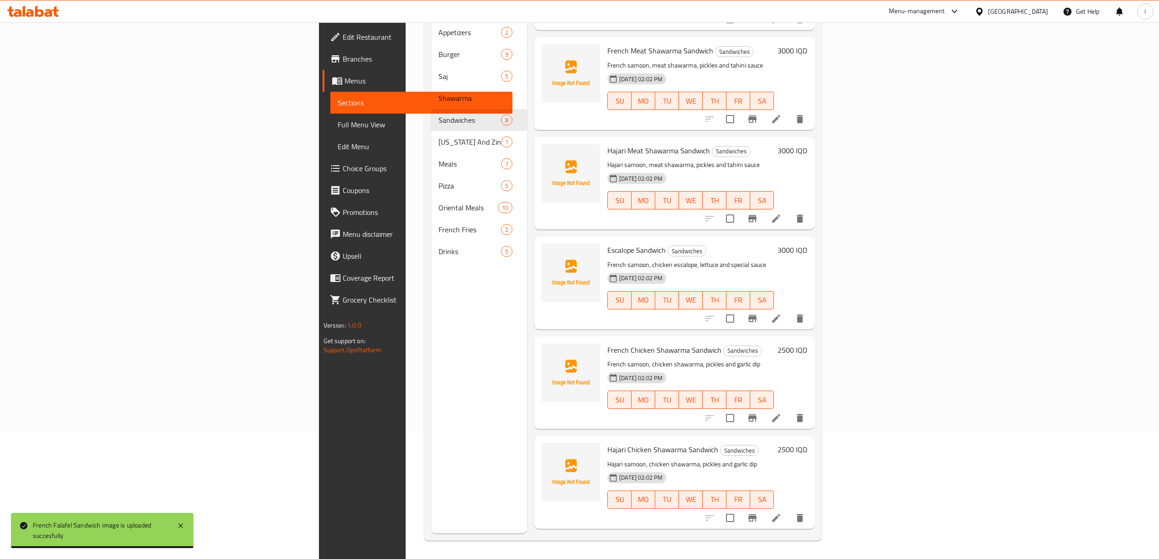
scroll to position [78, 0]
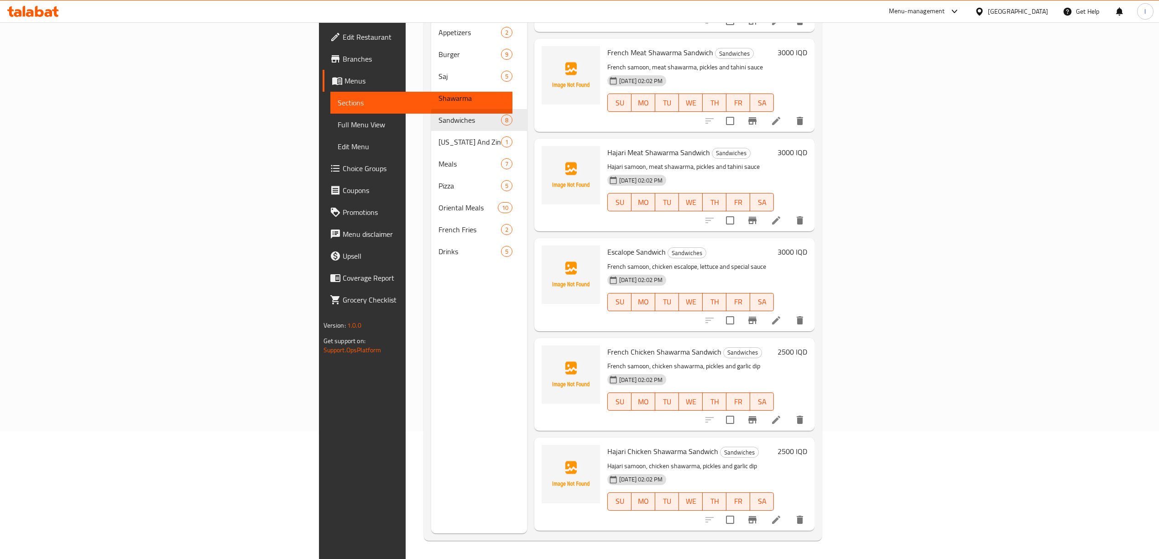
click at [607, 444] on span "Hajari Chicken Shawarma Sandwich" at bounding box center [662, 451] width 111 height 14
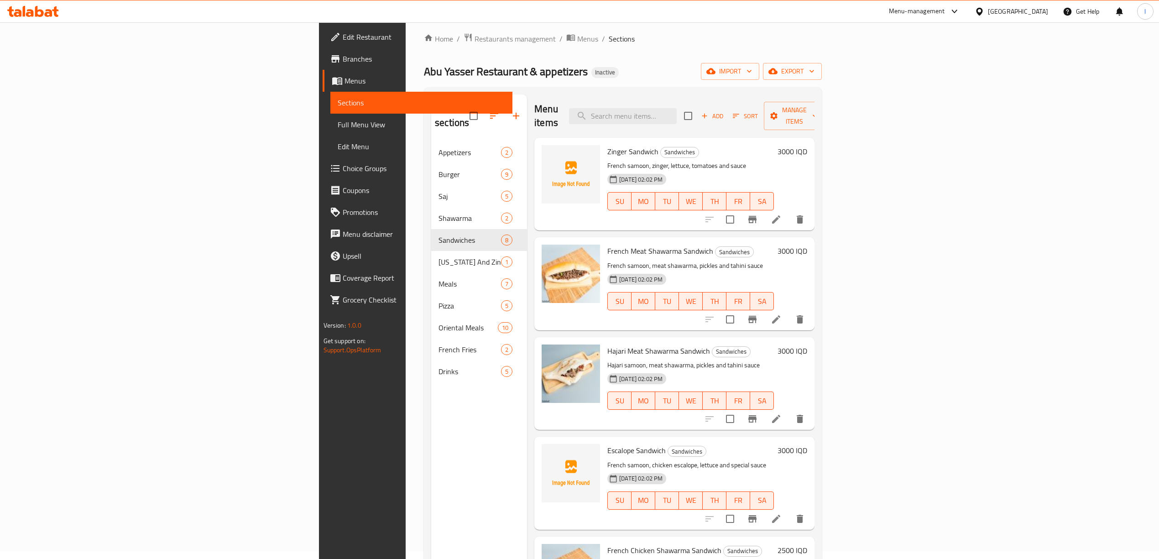
scroll to position [6, 0]
click at [607, 146] on span "Zinger Sandwich" at bounding box center [632, 153] width 51 height 14
copy h6 "Zinger Sandwich"
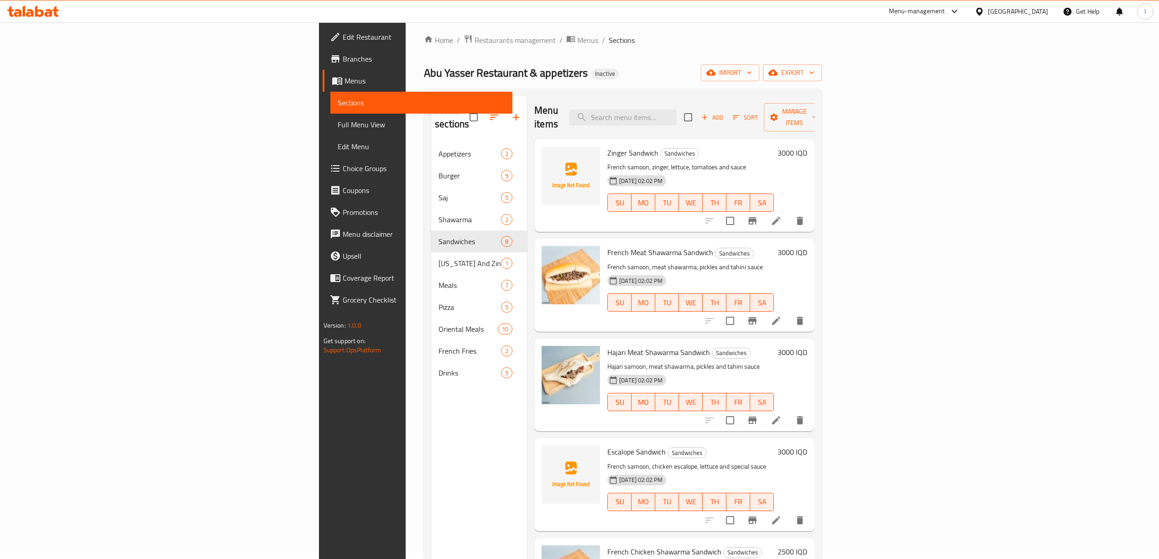
click at [607, 445] on span "Escalope Sandwich" at bounding box center [636, 452] width 58 height 14
copy h6 "Escalope Sandwich"
click at [431, 442] on div "Menu sections Appetizers 2 Burger 9 Saj 5 Shawarma 2 Sandwiches 8 Kentucky And …" at bounding box center [479, 375] width 96 height 559
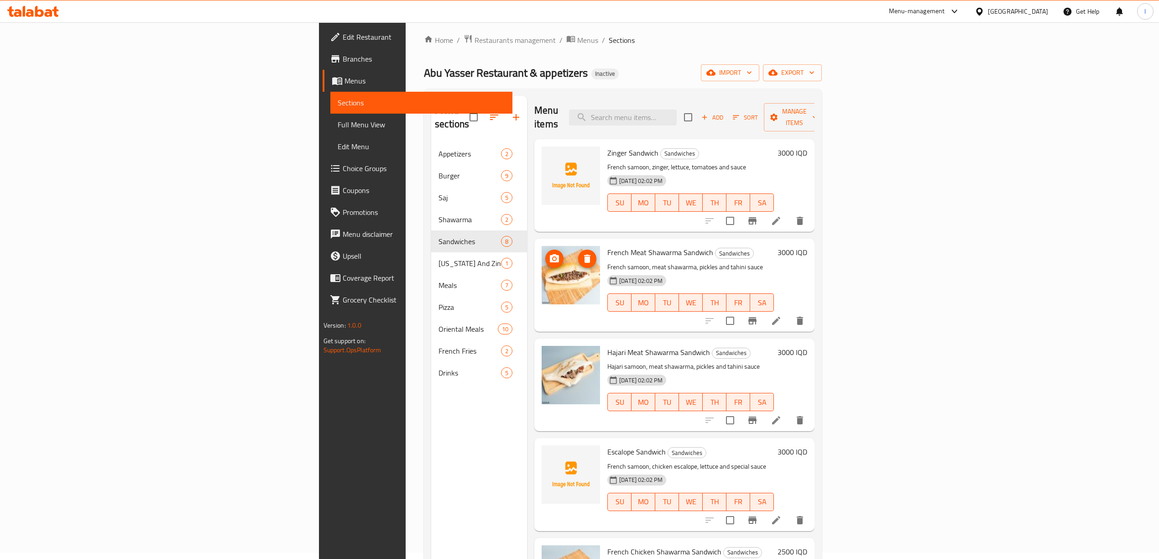
scroll to position [0, 0]
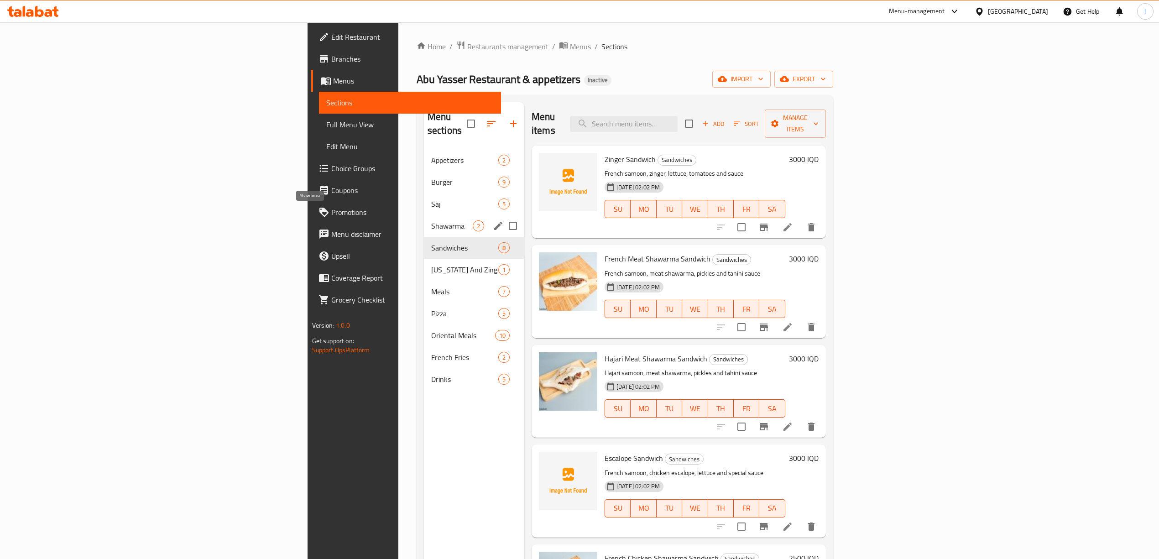
click at [431, 220] on span "Shawarma" at bounding box center [452, 225] width 42 height 11
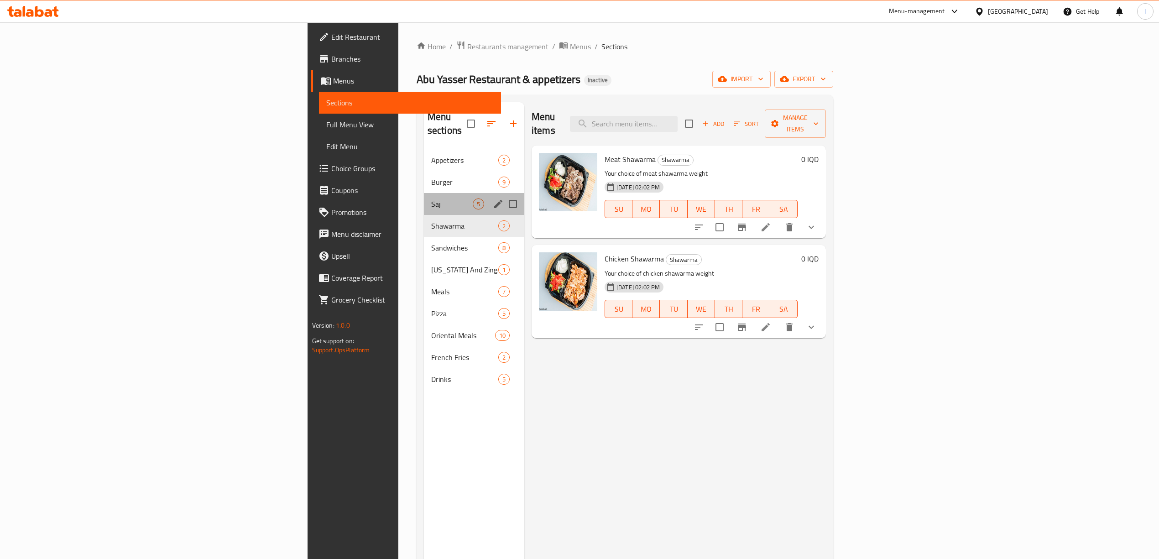
click at [424, 196] on div "Saj 5" at bounding box center [474, 204] width 100 height 22
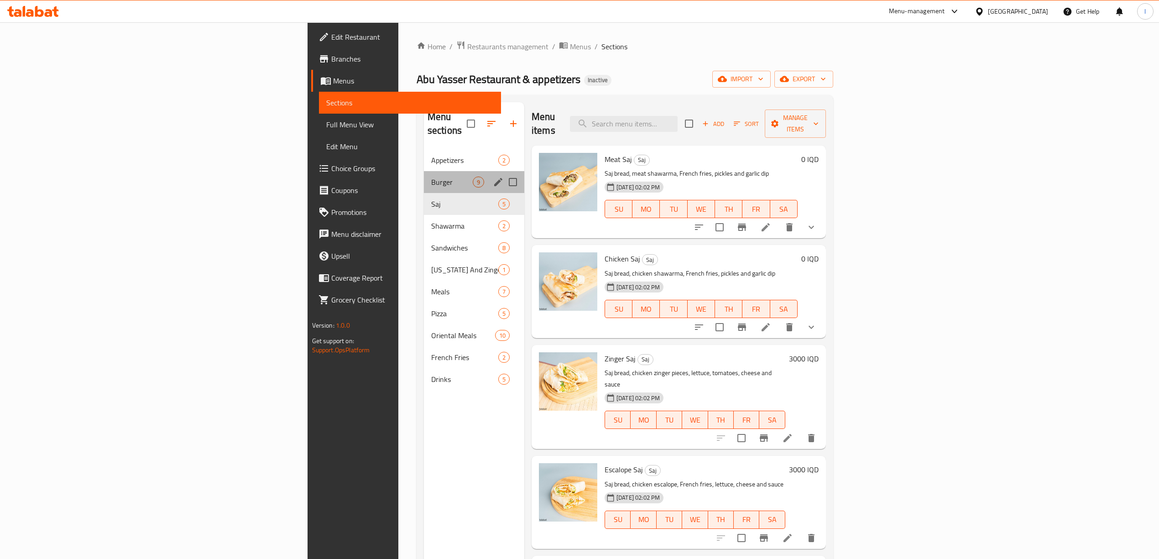
click at [424, 176] on div "Burger 9" at bounding box center [474, 182] width 100 height 22
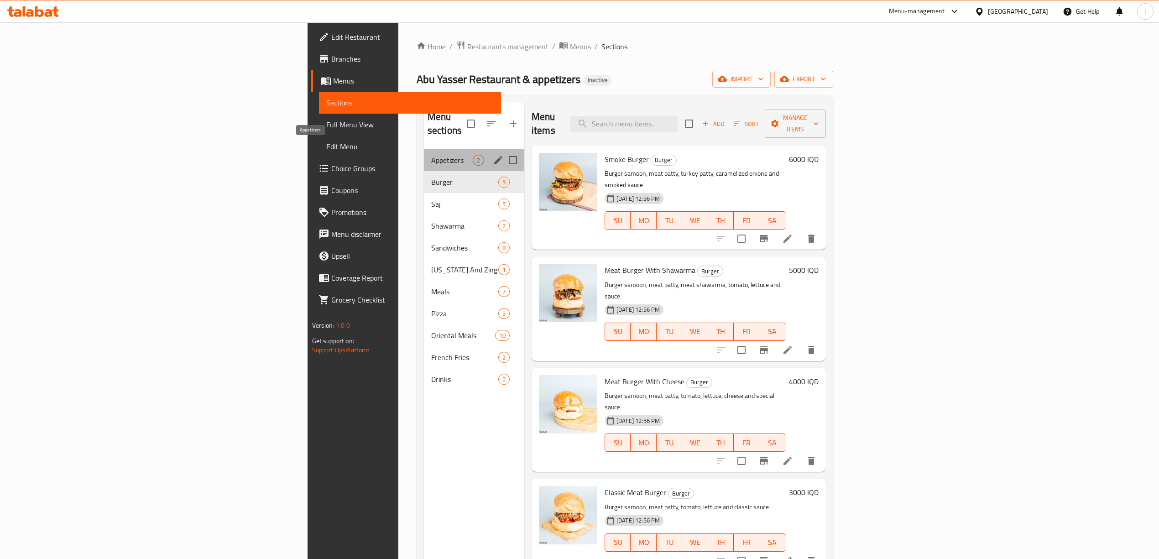
click at [431, 155] on span "Appetizers" at bounding box center [452, 160] width 42 height 11
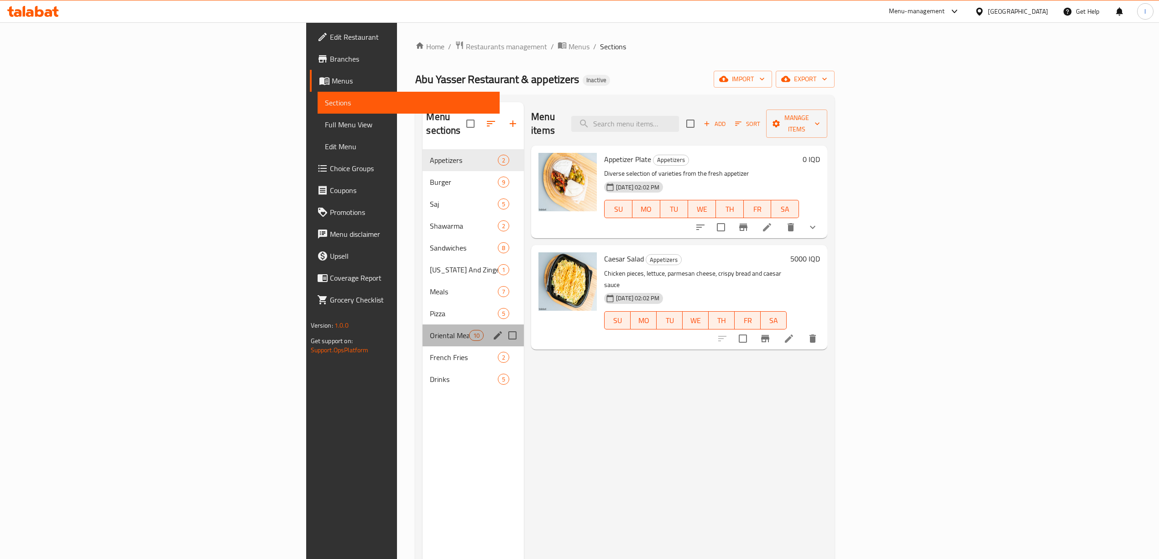
click at [422, 329] on div "Oriental Meals 10" at bounding box center [472, 335] width 101 height 22
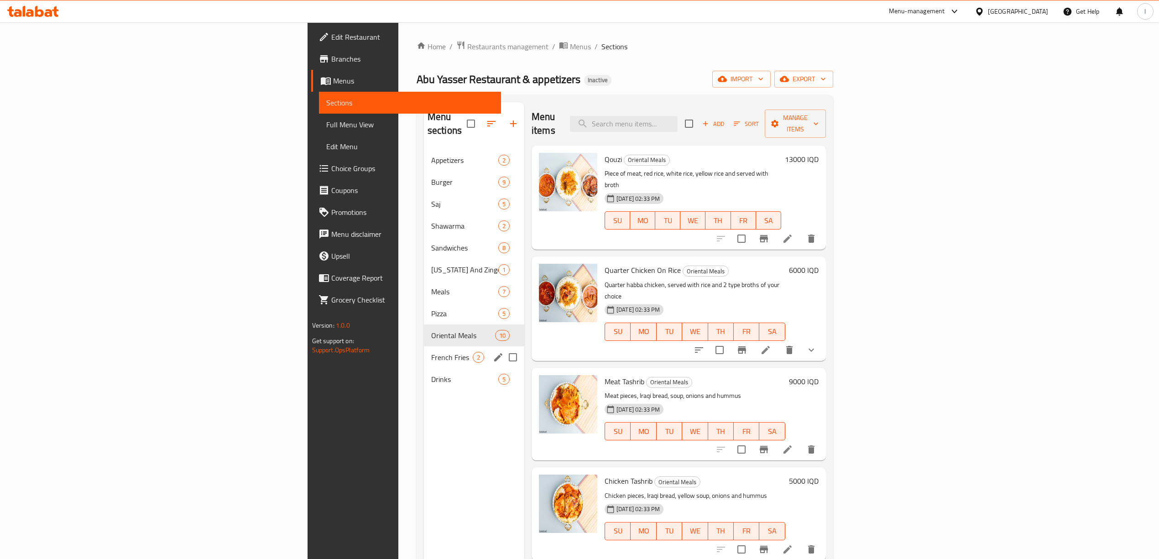
click at [424, 353] on div "French Fries 2" at bounding box center [474, 357] width 100 height 22
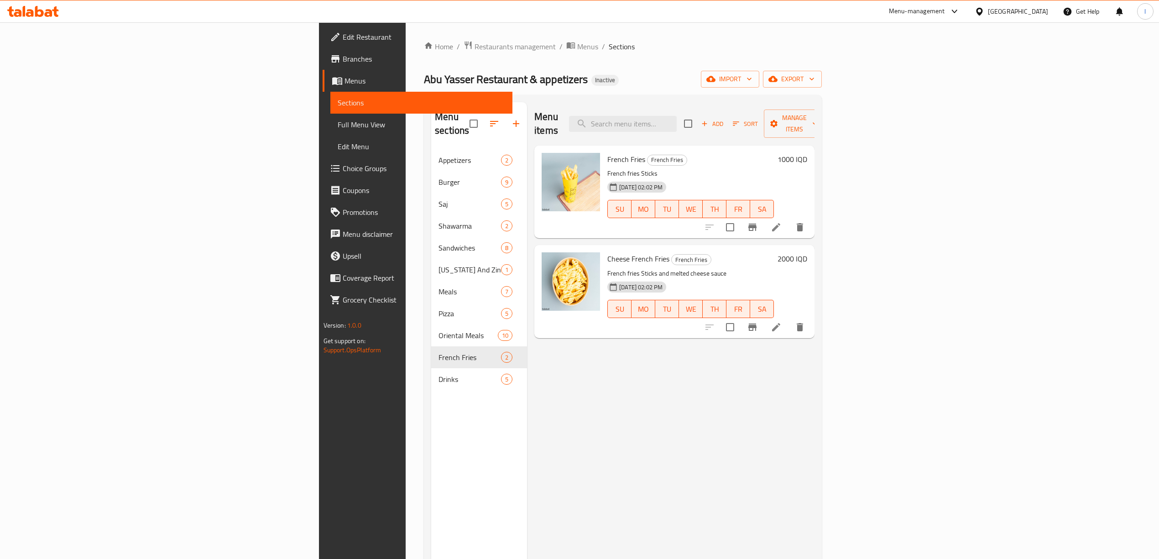
click at [623, 411] on div "Menu items Add Sort Manage items French Fries French Fries French fries Sticks …" at bounding box center [670, 381] width 287 height 559
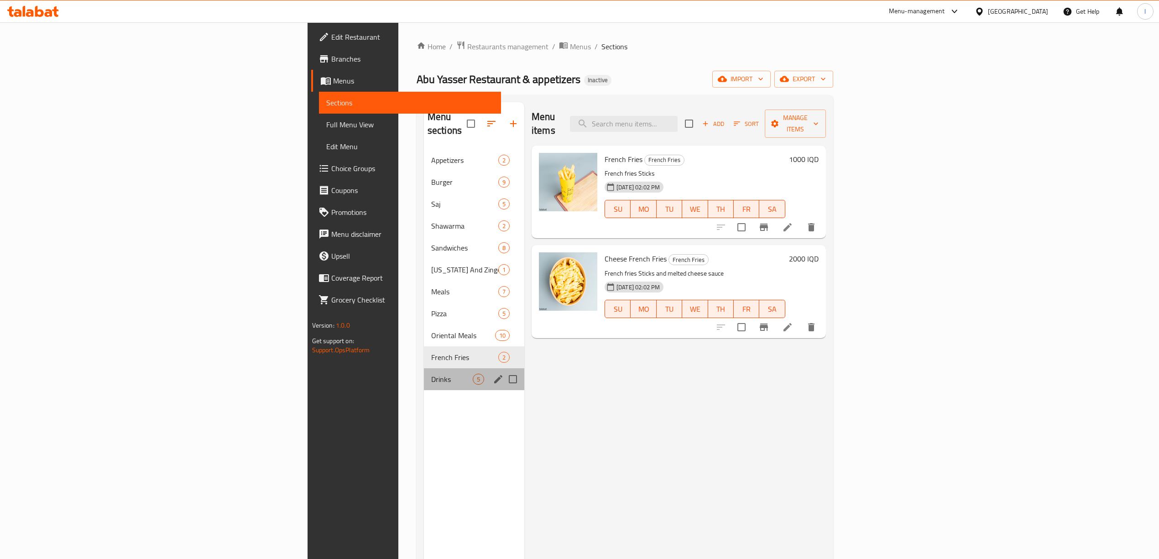
click at [431, 374] on span "Drinks" at bounding box center [452, 379] width 42 height 11
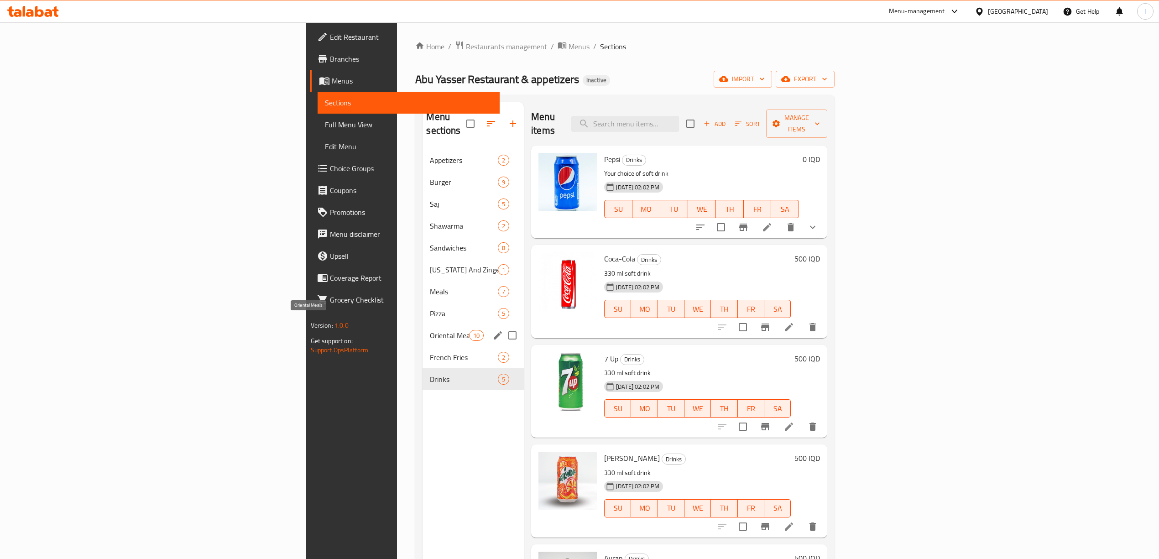
click at [430, 330] on span "Oriental Meals" at bounding box center [449, 335] width 39 height 11
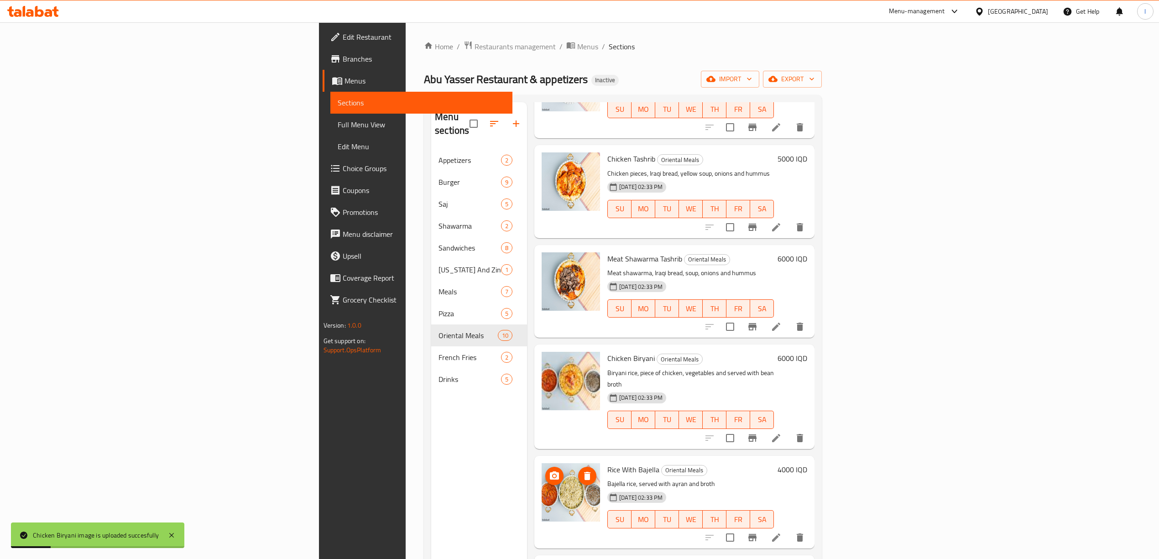
scroll to position [278, 0]
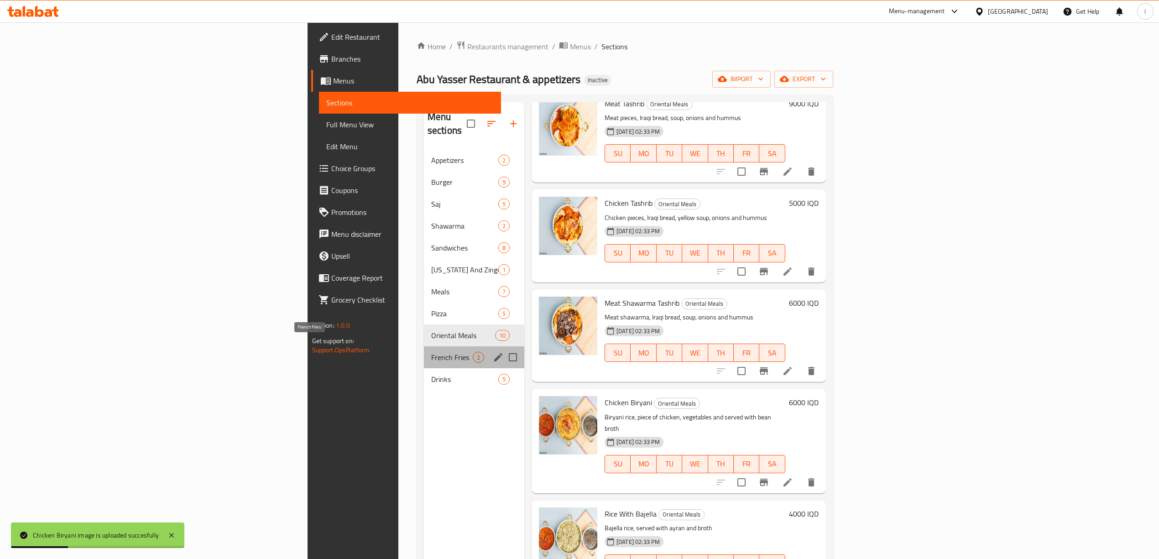
click at [431, 352] on span "French Fries" at bounding box center [452, 357] width 42 height 11
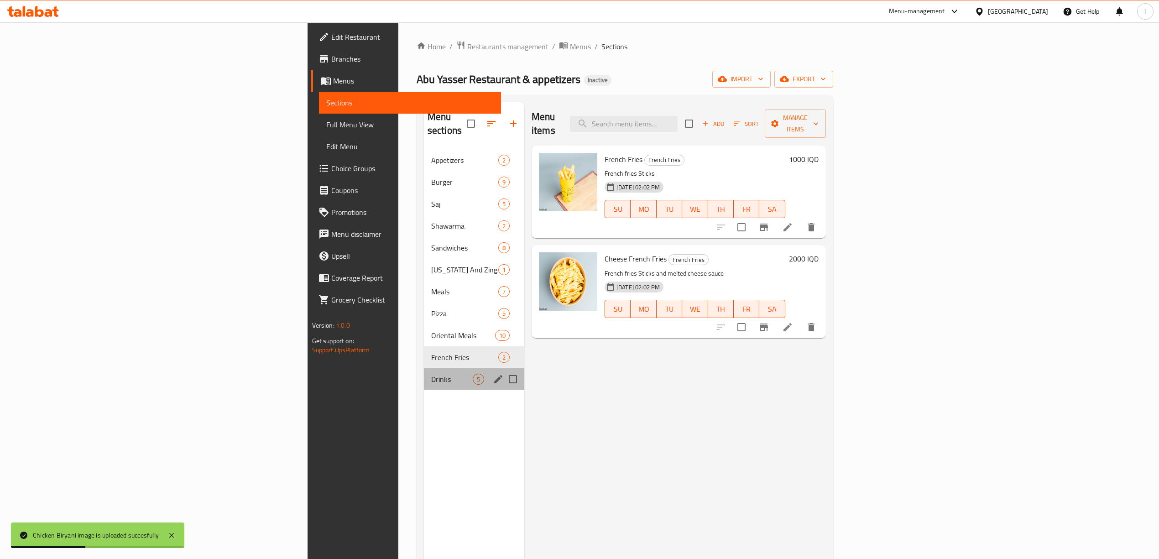
click at [424, 368] on div "Drinks 5" at bounding box center [474, 379] width 100 height 22
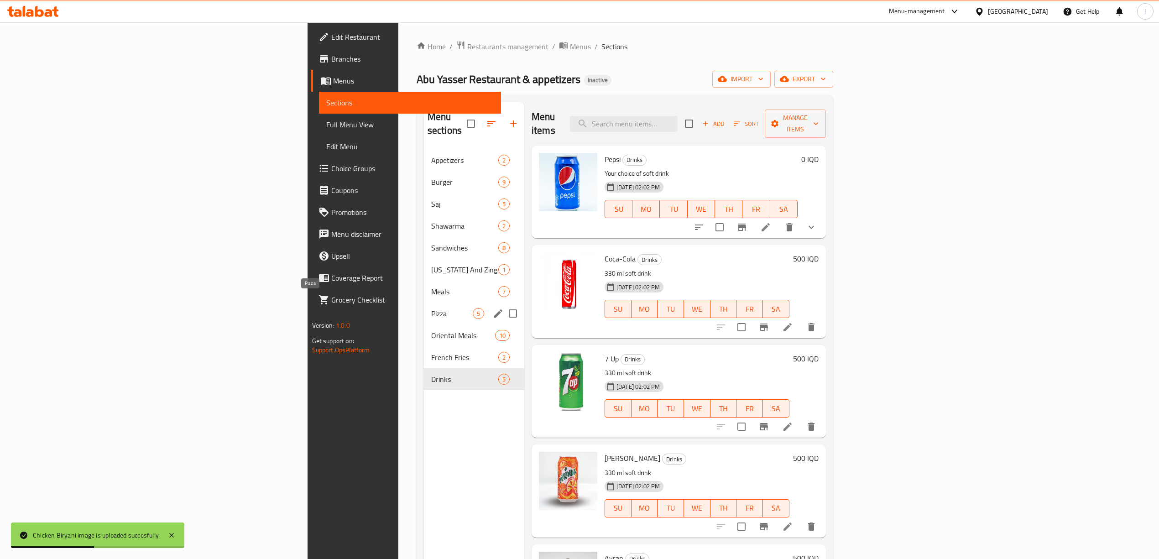
click at [424, 302] on div "Pizza 5" at bounding box center [474, 313] width 100 height 22
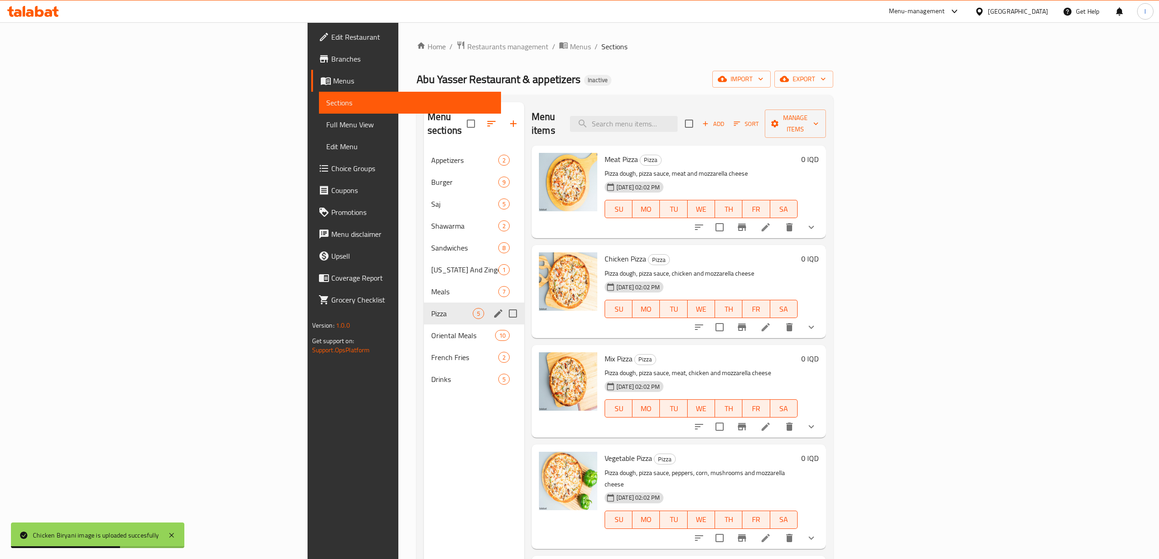
click at [424, 288] on div "Meals 7" at bounding box center [474, 292] width 100 height 22
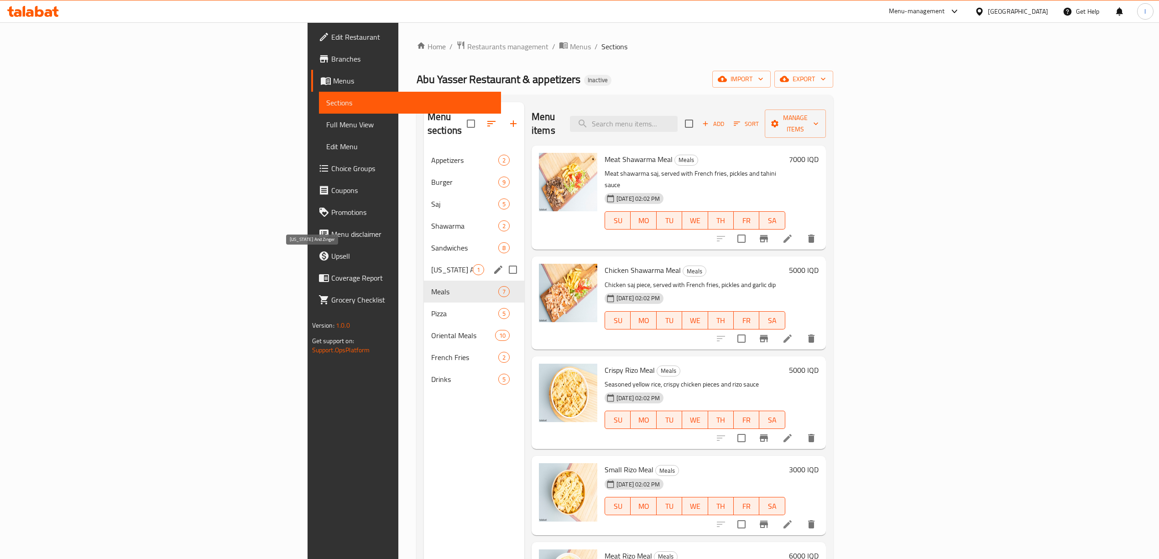
click at [431, 264] on span "Kentucky And Zinger" at bounding box center [452, 269] width 42 height 11
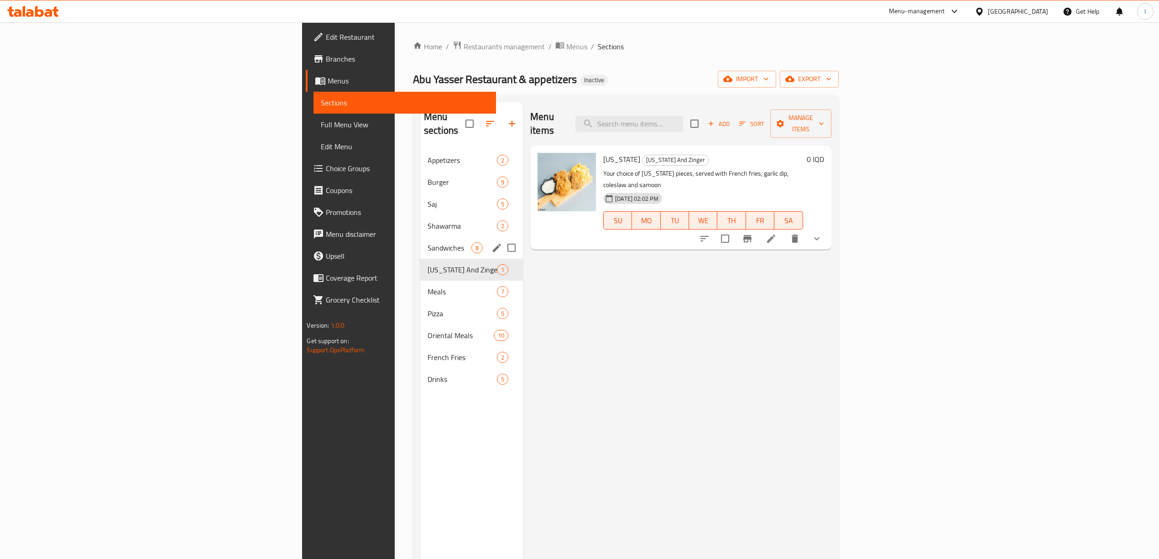
click at [420, 242] on div "Sandwiches 8" at bounding box center [471, 248] width 103 height 22
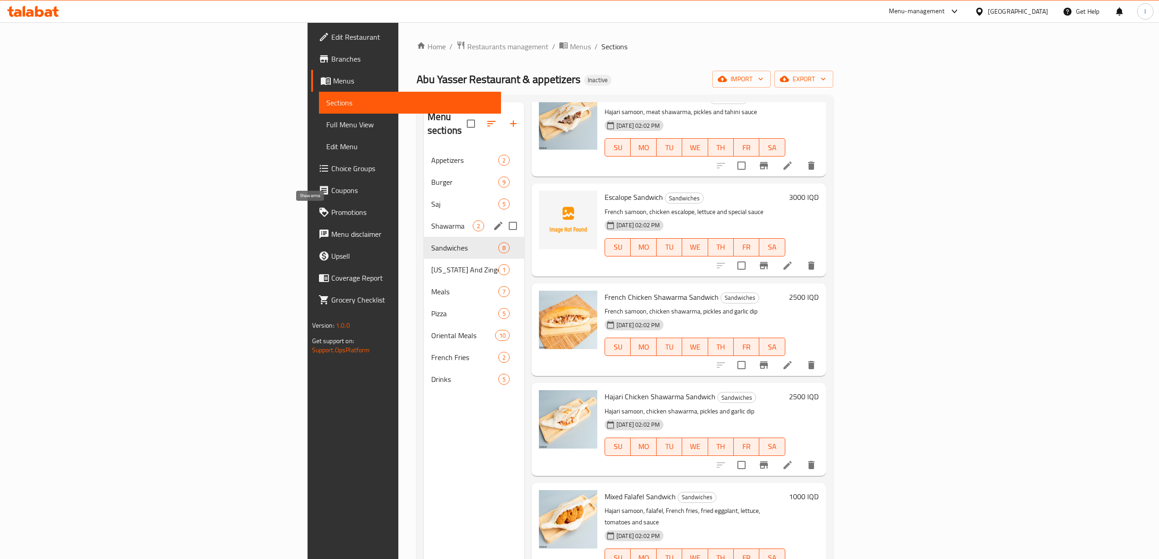
click at [431, 220] on span "Shawarma" at bounding box center [452, 225] width 42 height 11
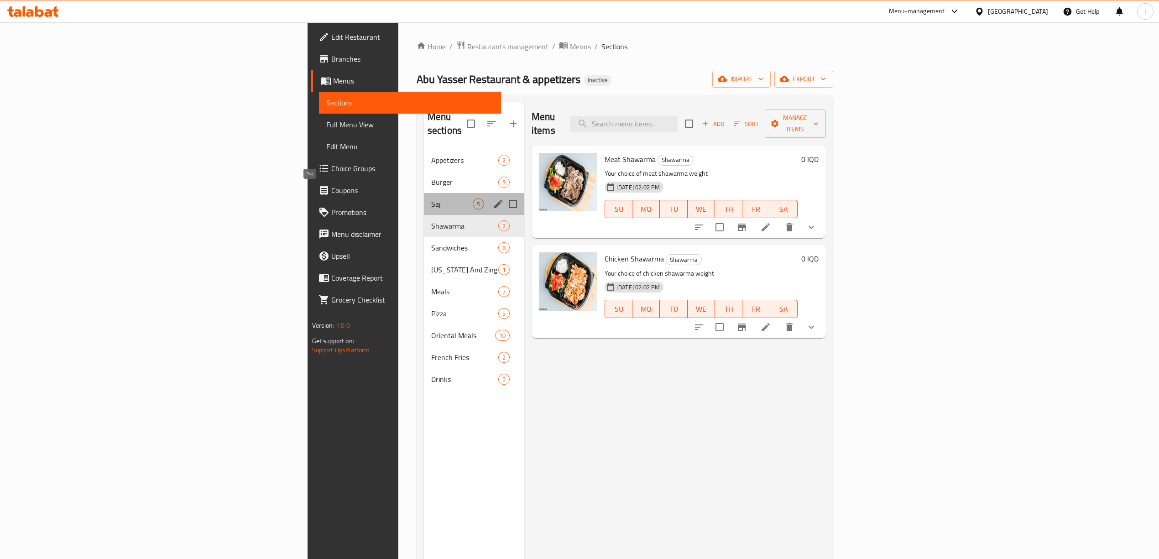
click at [431, 198] on span "Saj" at bounding box center [452, 203] width 42 height 11
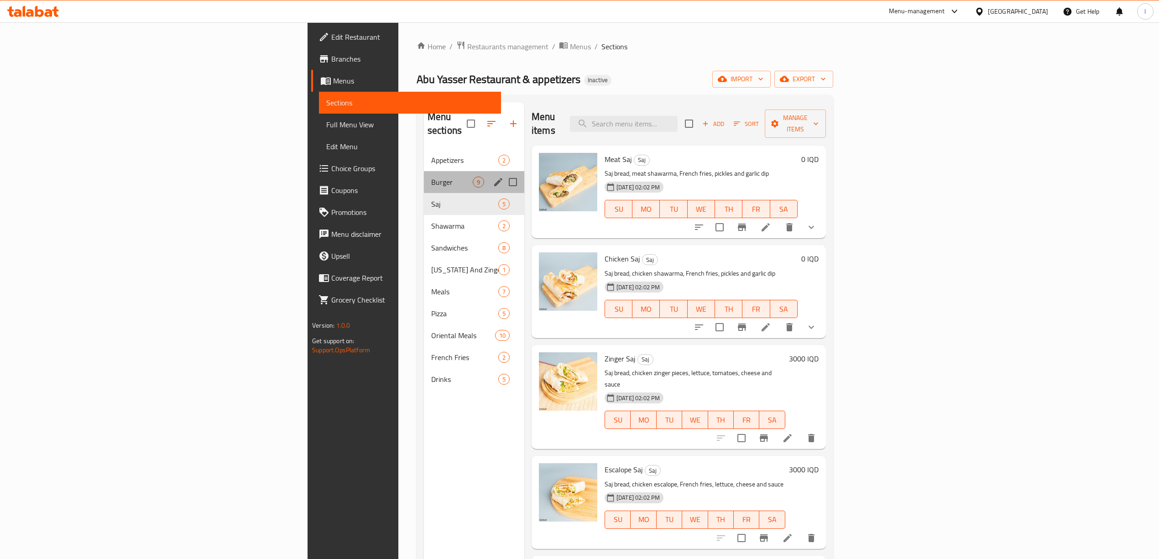
click at [424, 176] on div "Burger 9" at bounding box center [474, 182] width 100 height 22
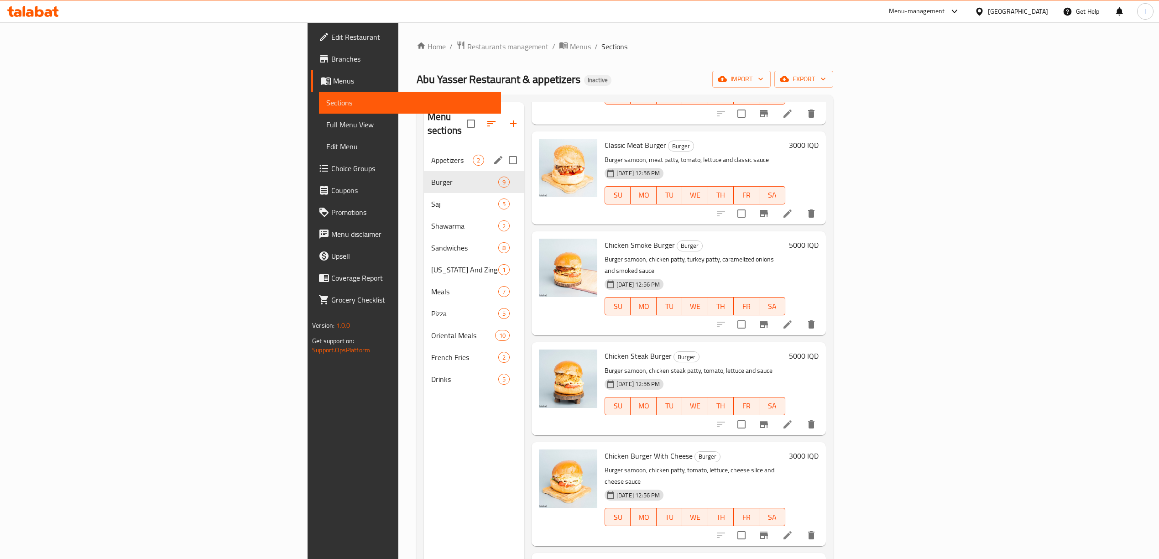
click at [431, 155] on span "Appetizers" at bounding box center [452, 160] width 42 height 11
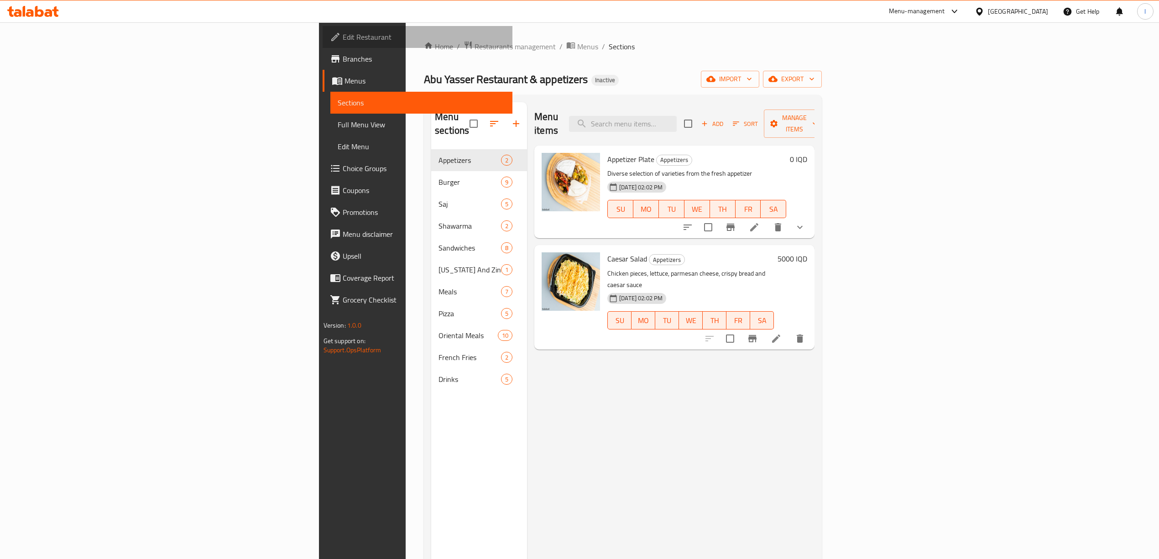
click at [343, 41] on span "Edit Restaurant" at bounding box center [424, 36] width 162 height 11
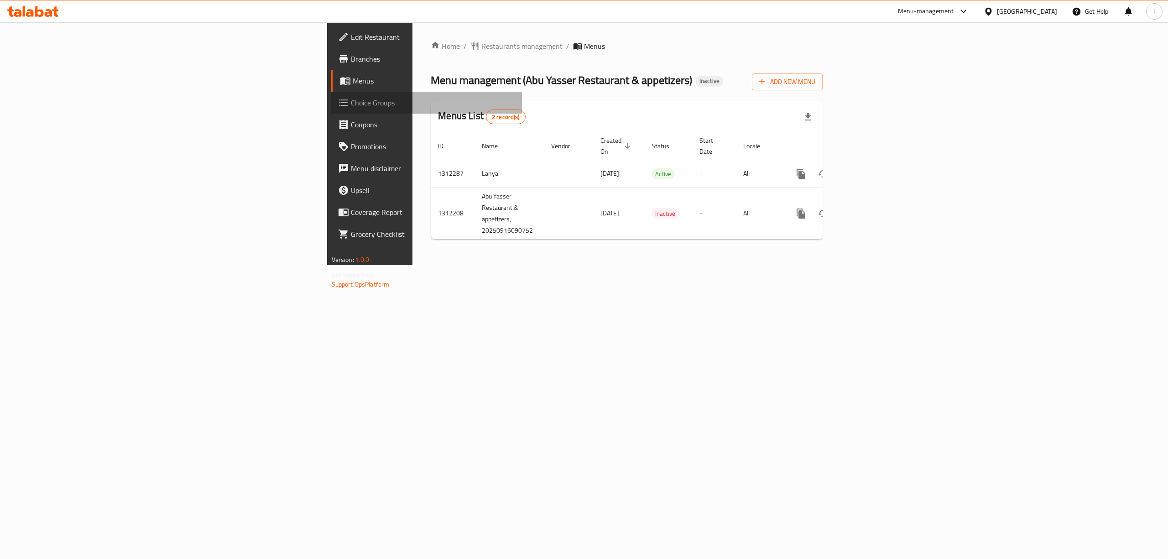
click at [351, 101] on span "Choice Groups" at bounding box center [433, 102] width 164 height 11
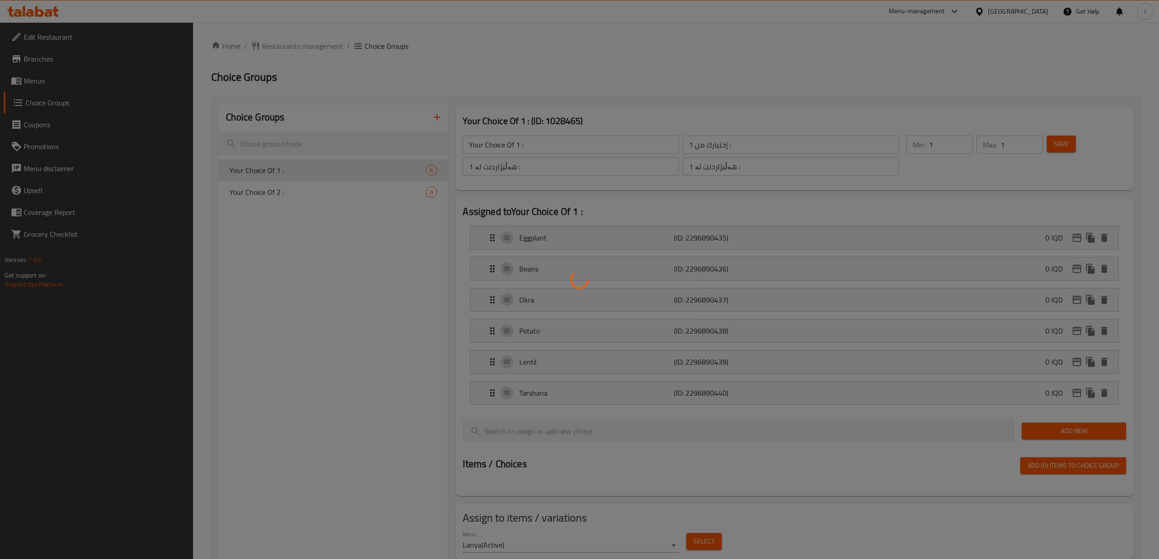
click at [286, 192] on div at bounding box center [579, 279] width 1159 height 559
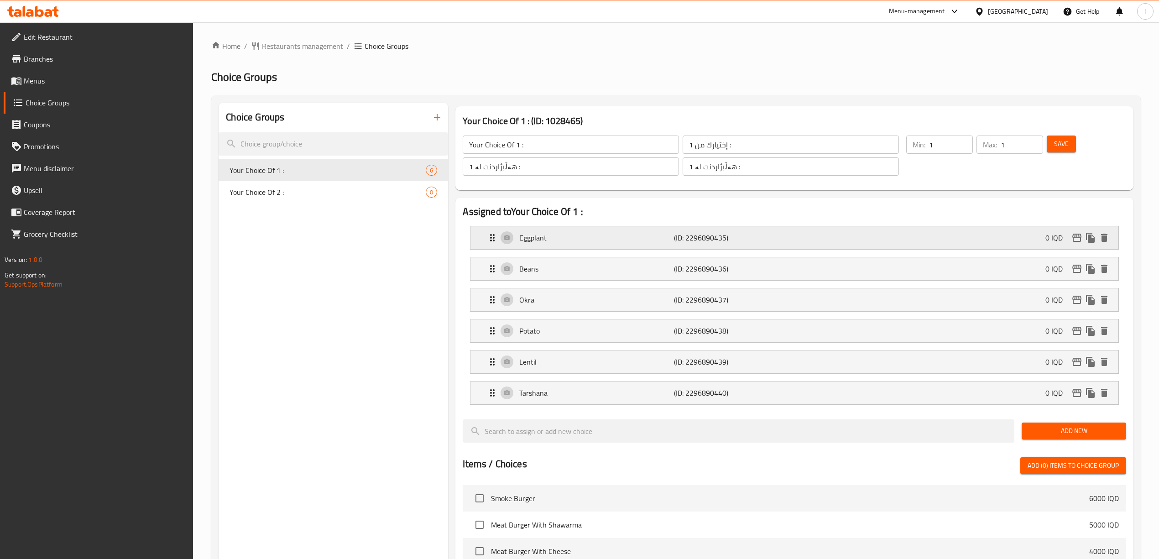
click at [536, 238] on p "Eggplant" at bounding box center [596, 237] width 155 height 11
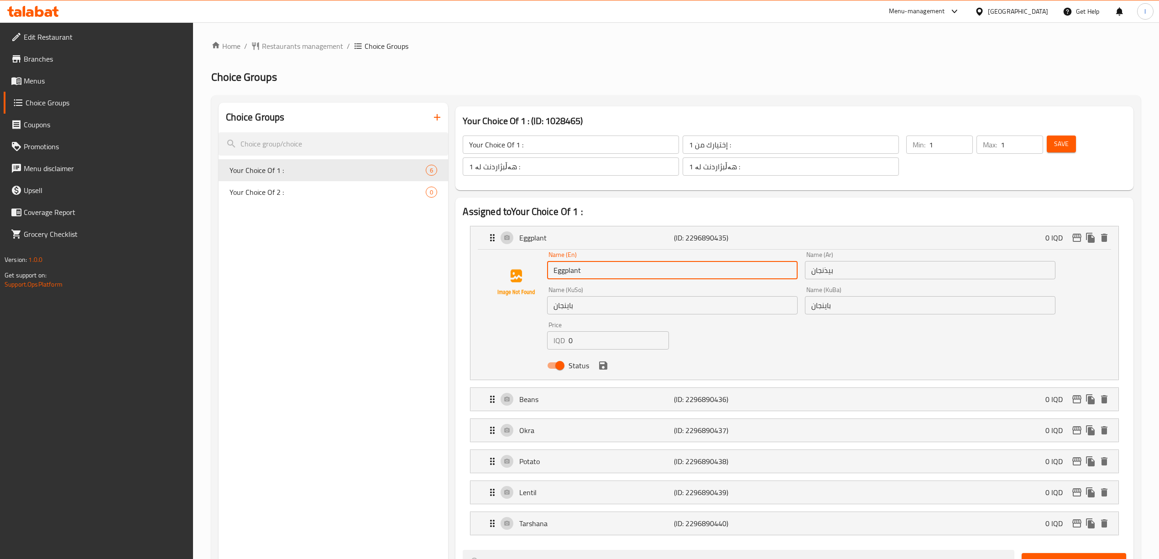
drag, startPoint x: 603, startPoint y: 268, endPoint x: 517, endPoint y: 273, distance: 85.4
click at [521, 273] on div "Name (En) Eggplant Name (En) Name (Ar) بيذنجان Name (Ar) Name (KuSo) باینجان Na…" at bounding box center [794, 312] width 618 height 123
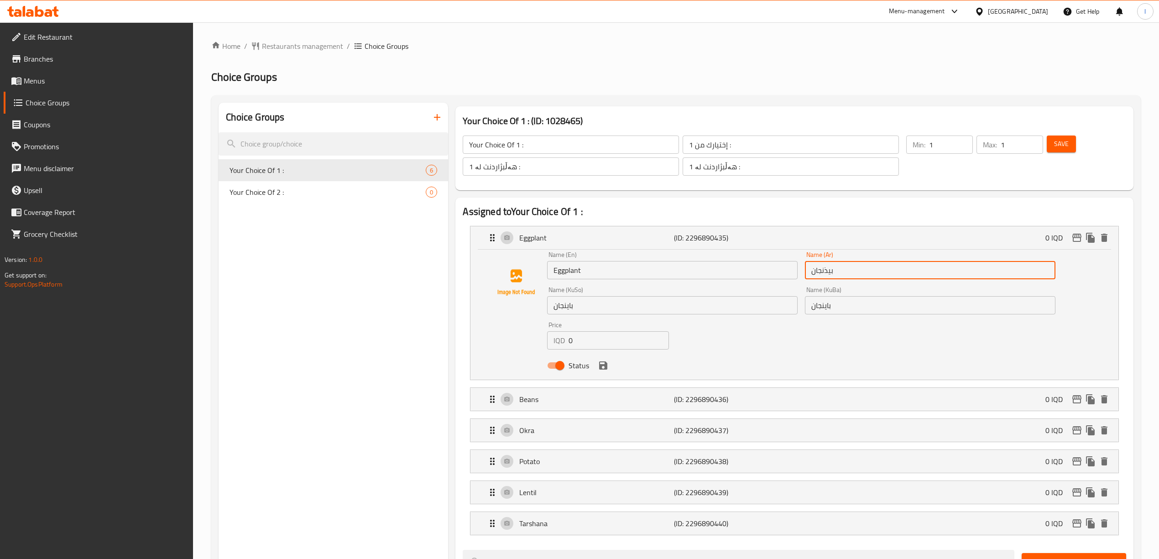
drag, startPoint x: 865, startPoint y: 266, endPoint x: 747, endPoint y: 263, distance: 118.6
click at [747, 263] on div "Name (En) Eggplant Name (En) Name (Ar) بيذنجان Name (Ar) Name (KuSo) باینجان Na…" at bounding box center [800, 313] width 515 height 130
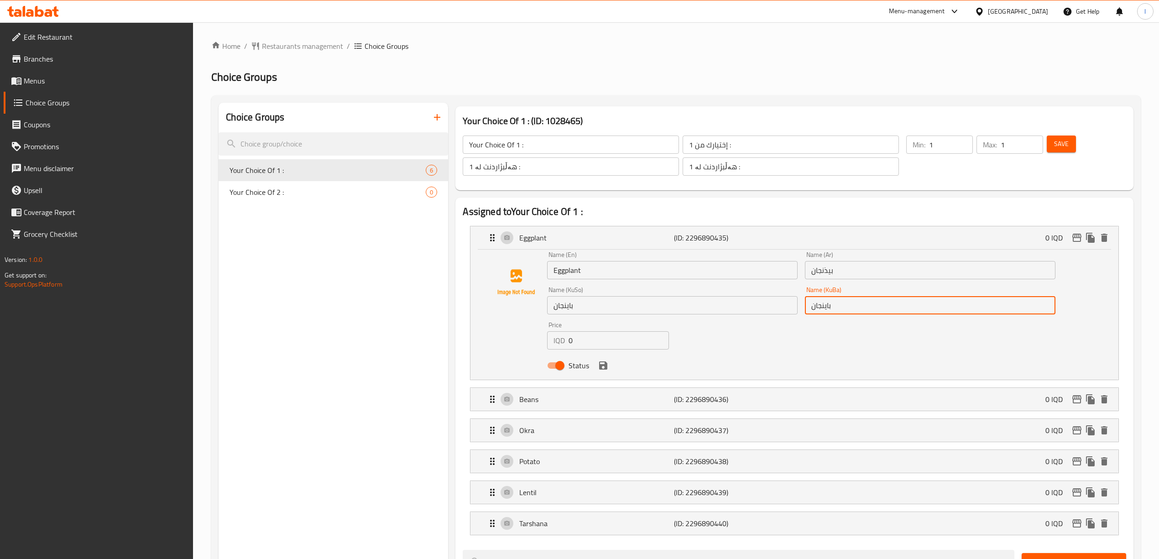
drag, startPoint x: 858, startPoint y: 307, endPoint x: 718, endPoint y: 323, distance: 141.4
click at [707, 309] on div "Name (En) Eggplant Name (En) Name (Ar) بيذنجان Name (Ar) Name (KuSo) باینجان Na…" at bounding box center [800, 313] width 515 height 130
click at [598, 237] on p "Eggplant" at bounding box center [596, 237] width 155 height 11
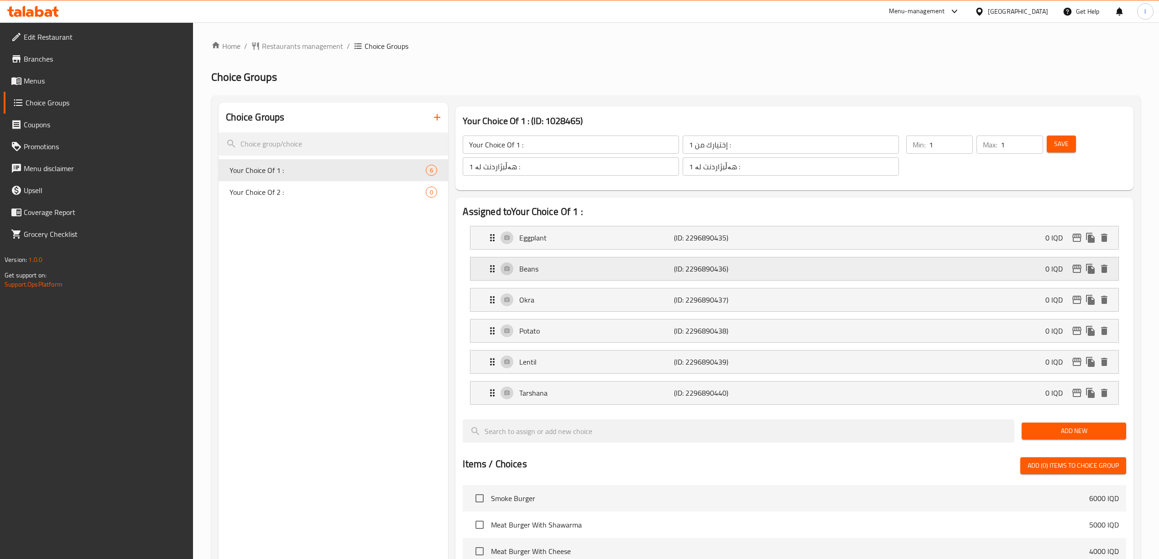
click at [543, 265] on p "Beans" at bounding box center [596, 268] width 155 height 11
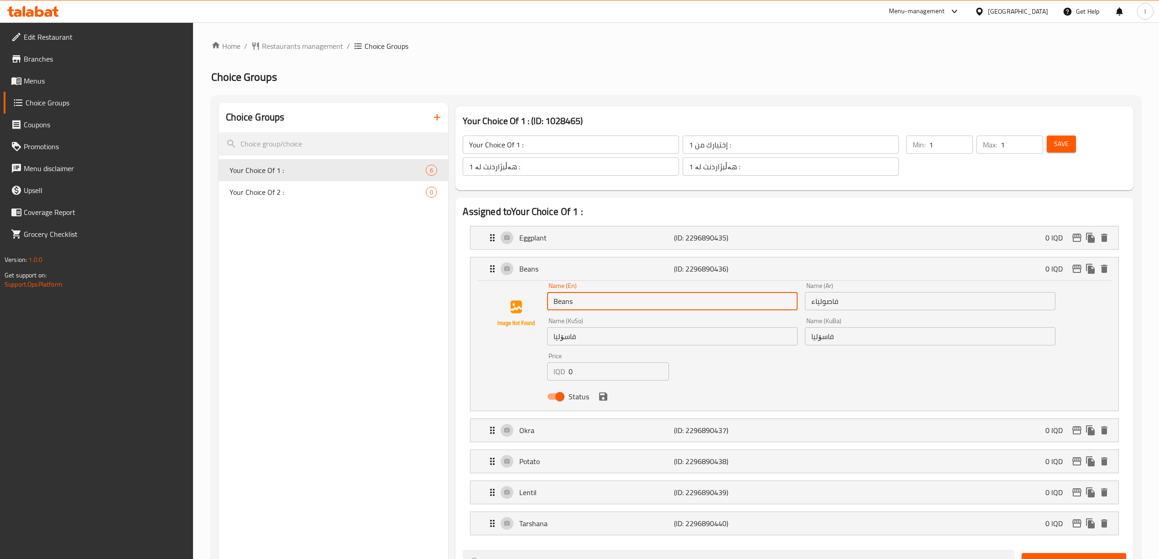
drag, startPoint x: 603, startPoint y: 306, endPoint x: 530, endPoint y: 301, distance: 73.6
click at [538, 305] on div "Name (En) Beans Name (En) Name (Ar) فاصولياء Name (Ar) Name (KuSo) فاسۆلیا Name…" at bounding box center [794, 343] width 618 height 123
drag, startPoint x: 871, startPoint y: 303, endPoint x: 785, endPoint y: 307, distance: 86.3
click at [789, 307] on div "Name (En) Beans Name (En) Name (Ar) فاصولياء Name (Ar) Name (KuSo) فاسۆلیا Name…" at bounding box center [800, 344] width 515 height 130
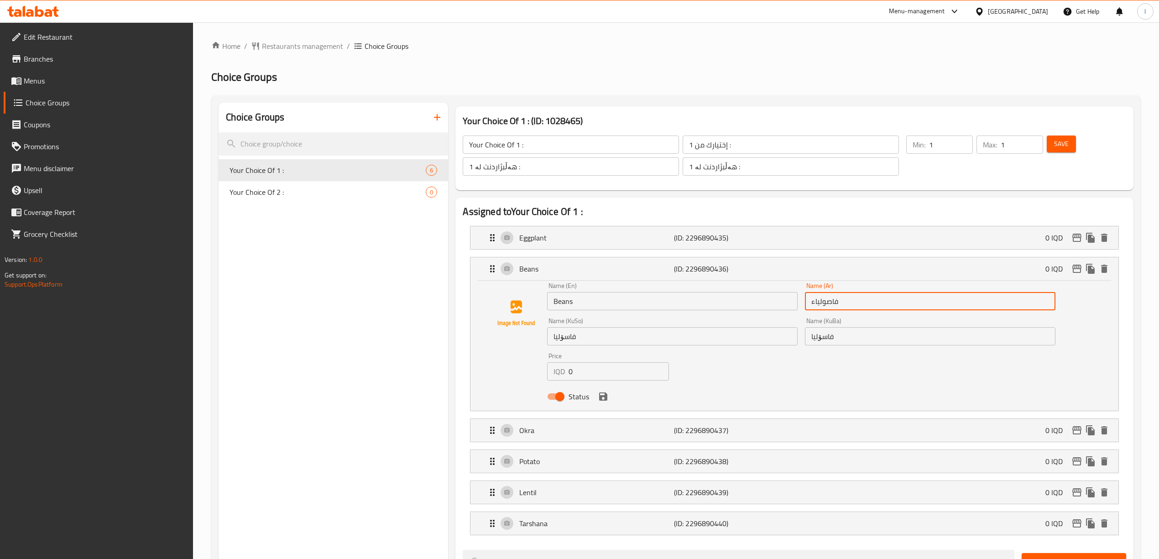
drag, startPoint x: 772, startPoint y: 328, endPoint x: 742, endPoint y: 324, distance: 30.9
click at [743, 324] on div "Name (En) Beans Name (En) Name (Ar) فاصولياء Name (Ar) Name (KuSo) فاسۆلیا Name…" at bounding box center [800, 344] width 515 height 130
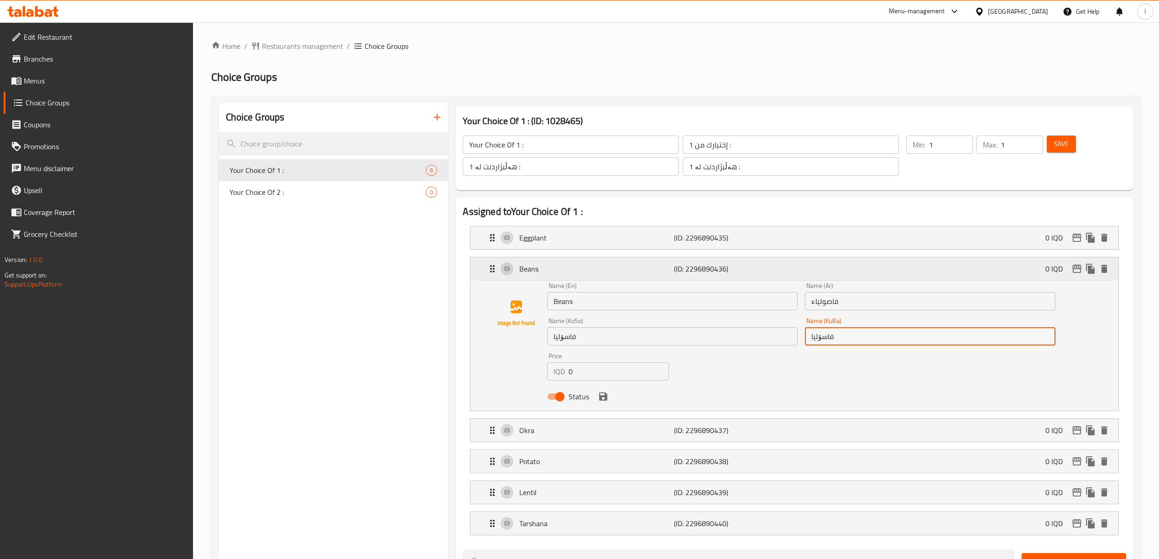
click at [601, 267] on p "Beans" at bounding box center [596, 268] width 155 height 11
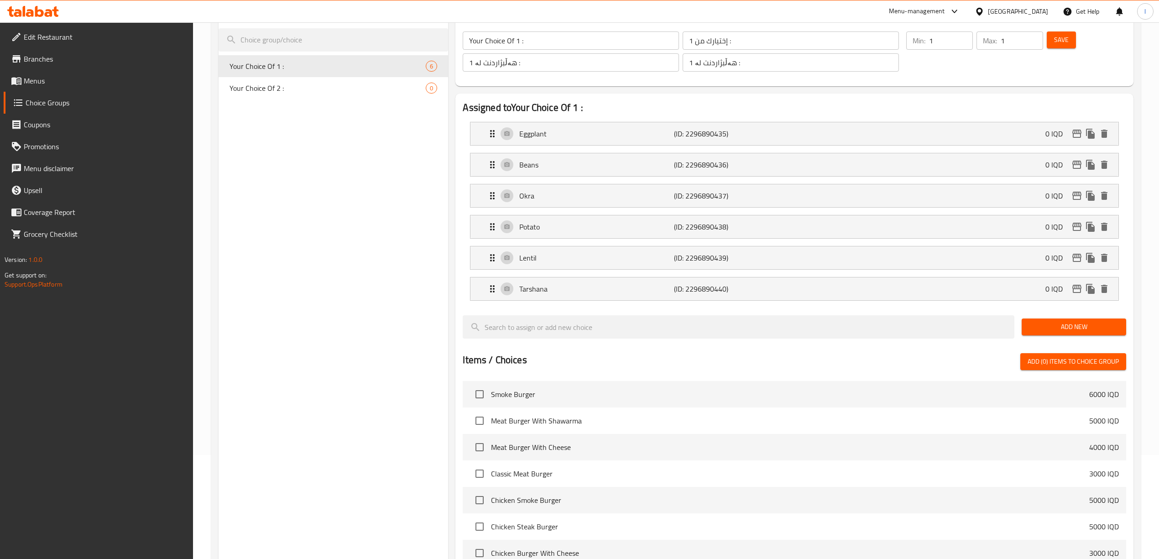
scroll to position [121, 0]
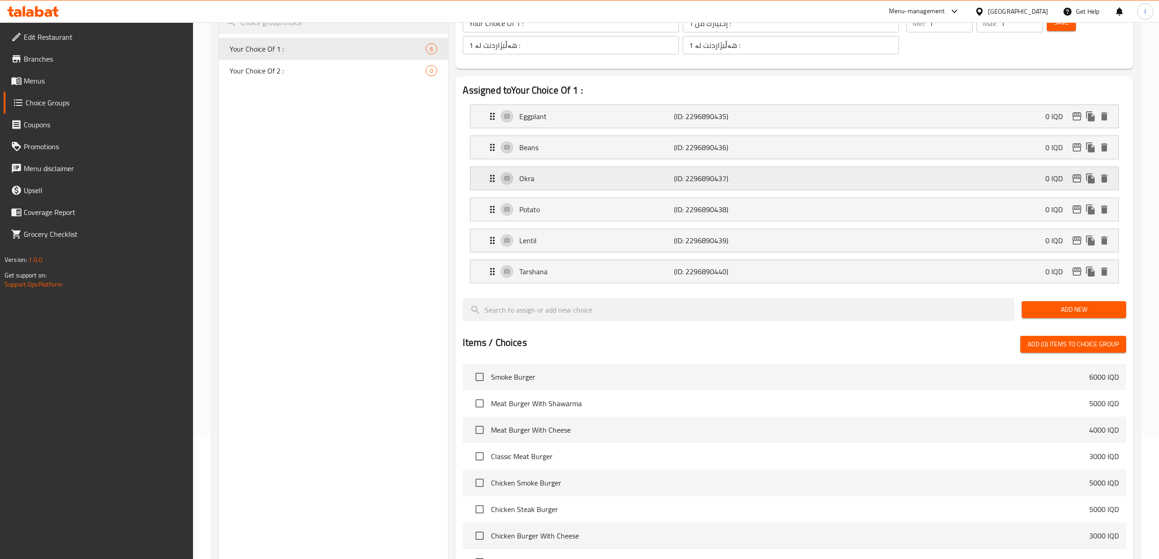
click at [551, 181] on p "Okra" at bounding box center [596, 178] width 155 height 11
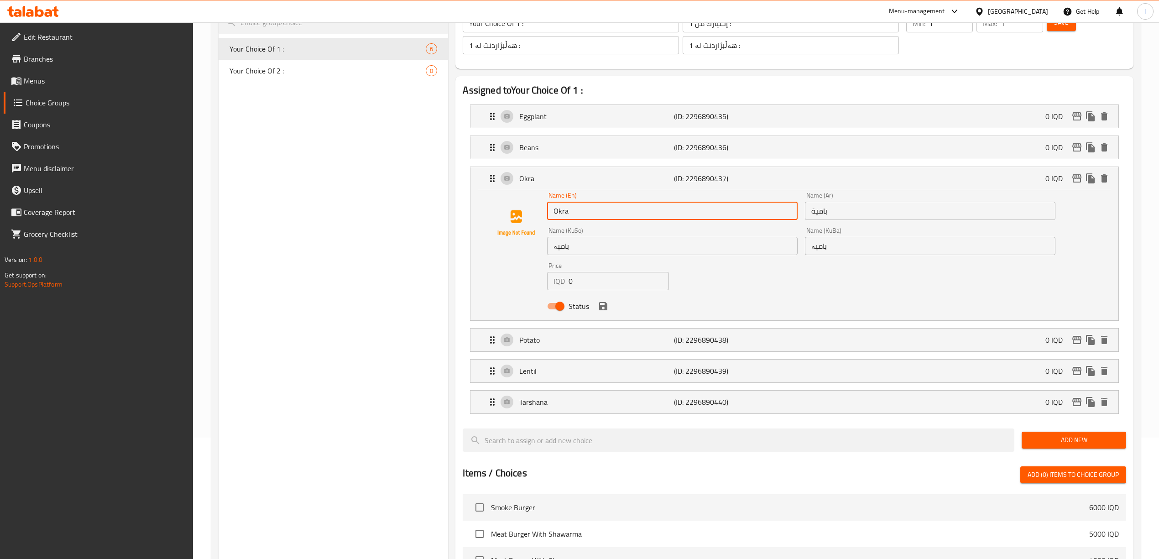
drag, startPoint x: 601, startPoint y: 214, endPoint x: 522, endPoint y: 212, distance: 79.4
click at [524, 212] on div "Name (En) Okra Name (En) Name (Ar) بامية Name (Ar) Name (KuSo) بامیە Name (KuSo…" at bounding box center [794, 253] width 618 height 123
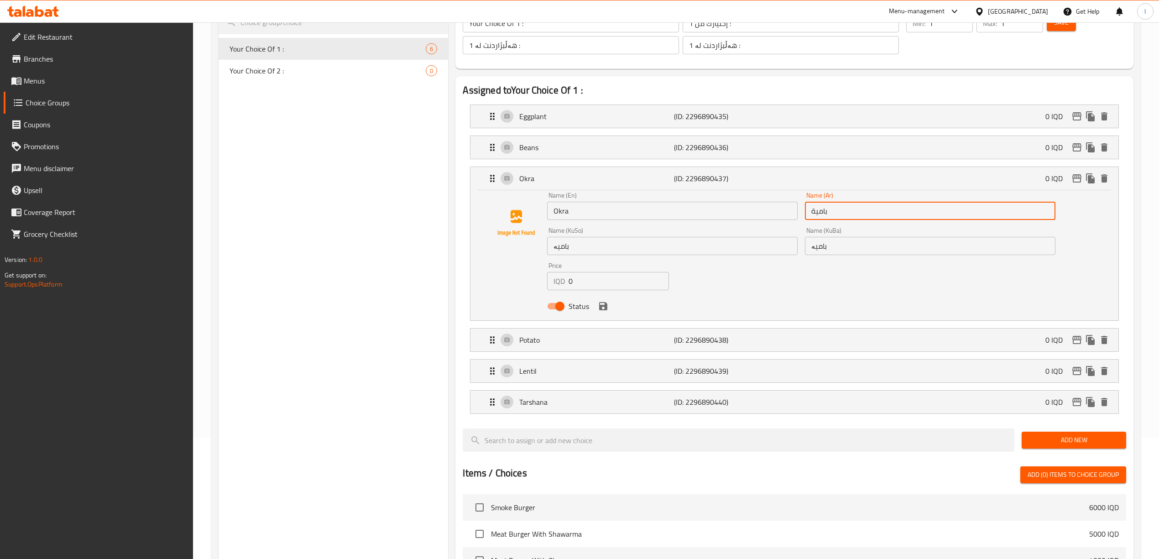
drag, startPoint x: 837, startPoint y: 217, endPoint x: 775, endPoint y: 223, distance: 62.3
click at [775, 223] on div "Name (En) Okra Name (En) Name (Ar) بامية Name (Ar) Name (KuSo) بامیە Name (KuSo…" at bounding box center [800, 253] width 515 height 130
drag, startPoint x: 775, startPoint y: 250, endPoint x: 769, endPoint y: 250, distance: 5.9
click at [769, 250] on div "Name (En) Okra Name (En) Name (Ar) بامية Name (Ar) Name (KuSo) بامیە Name (KuSo…" at bounding box center [800, 253] width 515 height 130
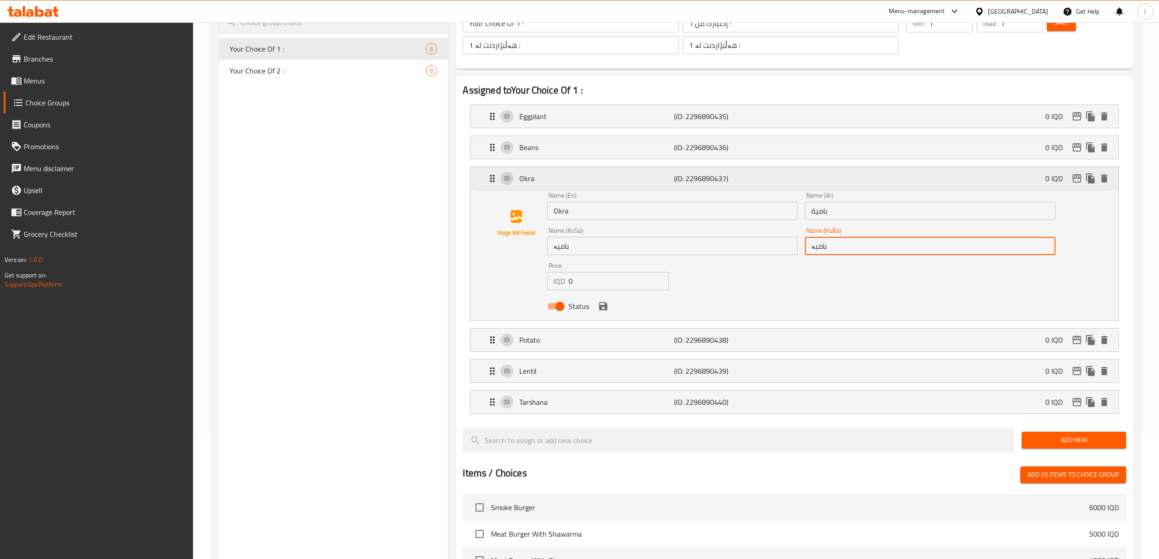
click at [581, 173] on p "Okra" at bounding box center [596, 178] width 155 height 11
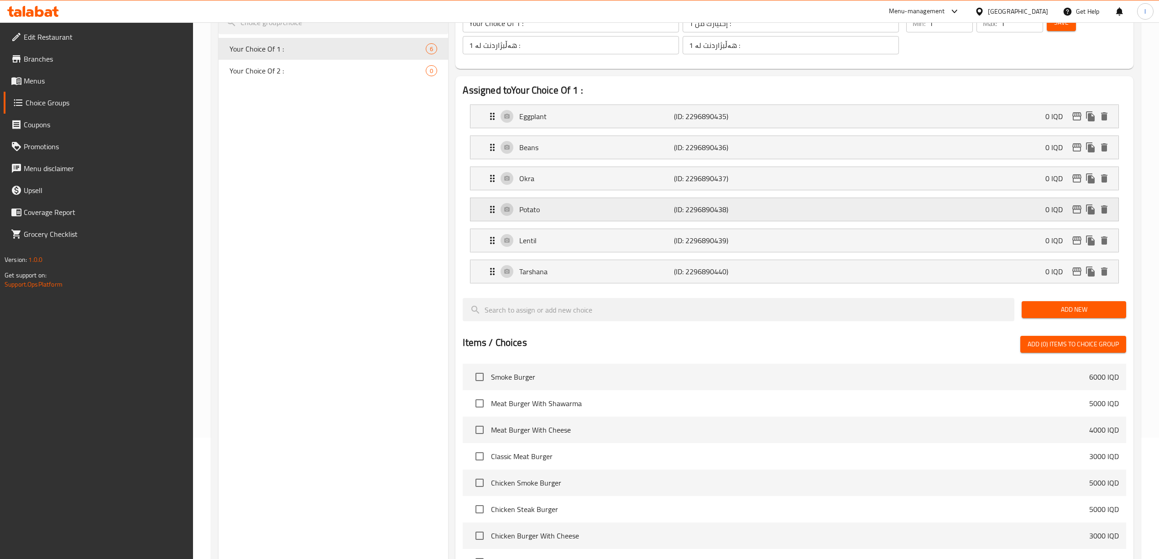
click at [542, 206] on p "Potato" at bounding box center [596, 209] width 155 height 11
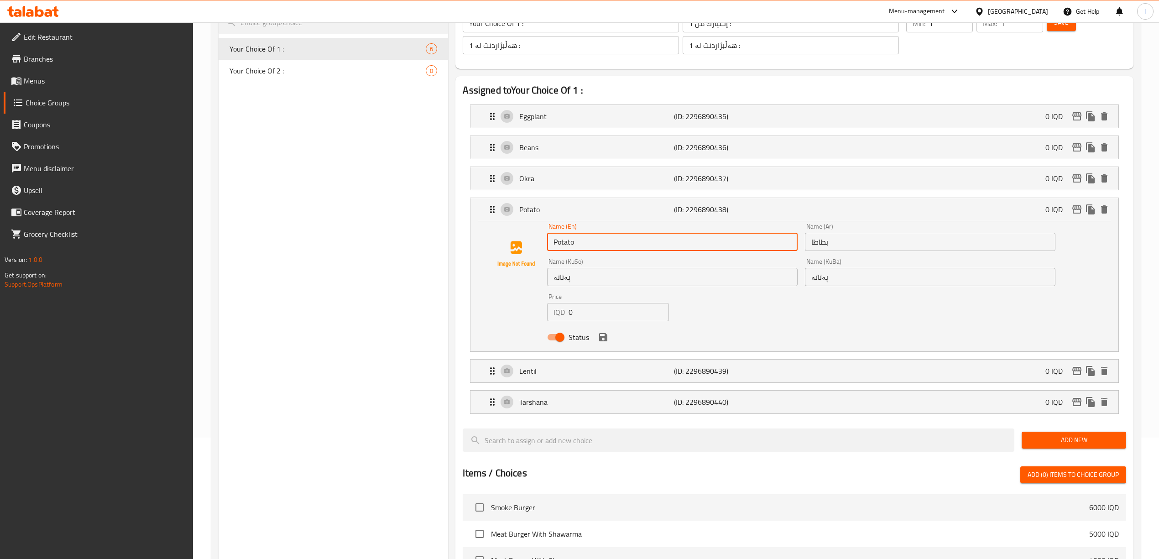
drag, startPoint x: 602, startPoint y: 247, endPoint x: 529, endPoint y: 245, distance: 73.0
click at [529, 245] on div "Name (En) Potato Name (En) Name (Ar) بطاطا Name (Ar) Name (KuSo) پەتاتە Name (K…" at bounding box center [794, 284] width 618 height 123
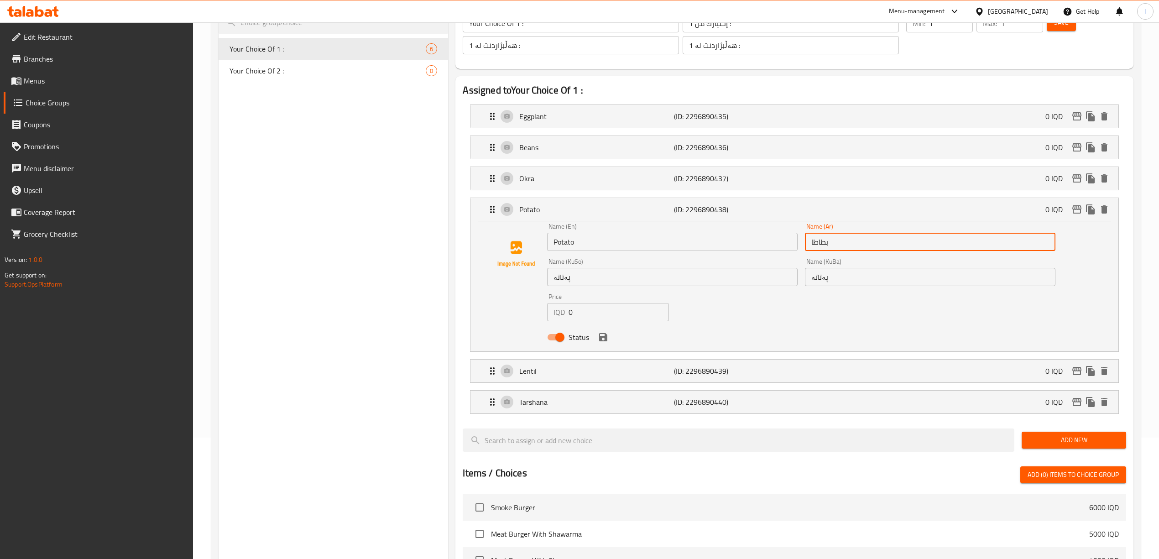
drag, startPoint x: 823, startPoint y: 241, endPoint x: 792, endPoint y: 242, distance: 31.0
click at [792, 242] on div "Name (En) Potato Name (En) Name (Ar) بطاطا Name (Ar) Name (KuSo) پەتاتە Name (K…" at bounding box center [800, 284] width 515 height 130
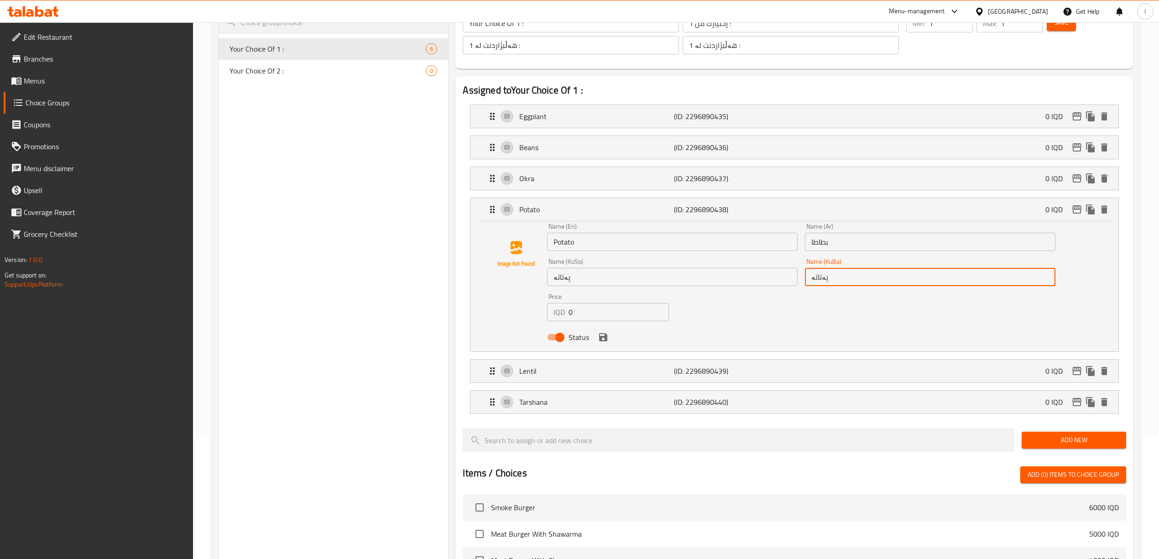
drag, startPoint x: 840, startPoint y: 274, endPoint x: 667, endPoint y: 274, distance: 172.9
click at [688, 272] on div "Name (En) Potato Name (En) Name (Ar) بطاطا Name (Ar) Name (KuSo) پەتاتە Name (K…" at bounding box center [800, 284] width 515 height 130
click at [619, 215] on p "Potato" at bounding box center [596, 209] width 155 height 11
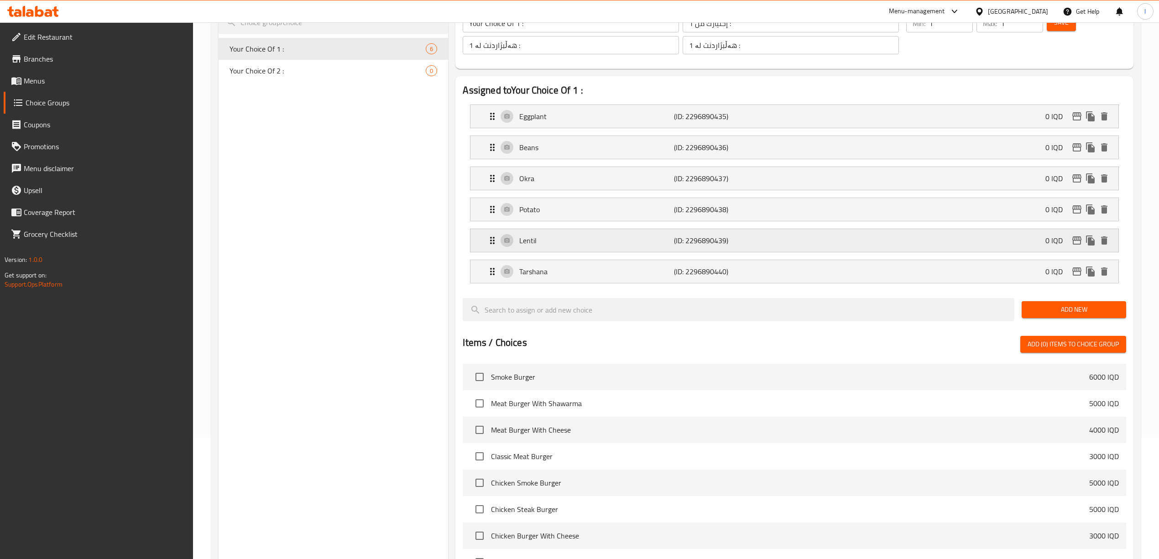
click at [551, 234] on div "Lentil (ID: 2296890439) 0 IQD" at bounding box center [797, 240] width 620 height 23
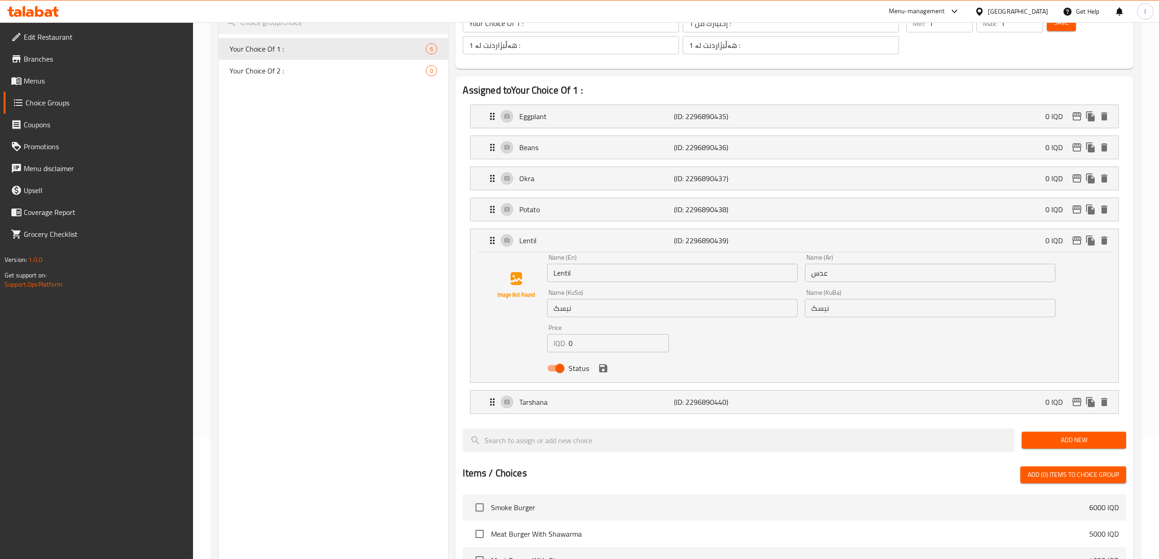
drag, startPoint x: 601, startPoint y: 272, endPoint x: 348, endPoint y: 258, distance: 253.1
click at [368, 261] on div "Choice Groups Your Choice Of 1 : 6 Your Choice Of 2 : 0 Your Choice Of 1 : (ID:…" at bounding box center [677, 440] width 918 height 919
drag, startPoint x: 862, startPoint y: 280, endPoint x: 801, endPoint y: 280, distance: 61.1
click at [801, 280] on div "Name (Ar) عدس Name (Ar)" at bounding box center [930, 267] width 258 height 35
drag, startPoint x: 879, startPoint y: 299, endPoint x: 836, endPoint y: 316, distance: 46.8
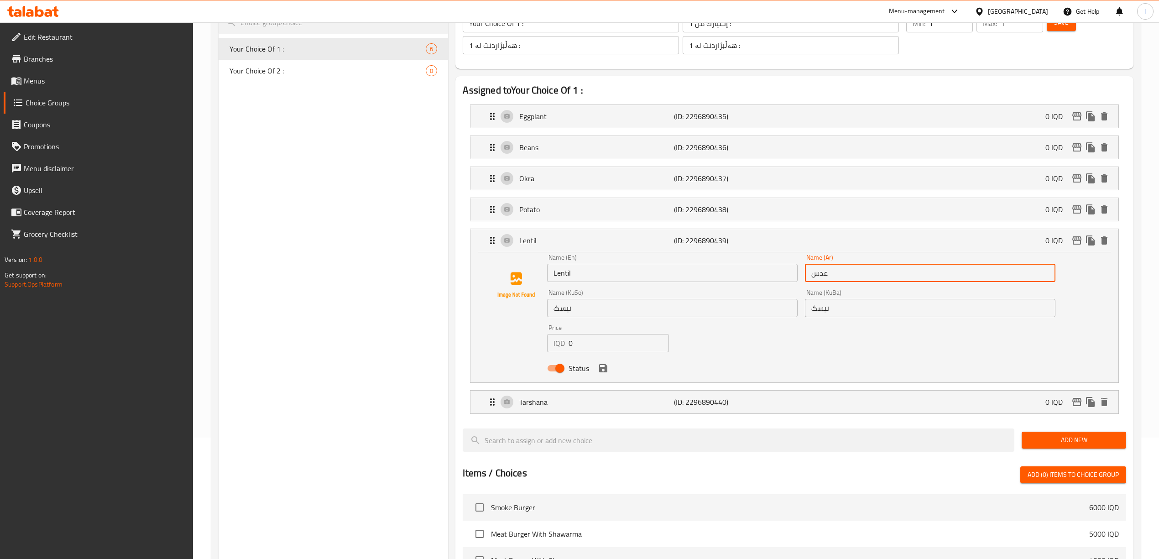
click at [864, 299] on nav "Eggplant (ID: 2296890435) 0 IQD Name (En) Eggplant Name (En) Name (Ar) بيذنجان …" at bounding box center [794, 259] width 663 height 324
click at [834, 317] on input "نیسک" at bounding box center [930, 308] width 250 height 18
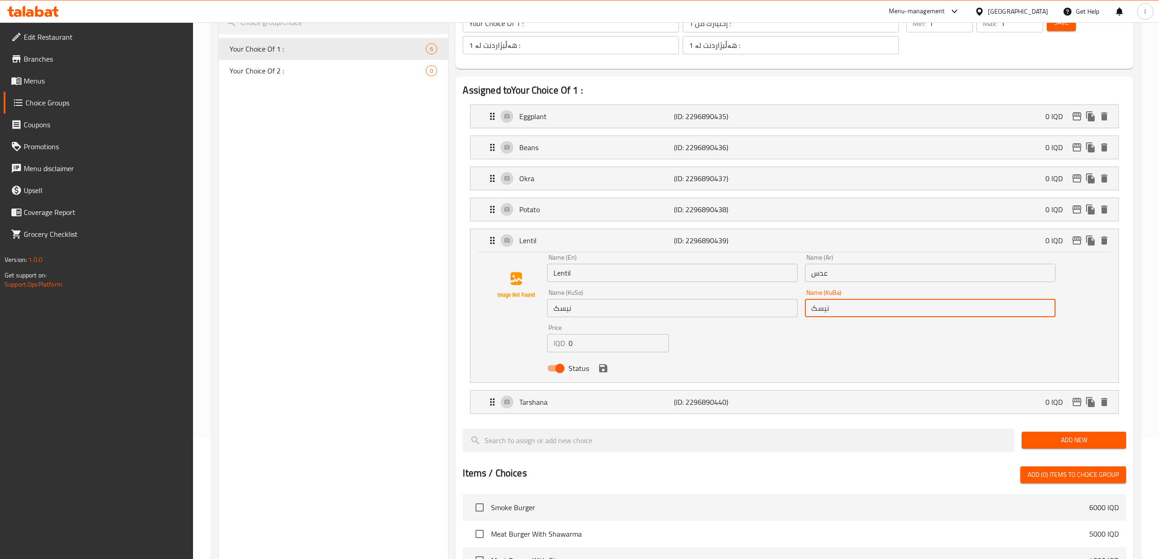
click at [834, 317] on input "نیسک" at bounding box center [930, 308] width 250 height 18
click at [577, 241] on p "Lentil" at bounding box center [596, 240] width 155 height 11
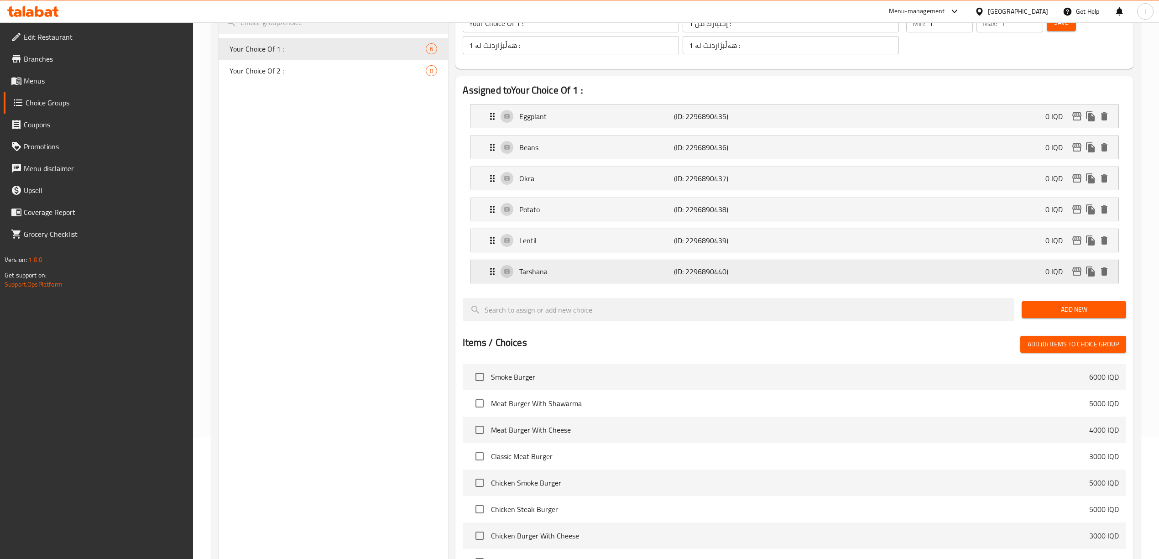
click at [568, 275] on p "Tarshana" at bounding box center [596, 271] width 155 height 11
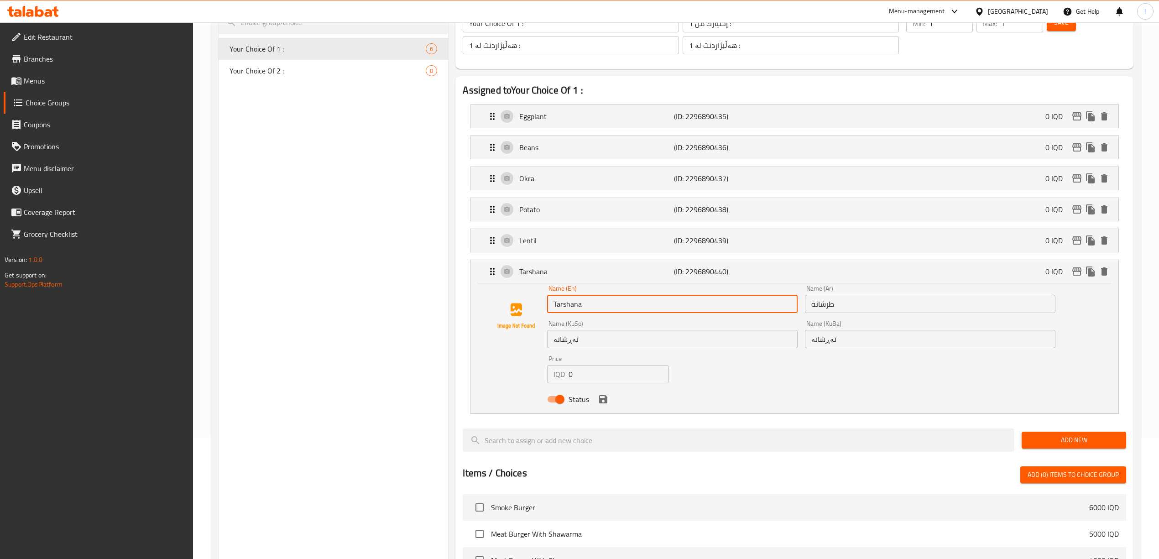
drag, startPoint x: 610, startPoint y: 309, endPoint x: 461, endPoint y: 308, distance: 149.6
click at [461, 308] on div "Assigned to Your Choice Of 1 : Eggplant (ID: 2296890435) 0 IQD Name (En) Eggpla…" at bounding box center [793, 454] width 677 height 757
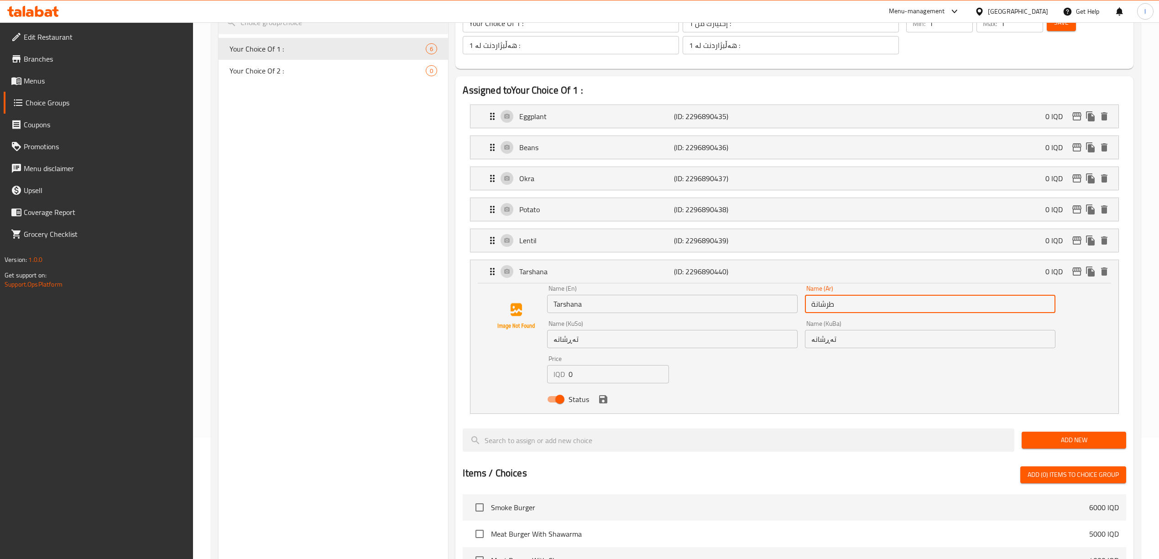
drag, startPoint x: 884, startPoint y: 312, endPoint x: 770, endPoint y: 314, distance: 113.6
click at [770, 314] on div "Name (En) Tarshana Name (En) Name (Ar) طرشانة Name (Ar) Name (KuSo) تەڕشانە Nam…" at bounding box center [800, 346] width 515 height 130
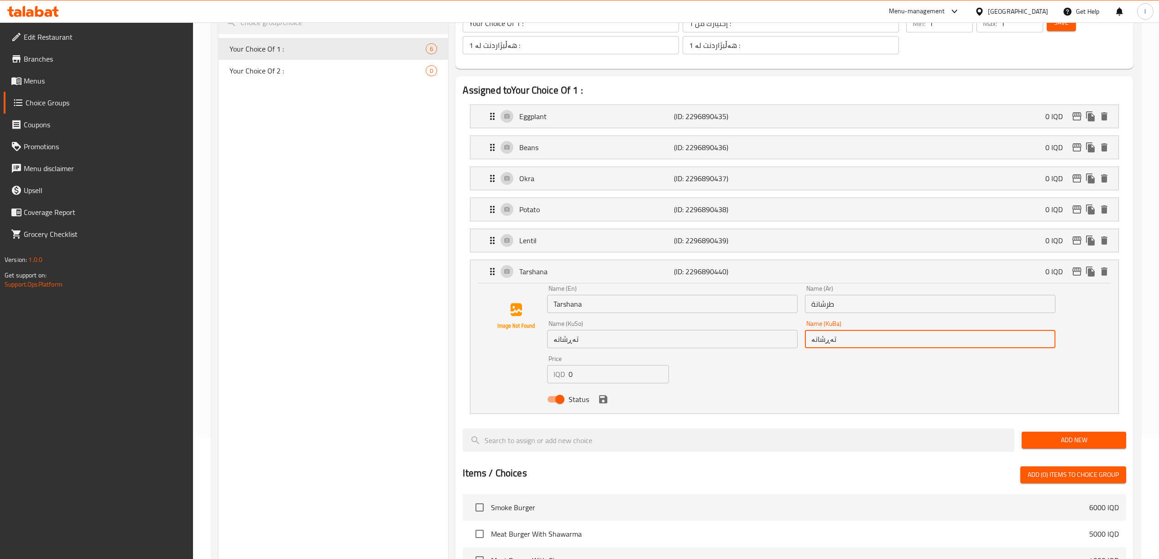
drag, startPoint x: 864, startPoint y: 347, endPoint x: 784, endPoint y: 354, distance: 80.6
click at [784, 354] on div "Name (En) Tarshana Name (En) Name (Ar) طرشانة Name (Ar) Name (KuSo) تەڕشانە Nam…" at bounding box center [800, 346] width 515 height 130
click at [41, 76] on span "Menus" at bounding box center [105, 80] width 162 height 11
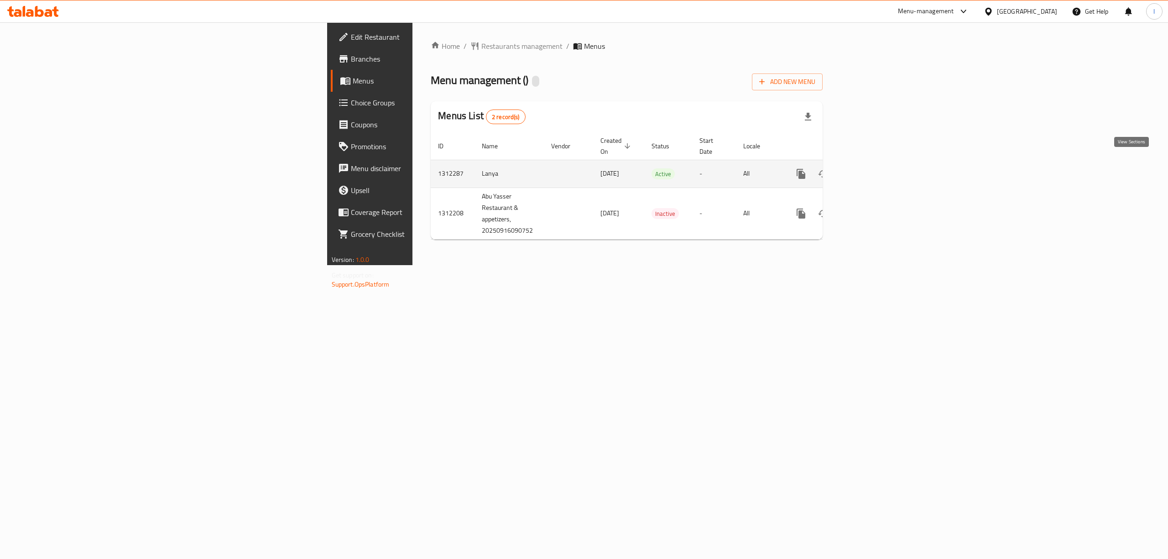
click at [872, 168] on icon "enhanced table" at bounding box center [866, 173] width 11 height 11
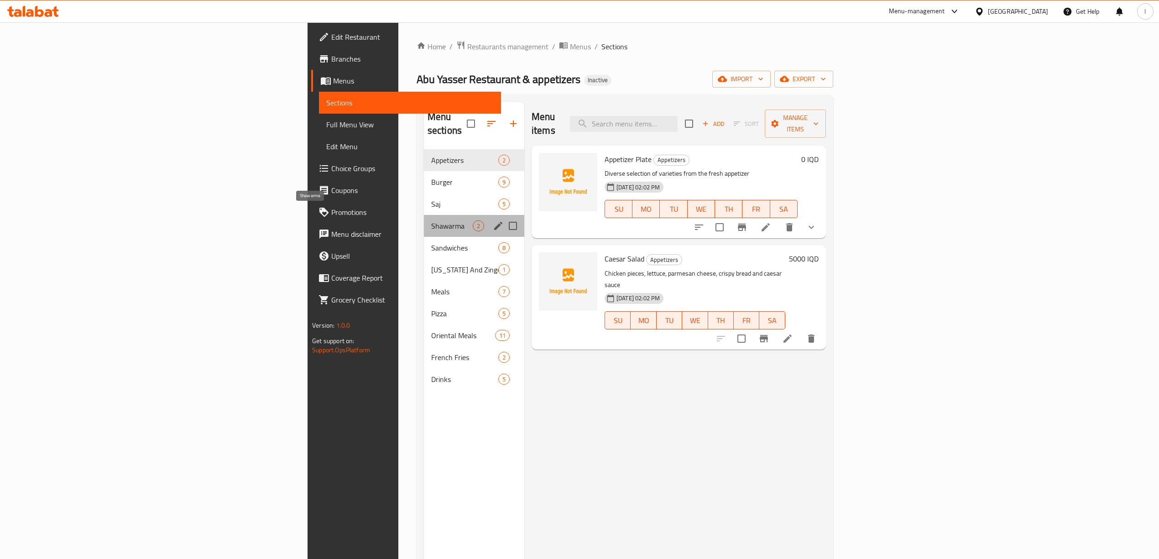
click at [431, 220] on span "Shawarma" at bounding box center [452, 225] width 42 height 11
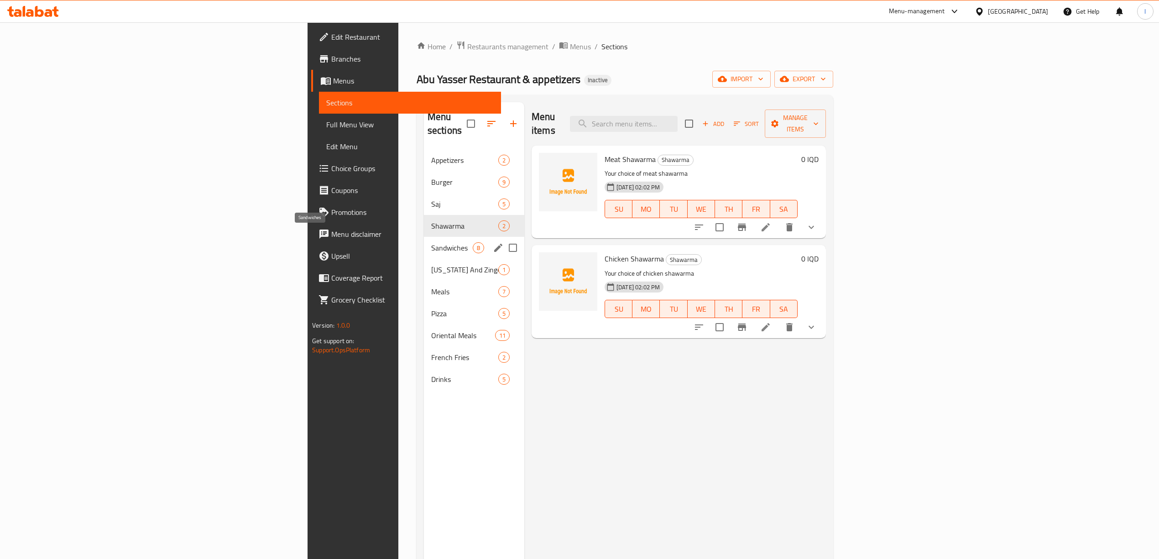
click at [431, 242] on span "Sandwiches" at bounding box center [452, 247] width 42 height 11
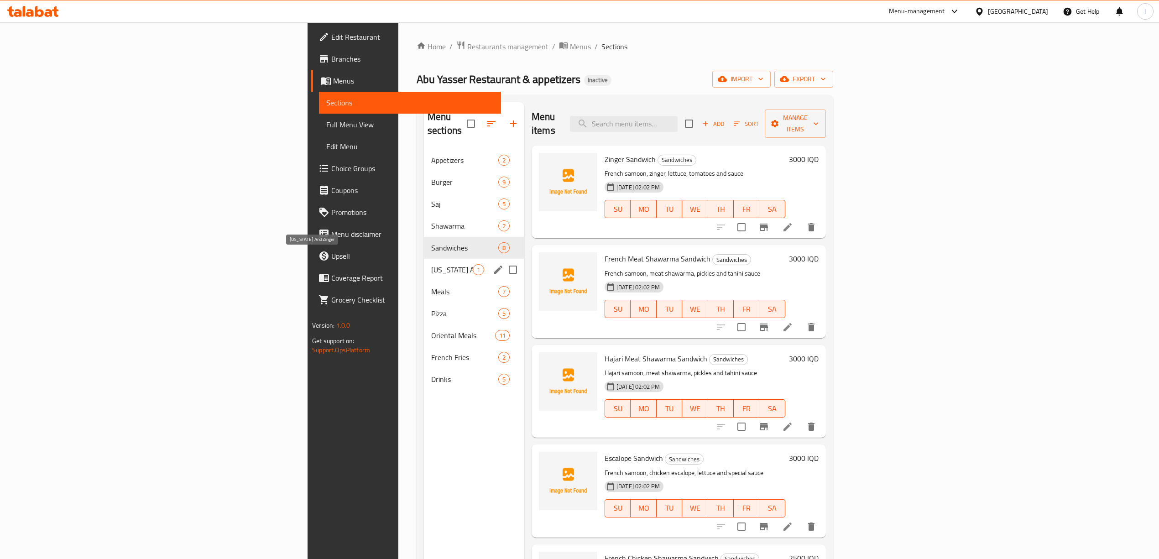
click at [431, 264] on span "[US_STATE] And Zinger" at bounding box center [452, 269] width 42 height 11
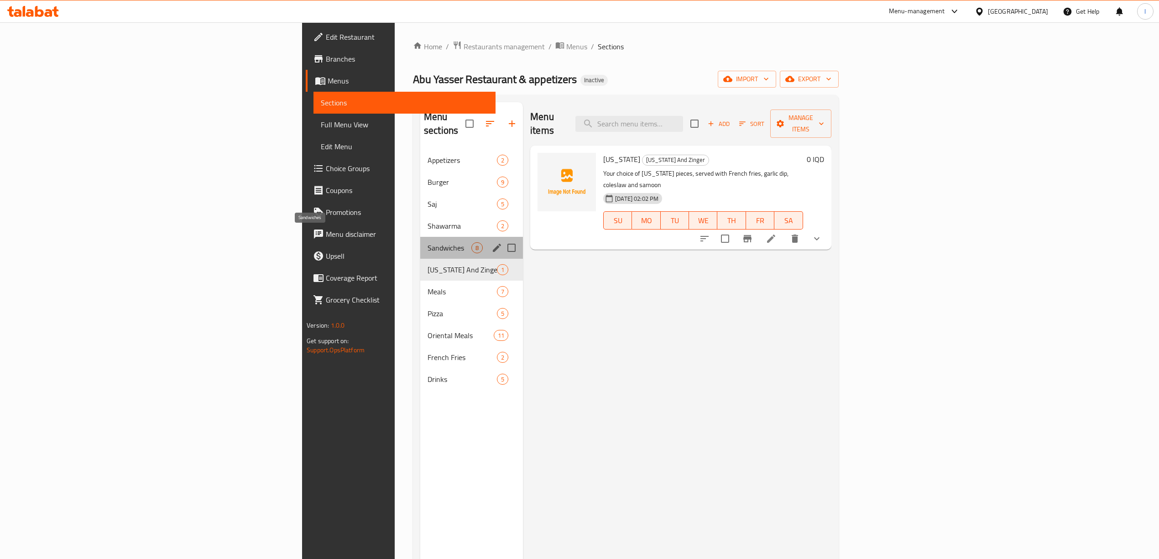
click at [427, 242] on span "Sandwiches" at bounding box center [449, 247] width 44 height 11
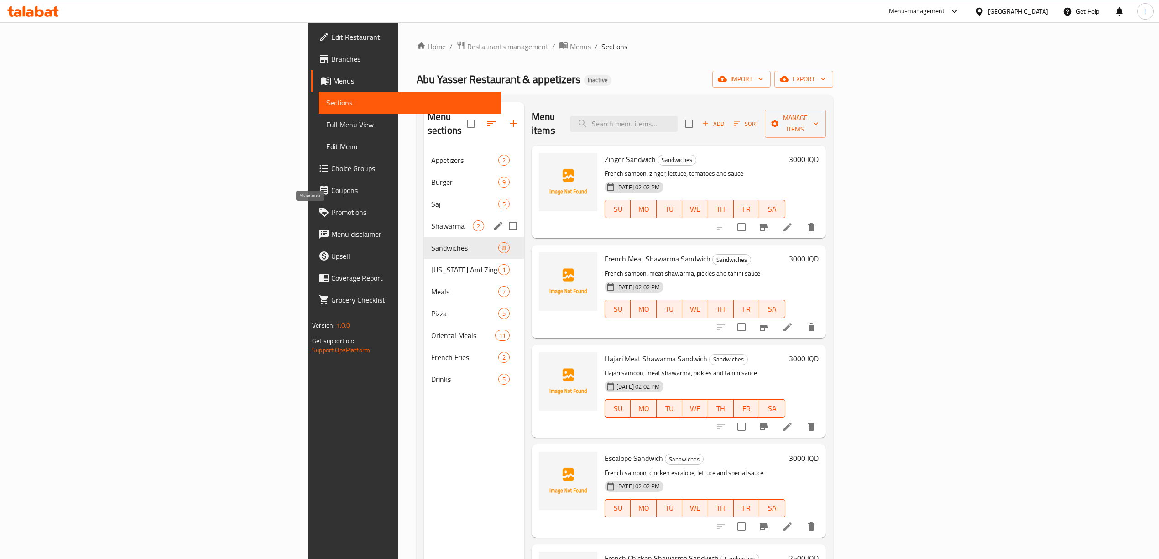
click at [431, 220] on span "Shawarma" at bounding box center [452, 225] width 42 height 11
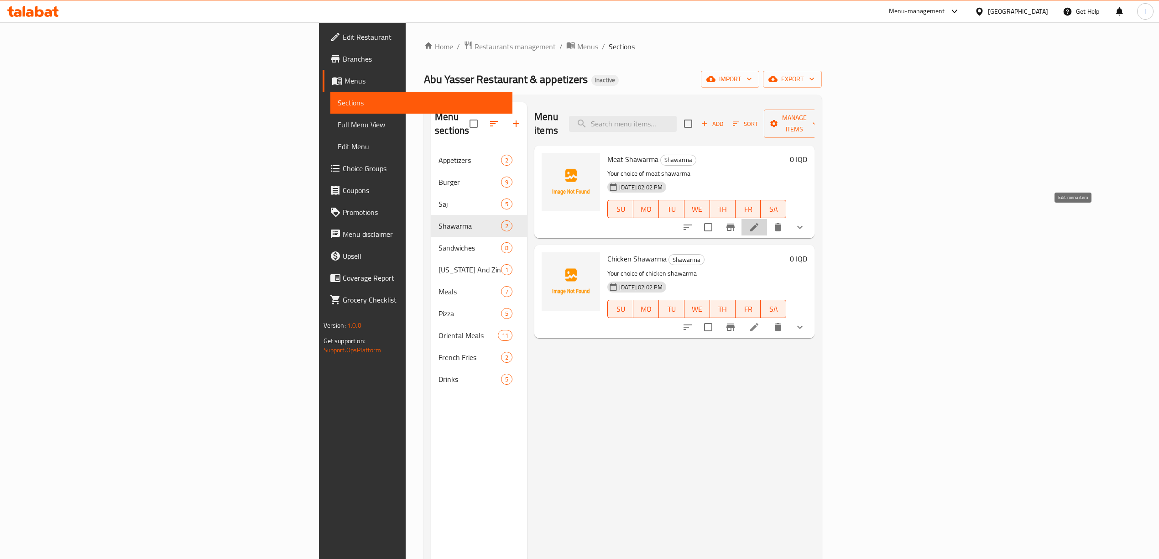
click at [758, 223] on icon at bounding box center [754, 227] width 8 height 8
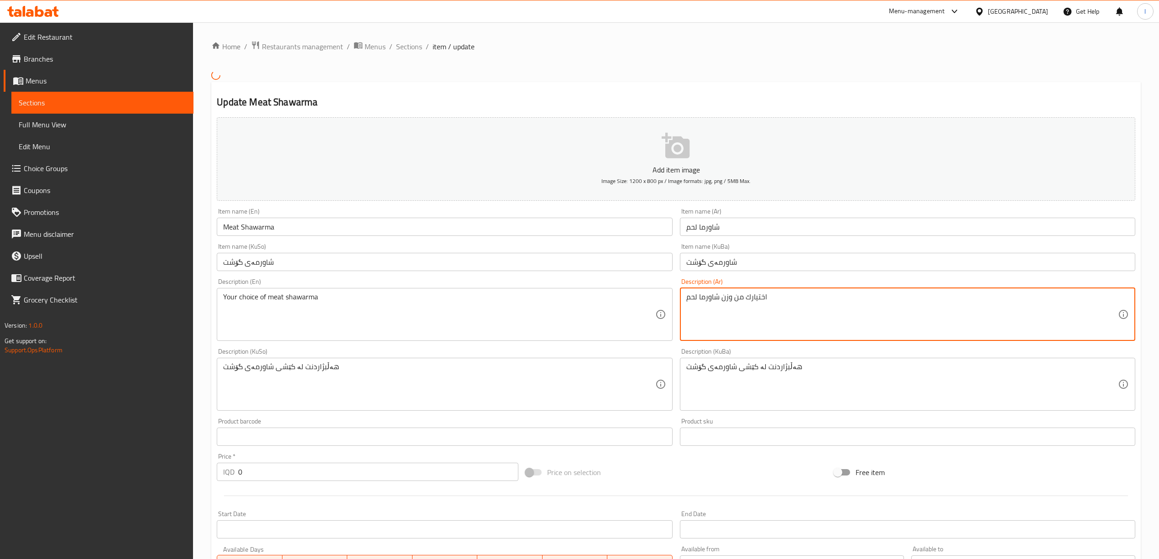
drag, startPoint x: 809, startPoint y: 312, endPoint x: 500, endPoint y: 295, distance: 309.3
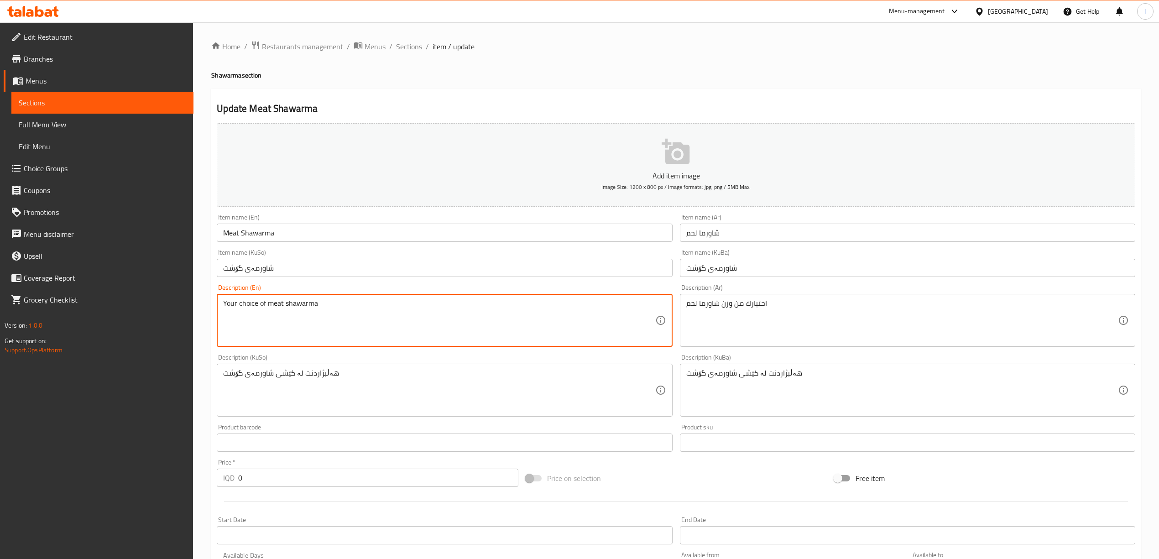
drag, startPoint x: 451, startPoint y: 328, endPoint x: 62, endPoint y: 294, distance: 390.6
paste textarea "shawarma meat weight"
click at [307, 302] on textarea "Your choice of shawarma meat weight" at bounding box center [438, 320] width 431 height 43
click at [267, 307] on textarea "Your choice of shawarma weight" at bounding box center [438, 320] width 431 height 43
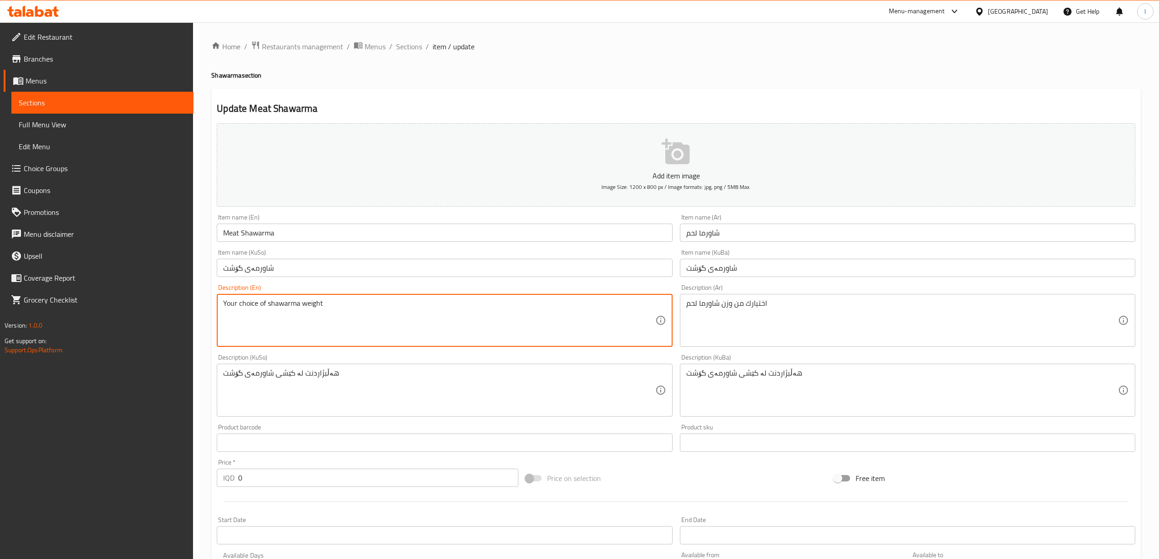
paste textarea "meat"
drag, startPoint x: 373, startPoint y: 303, endPoint x: 82, endPoint y: 302, distance: 291.0
click at [82, 302] on div "Edit Restaurant Branches Menus Sections Full Menu View Edit Menu Choice Groups …" at bounding box center [579, 409] width 1159 height 774
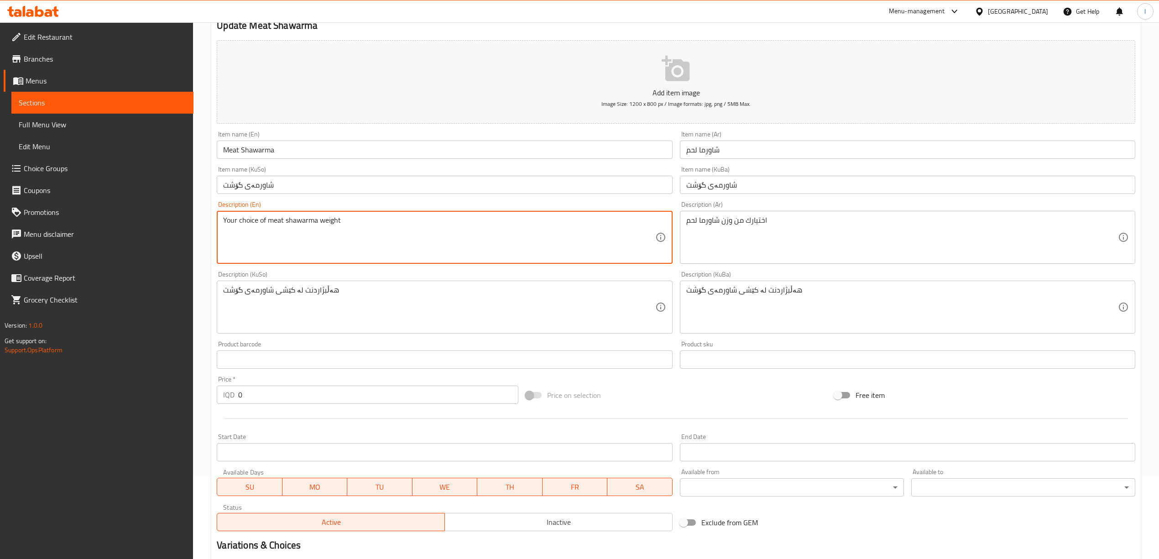
scroll to position [239, 0]
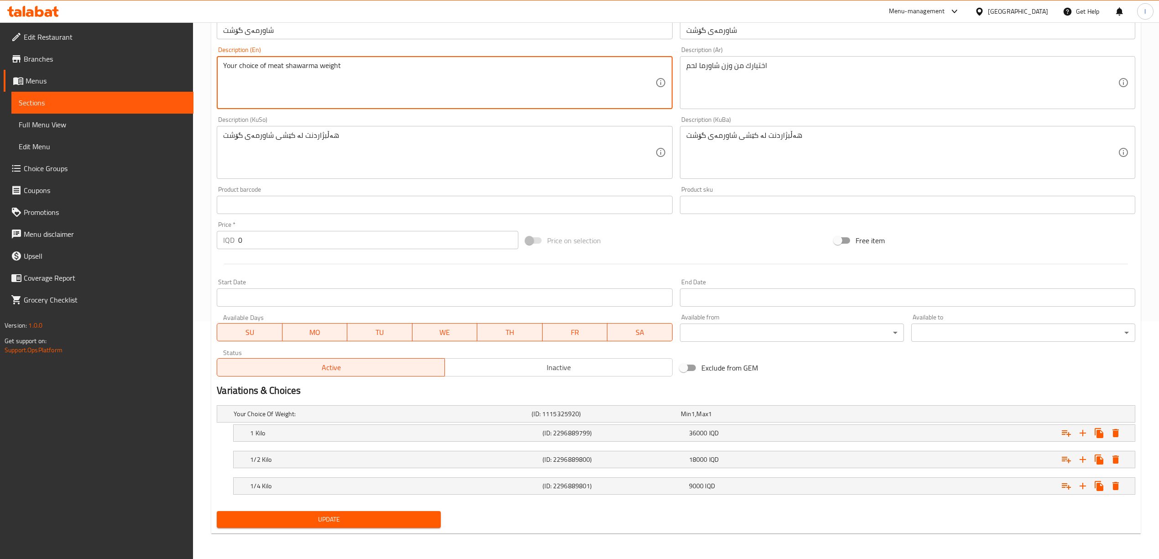
type textarea "Your choice of meat shawarma weight"
click at [312, 517] on span "Update" at bounding box center [328, 519] width 209 height 11
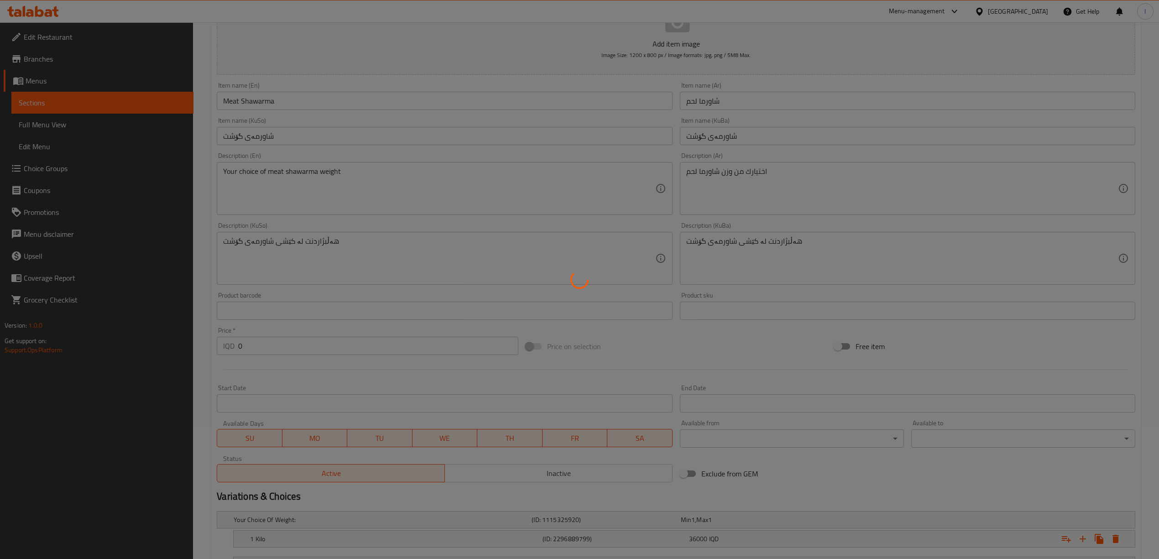
scroll to position [117, 0]
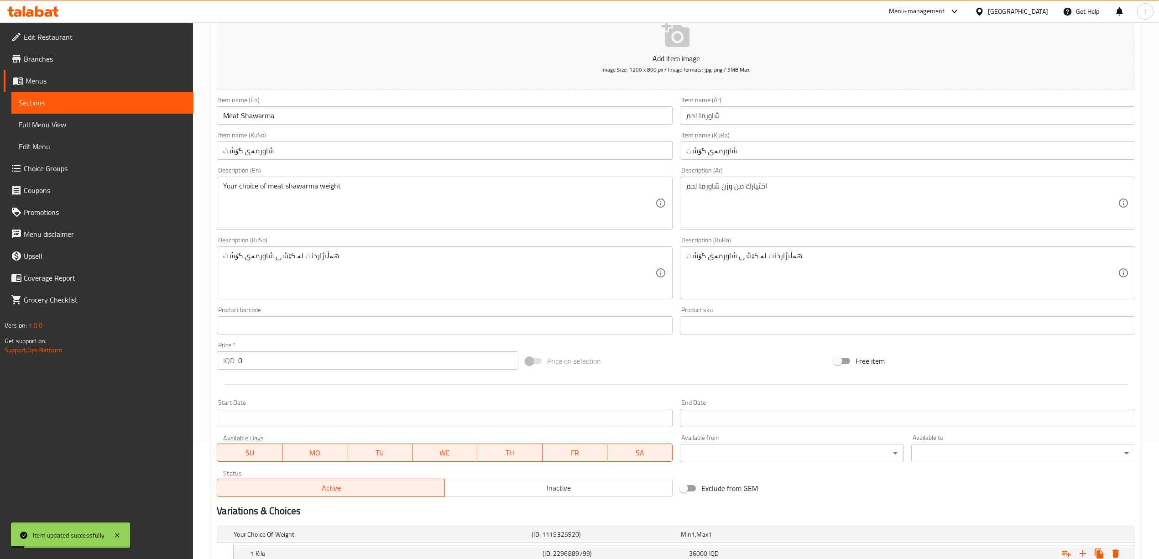
click at [154, 103] on span "Sections" at bounding box center [102, 102] width 167 height 11
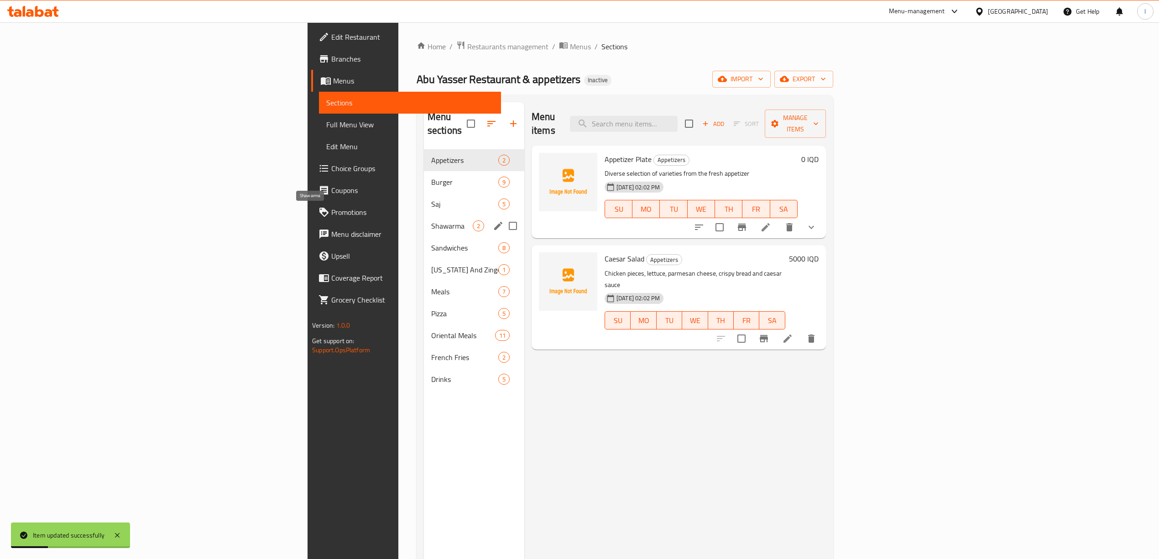
click at [431, 220] on span "Shawarma" at bounding box center [452, 225] width 42 height 11
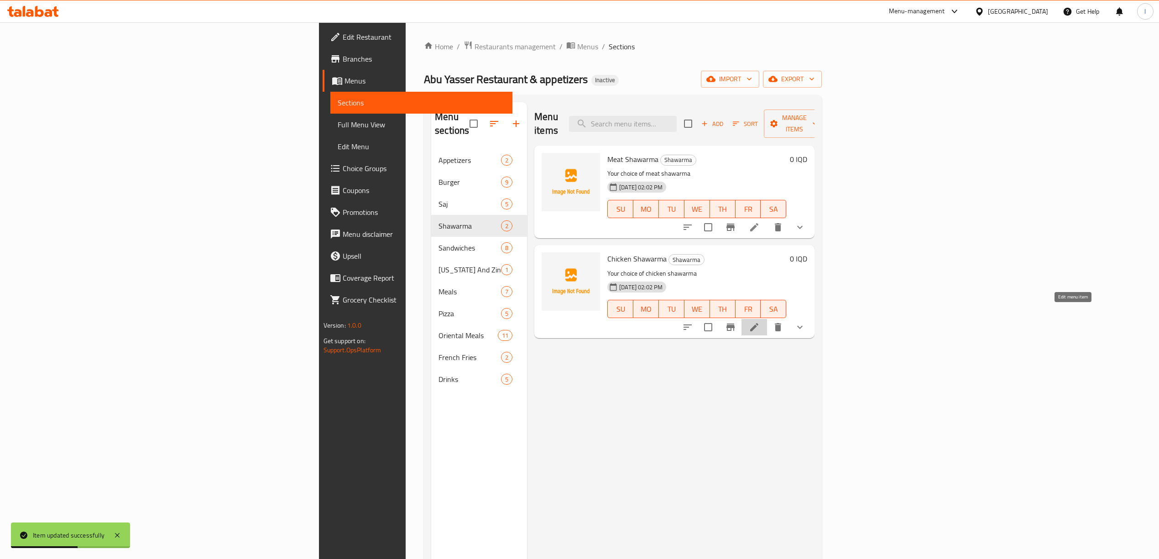
click at [759, 322] on icon at bounding box center [754, 327] width 11 height 11
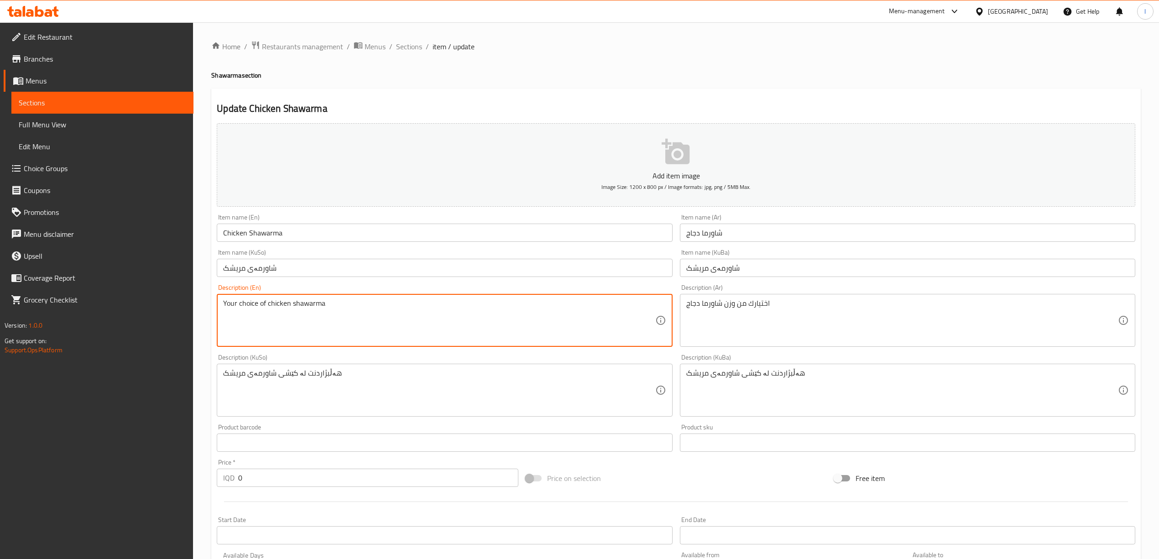
drag, startPoint x: 374, startPoint y: 307, endPoint x: 0, endPoint y: 277, distance: 375.2
paste textarea "meat shawarma weight"
click at [236, 235] on input "Chicken Shawarma" at bounding box center [444, 233] width 455 height 18
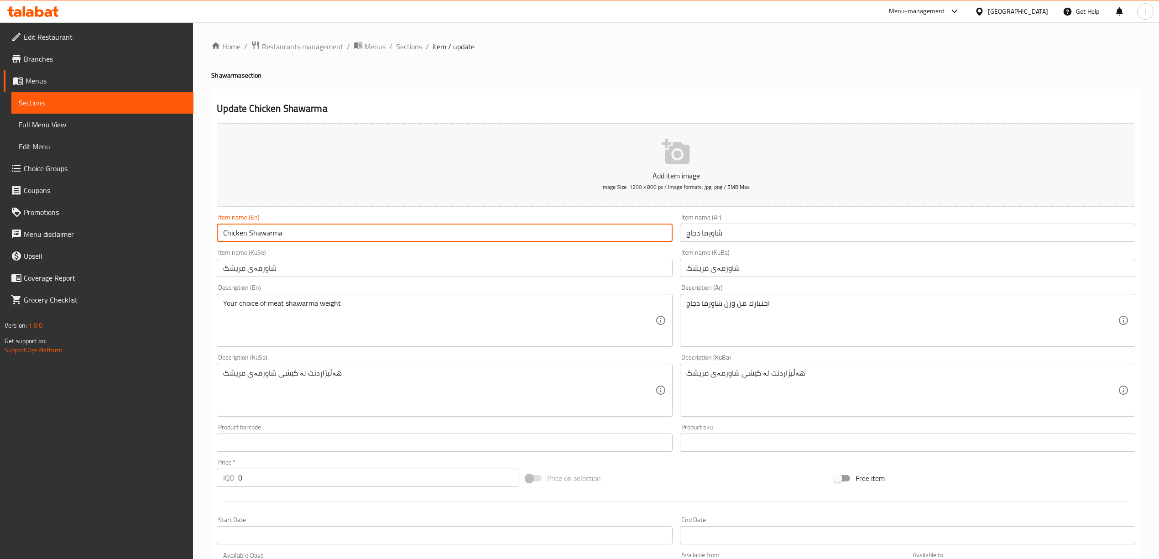
click at [236, 235] on input "Chicken Shawarma" at bounding box center [444, 233] width 455 height 18
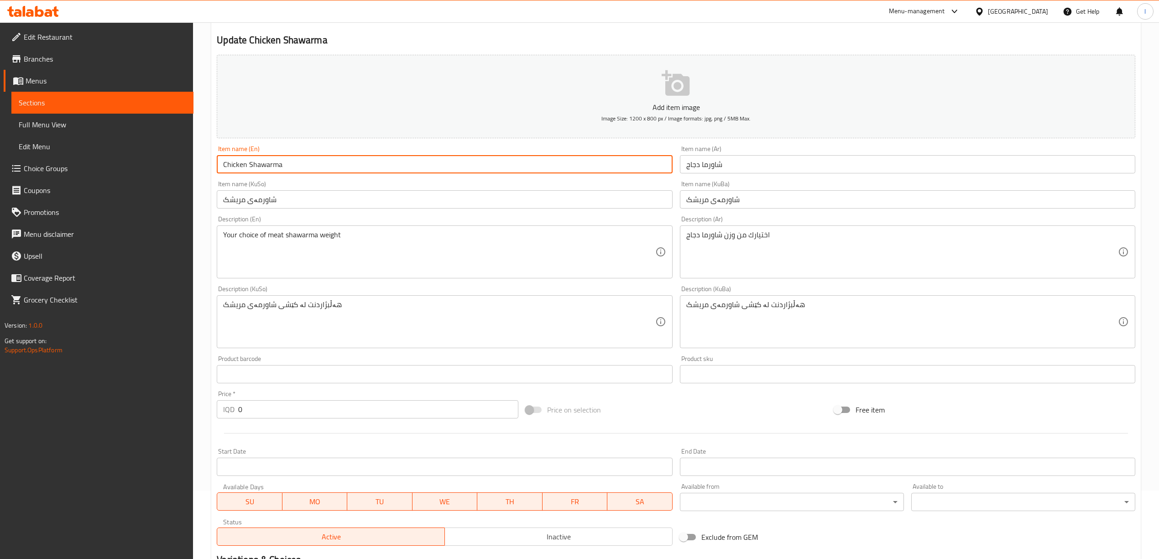
scroll to position [61, 0]
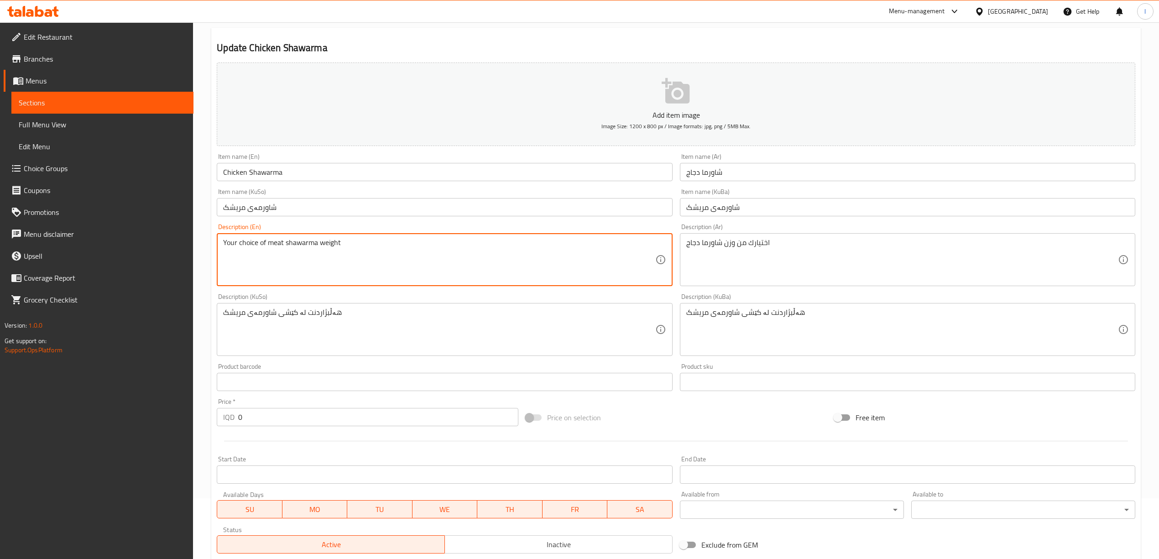
click at [276, 244] on textarea "Your choice of meat shawarma weight" at bounding box center [438, 259] width 431 height 43
paste textarea "chicken"
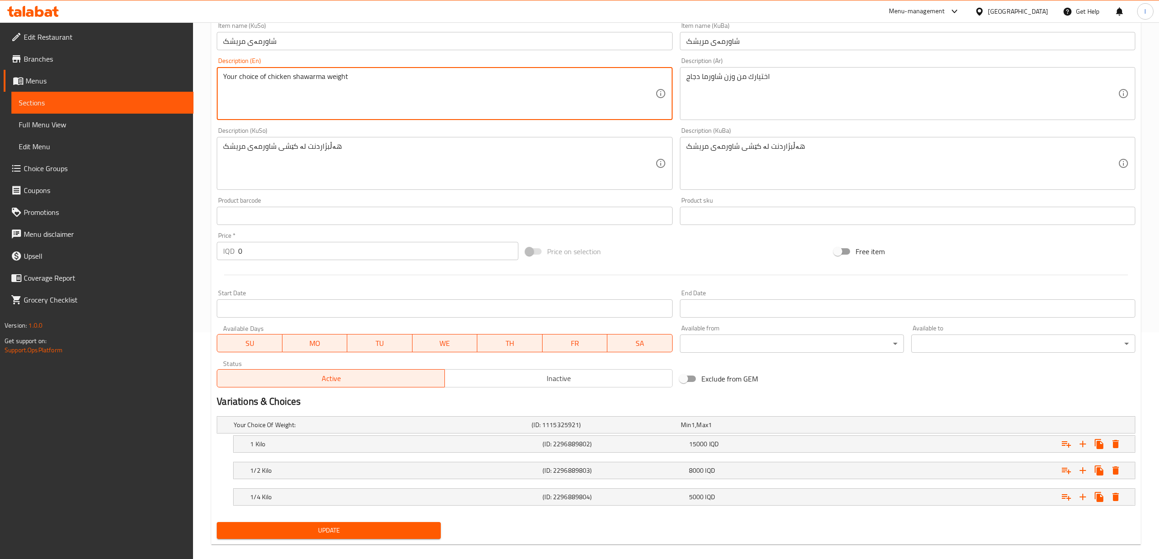
scroll to position [239, 0]
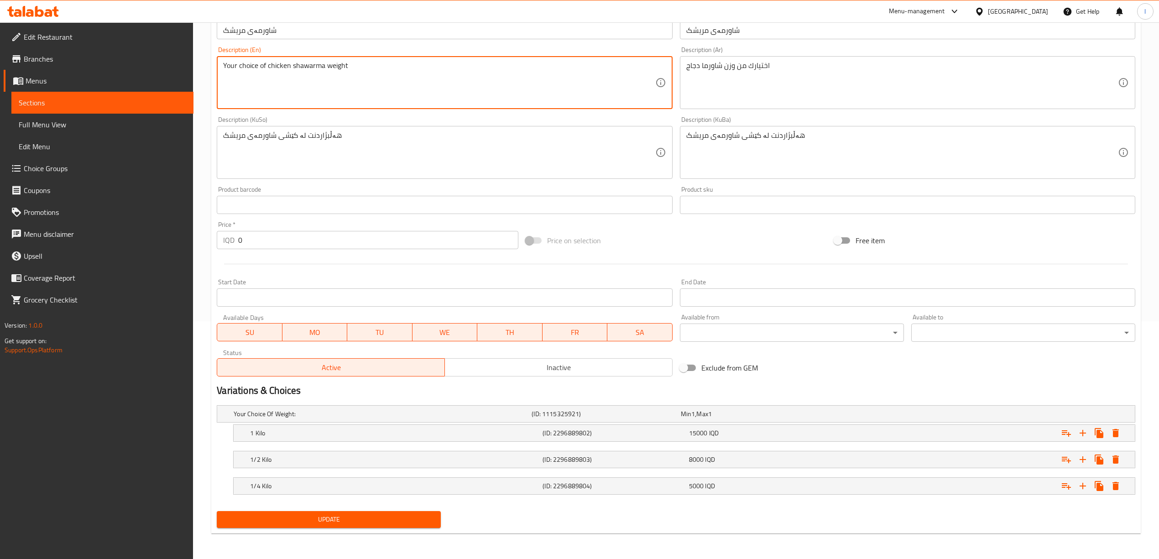
type textarea "Your choice of chicken shawarma weight"
click at [369, 512] on button "Update" at bounding box center [329, 519] width 224 height 17
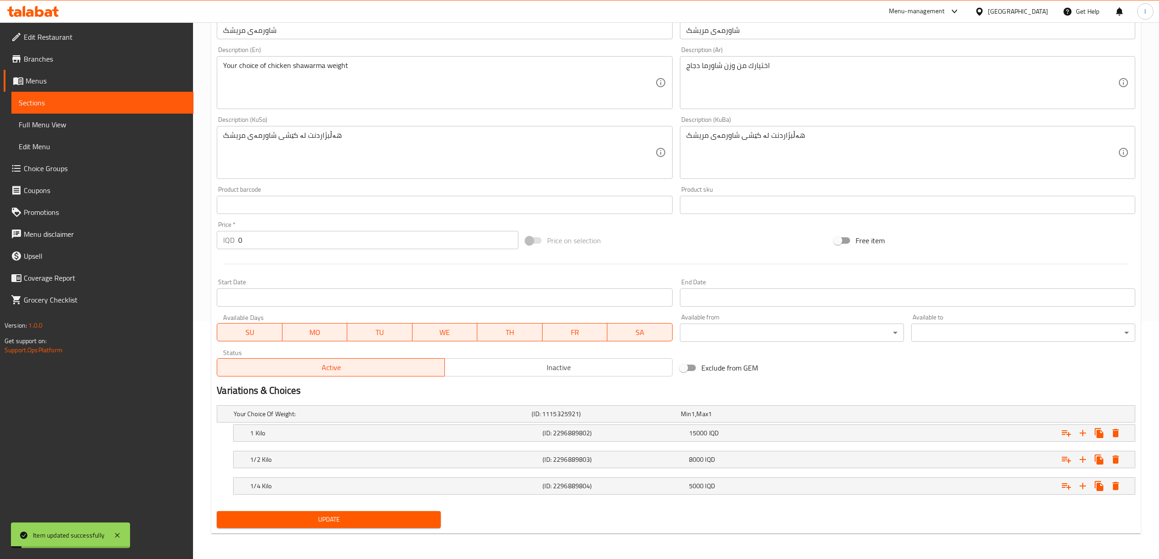
click at [72, 101] on span "Sections" at bounding box center [102, 102] width 167 height 11
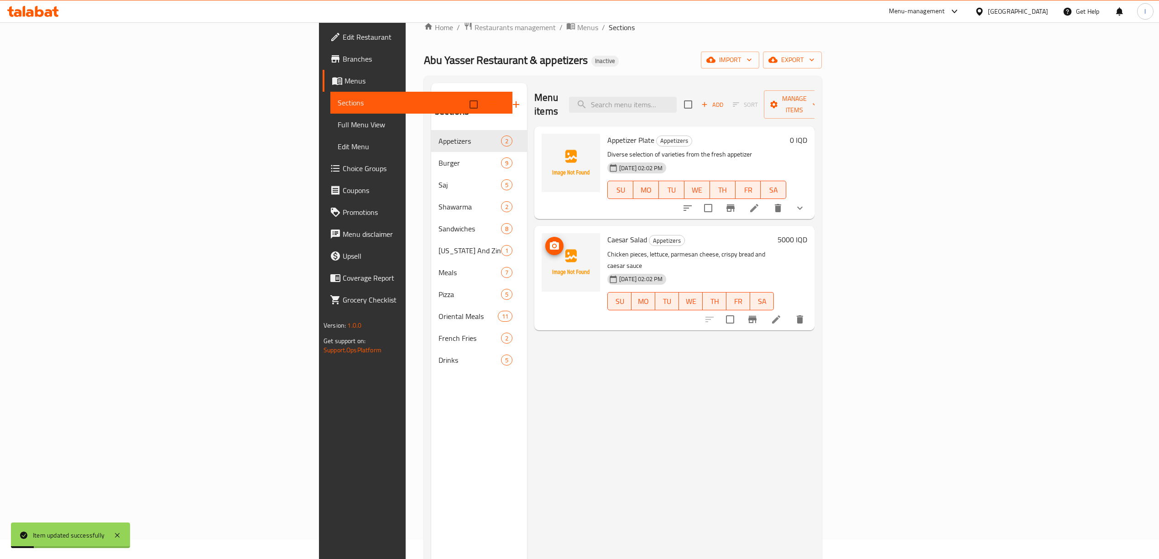
scroll to position [6, 0]
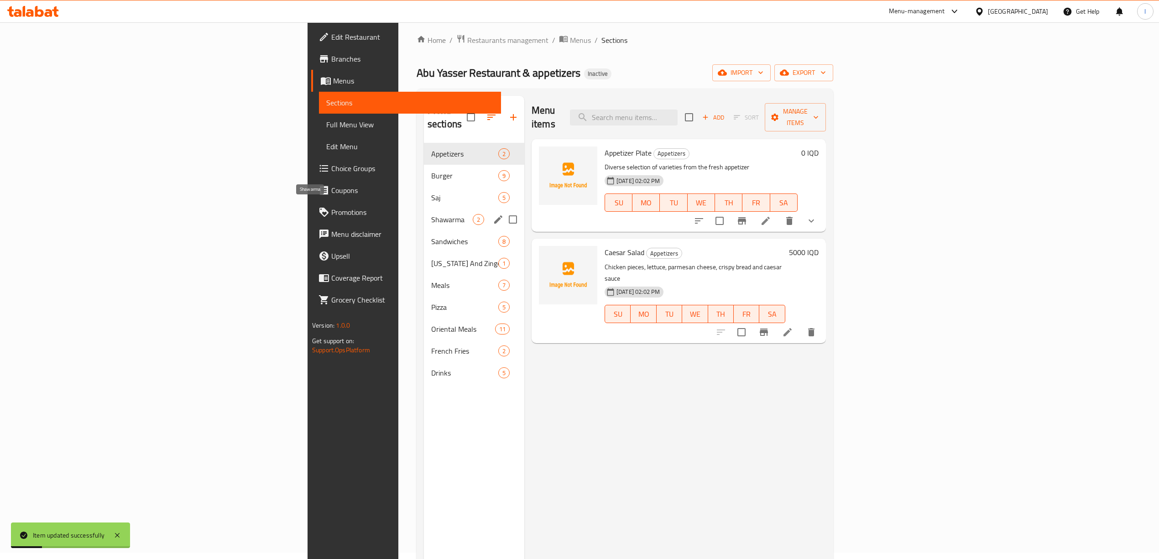
click at [431, 214] on span "Shawarma" at bounding box center [452, 219] width 42 height 11
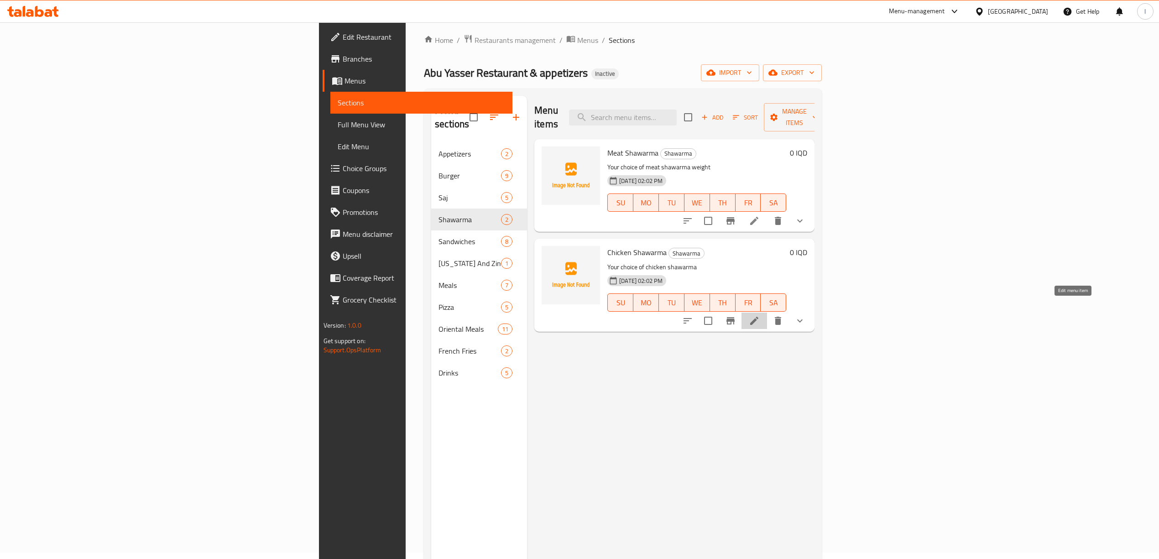
click at [759, 315] on icon at bounding box center [754, 320] width 11 height 11
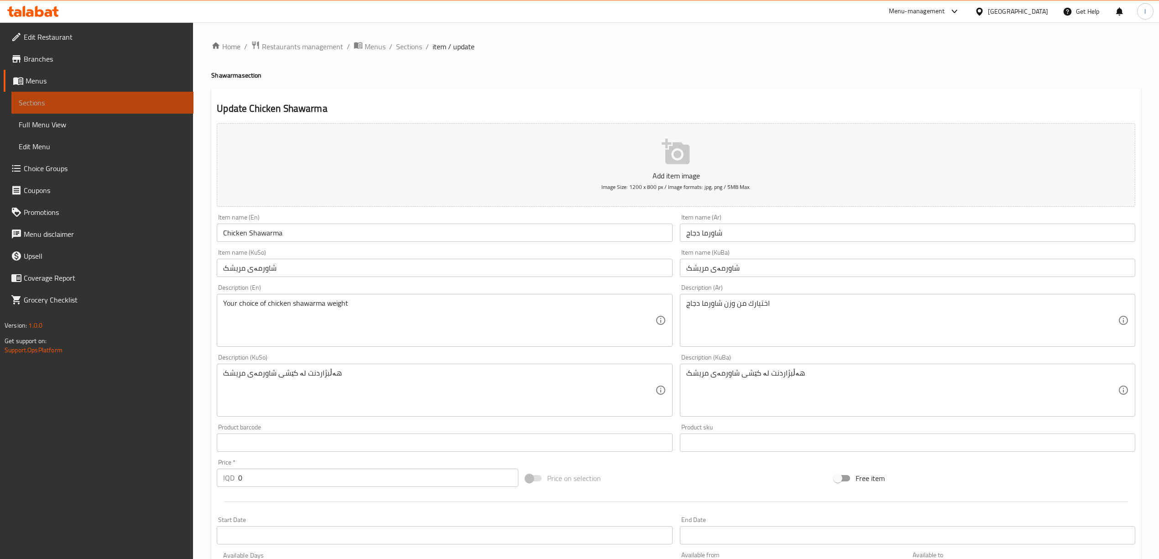
click at [106, 100] on span "Sections" at bounding box center [102, 102] width 167 height 11
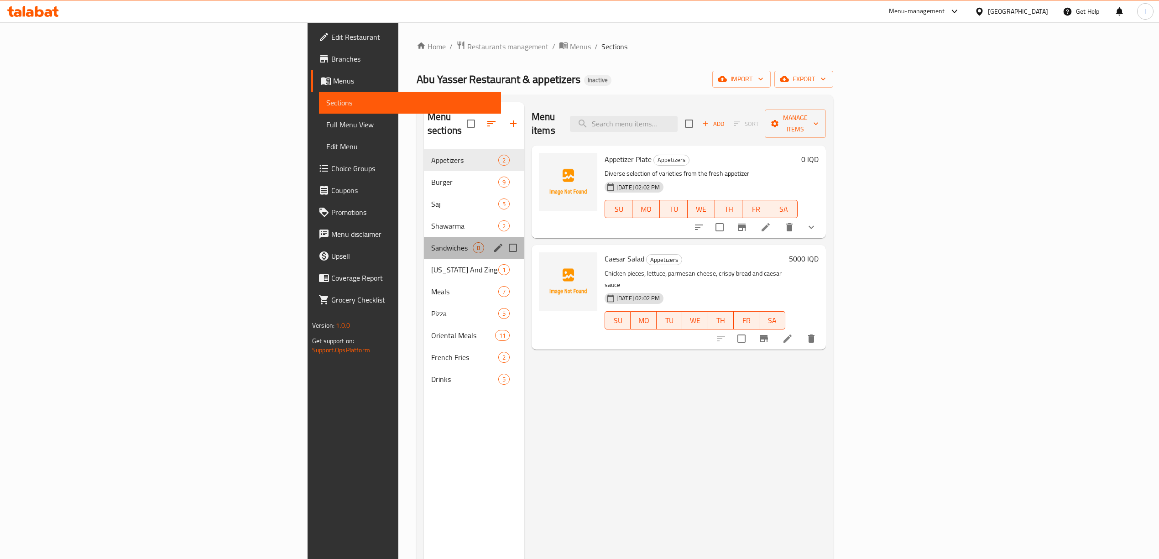
click at [424, 237] on div "Sandwiches 8" at bounding box center [474, 248] width 100 height 22
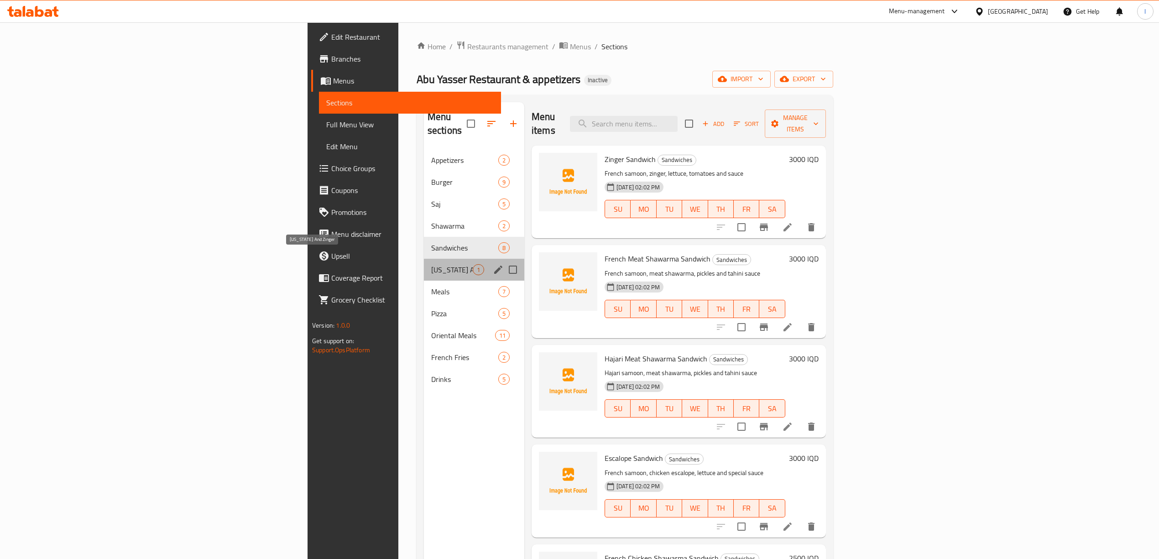
click at [431, 264] on span "[US_STATE] And Zinger" at bounding box center [452, 269] width 42 height 11
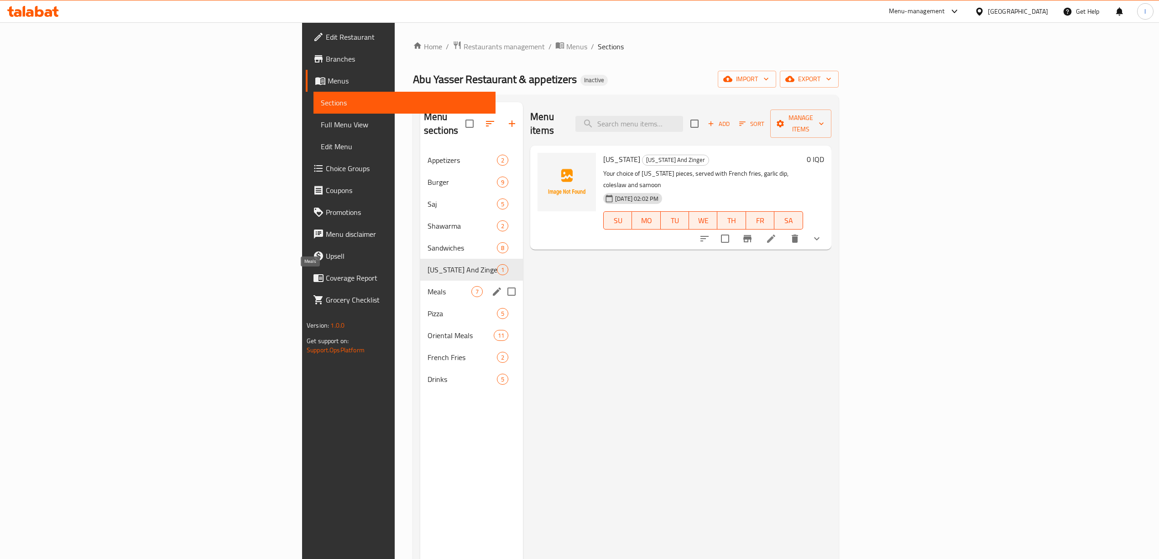
click at [427, 286] on span "Meals" at bounding box center [449, 291] width 44 height 11
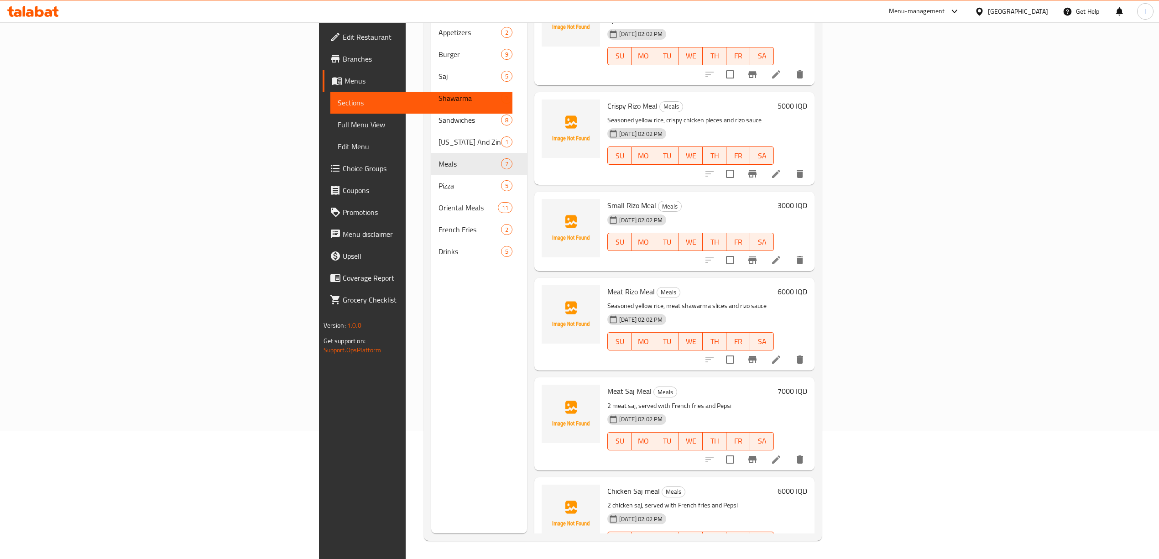
scroll to position [128, 0]
click at [789, 551] on li at bounding box center [776, 559] width 26 height 16
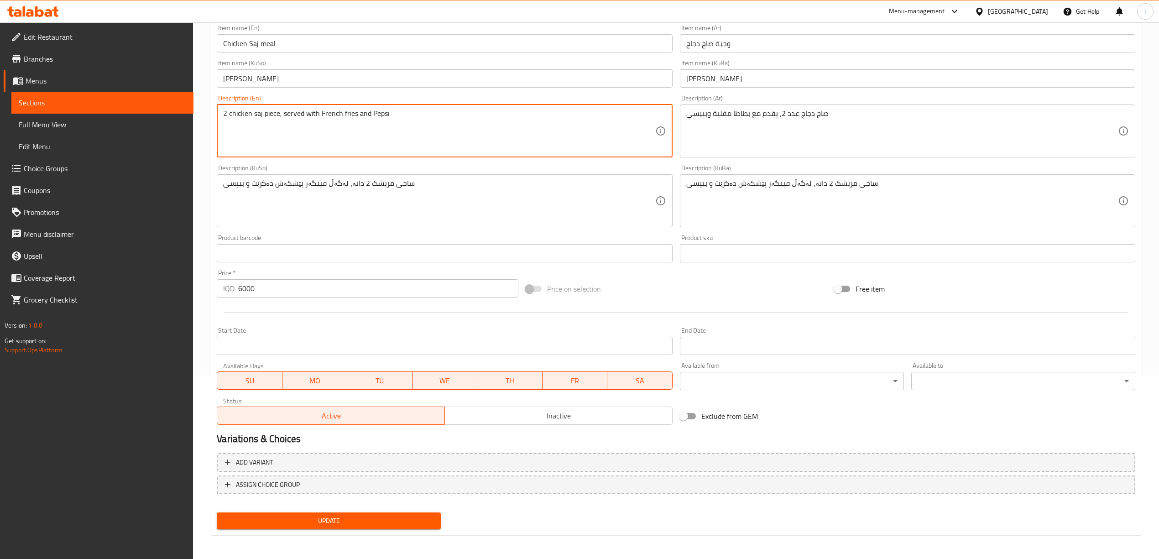
scroll to position [184, 0]
type textarea "2 chicken saj piece, served with French fries and Pepsi"
click at [376, 524] on span "Update" at bounding box center [328, 519] width 209 height 11
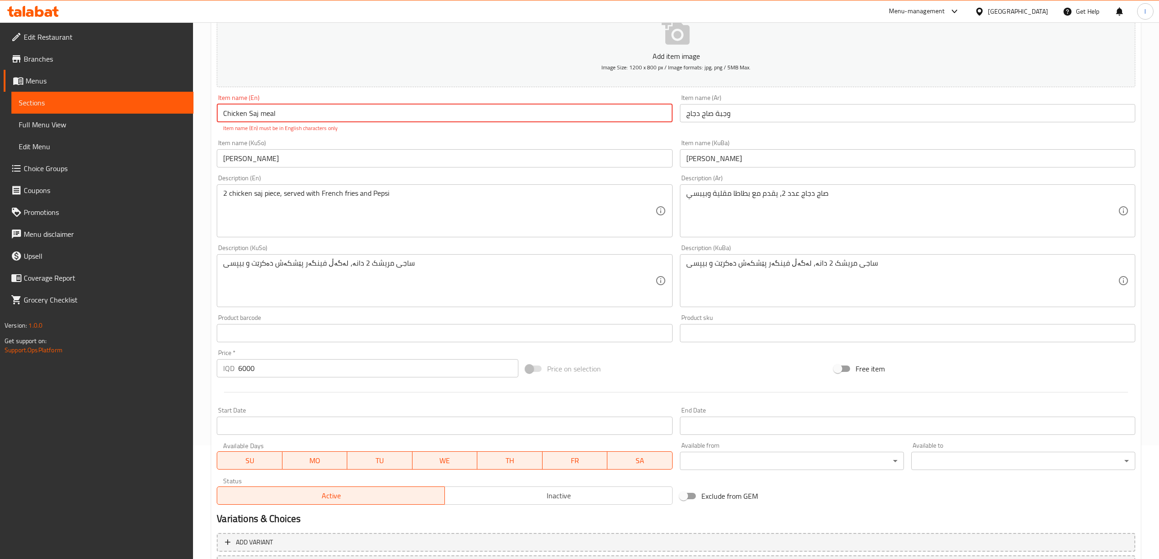
scroll to position [2, 0]
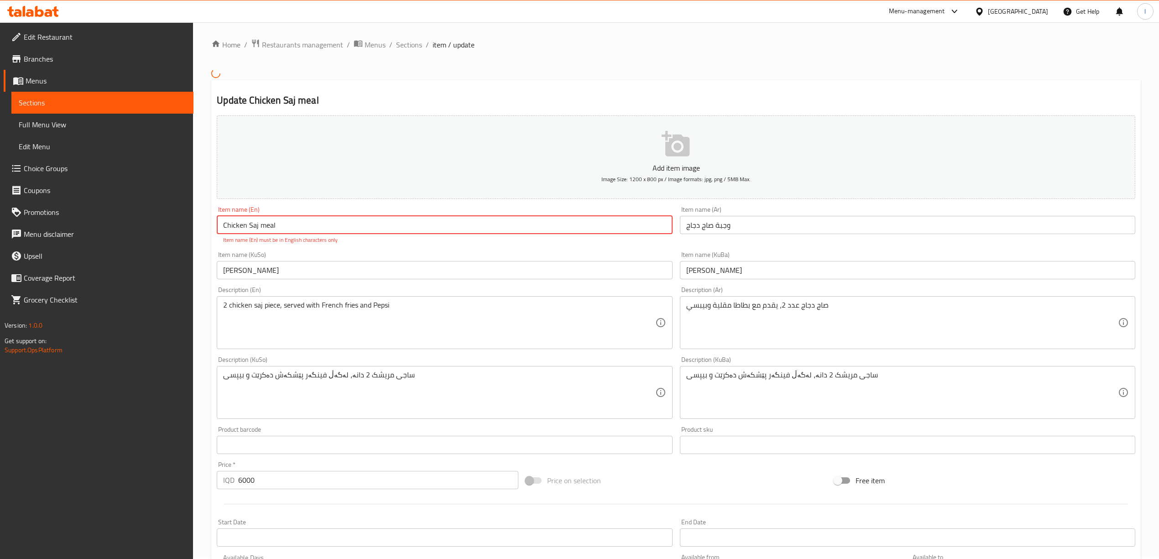
click at [308, 227] on input "Chicken Saj ​​meal" at bounding box center [444, 225] width 455 height 18
drag, startPoint x: 305, startPoint y: 229, endPoint x: 80, endPoint y: 223, distance: 224.5
click at [76, 223] on div "Edit Restaurant Branches Menus Sections Full Menu View Edit Menu Choice Groups …" at bounding box center [579, 386] width 1159 height 731
paste input "M"
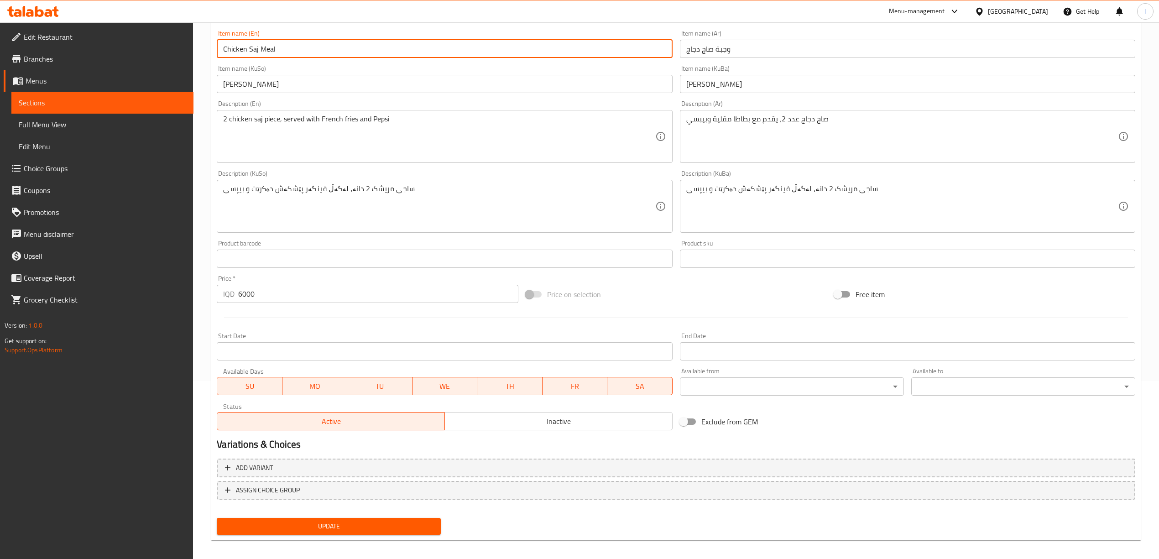
scroll to position [184, 0]
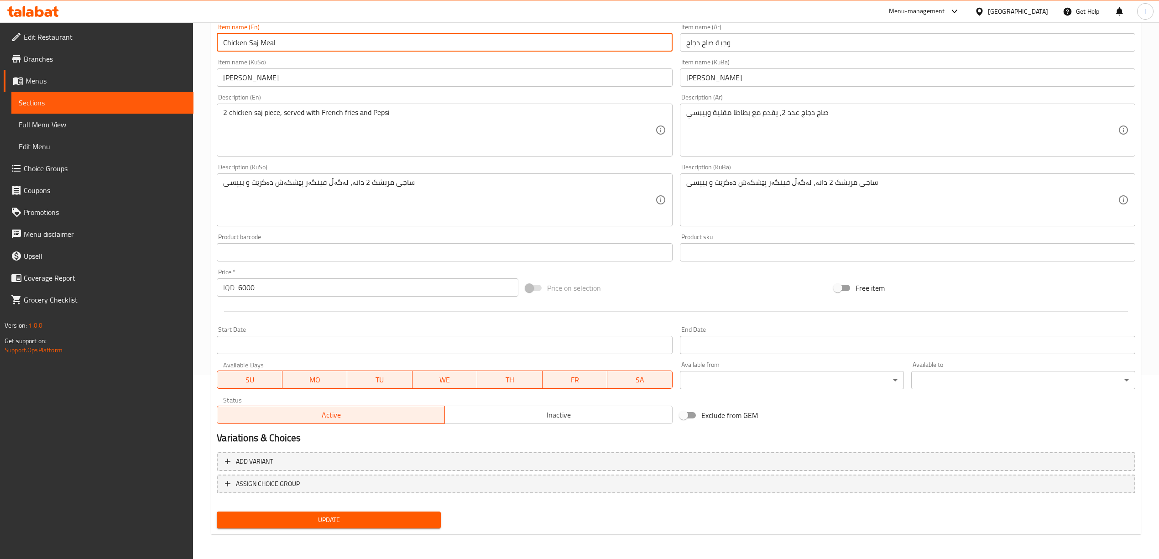
type input "Chicken Saj Meal"
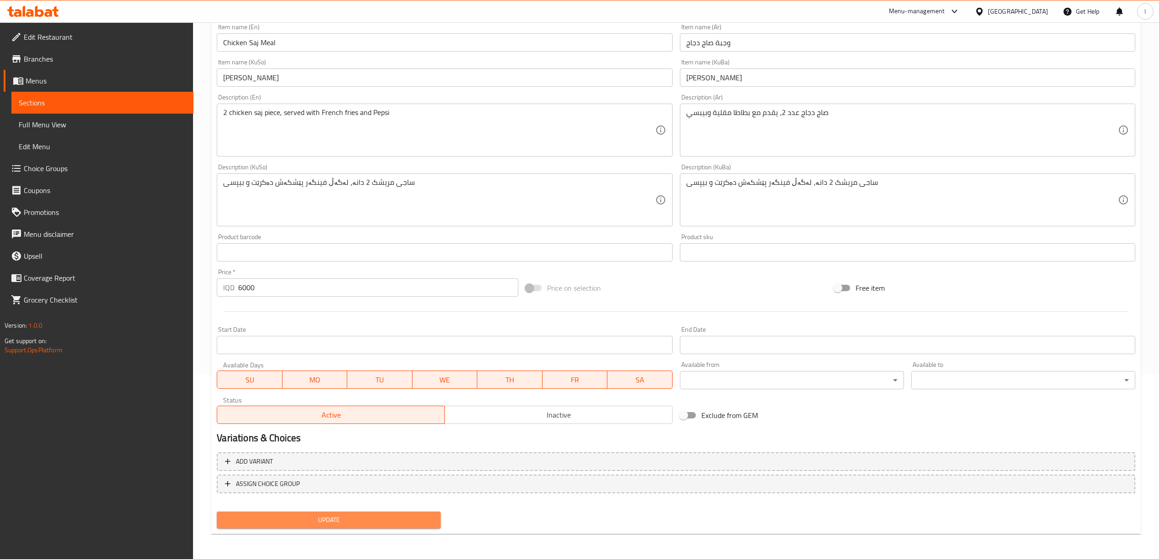
click at [340, 525] on span "Update" at bounding box center [328, 519] width 209 height 11
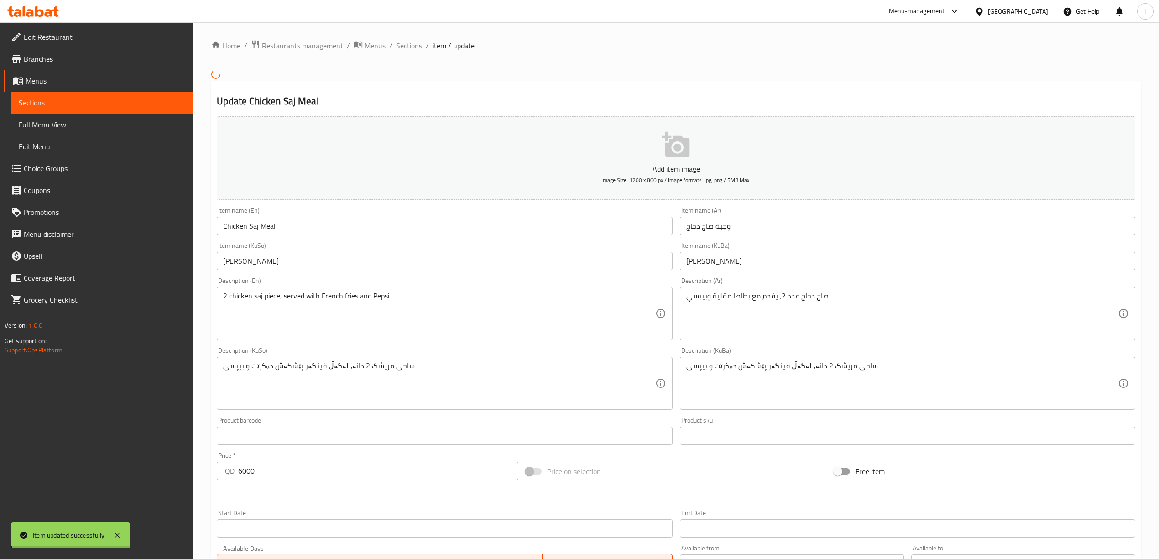
scroll to position [0, 0]
click at [92, 101] on span "Sections" at bounding box center [102, 102] width 167 height 11
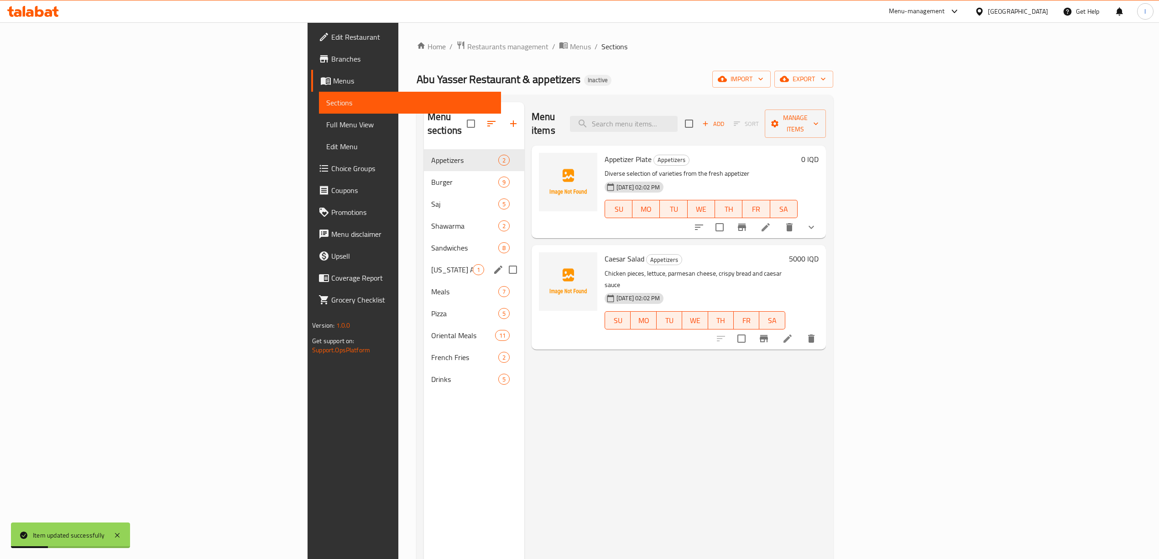
click at [424, 259] on div "Kentucky And Zinger 1" at bounding box center [474, 270] width 100 height 22
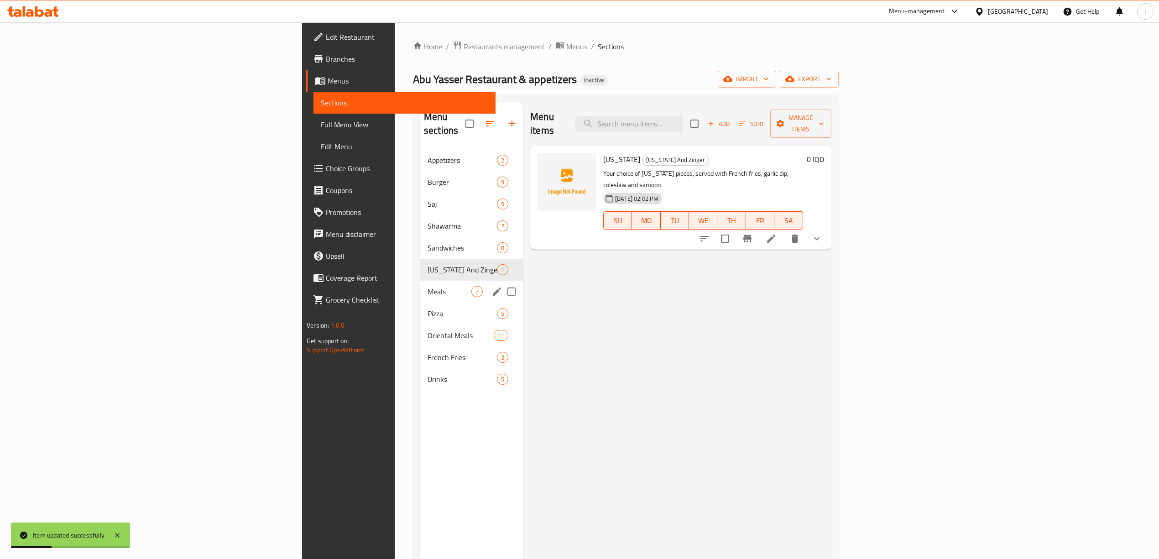
click at [420, 302] on div "Pizza 5" at bounding box center [471, 313] width 103 height 22
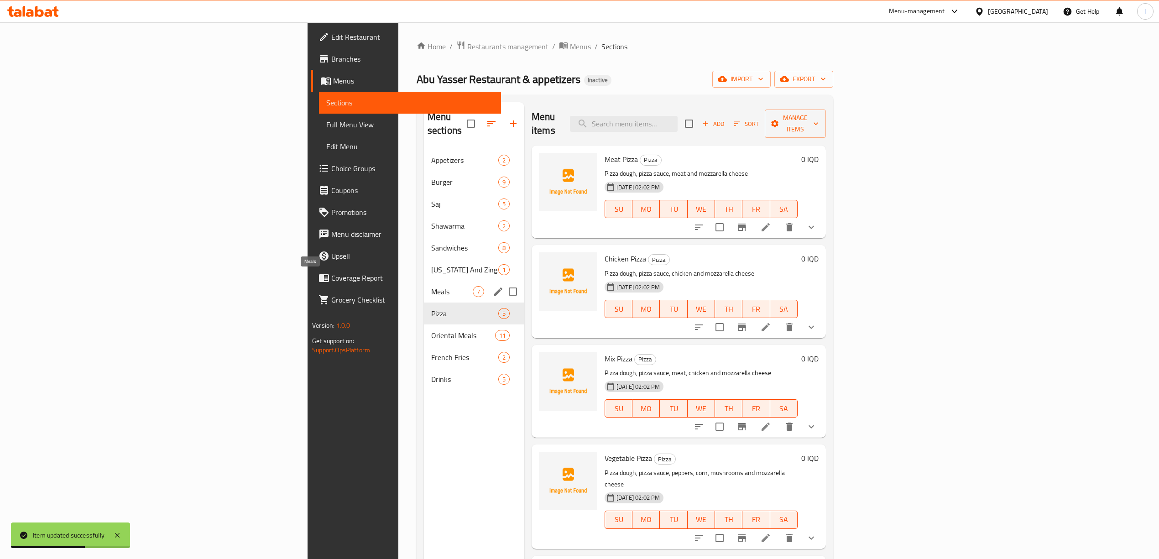
click at [431, 286] on span "Meals" at bounding box center [452, 291] width 42 height 11
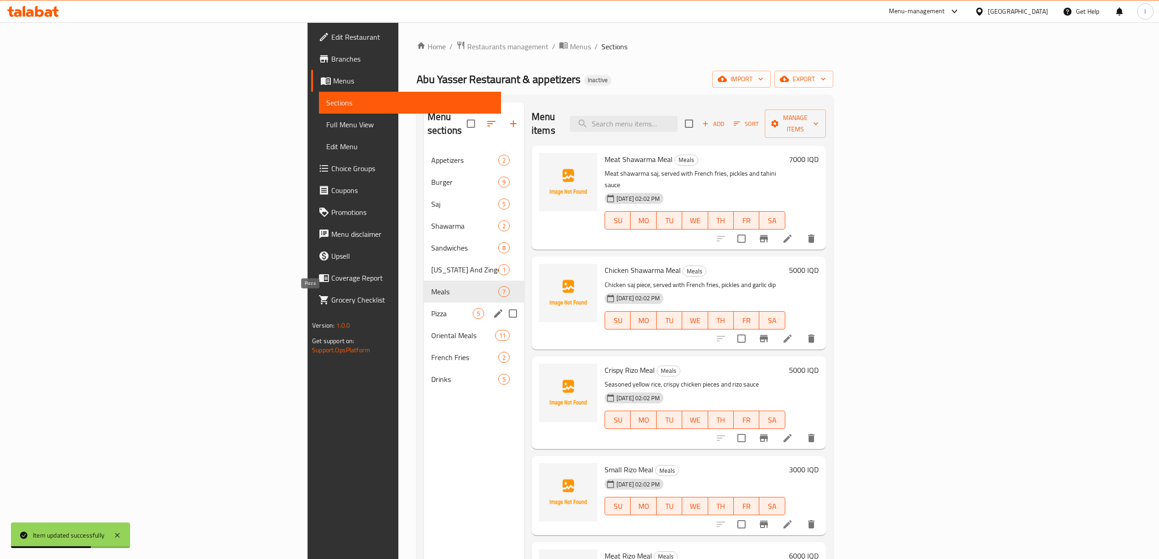
click at [431, 308] on span "Pizza" at bounding box center [452, 313] width 42 height 11
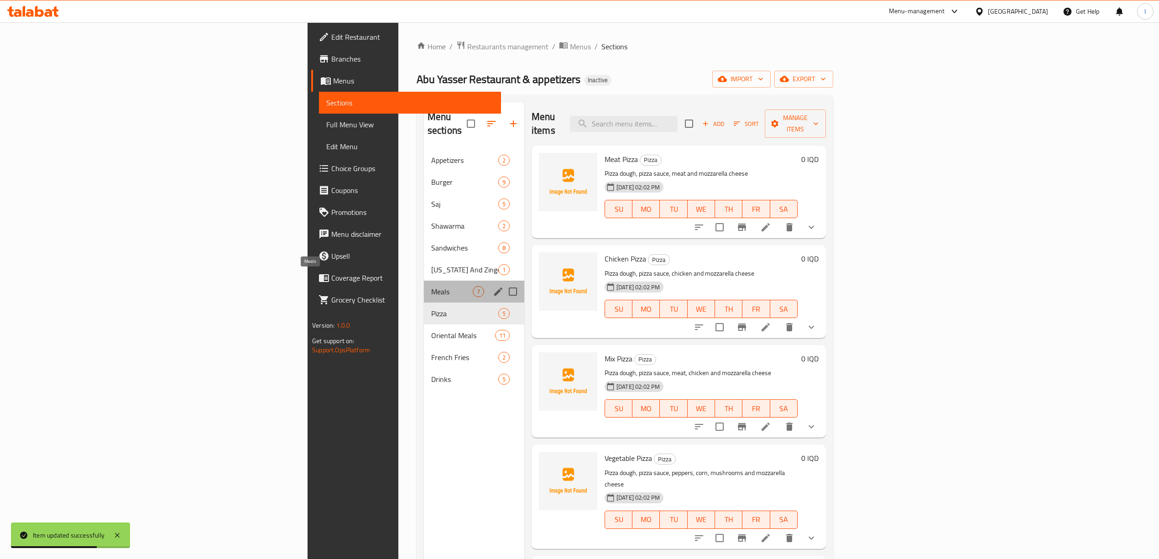
click at [431, 286] on span "Meals" at bounding box center [452, 291] width 42 height 11
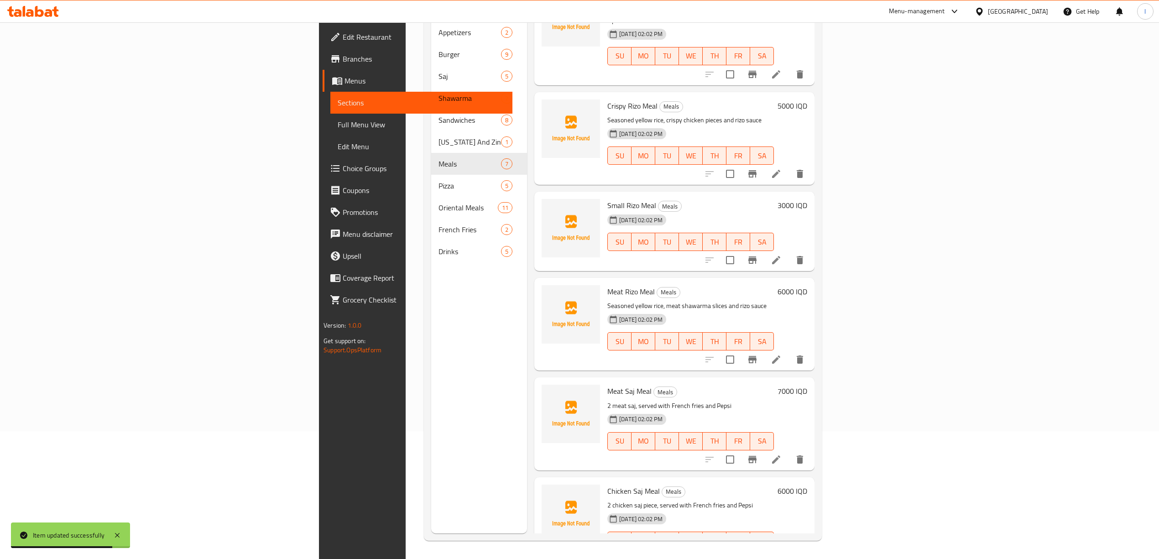
scroll to position [128, 0]
click at [789, 451] on li at bounding box center [776, 459] width 26 height 16
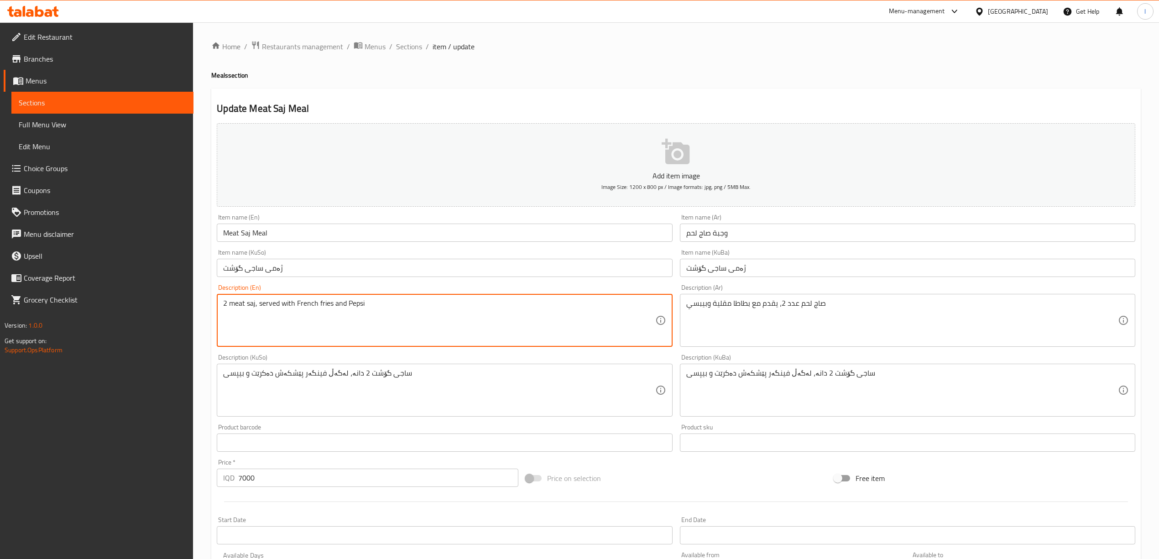
click at [254, 304] on textarea "2 meat saj, served with French fries and Pepsi" at bounding box center [438, 320] width 431 height 43
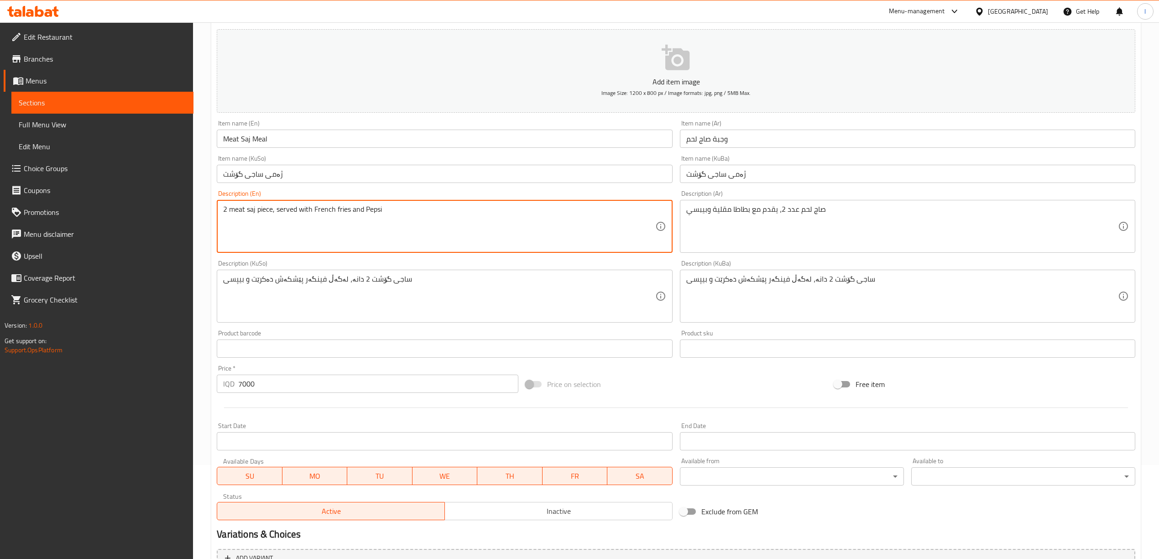
scroll to position [190, 0]
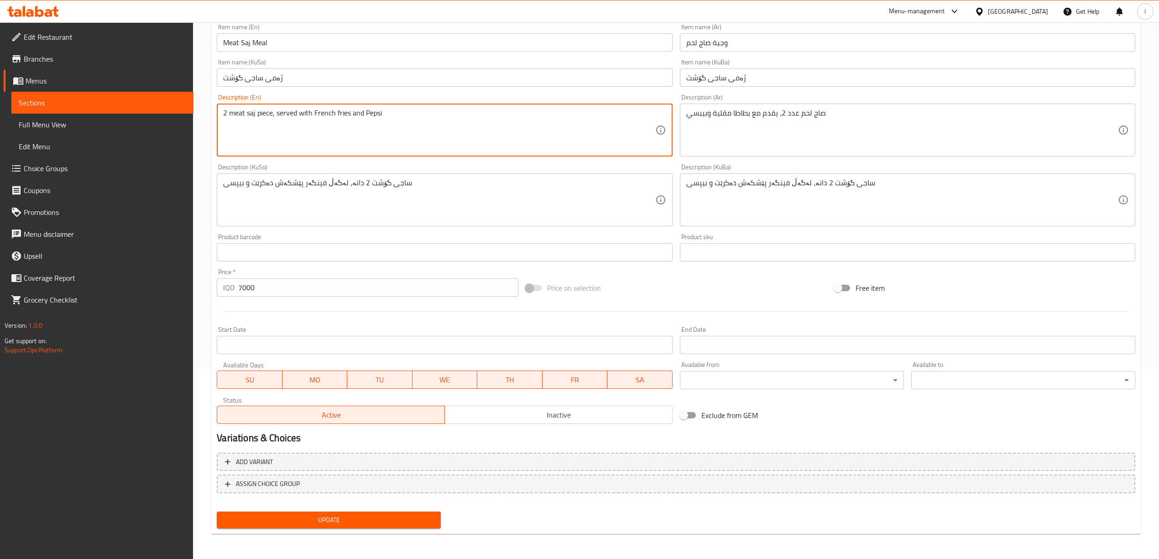
type textarea "2 meat saj piece, served with French fries and Pepsi"
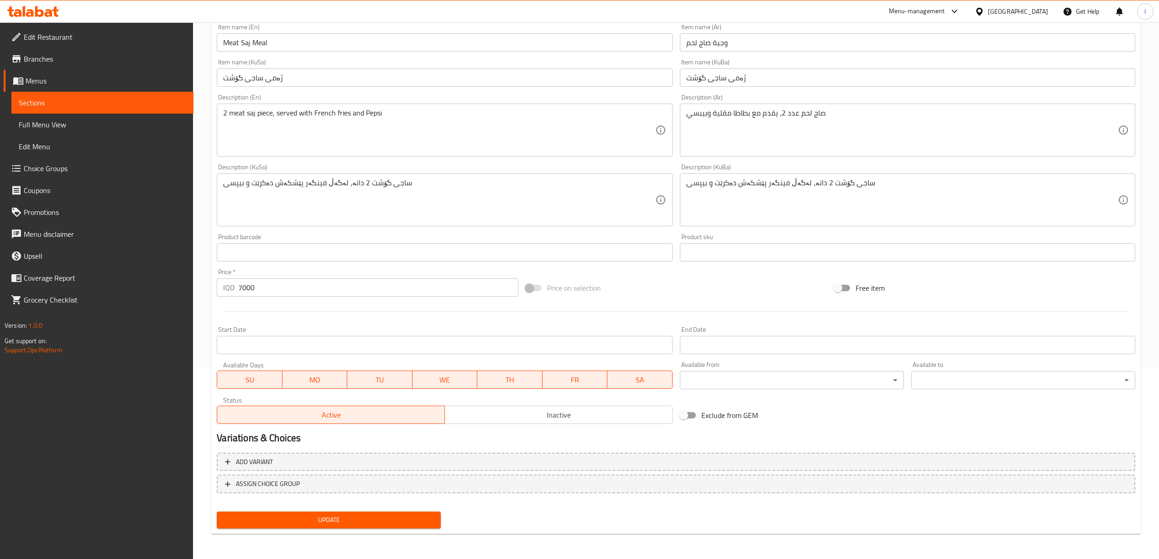
drag, startPoint x: 391, startPoint y: 509, endPoint x: 390, endPoint y: 517, distance: 7.4
click at [390, 517] on div "Add item image Image Size: 1200 x 800 px / Image formats: jpg, png / 5MB Max. I…" at bounding box center [675, 230] width 925 height 603
click at [391, 520] on span "Update" at bounding box center [328, 519] width 209 height 11
click at [99, 99] on span "Sections" at bounding box center [102, 102] width 167 height 11
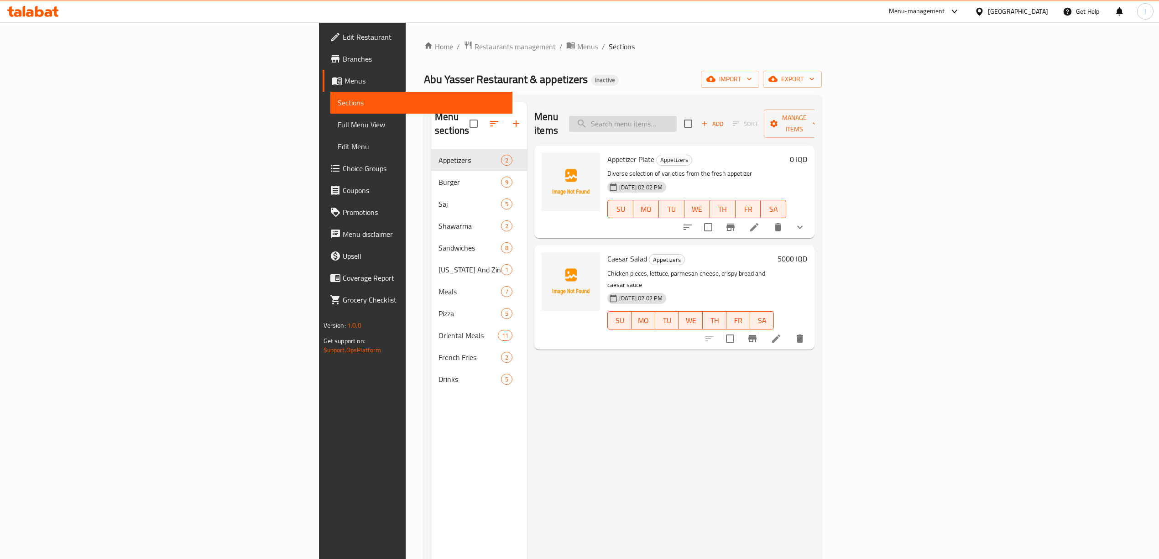
click at [676, 125] on input "search" at bounding box center [623, 124] width 108 height 16
paste input "Quarter Chicken On Rice"
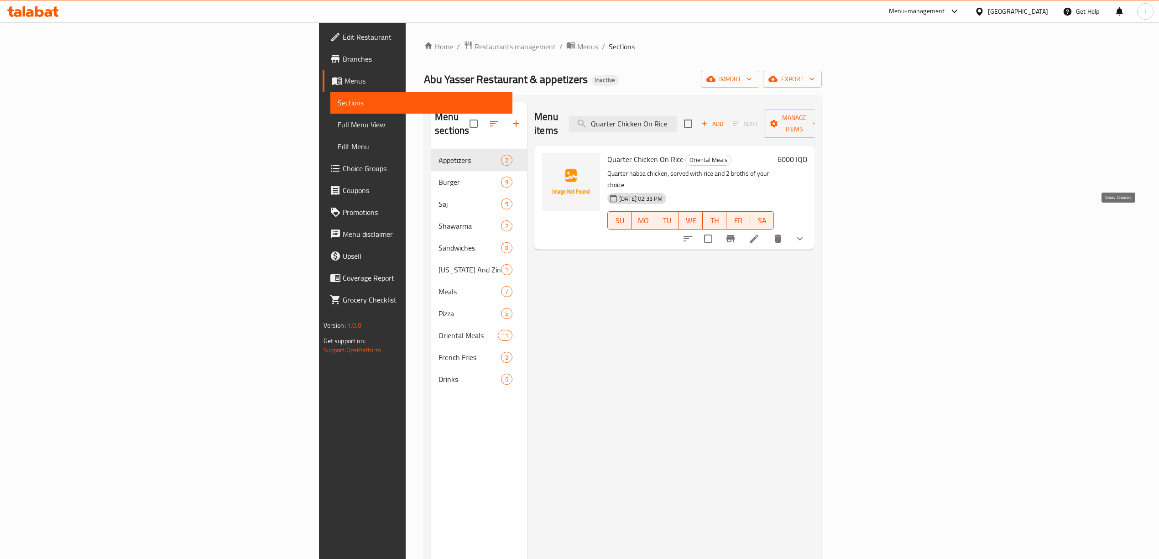
type input "Quarter Chicken On Rice"
click at [805, 233] on icon "show more" at bounding box center [799, 238] width 11 height 11
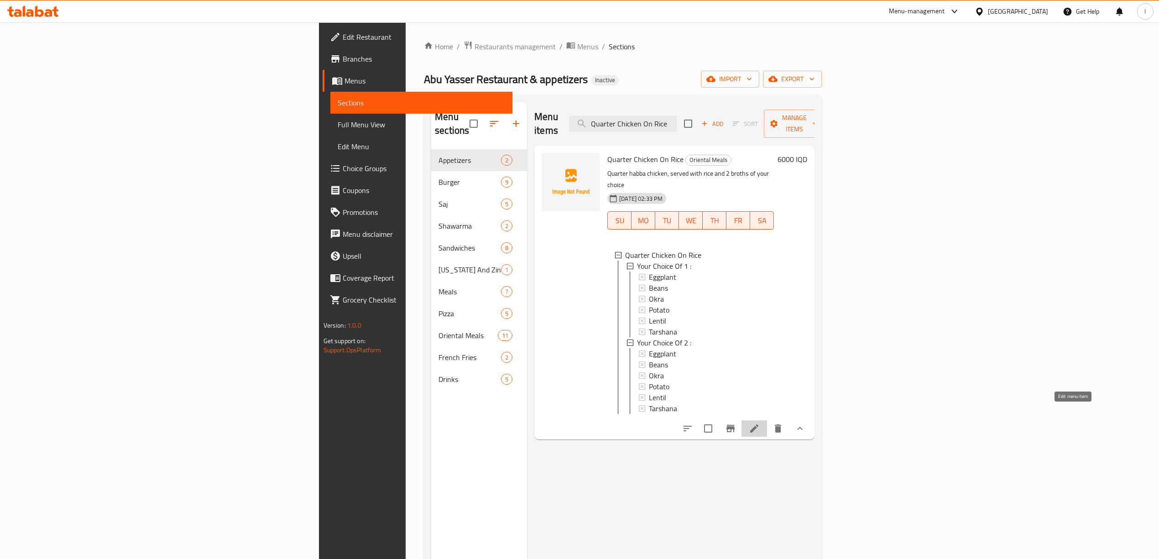
click at [759, 423] on icon at bounding box center [754, 428] width 11 height 11
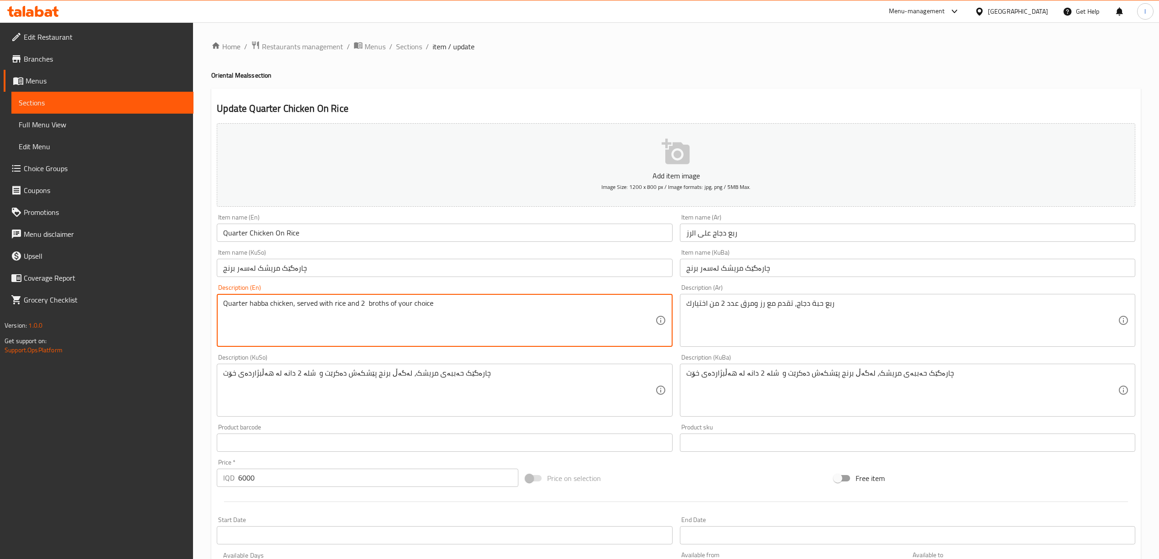
click at [380, 299] on textarea "Quarter habba chicken, served with rice and 2 broths of your choice" at bounding box center [438, 320] width 431 height 43
click at [389, 310] on textarea "Quarter habba chicken, served with rice and 2 broths of your choice" at bounding box center [438, 320] width 431 height 43
drag, startPoint x: 384, startPoint y: 306, endPoint x: 393, endPoint y: 306, distance: 8.7
click at [393, 306] on textarea "Quarter habba chicken, served with rice and 2 broths of your choice" at bounding box center [438, 320] width 431 height 43
click at [365, 304] on textarea "Quarter habba chicken, served with rice and 2 broths of your choice" at bounding box center [438, 320] width 431 height 43
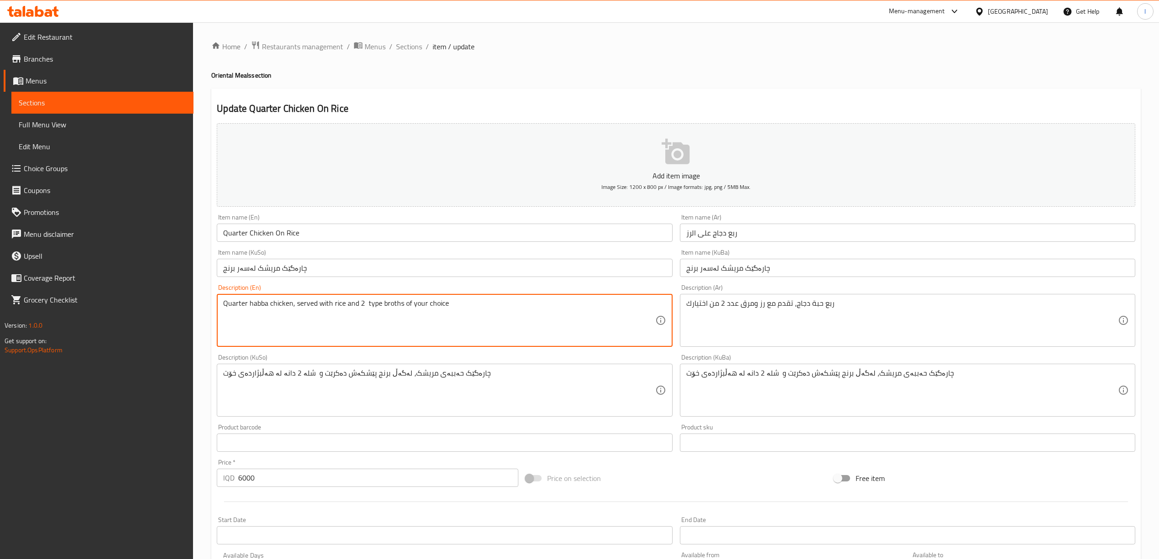
click at [366, 307] on textarea "Quarter habba chicken, served with rice and 2 type broths of your choice" at bounding box center [438, 320] width 431 height 43
drag, startPoint x: 475, startPoint y: 303, endPoint x: 358, endPoint y: 307, distance: 117.8
click at [358, 307] on textarea "Quarter habba chicken, served with rice and 2 type broths of your choice" at bounding box center [438, 320] width 431 height 43
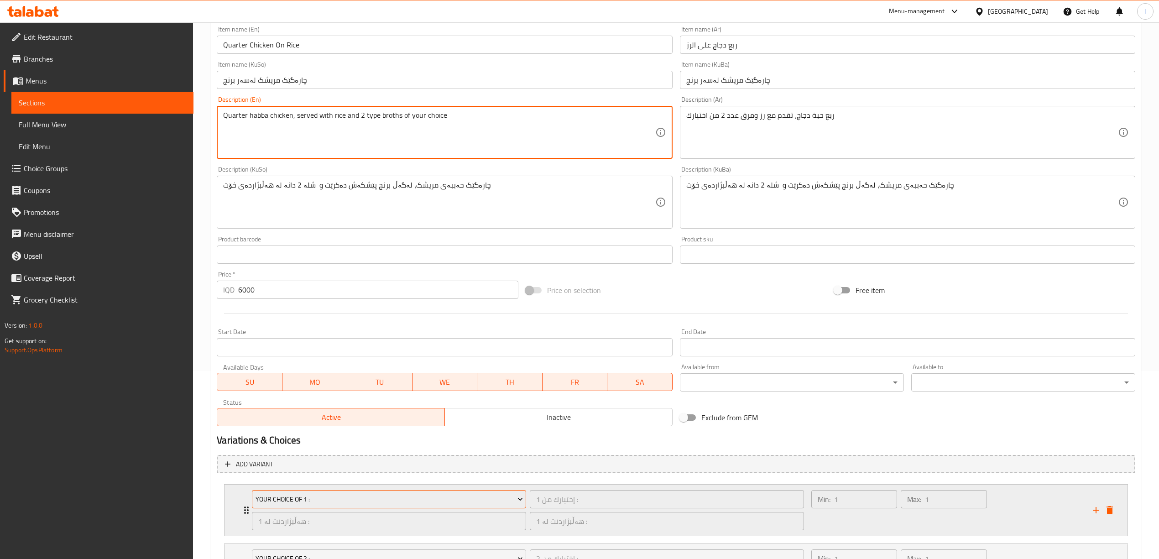
scroll to position [288, 0]
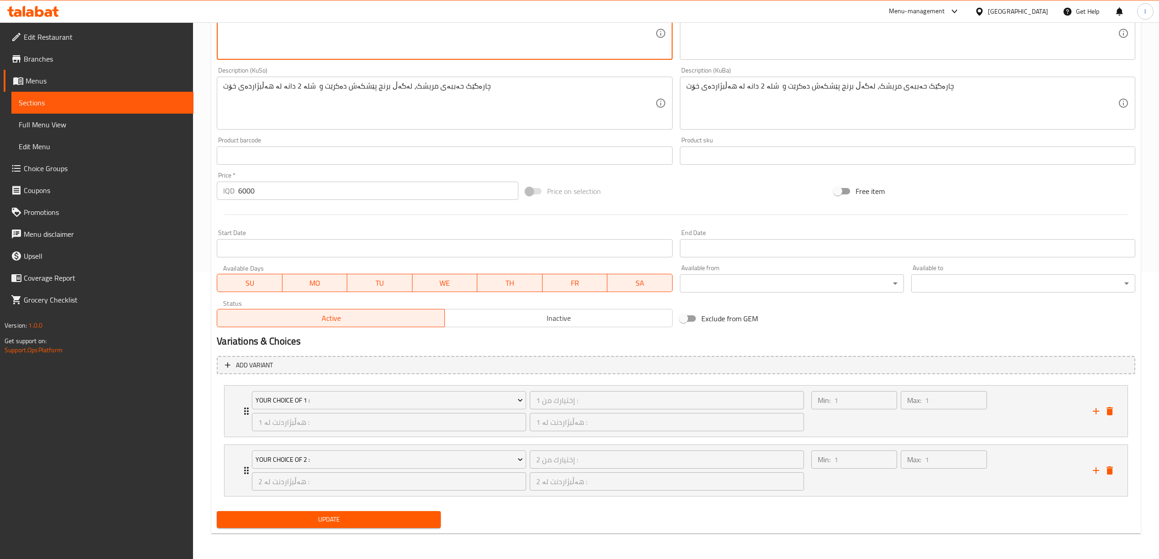
type textarea "Quarter habba chicken, served with rice and 2 type broths of your choice"
click at [369, 517] on span "Update" at bounding box center [328, 519] width 209 height 11
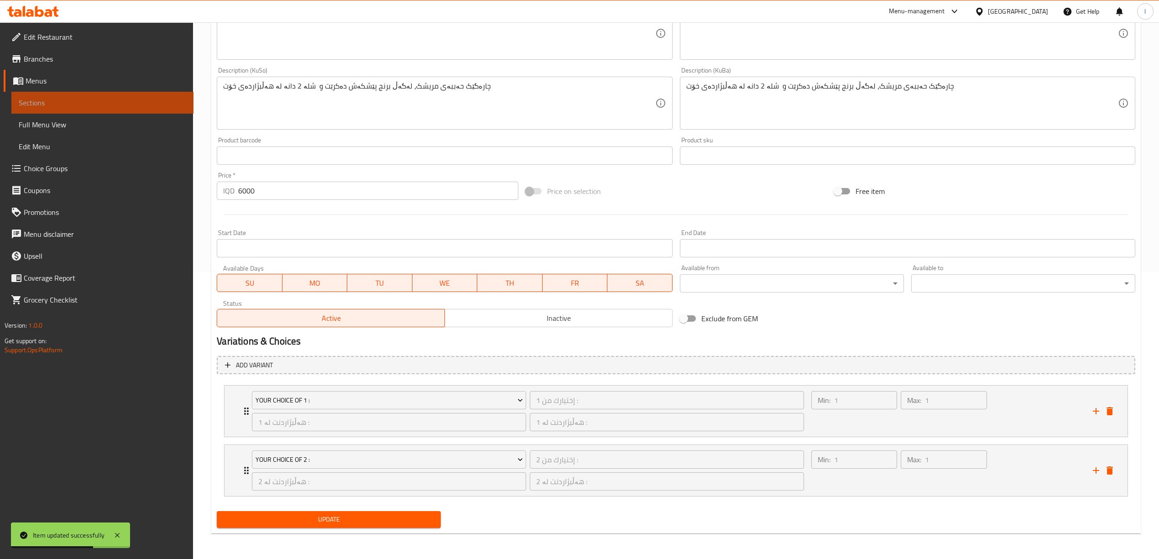
click at [123, 104] on span "Sections" at bounding box center [102, 102] width 167 height 11
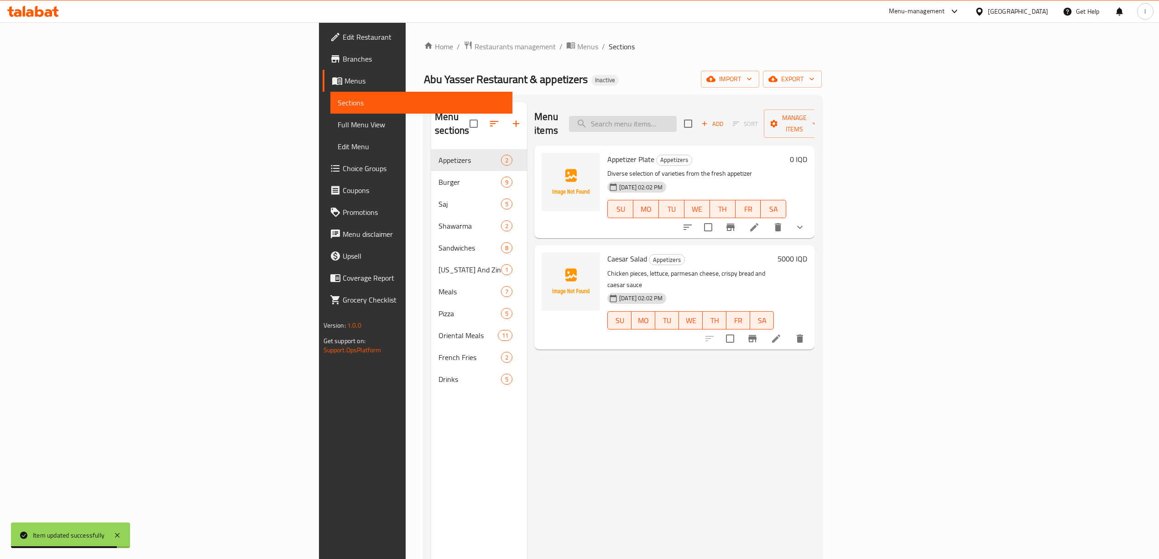
click at [676, 116] on input "search" at bounding box center [623, 124] width 108 height 16
paste input "Rice And Broth Tray"
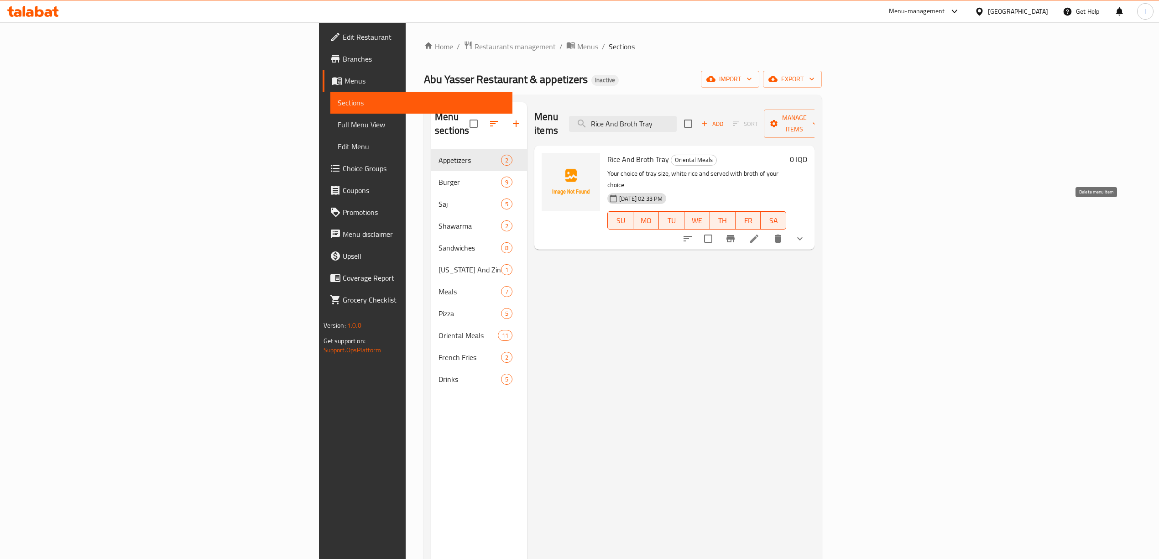
type input "Rice And Broth Tray"
click at [781, 234] on icon "delete" at bounding box center [778, 238] width 6 height 8
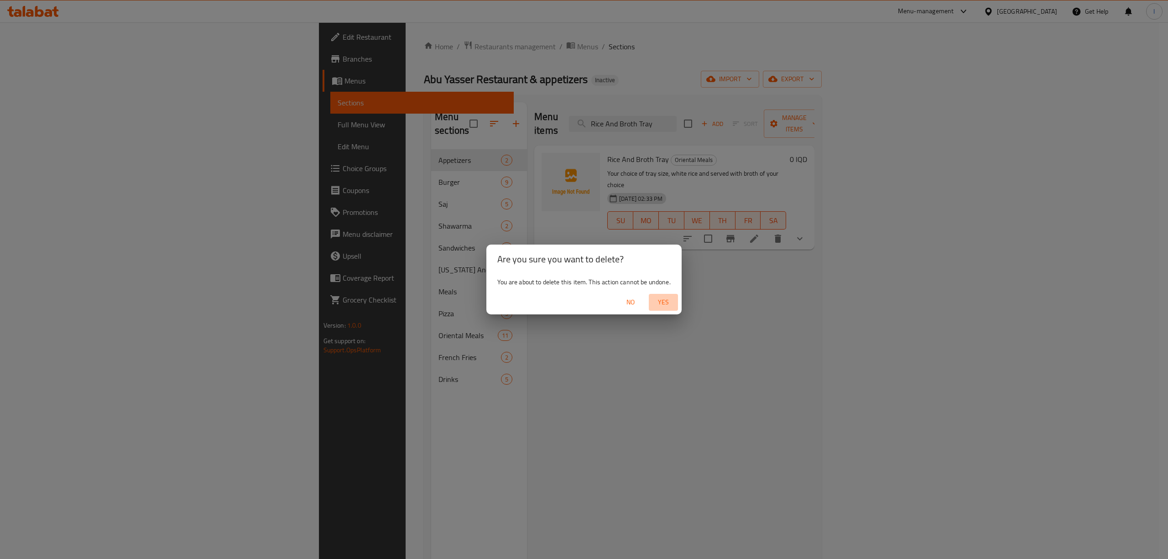
click at [668, 302] on span "Yes" at bounding box center [663, 301] width 22 height 11
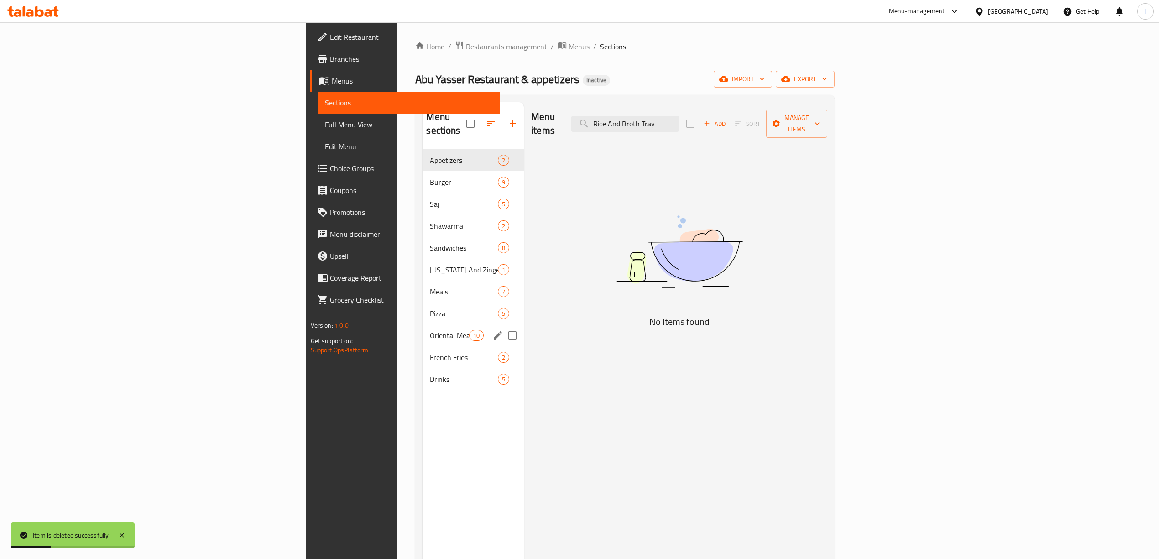
click at [422, 324] on div "Oriental Meals 10" at bounding box center [472, 335] width 101 height 22
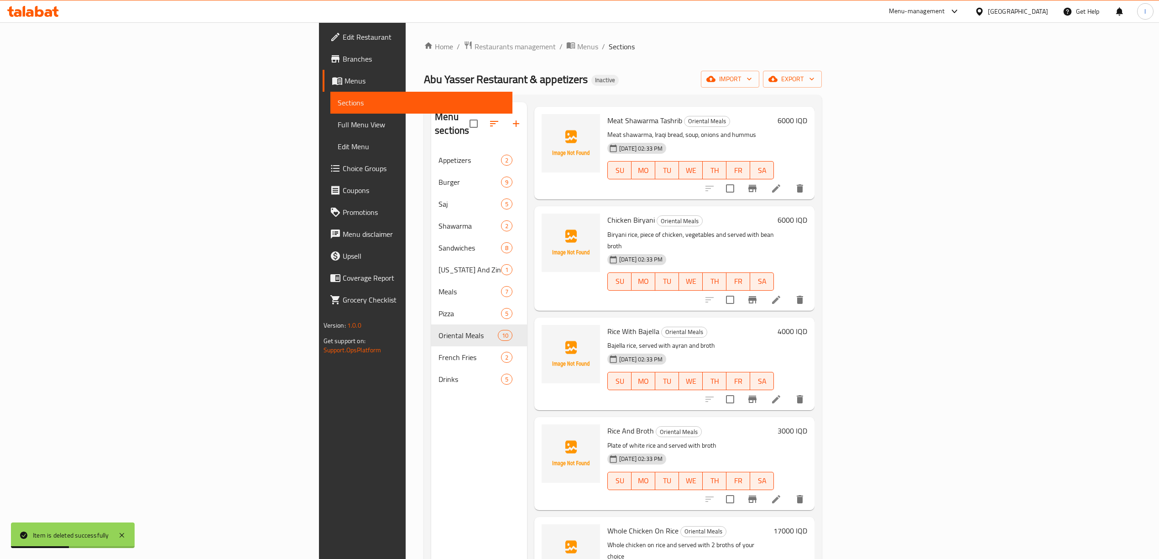
scroll to position [128, 0]
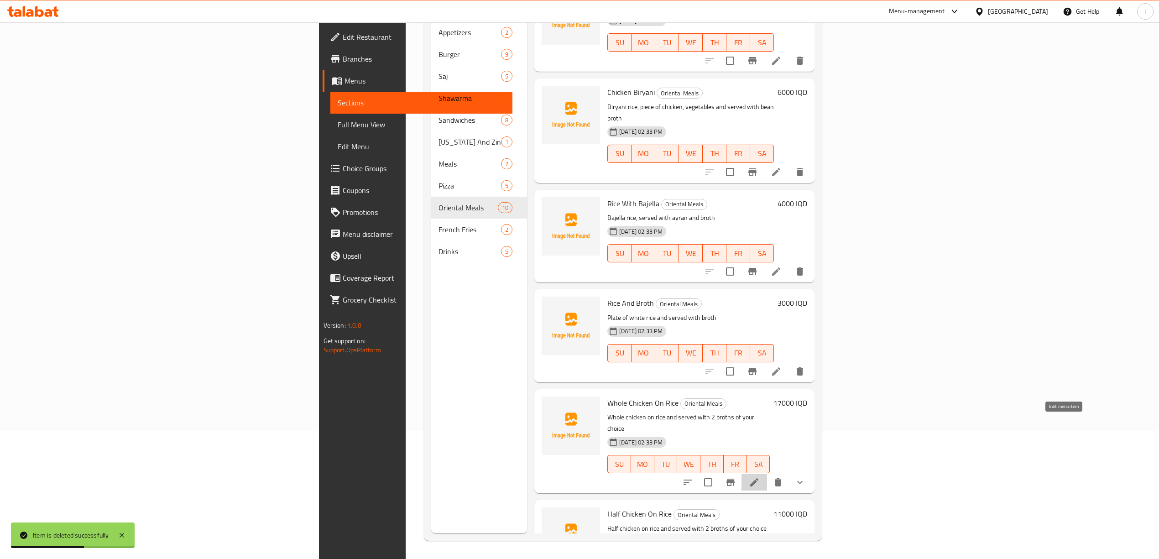
click at [758, 478] on icon at bounding box center [754, 482] width 8 height 8
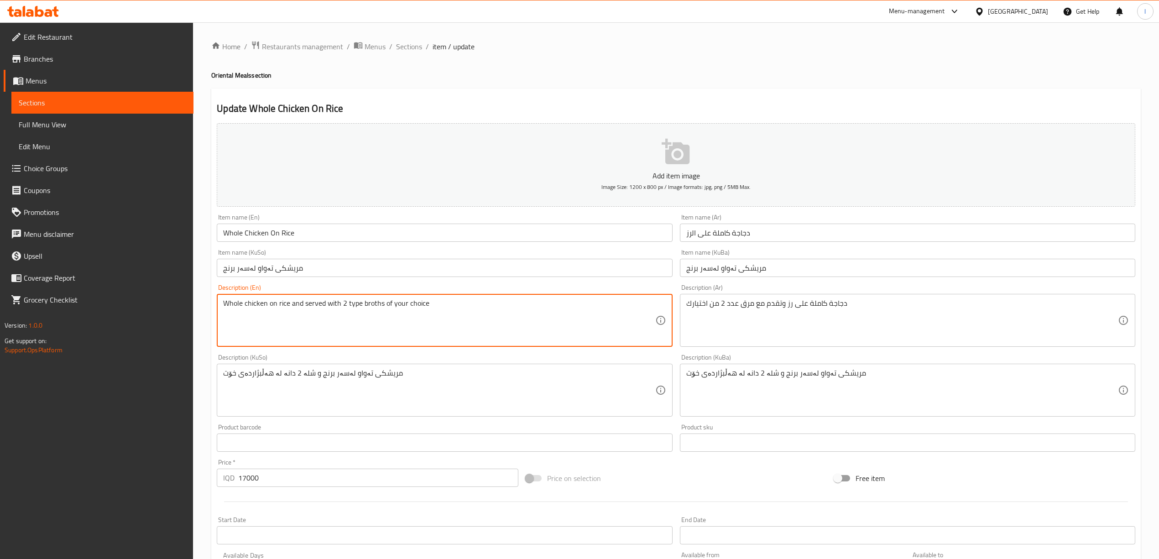
type textarea "Whole chicken on rice and served with 2 type broths of your choice"
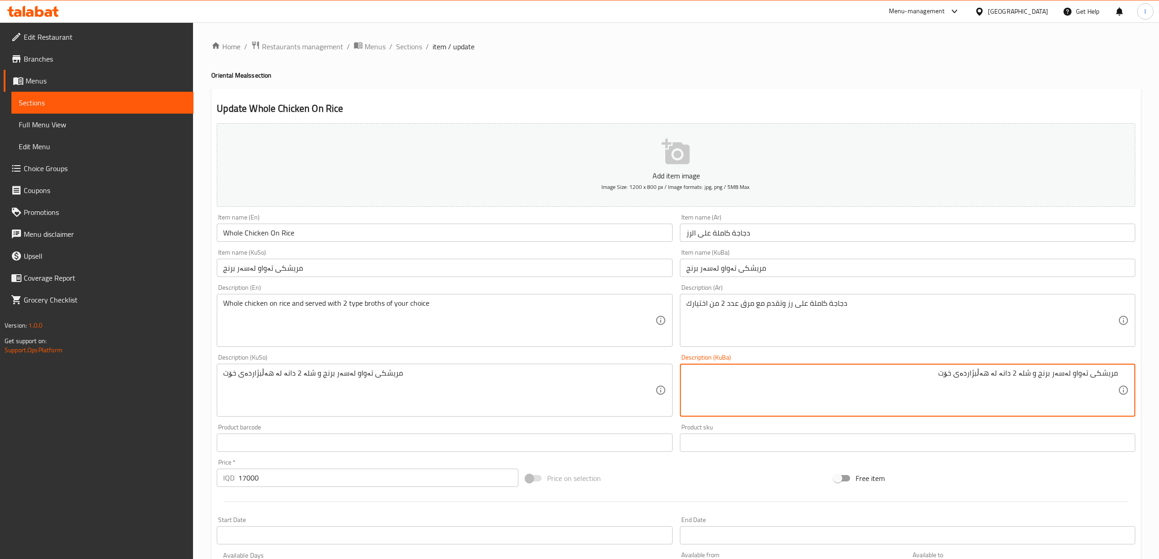
click at [1008, 375] on textarea "مریشکی تەواو لەسەر برنج و شلە 2 دانە لە هەڵبژاردەی خۆت" at bounding box center [901, 390] width 431 height 43
click at [1024, 376] on textarea "مریشکی تەواو لەسەر برنج و شلە 2 دانە لە هەڵبژاردەی خۆت" at bounding box center [901, 390] width 431 height 43
click at [1035, 376] on textarea "مریشکی تەواو لەسەر برنج و شلە 2 دانە لە هەڵبژاردەی خۆت" at bounding box center [901, 390] width 431 height 43
click at [1025, 378] on textarea "مریشکی تەواو لەسەر برنج و شلە 2 دانە لە هەڵبژاردەی خۆت" at bounding box center [901, 390] width 431 height 43
type textarea "مریشکی تەواو لەسەر برنج و شلە pYSkeSdekrYt 2 دانە لە هەڵبژاردەی خۆت"
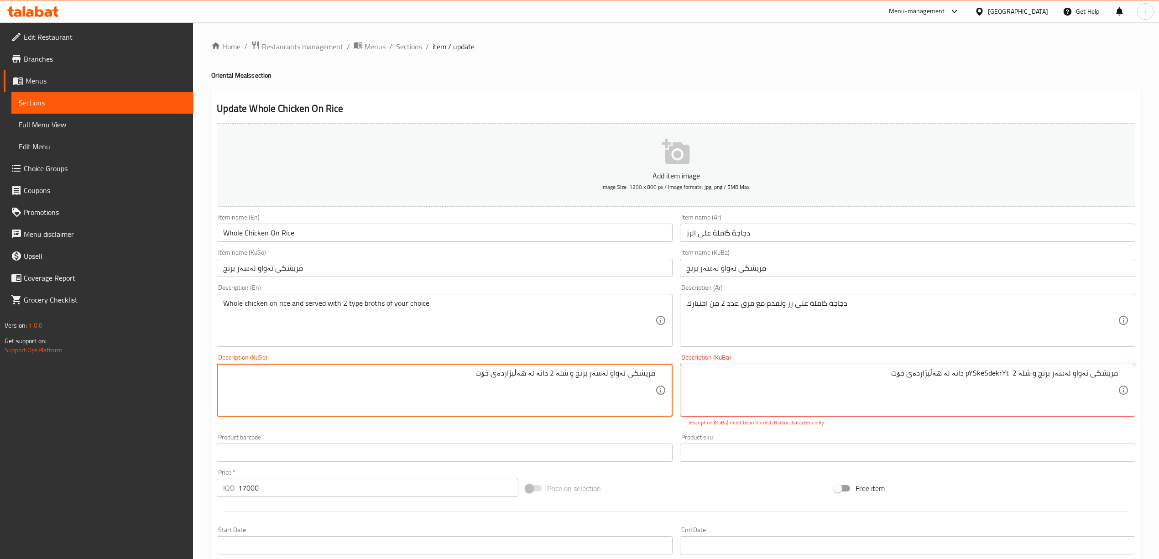
click at [559, 376] on textarea "مریشکی تەواو لەسەر برنج و شلە 2 دانە لە هەڵبژاردەی خۆت" at bounding box center [438, 390] width 431 height 43
click at [516, 378] on textarea "مریشکی تەواو لەسەر برنج و شلە پێشکەش دەکرێط بە 2 دانە لە هەڵبژاردەی خۆت" at bounding box center [438, 390] width 431 height 43
drag, startPoint x: 360, startPoint y: 381, endPoint x: 840, endPoint y: 394, distance: 480.0
click at [842, 393] on div "Add item image Image Size: 1200 x 800 px / Image formats: jpg, png / 5MB Max. I…" at bounding box center [675, 374] width 925 height 508
type textarea "مریشکی تەواو لەسەر برنج و شلە پێشکەش دەکرێت بە 2 دانە لە هەڵبژاردەی خۆت"
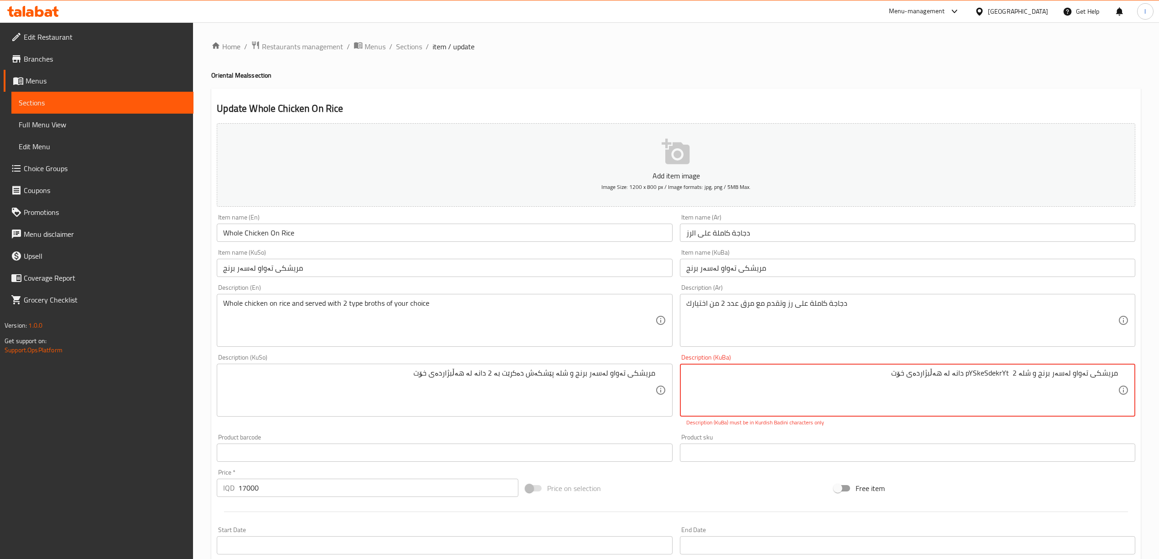
drag, startPoint x: 832, startPoint y: 380, endPoint x: 1161, endPoint y: 377, distance: 328.4
paste textarea "پێشکەش دەکرێت بە"
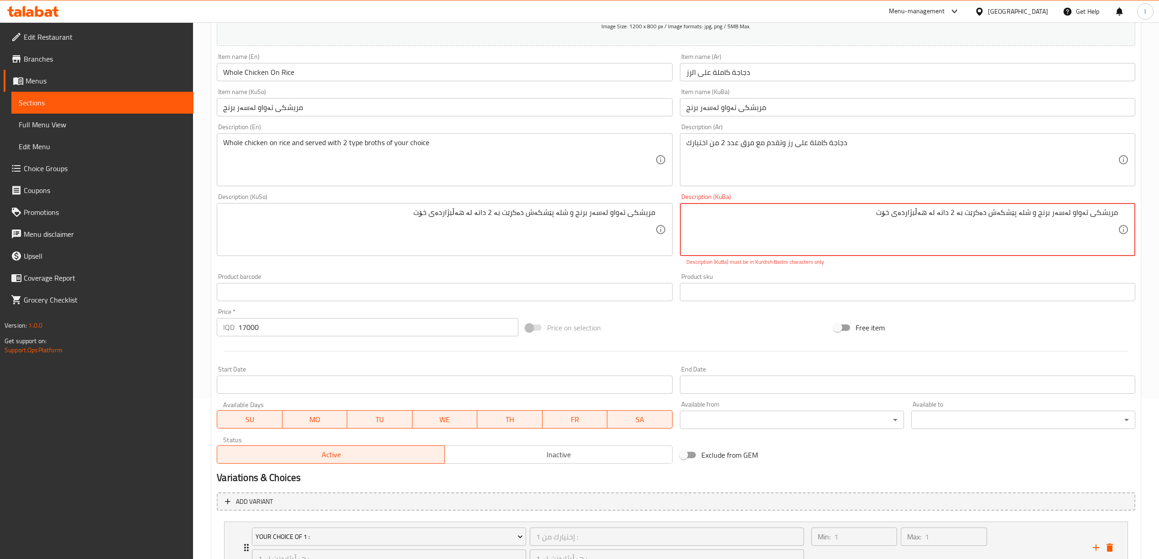
scroll to position [243, 0]
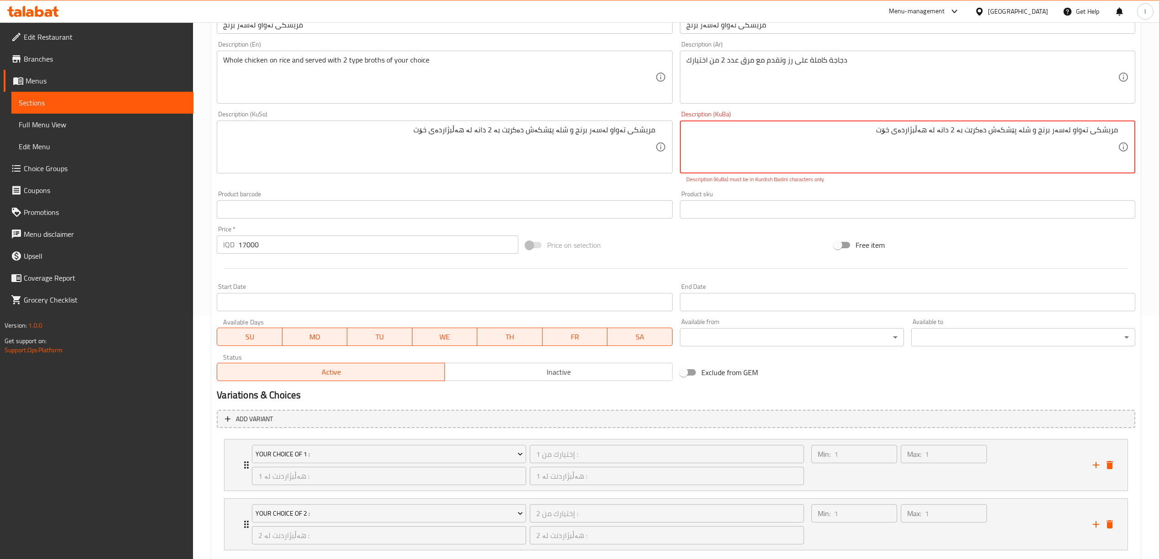
click at [876, 156] on textarea "مریشکی تەواو لەسەر برنج و شلە پێشکەش دەکرێت بە 2 دانە لە هەڵبژاردەی خۆت" at bounding box center [901, 146] width 431 height 43
type textarea "مریشکی تەواو لەسەر برنج و شلە پێشکەش دەکرێت بە 2 دانە لە هەڵبژاردەی خۆت"
click at [877, 193] on div "Product sku Product sku" at bounding box center [907, 205] width 455 height 28
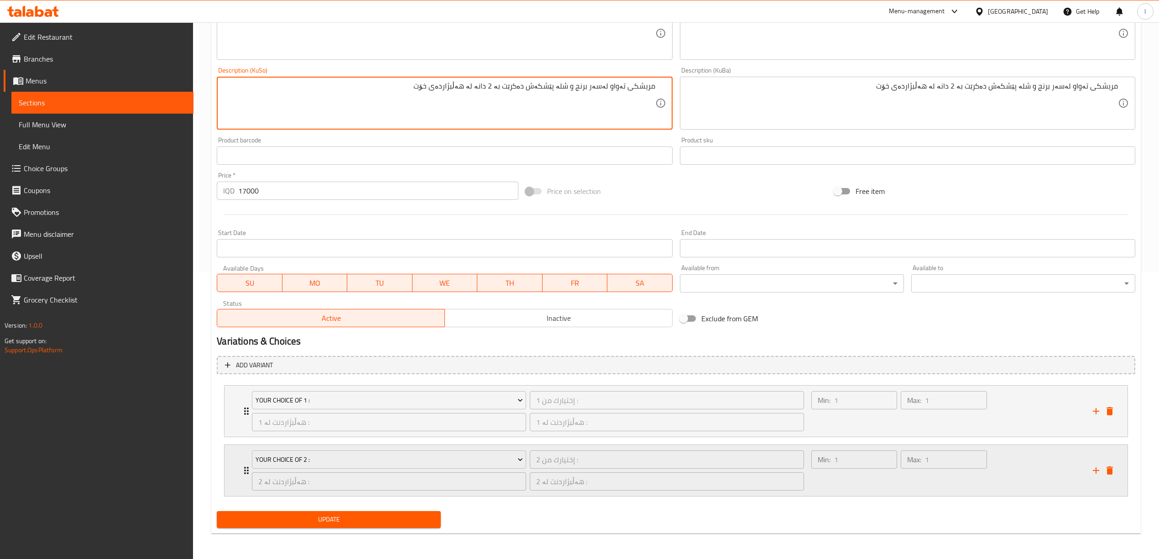
scroll to position [288, 0]
click at [327, 517] on span "Update" at bounding box center [328, 519] width 209 height 11
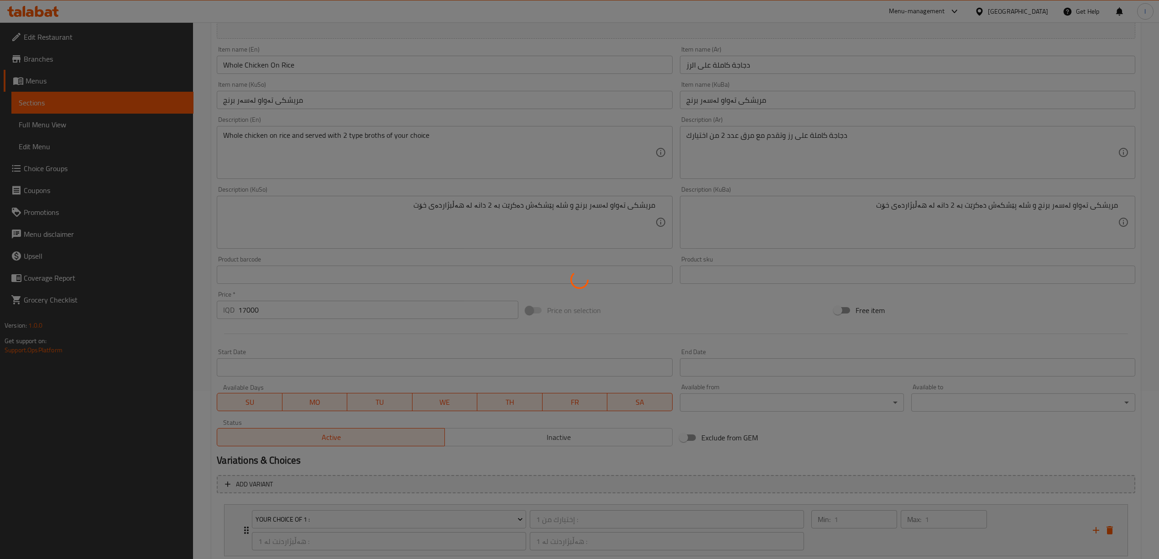
scroll to position [166, 0]
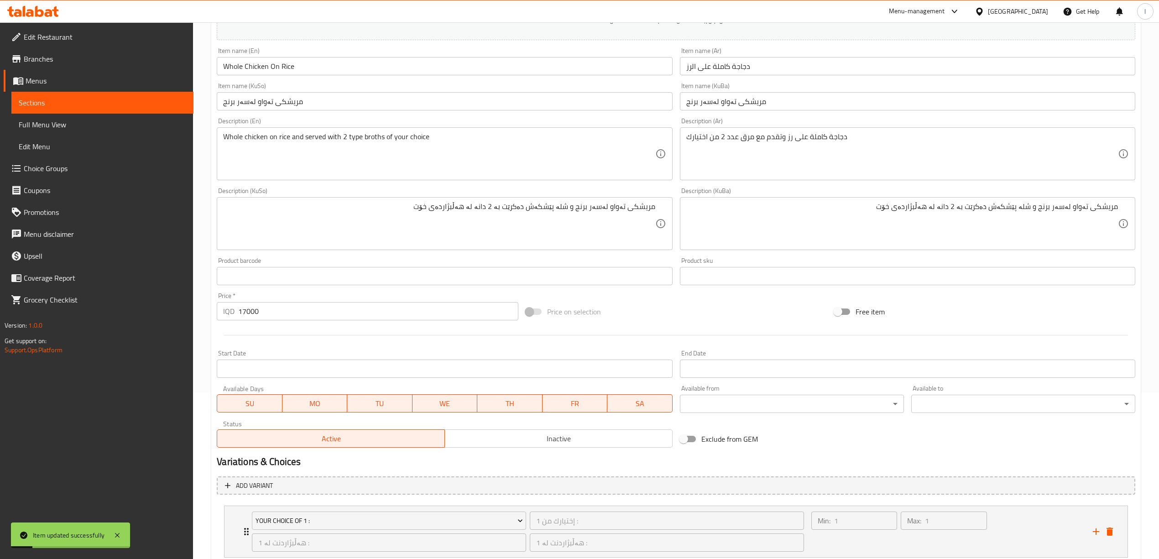
click at [55, 123] on span "Full Menu View" at bounding box center [102, 124] width 167 height 11
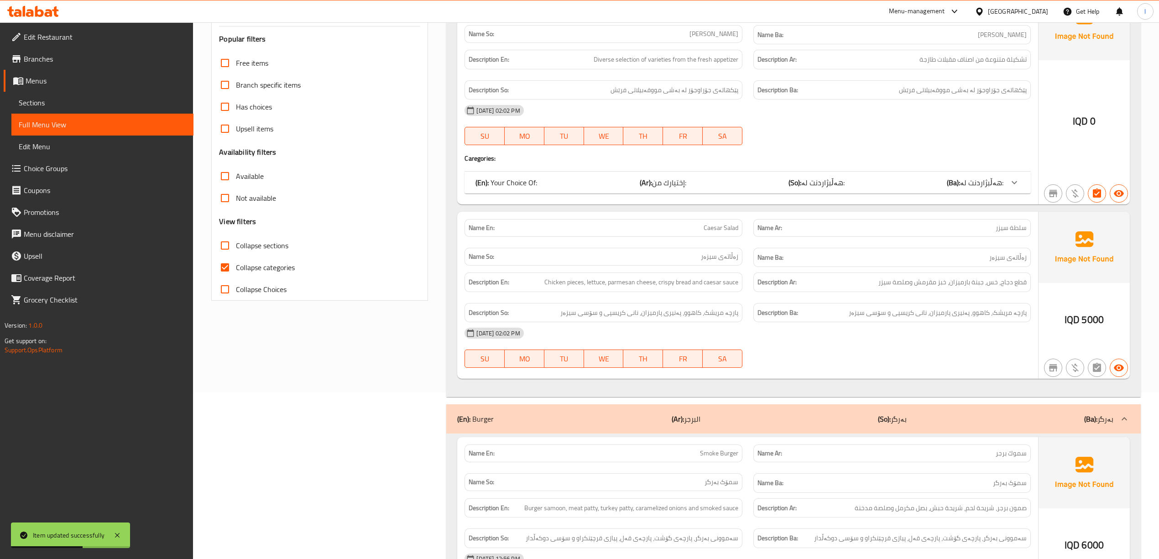
click at [86, 104] on span "Sections" at bounding box center [102, 102] width 167 height 11
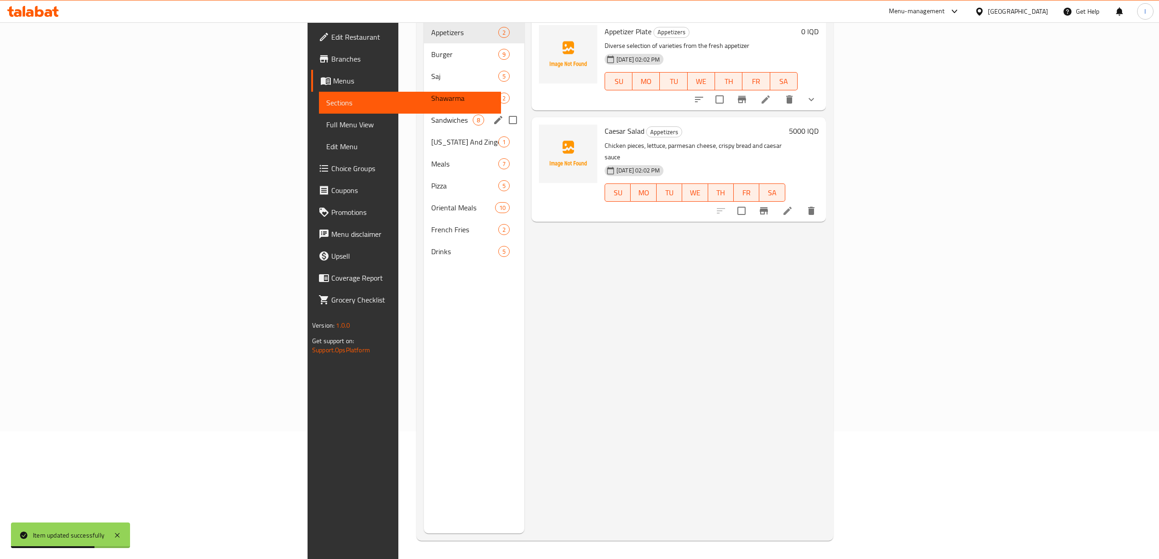
click at [431, 114] on span "Sandwiches" at bounding box center [452, 119] width 42 height 11
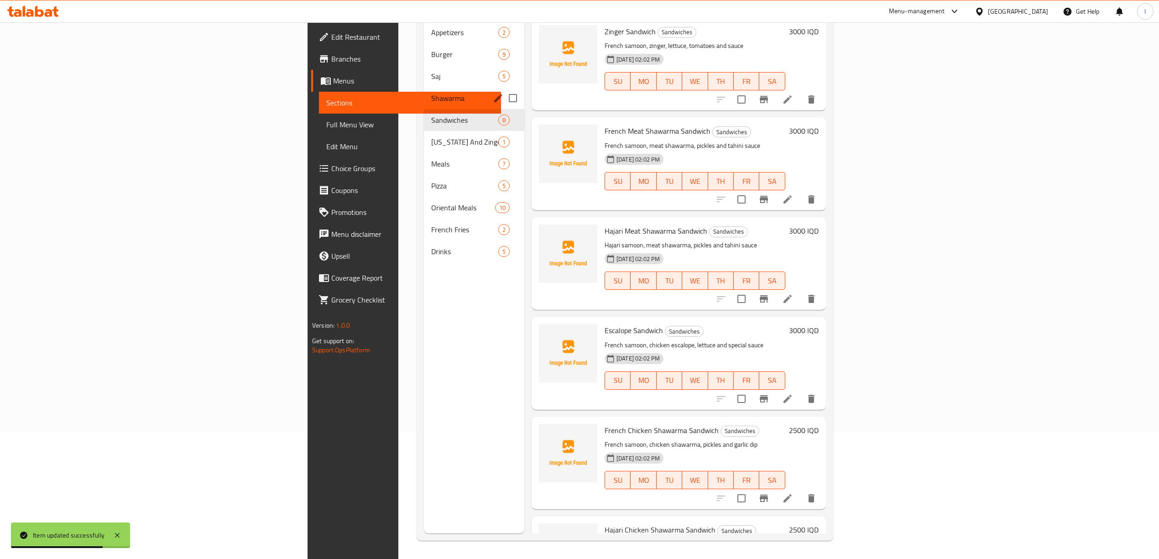
click at [424, 87] on div "Shawarma 2" at bounding box center [474, 98] width 100 height 22
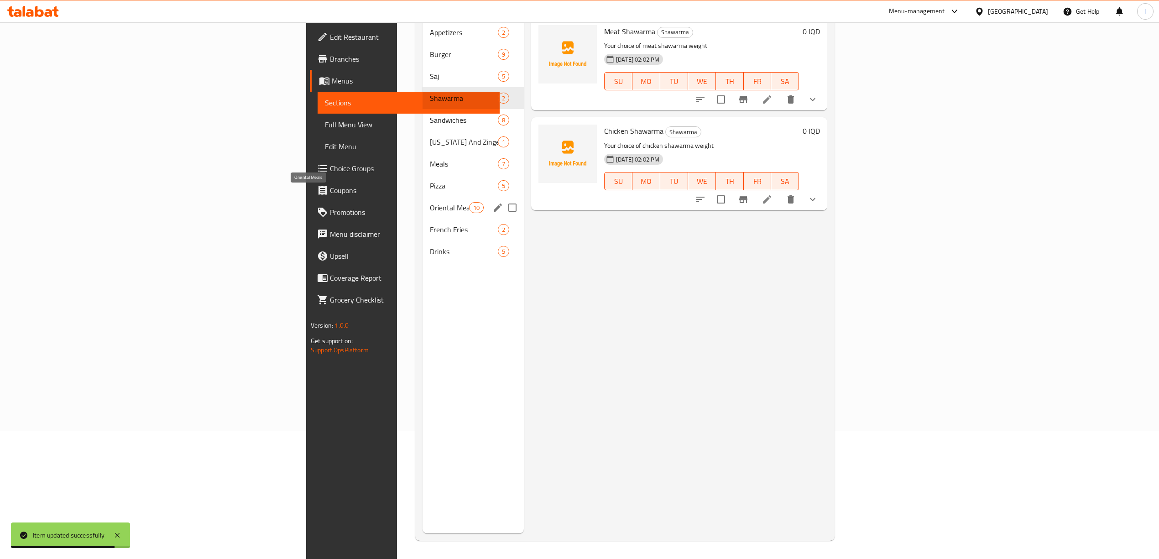
click at [430, 202] on span "Oriental Meals" at bounding box center [449, 207] width 39 height 11
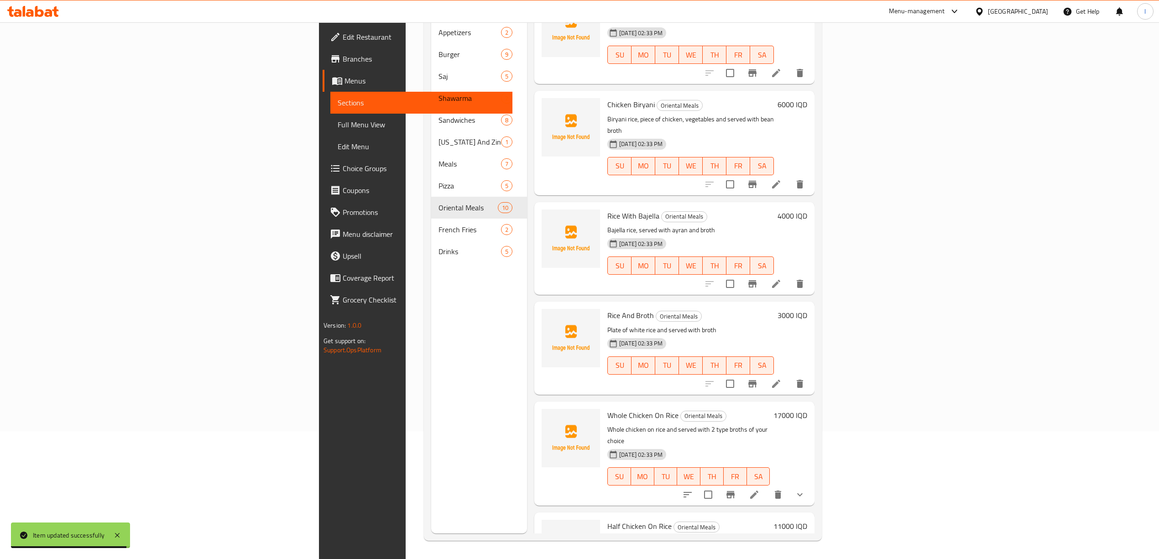
scroll to position [460, 0]
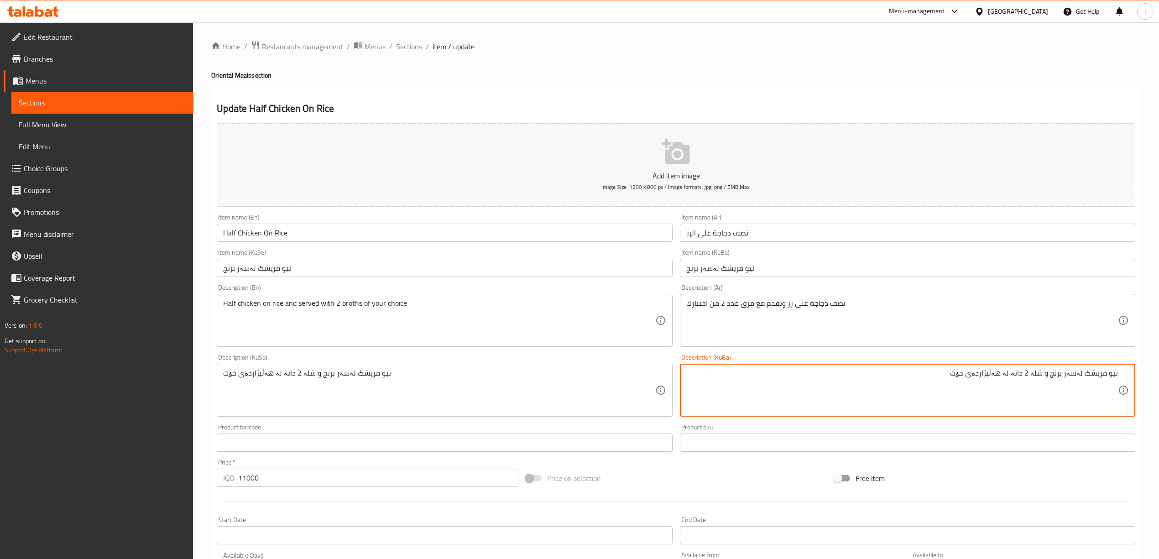
click at [1035, 373] on textarea "نیو مریشک لەسەر برنج و شلە 2 دانە لە هەڵبژاردەی خۆت" at bounding box center [901, 390] width 431 height 43
click at [1011, 377] on textarea "نیو مریشک لەسەر برنج و شلە پێشکەشدەکریت بە 2 دانە لە هەڵبژاردەی خۆت" at bounding box center [901, 390] width 431 height 43
drag, startPoint x: 861, startPoint y: 380, endPoint x: 1165, endPoint y: 384, distance: 303.8
click at [1159, 382] on html "​ Menu-management Iraq Get Help l Edit Restaurant Branches Menus Sections Full …" at bounding box center [579, 279] width 1159 height 559
type textarea "نیو مریشک لەسەر برنج و شلە پێشکەش دەکریت بە 2 دانە لە هەڵبژاردەی خۆت"
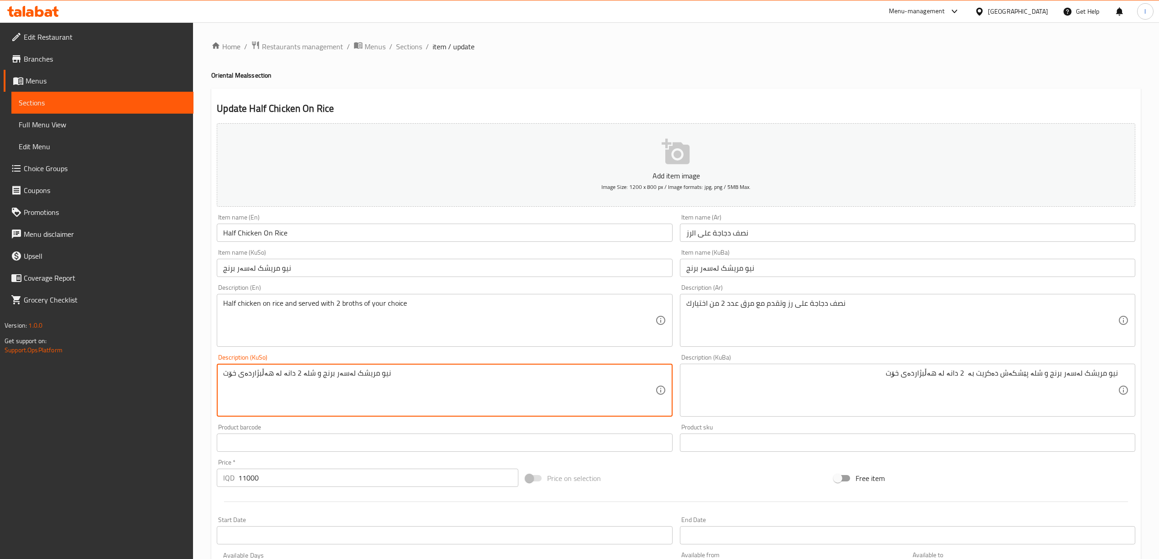
drag, startPoint x: 519, startPoint y: 390, endPoint x: 0, endPoint y: 371, distance: 519.4
paste textarea "پێشکەش دەکریت بە"
type textarea "نیو مریشک لەسەر برنج و شلە پێشکەش دەکریت بە 2 دانە لە هەڵبژاردەی خۆت"
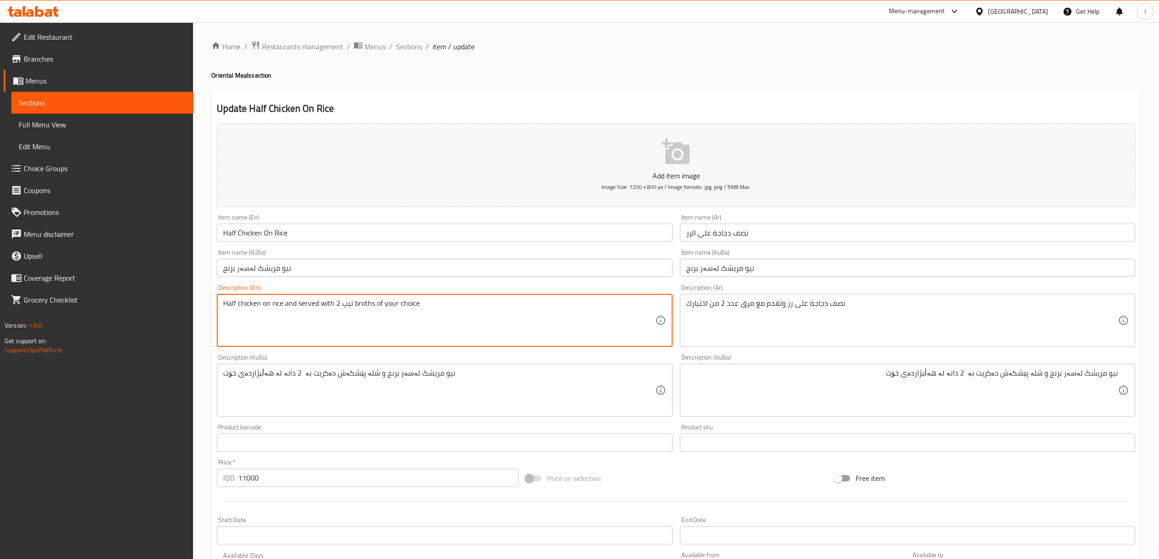
click at [346, 302] on textarea "Half chicken on rice and served with 2 تیپ broths of your choice" at bounding box center [438, 320] width 431 height 43
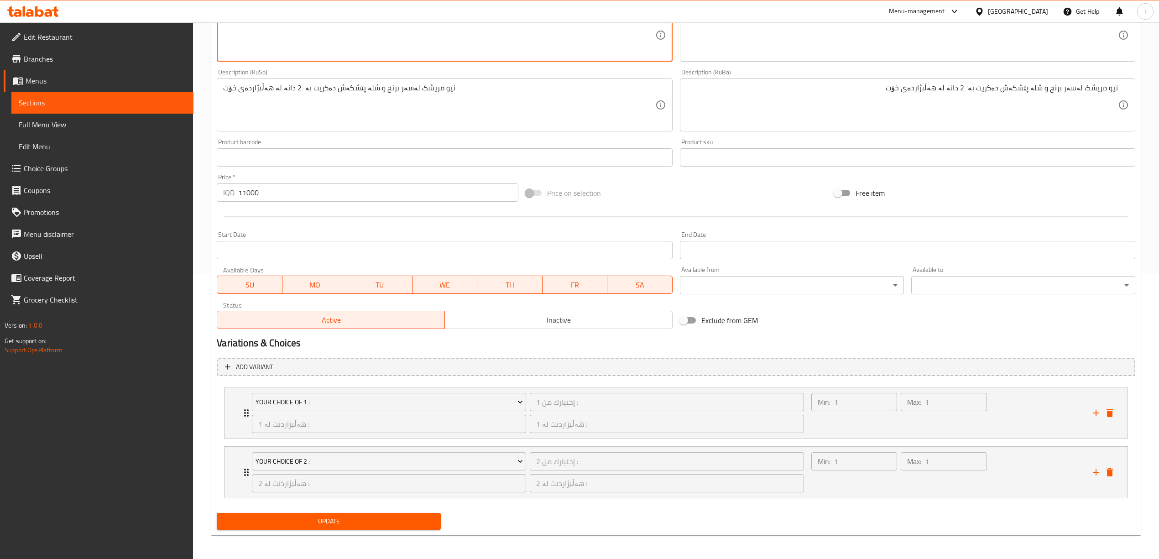
scroll to position [288, 0]
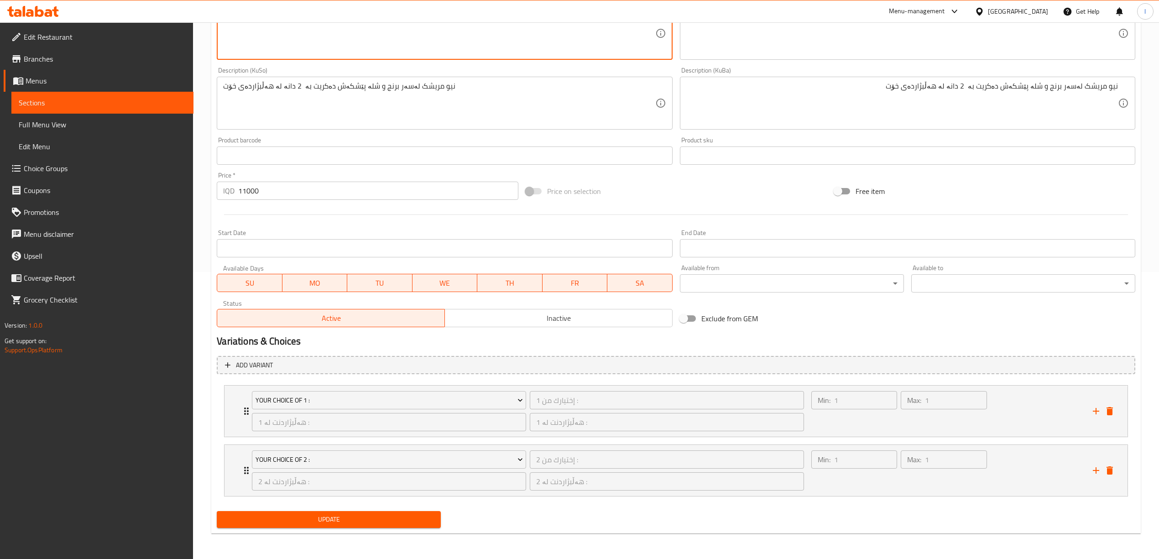
type textarea "Half chicken on rice and served with 2 type broths of your choice"
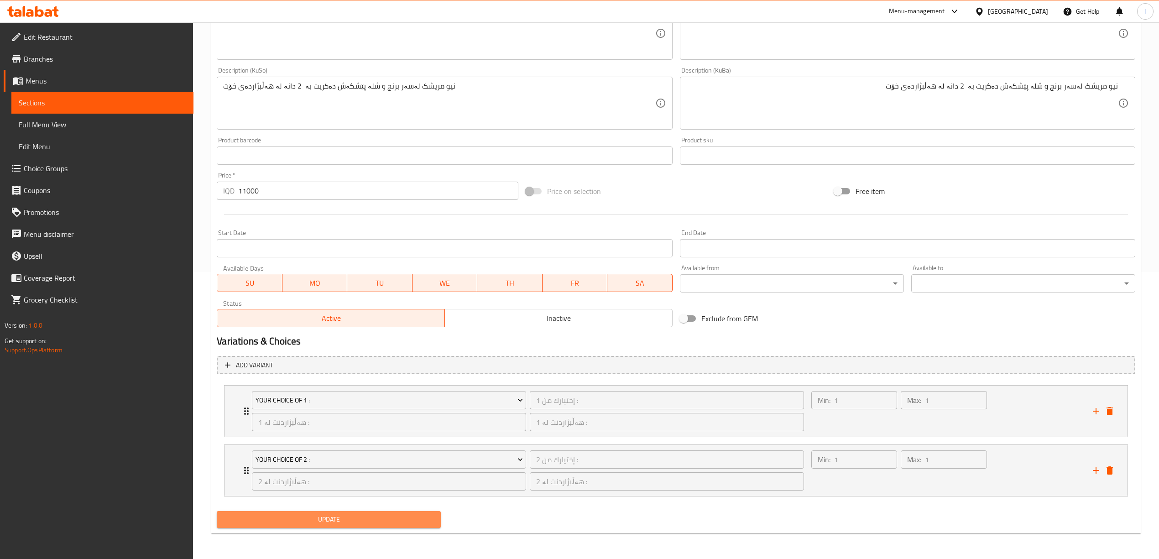
click at [353, 519] on span "Update" at bounding box center [328, 519] width 209 height 11
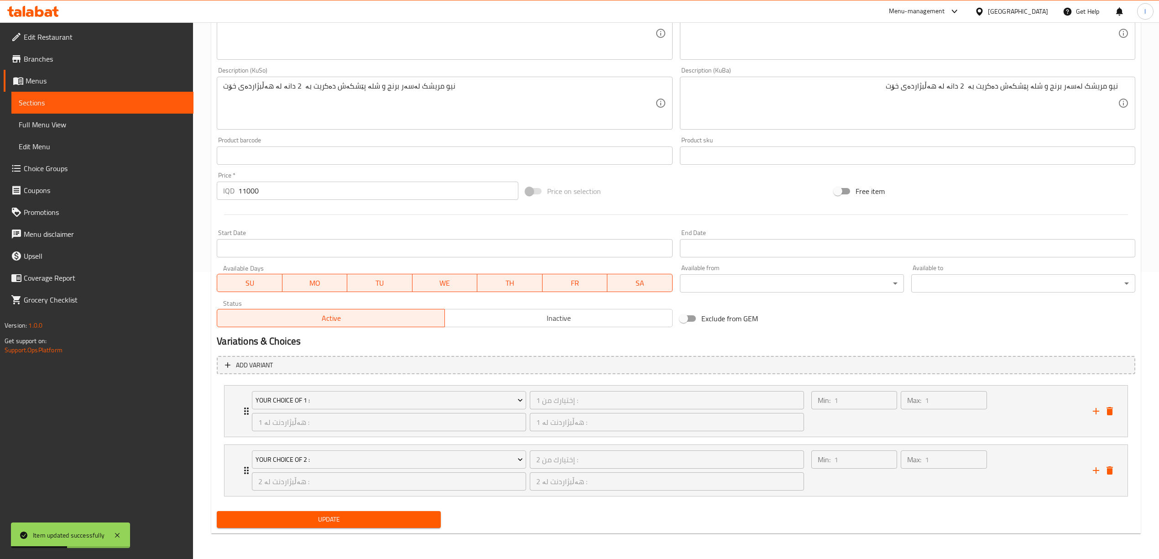
click at [101, 102] on span "Sections" at bounding box center [102, 102] width 167 height 11
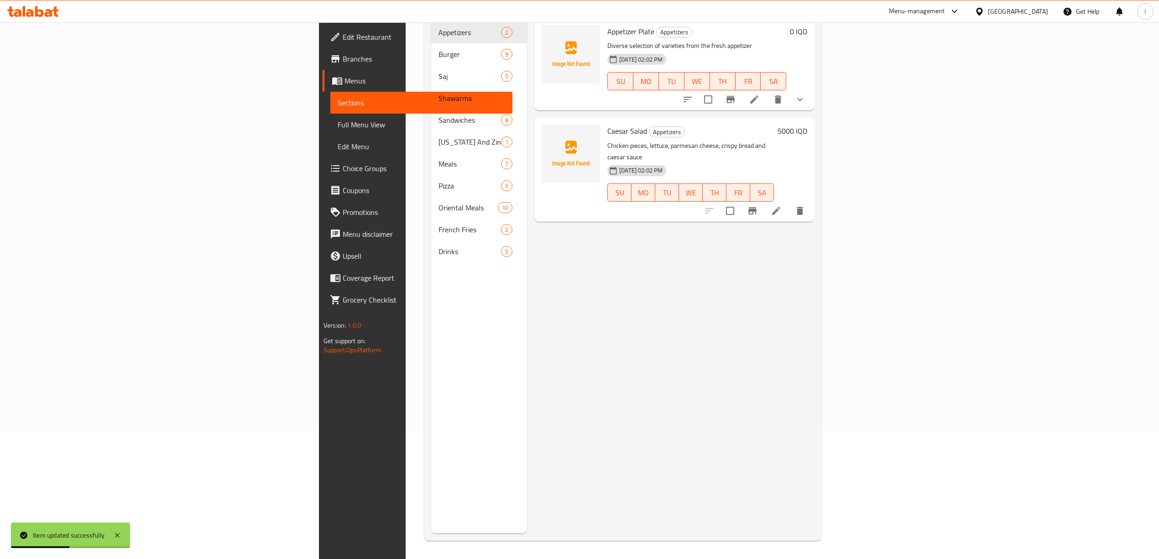
scroll to position [128, 0]
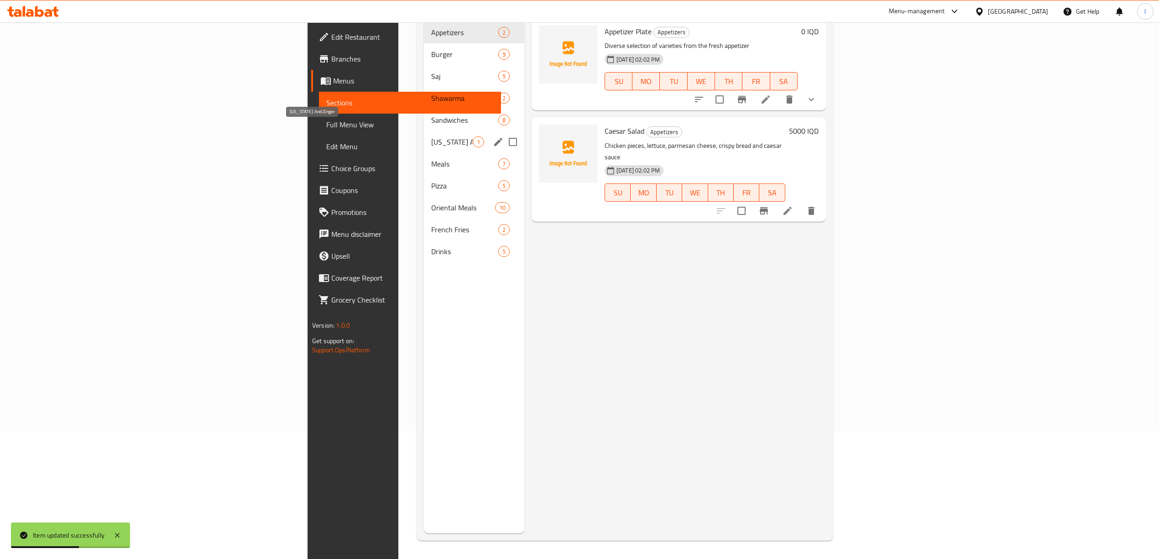
click at [431, 158] on span "Meals" at bounding box center [464, 163] width 67 height 11
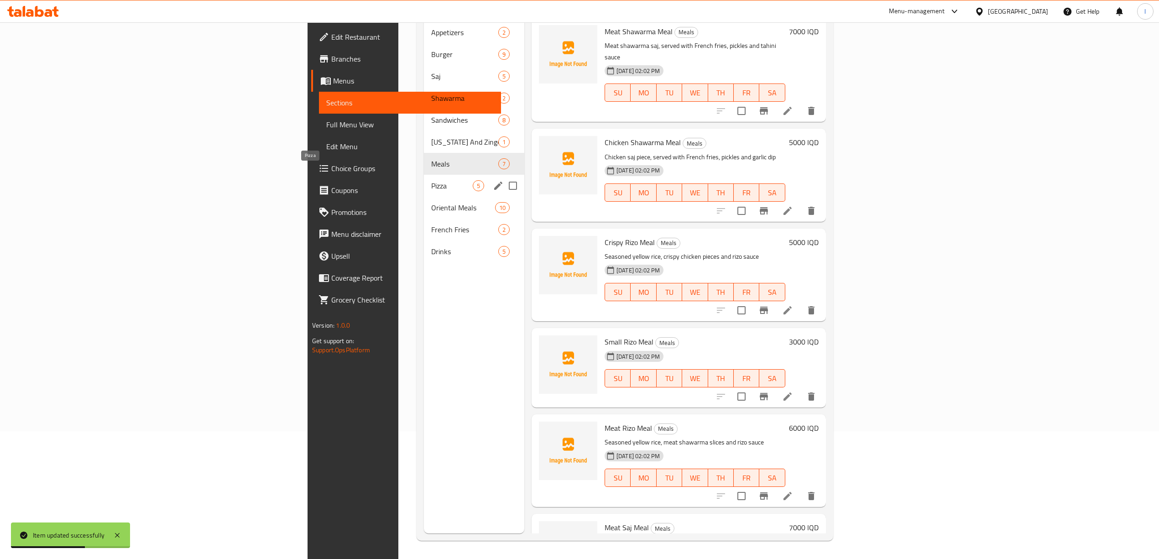
click at [431, 180] on span "Pizza" at bounding box center [452, 185] width 42 height 11
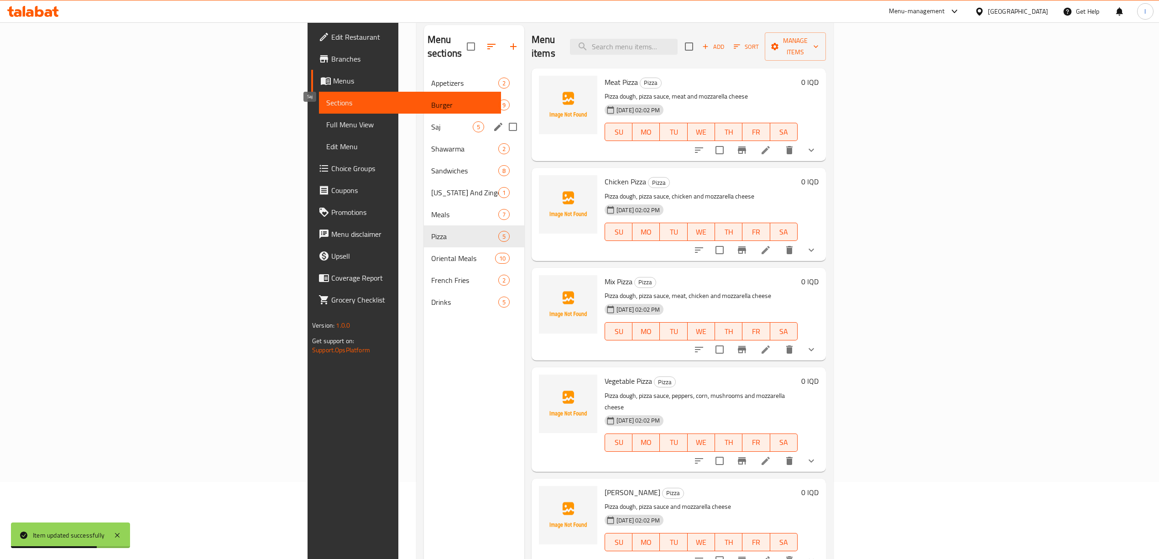
scroll to position [6, 0]
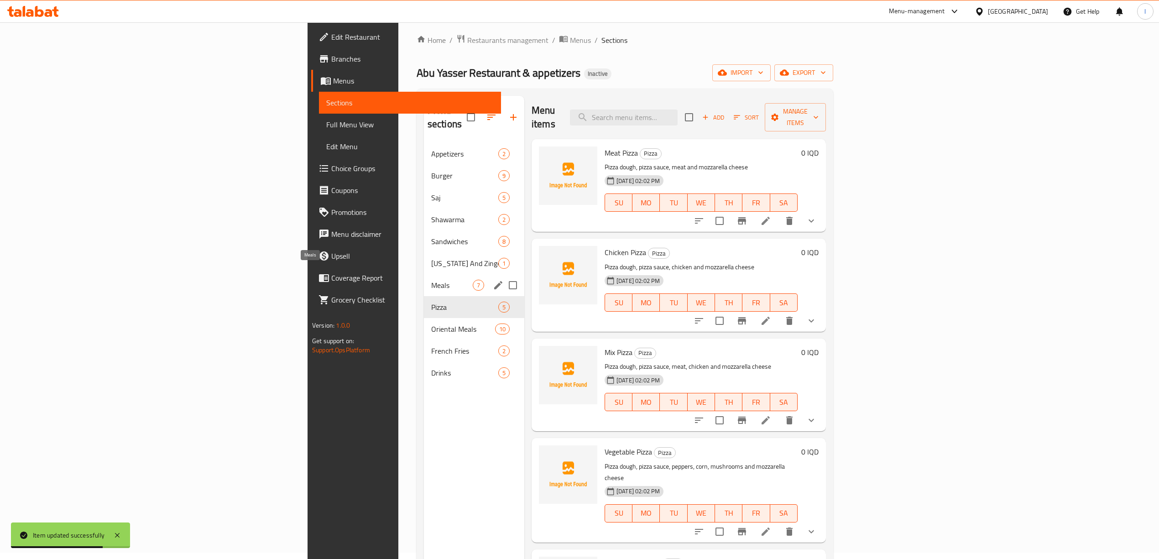
click at [431, 280] on span "Meals" at bounding box center [452, 285] width 42 height 11
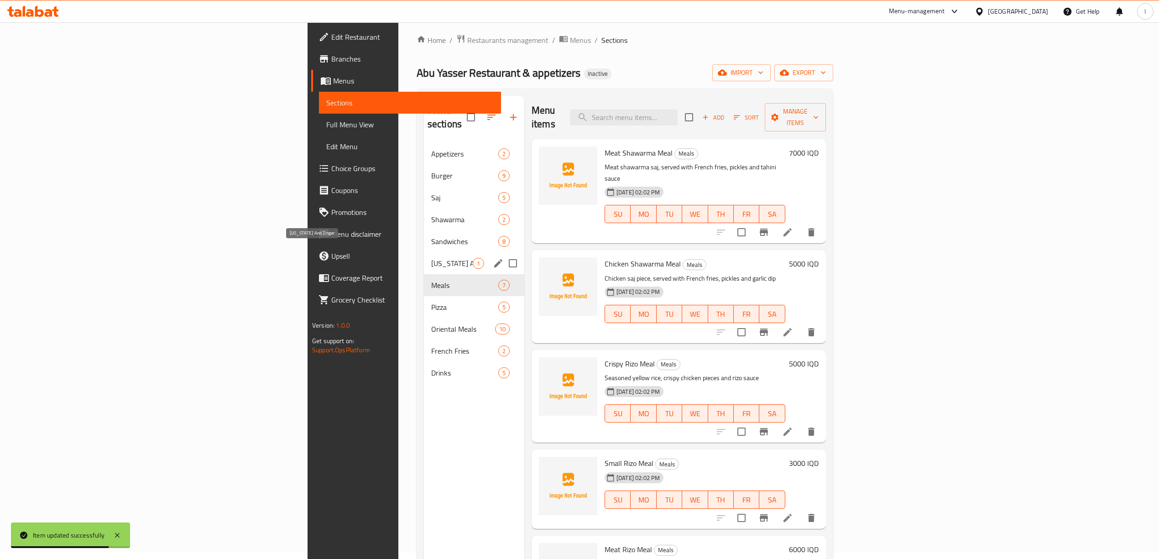
click at [431, 258] on span "Kentucky And Zinger" at bounding box center [452, 263] width 42 height 11
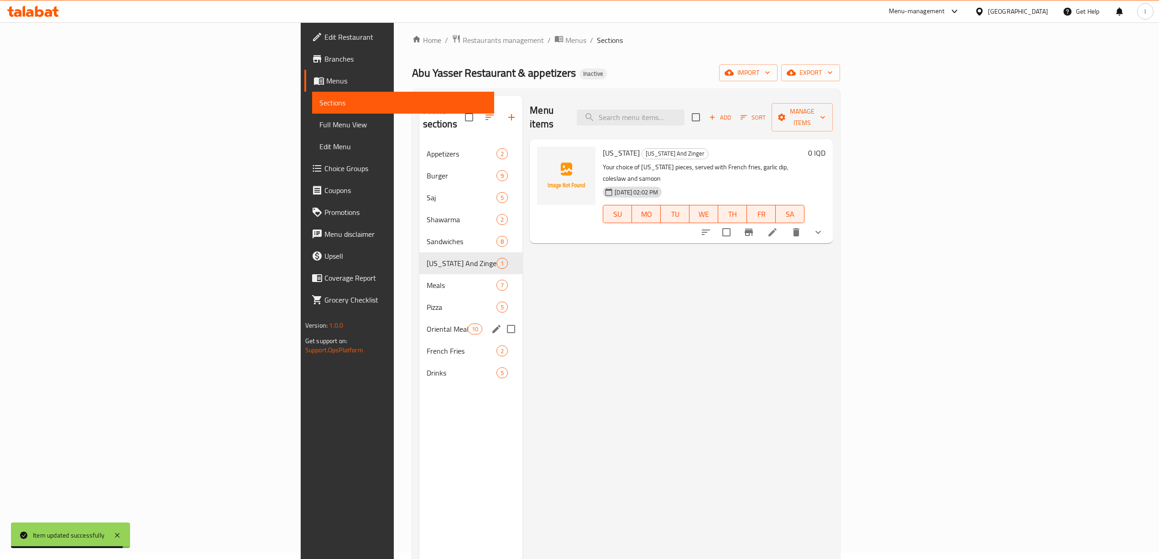
click at [426, 323] on span "Oriental Meals" at bounding box center [446, 328] width 41 height 11
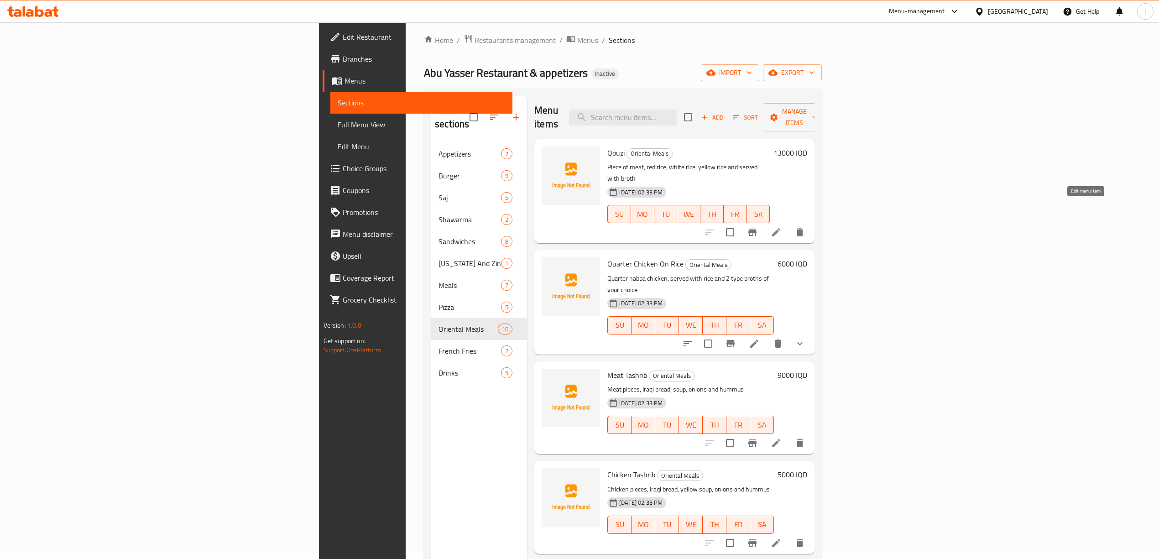
click at [780, 228] on icon at bounding box center [776, 232] width 8 height 8
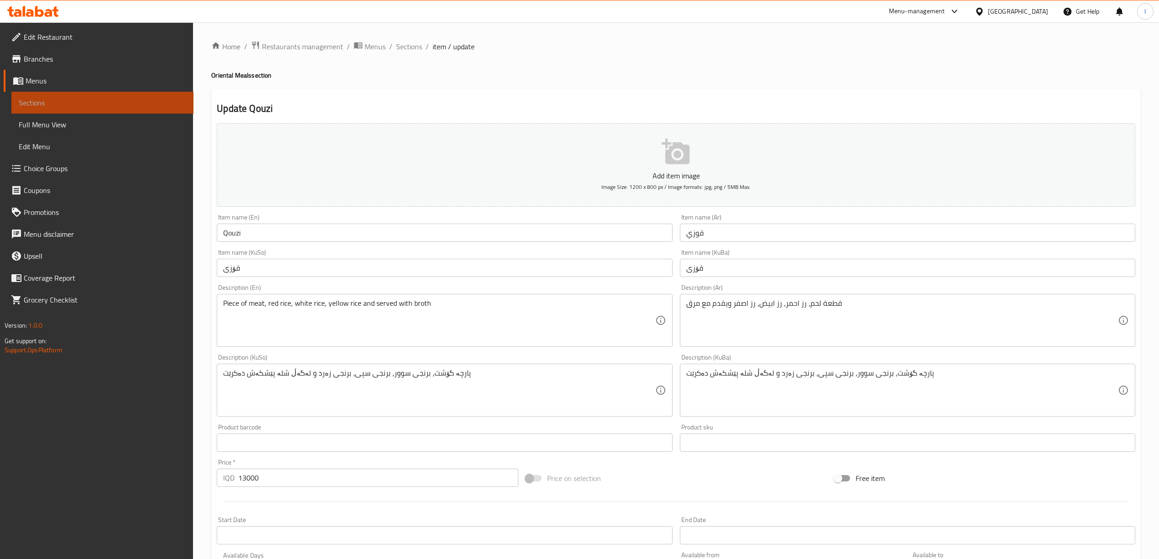
click at [42, 95] on link "Sections" at bounding box center [102, 103] width 182 height 22
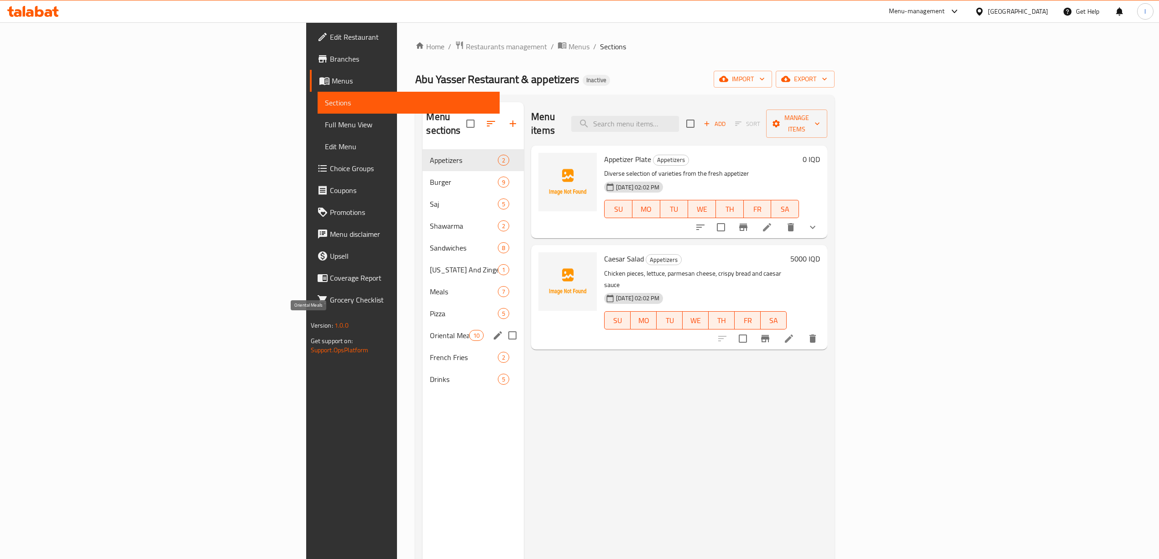
drag, startPoint x: 254, startPoint y: 323, endPoint x: 296, endPoint y: 315, distance: 42.3
click at [430, 330] on span "Oriental Meals" at bounding box center [449, 335] width 39 height 11
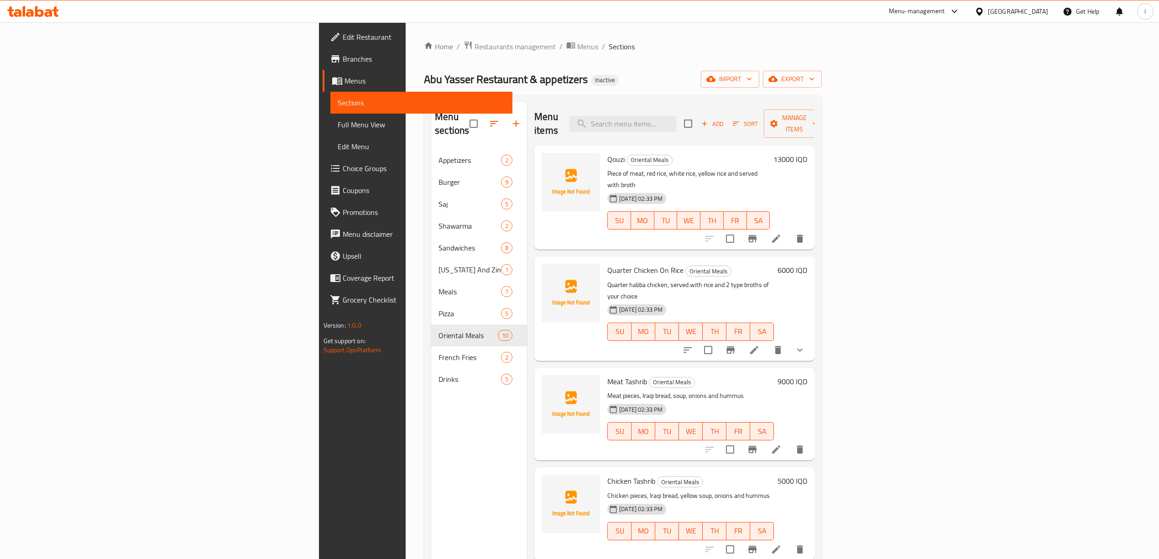
click at [338, 121] on span "Full Menu View" at bounding box center [421, 124] width 167 height 11
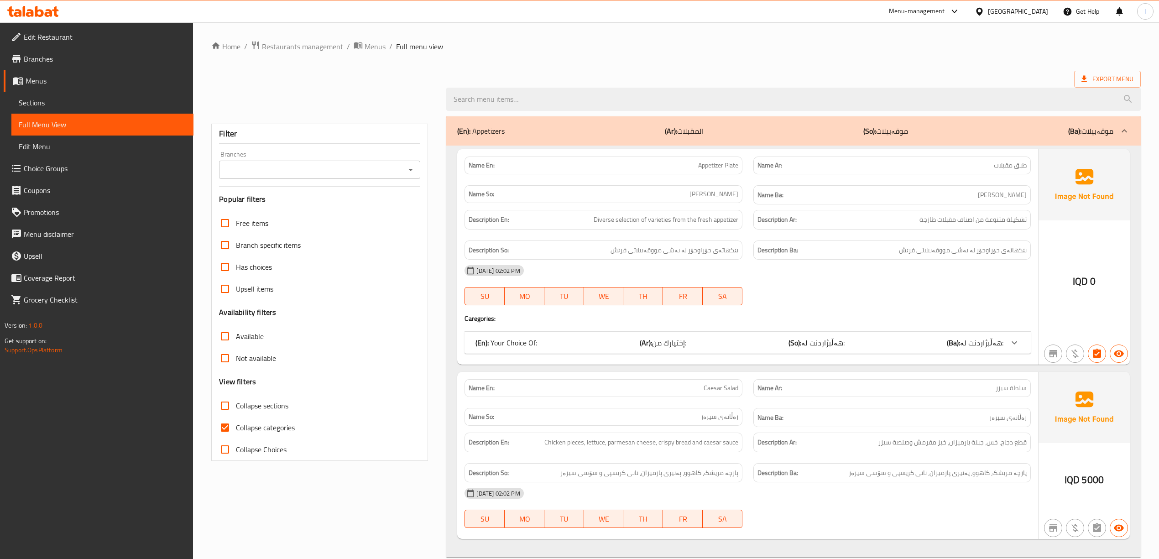
click at [64, 105] on span "Sections" at bounding box center [102, 102] width 167 height 11
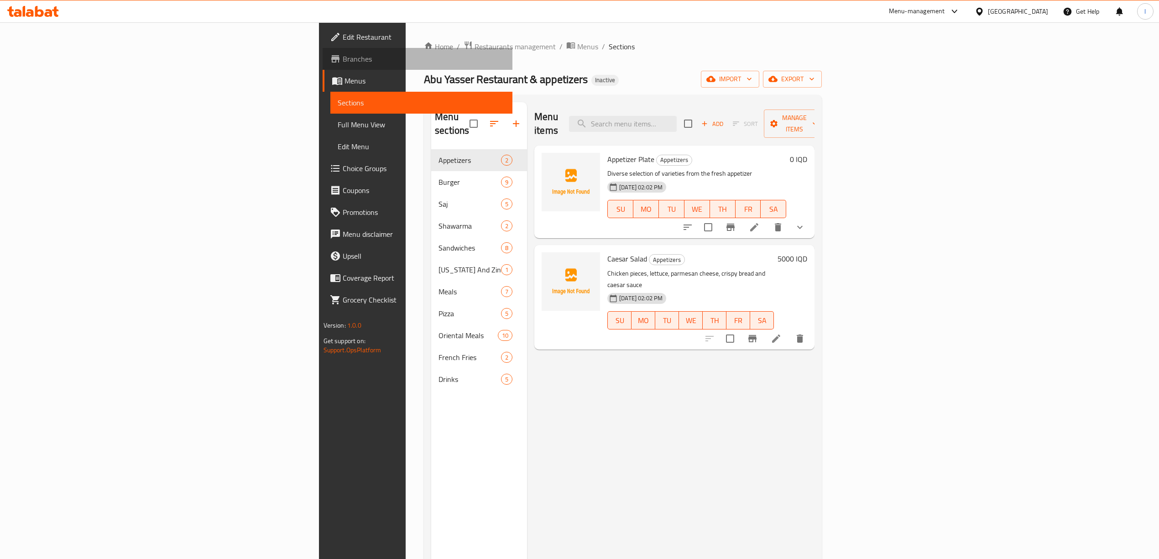
click at [343, 61] on span "Branches" at bounding box center [424, 58] width 162 height 11
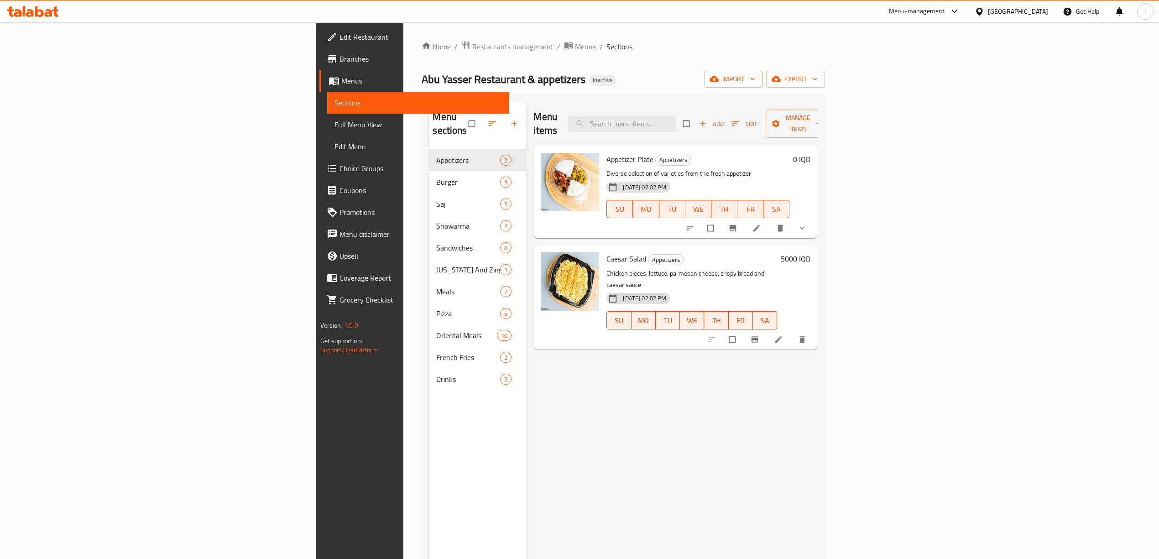
click at [341, 75] on span "Menus" at bounding box center [421, 80] width 161 height 11
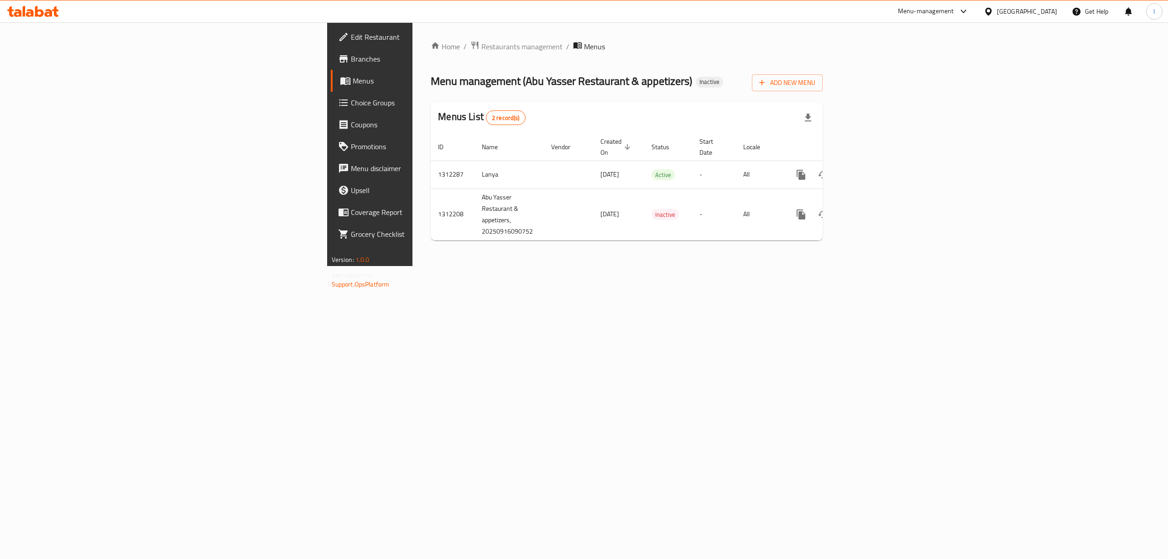
click at [327, 59] on div "Edit Restaurant Branches Menus Choice Groups Coupons Promotions Menu disclaimer…" at bounding box center [584, 144] width 514 height 244
click at [351, 59] on span "Branches" at bounding box center [433, 58] width 164 height 11
click at [872, 168] on icon "enhanced table" at bounding box center [866, 173] width 11 height 11
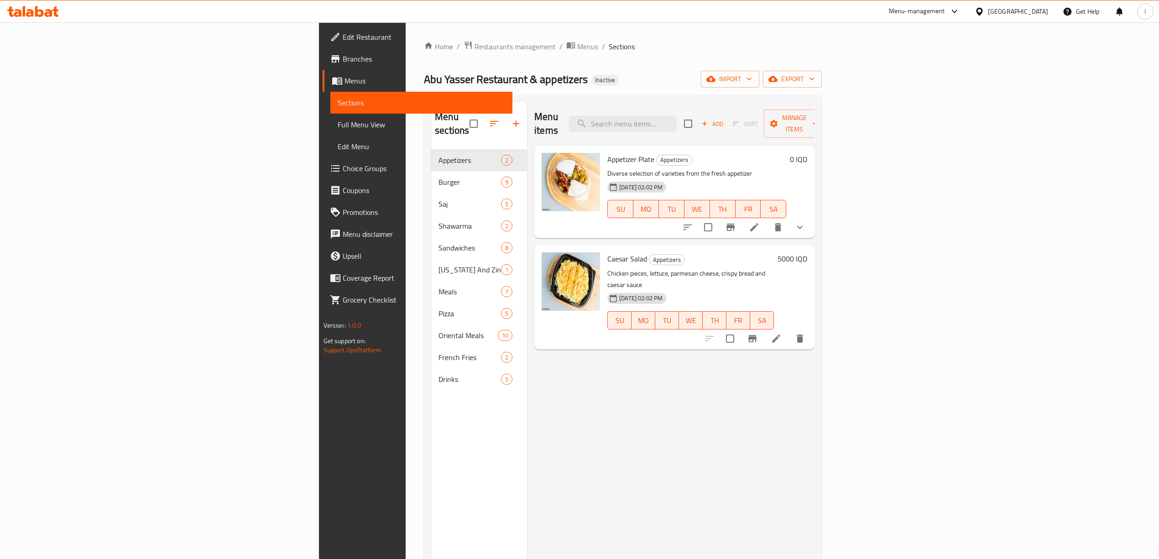
click at [330, 134] on link "Full Menu View" at bounding box center [421, 125] width 182 height 22
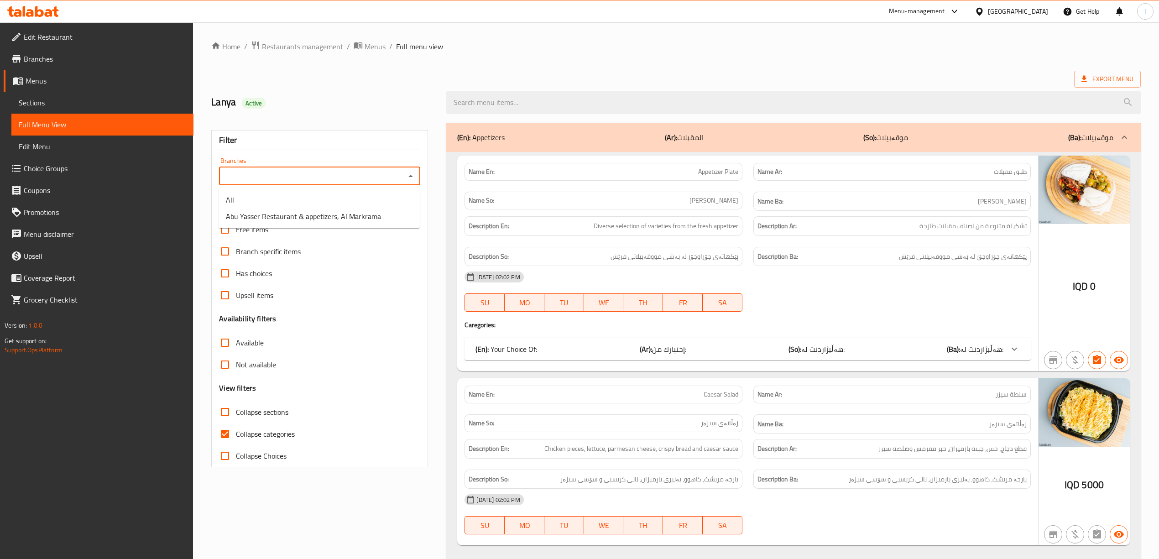
click at [263, 170] on input "Branches" at bounding box center [312, 176] width 181 height 13
click at [275, 217] on span "Abu Yasser Restaurant & appetizers, Al Markrama" at bounding box center [303, 216] width 155 height 11
type input "Abu Yasser Restaurant & appetizers, Al Markrama"
click at [275, 437] on span "Collapse categories" at bounding box center [265, 433] width 59 height 11
click at [236, 437] on input "Collapse categories" at bounding box center [225, 434] width 22 height 22
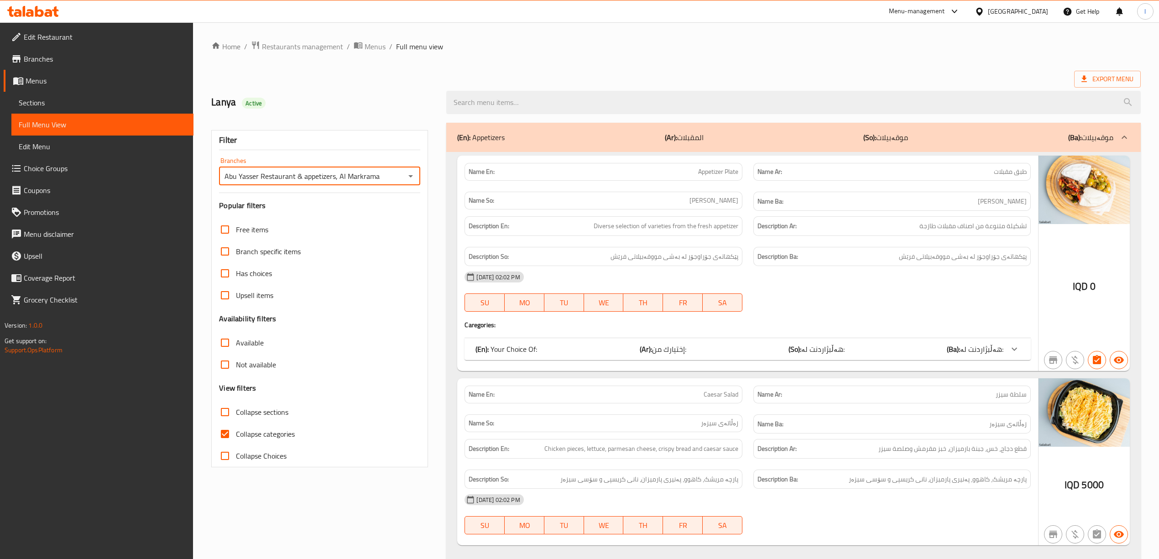
checkbox input "false"
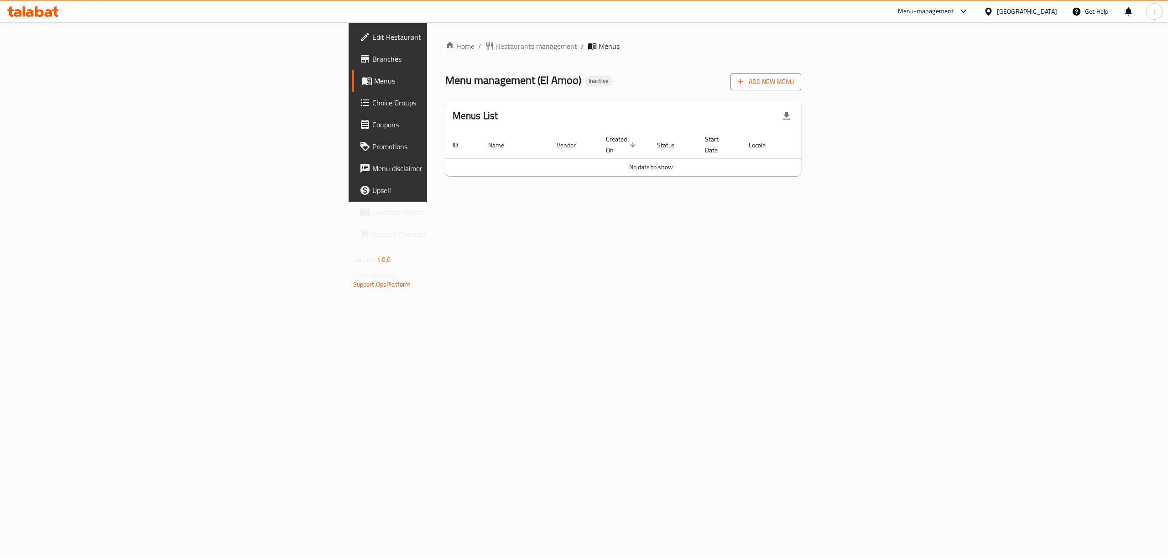
click at [794, 76] on span "Add New Menu" at bounding box center [766, 81] width 56 height 11
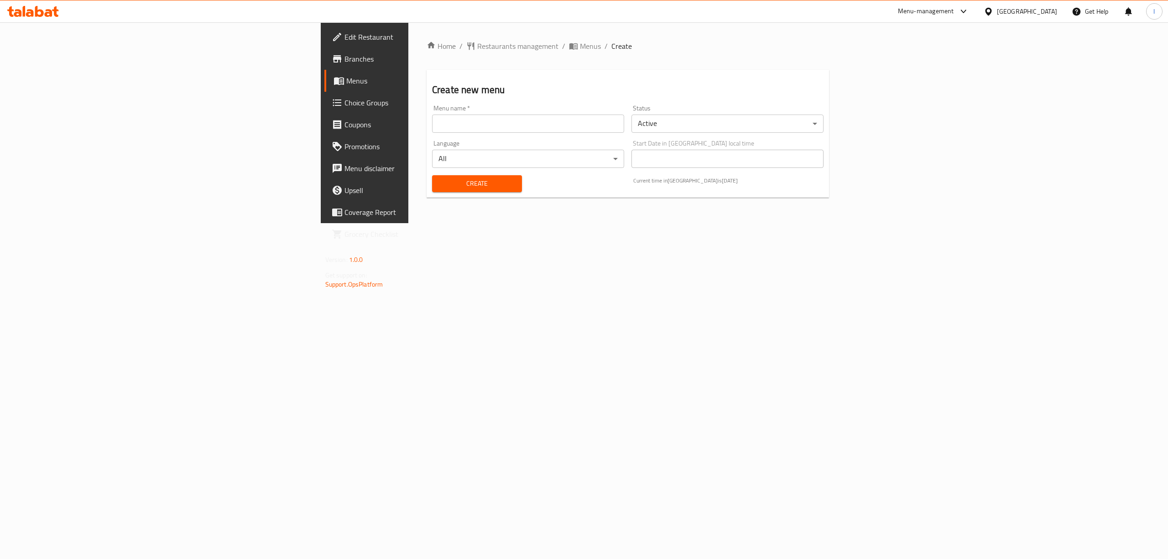
drag, startPoint x: 553, startPoint y: 123, endPoint x: 538, endPoint y: 132, distance: 17.6
click at [553, 123] on input "text" at bounding box center [528, 123] width 192 height 18
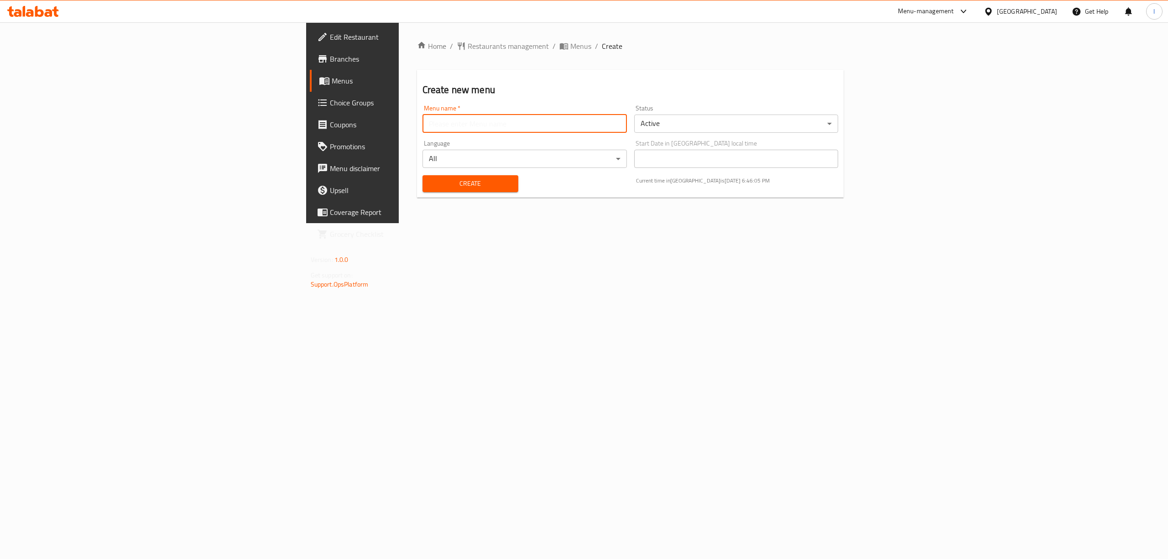
type input "Lanya"
click at [430, 182] on span "Create" at bounding box center [470, 183] width 81 height 11
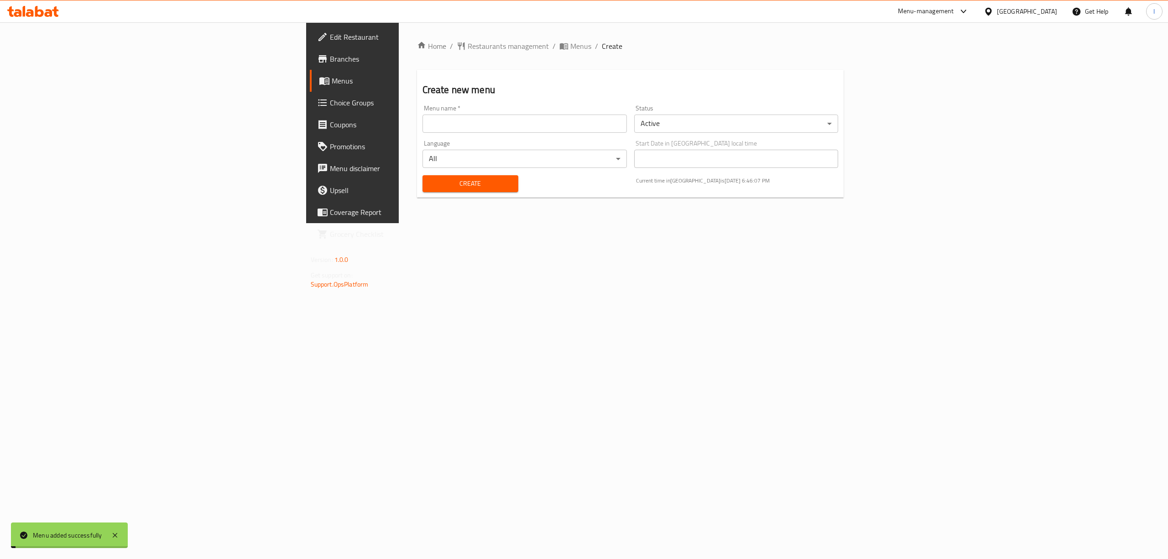
click at [332, 86] on span "Menus" at bounding box center [413, 80] width 162 height 11
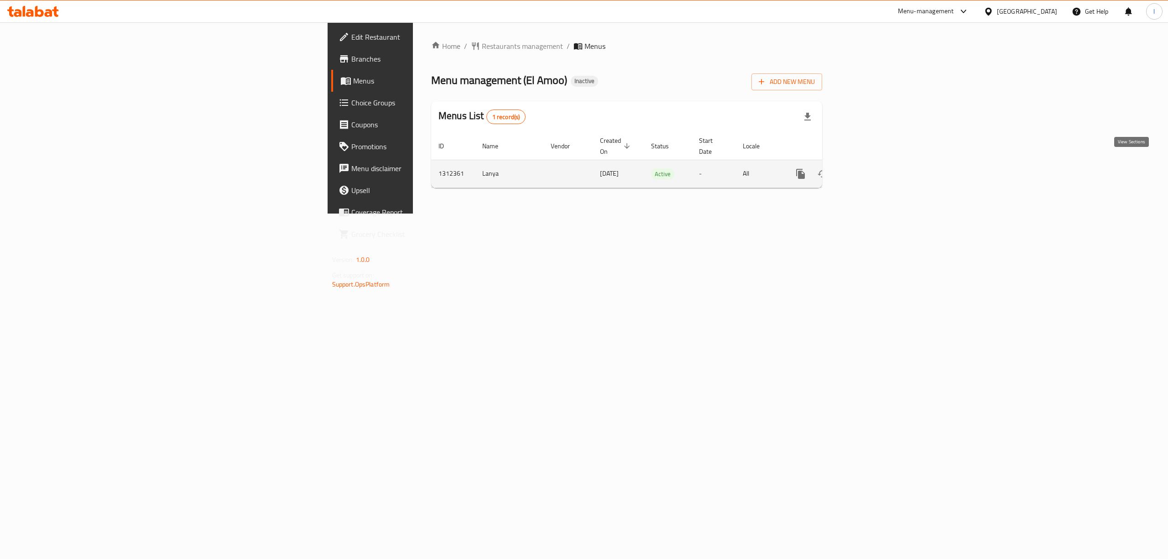
click at [872, 168] on icon "enhanced table" at bounding box center [866, 173] width 11 height 11
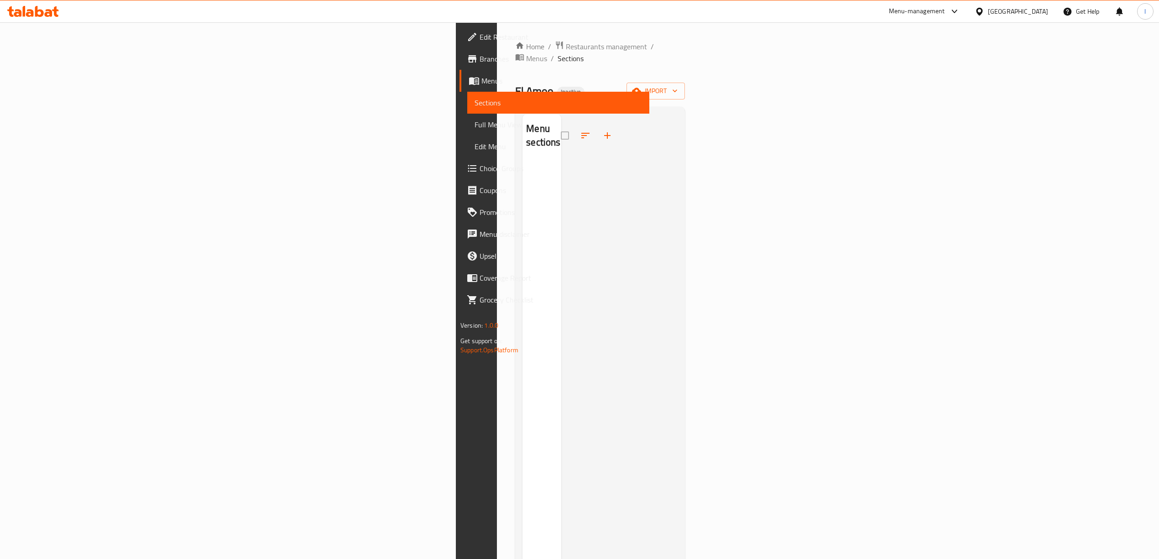
click at [515, 81] on span "El Amoo" at bounding box center [534, 91] width 38 height 21
copy span "El Amoo"
